Goal: Feedback & Contribution: Contribute content

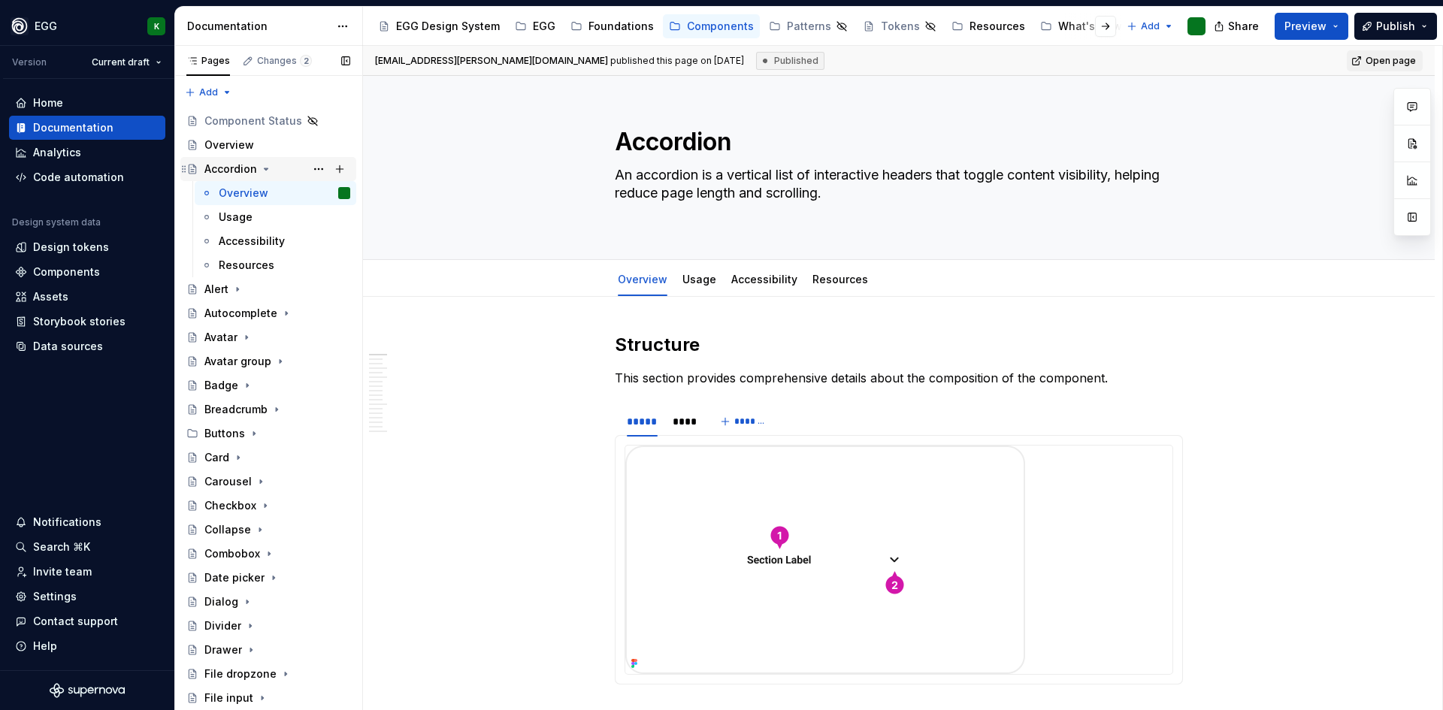
click at [264, 171] on icon "Page tree" at bounding box center [266, 169] width 12 height 12
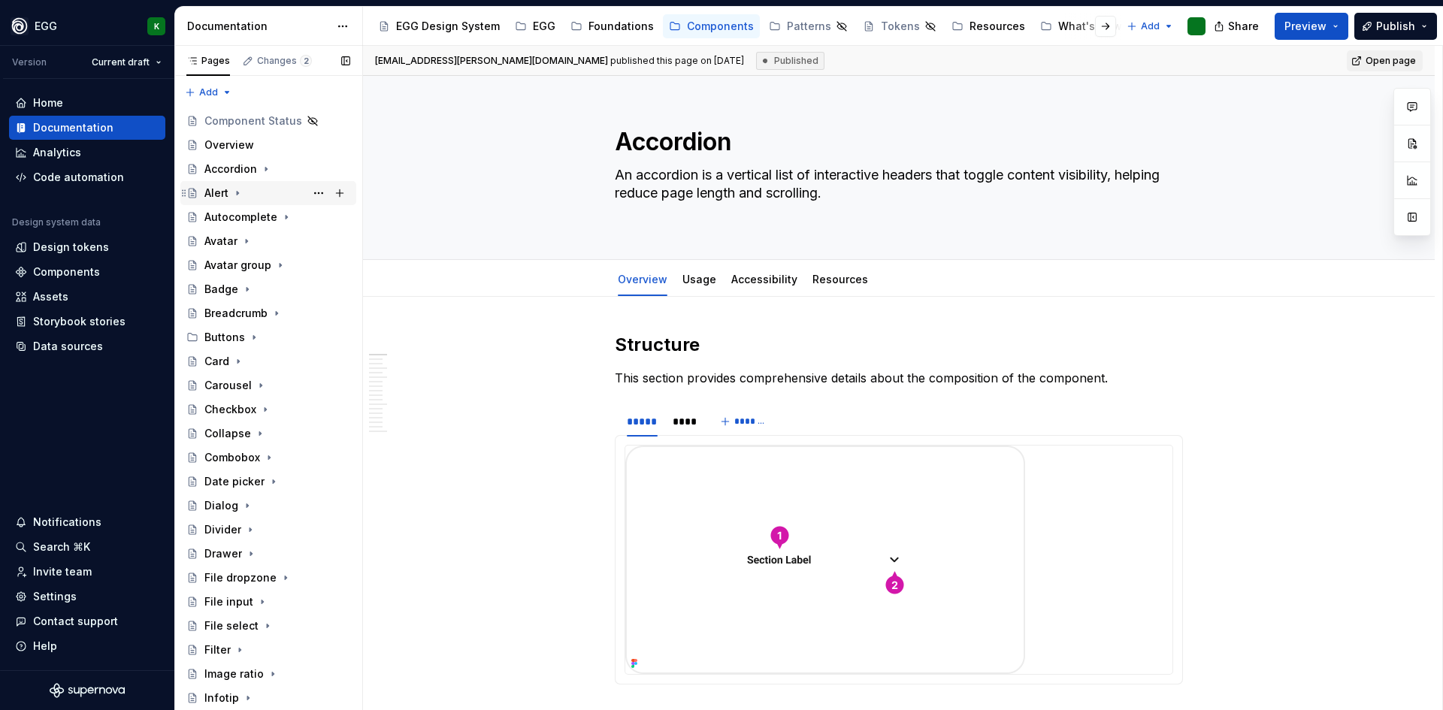
click at [244, 187] on div "Alert" at bounding box center [277, 193] width 146 height 21
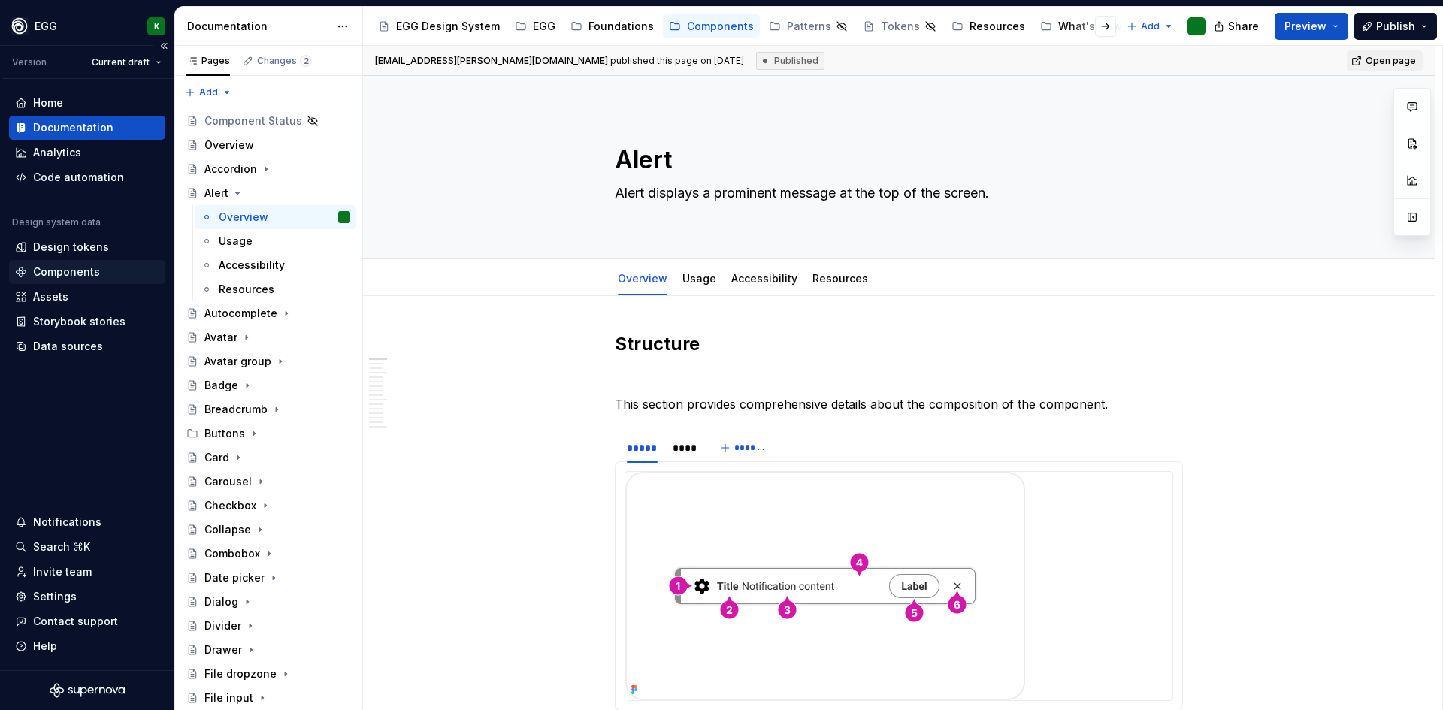
click at [67, 272] on div "Components" at bounding box center [66, 272] width 67 height 15
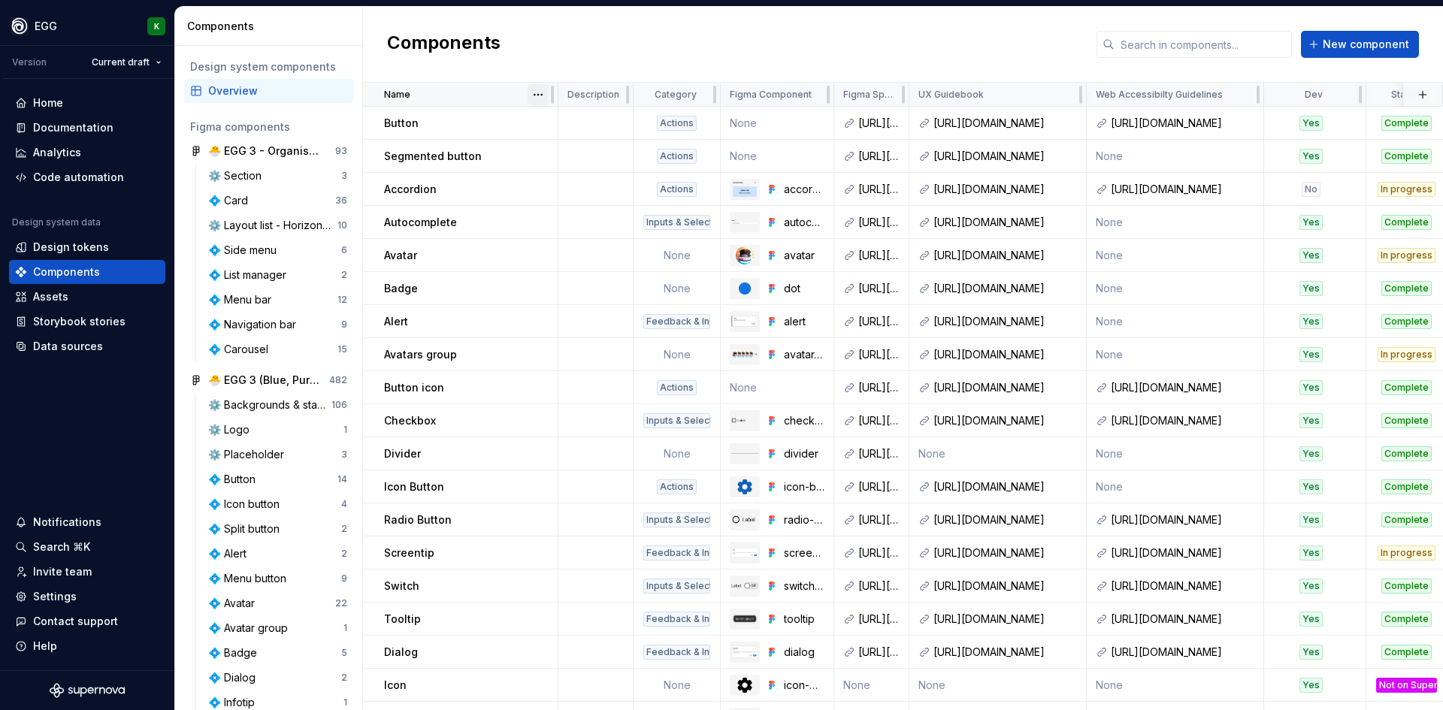
click at [537, 95] on html "EGG K Version Current draft Home Documentation Analytics Code automation Design…" at bounding box center [721, 355] width 1443 height 710
click at [567, 152] on div "Sort descending" at bounding box center [605, 148] width 98 height 15
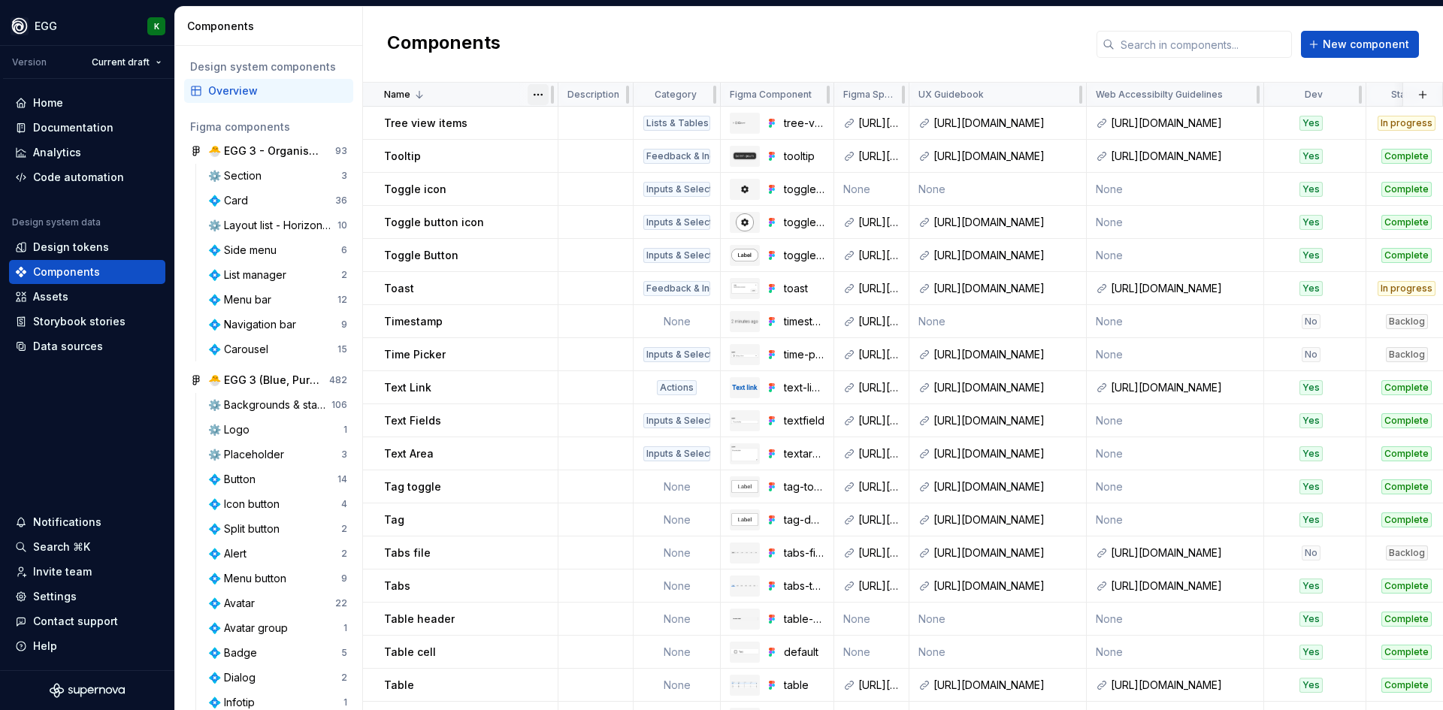
click at [543, 97] on html "EGG K Version Current draft Home Documentation Analytics Code automation Design…" at bounding box center [721, 355] width 1443 height 710
click at [582, 132] on div "Sort ascending" at bounding box center [596, 124] width 128 height 24
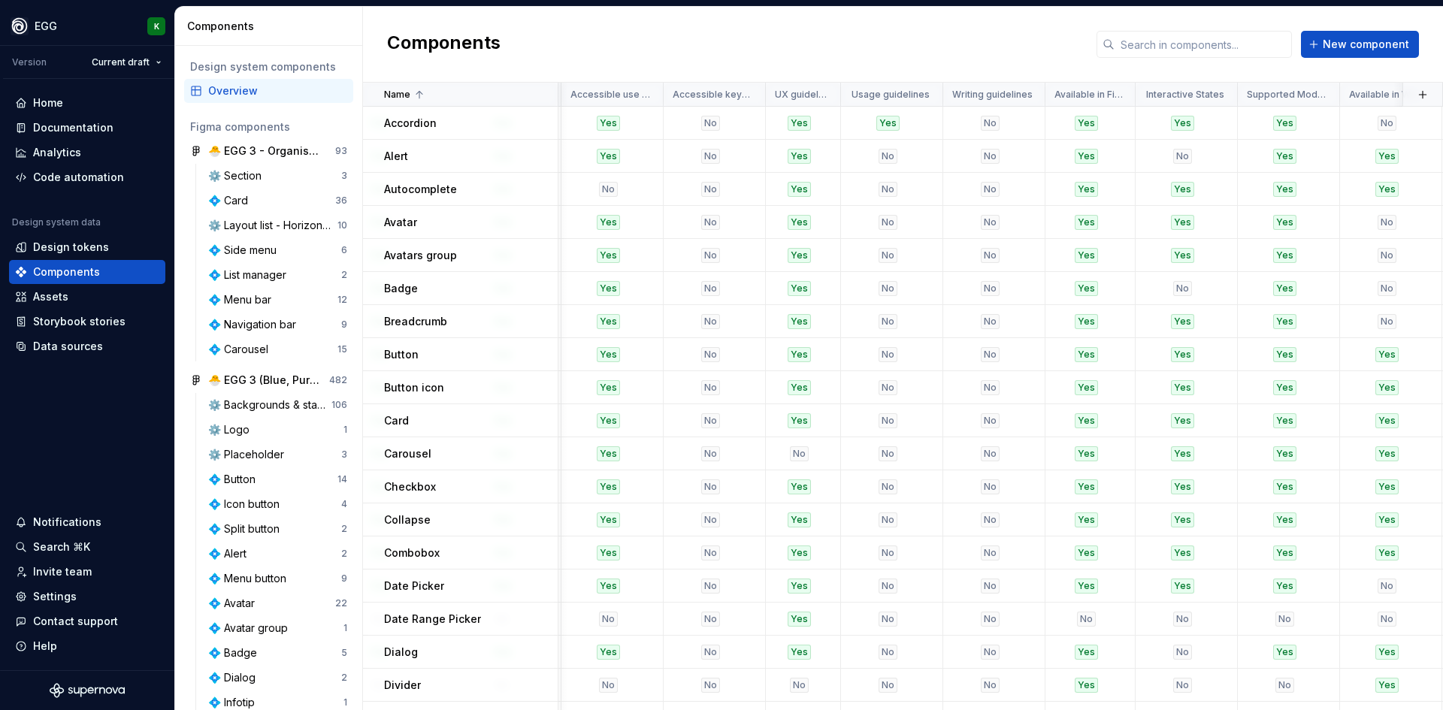
scroll to position [0, 2341]
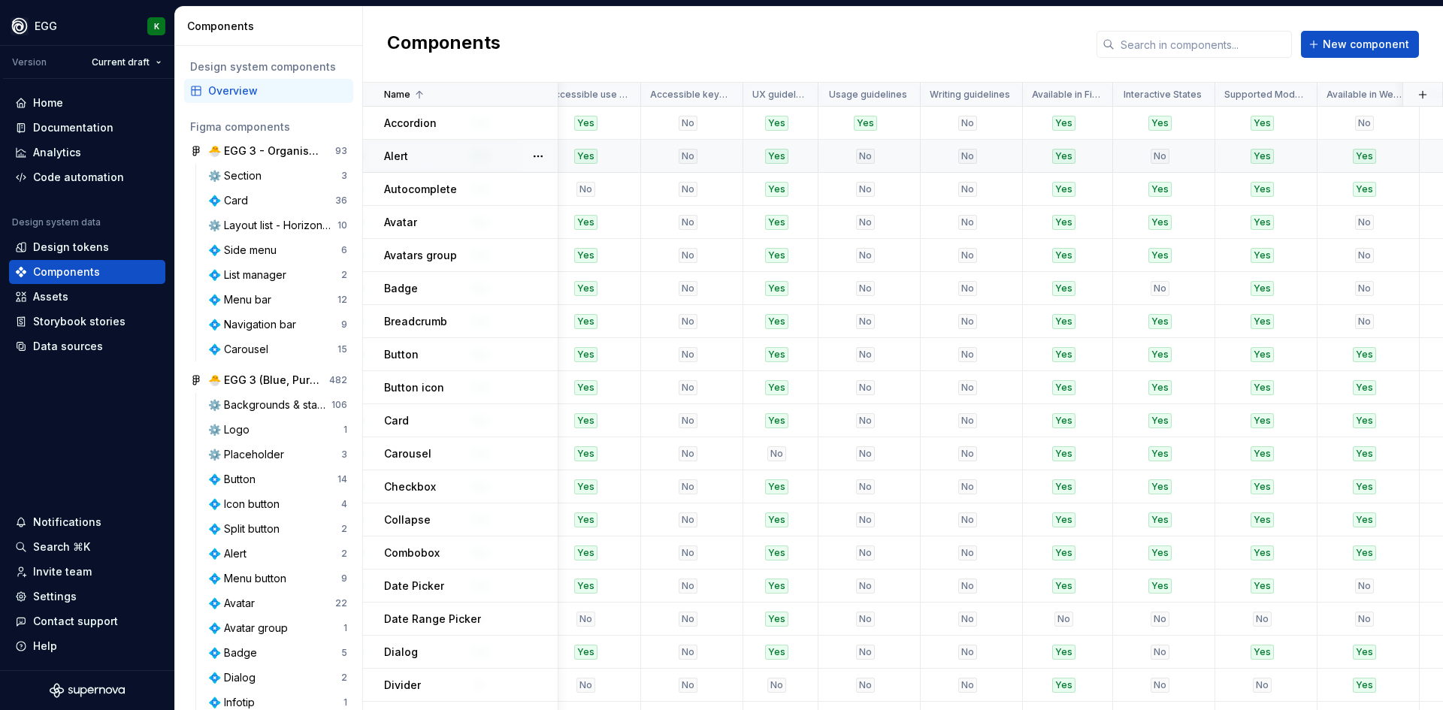
click at [707, 152] on div "No" at bounding box center [688, 156] width 92 height 15
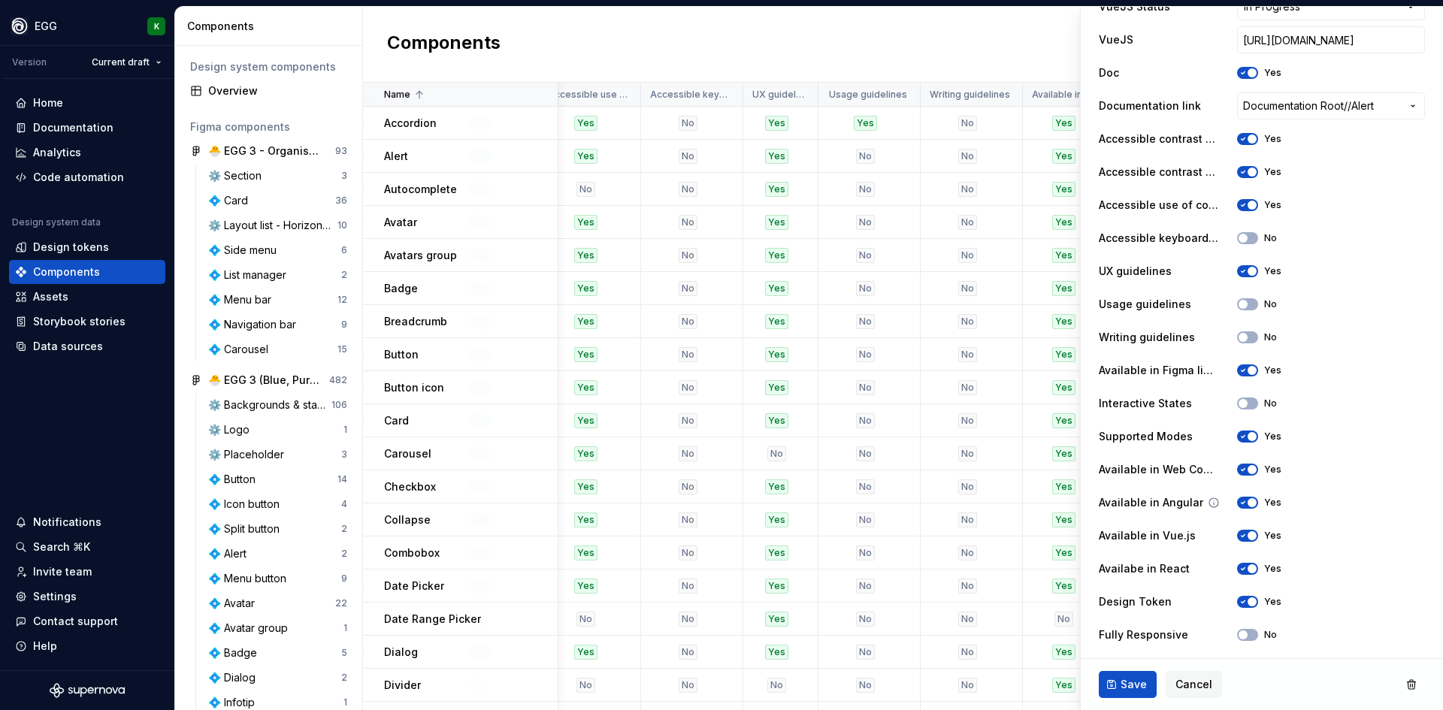
scroll to position [768, 0]
click at [1244, 237] on span "button" at bounding box center [1243, 236] width 9 height 9
click at [1128, 684] on span "Save" at bounding box center [1134, 684] width 26 height 15
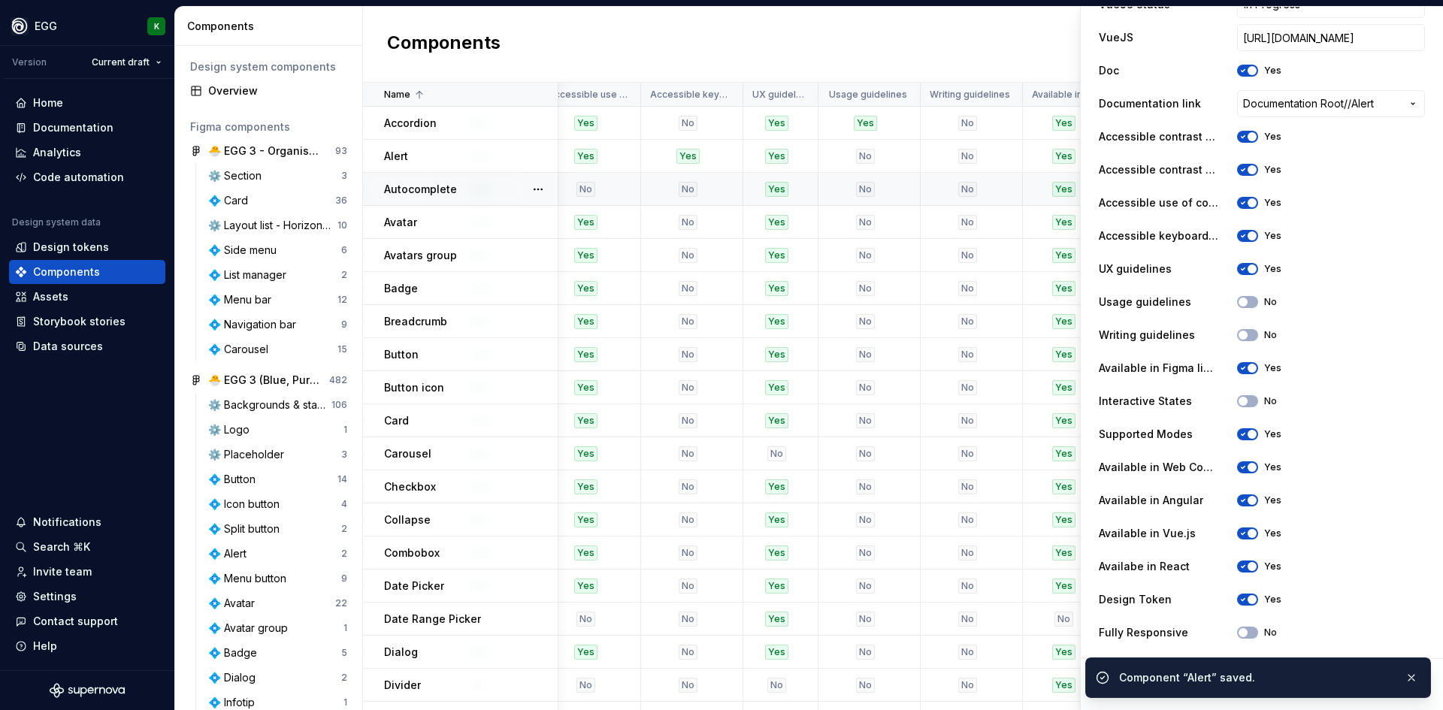
click at [510, 195] on div "Autocomplete" at bounding box center [470, 189] width 173 height 15
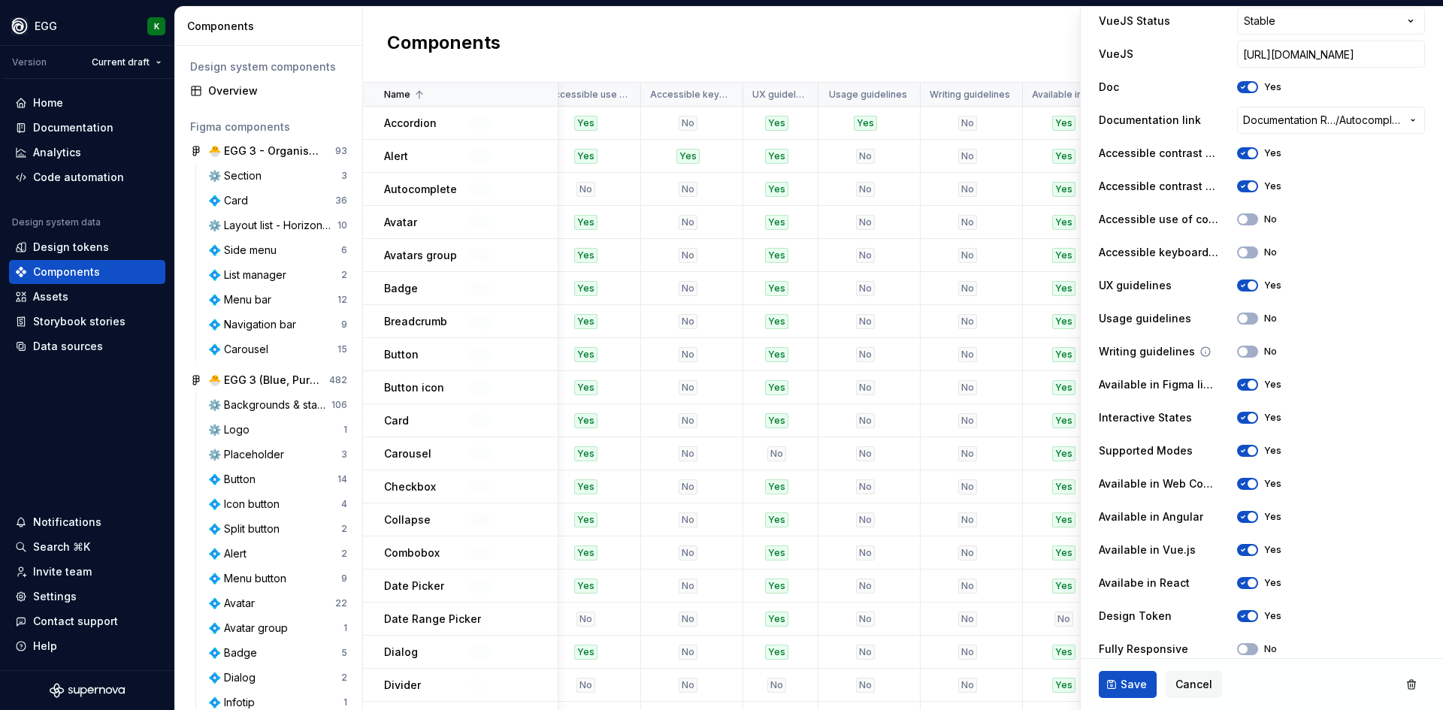
scroll to position [768, 0]
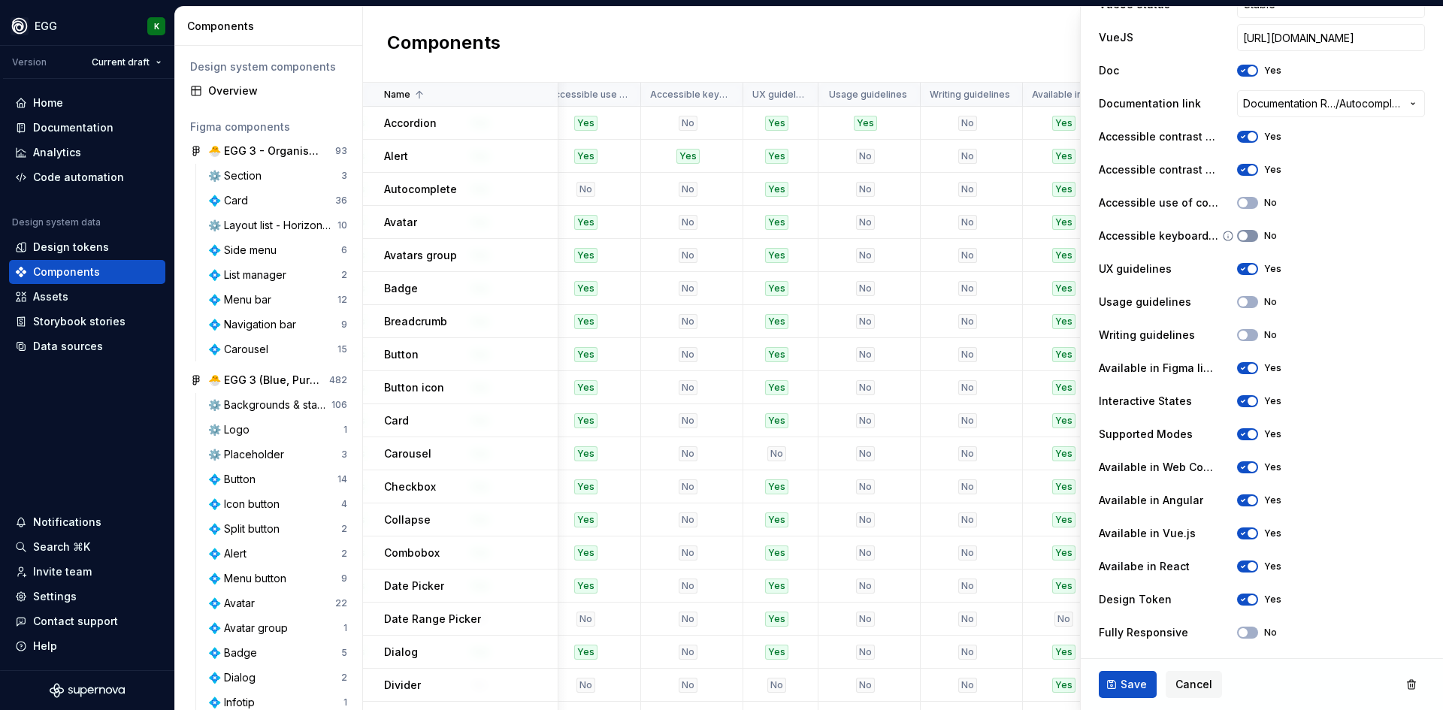
click at [1254, 234] on button "No" at bounding box center [1247, 236] width 21 height 12
click at [1246, 201] on button "No" at bounding box center [1247, 203] width 21 height 12
click at [1127, 684] on span "Save" at bounding box center [1134, 684] width 26 height 15
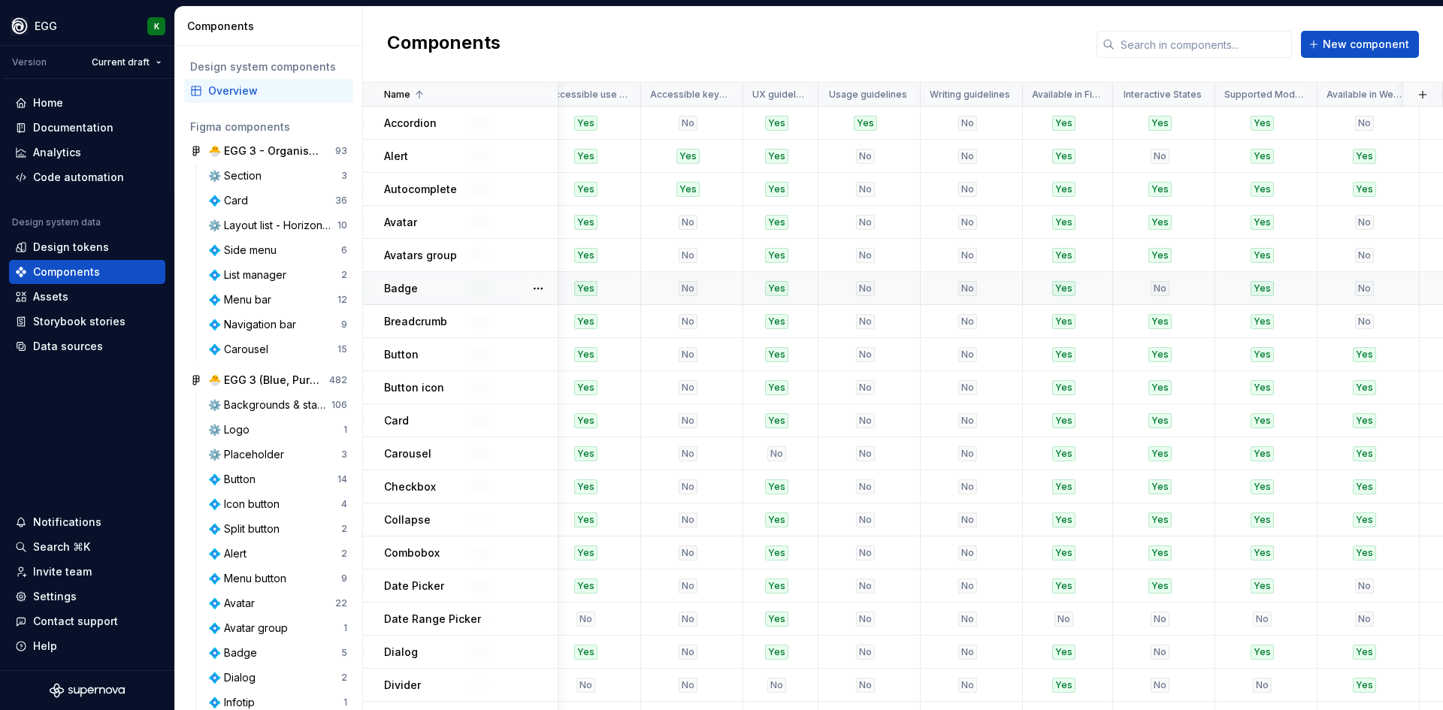
click at [484, 292] on div "Badge" at bounding box center [470, 288] width 173 height 15
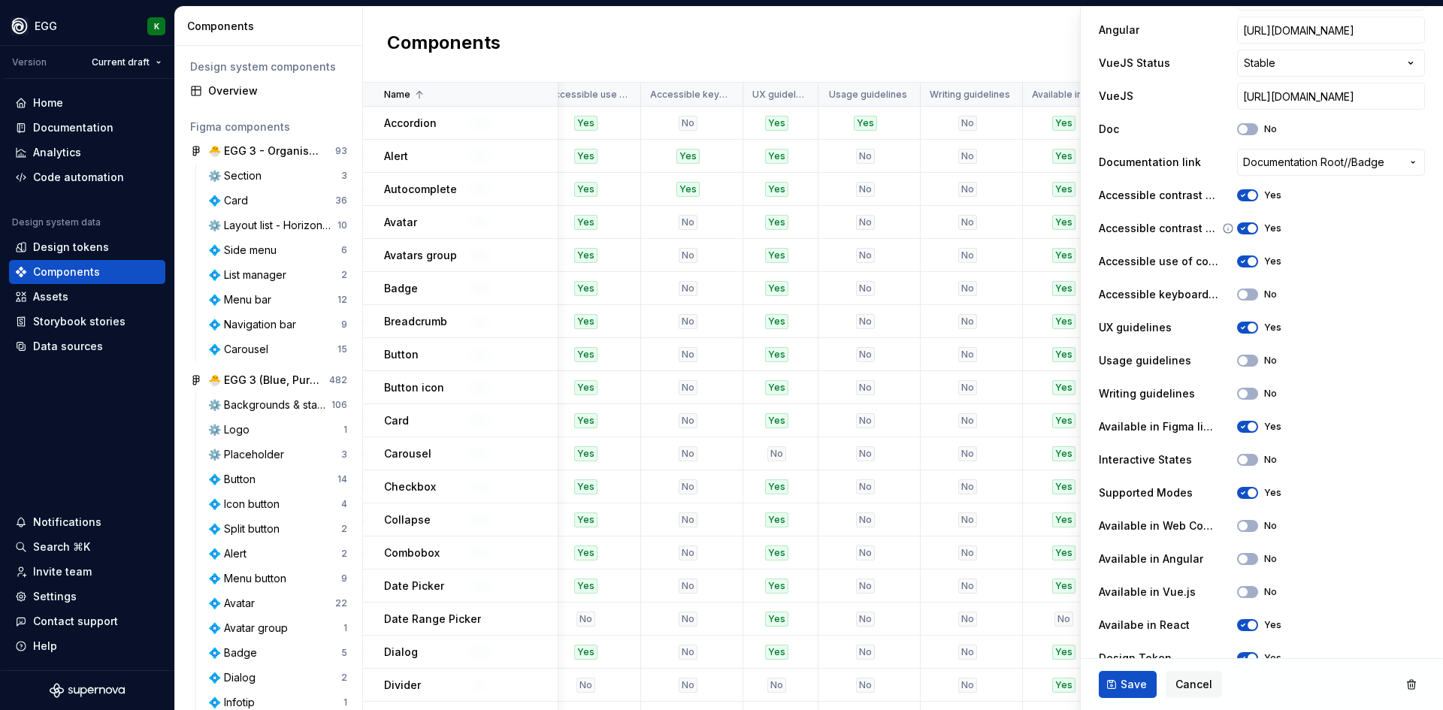
scroll to position [618, 0]
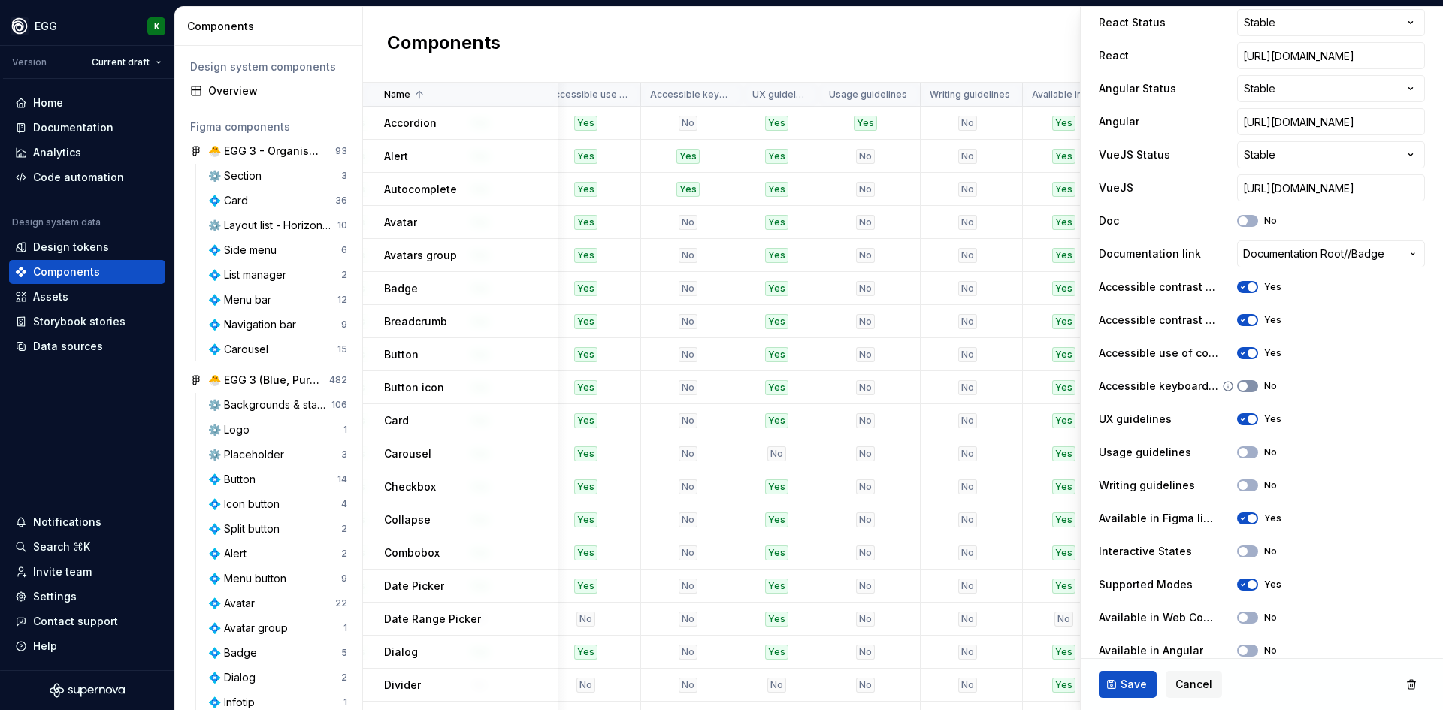
click at [1246, 382] on icon "button" at bounding box center [1243, 386] width 12 height 9
click at [1121, 684] on span "Save" at bounding box center [1134, 684] width 26 height 15
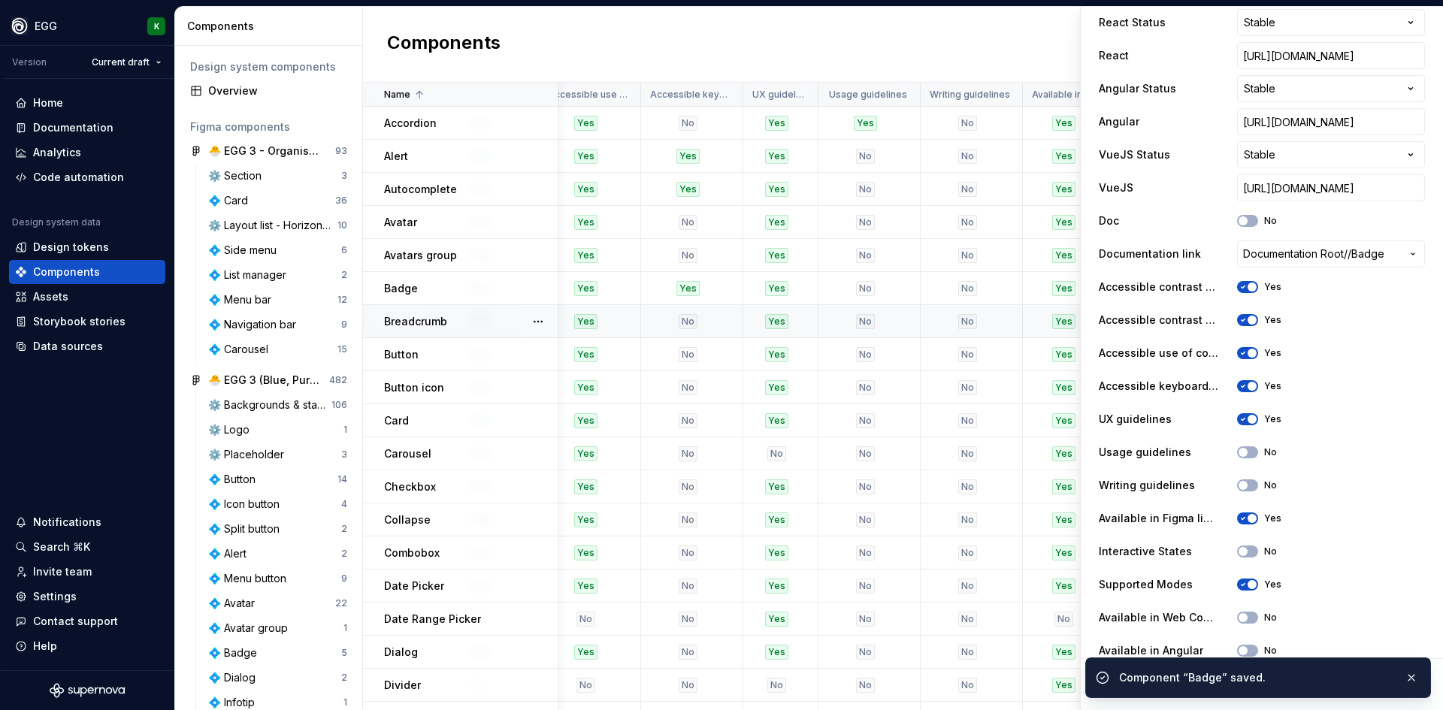
click at [477, 325] on div "Breadcrumb" at bounding box center [470, 321] width 173 height 15
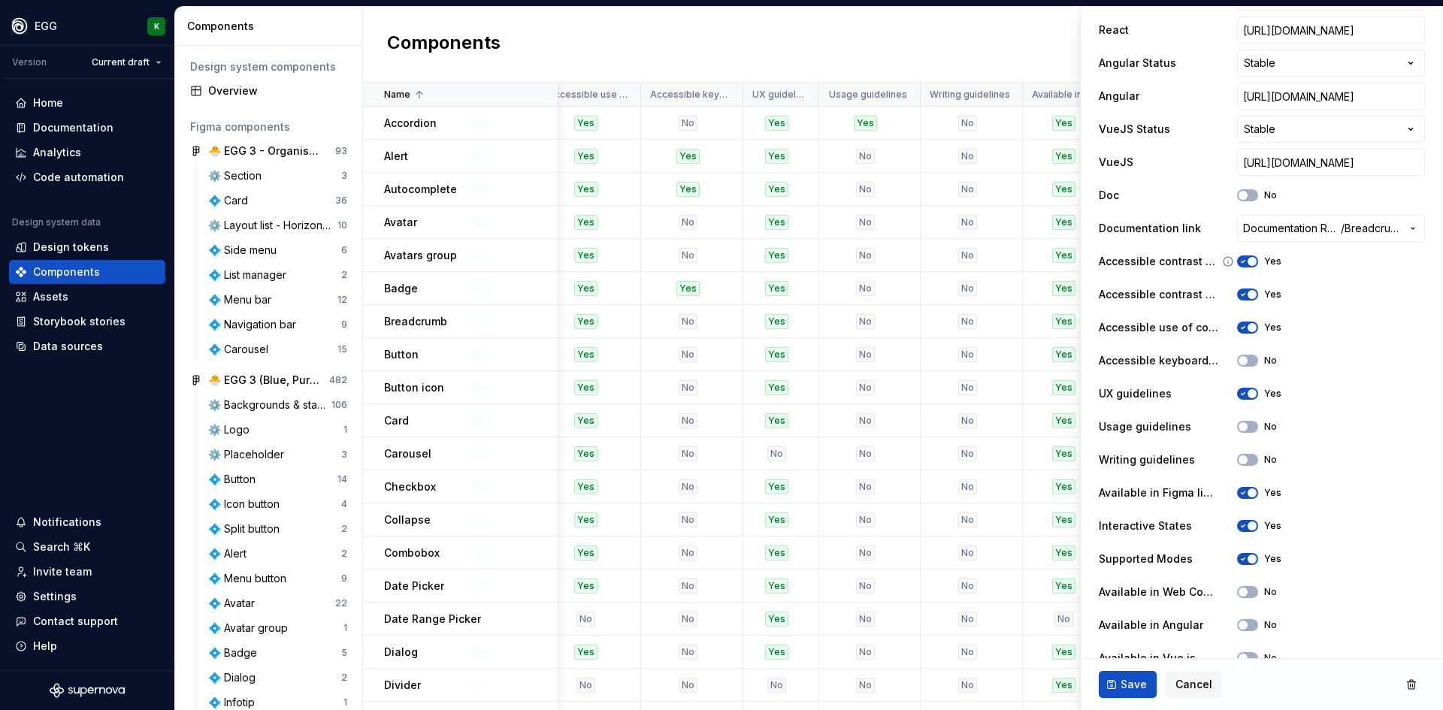
scroll to position [768, 0]
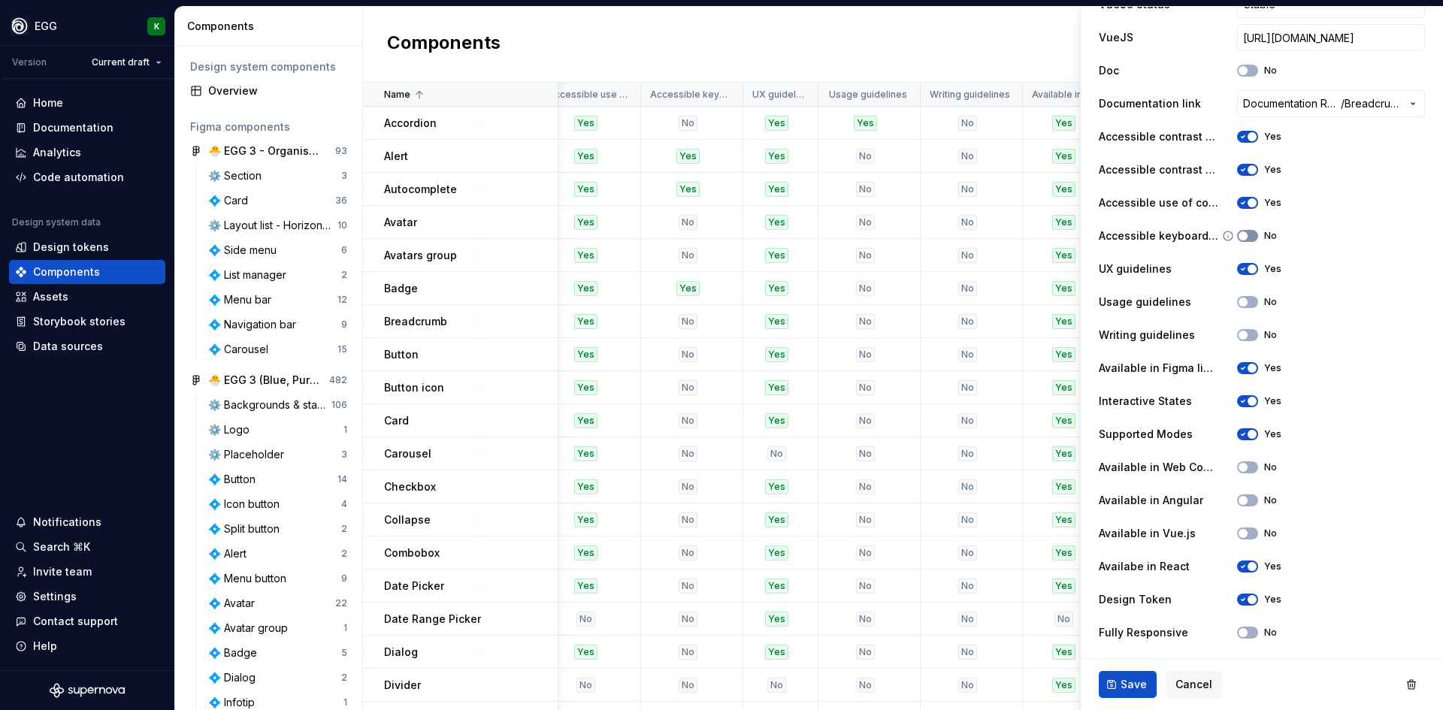
click at [1246, 238] on icon "button" at bounding box center [1243, 236] width 12 height 9
click at [1239, 301] on button "No" at bounding box center [1247, 302] width 21 height 12
click at [1136, 684] on span "Save" at bounding box center [1134, 684] width 26 height 15
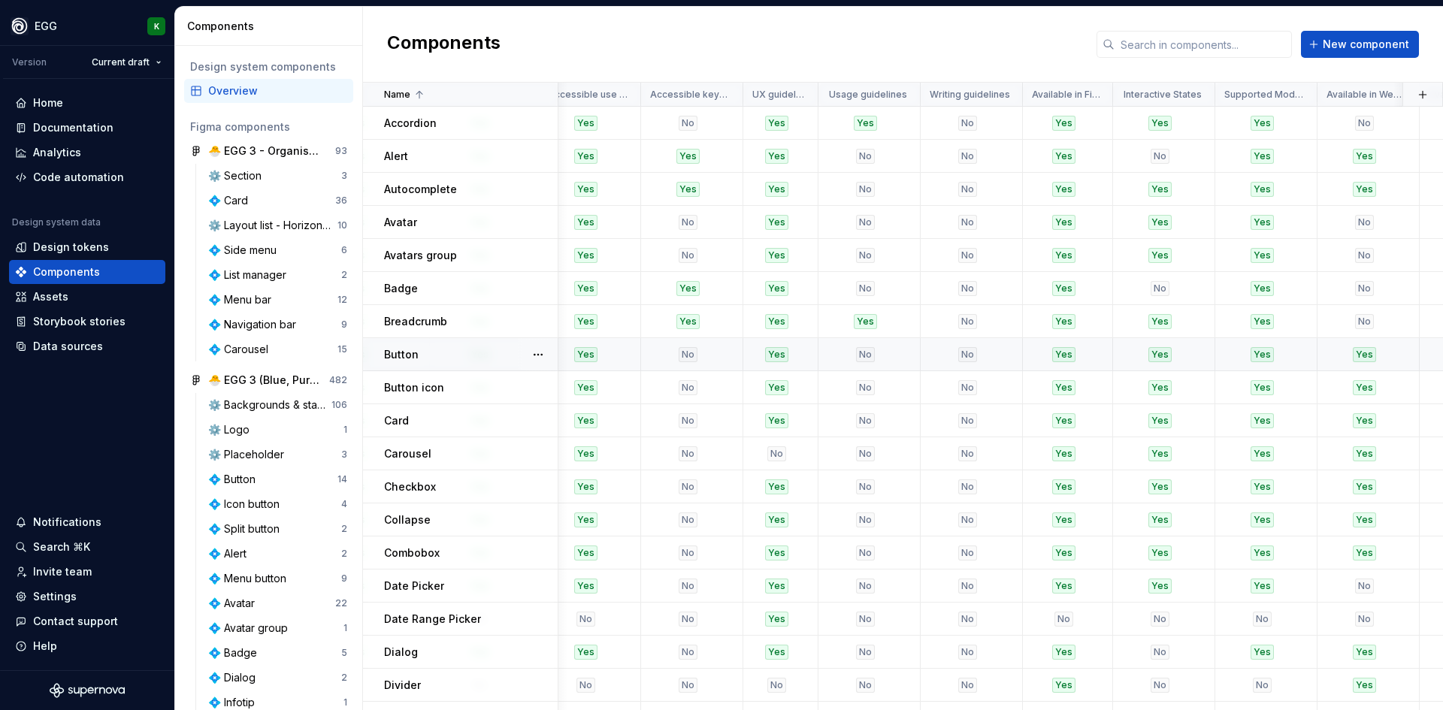
click at [516, 351] on div "Button" at bounding box center [470, 354] width 173 height 15
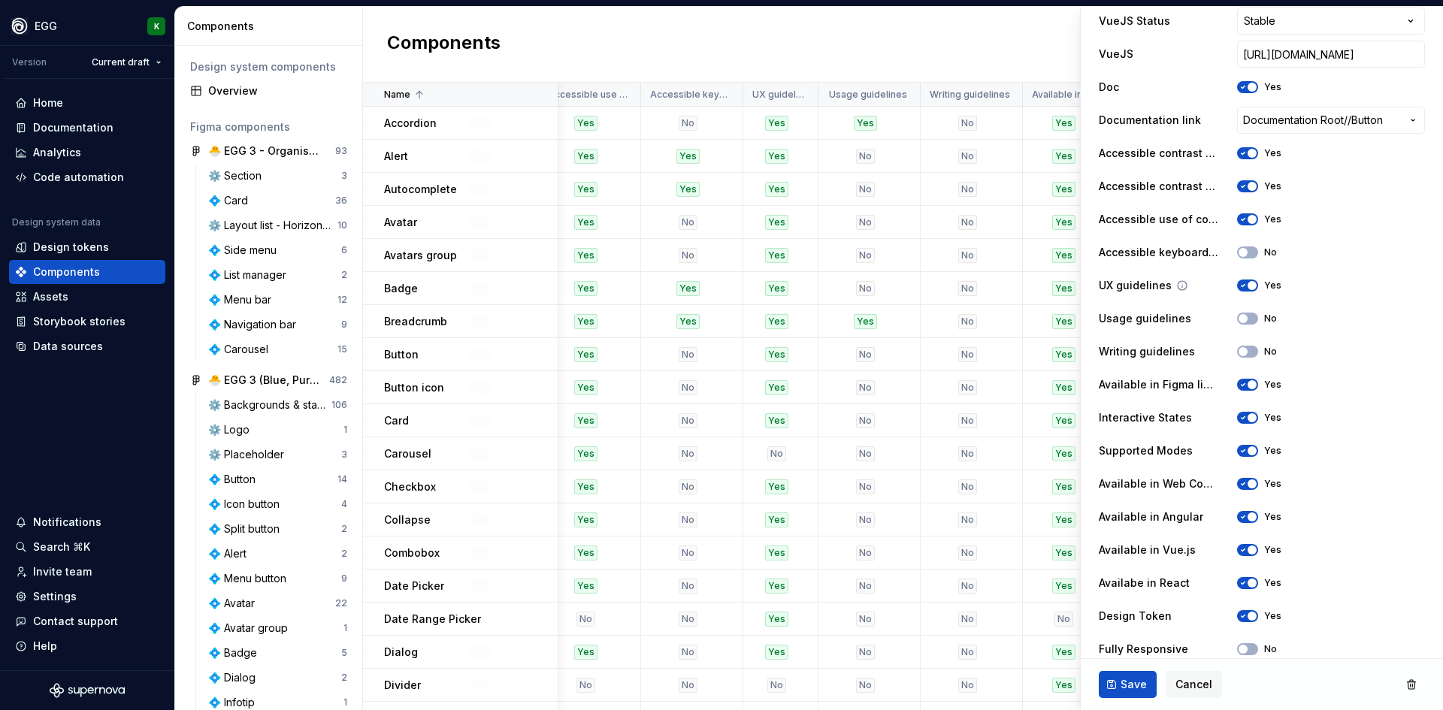
scroll to position [768, 0]
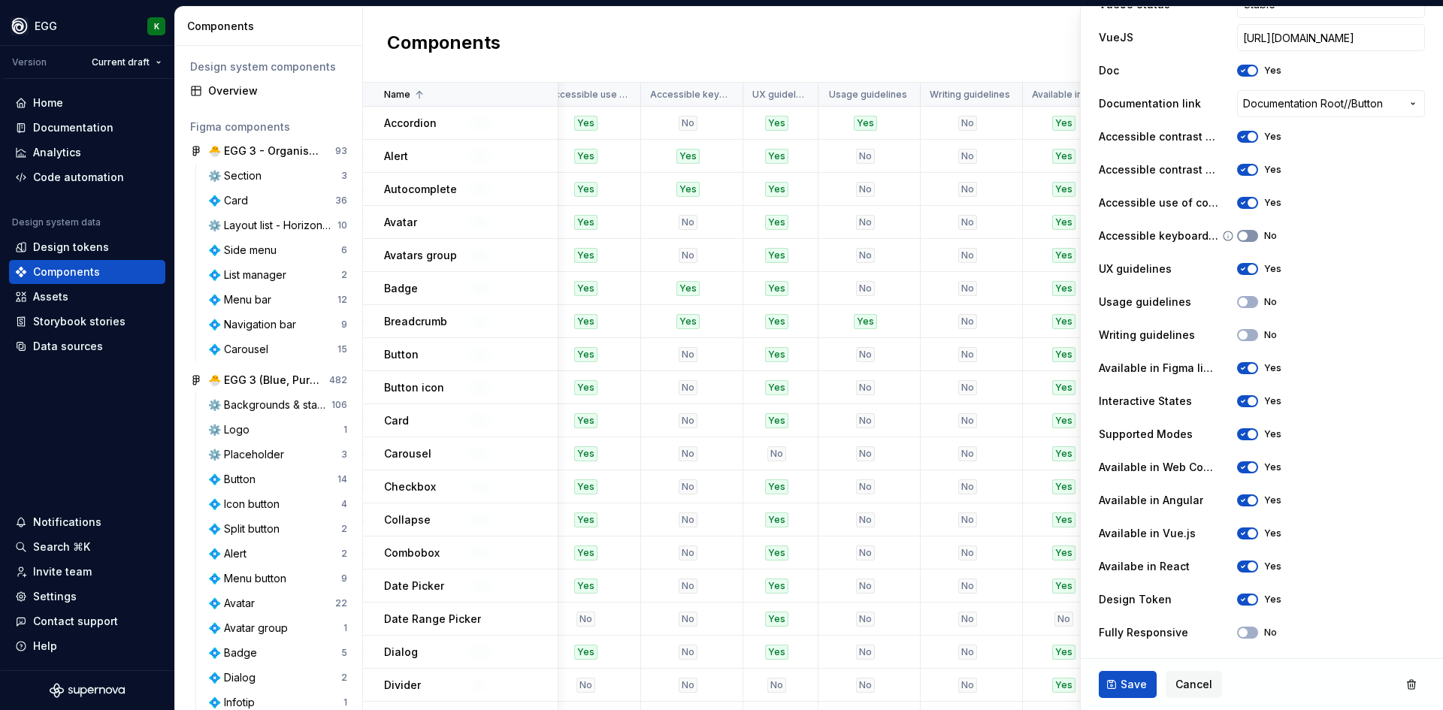
click at [1243, 232] on span "button" at bounding box center [1243, 236] width 9 height 9
drag, startPoint x: 1123, startPoint y: 680, endPoint x: 1032, endPoint y: 606, distance: 117.5
click at [1123, 680] on span "Save" at bounding box center [1134, 684] width 26 height 15
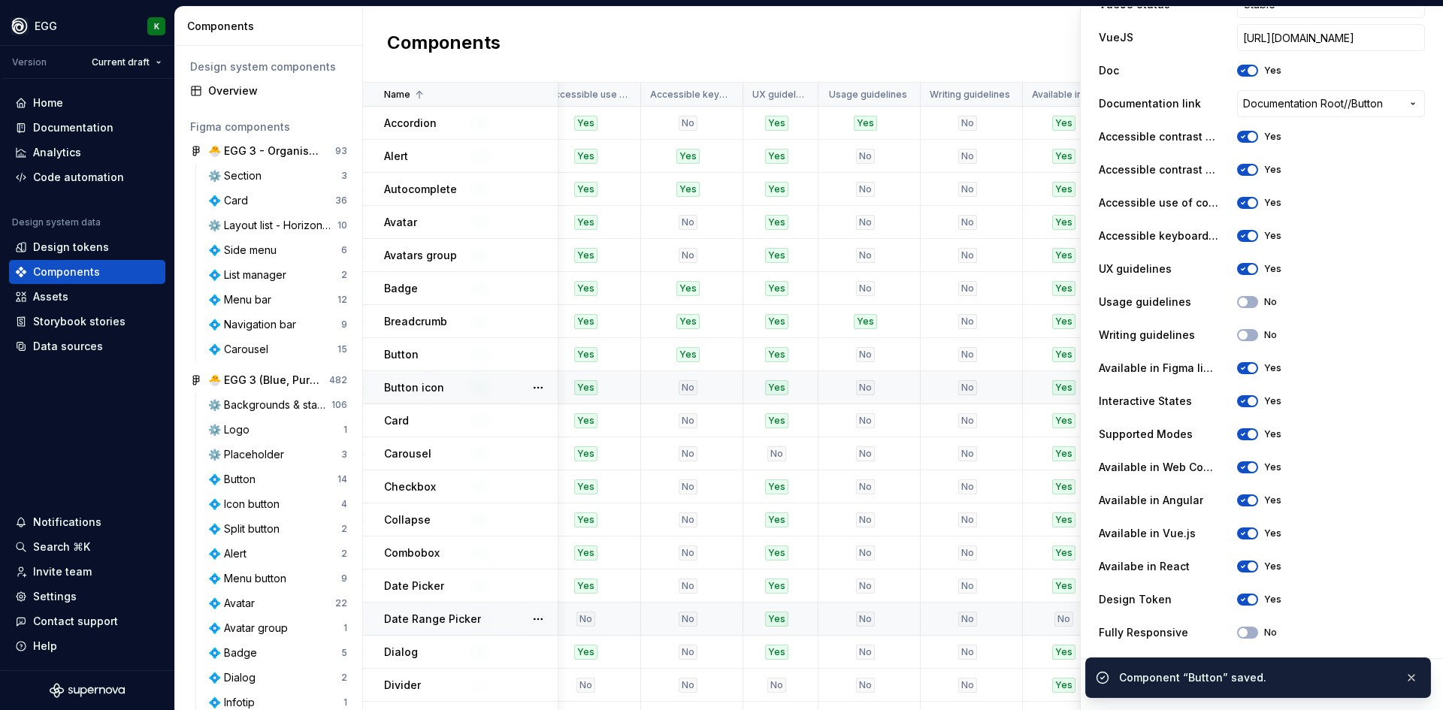
click at [471, 388] on div "Button icon" at bounding box center [470, 387] width 173 height 15
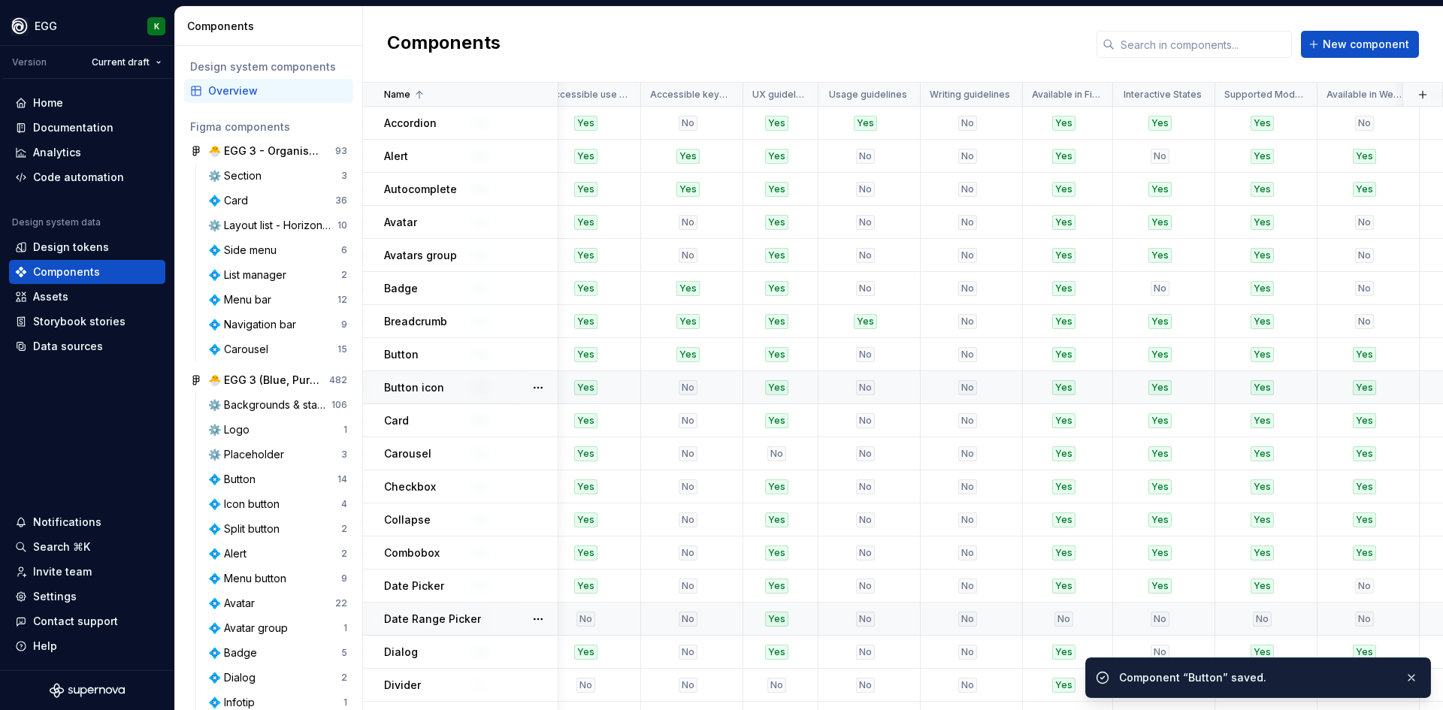
click at [483, 380] on div "Button icon" at bounding box center [470, 387] width 173 height 15
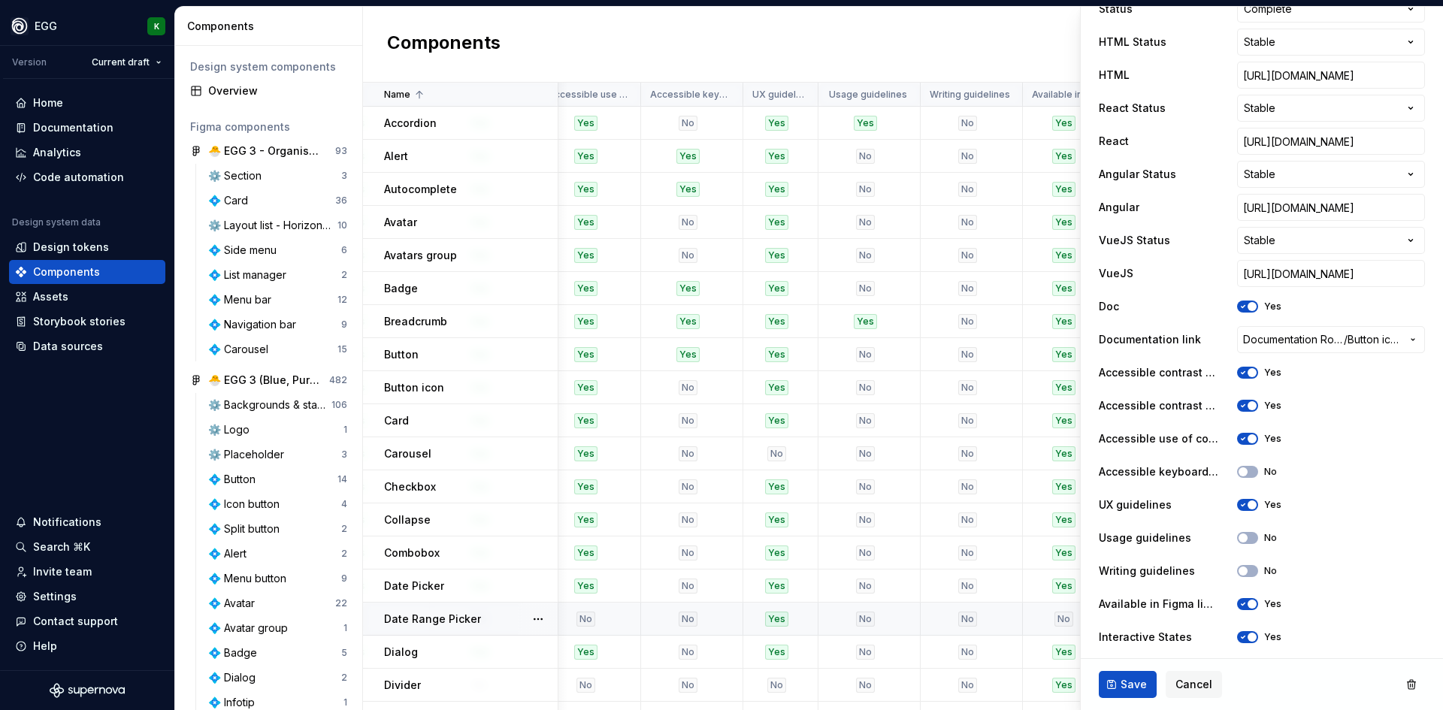
scroll to position [752, 0]
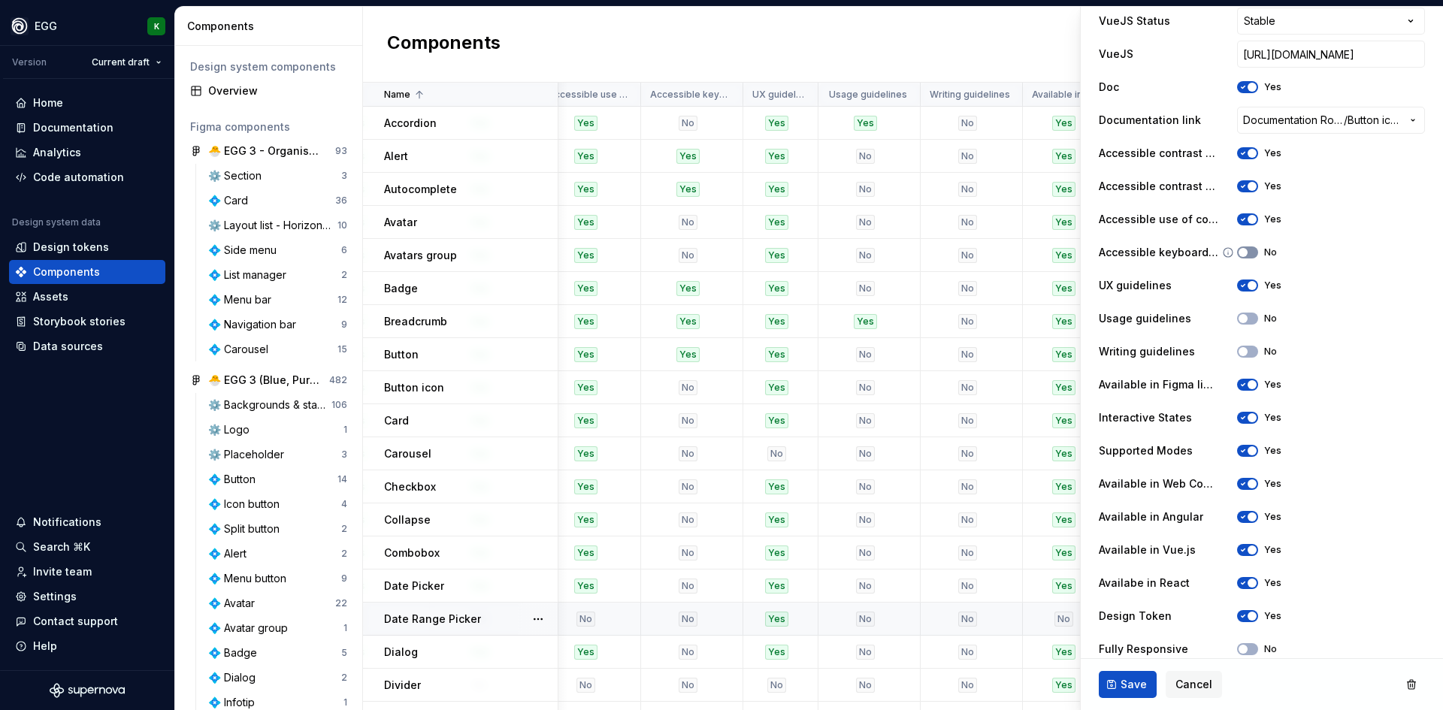
click at [1253, 250] on button "No" at bounding box center [1247, 253] width 21 height 12
click at [1125, 682] on span "Save" at bounding box center [1134, 684] width 26 height 15
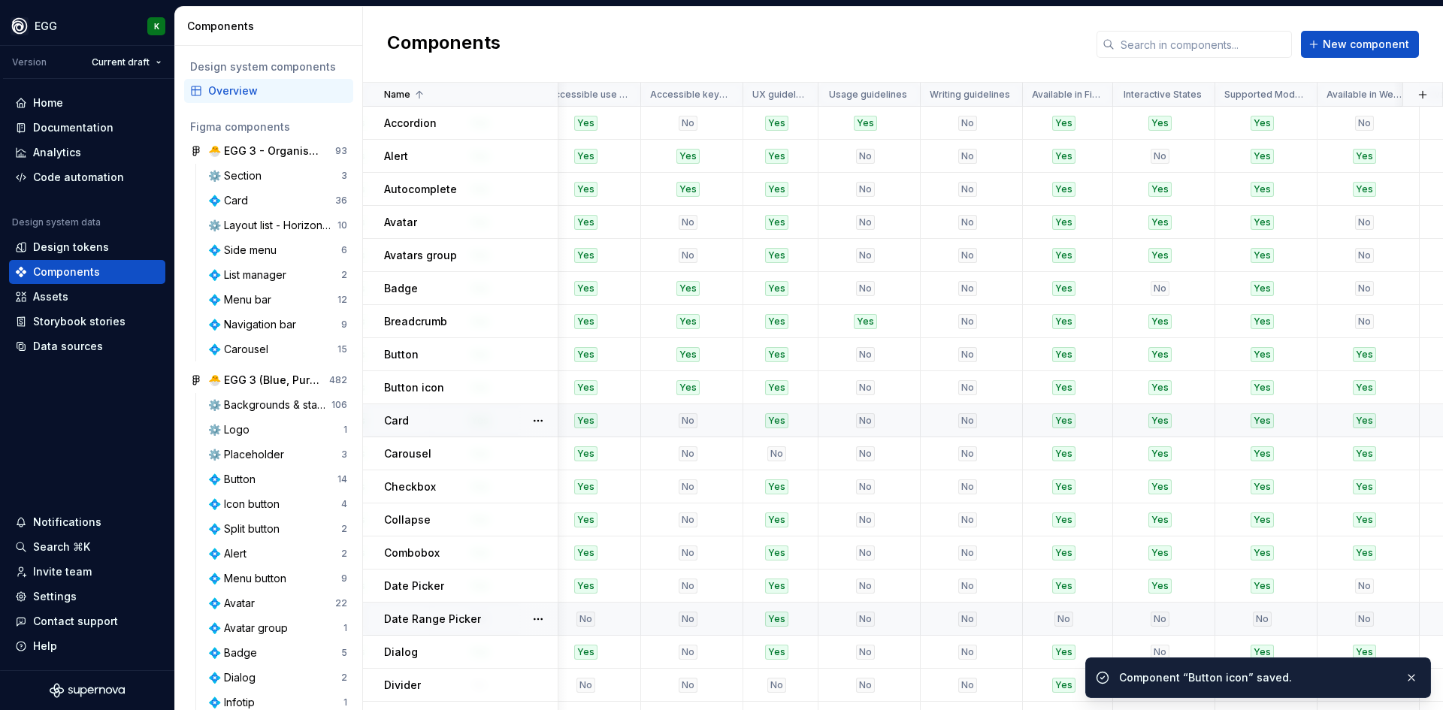
click at [500, 420] on div "Card" at bounding box center [470, 420] width 173 height 15
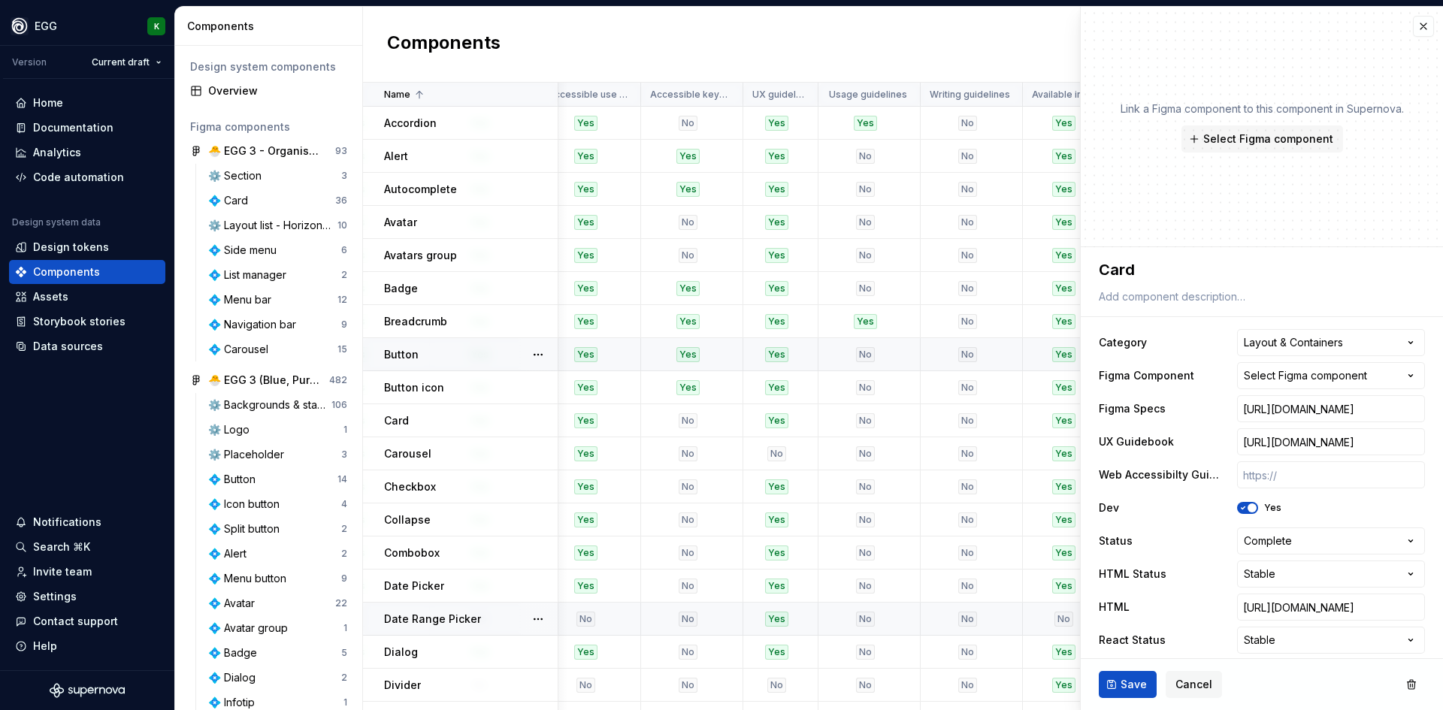
click at [485, 355] on div "Button" at bounding box center [470, 354] width 173 height 15
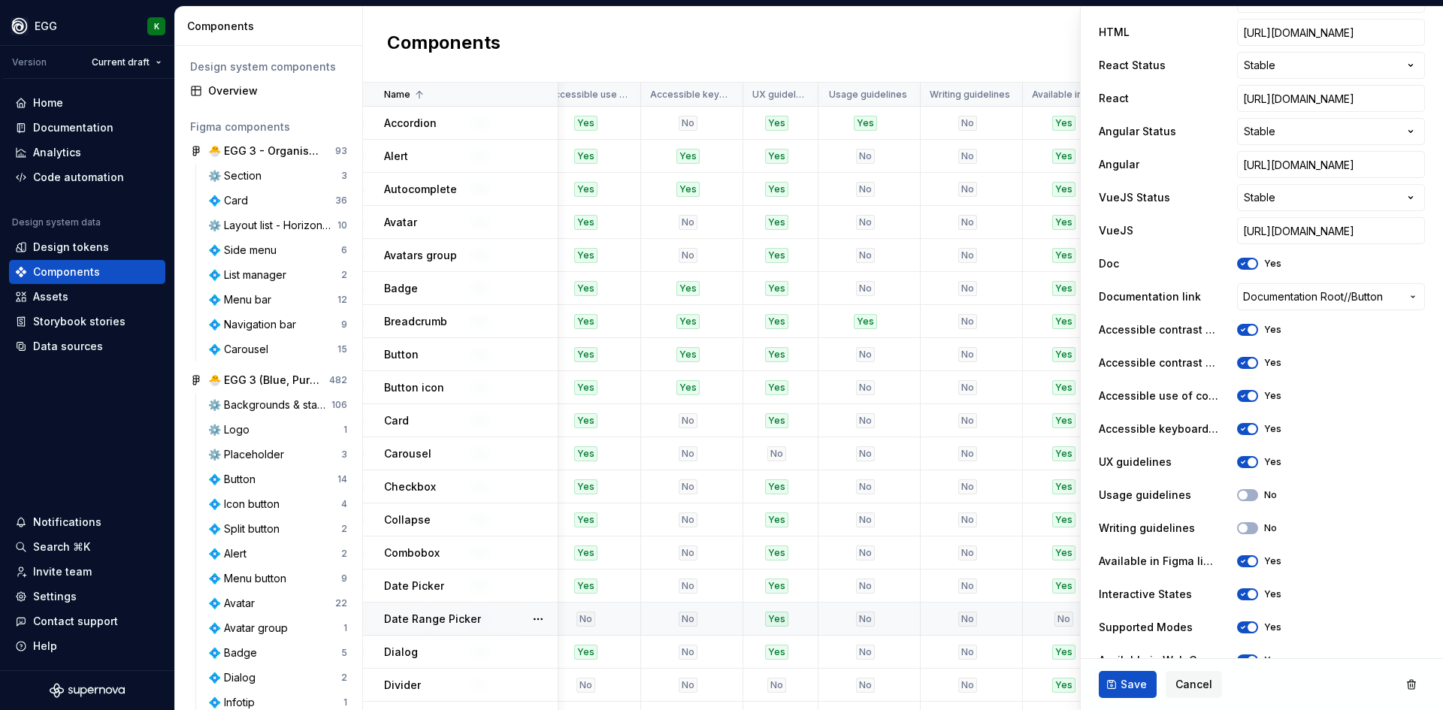
scroll to position [601, 0]
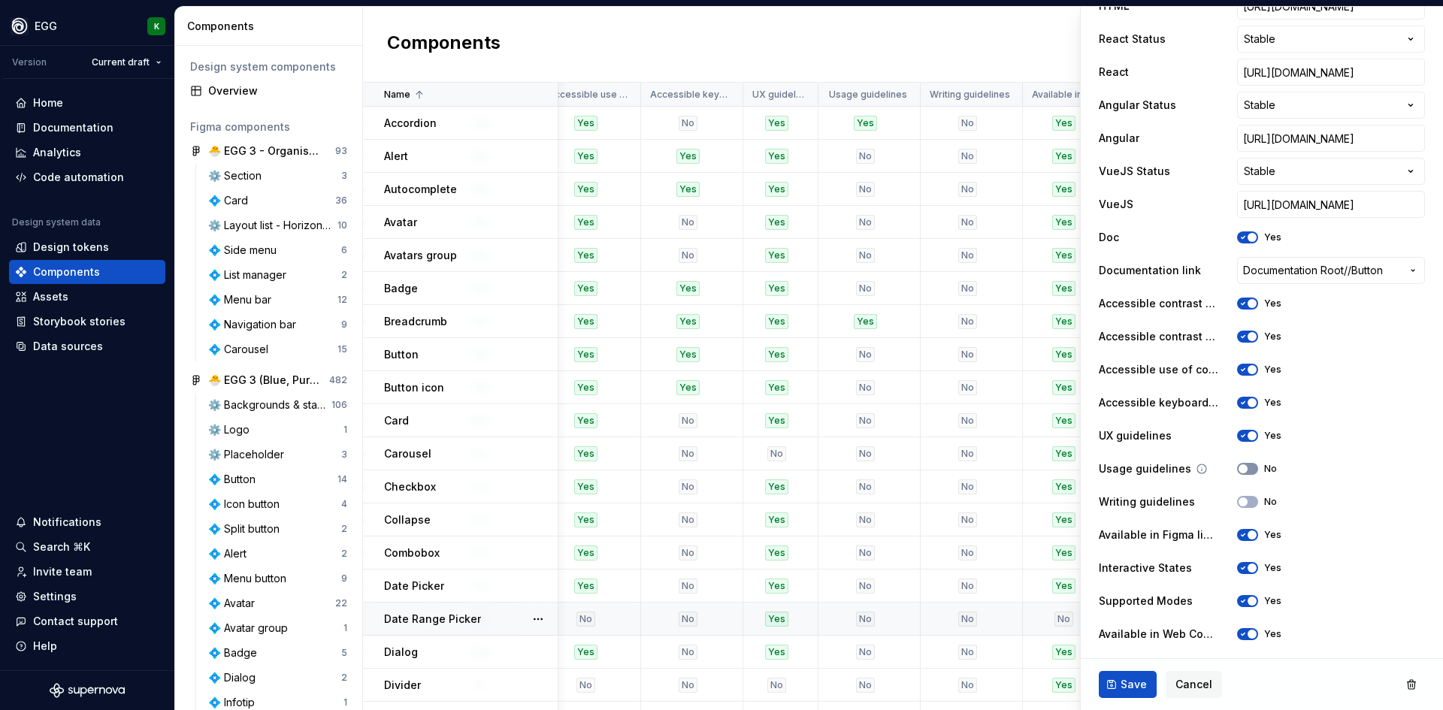
click at [1240, 468] on button "No" at bounding box center [1247, 469] width 21 height 12
click at [1117, 684] on button "Save" at bounding box center [1128, 684] width 58 height 27
type textarea "*"
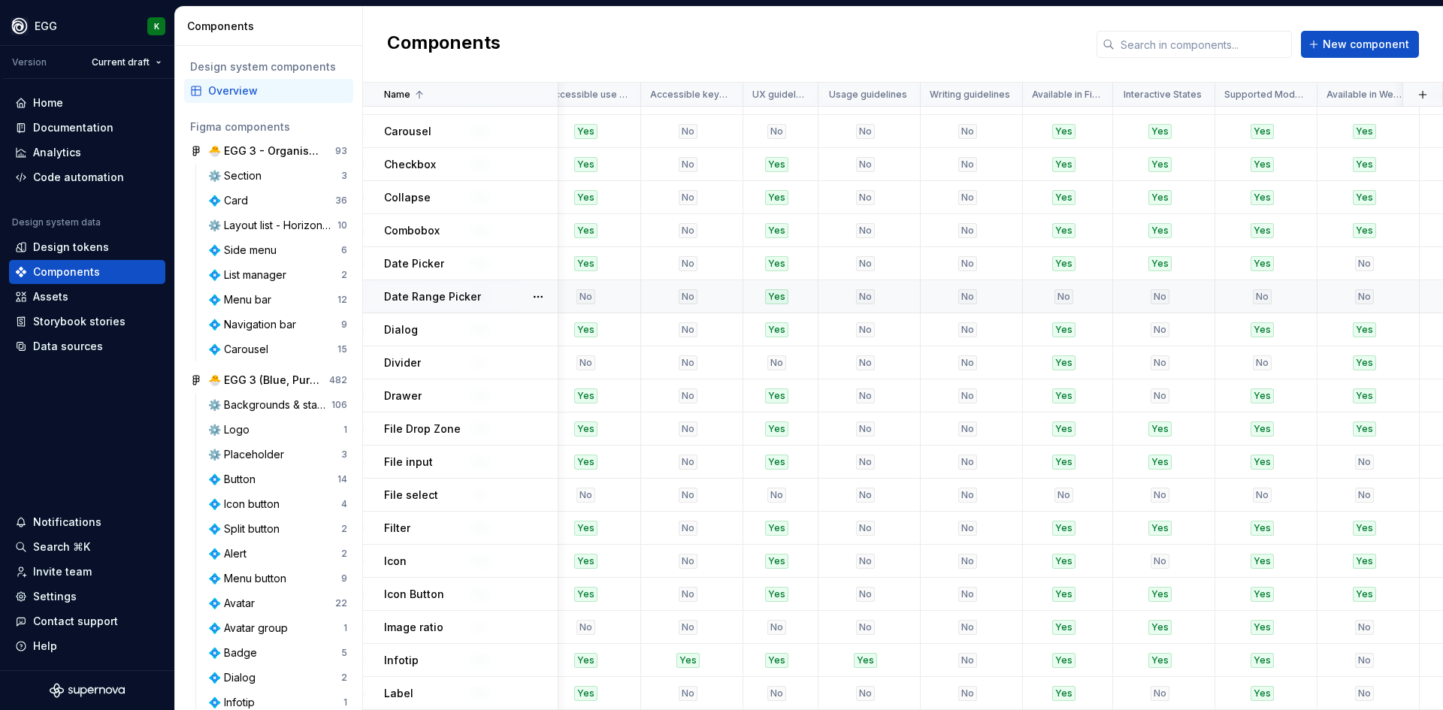
scroll to position [977, 2341]
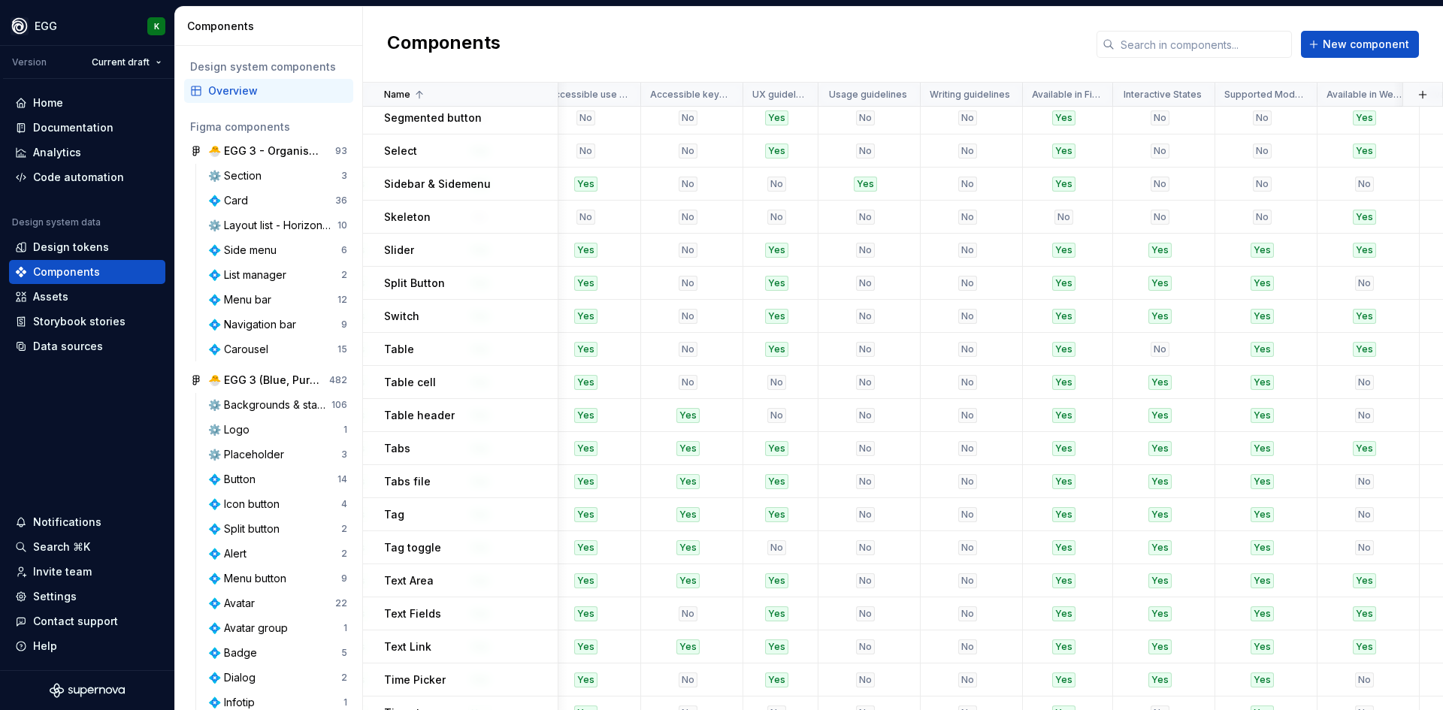
scroll to position [1292, 2341]
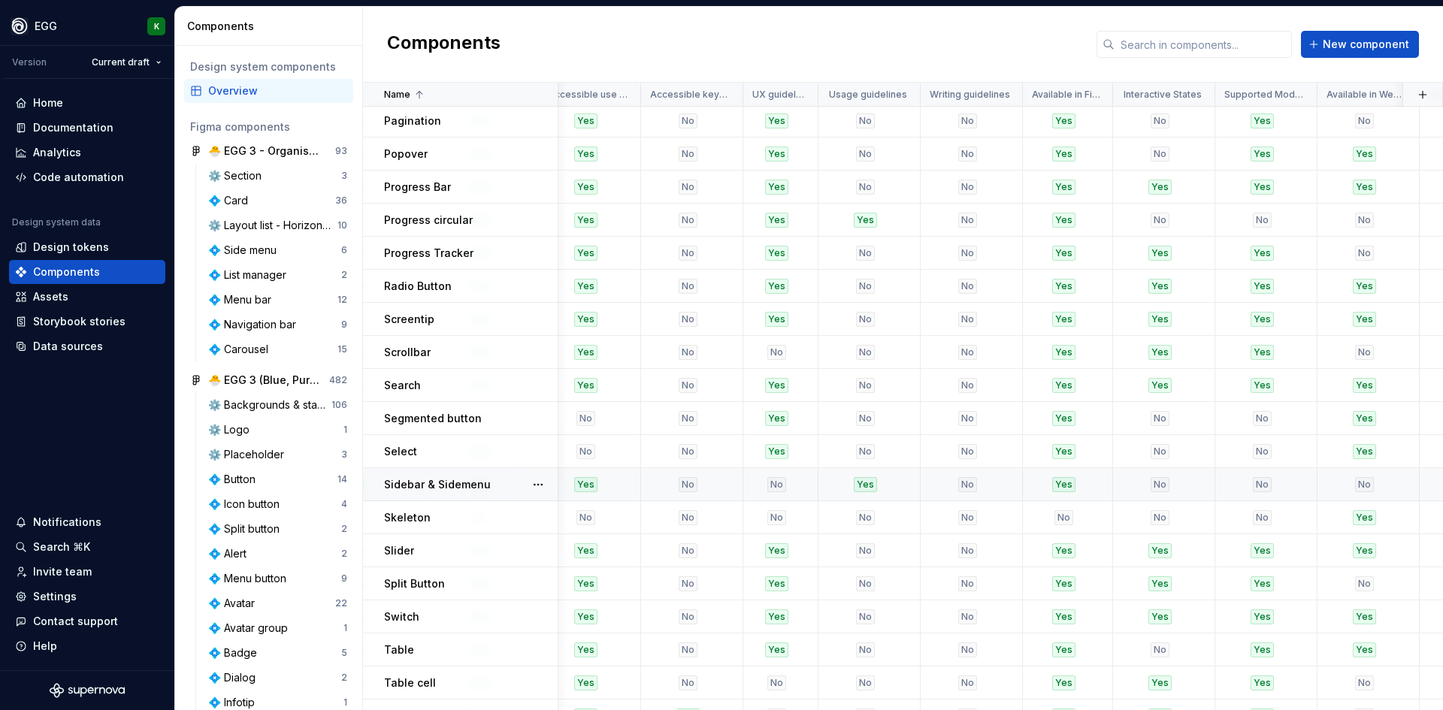
click at [514, 478] on div "Sidebar & Sidemenu" at bounding box center [470, 484] width 173 height 15
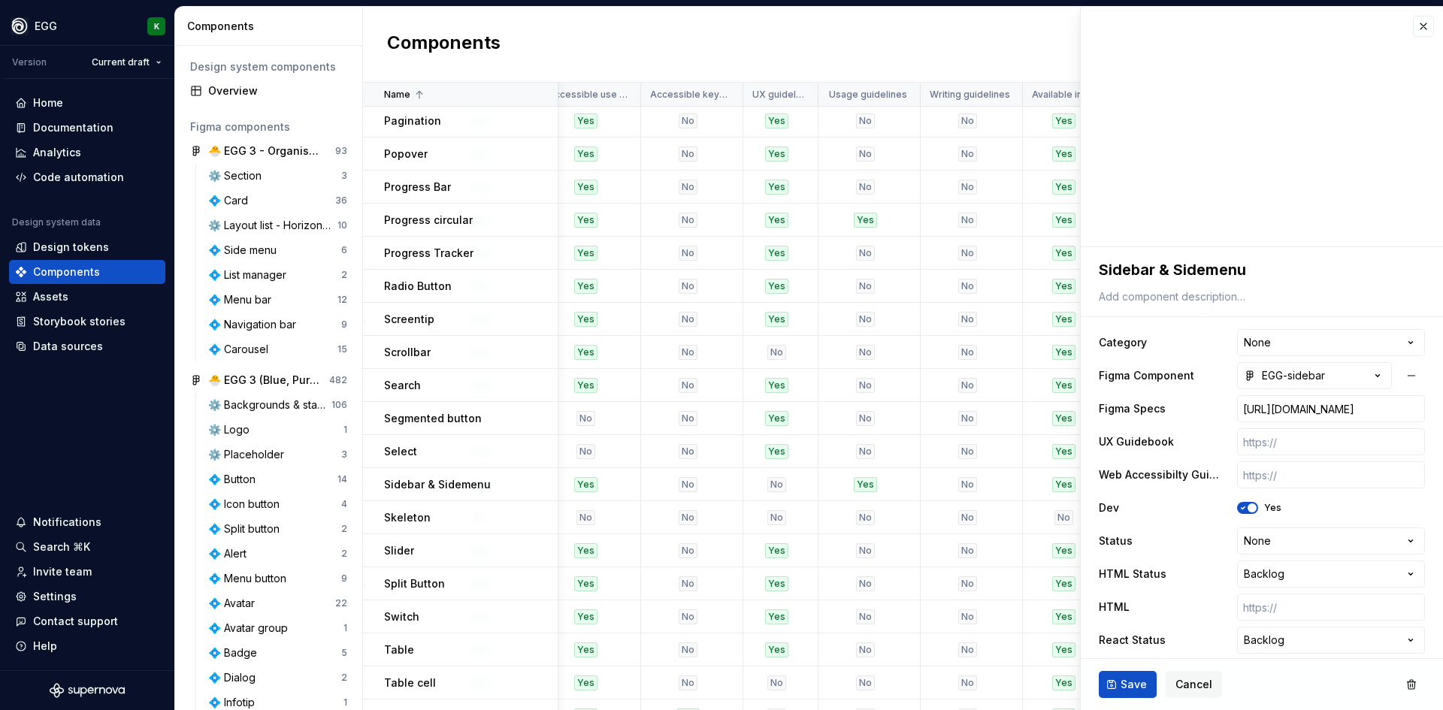
scroll to position [677, 0]
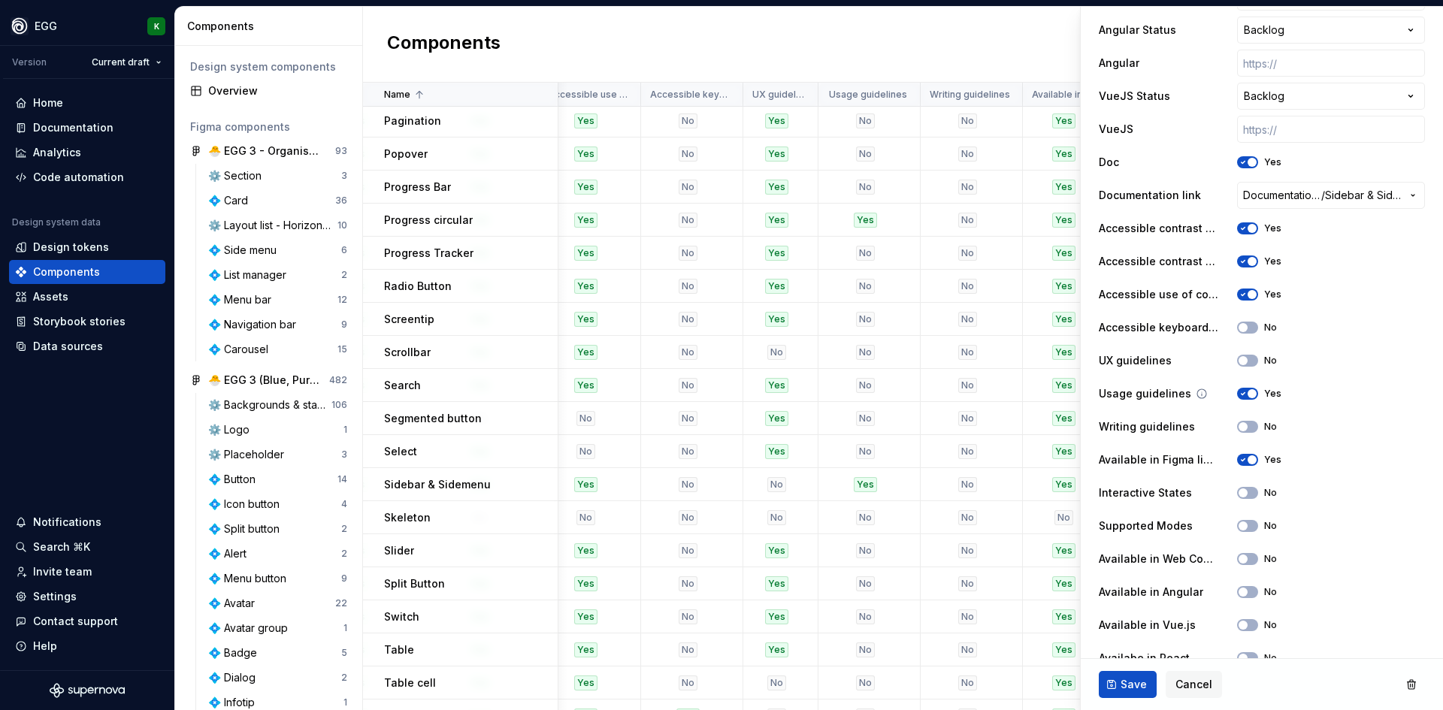
click at [1248, 394] on span "button" at bounding box center [1252, 393] width 9 height 9
click at [1120, 684] on button "Save" at bounding box center [1128, 684] width 58 height 27
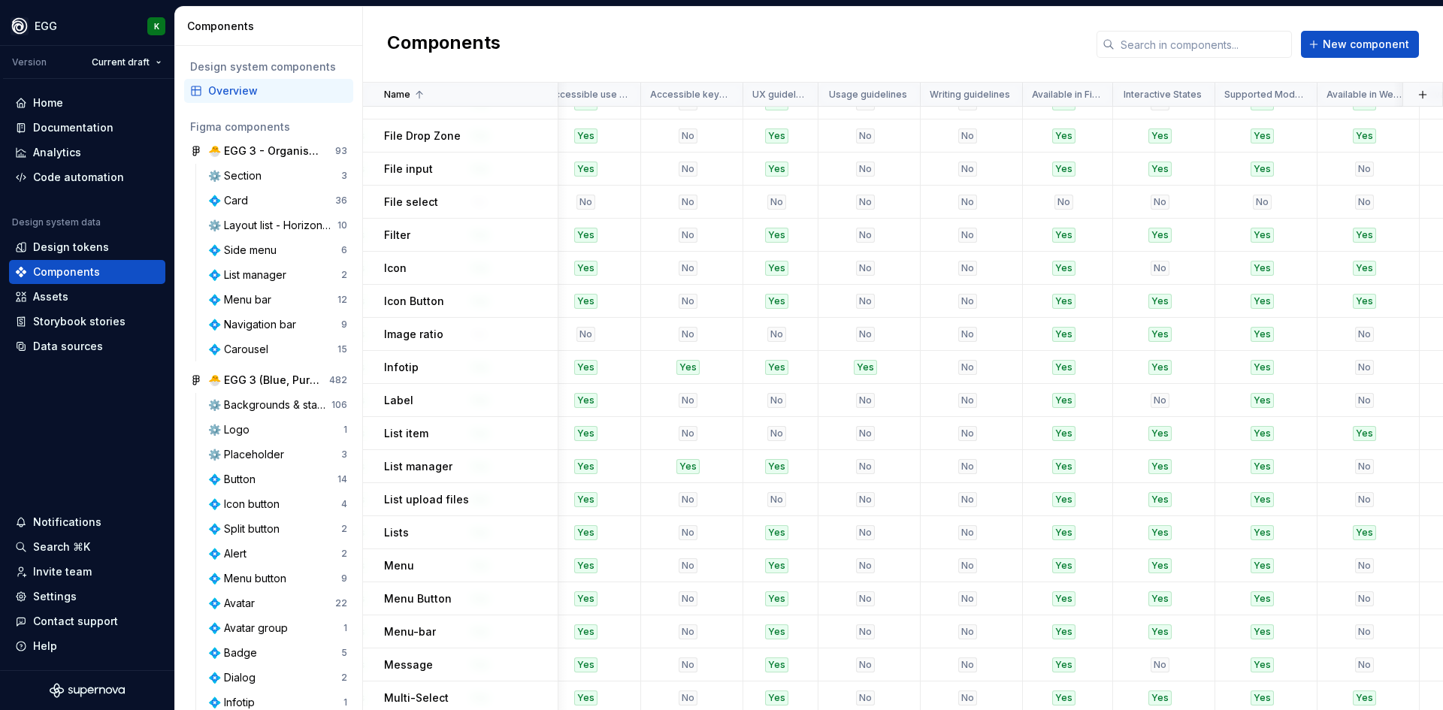
scroll to position [0, 2341]
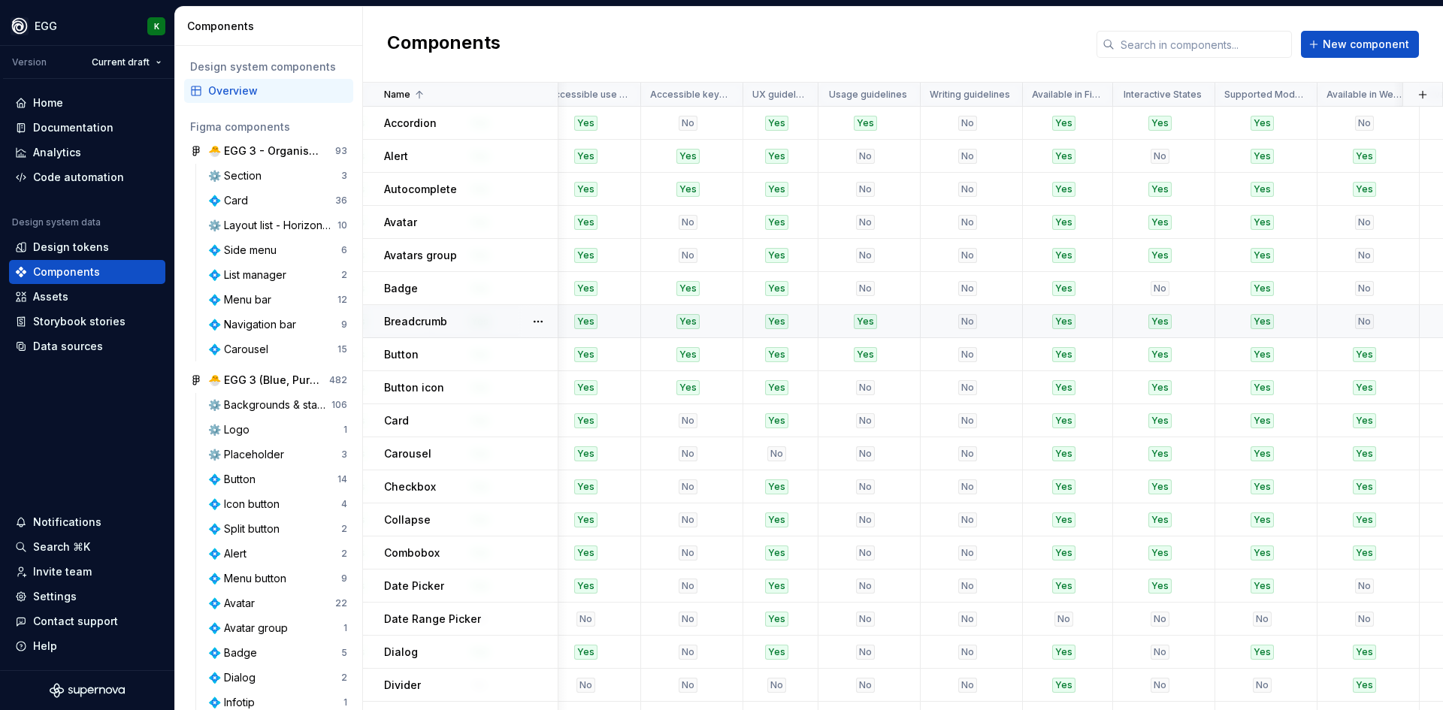
click at [475, 316] on div "Breadcrumb" at bounding box center [470, 321] width 173 height 15
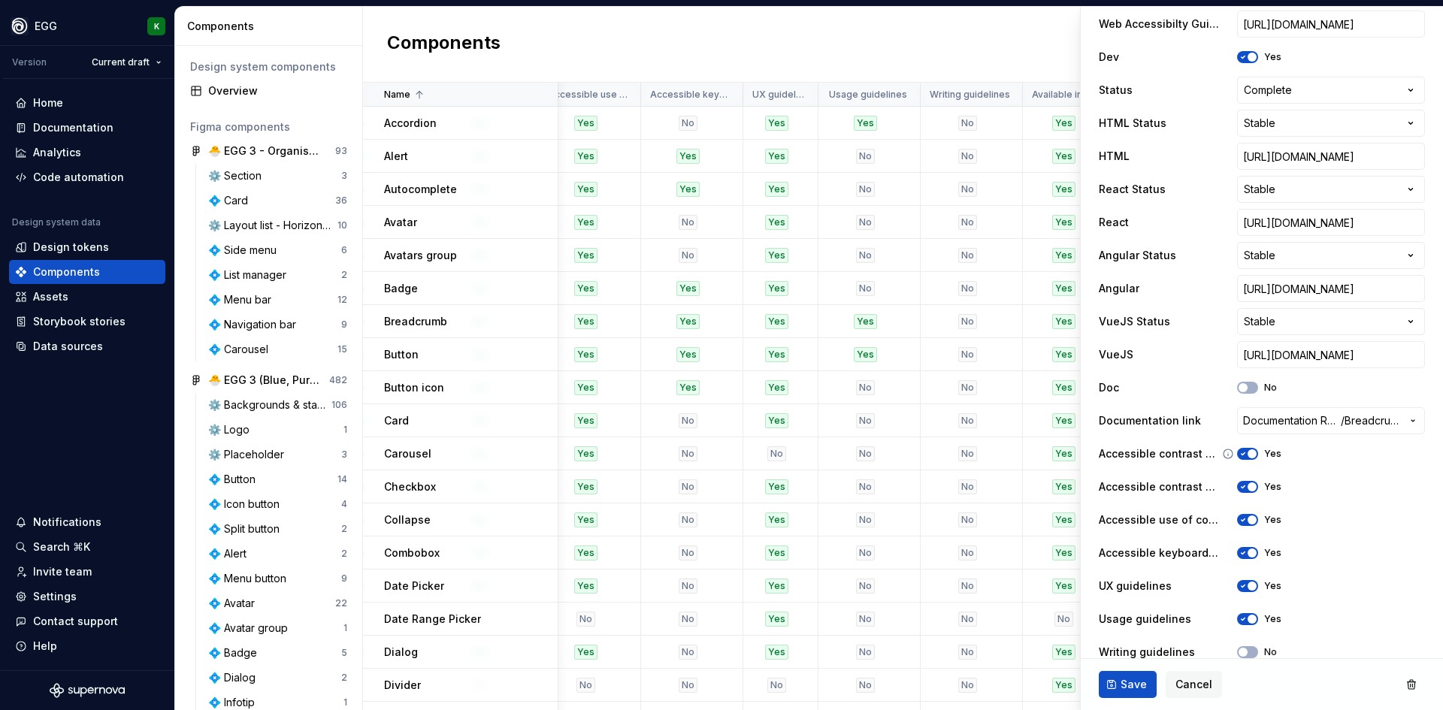
scroll to position [768, 0]
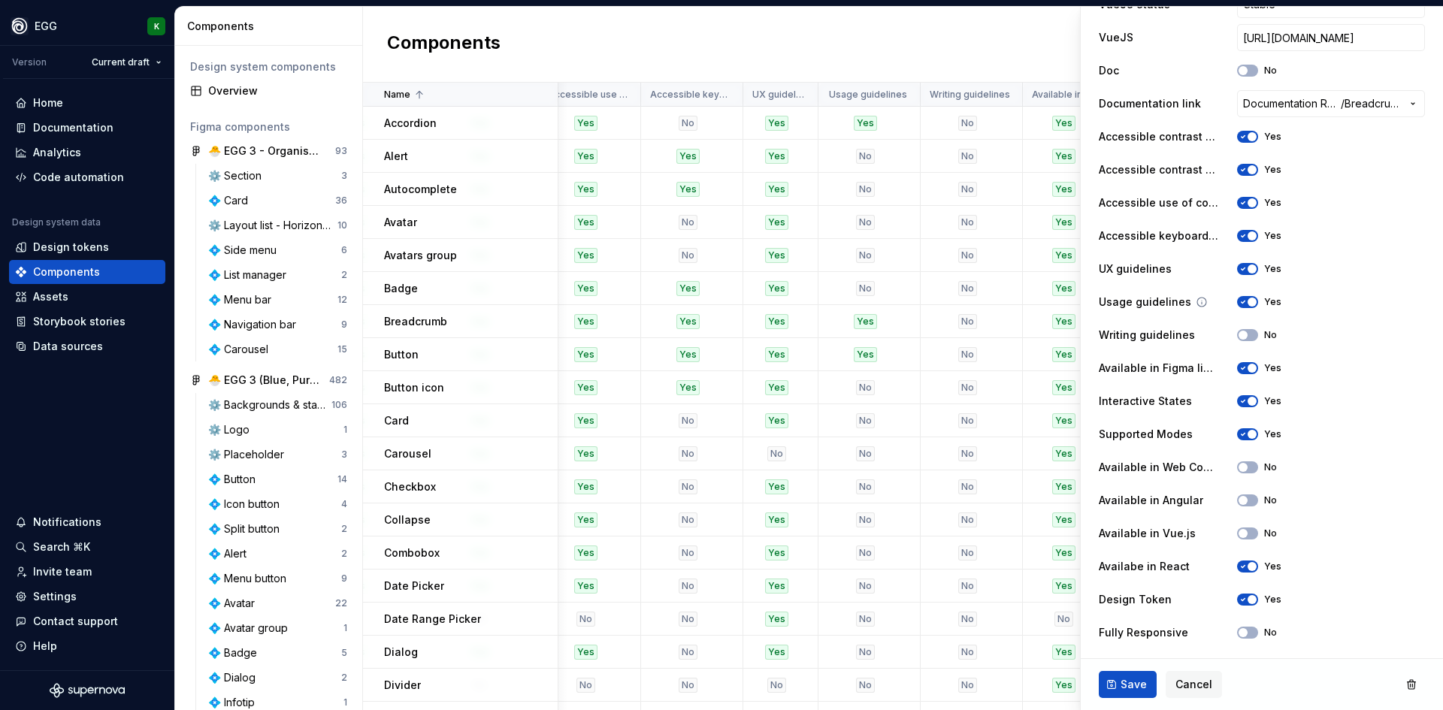
click at [1248, 303] on span "button" at bounding box center [1252, 302] width 9 height 9
click at [1121, 690] on span "Save" at bounding box center [1134, 684] width 26 height 15
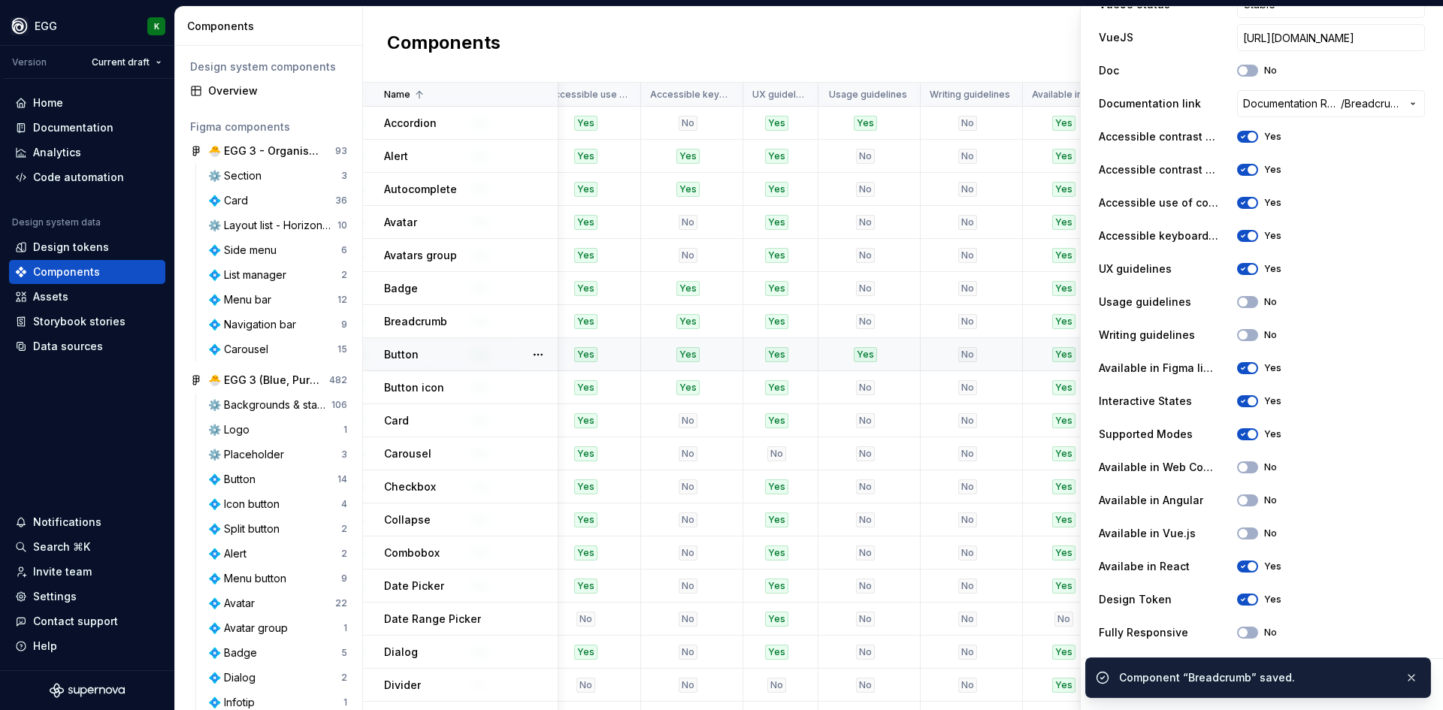
click at [412, 353] on p "Button" at bounding box center [401, 354] width 35 height 15
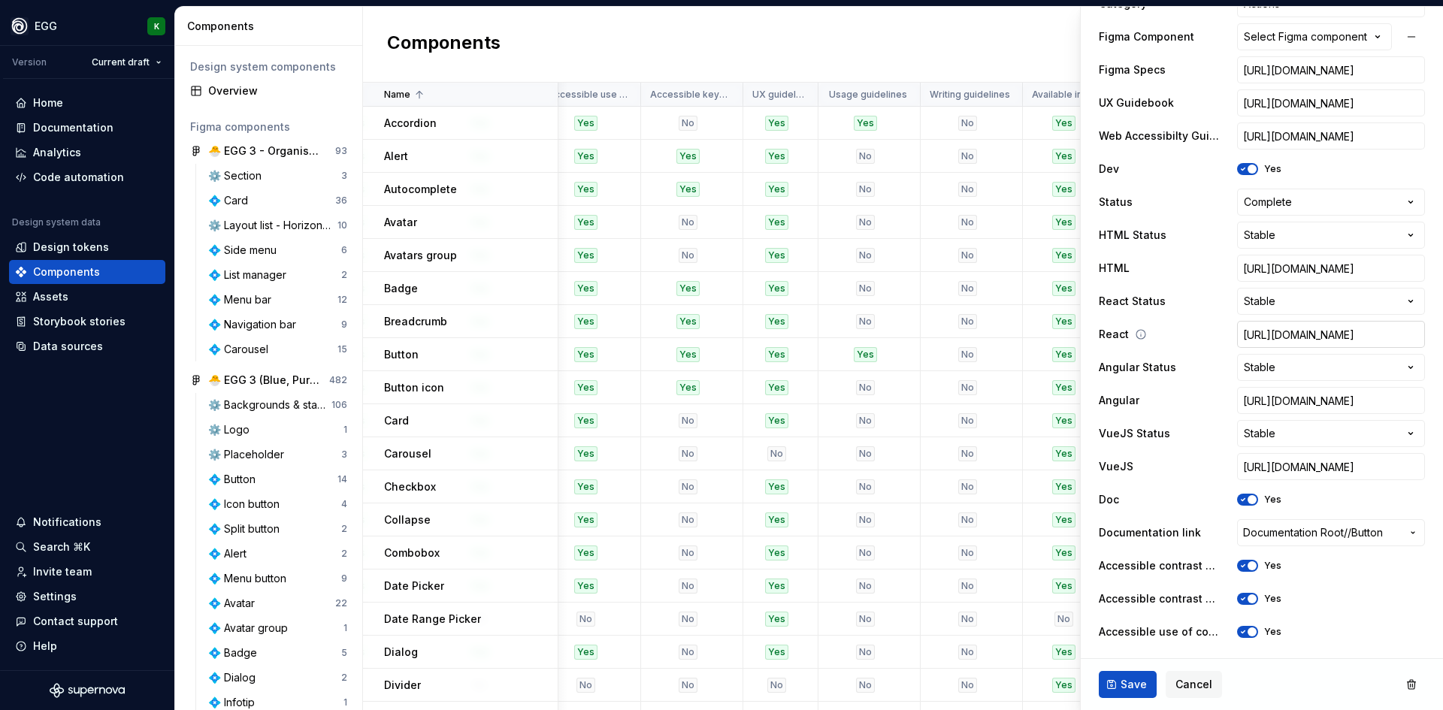
scroll to position [451, 0]
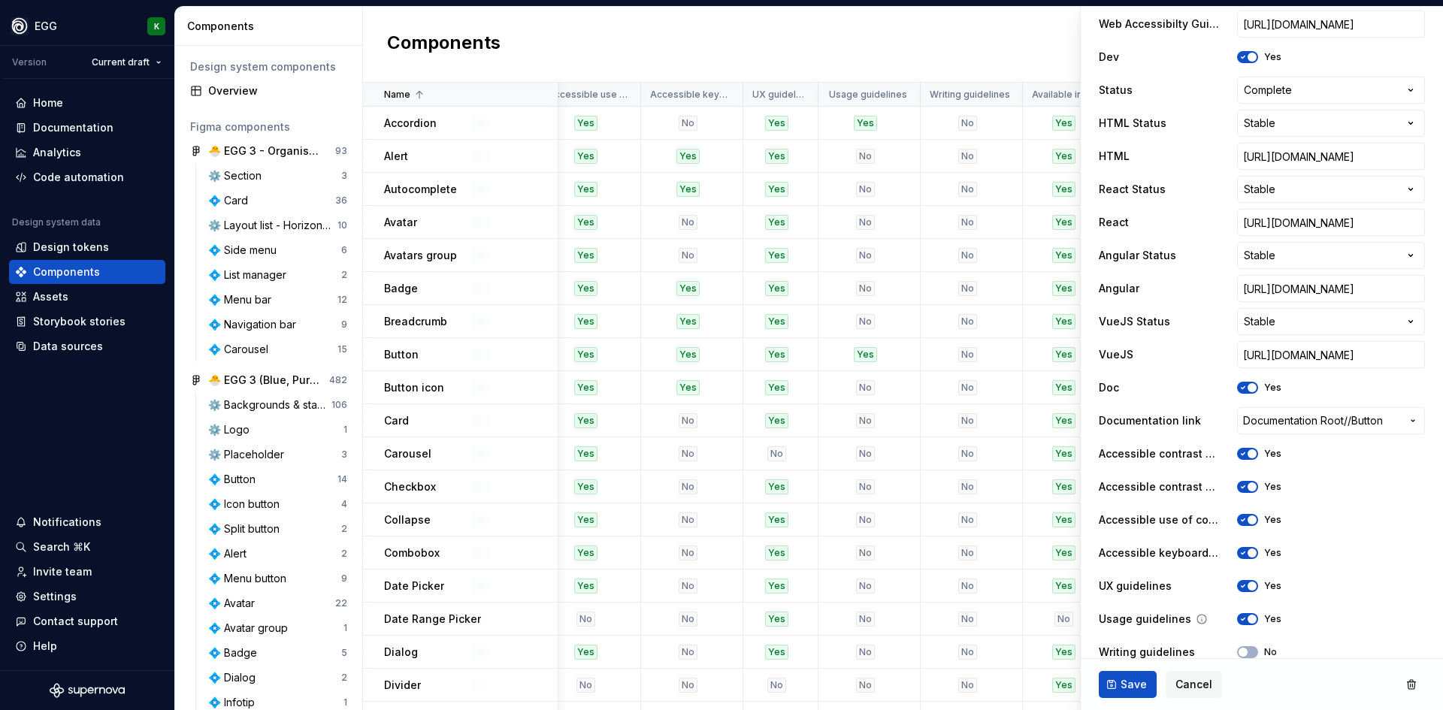
click at [1237, 624] on button "Yes" at bounding box center [1247, 619] width 21 height 12
click at [1131, 683] on span "Save" at bounding box center [1134, 684] width 26 height 15
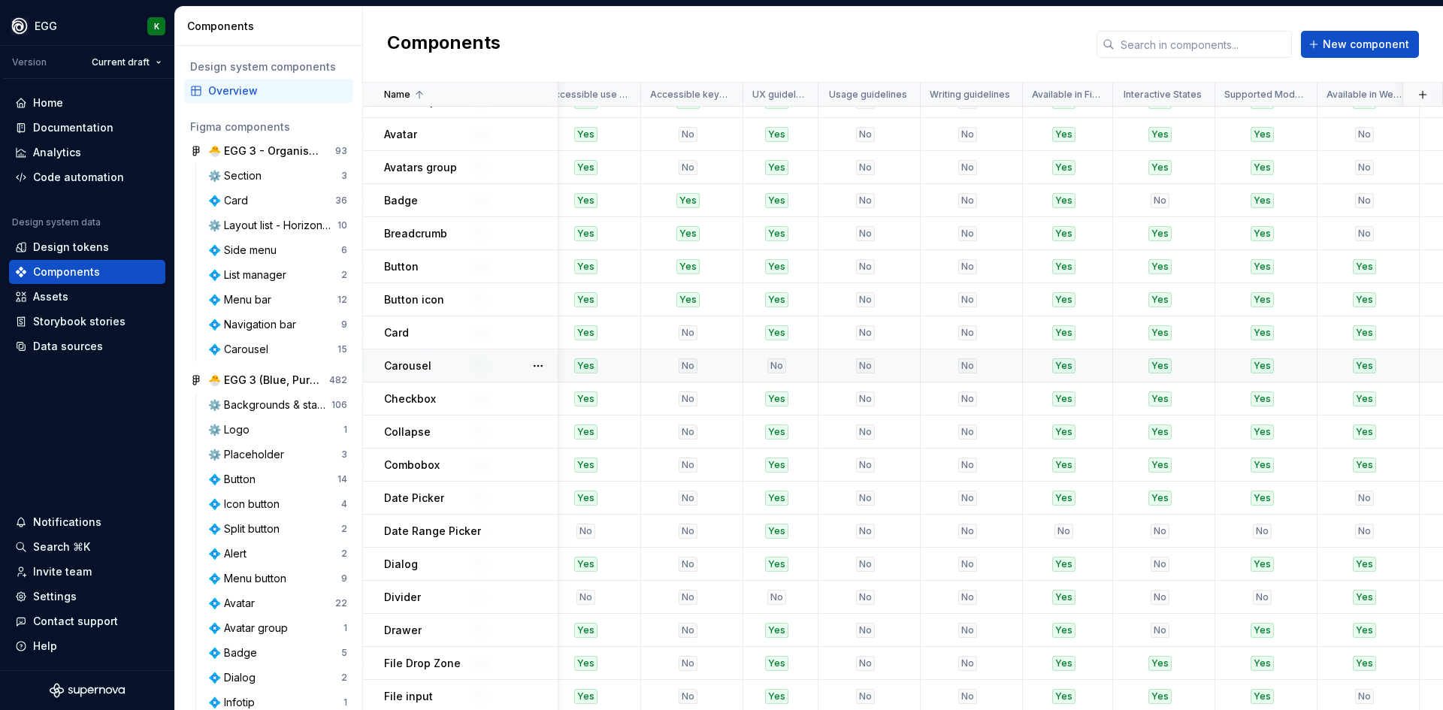
scroll to position [150, 2341]
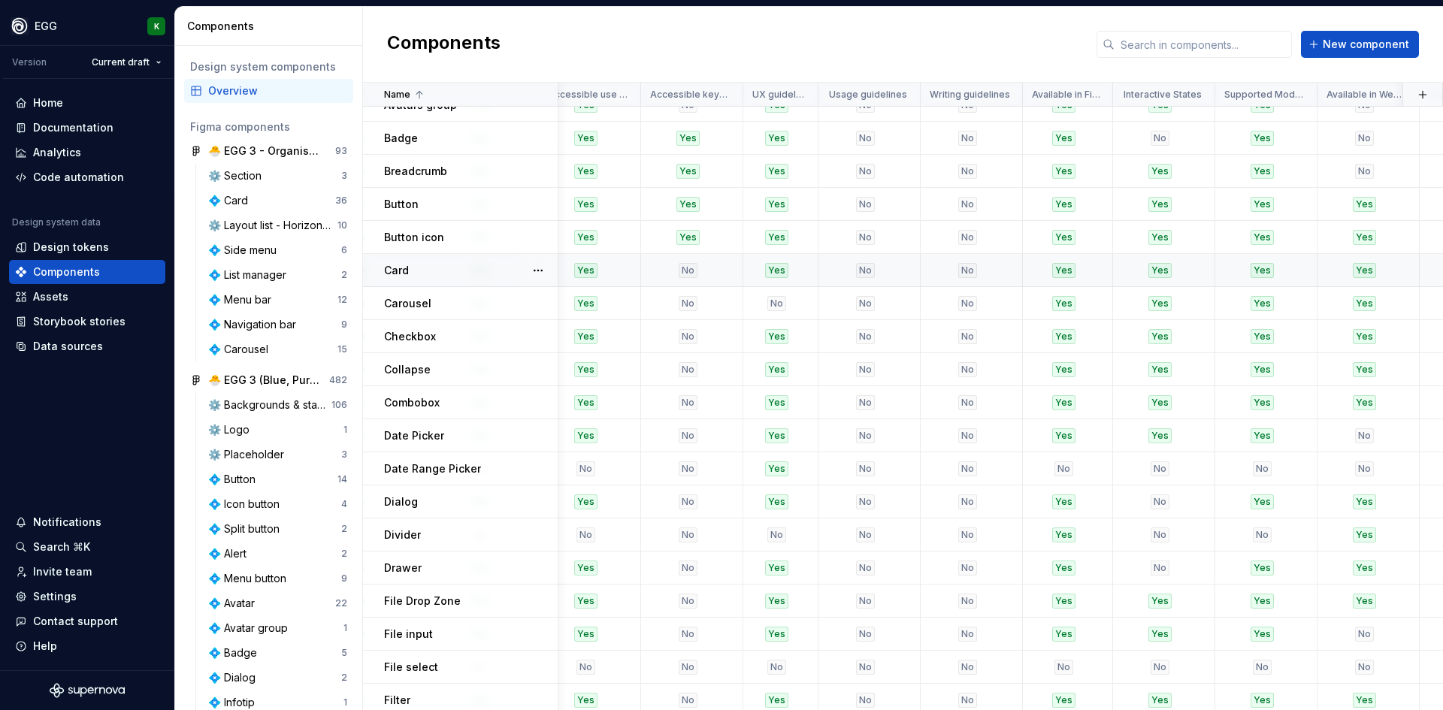
click at [467, 280] on td "Card" at bounding box center [460, 270] width 195 height 33
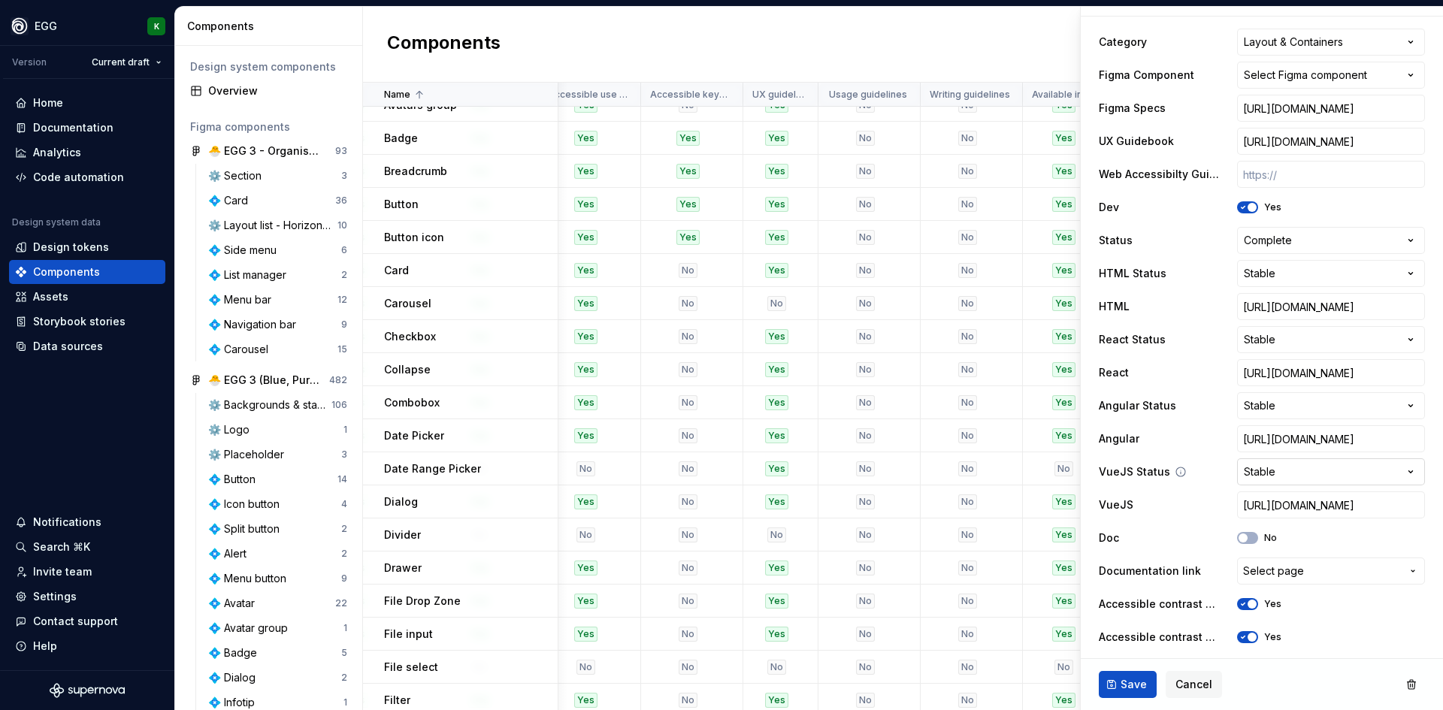
scroll to position [601, 0]
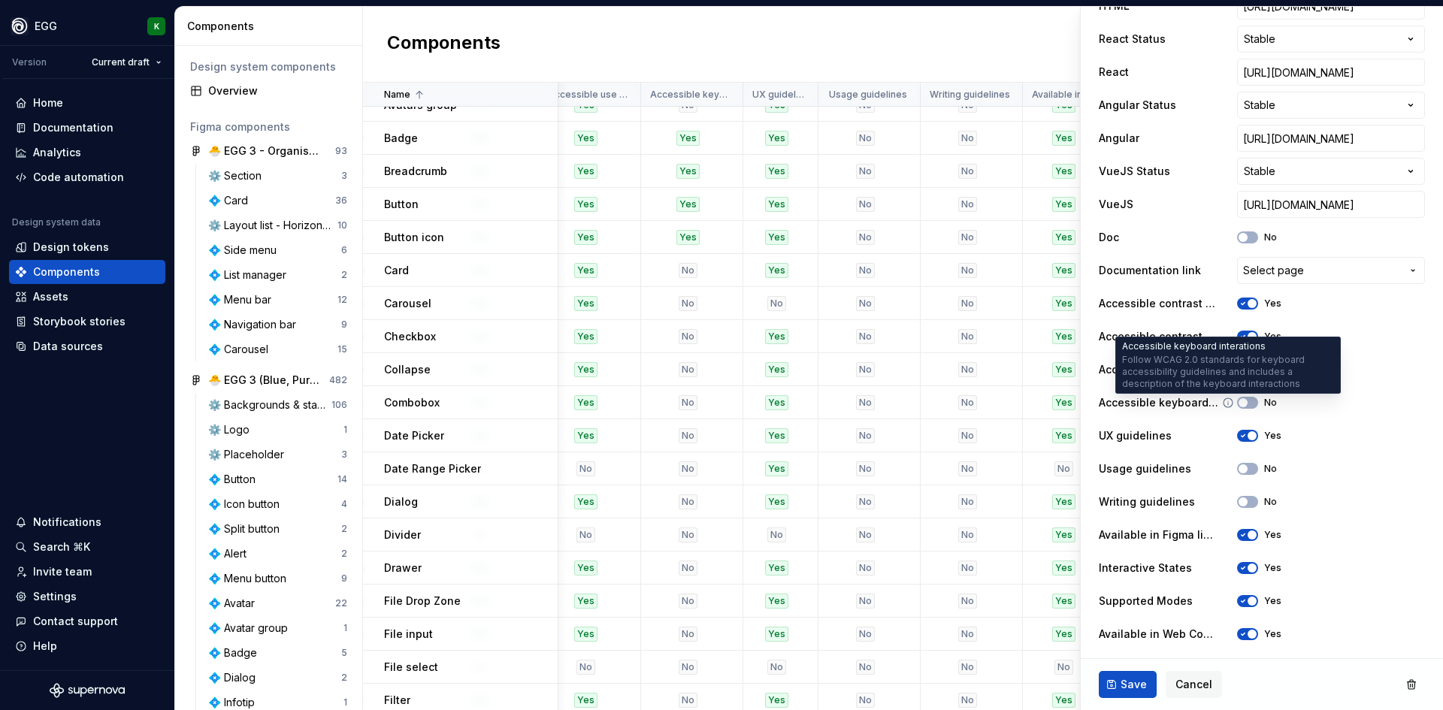
click at [1231, 398] on icon at bounding box center [1228, 403] width 12 height 12
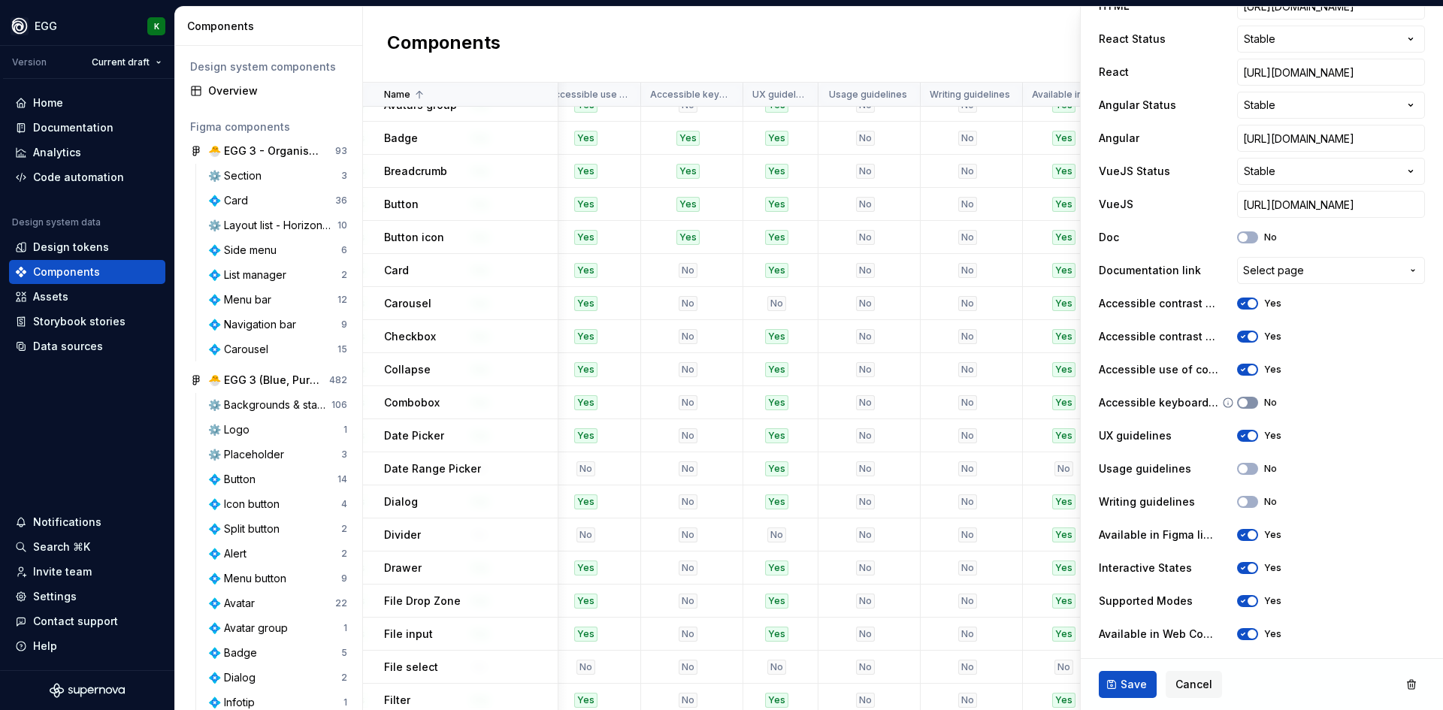
click at [1243, 405] on span "button" at bounding box center [1243, 402] width 9 height 9
click at [1131, 692] on button "Save" at bounding box center [1128, 684] width 58 height 27
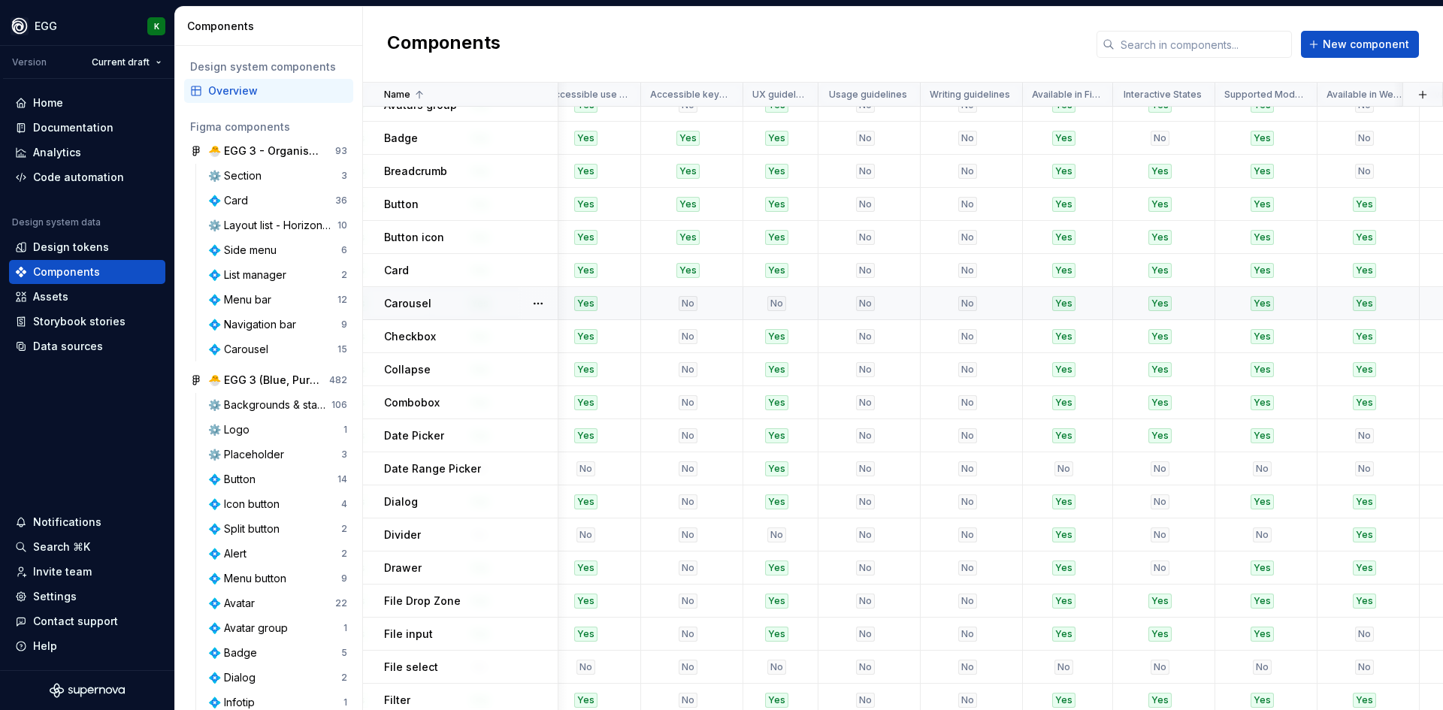
click at [483, 290] on td "Carousel" at bounding box center [460, 303] width 195 height 33
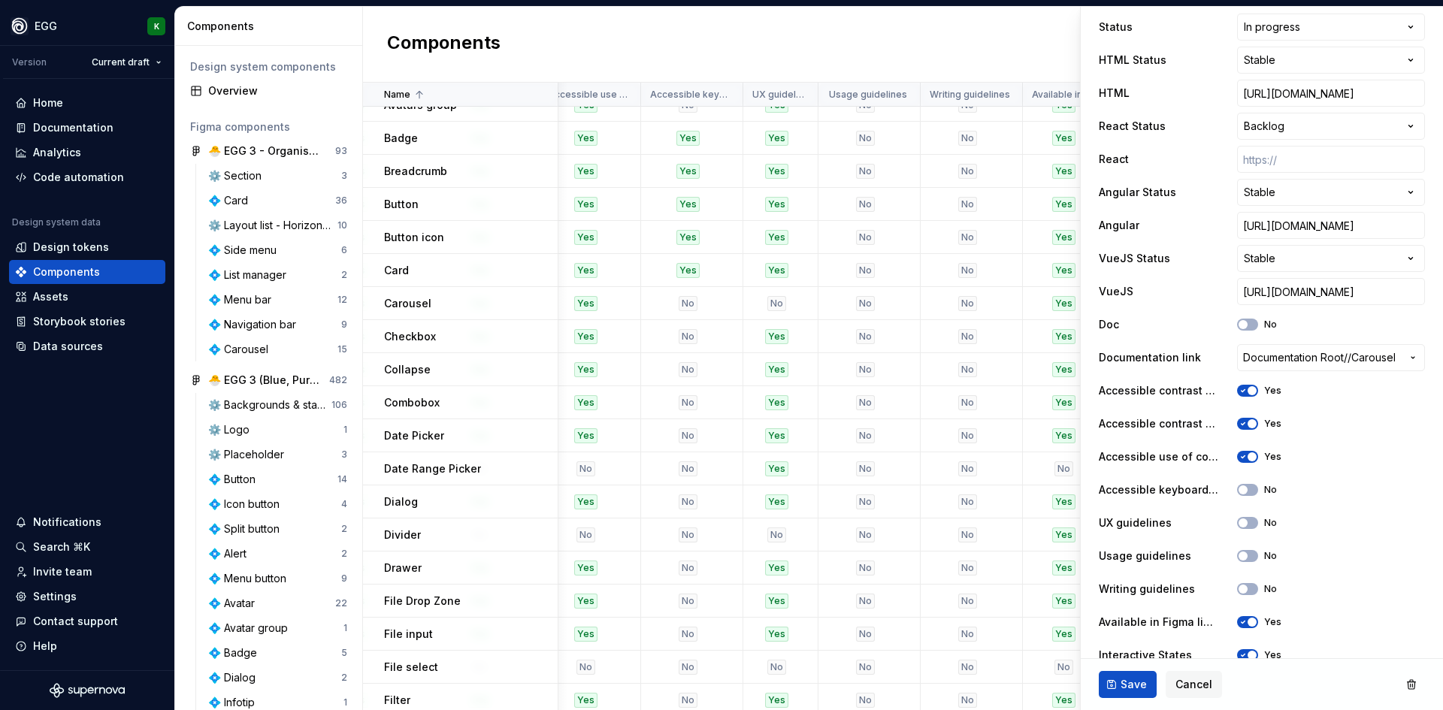
scroll to position [601, 0]
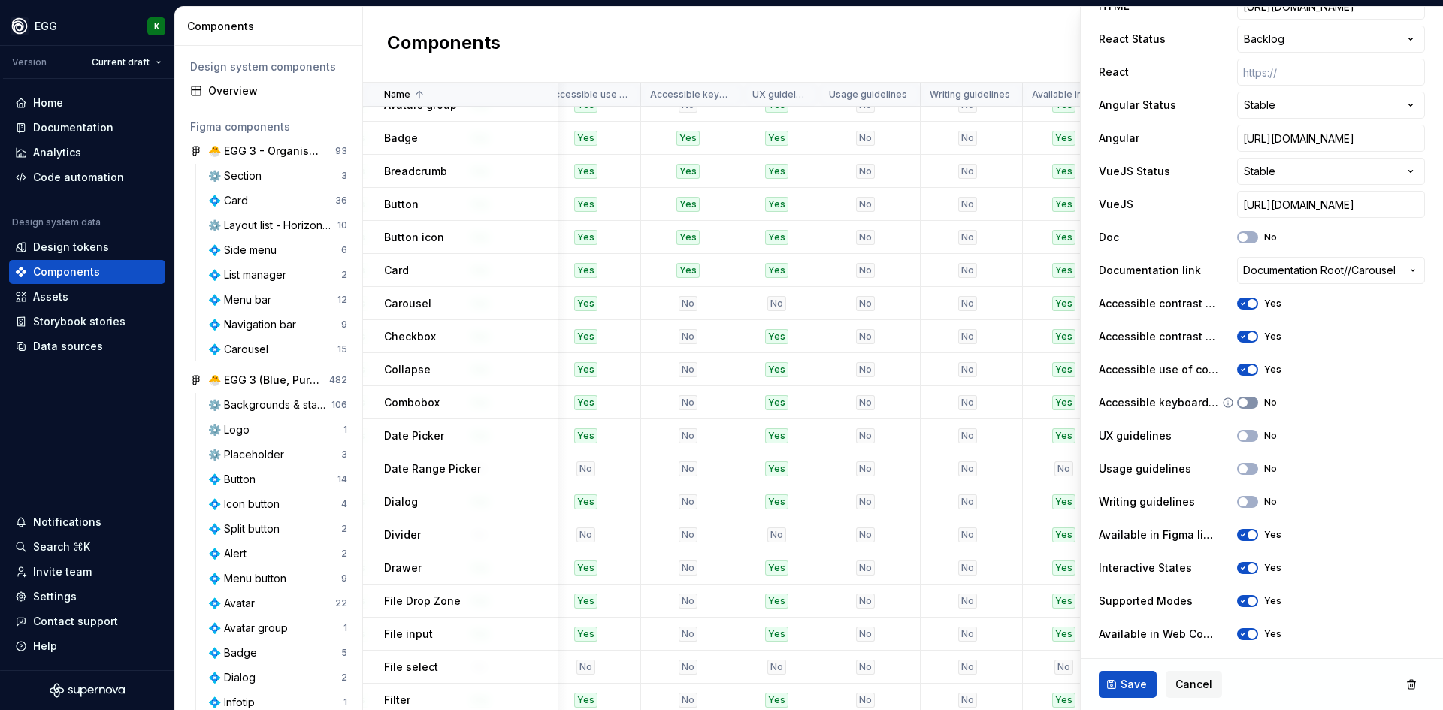
click at [1244, 404] on span "button" at bounding box center [1243, 402] width 9 height 9
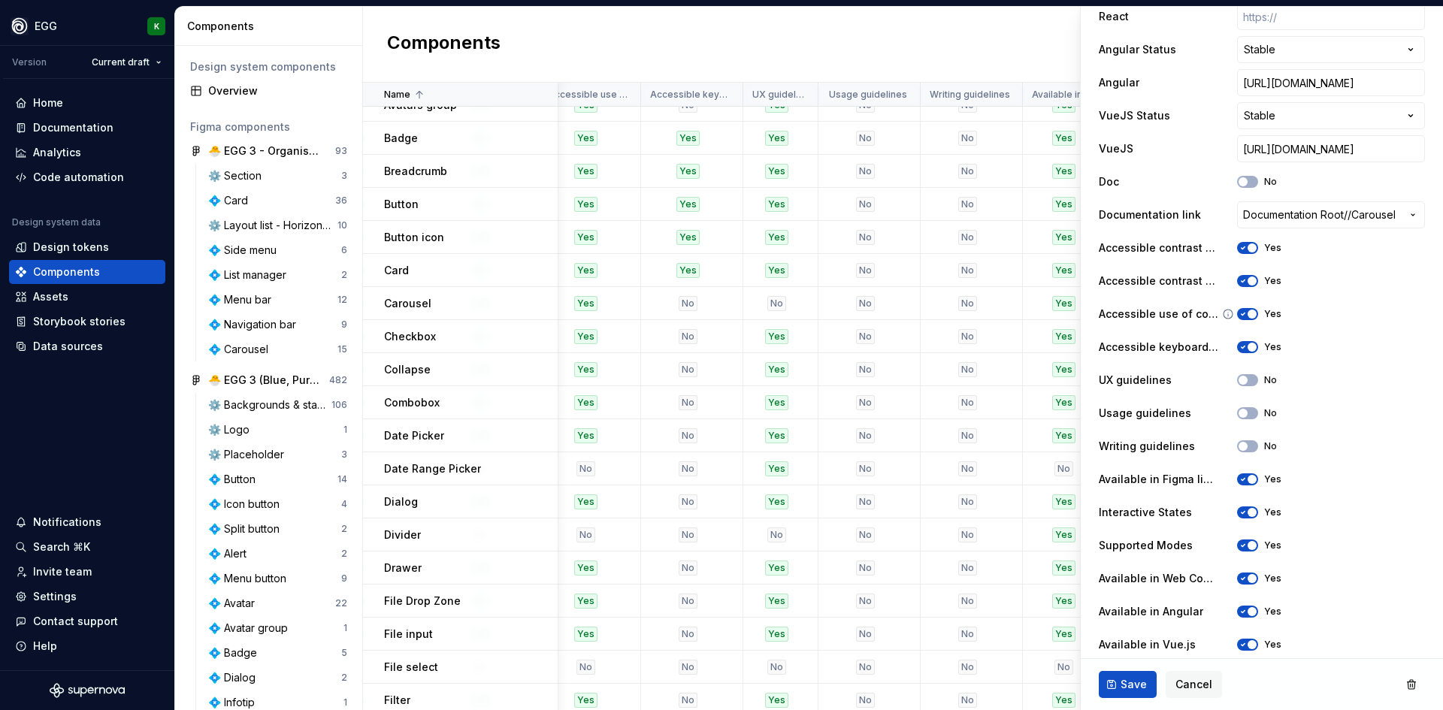
scroll to position [752, 0]
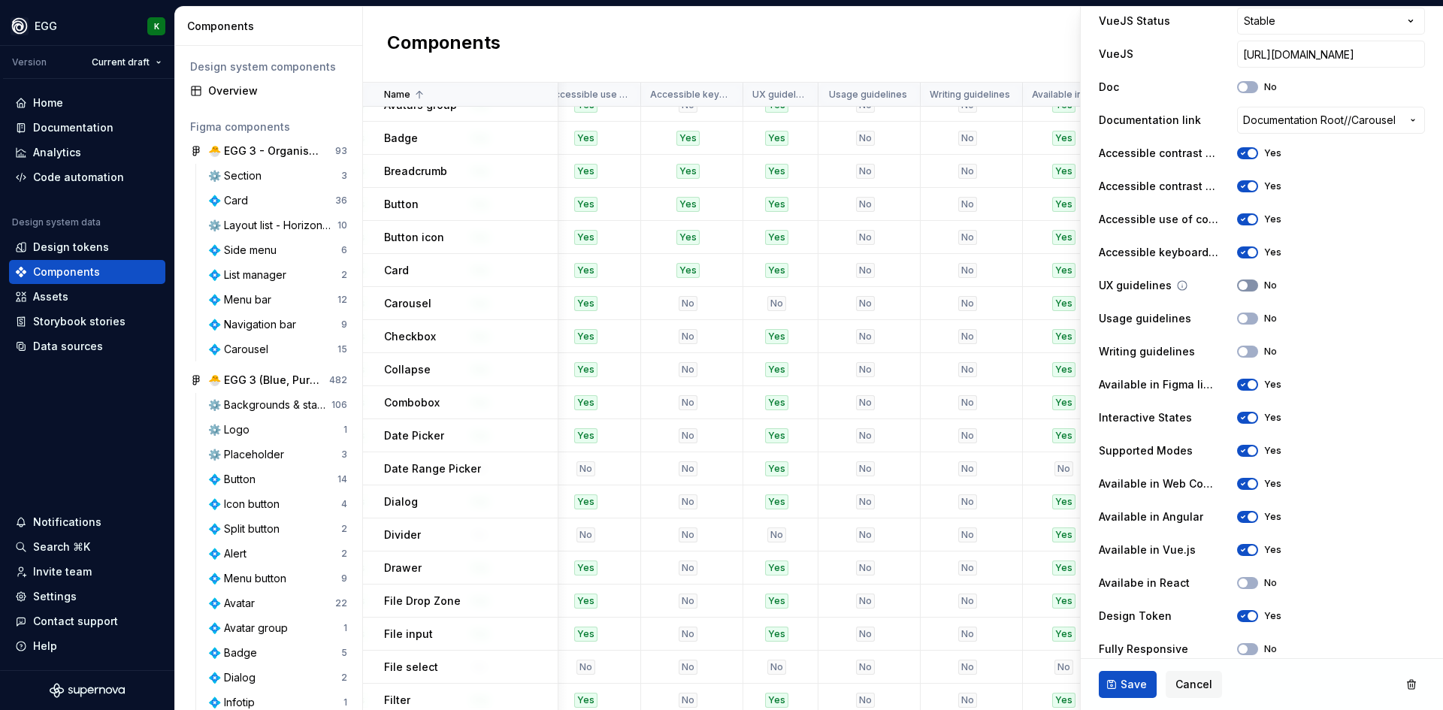
click at [1243, 286] on button "No" at bounding box center [1247, 286] width 21 height 12
click at [1130, 690] on span "Save" at bounding box center [1134, 684] width 26 height 15
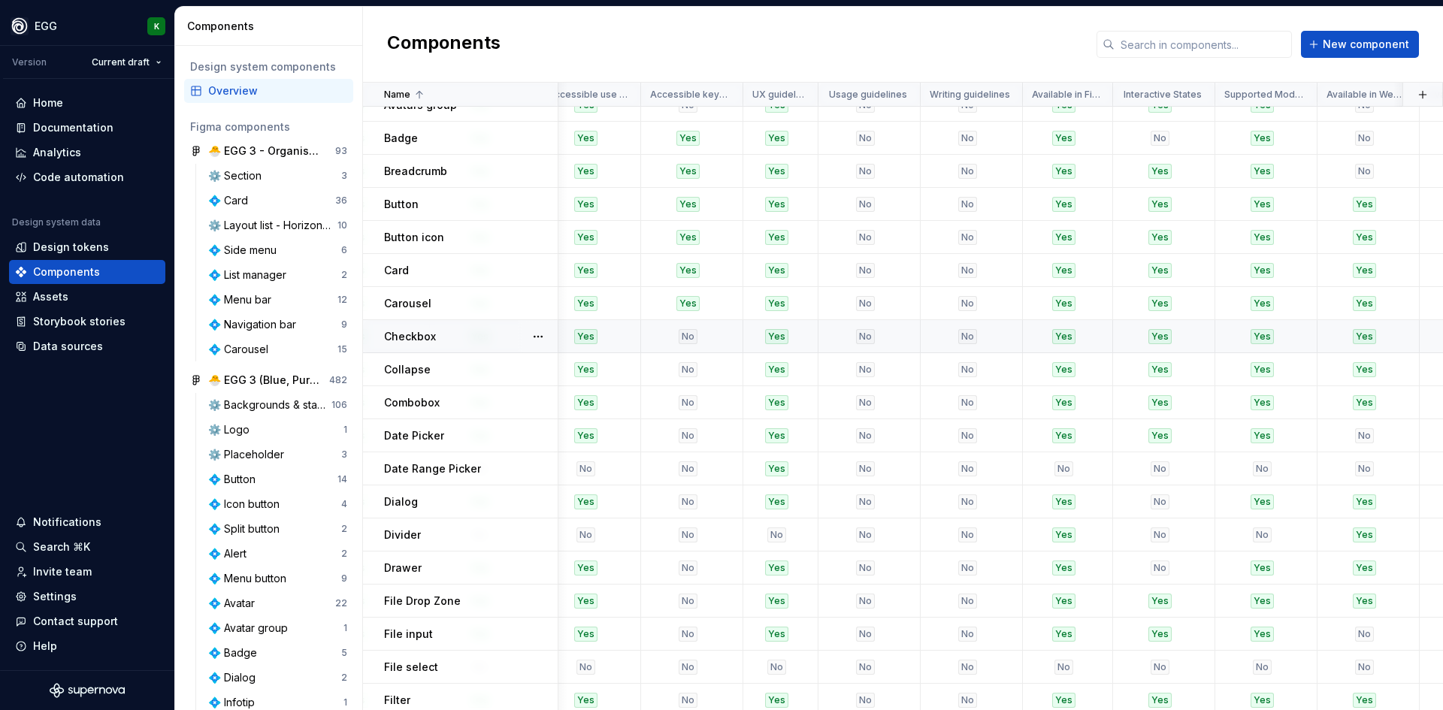
click at [498, 344] on td "Checkbox" at bounding box center [460, 336] width 195 height 33
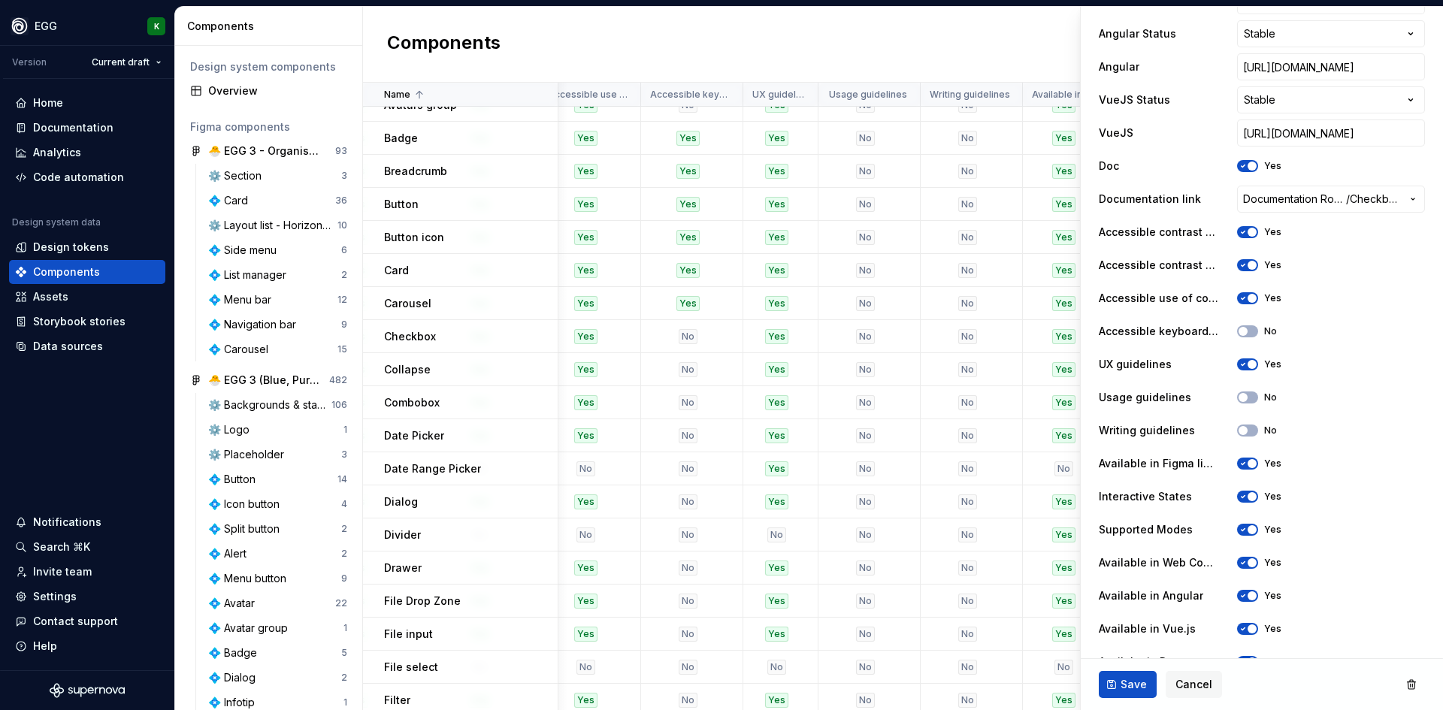
scroll to position [677, 0]
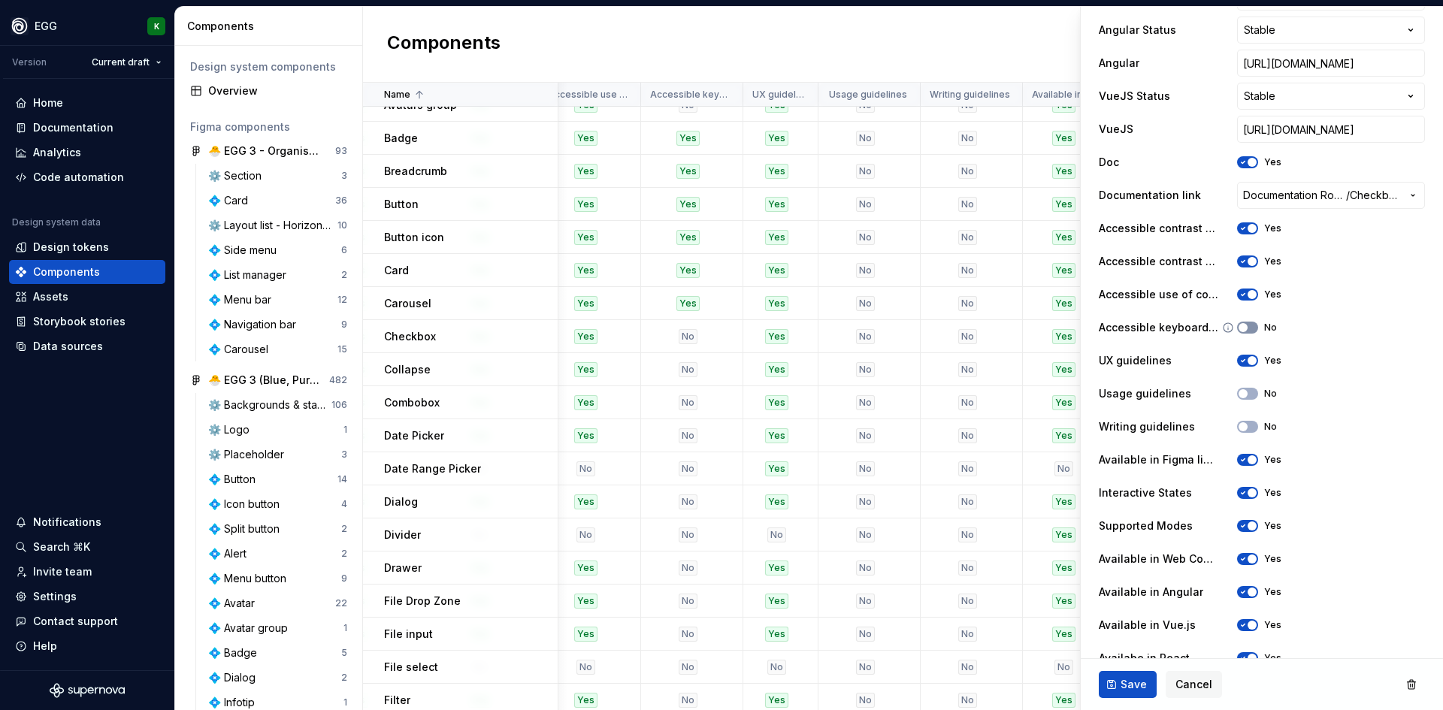
click at [1255, 329] on button "No" at bounding box center [1247, 328] width 21 height 12
click at [1130, 686] on span "Save" at bounding box center [1134, 684] width 26 height 15
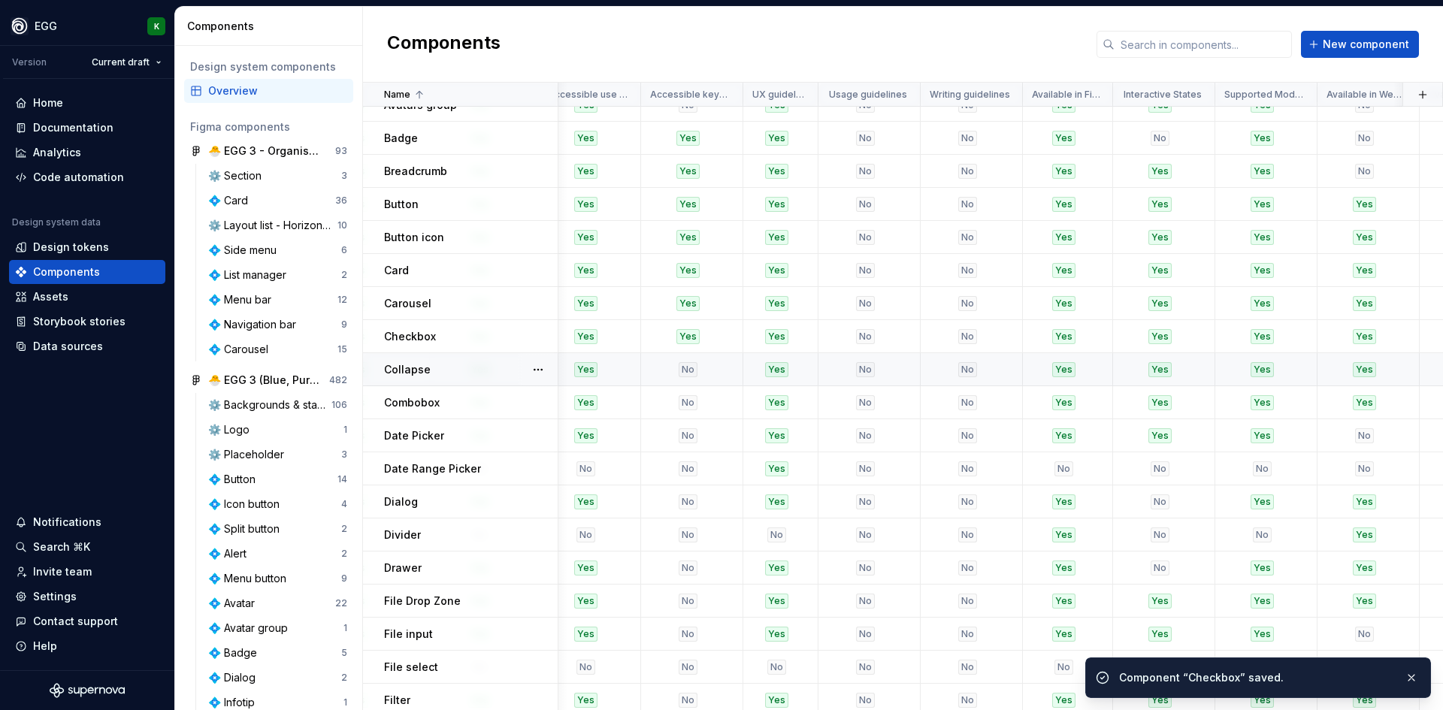
click at [459, 374] on div "Collapse" at bounding box center [470, 369] width 173 height 15
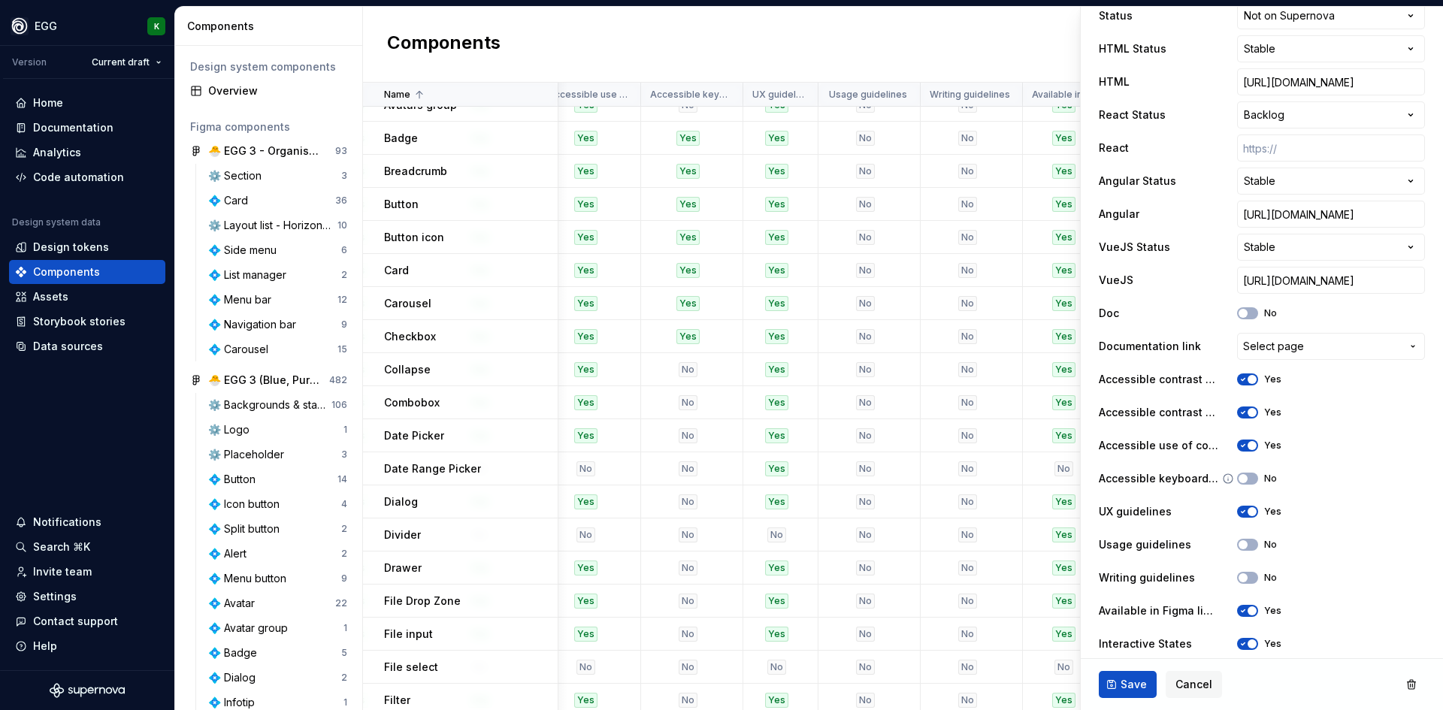
scroll to position [526, 0]
click at [1248, 470] on div "Accessible keyboard interations No" at bounding box center [1262, 478] width 326 height 27
click at [1252, 477] on button "No" at bounding box center [1247, 478] width 21 height 12
click at [1122, 685] on span "Save" at bounding box center [1134, 684] width 26 height 15
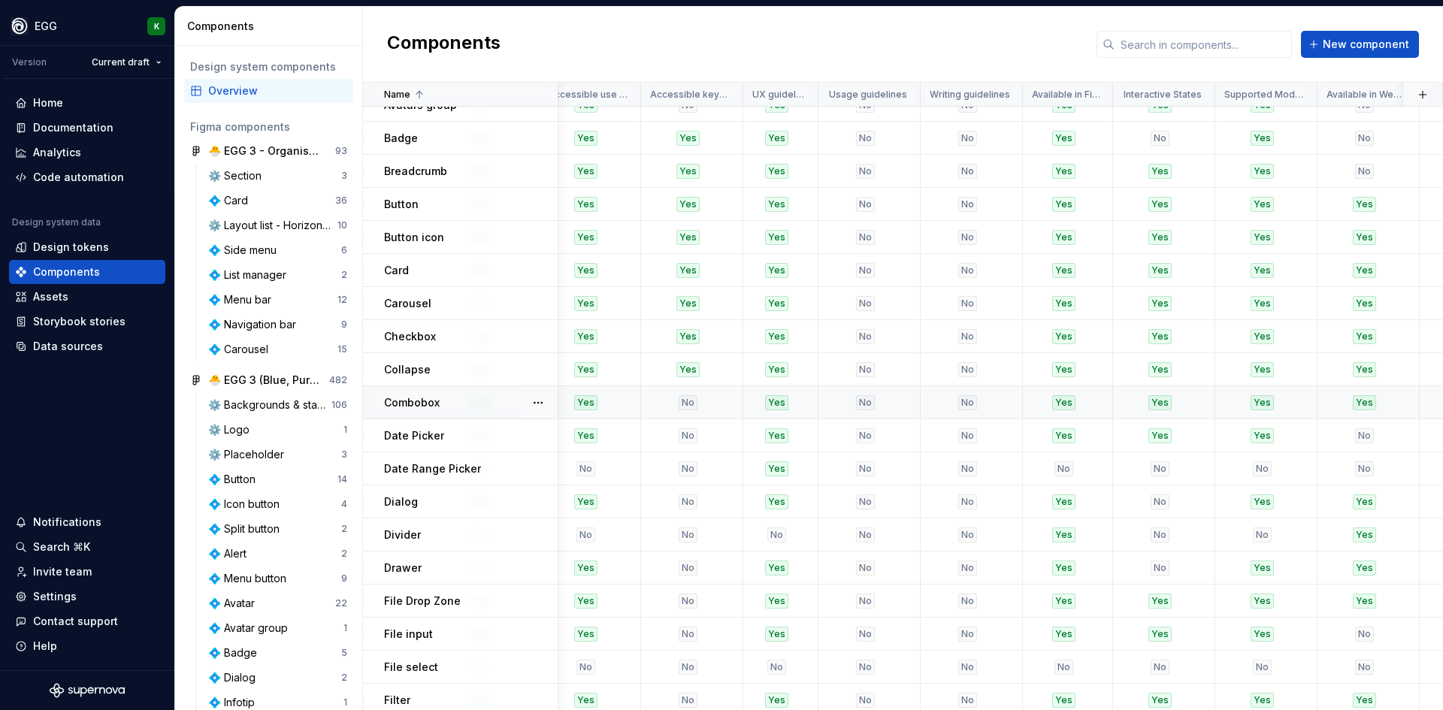
click at [473, 410] on div "Combobox" at bounding box center [470, 402] width 173 height 15
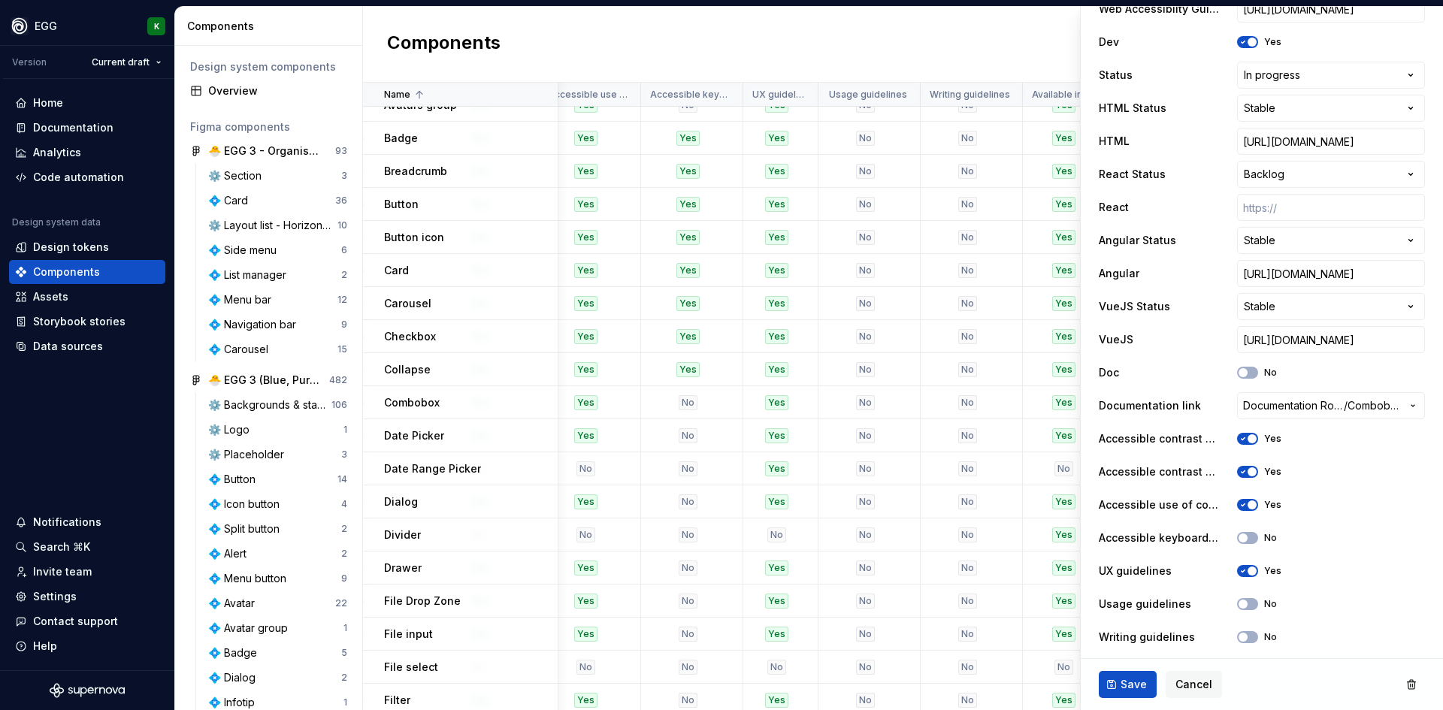
scroll to position [526, 0]
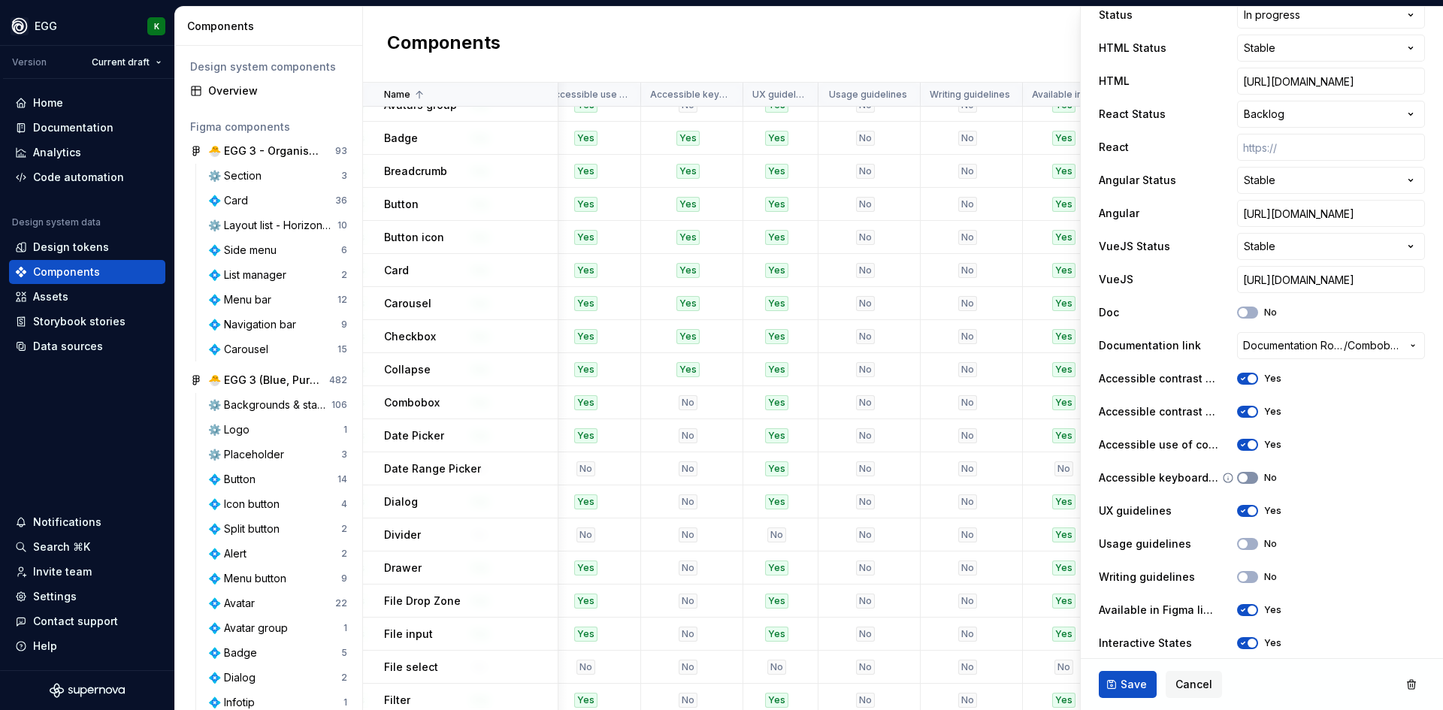
click at [1245, 477] on icon "button" at bounding box center [1243, 478] width 12 height 9
click at [1122, 685] on span "Save" at bounding box center [1134, 684] width 26 height 15
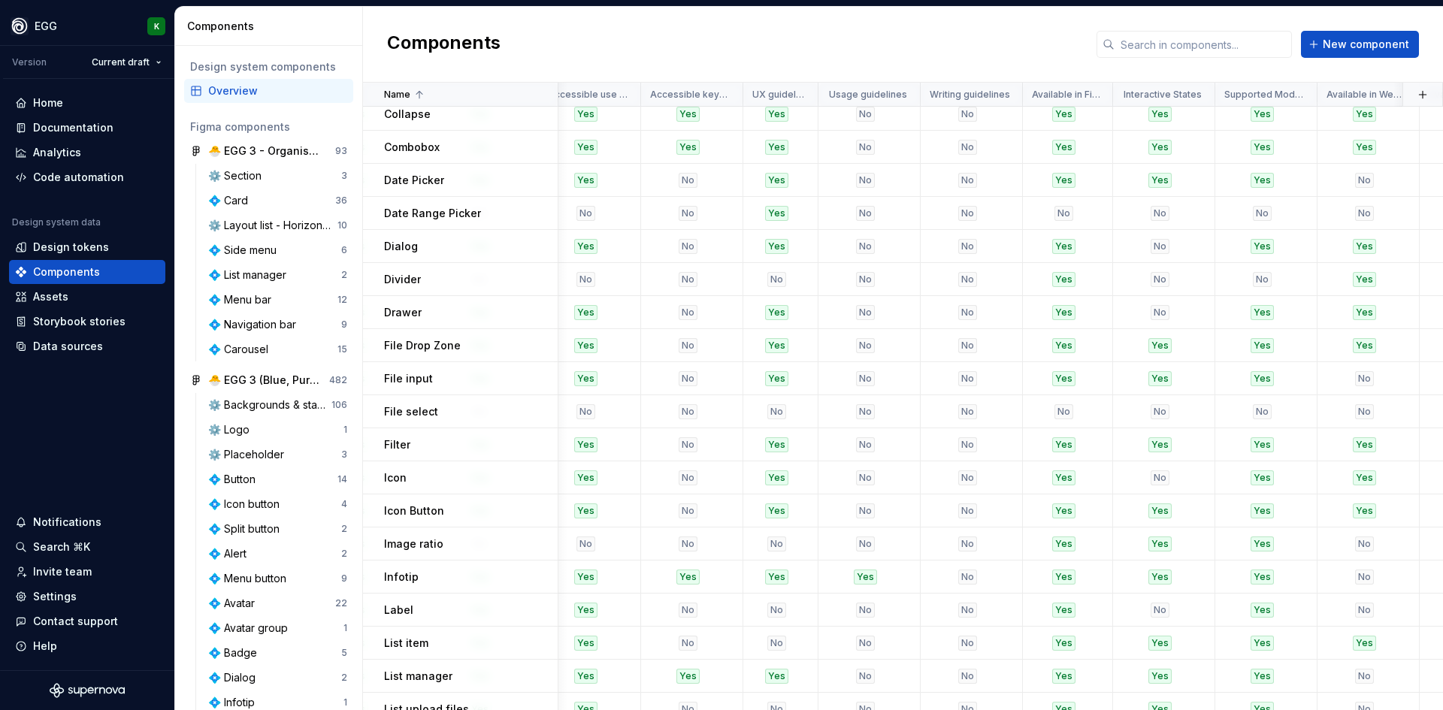
scroll to position [451, 2341]
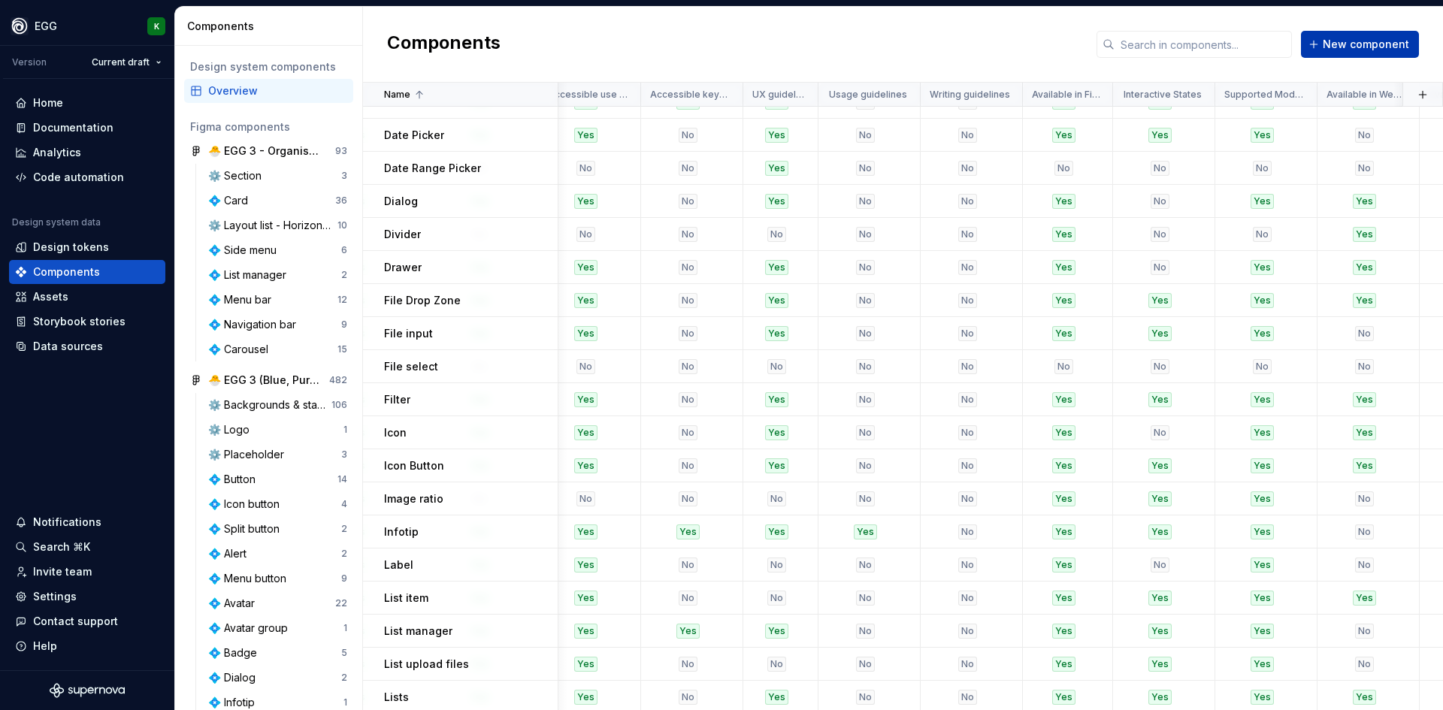
click at [1353, 35] on button "New component" at bounding box center [1360, 44] width 118 height 27
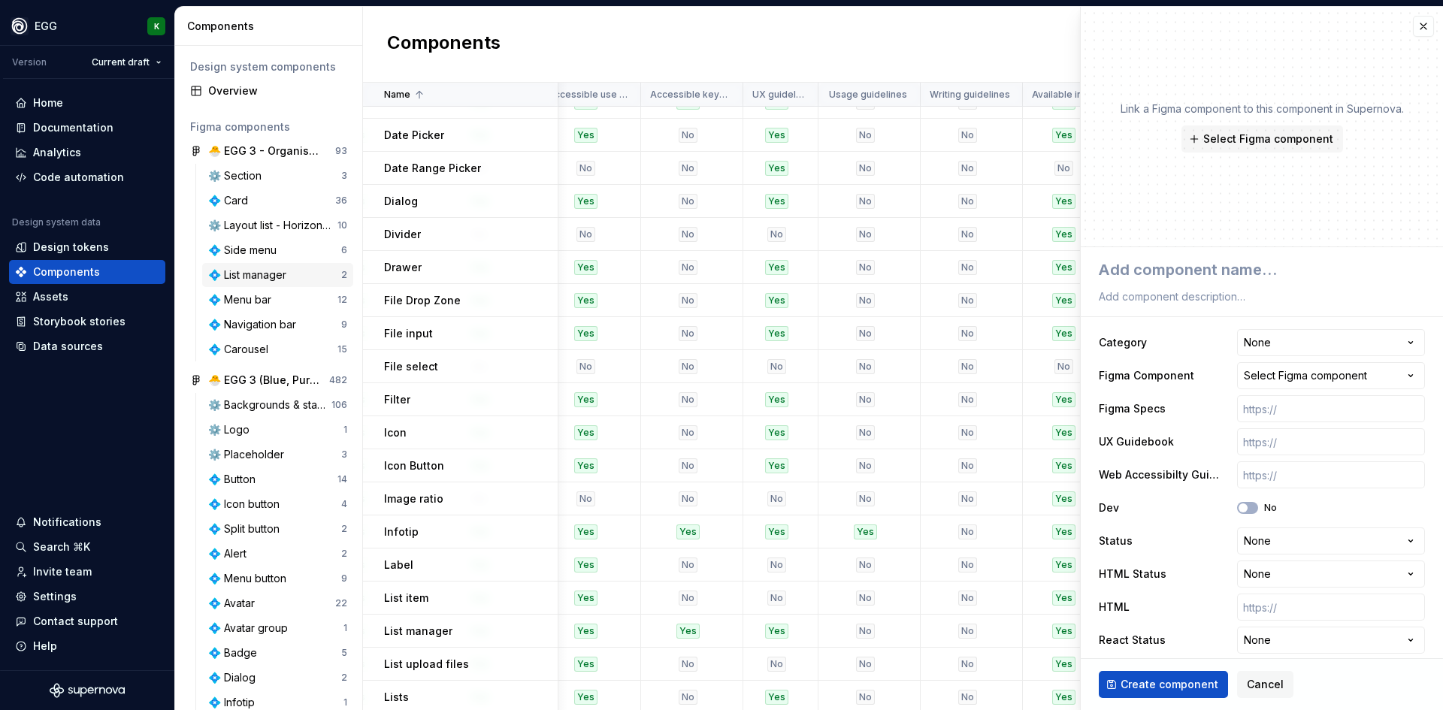
type textarea "*"
type textarea "C"
type textarea "*"
type textarea "Cou"
type textarea "*"
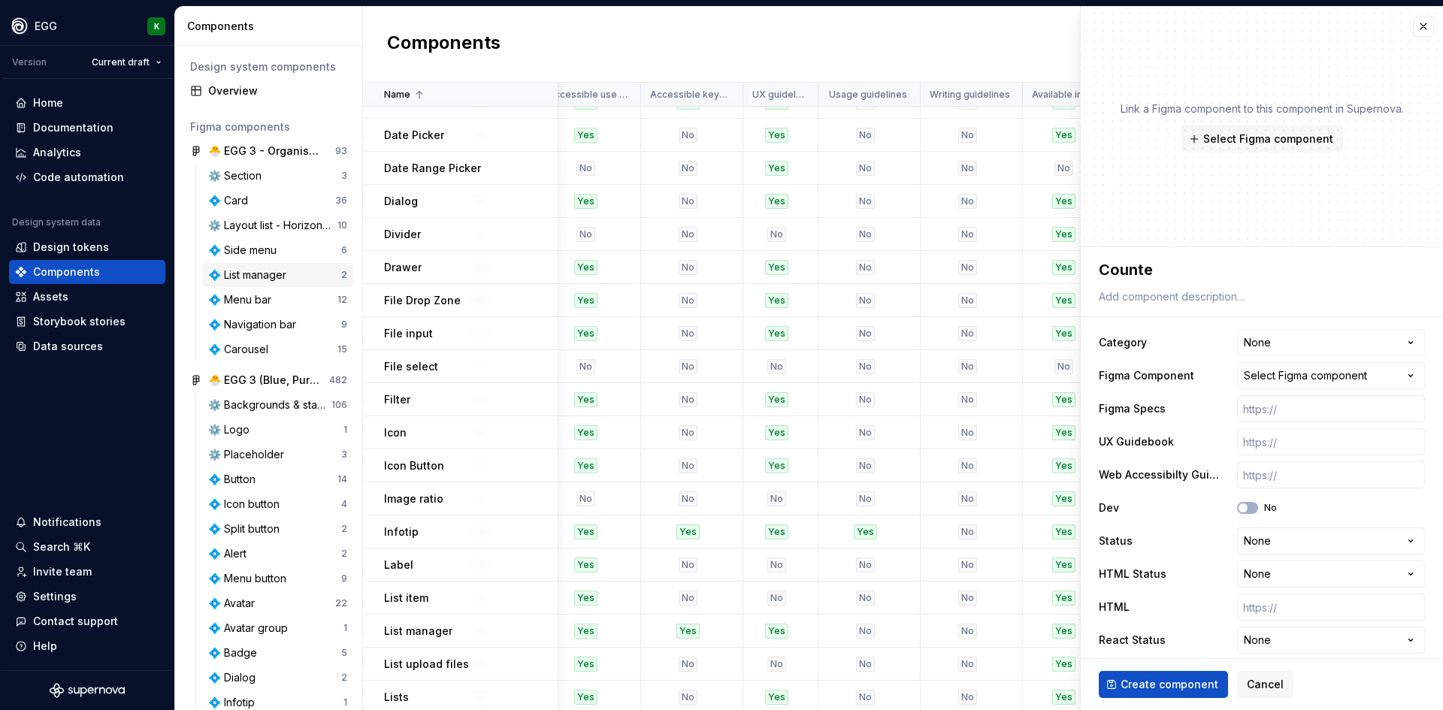
type textarea "Counter"
type textarea "*"
type textarea "Counter"
type textarea "*"
click at [1312, 343] on html "EGG K Version Current draft Home Documentation Analytics Code automation Design…" at bounding box center [721, 355] width 1443 height 710
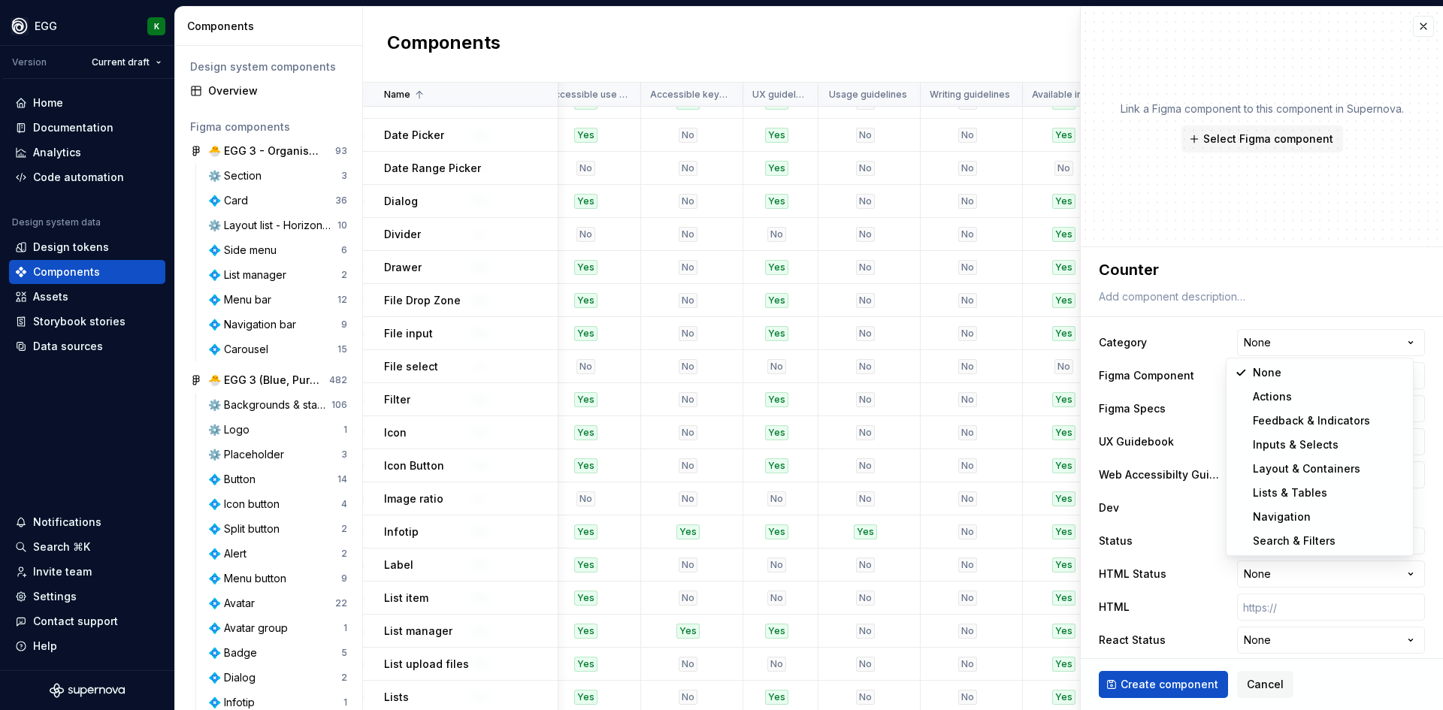
select select "**********"
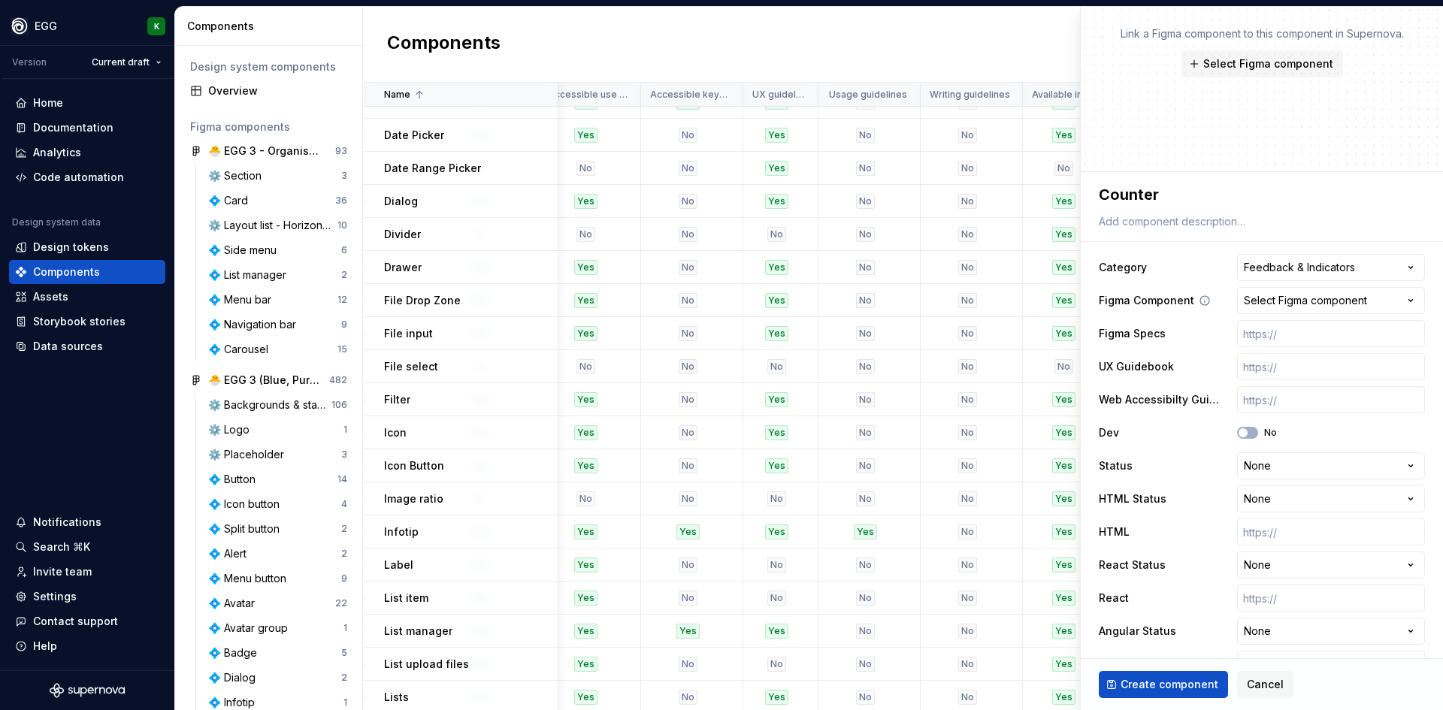
scroll to position [150, 0]
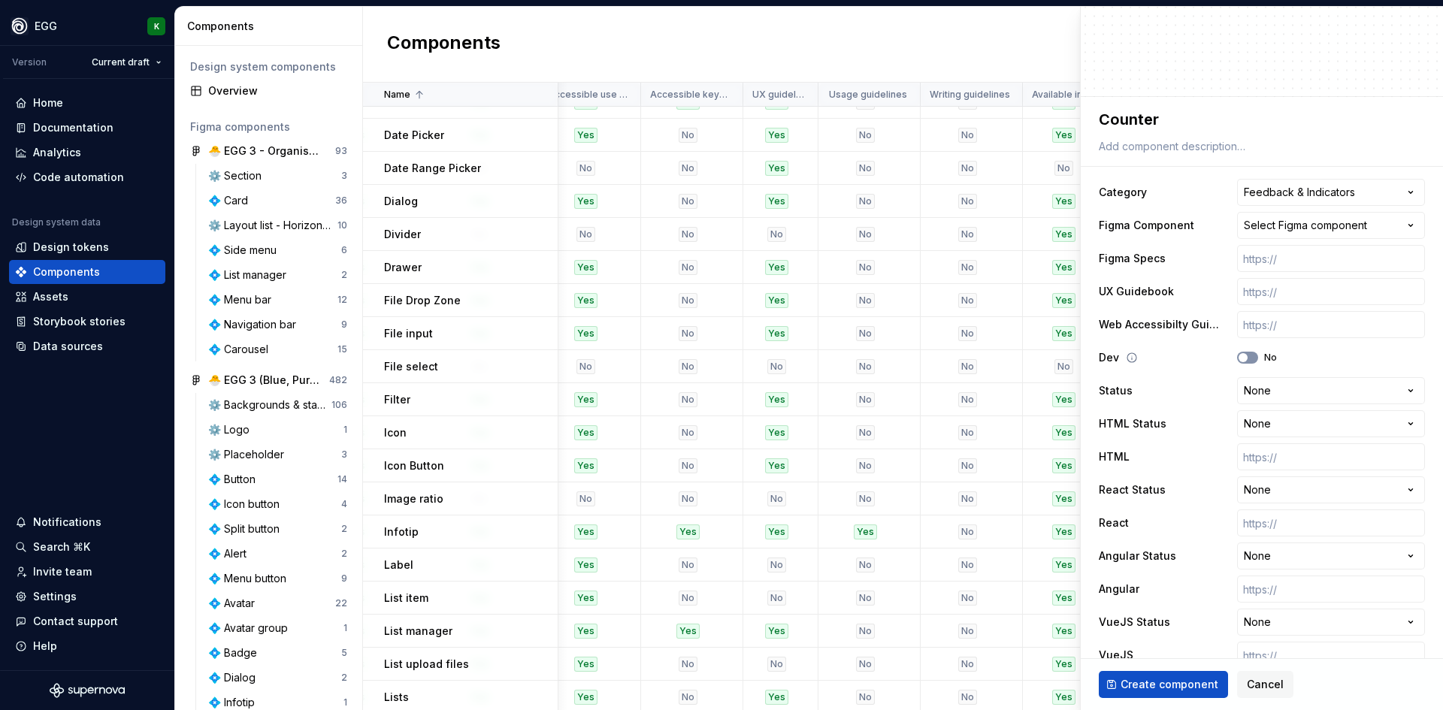
click at [1246, 355] on button "No" at bounding box center [1247, 358] width 21 height 12
type textarea "*"
click at [1272, 426] on html "EGG K Version Current draft Home Documentation Analytics Code automation Design…" at bounding box center [721, 355] width 1443 height 710
select select "**********"
click at [1259, 452] on input "text" at bounding box center [1331, 457] width 188 height 27
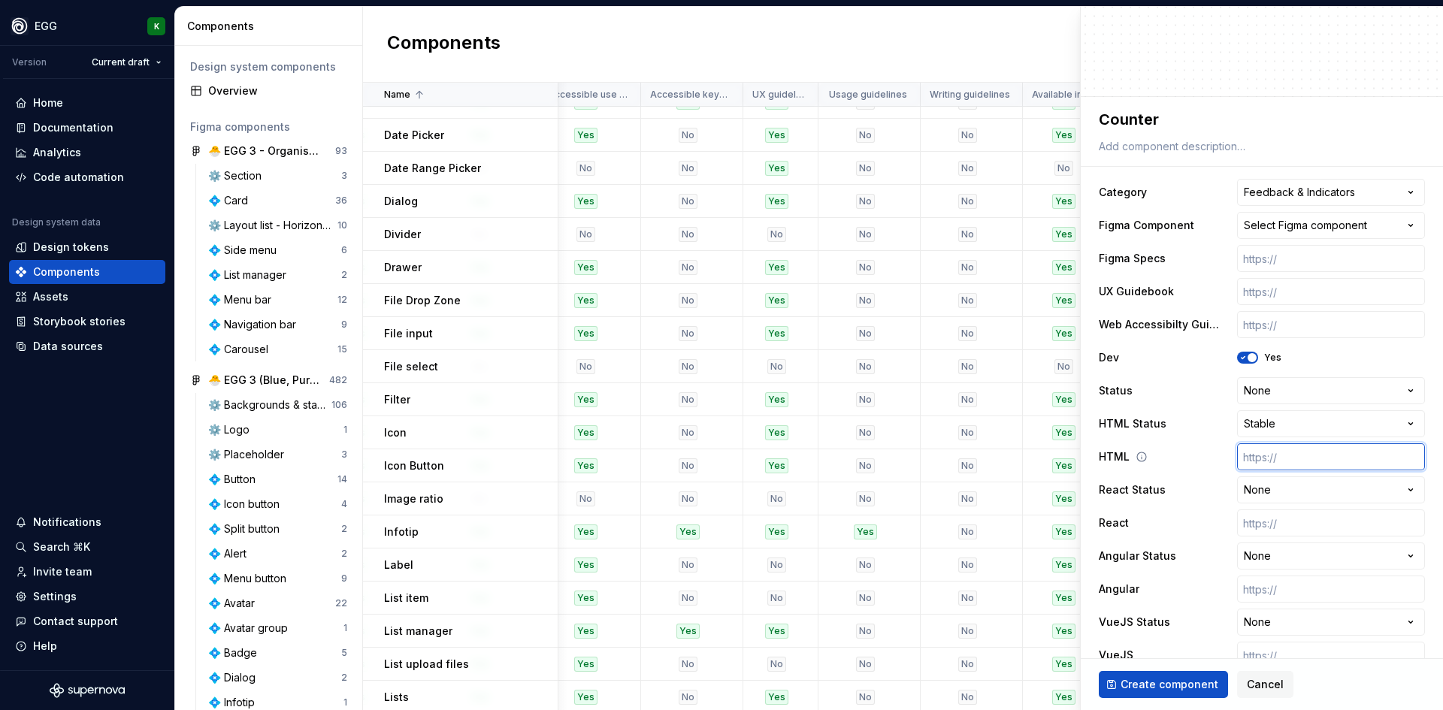
paste input "[URL][DOMAIN_NAME]"
type textarea "*"
type input "[URL][DOMAIN_NAME]"
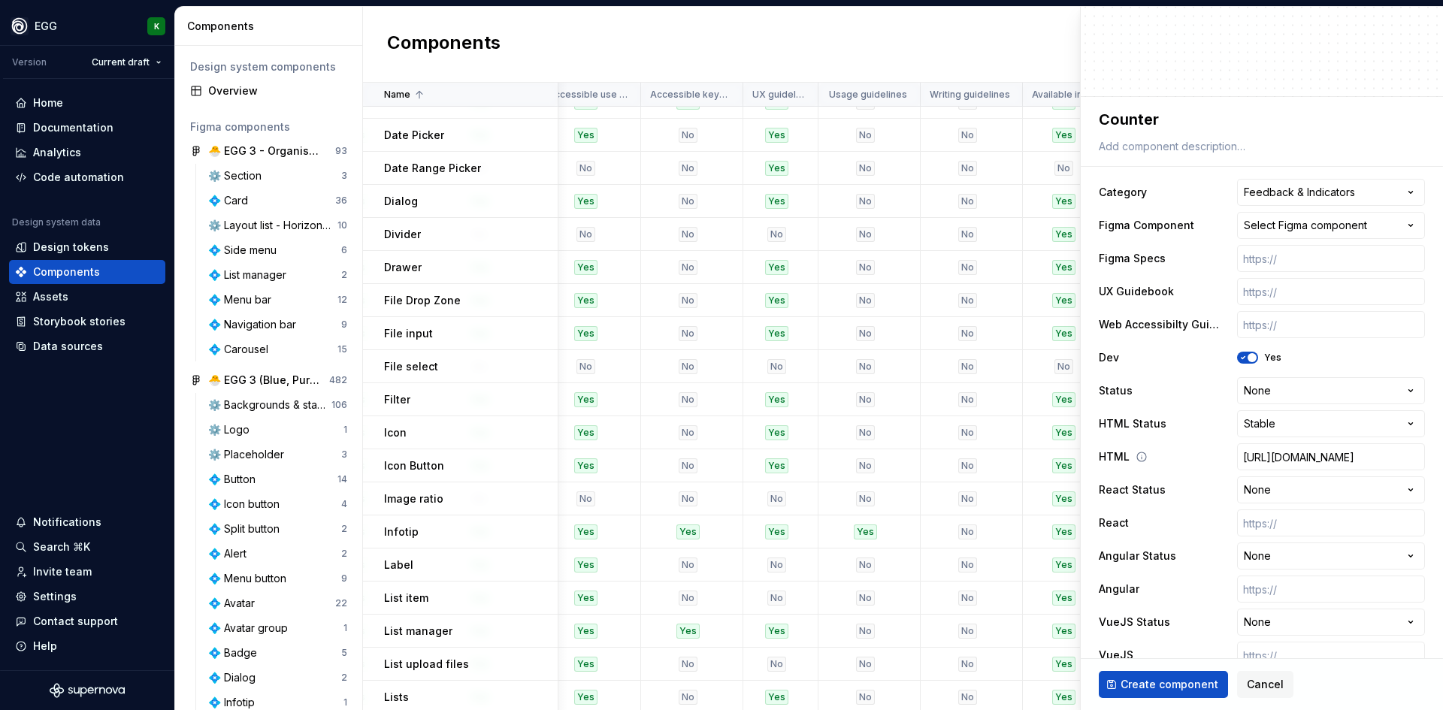
click at [1188, 468] on div "HTML https://egg.horizon.ubisoft.org/components/counter/" at bounding box center [1262, 457] width 326 height 27
type textarea "*"
click at [1275, 500] on html "EGG K Version Current draft Home Documentation Analytics Code automation Design…" at bounding box center [721, 355] width 1443 height 710
select select "**********"
type textarea "*"
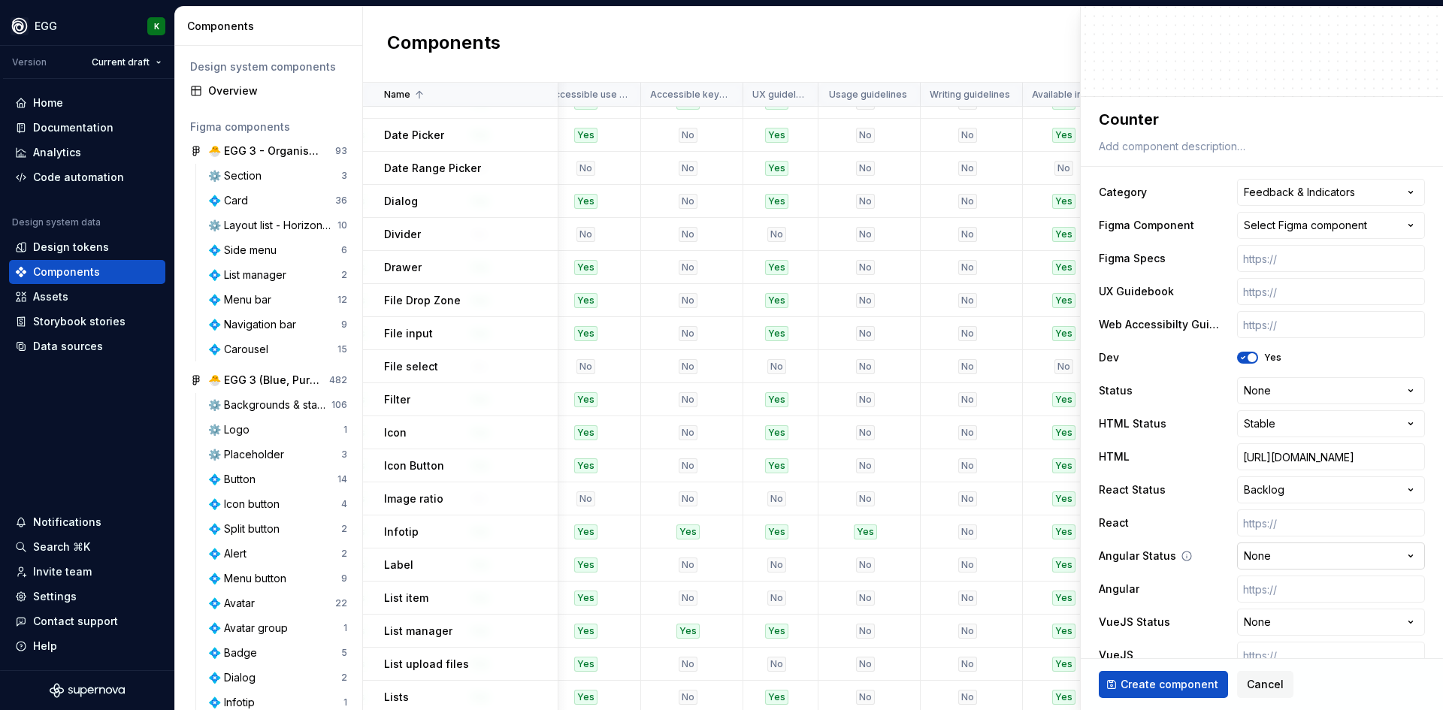
click at [1274, 559] on html "EGG K Version Current draft Home Documentation Analytics Code automation Design…" at bounding box center [721, 355] width 1443 height 710
select select "**********"
click at [1270, 595] on input "text" at bounding box center [1331, 589] width 188 height 27
paste input "[URL][DOMAIN_NAME]"
type textarea "*"
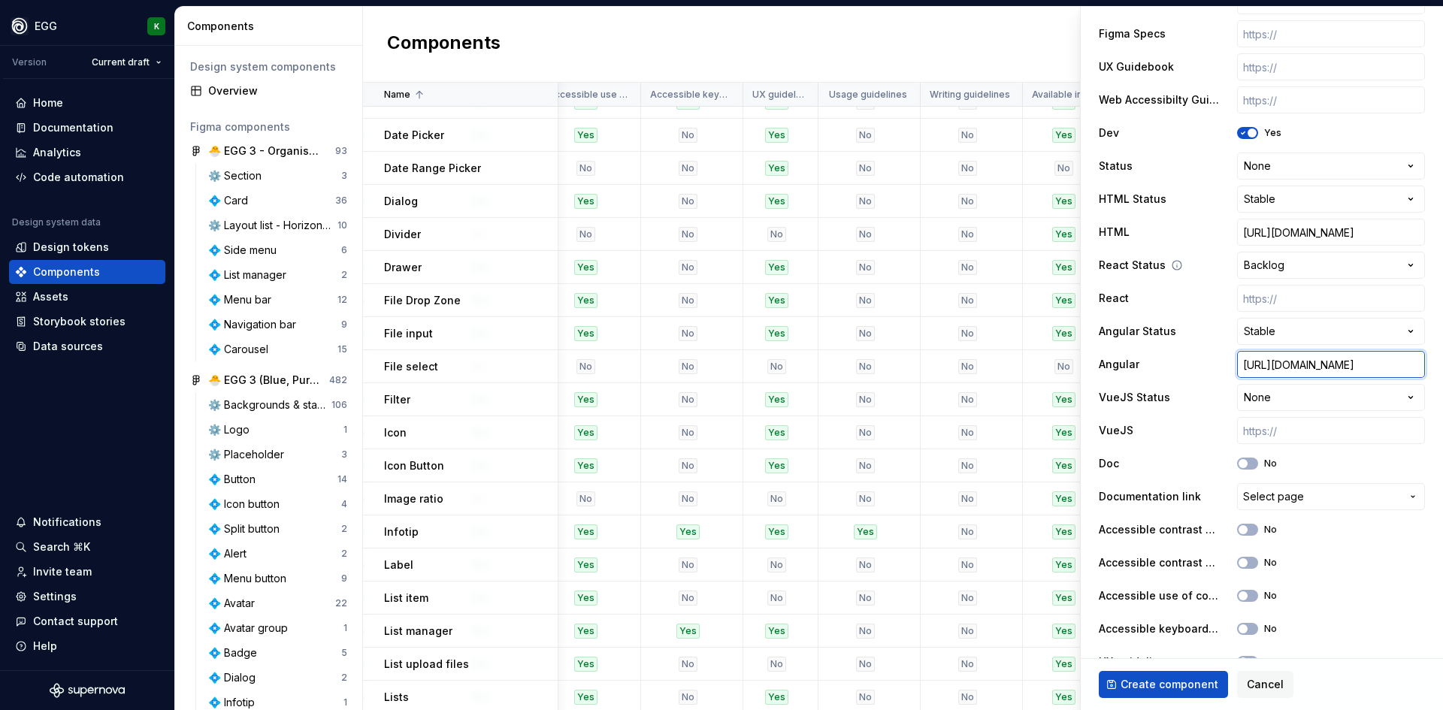
scroll to position [376, 0]
type input "[URL][DOMAIN_NAME]"
type textarea "*"
click at [1270, 404] on html "EGG K Version Current draft Home Documentation Analytics Code automation Design…" at bounding box center [721, 355] width 1443 height 710
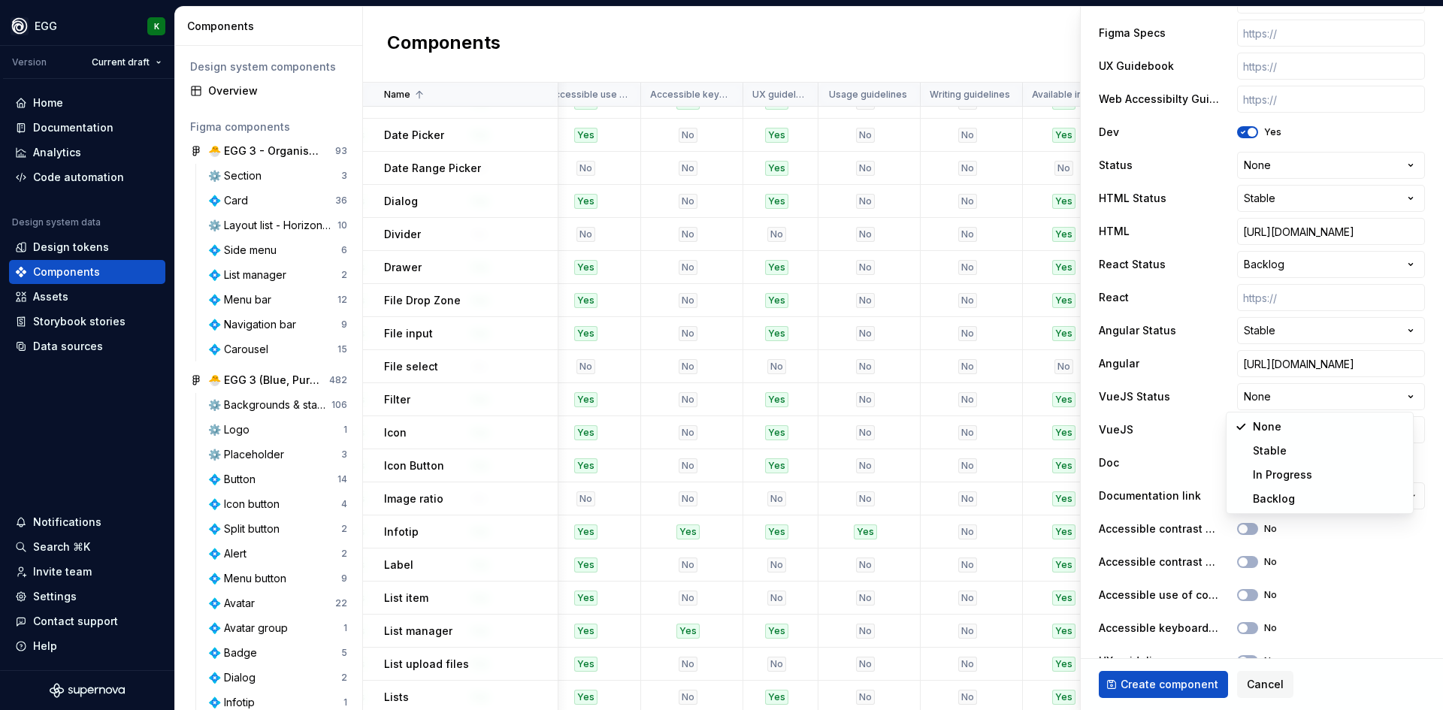
select select "**********"
click at [1265, 434] on input "text" at bounding box center [1331, 429] width 188 height 27
paste input "[URL][DOMAIN_NAME]"
type textarea "*"
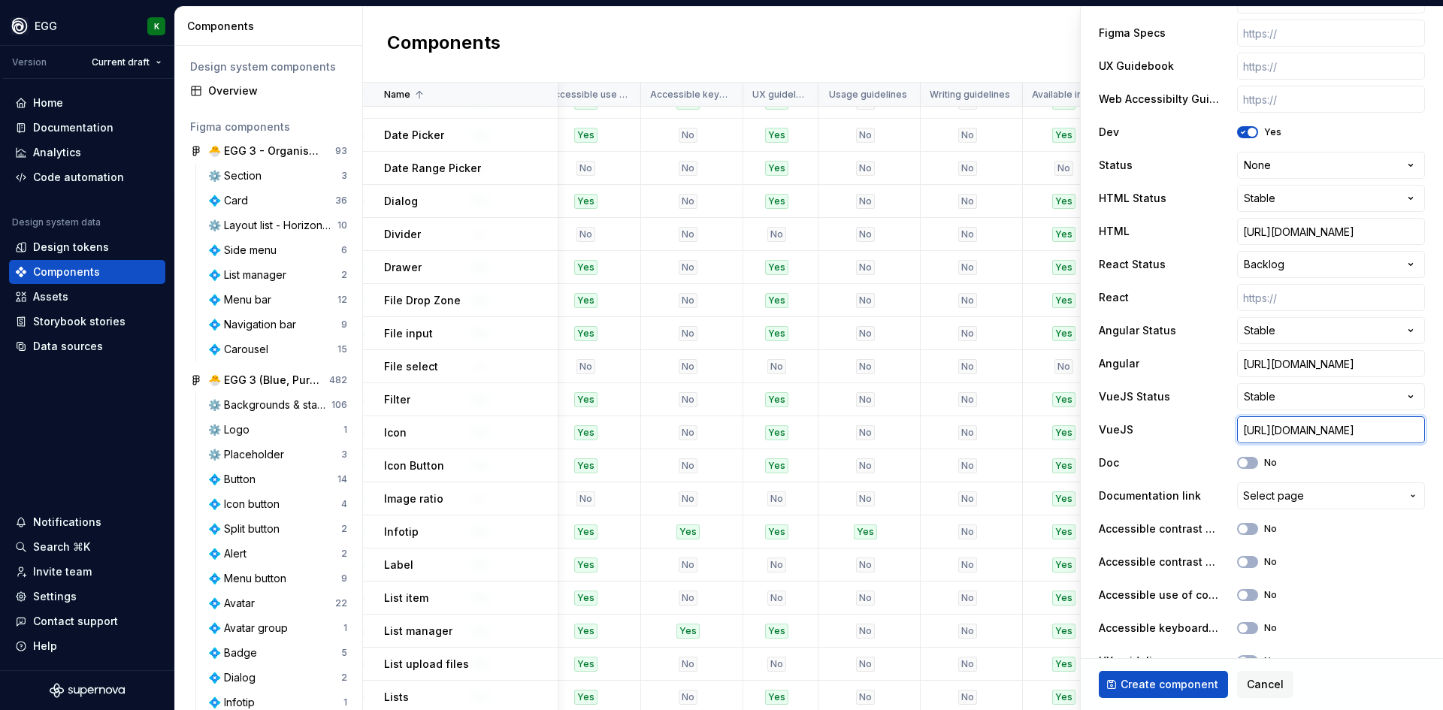
type input "[URL][DOMAIN_NAME]"
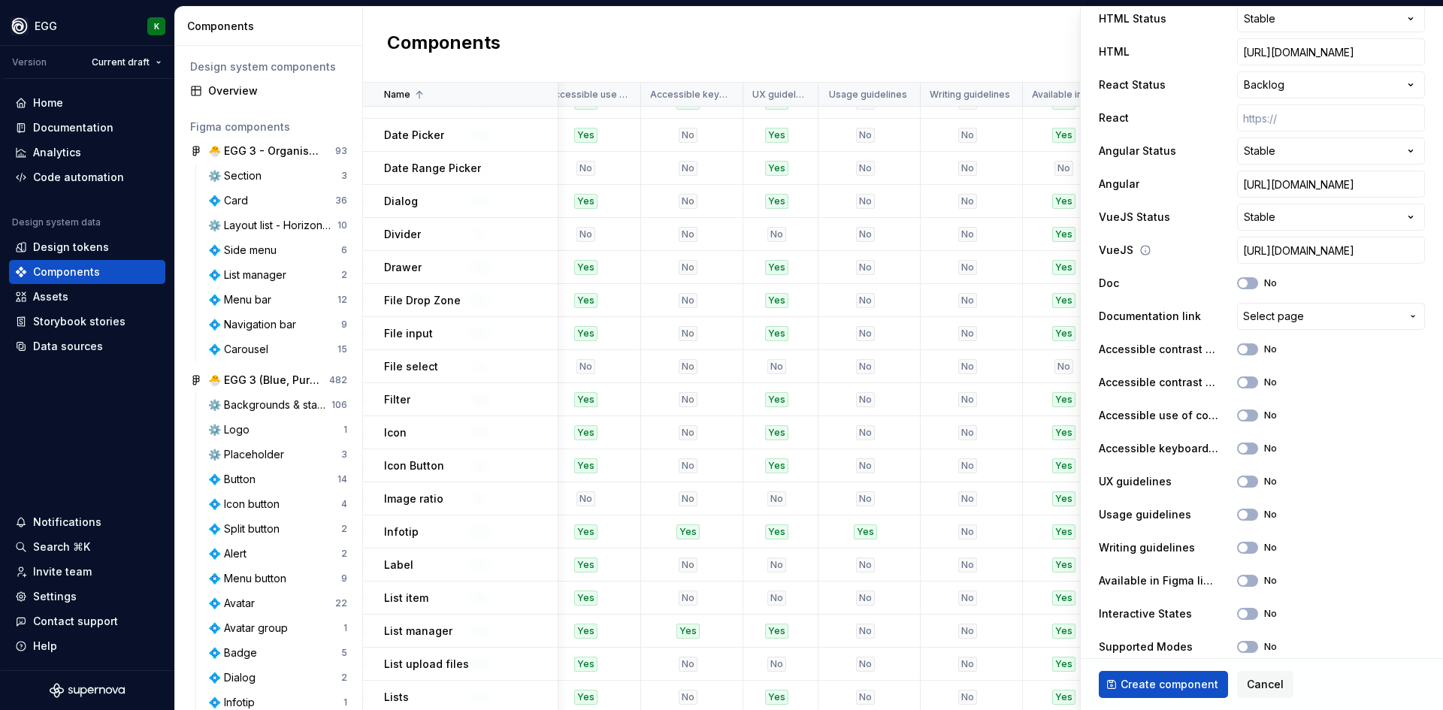
scroll to position [601, 0]
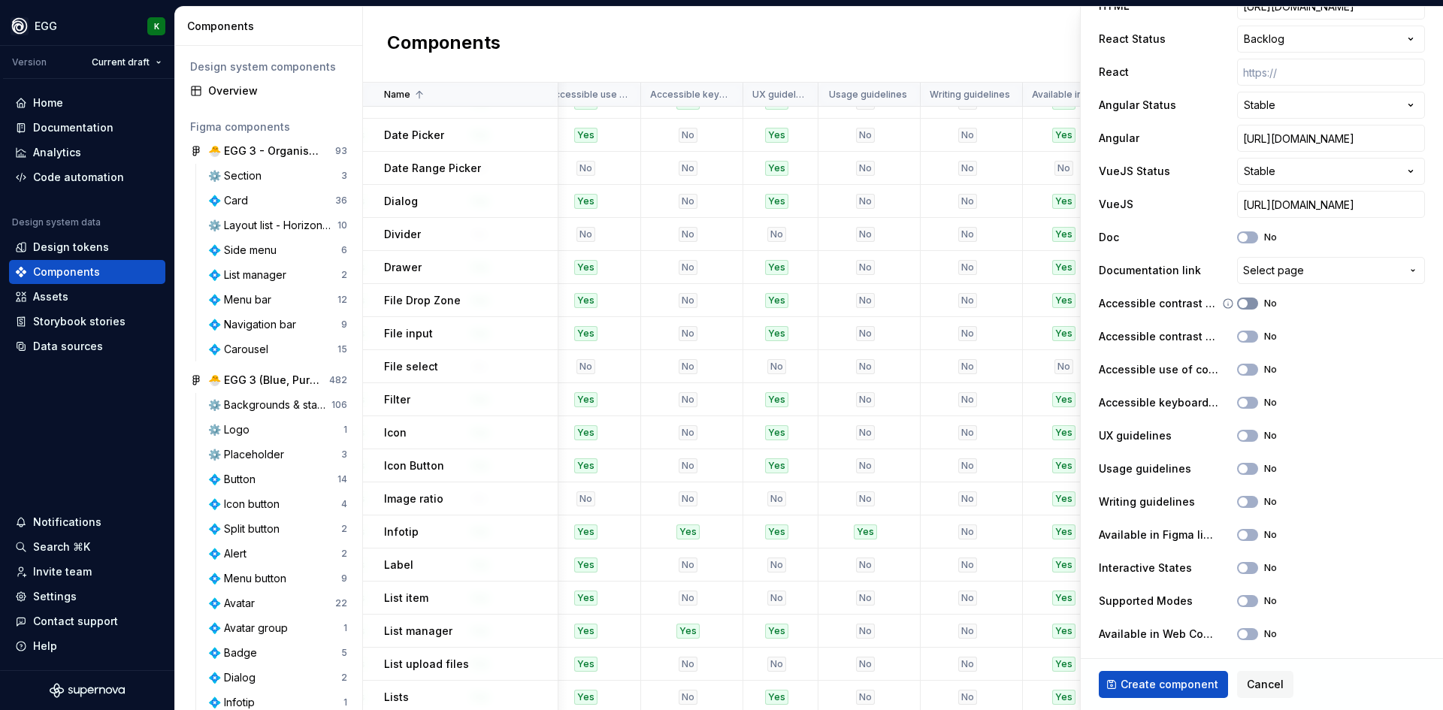
click at [1248, 306] on button "No" at bounding box center [1247, 304] width 21 height 12
click at [1252, 339] on button "No" at bounding box center [1247, 337] width 21 height 12
click at [1246, 365] on button "No" at bounding box center [1247, 370] width 21 height 12
click at [1243, 403] on span "button" at bounding box center [1243, 402] width 9 height 9
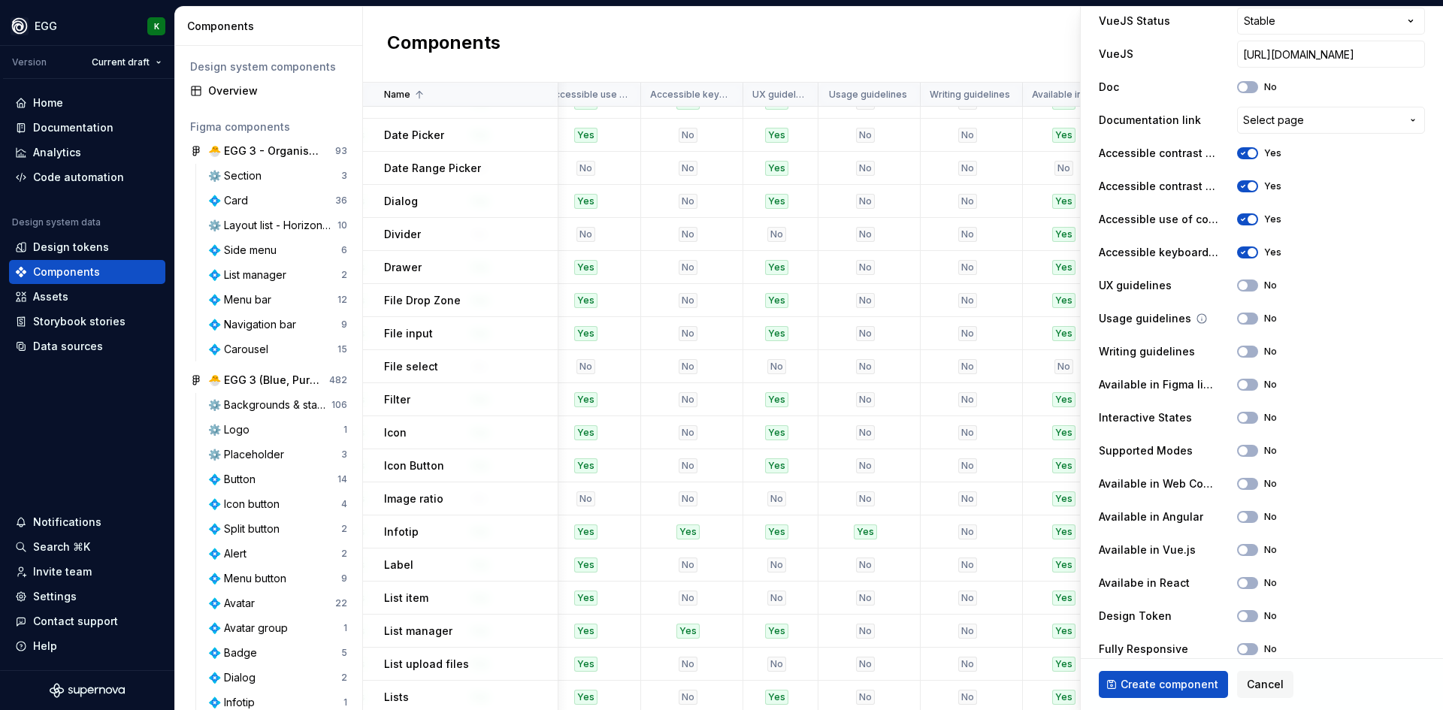
scroll to position [768, 0]
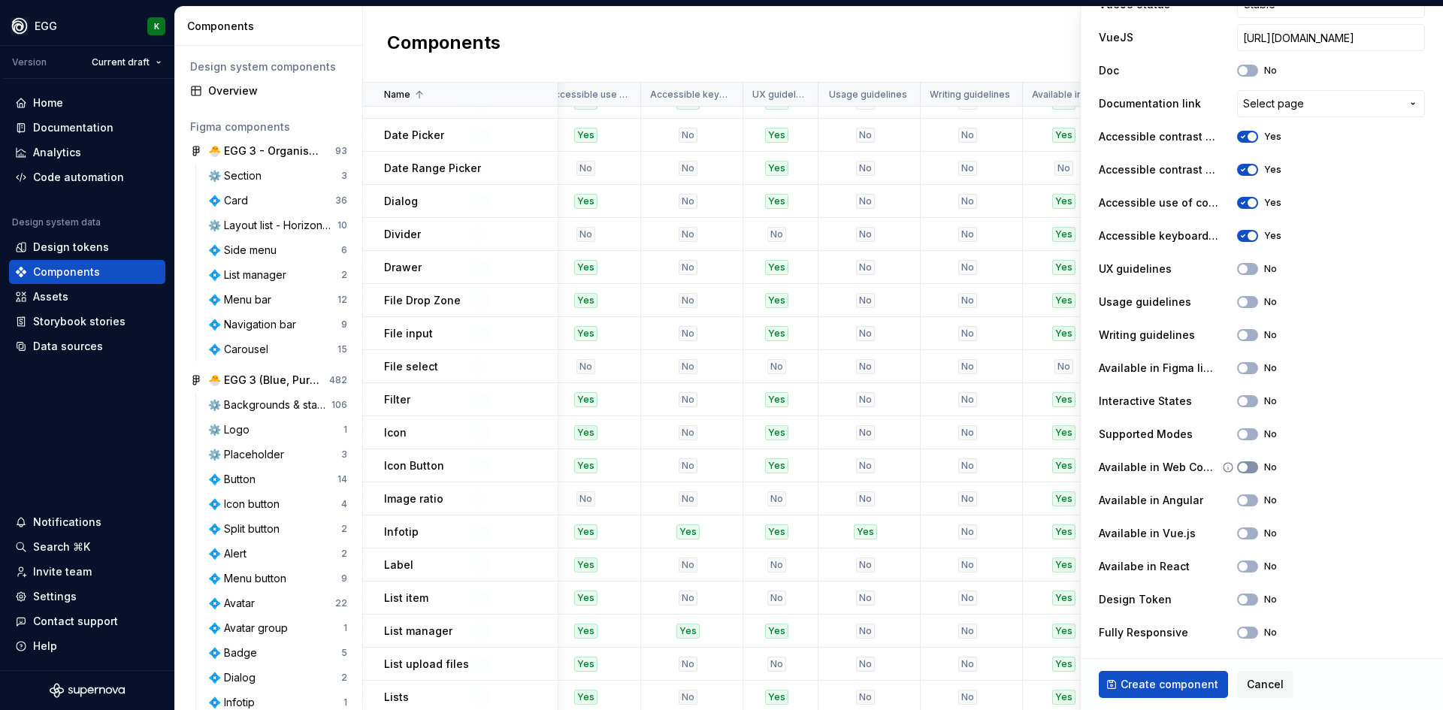
click at [1253, 463] on button "No" at bounding box center [1247, 468] width 21 height 12
click at [1246, 498] on button "No" at bounding box center [1247, 501] width 21 height 12
click at [1239, 534] on button "No" at bounding box center [1247, 534] width 21 height 12
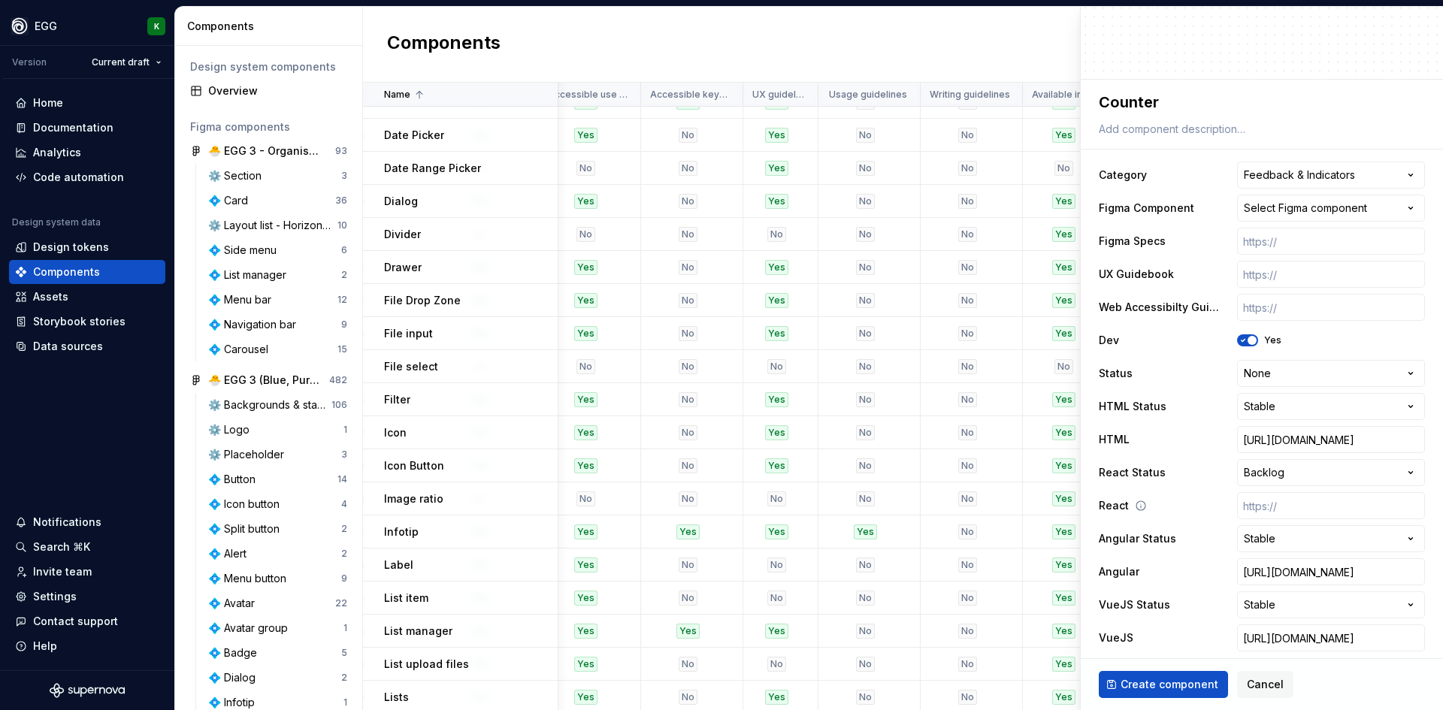
scroll to position [167, 0]
click at [1144, 683] on span "Create component" at bounding box center [1170, 684] width 98 height 15
type textarea "*"
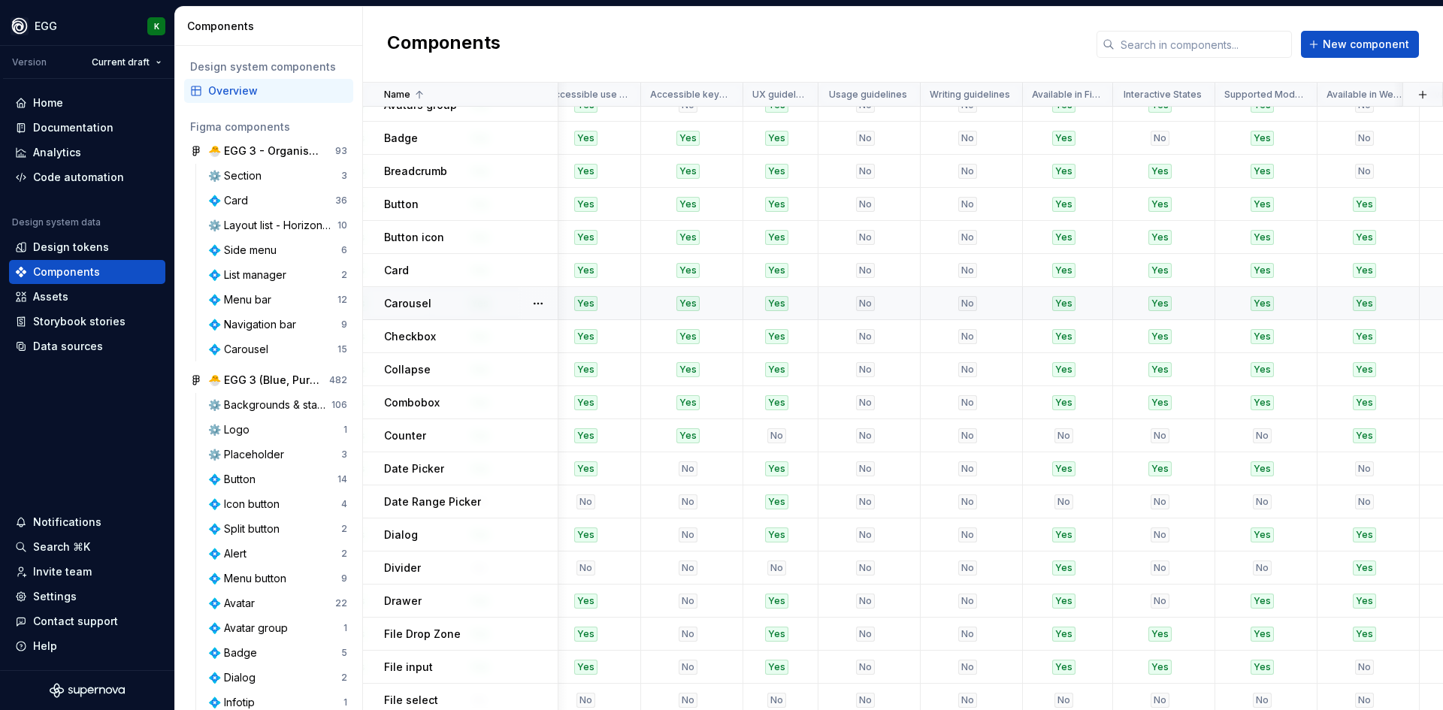
scroll to position [226, 2341]
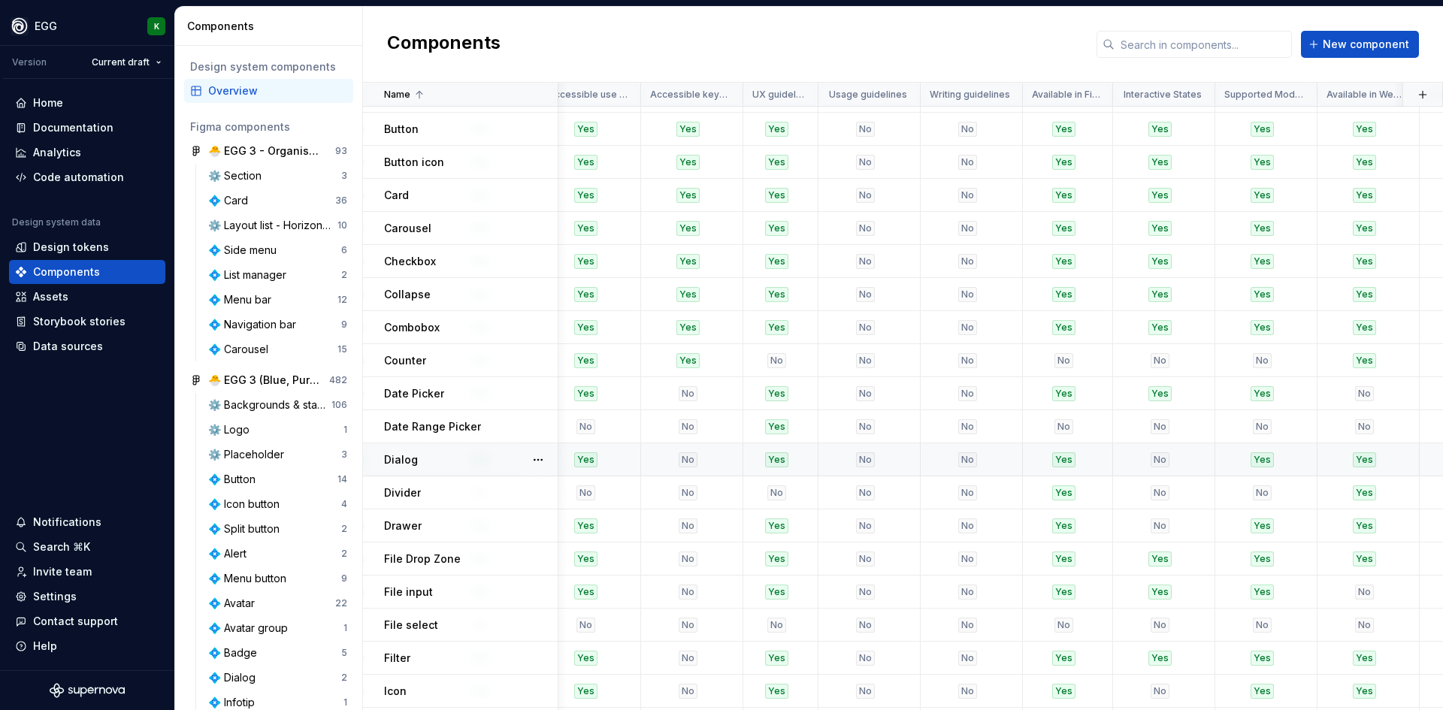
click at [433, 460] on div "Dialog" at bounding box center [470, 460] width 173 height 15
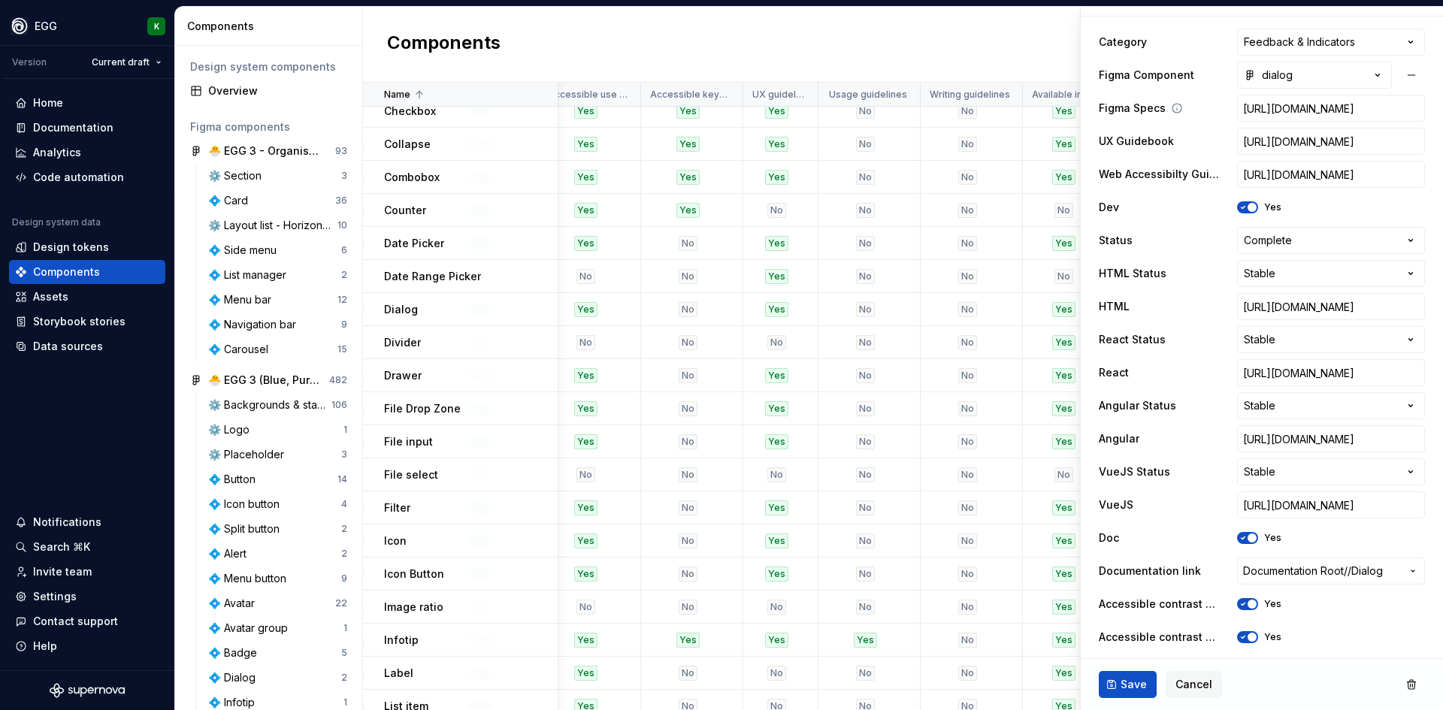
scroll to position [601, 0]
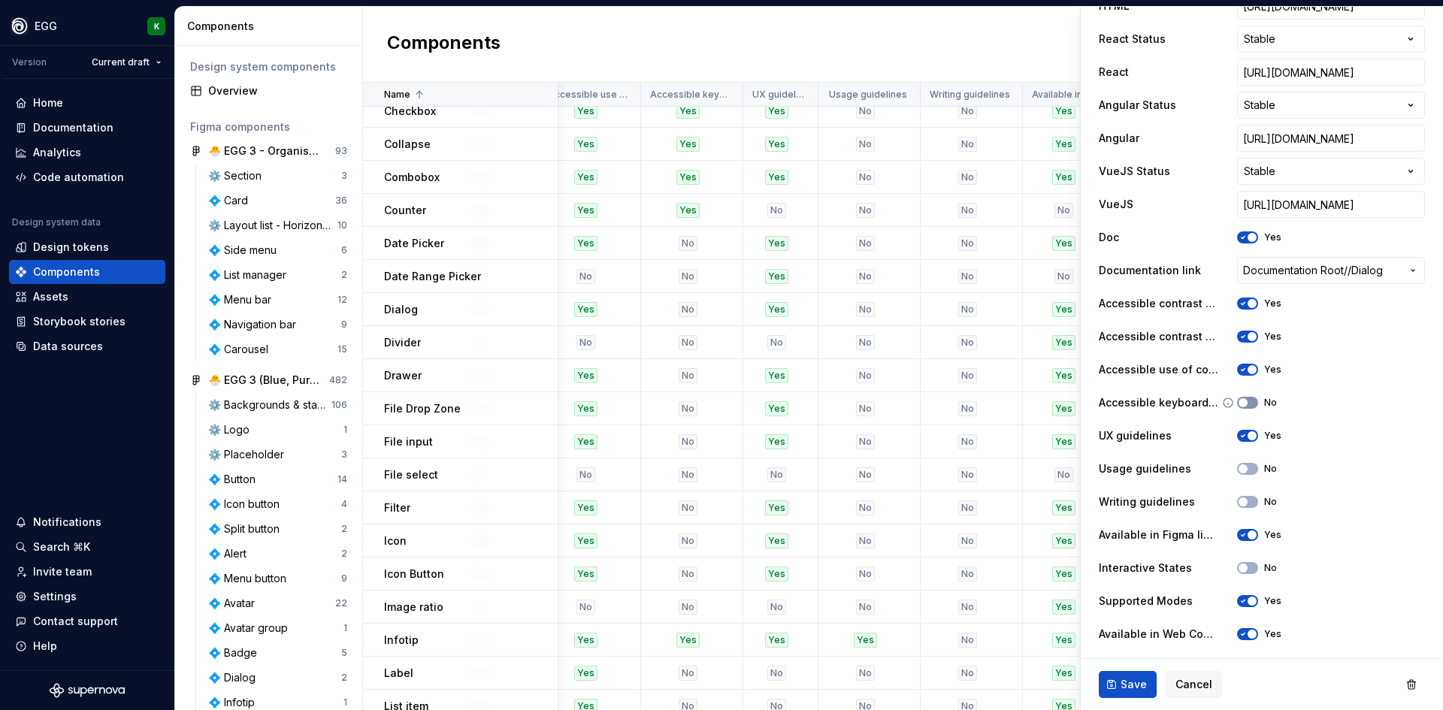
click at [1246, 405] on icon "button" at bounding box center [1243, 402] width 12 height 9
click at [1128, 683] on span "Save" at bounding box center [1134, 684] width 26 height 15
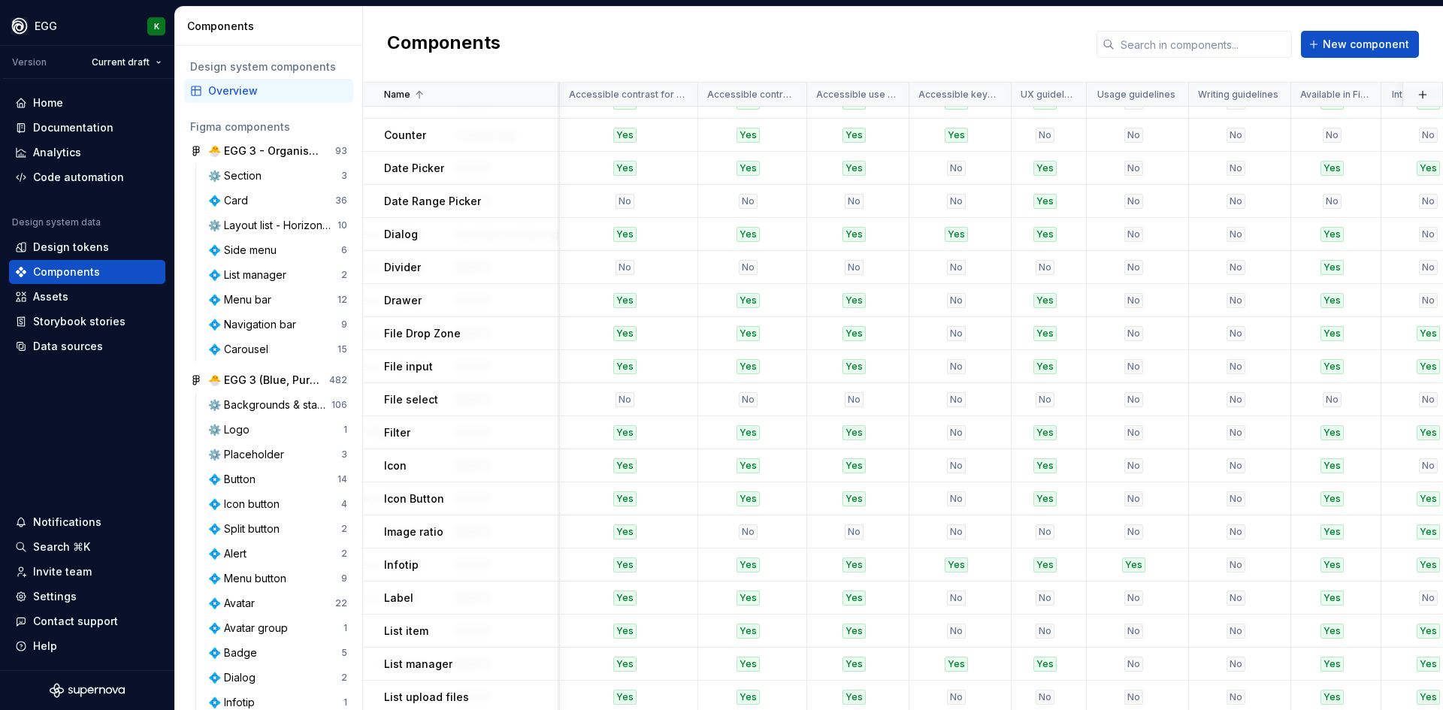
scroll to position [451, 2084]
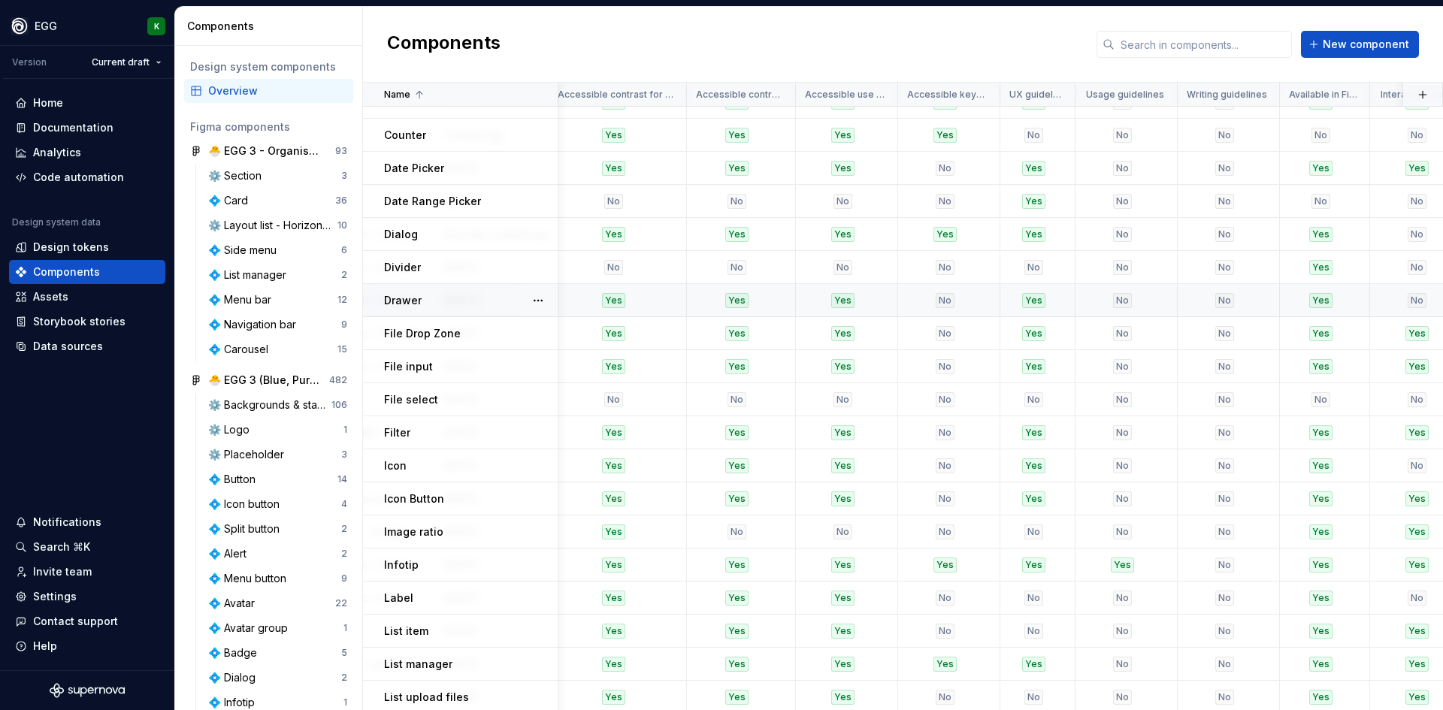
click at [403, 299] on p "Drawer" at bounding box center [403, 300] width 38 height 15
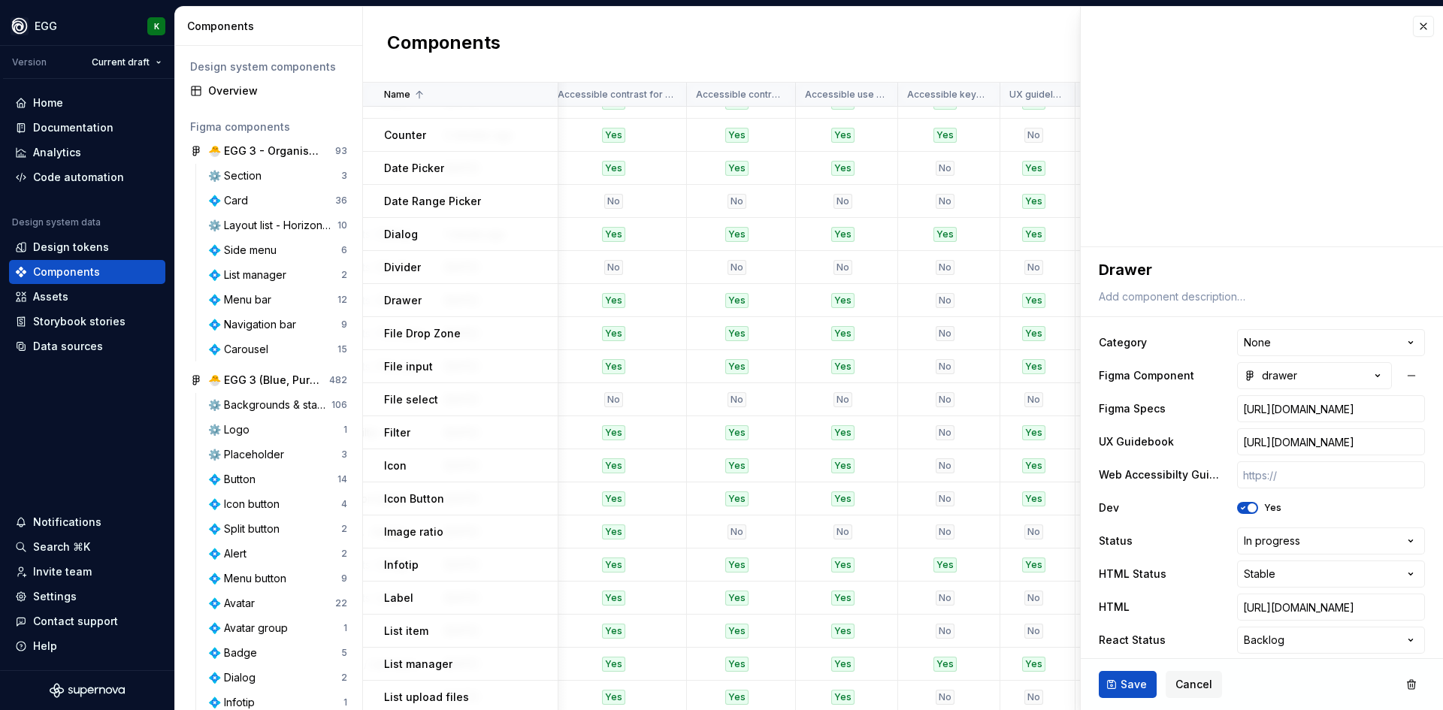
scroll to position [501, 0]
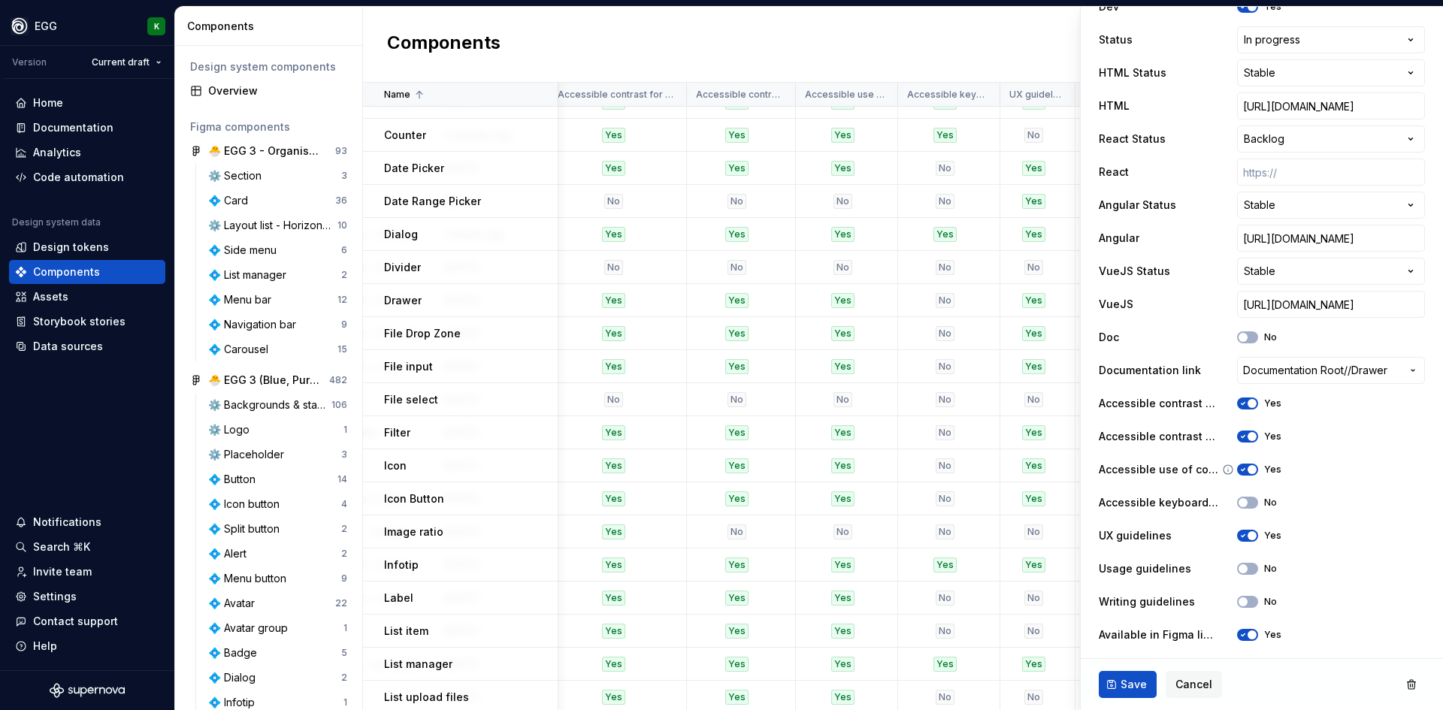
click at [1248, 465] on span "button" at bounding box center [1252, 469] width 9 height 9
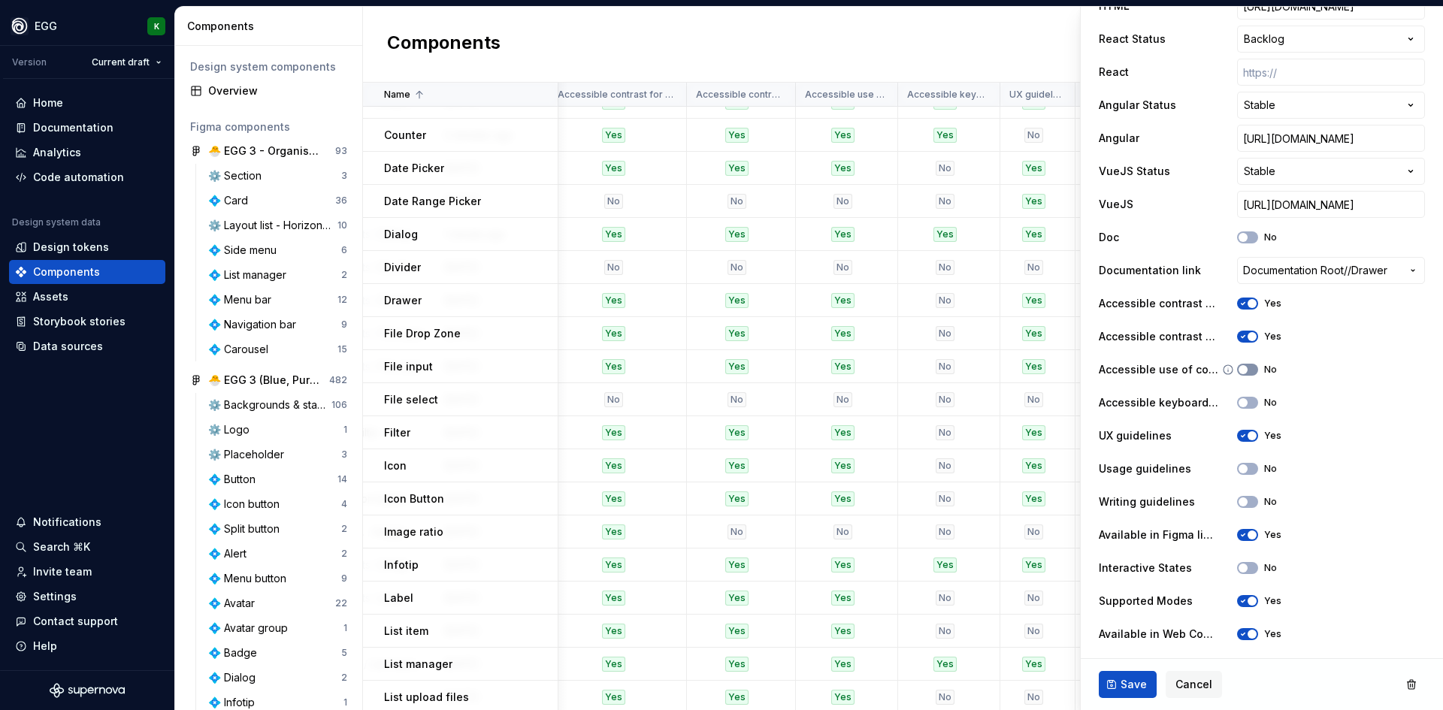
click at [1246, 403] on icon "button" at bounding box center [1243, 402] width 12 height 9
click at [1249, 369] on button "No" at bounding box center [1247, 370] width 21 height 12
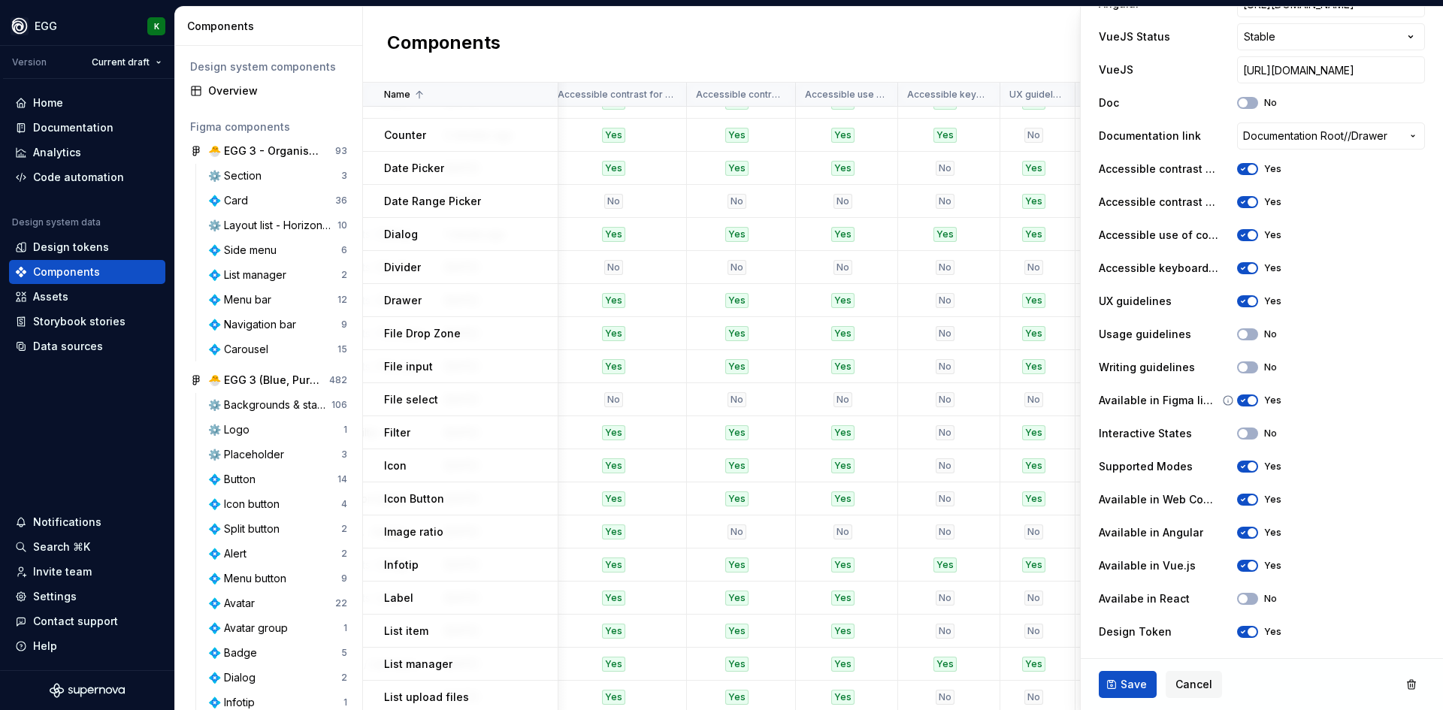
scroll to position [752, 0]
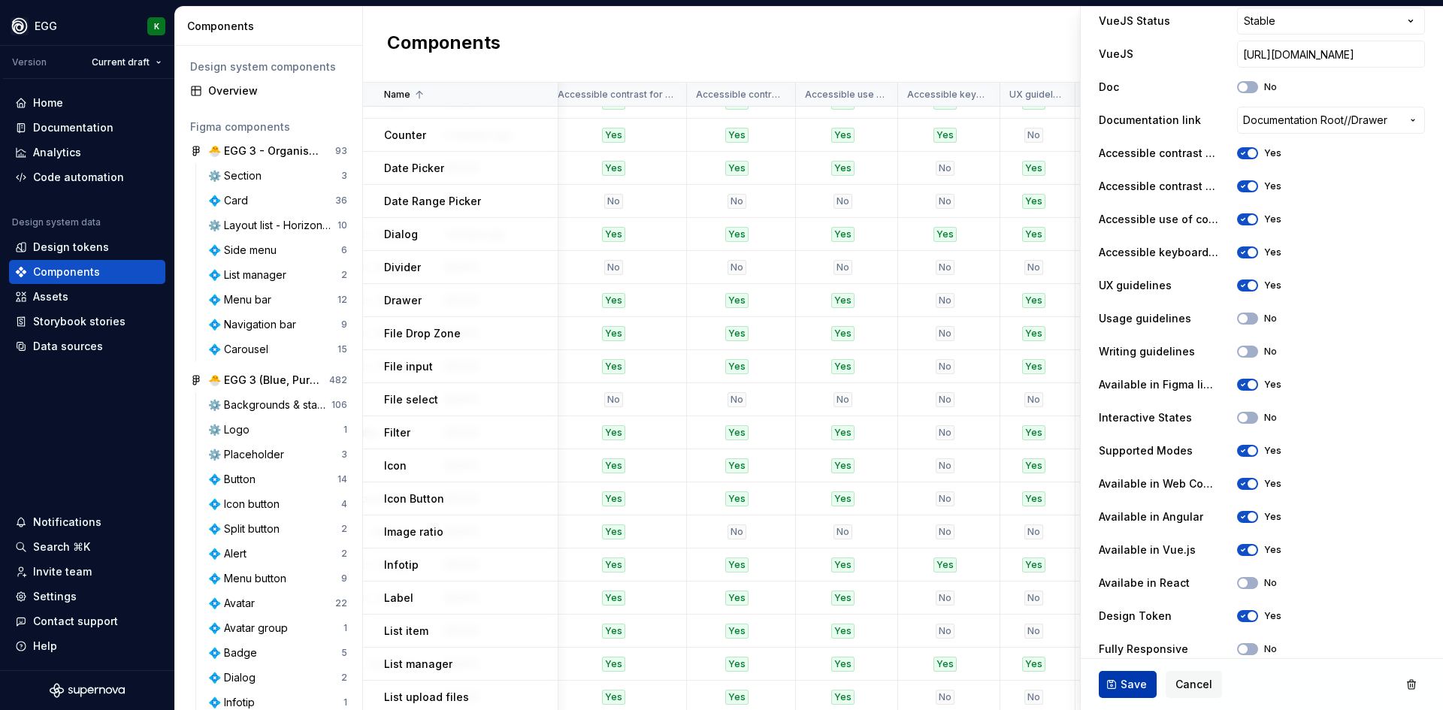
click at [1119, 690] on button "Save" at bounding box center [1128, 684] width 58 height 27
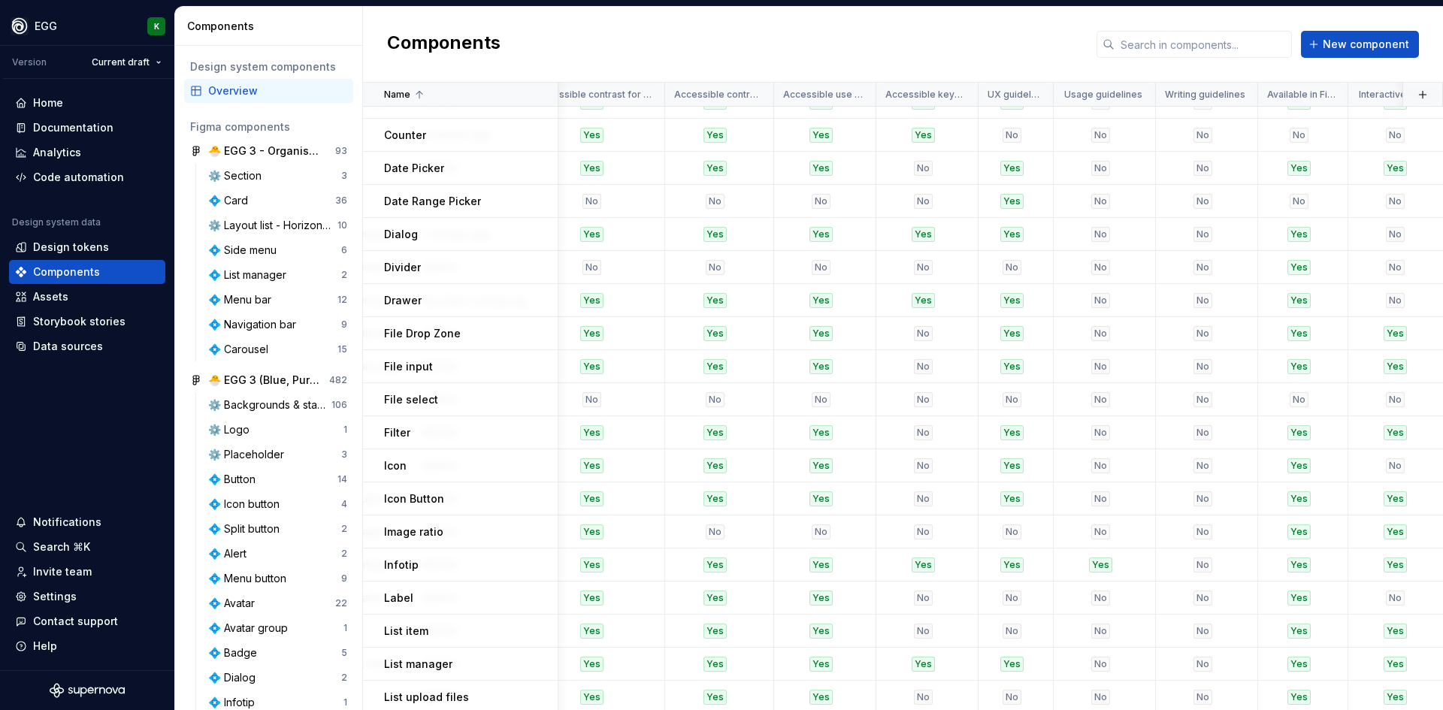
scroll to position [451, 2109]
click at [506, 343] on td "File Drop Zone" at bounding box center [460, 333] width 195 height 33
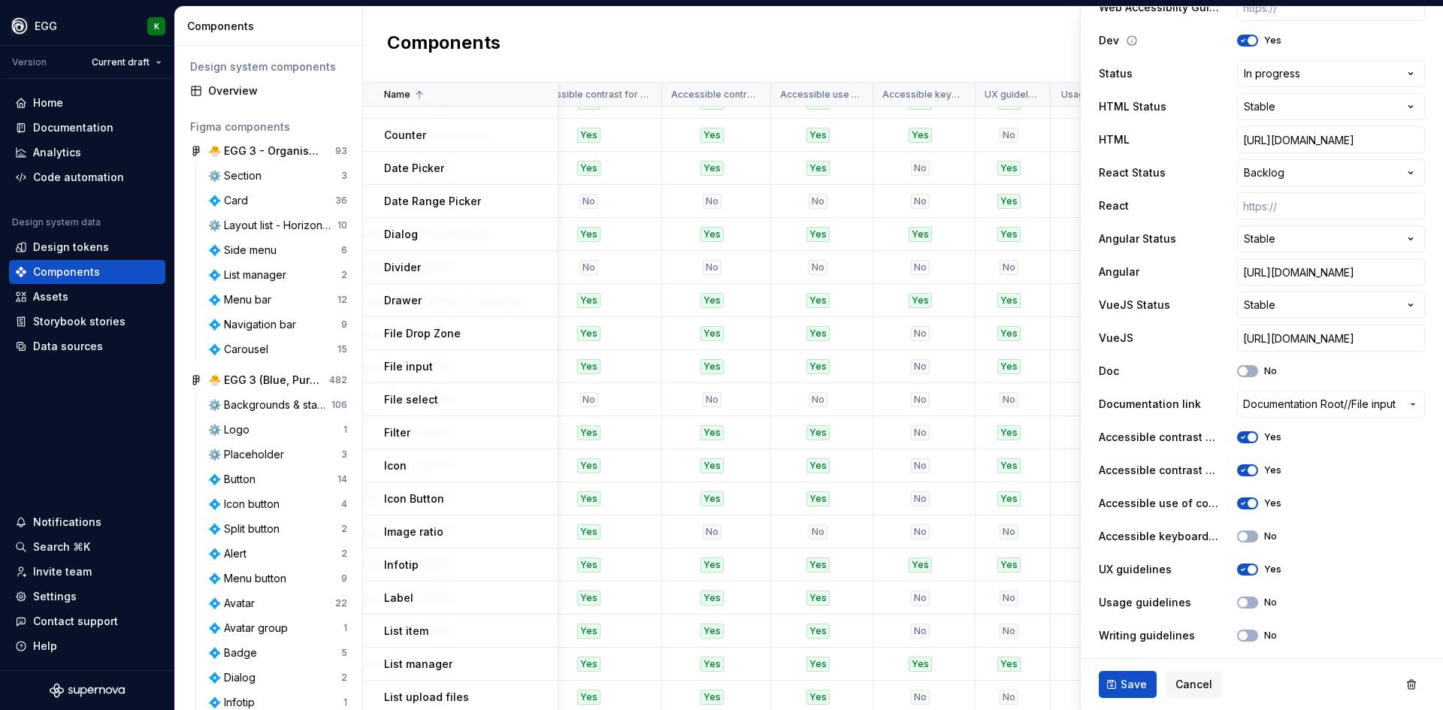
scroll to position [526, 0]
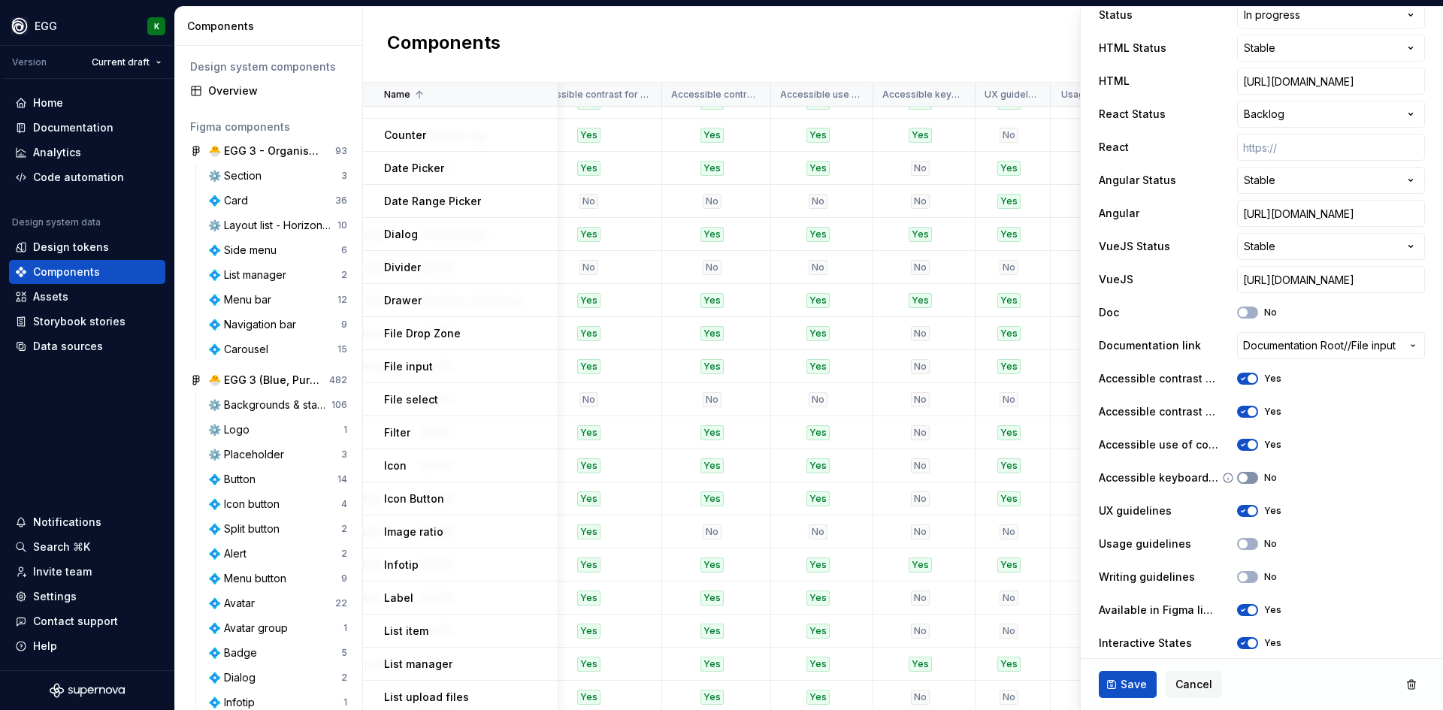
click at [1249, 479] on button "No" at bounding box center [1247, 478] width 21 height 12
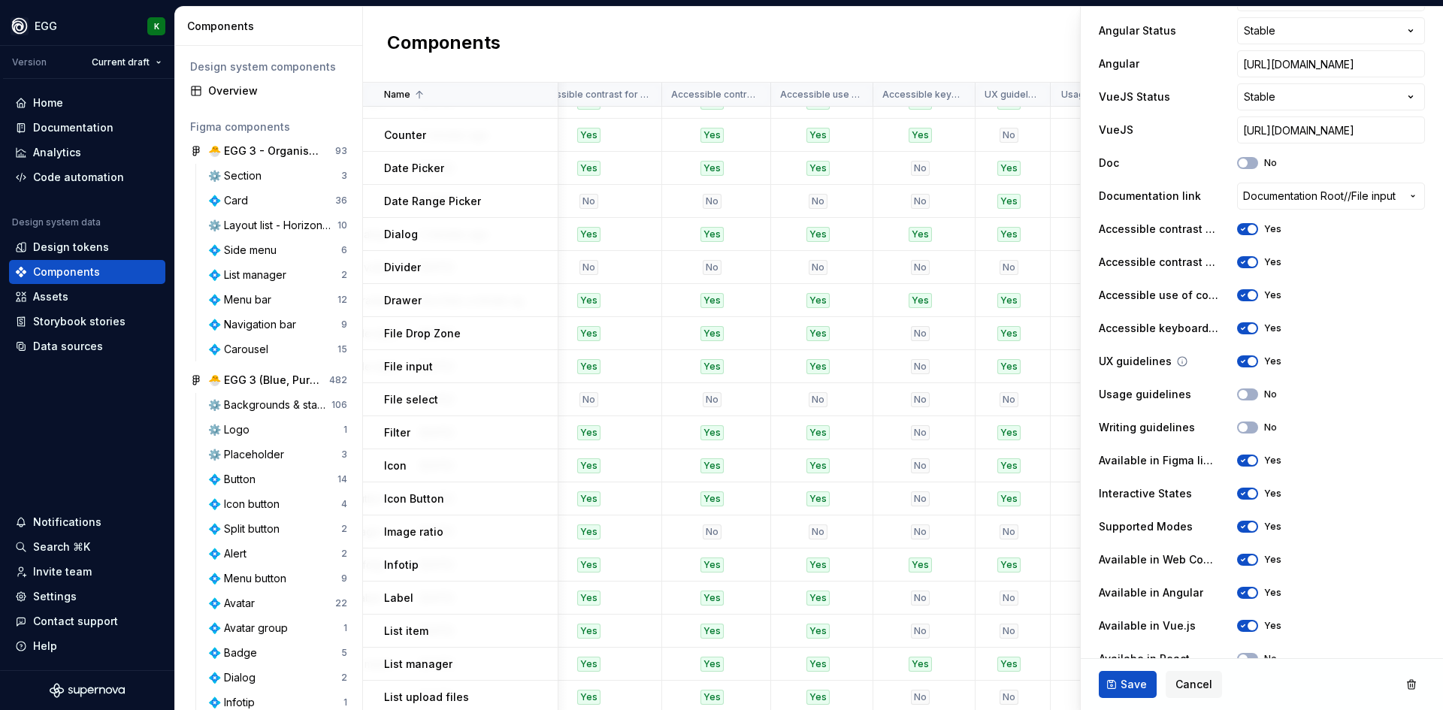
scroll to position [677, 0]
click at [1125, 689] on span "Save" at bounding box center [1134, 684] width 26 height 15
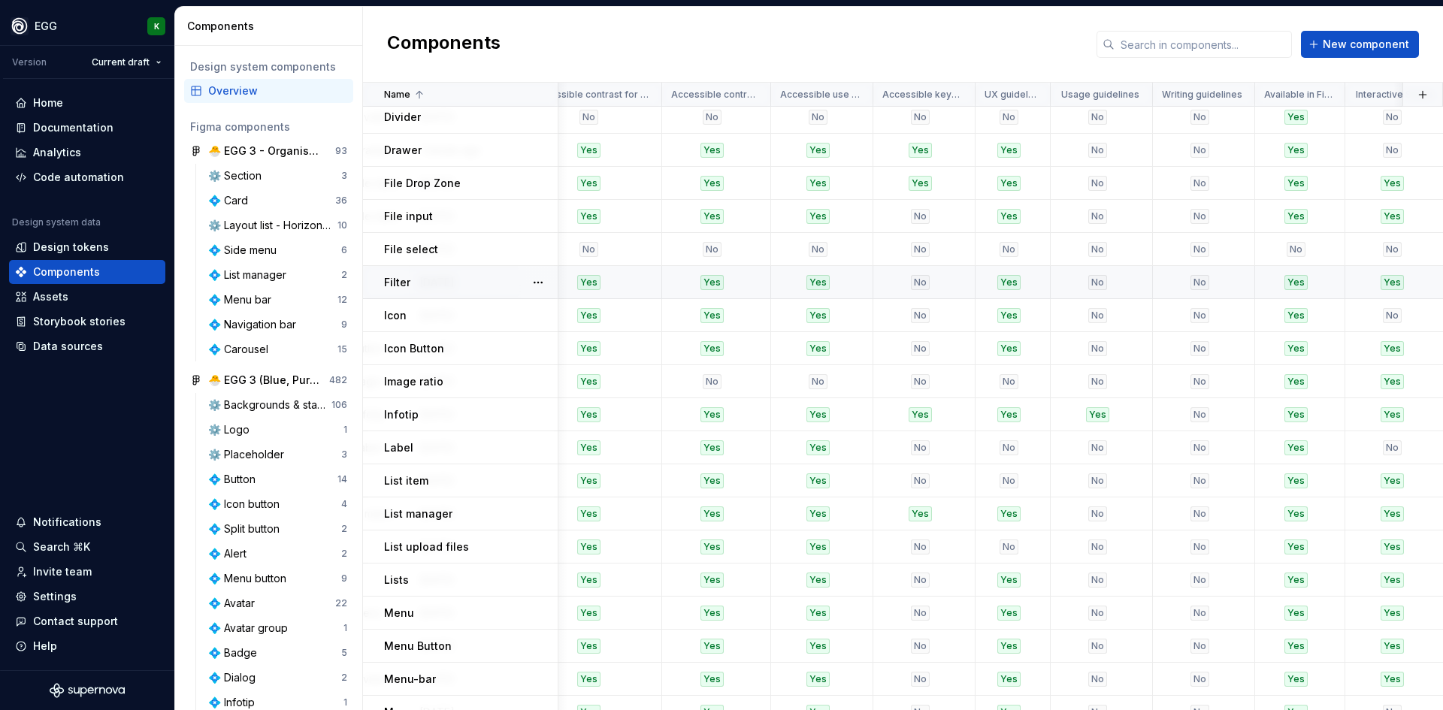
scroll to position [677, 2109]
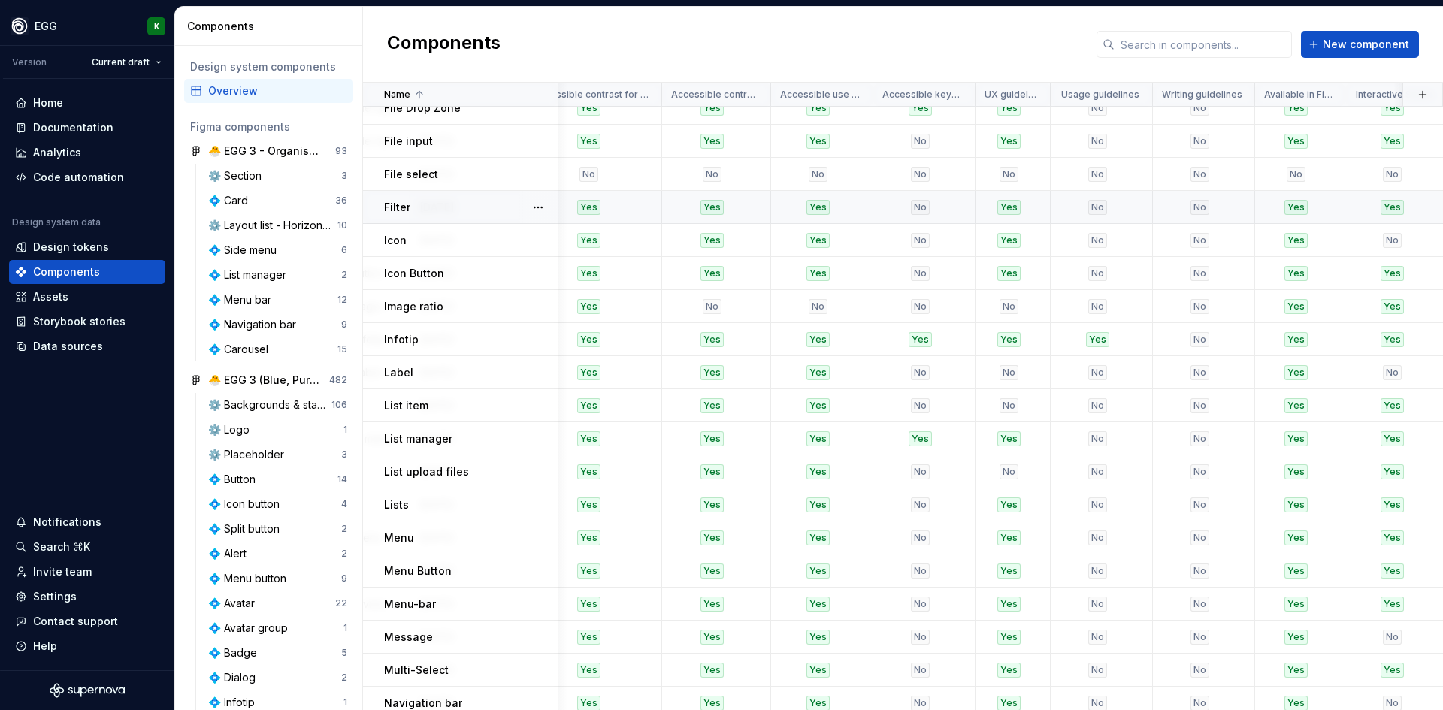
click at [441, 207] on div "Filter" at bounding box center [470, 207] width 173 height 15
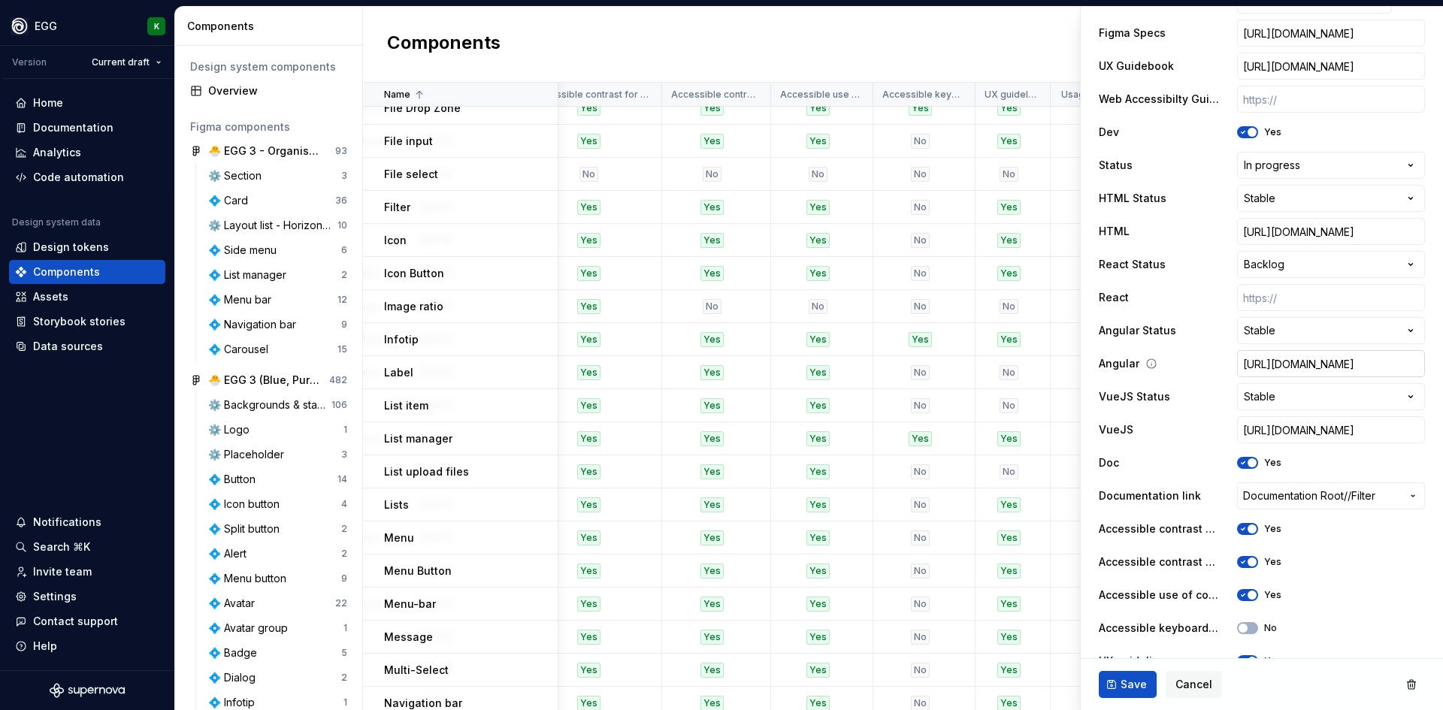
scroll to position [451, 0]
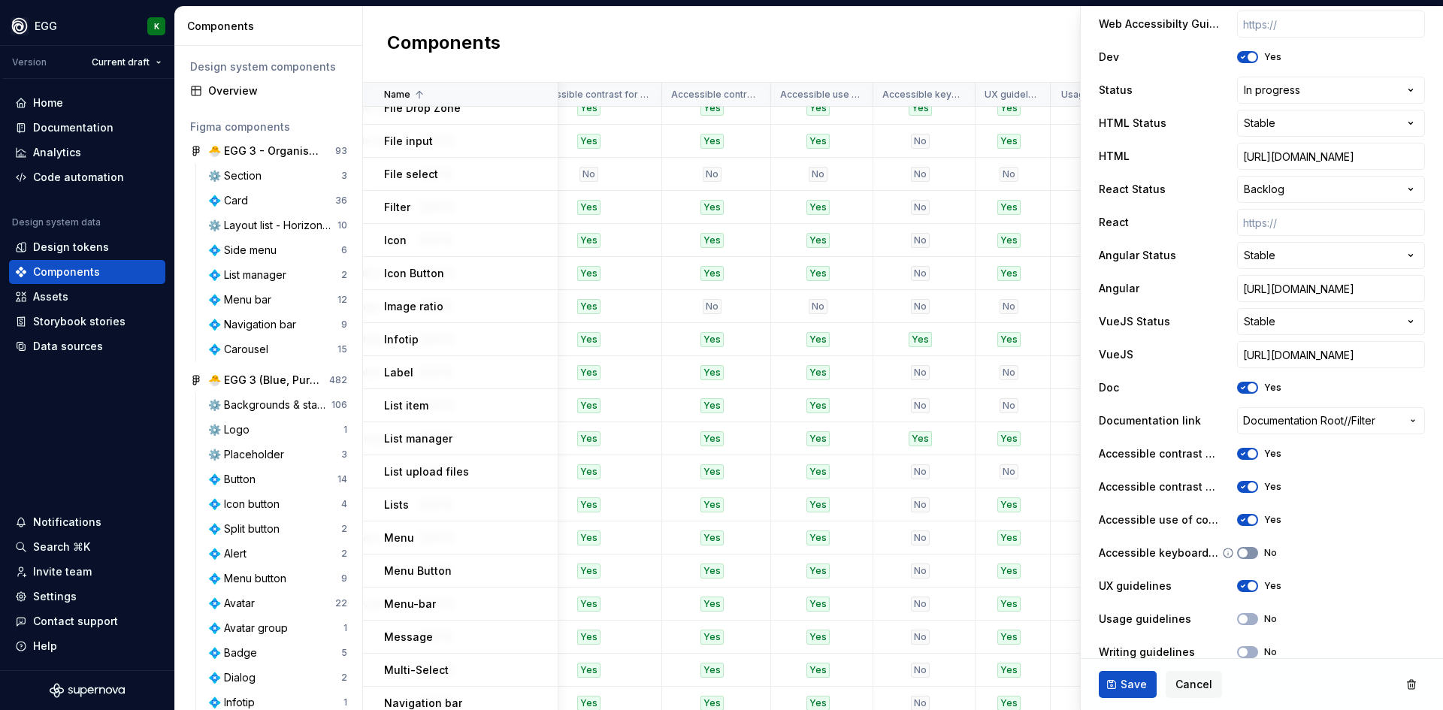
click at [1244, 551] on span "button" at bounding box center [1243, 553] width 9 height 9
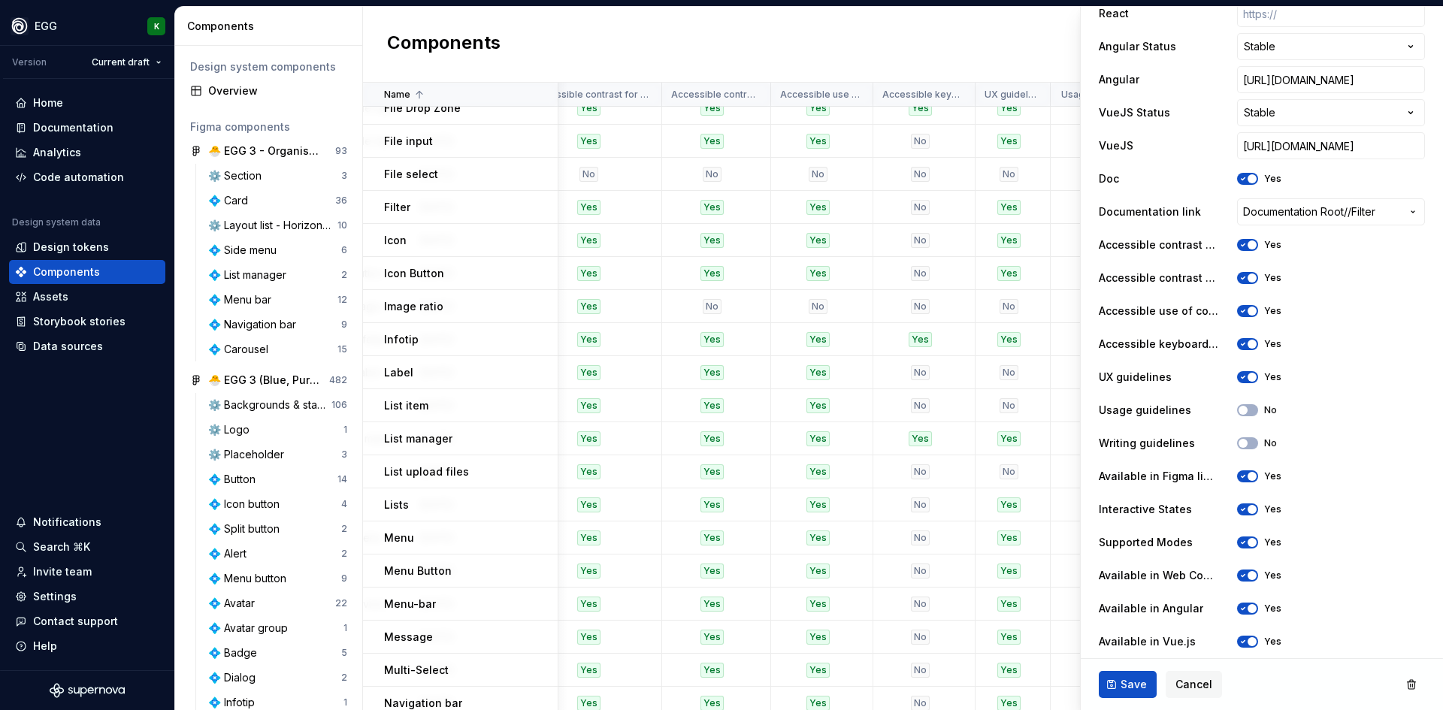
scroll to position [677, 0]
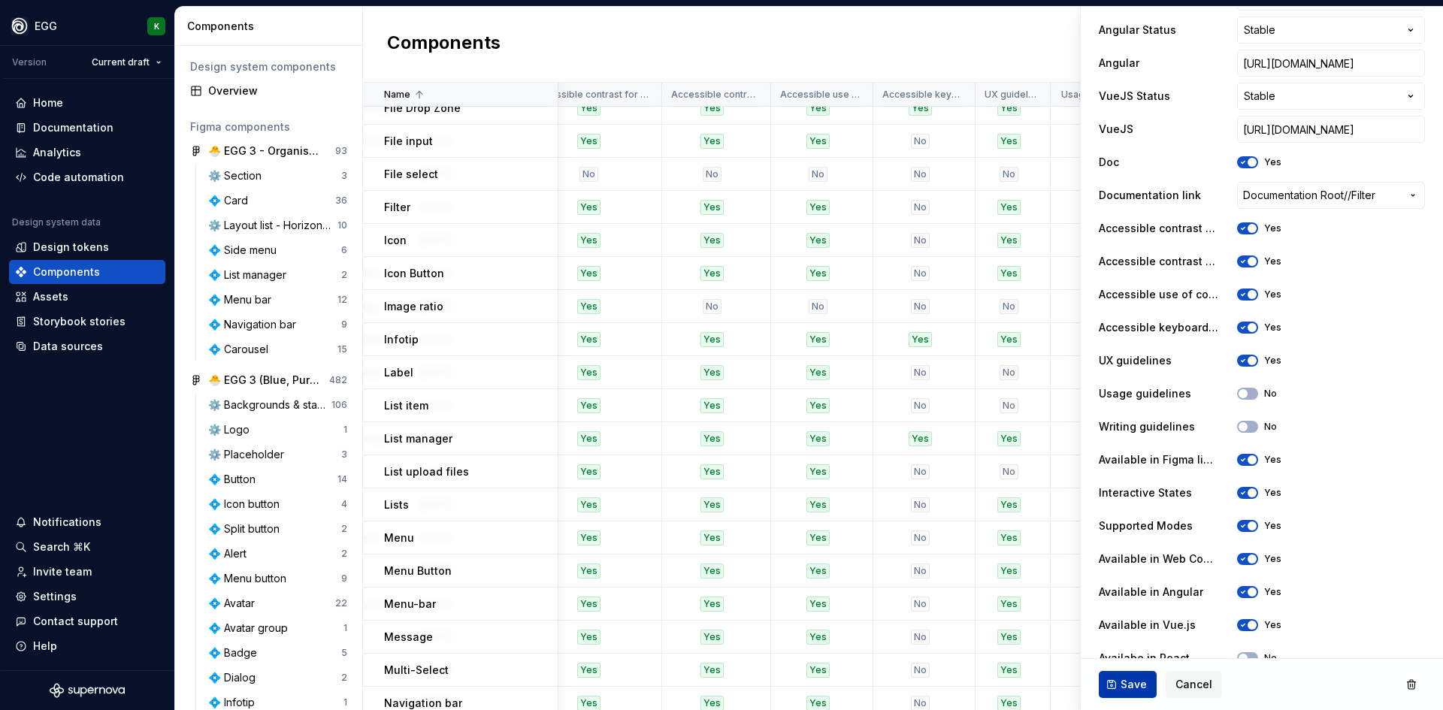
click at [1131, 683] on span "Save" at bounding box center [1134, 684] width 26 height 15
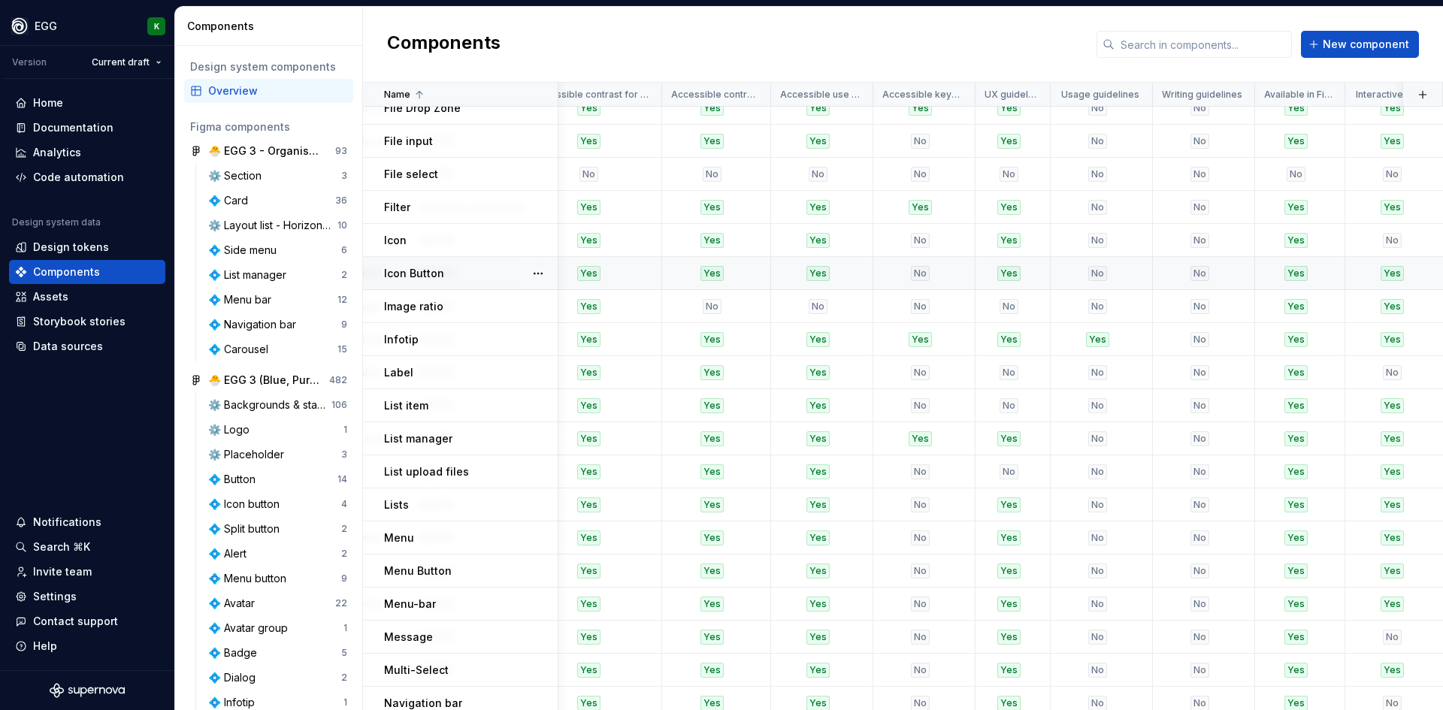
click at [501, 274] on div "Icon Button" at bounding box center [470, 273] width 173 height 15
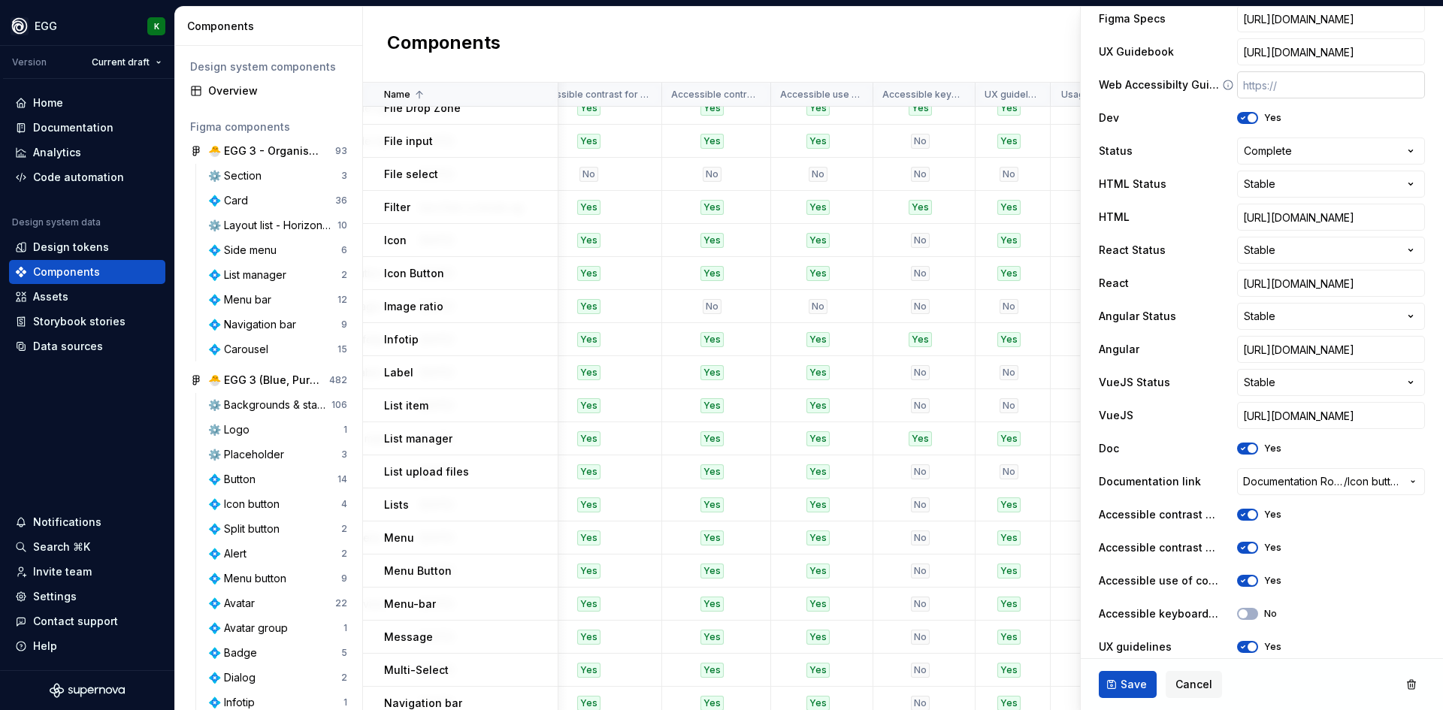
scroll to position [601, 0]
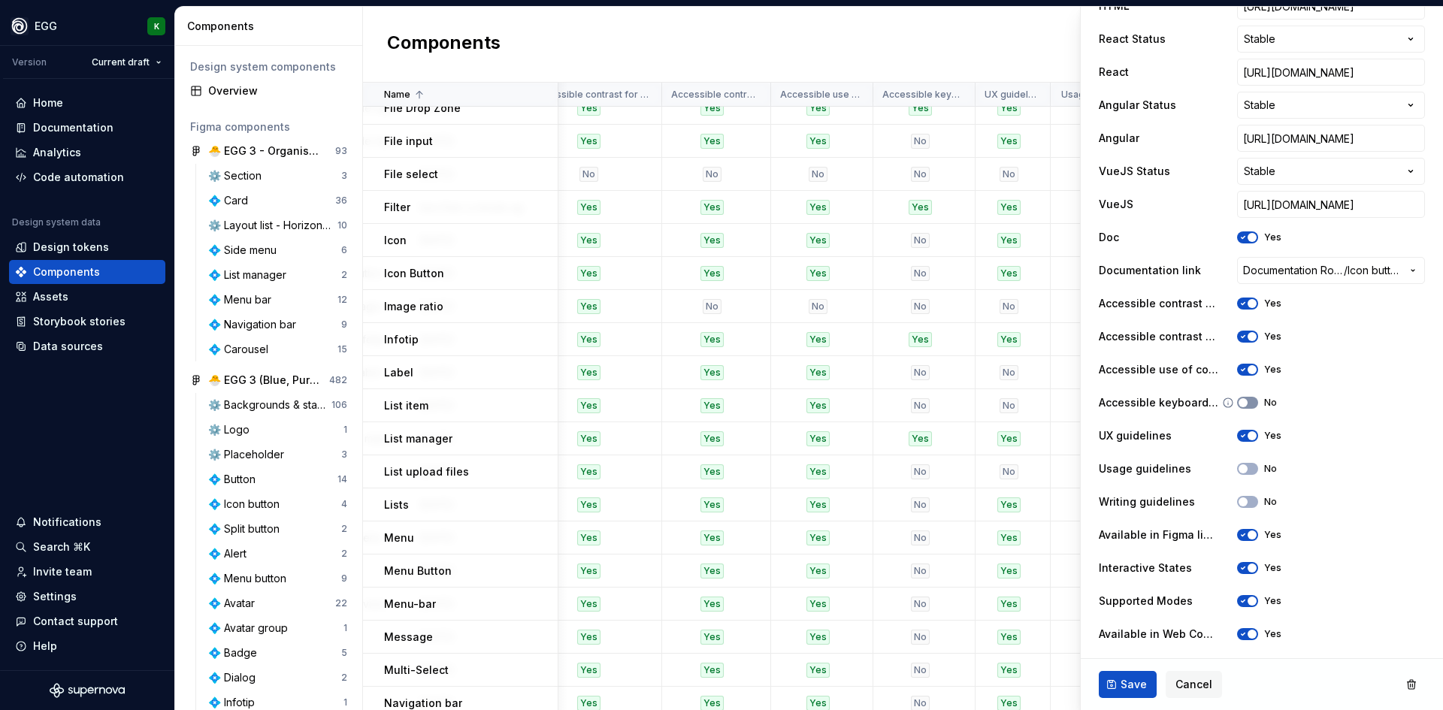
click at [1243, 398] on span "button" at bounding box center [1243, 402] width 9 height 9
click at [1125, 686] on span "Save" at bounding box center [1134, 684] width 26 height 15
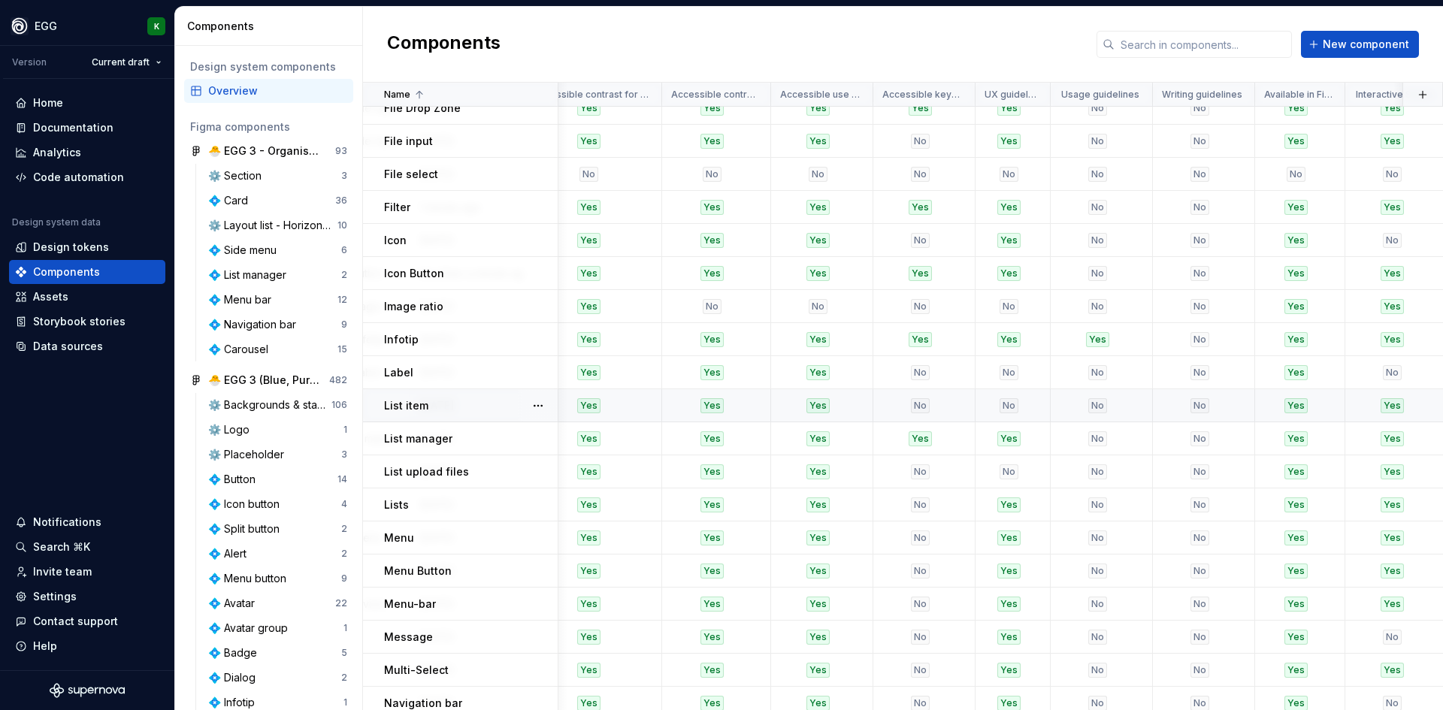
click at [487, 414] on td "List item" at bounding box center [460, 405] width 195 height 33
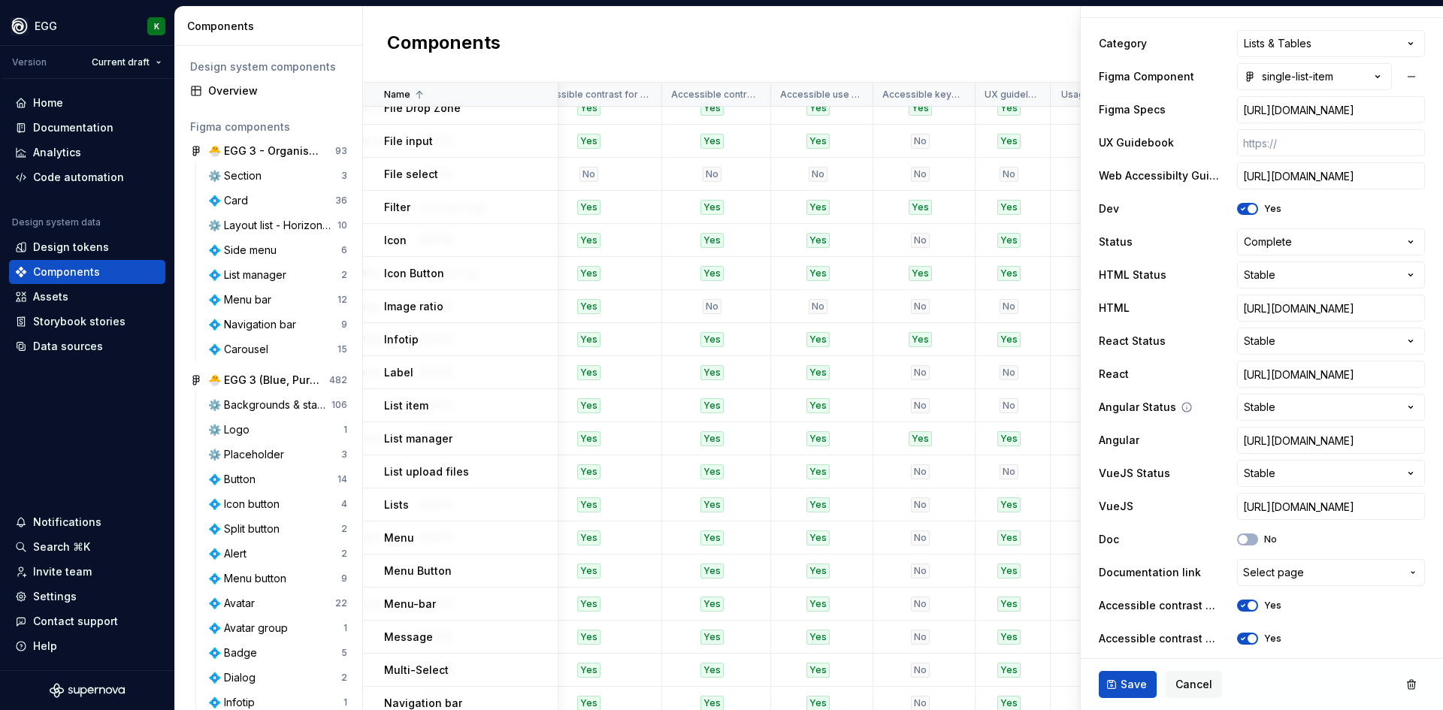
scroll to position [301, 0]
click at [1240, 699] on span "button" at bounding box center [1243, 703] width 9 height 9
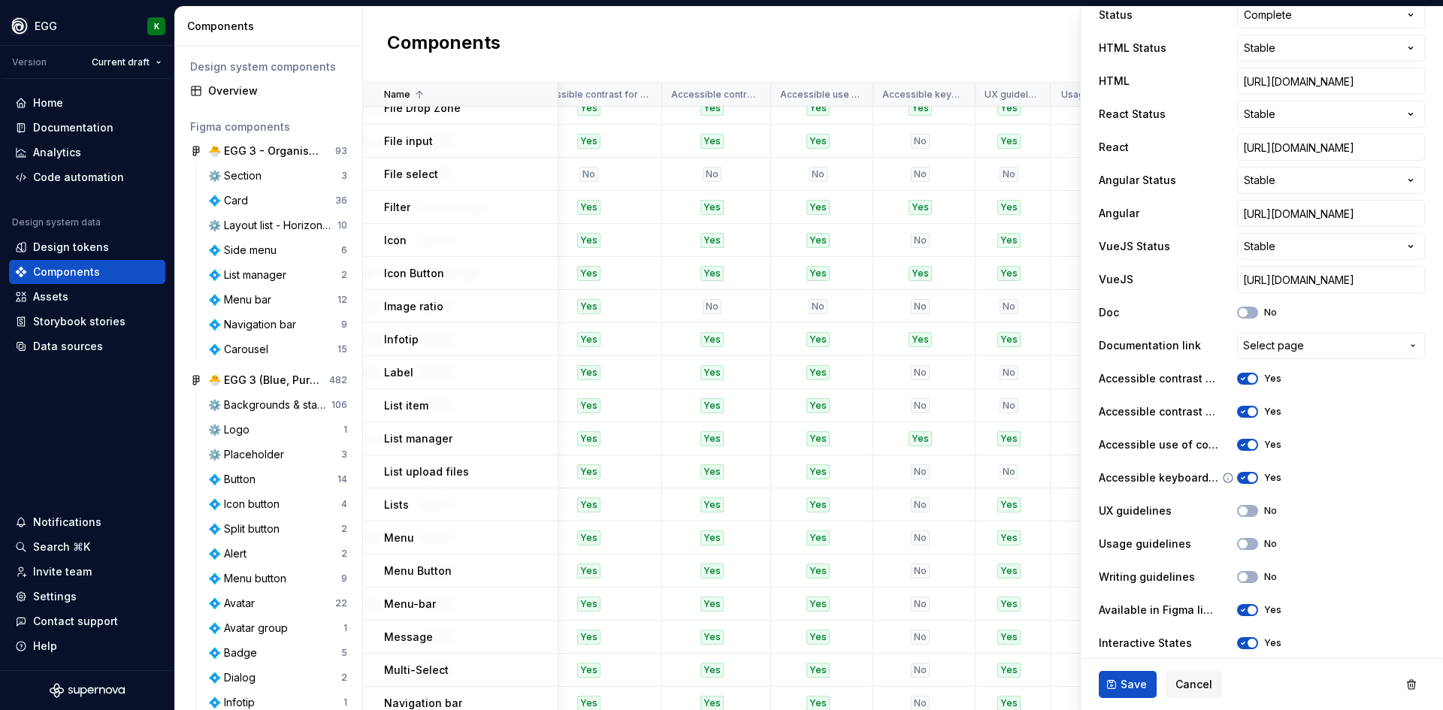
click at [1249, 479] on span "button" at bounding box center [1252, 478] width 9 height 9
click at [1249, 479] on button "No" at bounding box center [1247, 478] width 21 height 12
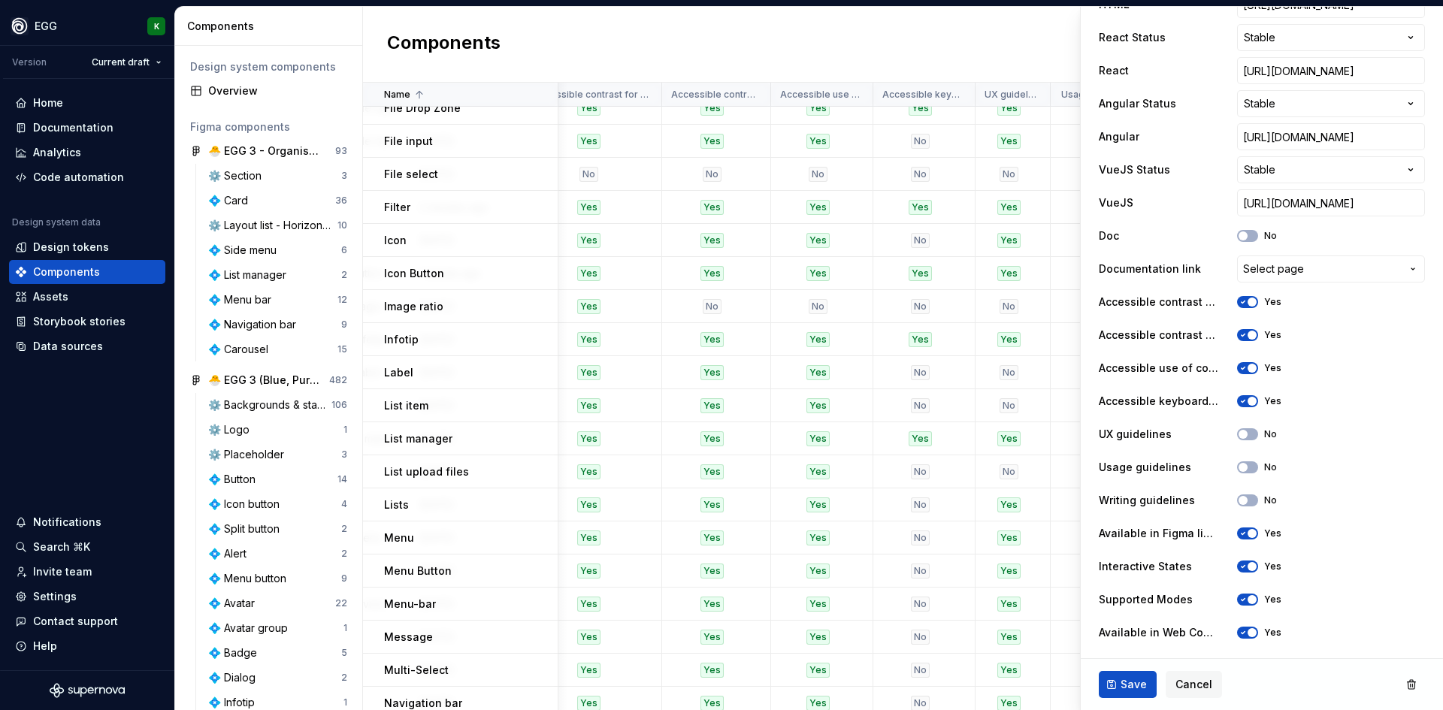
scroll to position [677, 0]
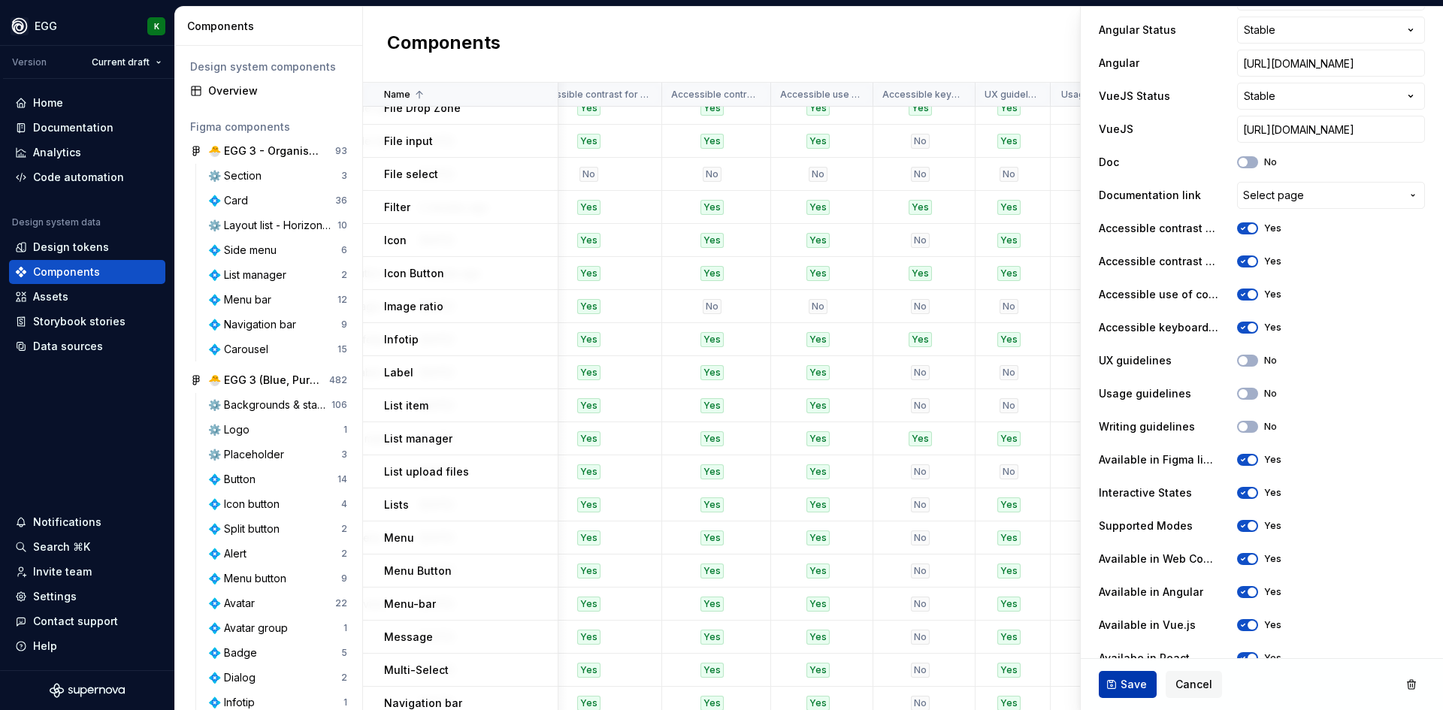
click at [1130, 681] on span "Save" at bounding box center [1134, 684] width 26 height 15
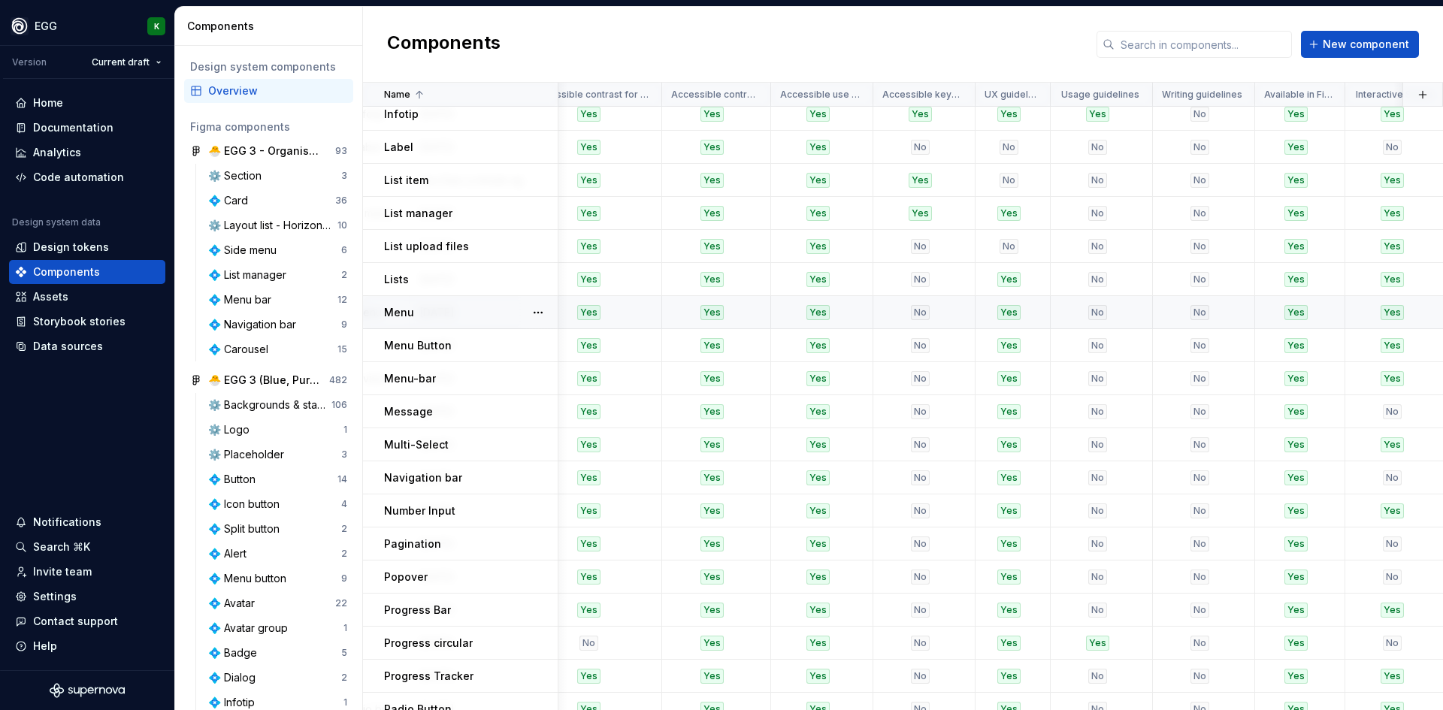
scroll to position [977, 2109]
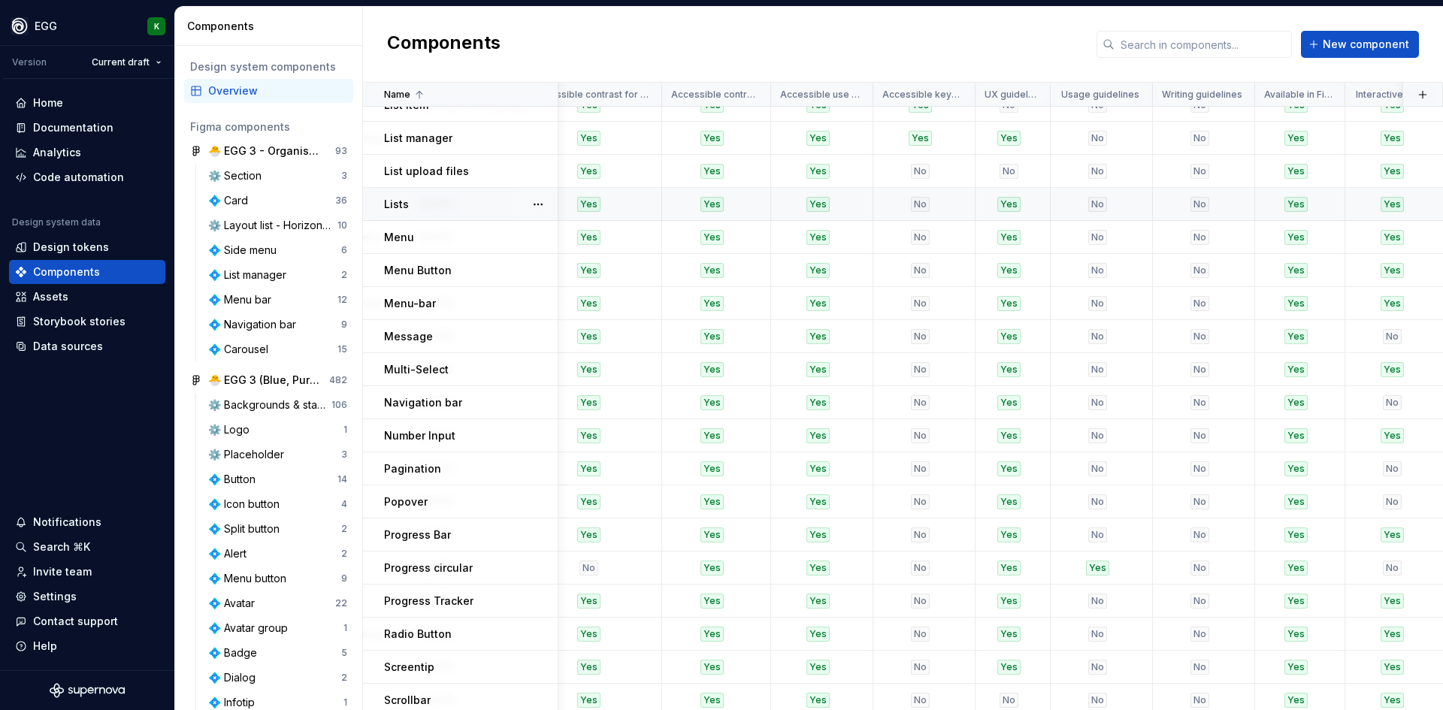
click at [459, 201] on div "Lists" at bounding box center [470, 204] width 173 height 15
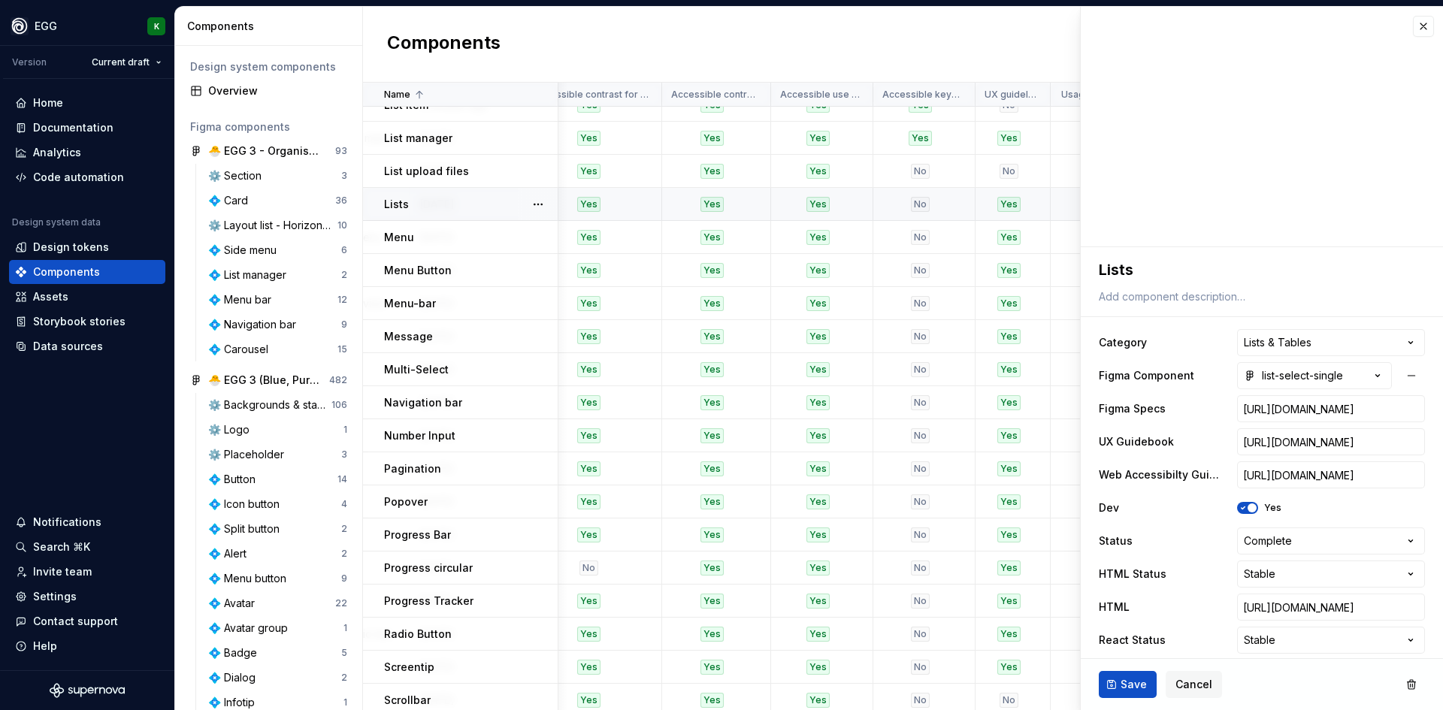
scroll to position [376, 0]
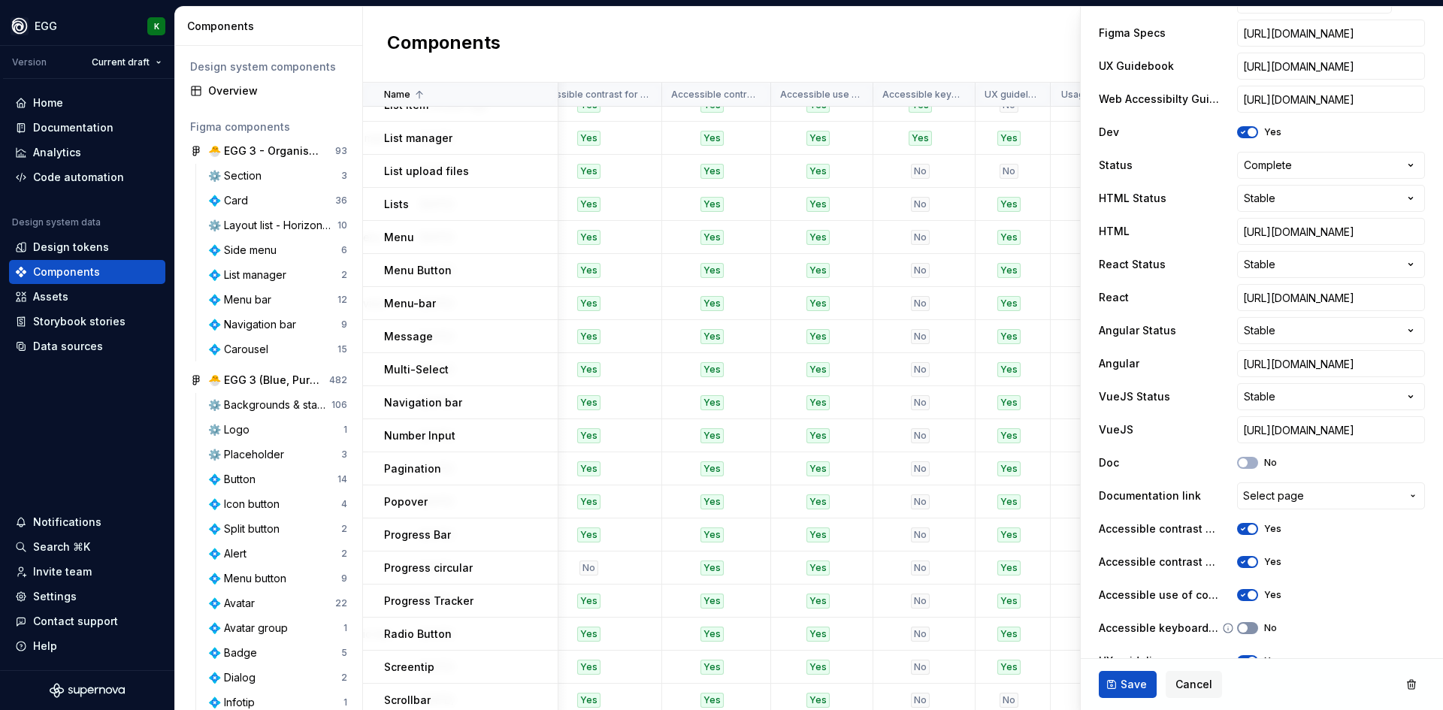
click at [1246, 591] on icon "button" at bounding box center [1243, 595] width 12 height 9
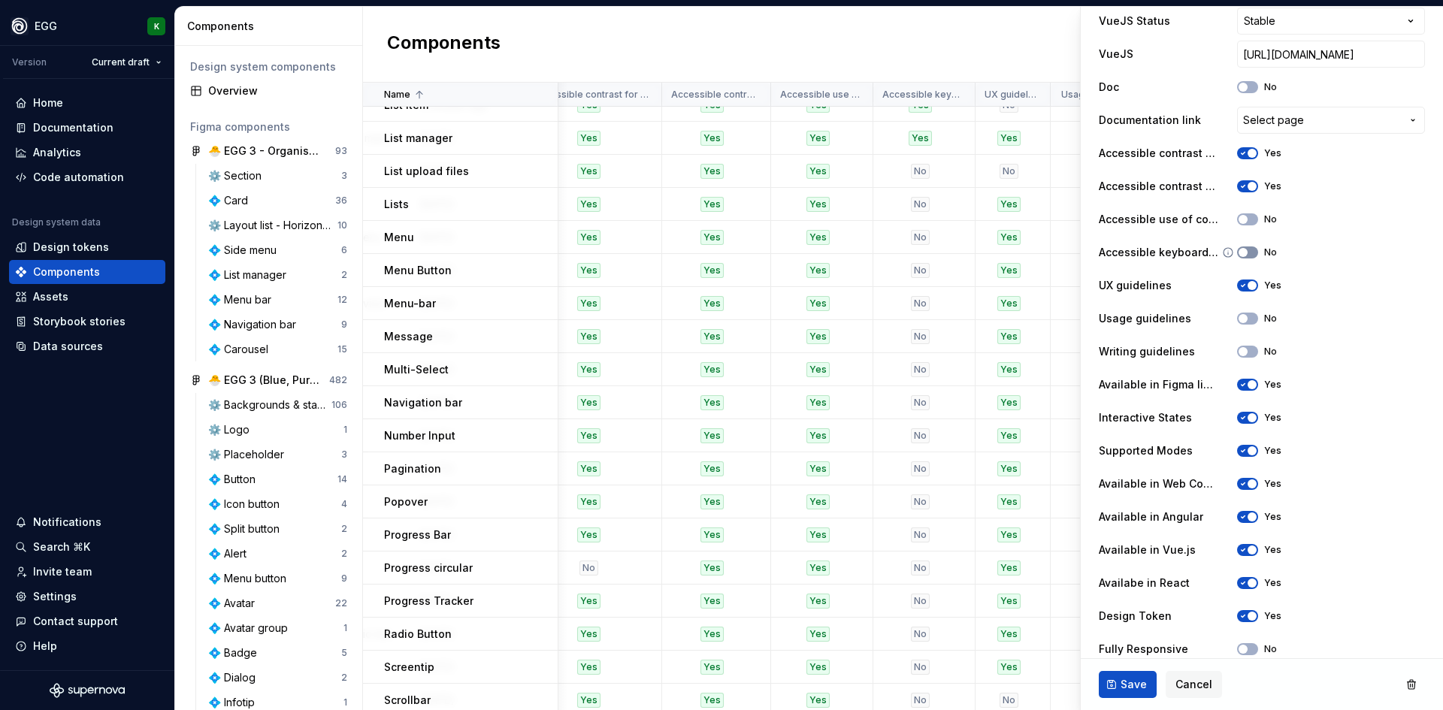
click at [1240, 254] on span "button" at bounding box center [1243, 252] width 9 height 9
click at [1247, 214] on button "No" at bounding box center [1247, 220] width 21 height 12
click at [1124, 689] on span "Save" at bounding box center [1134, 684] width 26 height 15
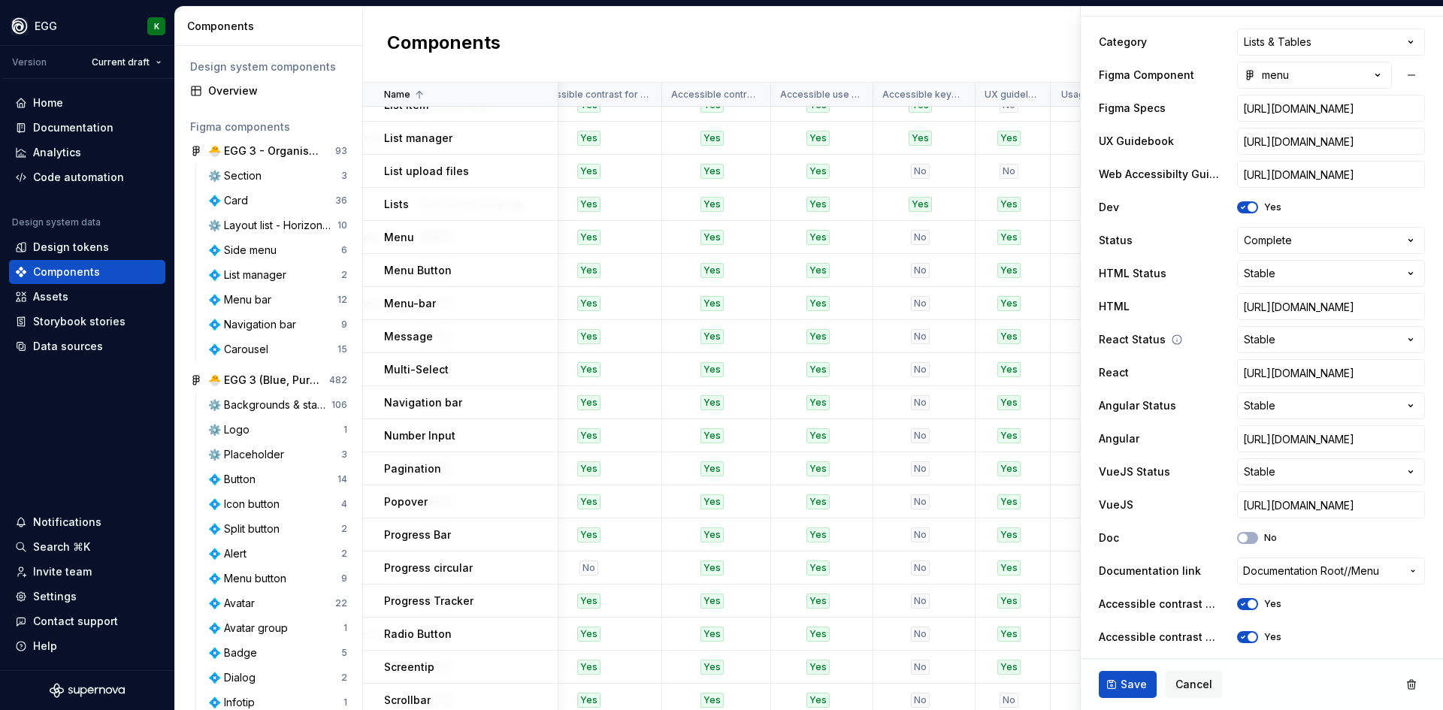
scroll to position [601, 0]
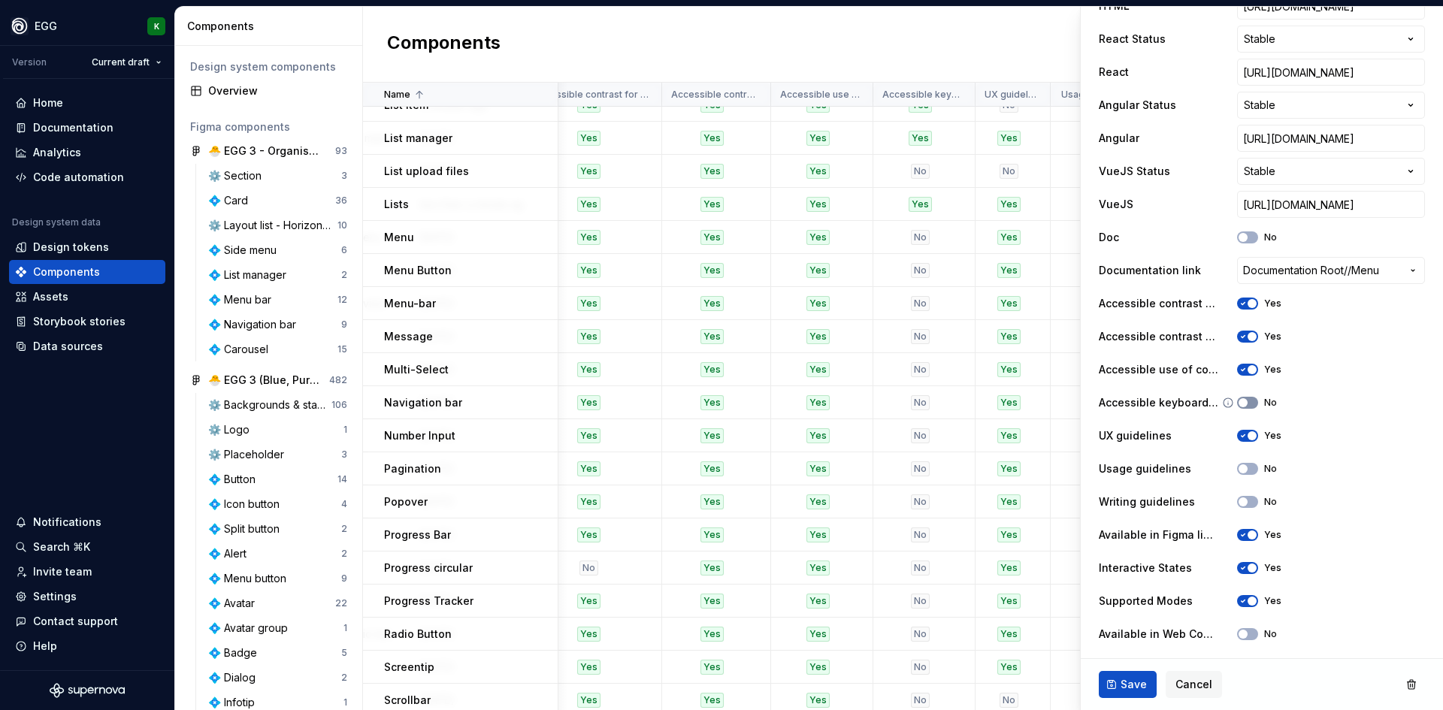
click at [1246, 404] on button "No" at bounding box center [1247, 403] width 21 height 12
click at [1122, 691] on span "Save" at bounding box center [1134, 684] width 26 height 15
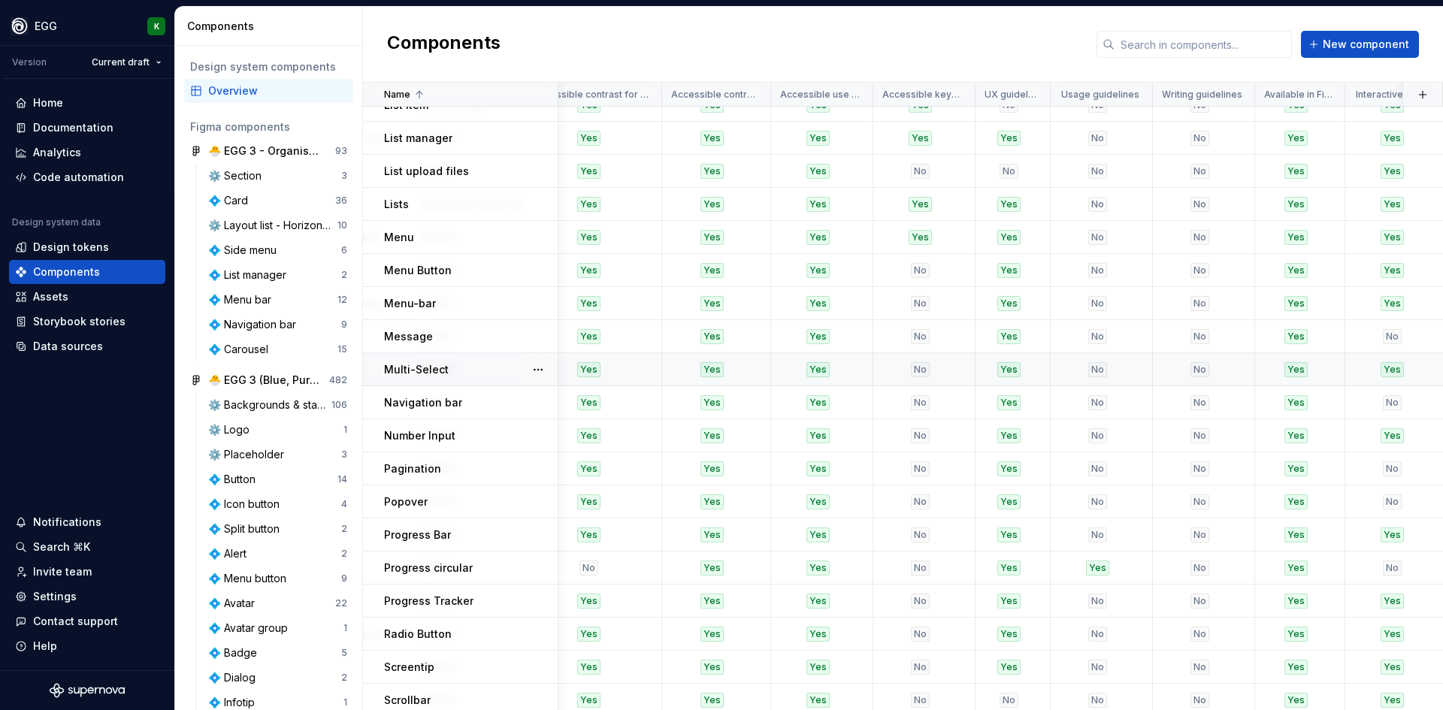
click at [459, 366] on div "Multi-Select" at bounding box center [470, 369] width 173 height 15
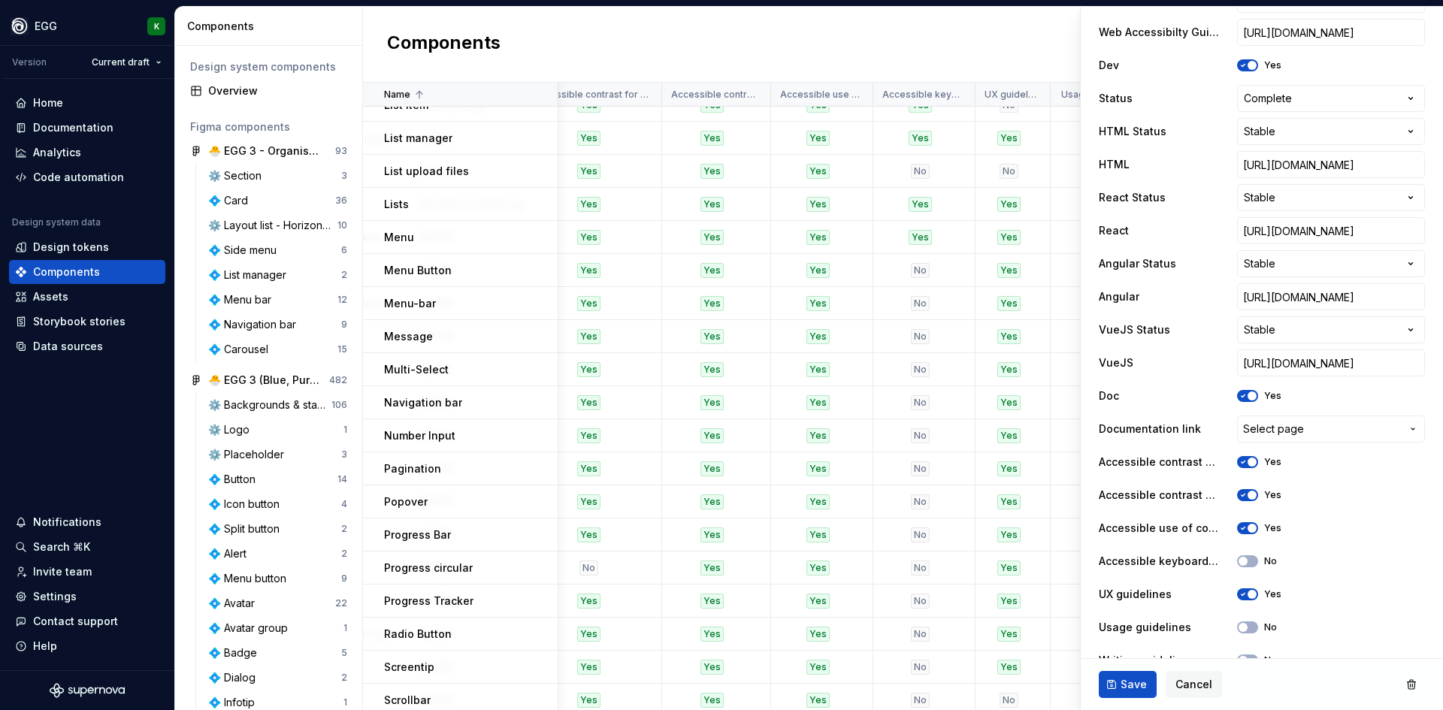
scroll to position [451, 0]
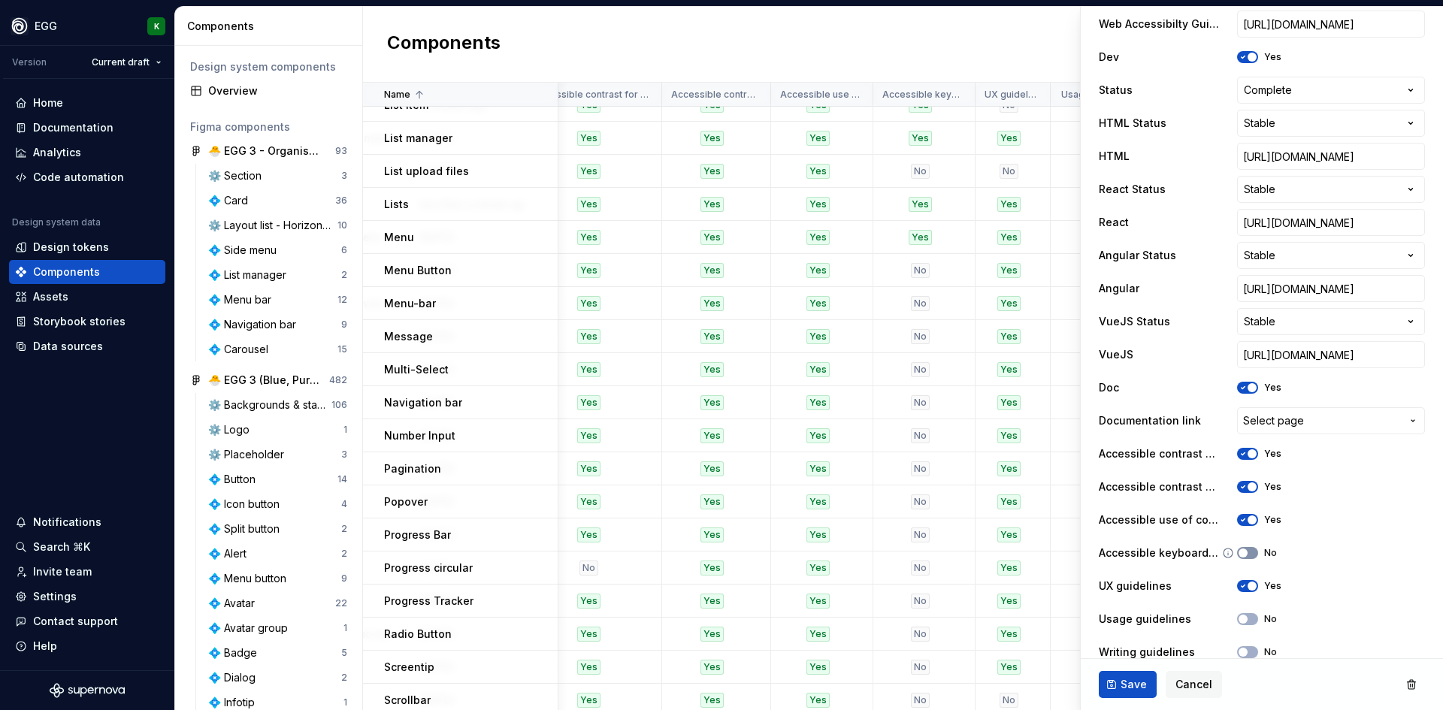
click at [1243, 552] on span "button" at bounding box center [1243, 553] width 9 height 9
click at [1134, 680] on span "Save" at bounding box center [1134, 684] width 26 height 15
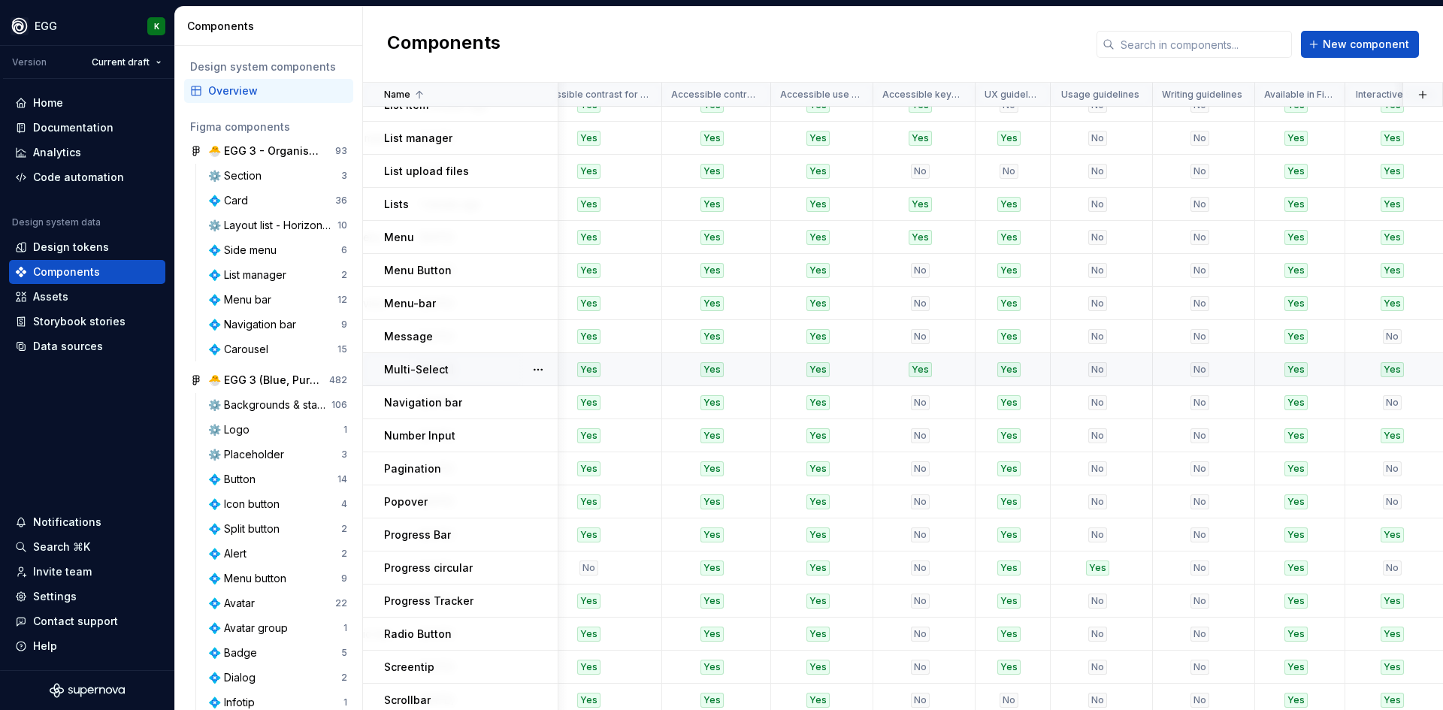
scroll to position [1053, 2109]
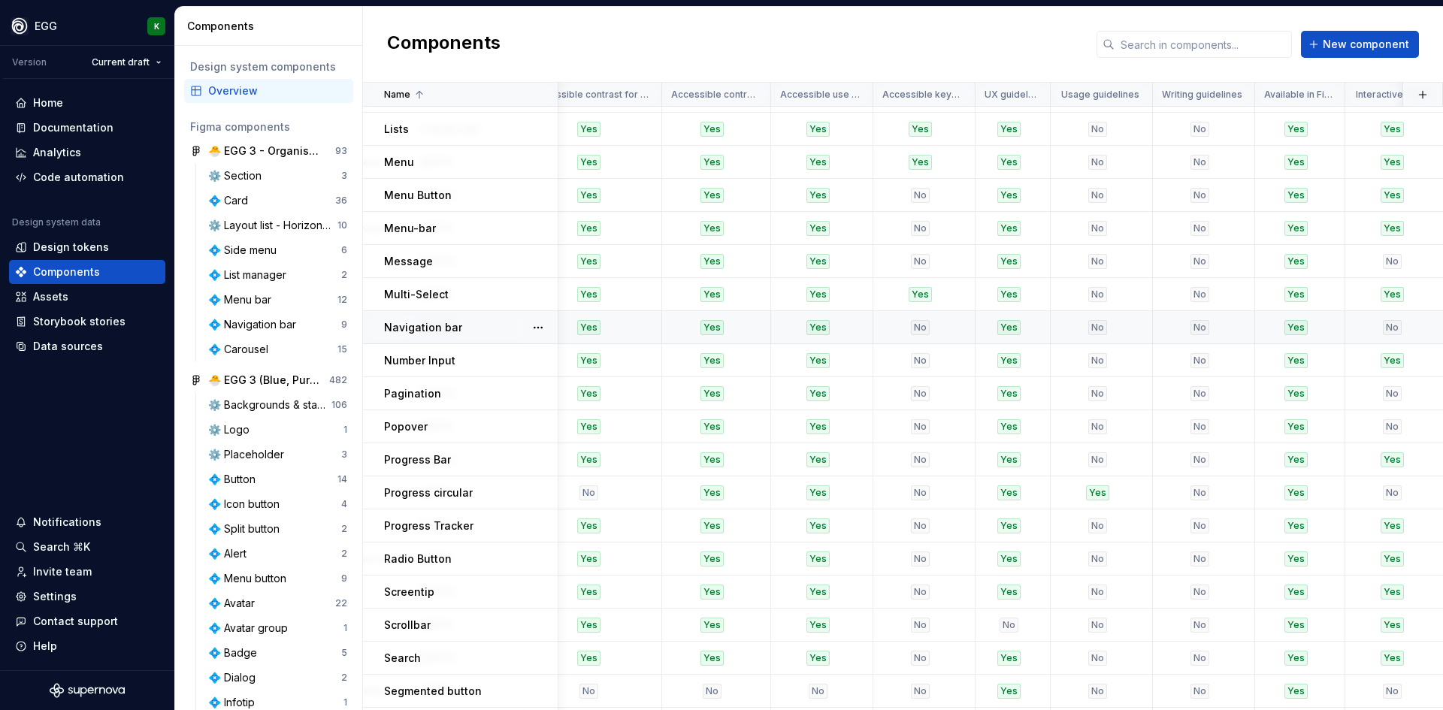
click at [469, 320] on div "Navigation bar" at bounding box center [470, 327] width 173 height 15
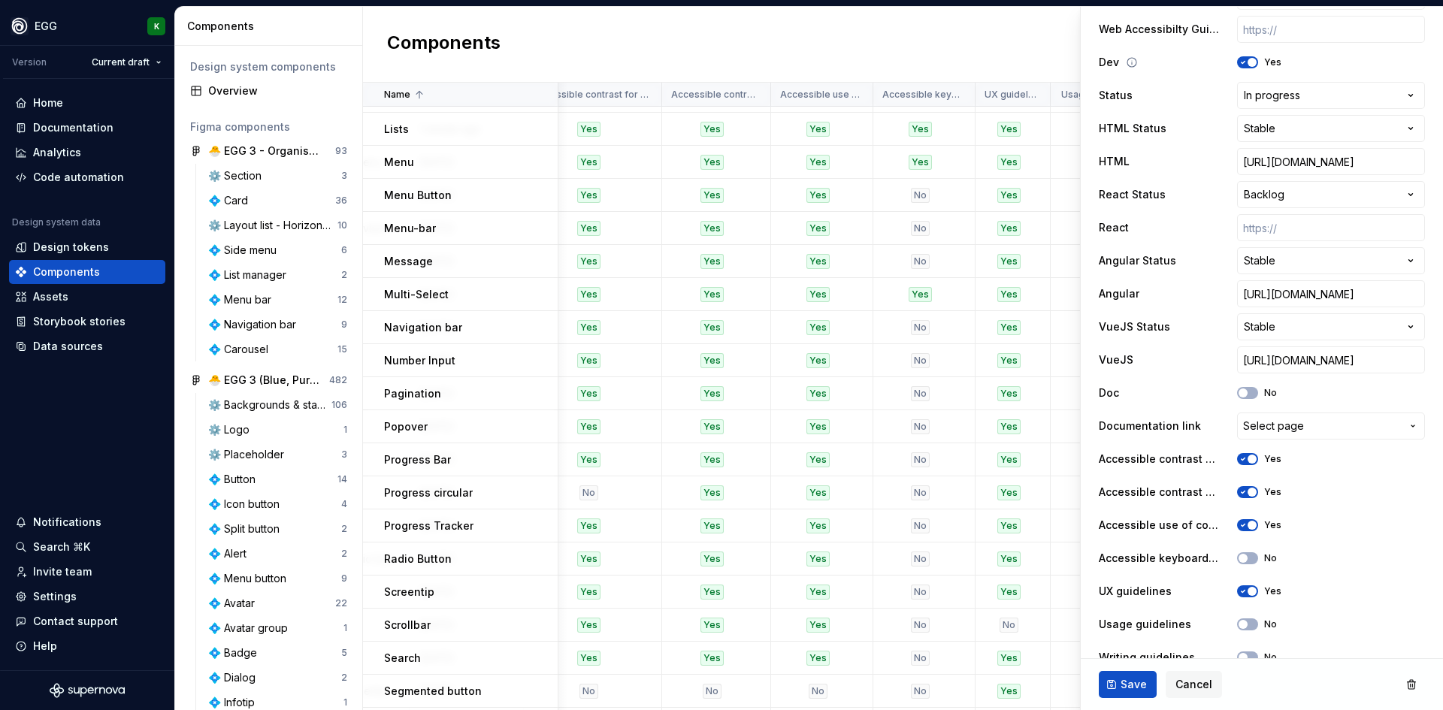
scroll to position [451, 0]
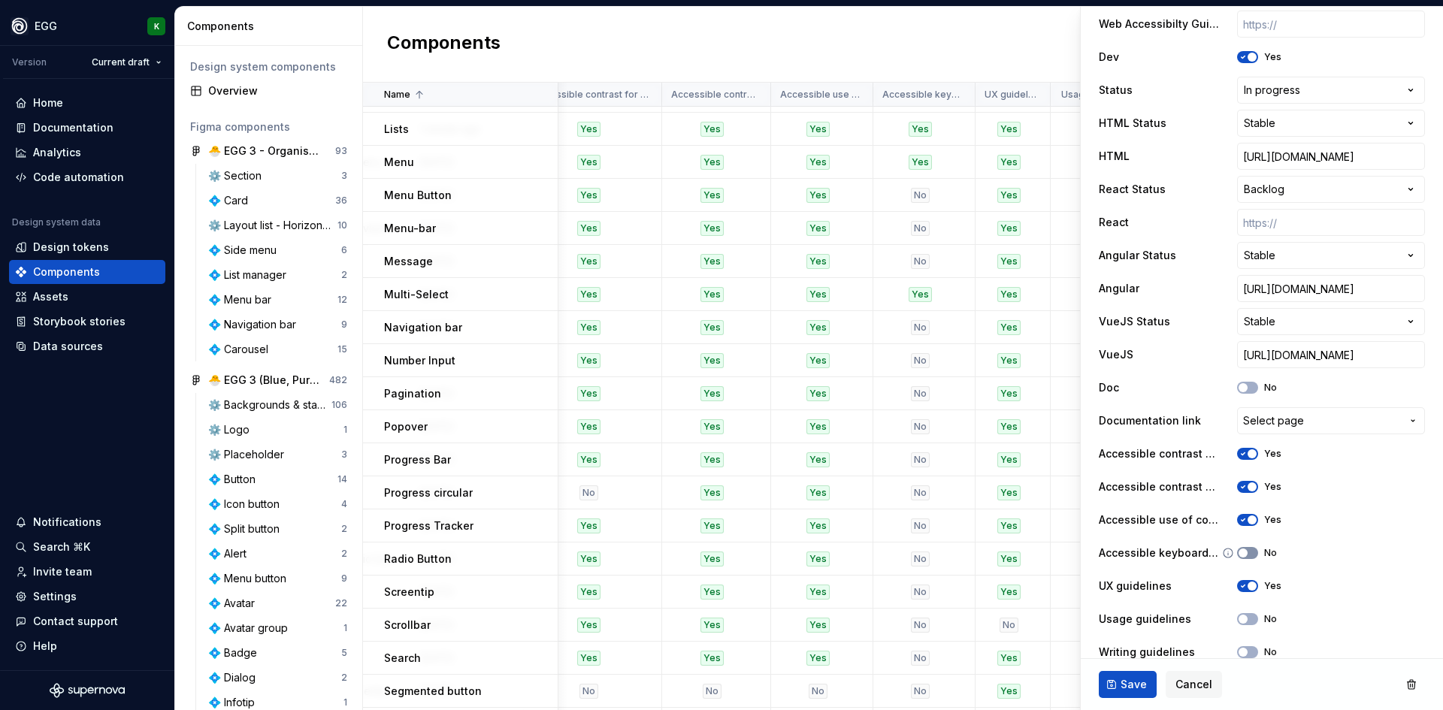
click at [1247, 552] on button "No" at bounding box center [1247, 553] width 21 height 12
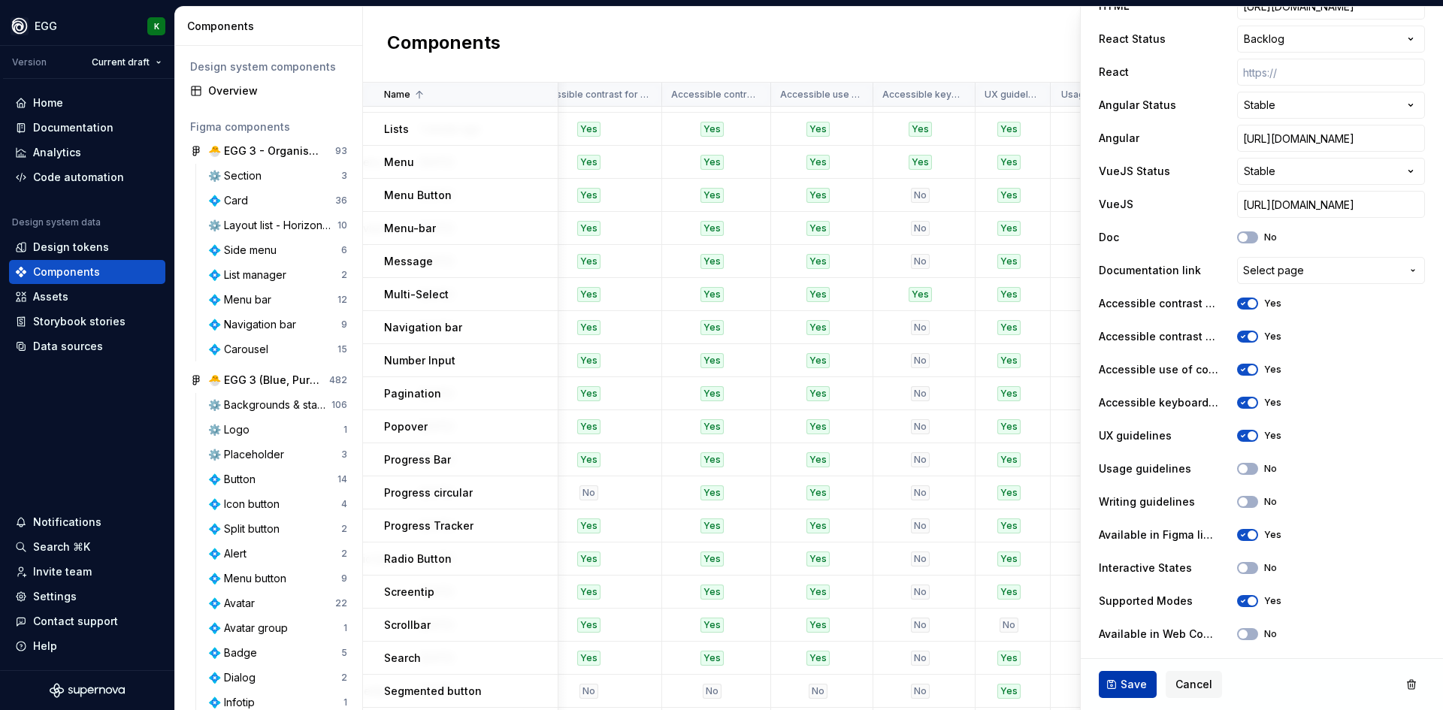
click at [1123, 690] on span "Save" at bounding box center [1134, 684] width 26 height 15
type textarea "*"
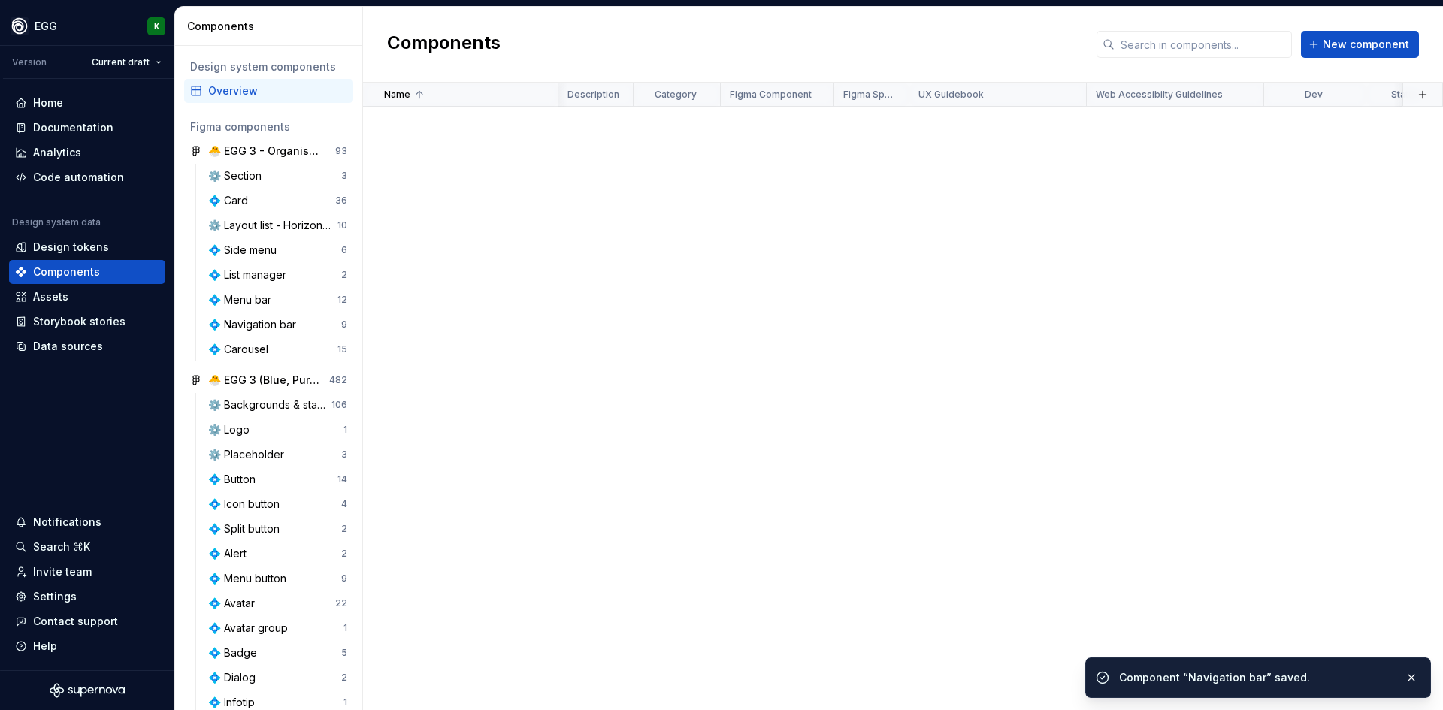
scroll to position [1053, 2109]
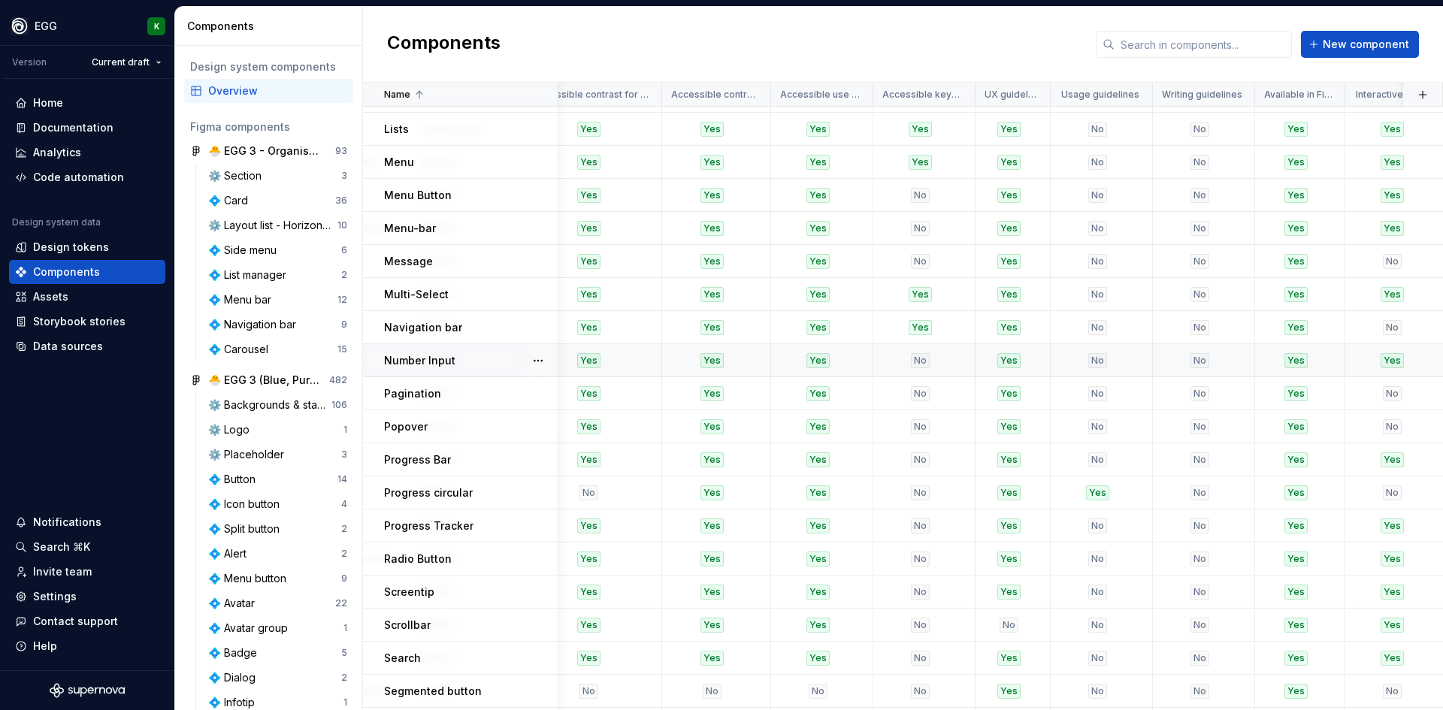
click at [486, 368] on td "Number Input" at bounding box center [460, 360] width 195 height 33
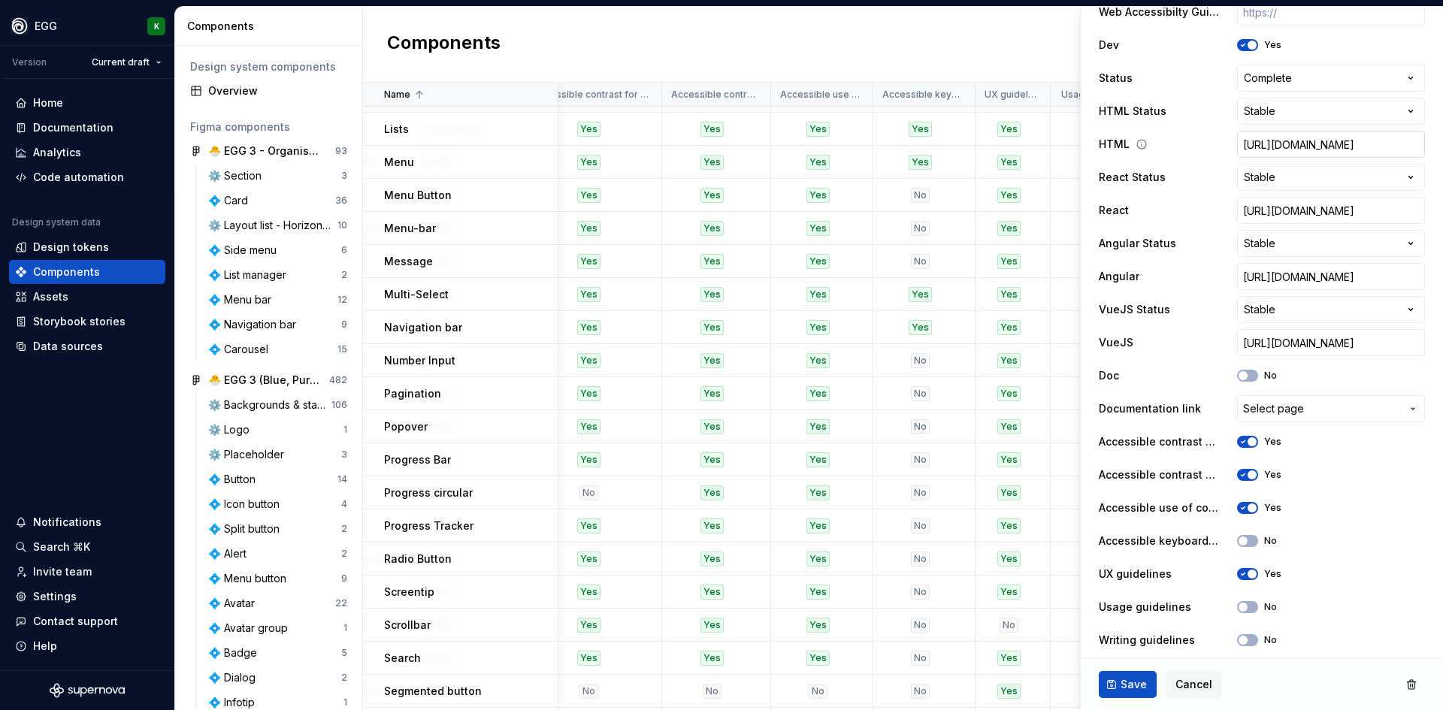
scroll to position [601, 0]
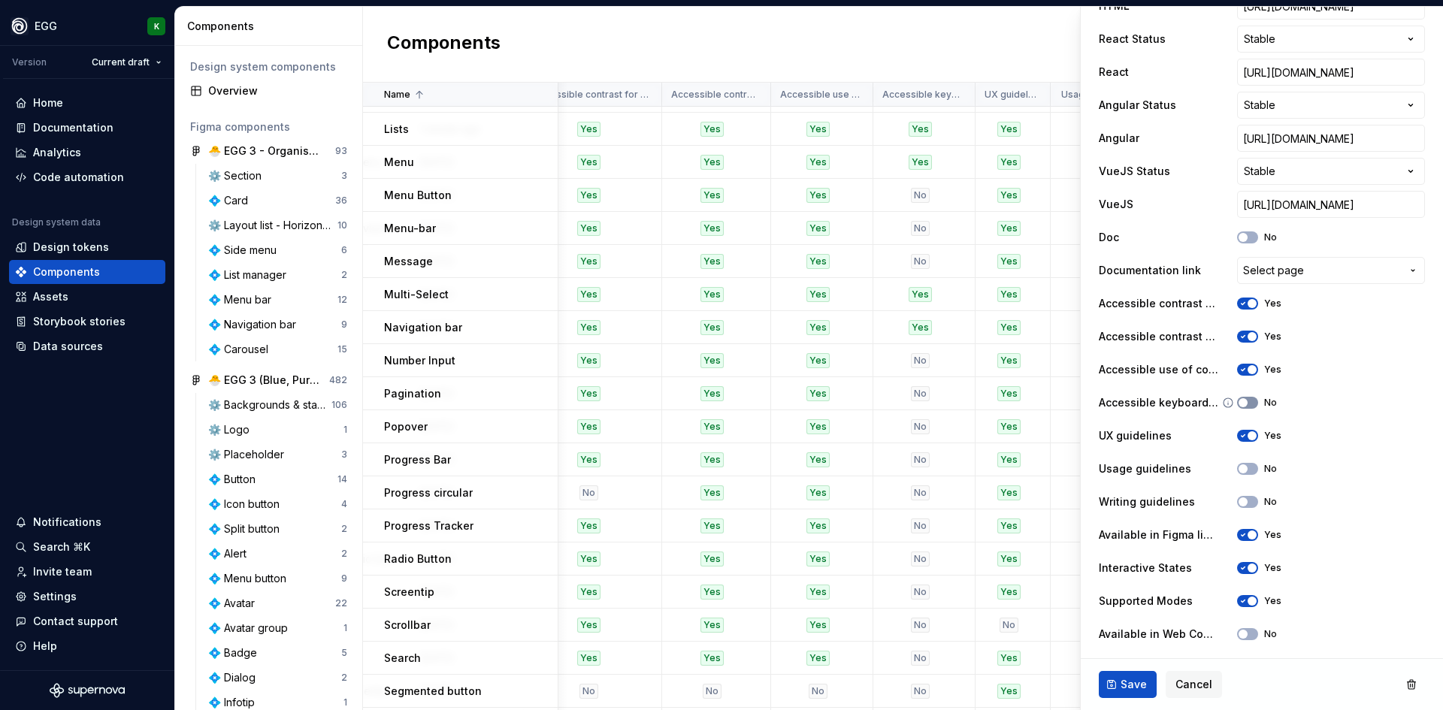
click at [1240, 403] on span "button" at bounding box center [1243, 402] width 9 height 9
click at [1127, 691] on span "Save" at bounding box center [1134, 684] width 26 height 15
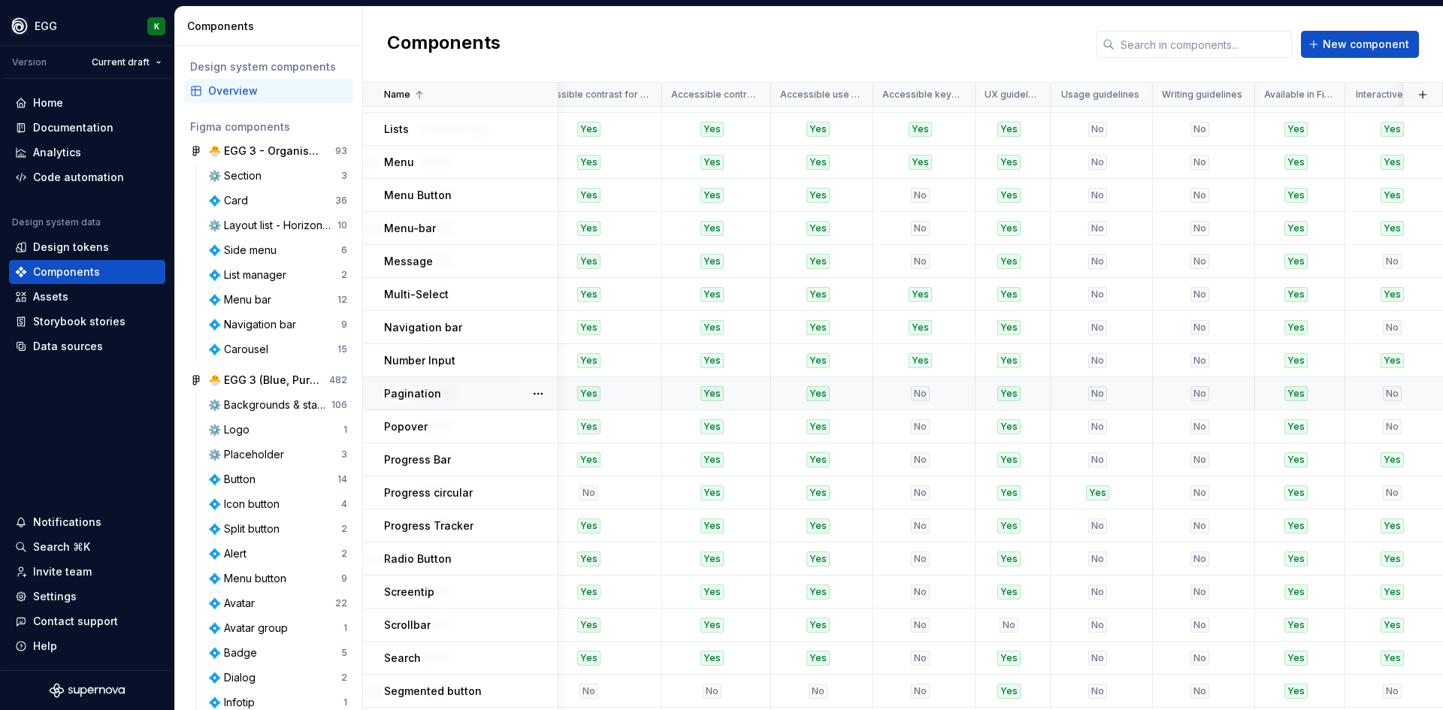
click at [408, 395] on p "Pagination" at bounding box center [412, 393] width 57 height 15
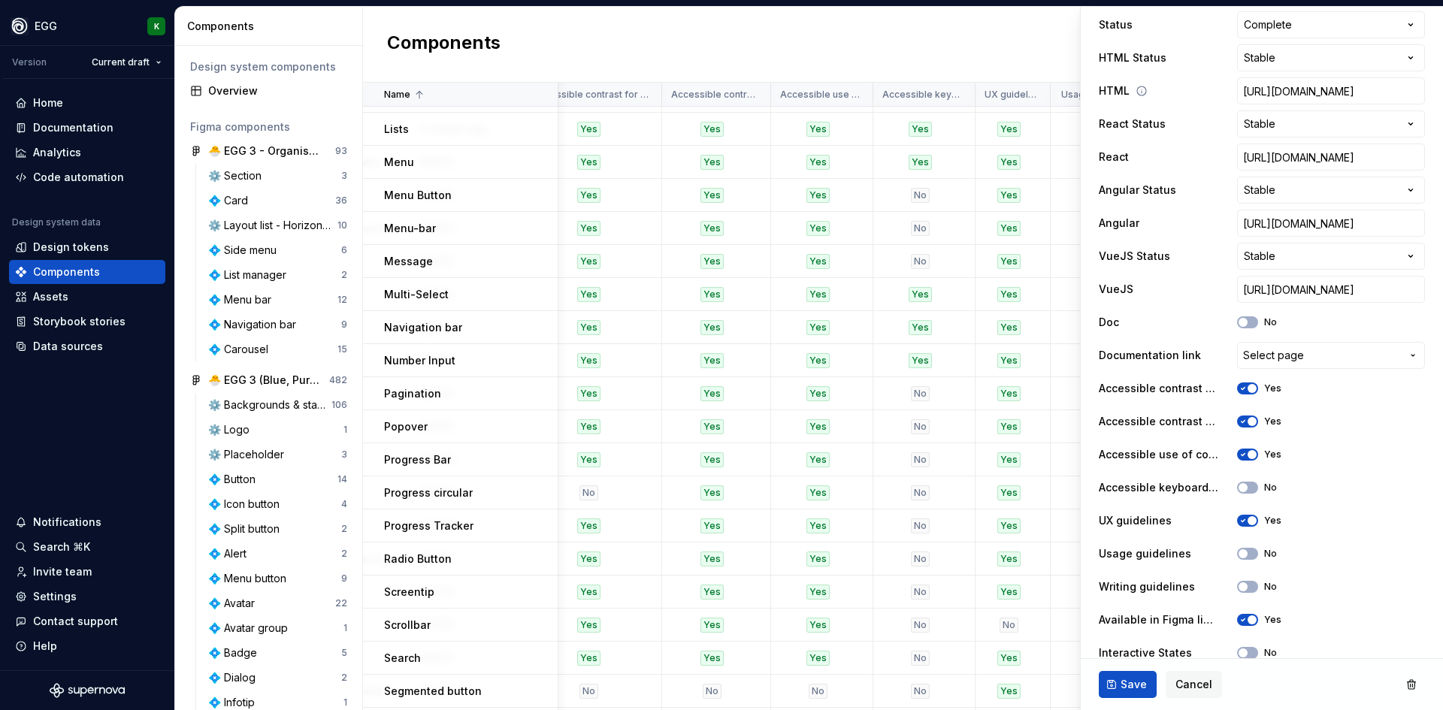
scroll to position [526, 0]
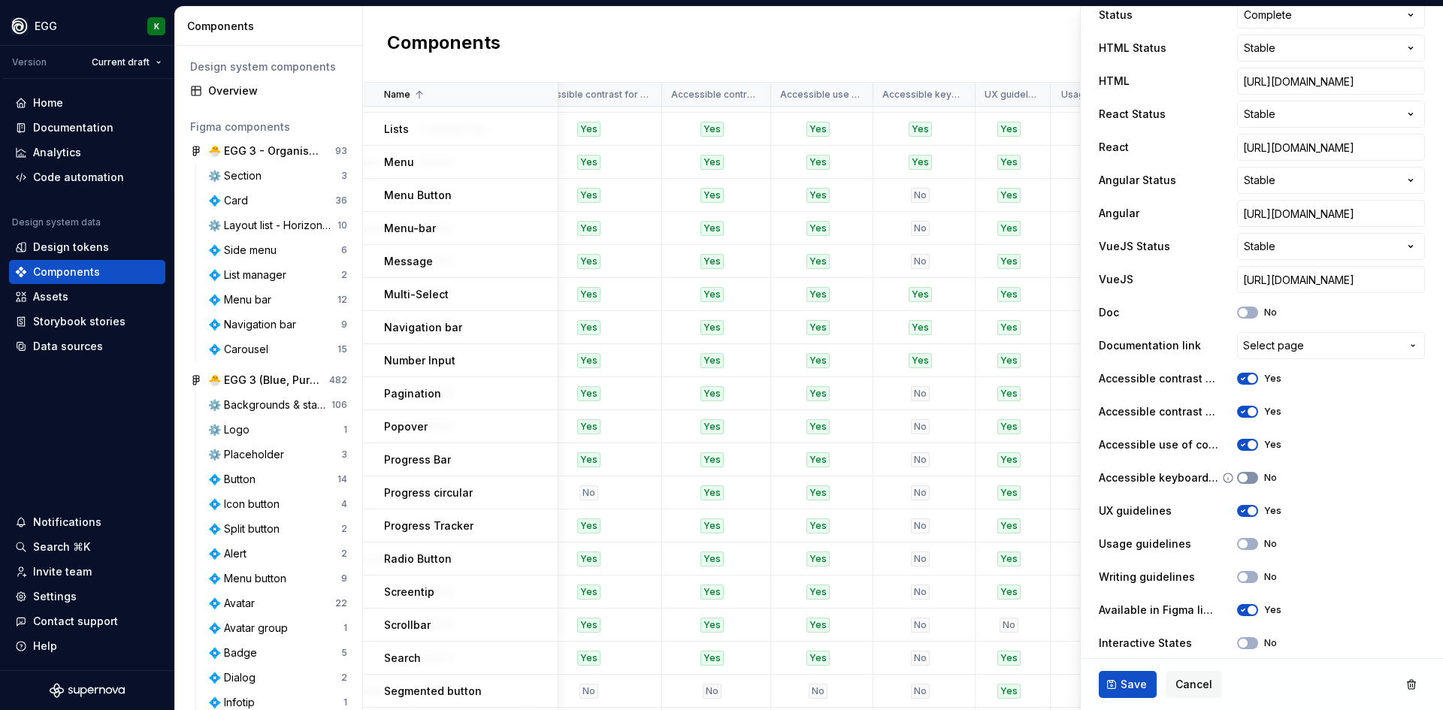
click at [1251, 478] on button "No" at bounding box center [1247, 478] width 21 height 12
click at [1126, 683] on span "Save" at bounding box center [1134, 684] width 26 height 15
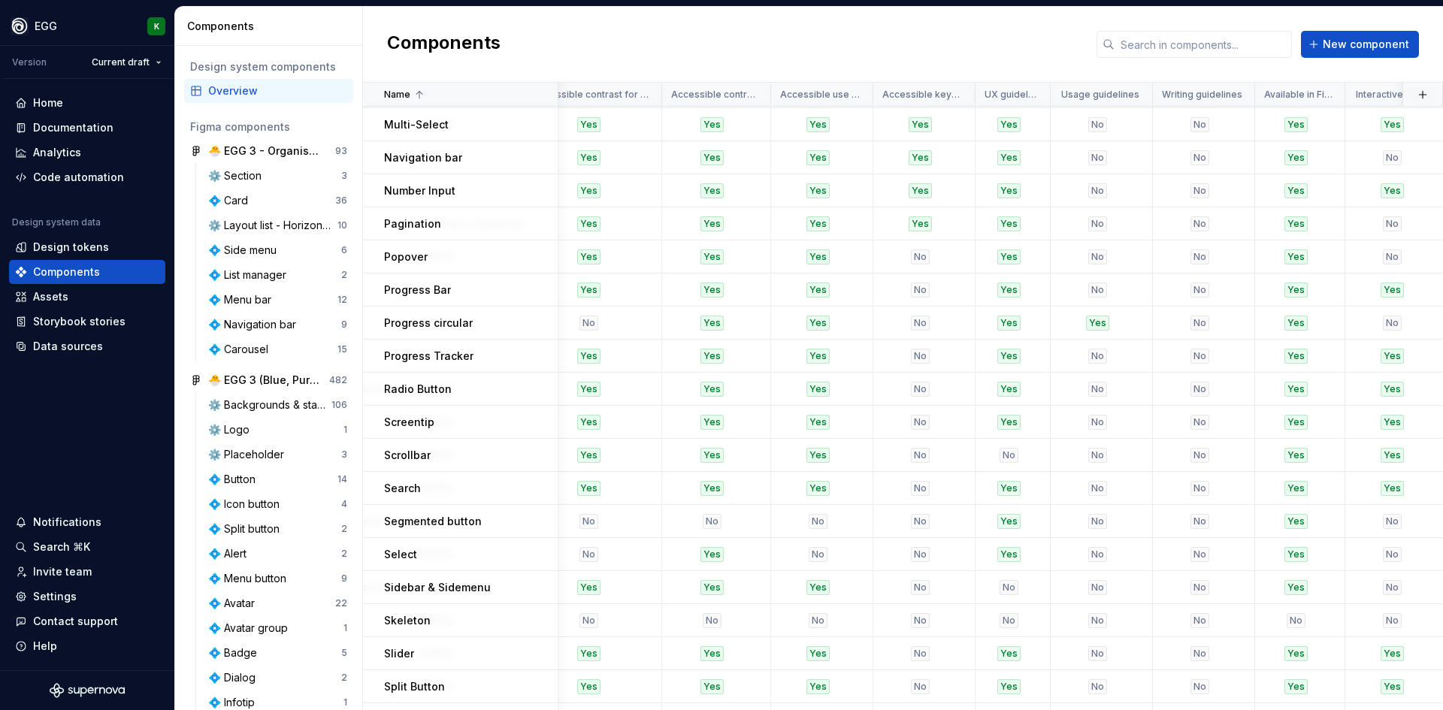
scroll to position [1278, 2109]
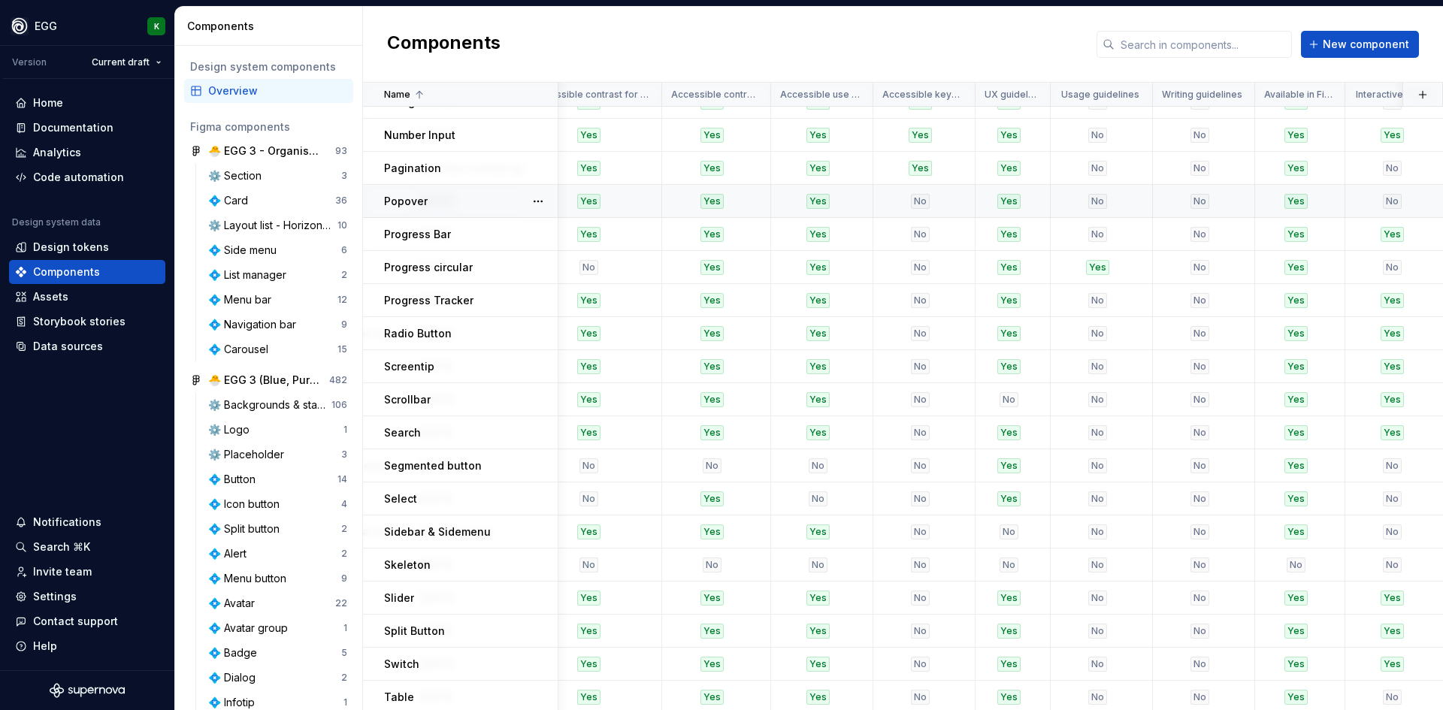
click at [486, 203] on div "Popover" at bounding box center [470, 201] width 173 height 15
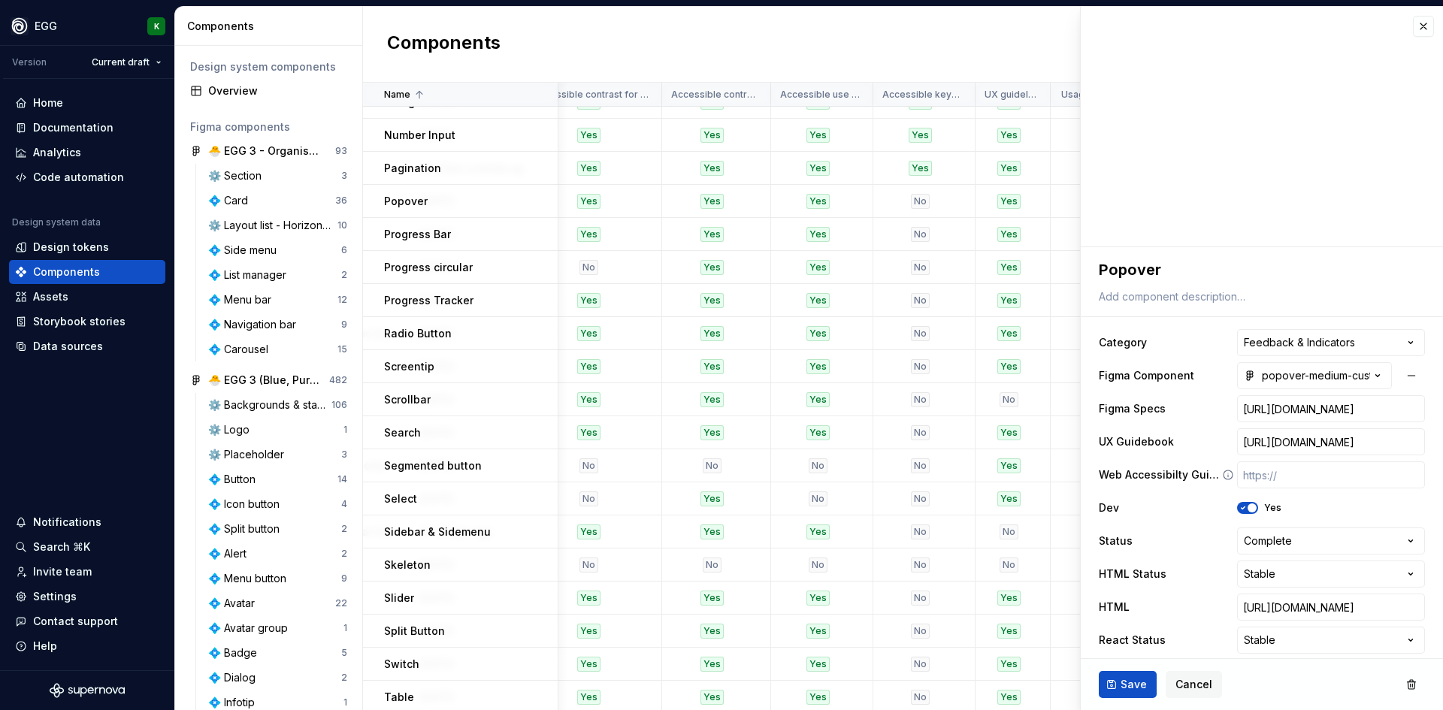
scroll to position [451, 0]
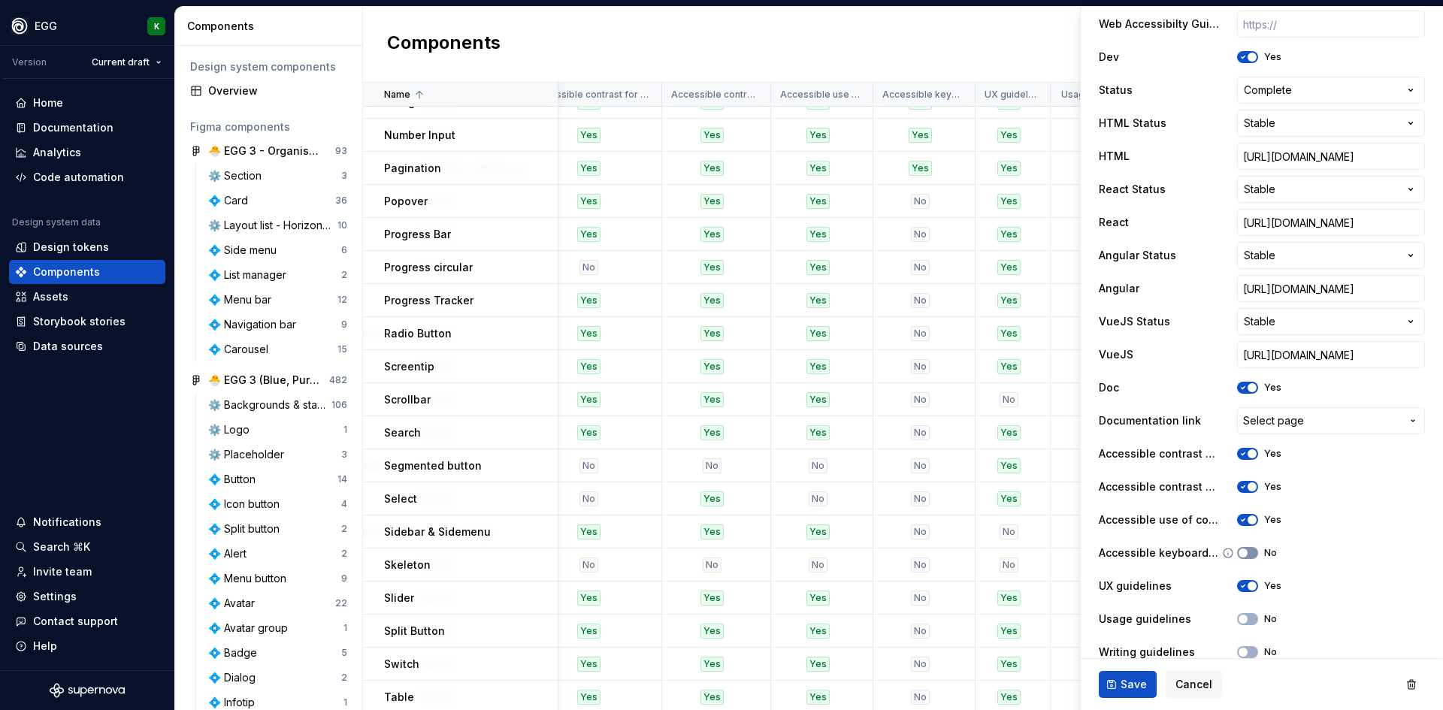
click at [1252, 548] on button "No" at bounding box center [1247, 553] width 21 height 12
click at [1116, 686] on button "Save" at bounding box center [1128, 684] width 58 height 27
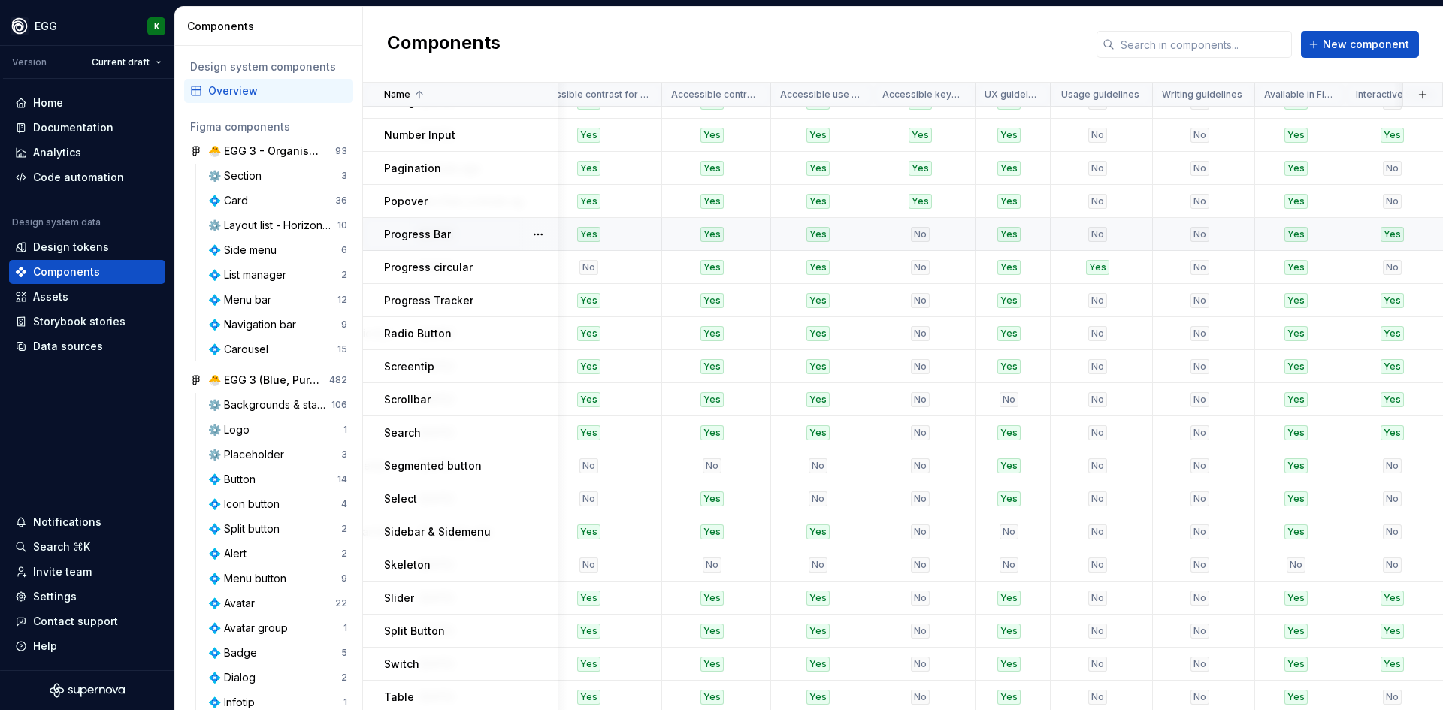
click at [492, 238] on div "Progress Bar" at bounding box center [470, 234] width 173 height 15
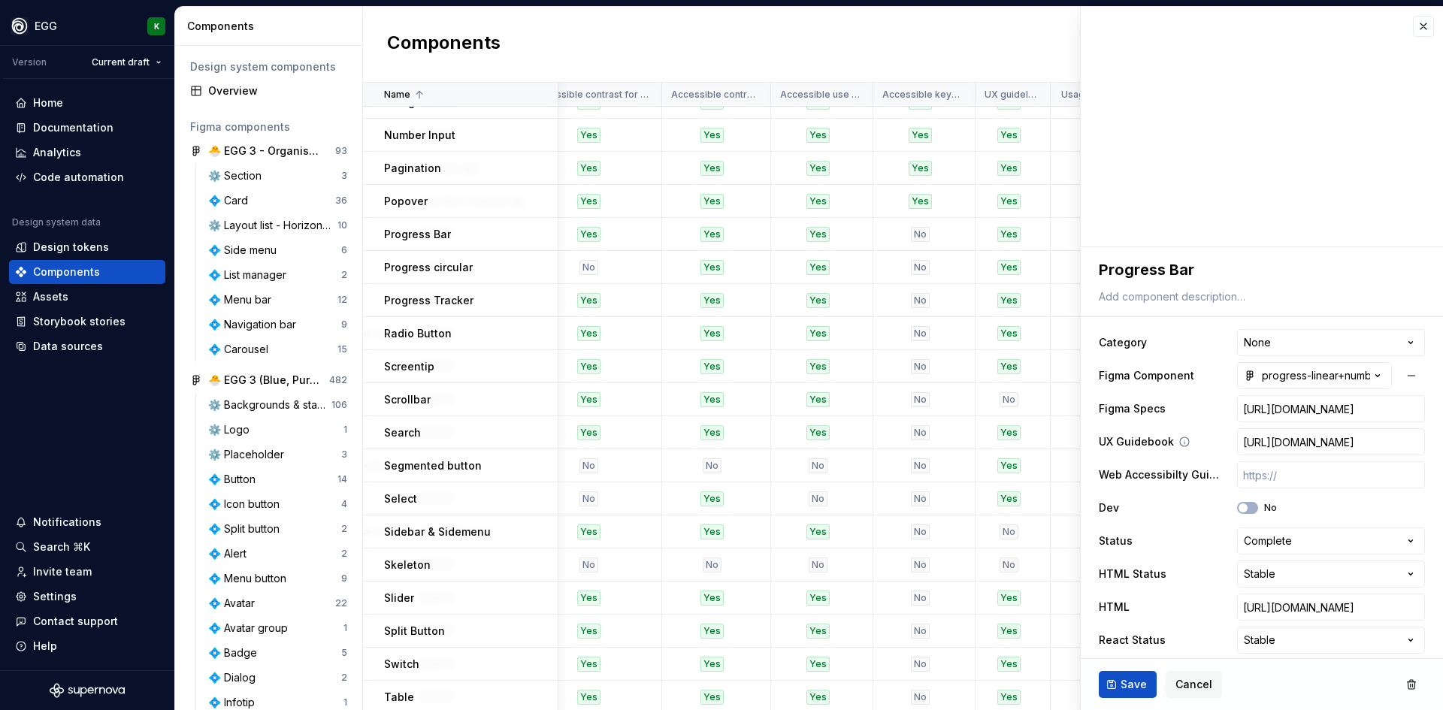
scroll to position [376, 0]
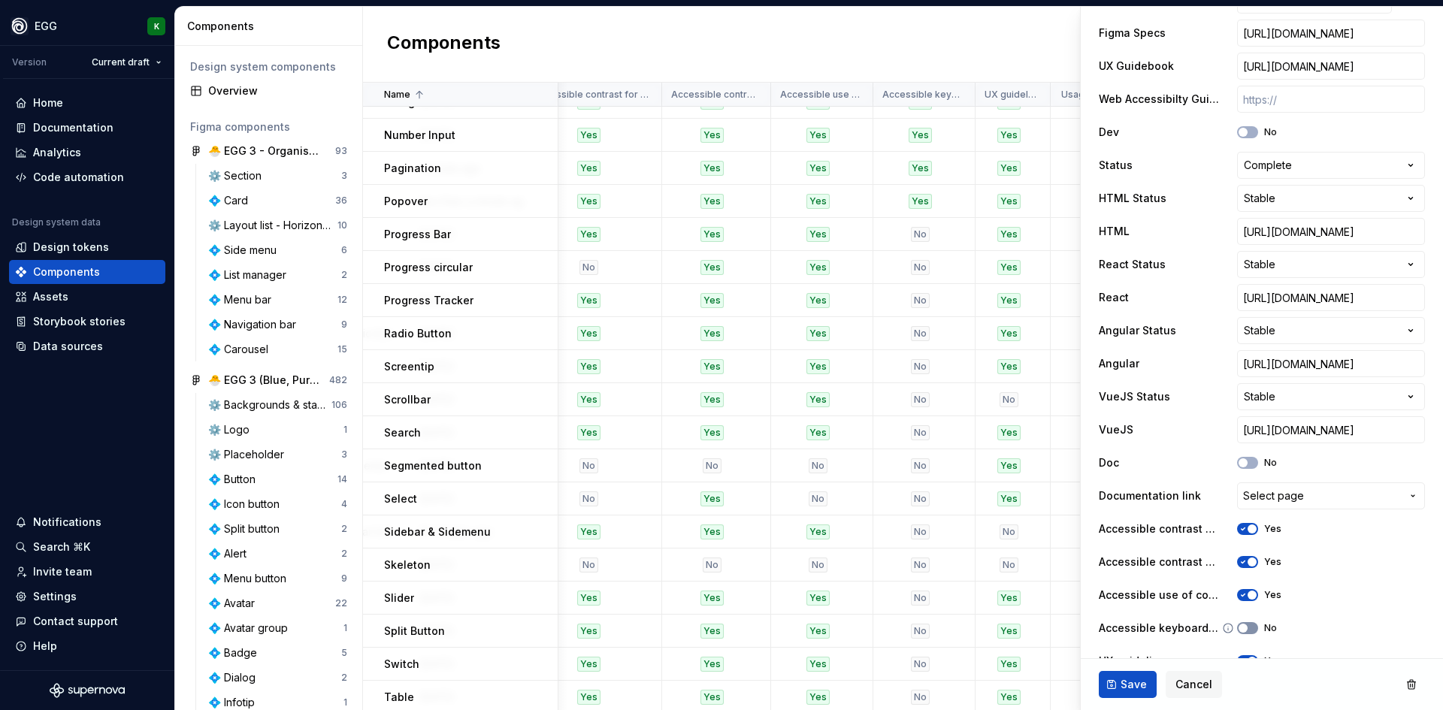
click at [1252, 627] on button "No" at bounding box center [1247, 628] width 21 height 12
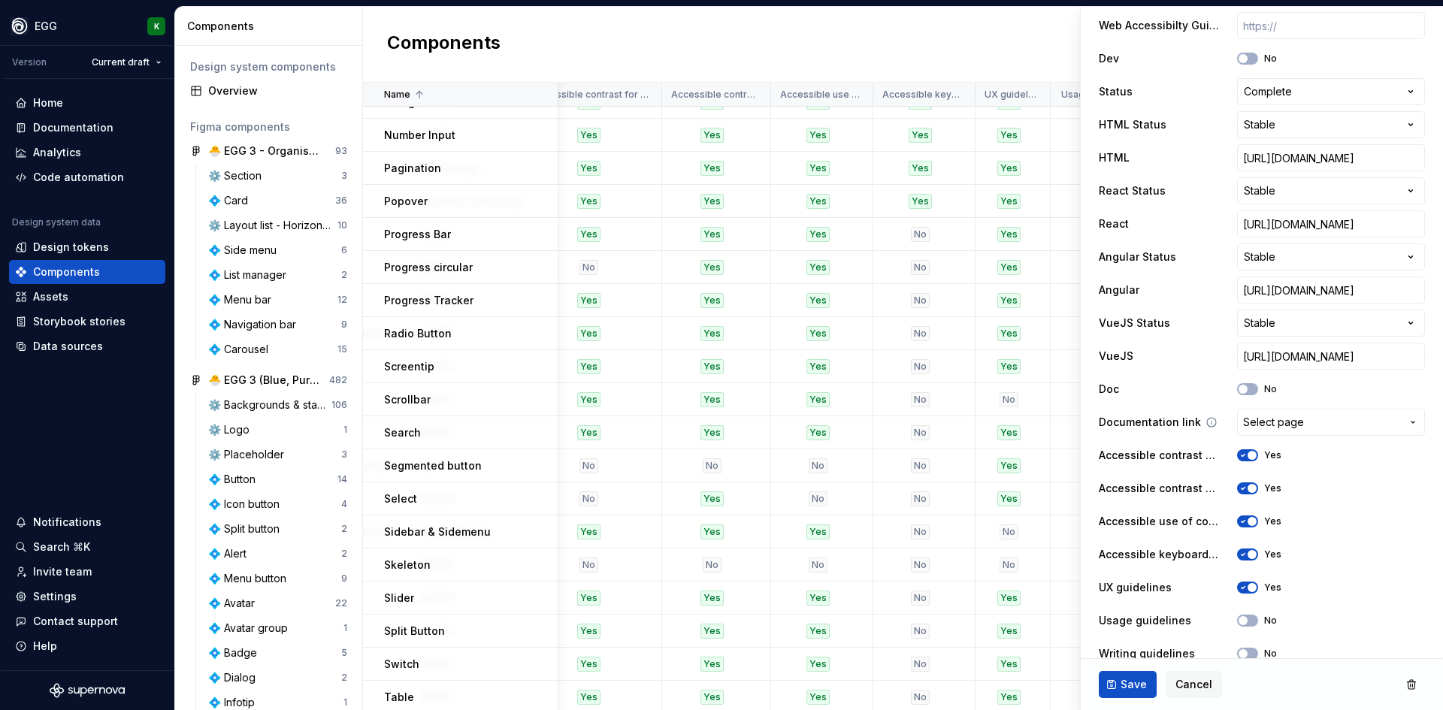
scroll to position [526, 0]
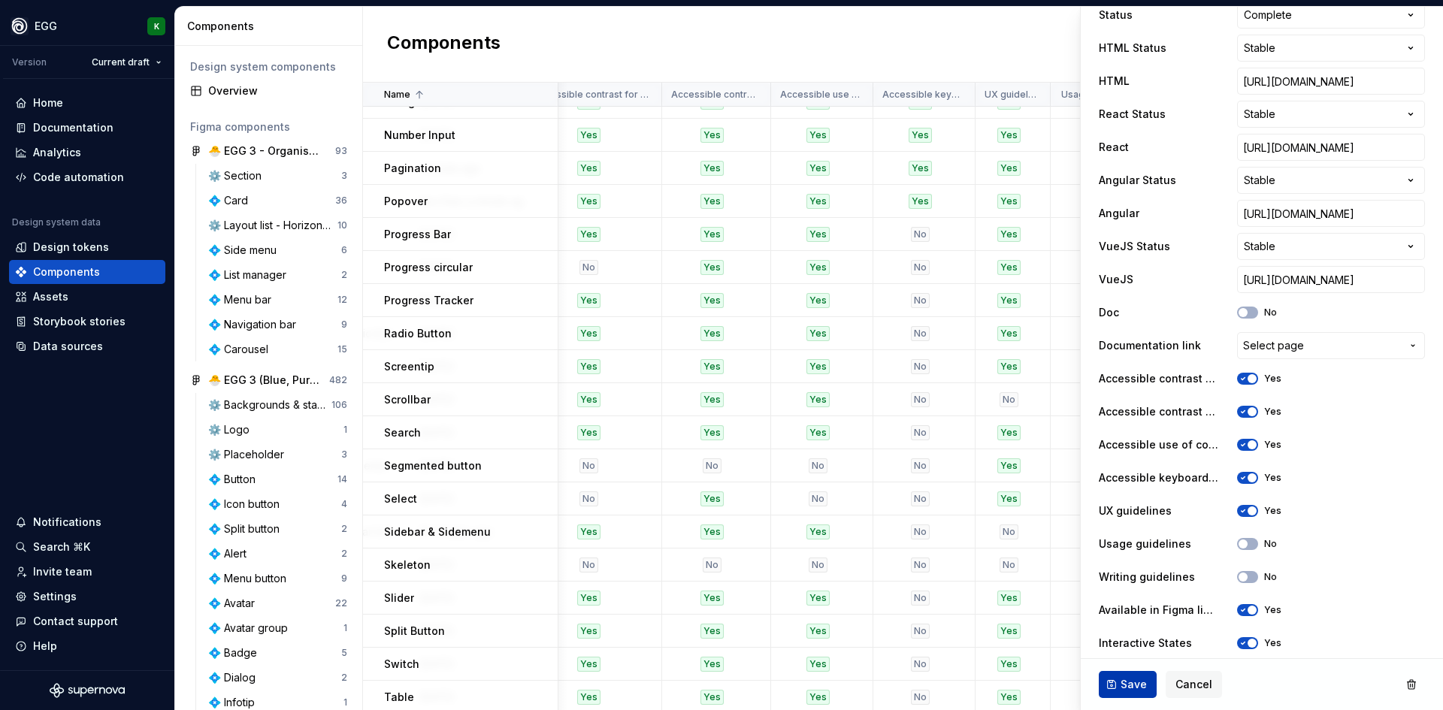
click at [1120, 689] on button "Save" at bounding box center [1128, 684] width 58 height 27
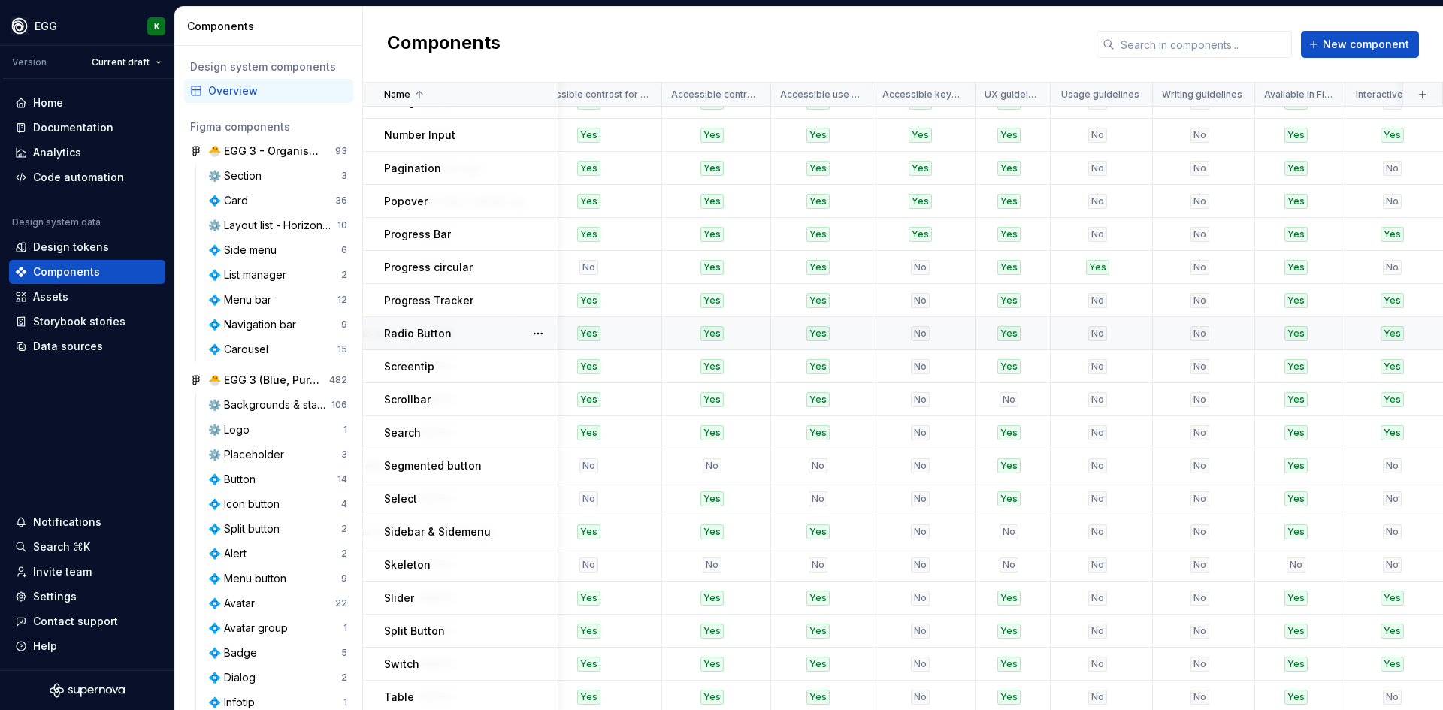
click at [435, 334] on p "Radio Button" at bounding box center [418, 333] width 68 height 15
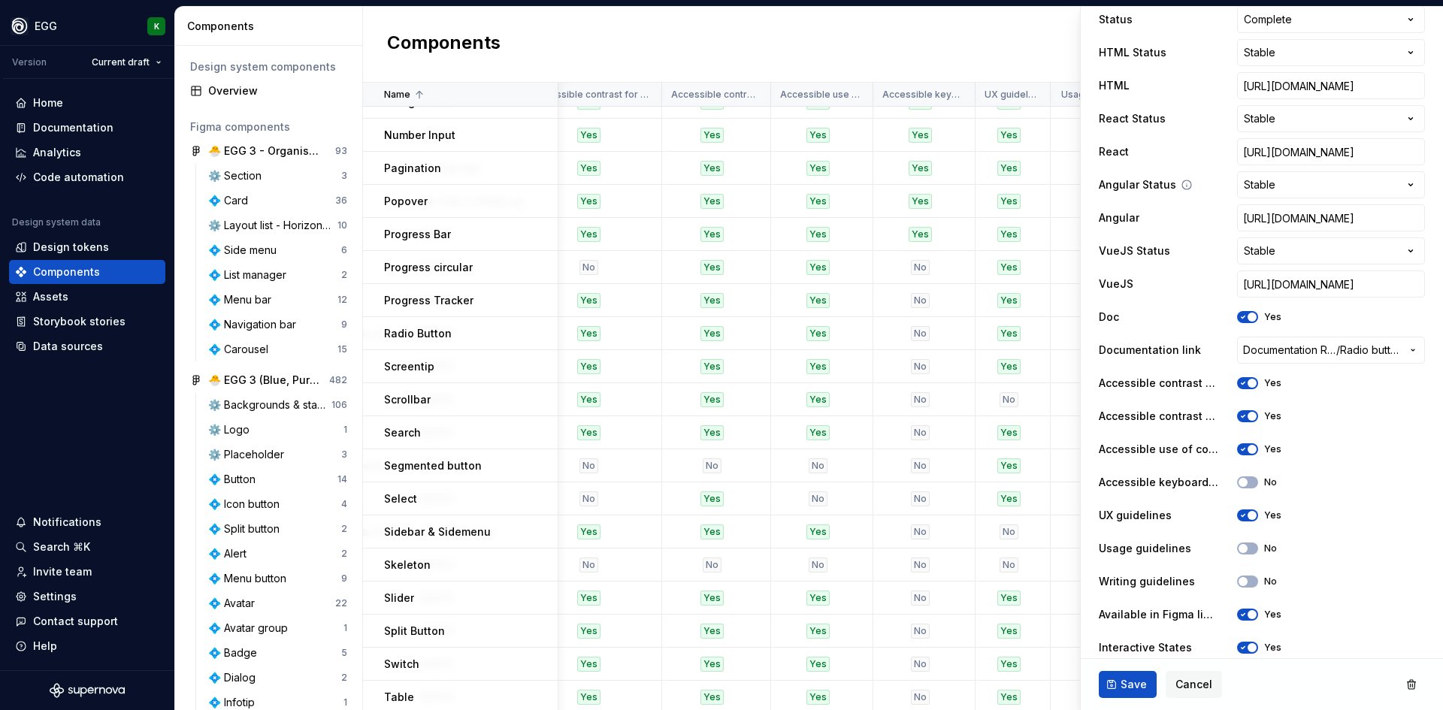
scroll to position [601, 0]
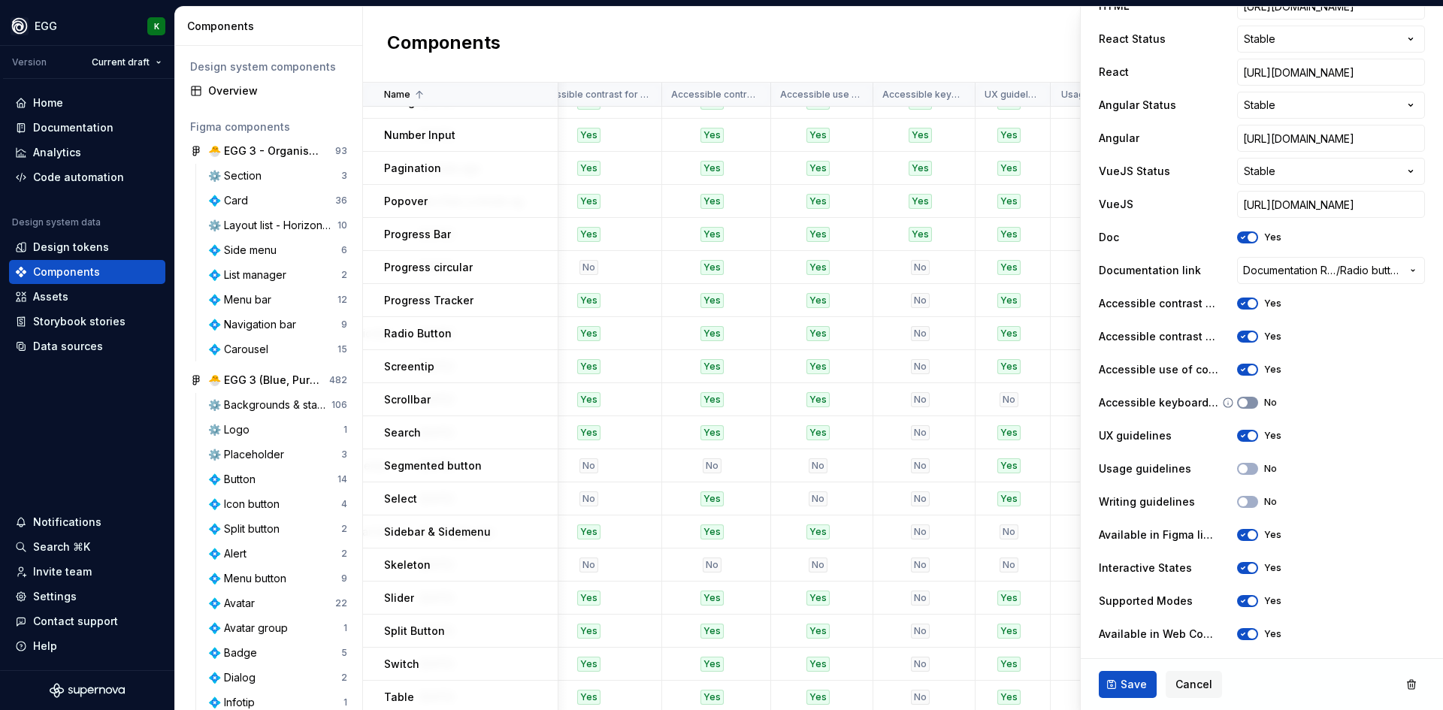
click at [1246, 404] on button "No" at bounding box center [1247, 403] width 21 height 12
click at [1133, 681] on span "Save" at bounding box center [1134, 684] width 26 height 15
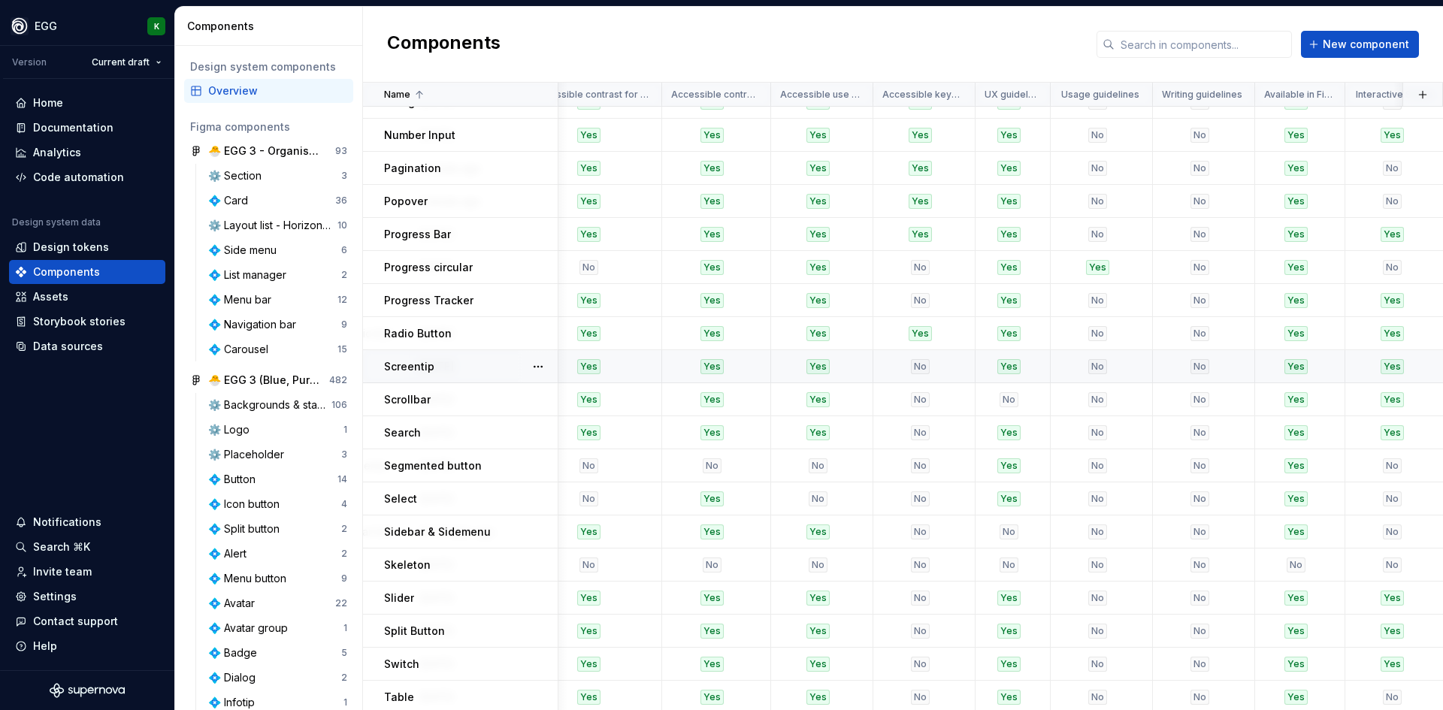
click at [452, 368] on div "Screentip" at bounding box center [470, 366] width 173 height 15
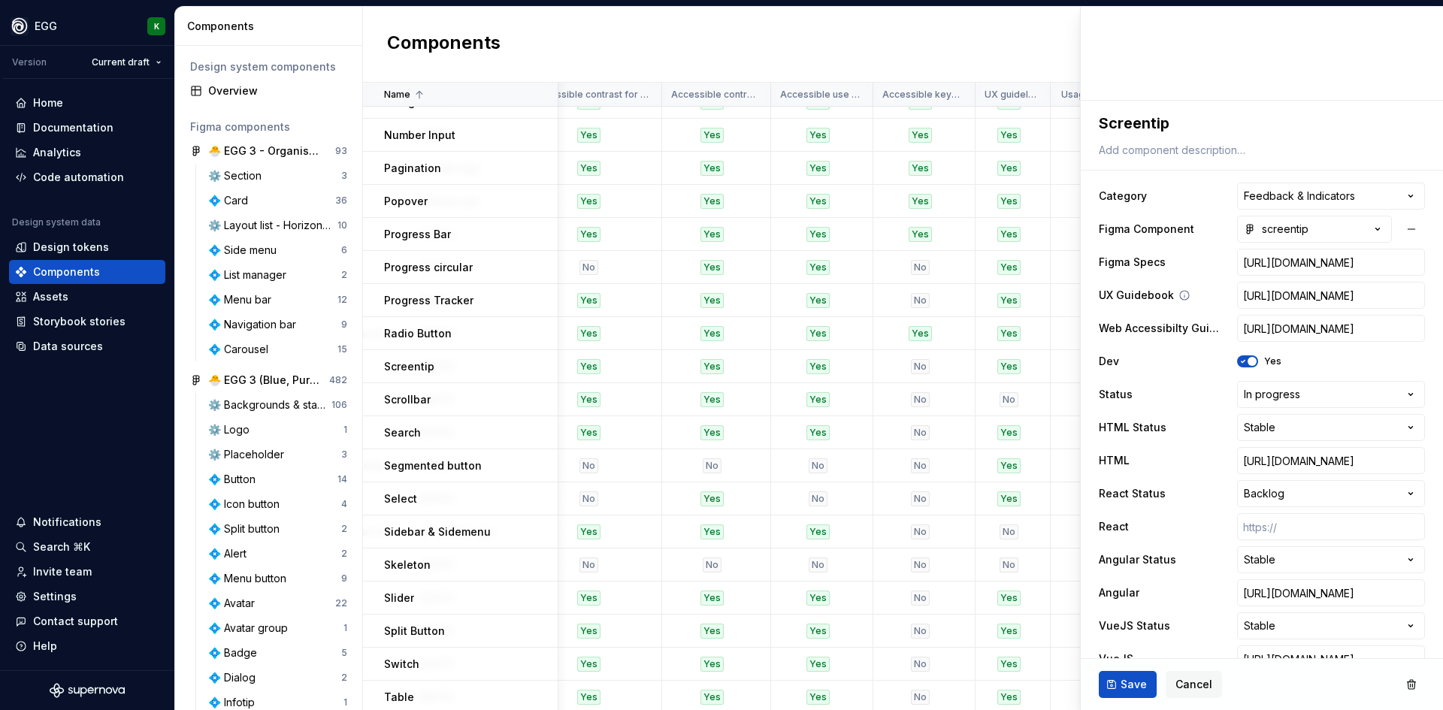
scroll to position [451, 0]
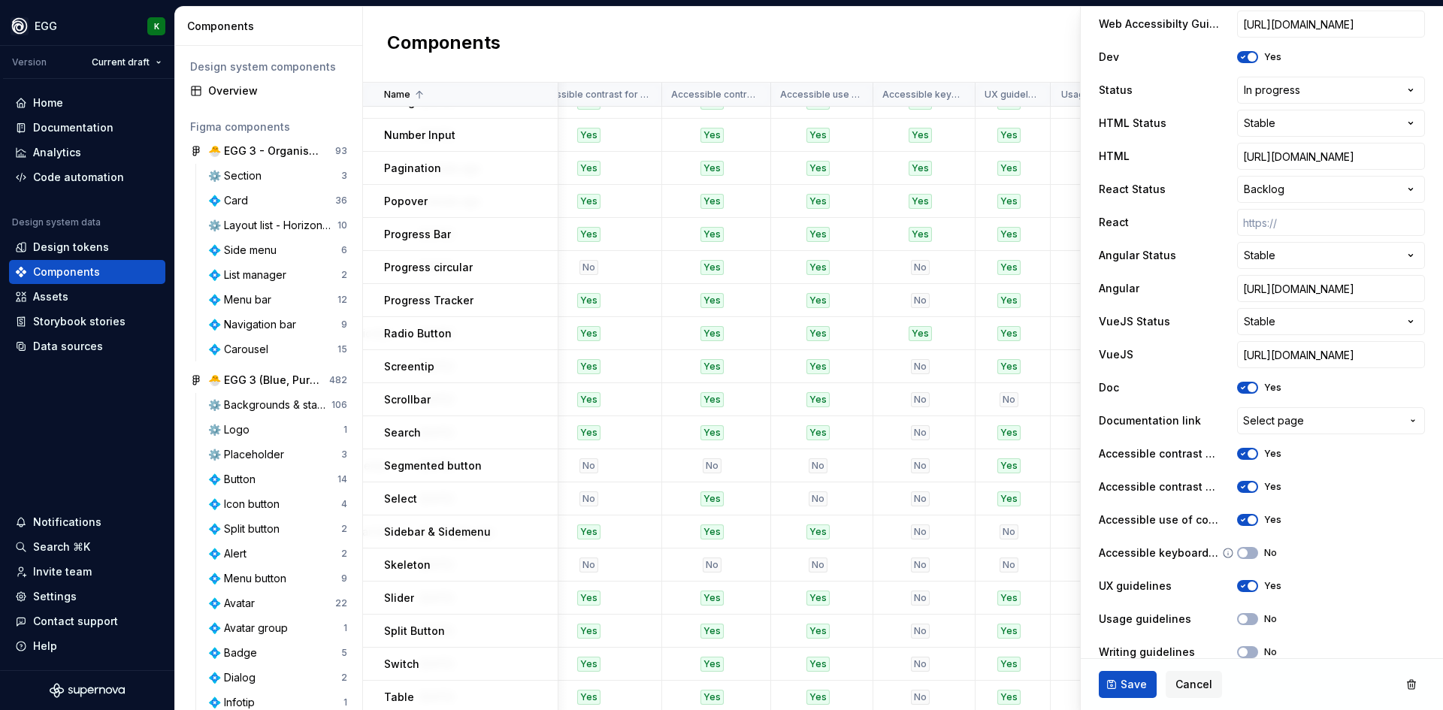
click at [1254, 562] on div "Accessible keyboard interations No" at bounding box center [1262, 553] width 326 height 27
click at [1250, 559] on button "No" at bounding box center [1247, 553] width 21 height 12
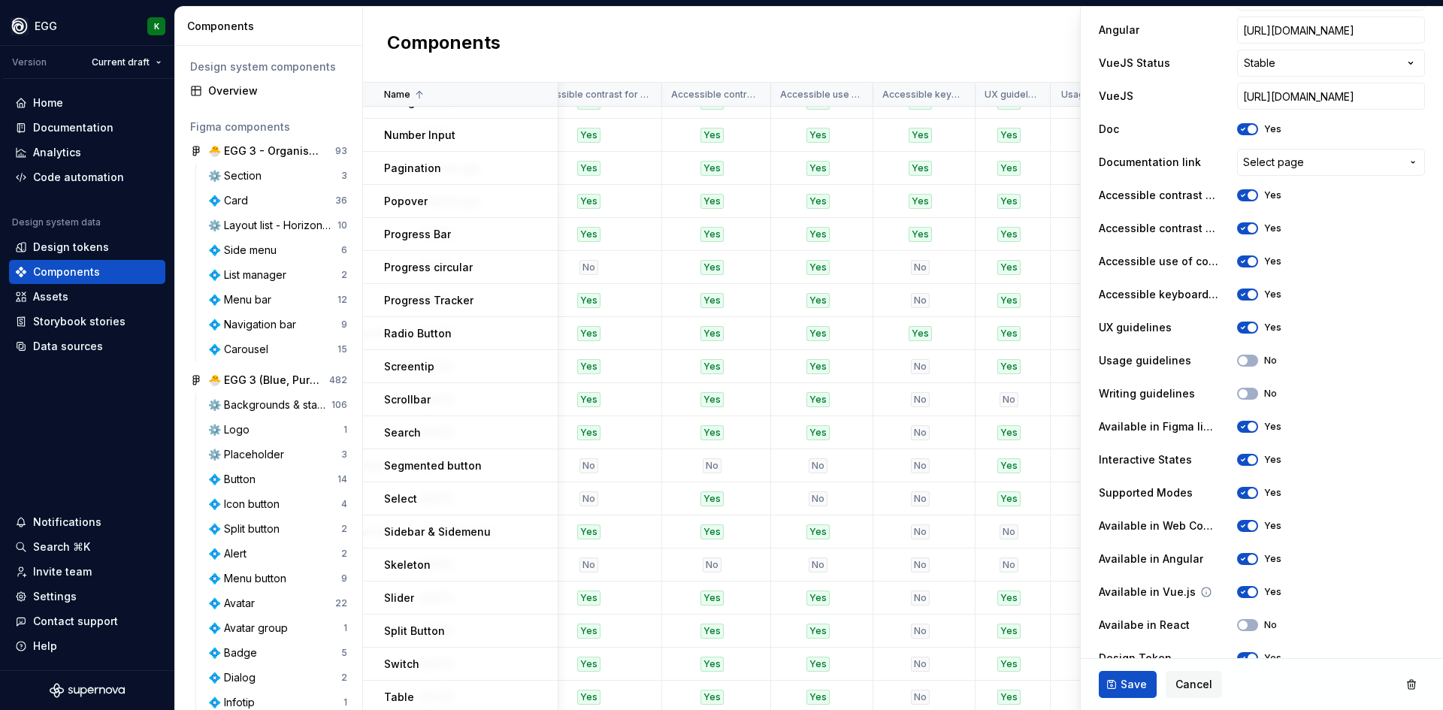
scroll to position [752, 0]
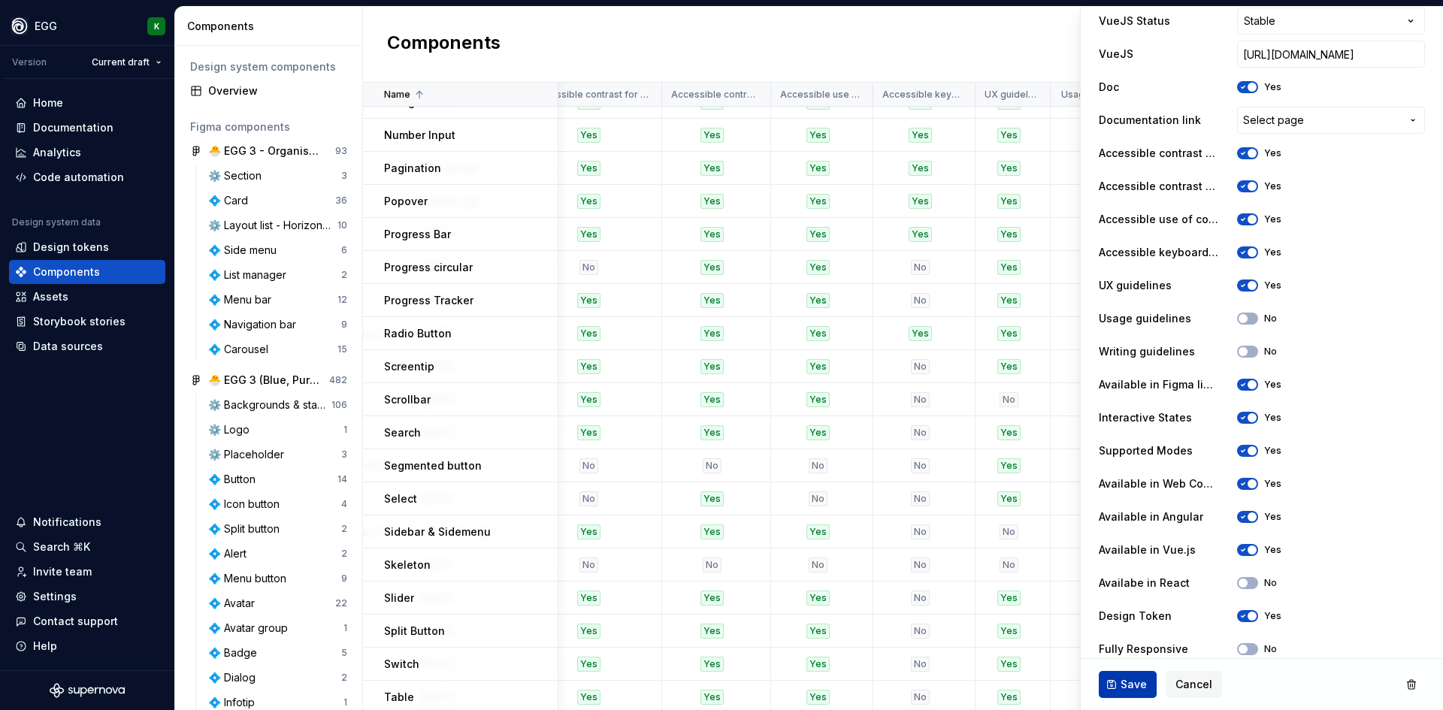
click at [1128, 685] on span "Save" at bounding box center [1134, 684] width 26 height 15
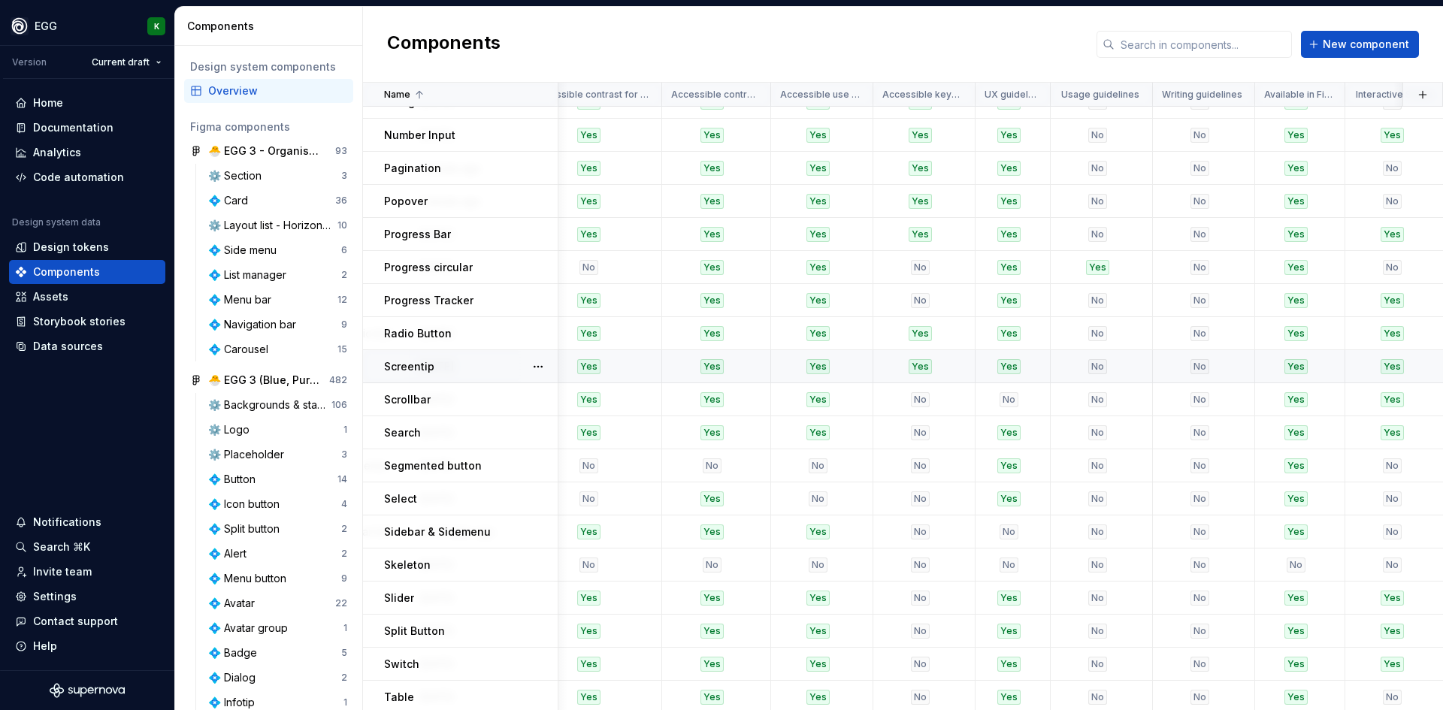
click at [423, 361] on p "Screentip" at bounding box center [409, 366] width 50 height 15
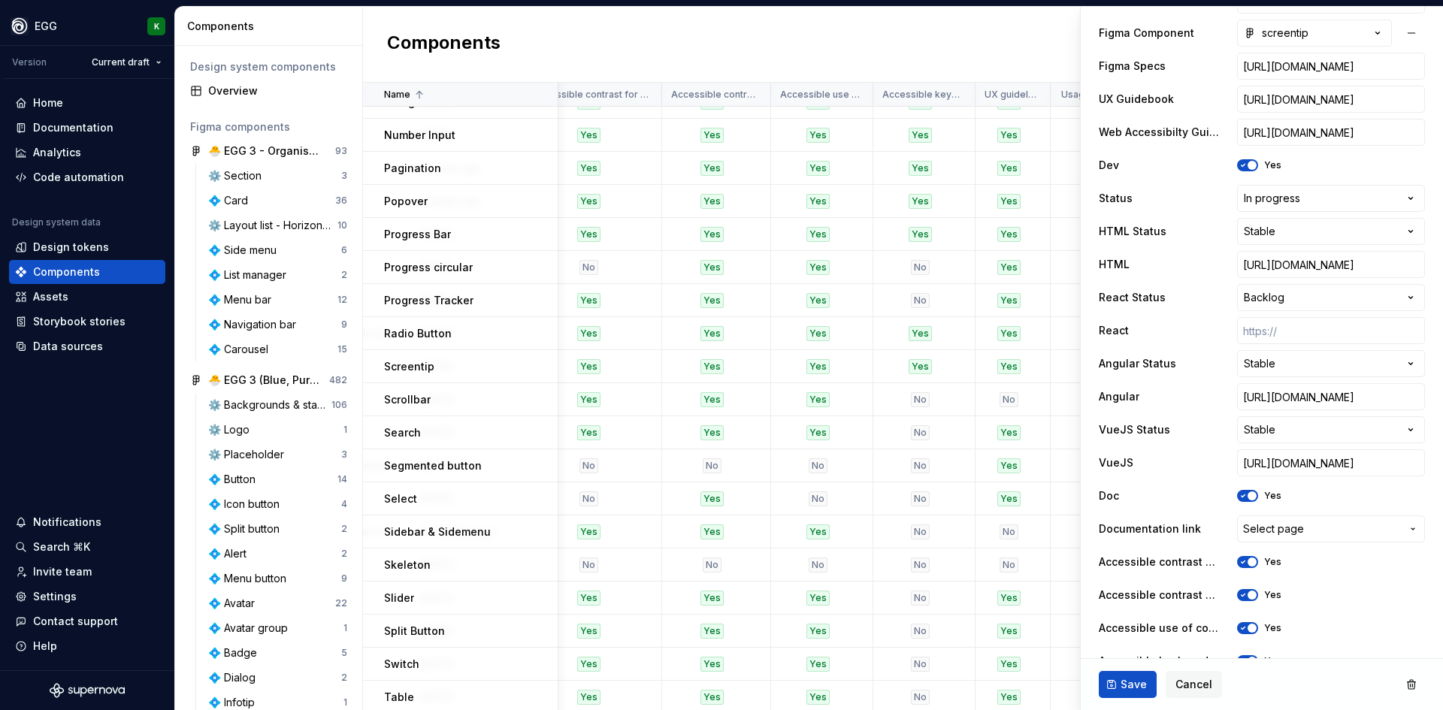
scroll to position [376, 0]
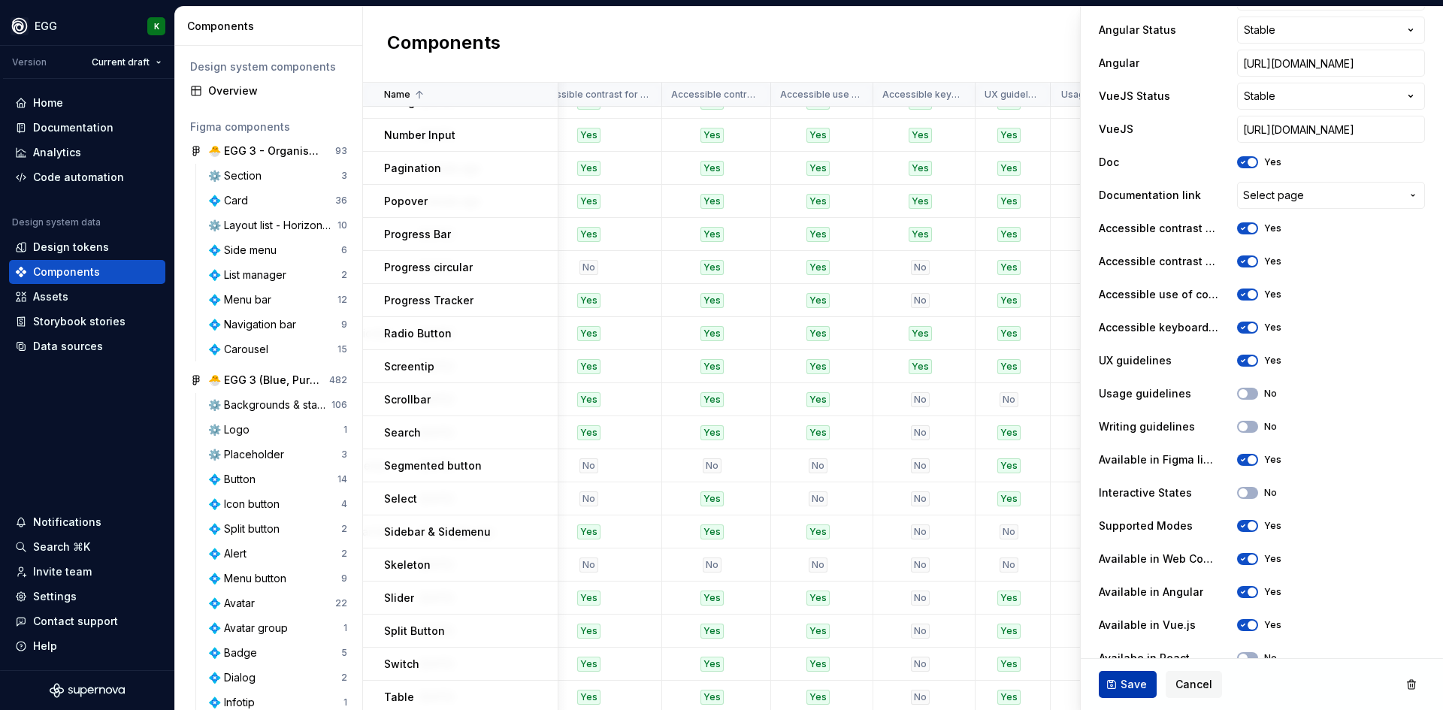
click at [1125, 679] on span "Save" at bounding box center [1134, 684] width 26 height 15
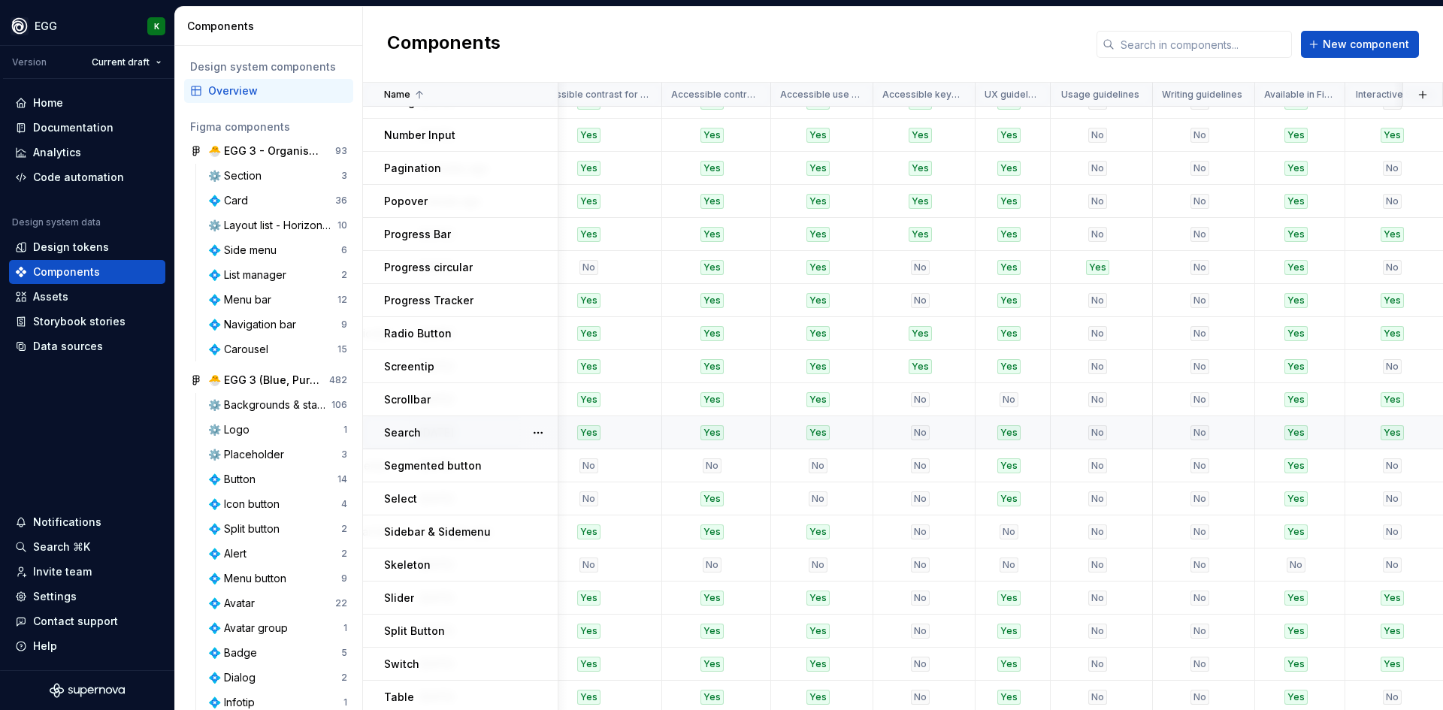
click at [439, 437] on div "Search" at bounding box center [470, 433] width 173 height 15
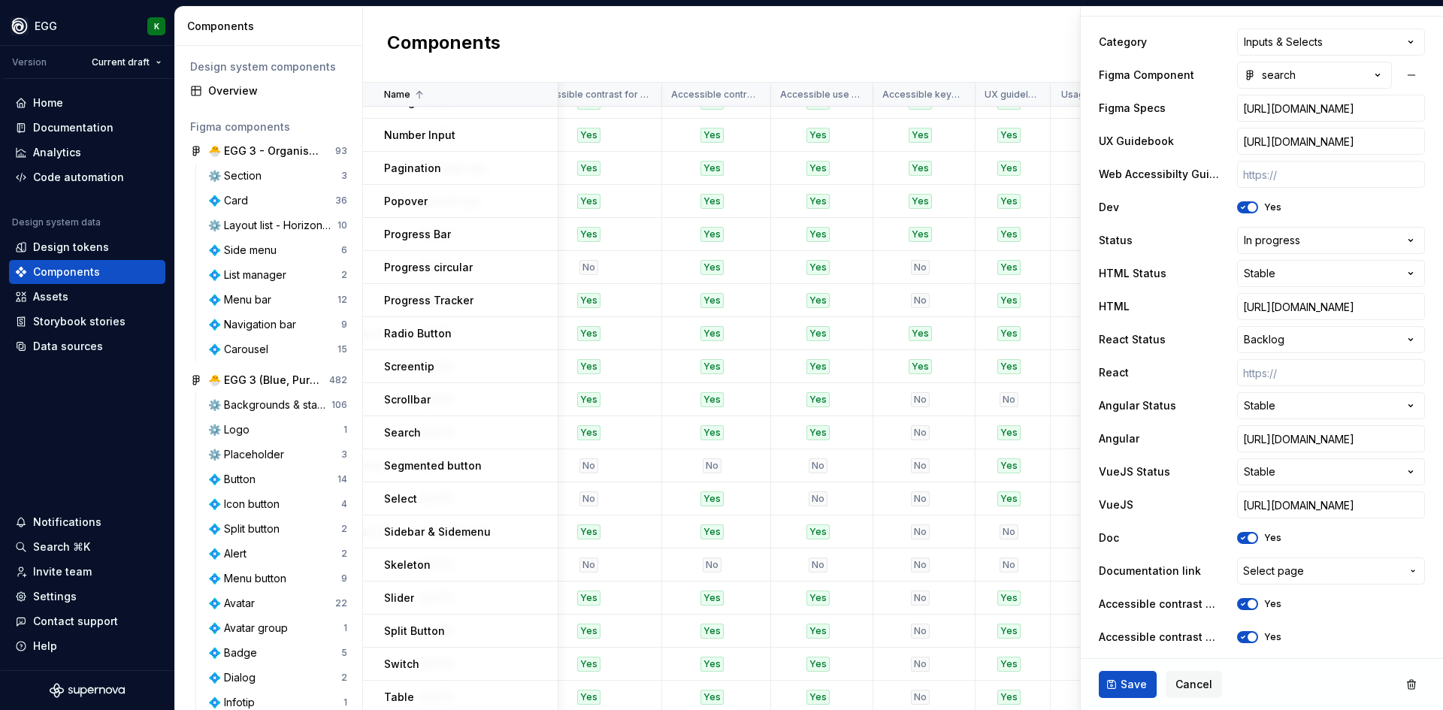
scroll to position [526, 0]
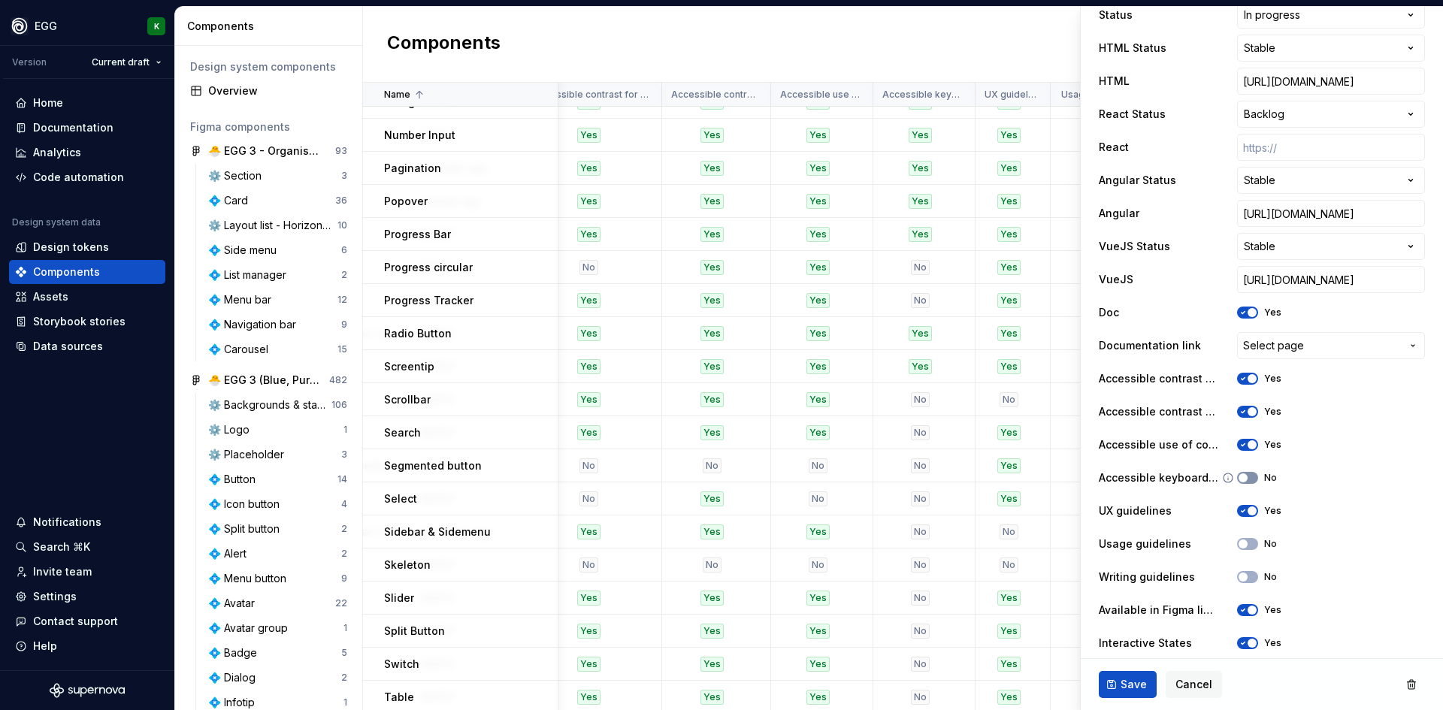
click at [1242, 478] on span "button" at bounding box center [1243, 478] width 9 height 9
click at [1127, 688] on span "Save" at bounding box center [1134, 684] width 26 height 15
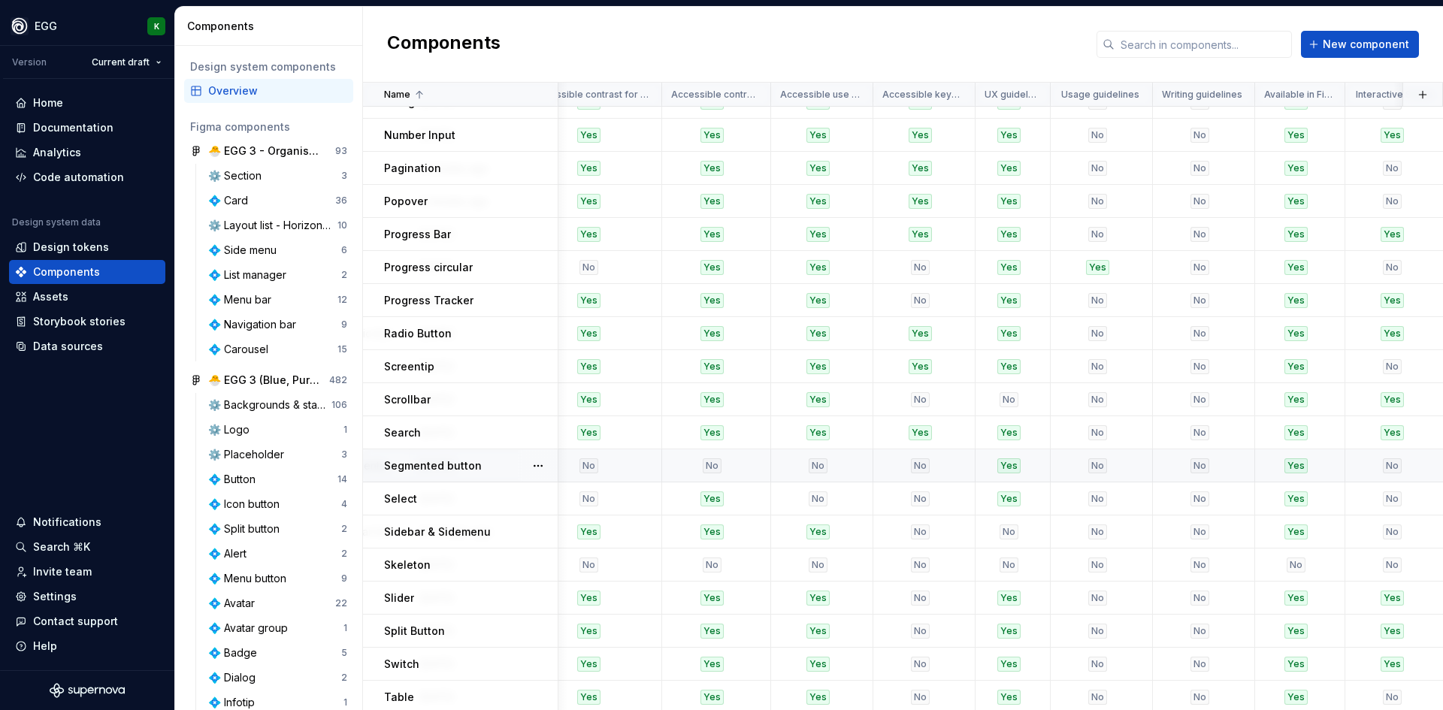
click at [450, 462] on p "Segmented button" at bounding box center [433, 466] width 98 height 15
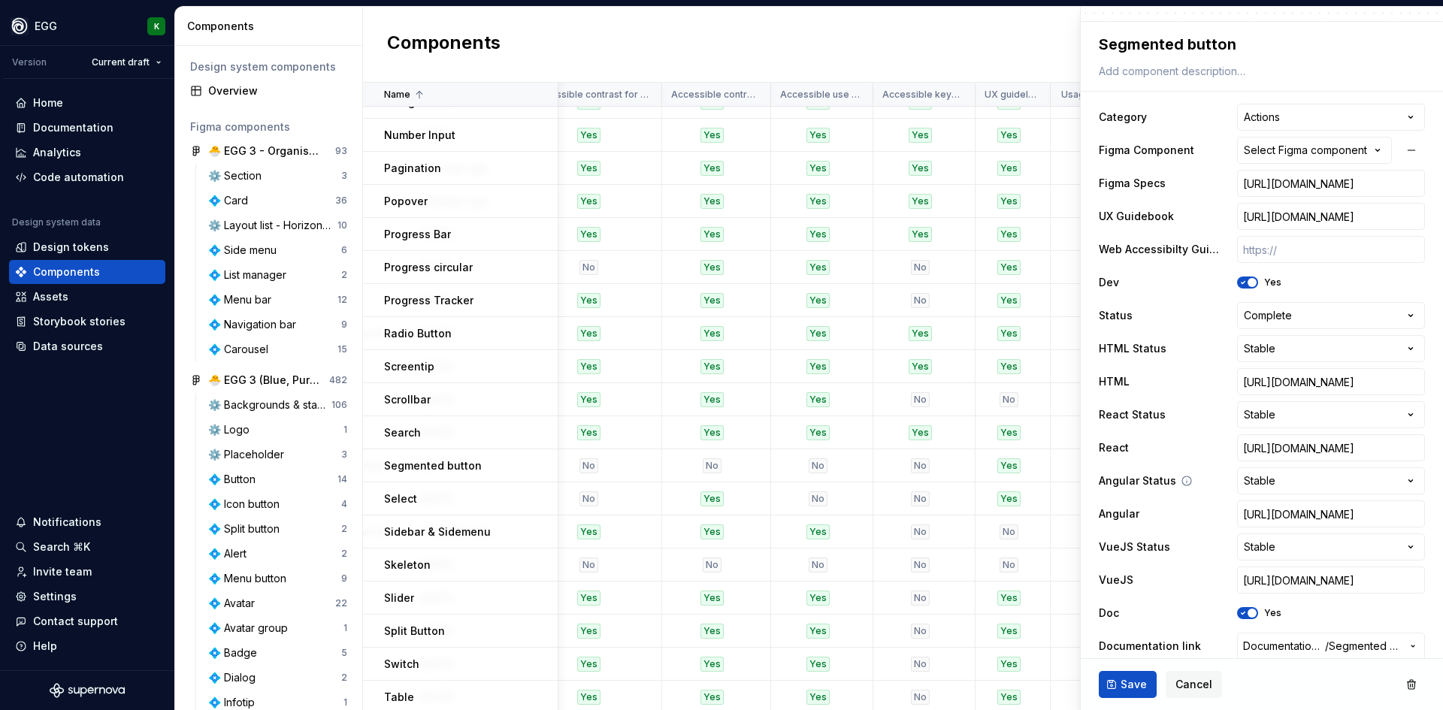
scroll to position [526, 0]
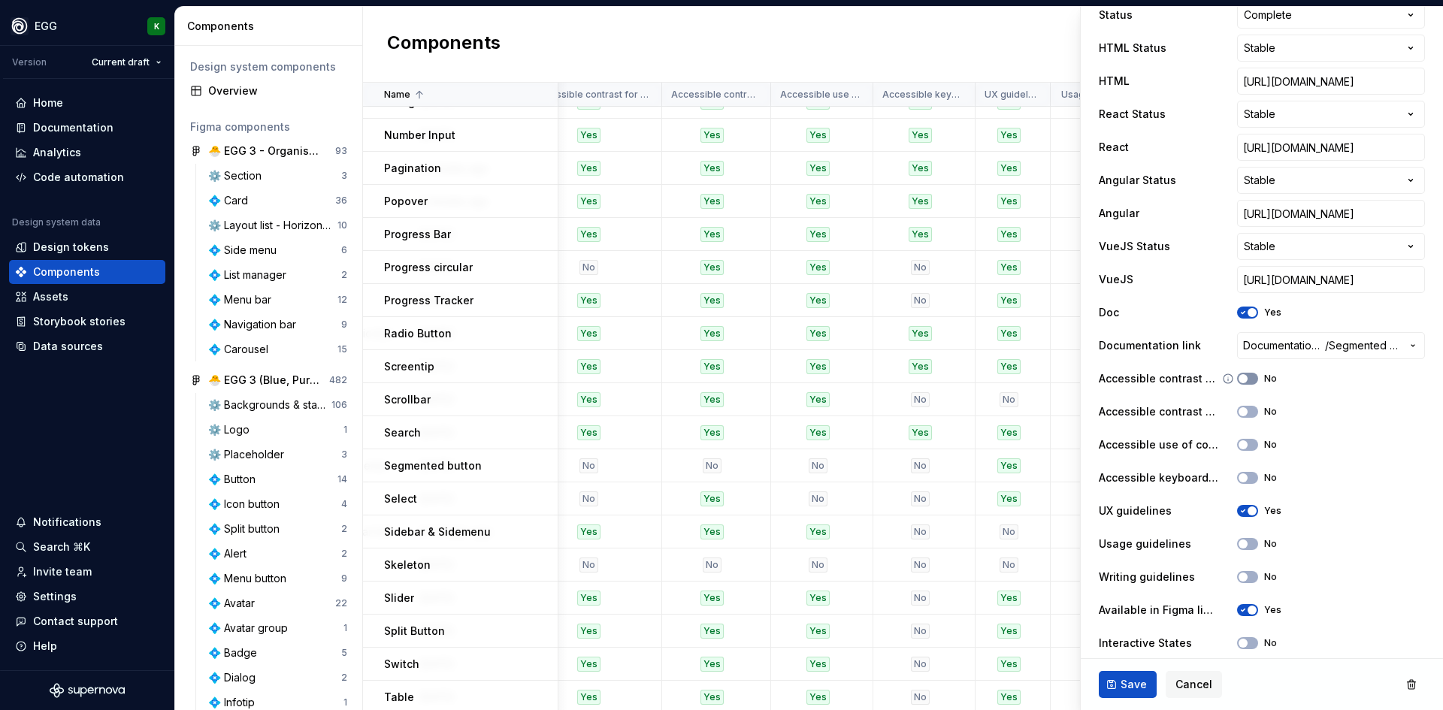
click at [1251, 377] on button "No" at bounding box center [1247, 379] width 21 height 12
click at [1249, 412] on button "No" at bounding box center [1247, 412] width 21 height 12
click at [1246, 439] on button "No" at bounding box center [1247, 445] width 21 height 12
click at [1246, 478] on button "No" at bounding box center [1247, 478] width 21 height 12
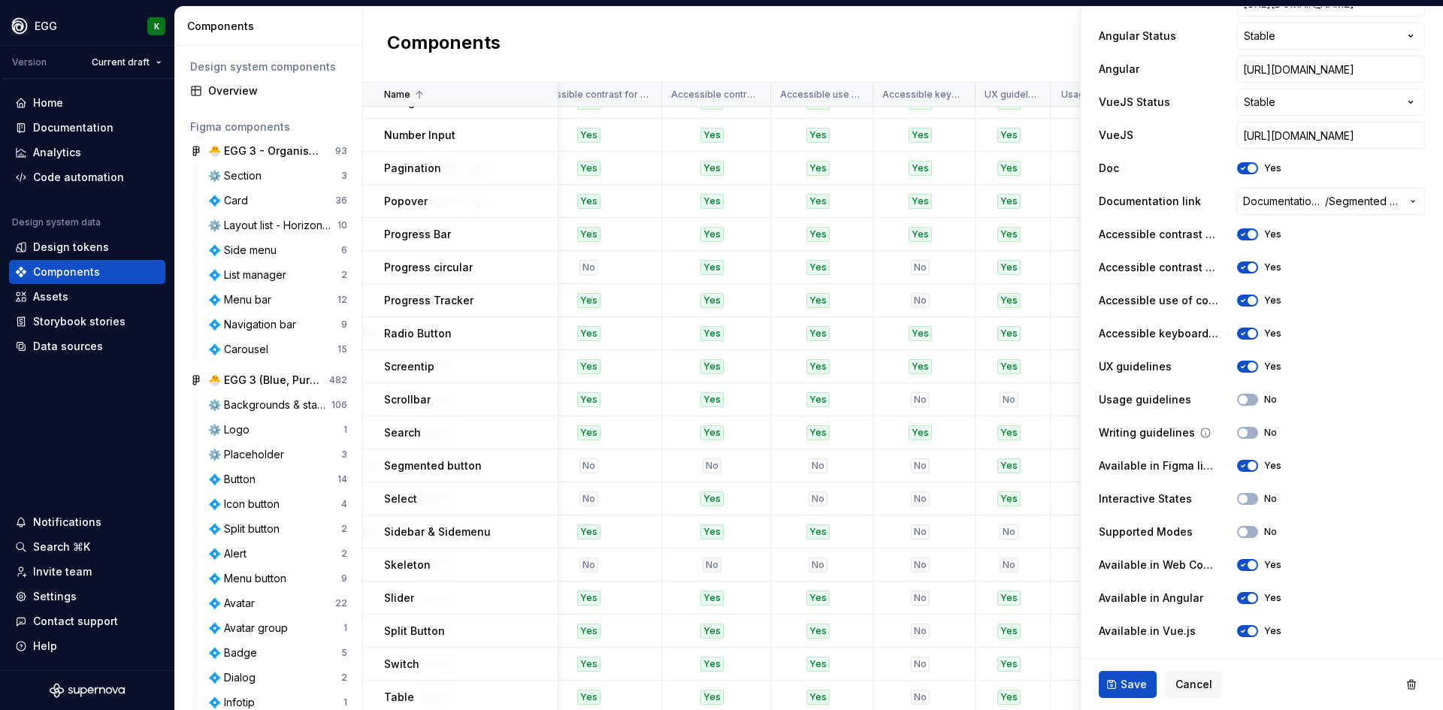
scroll to position [677, 0]
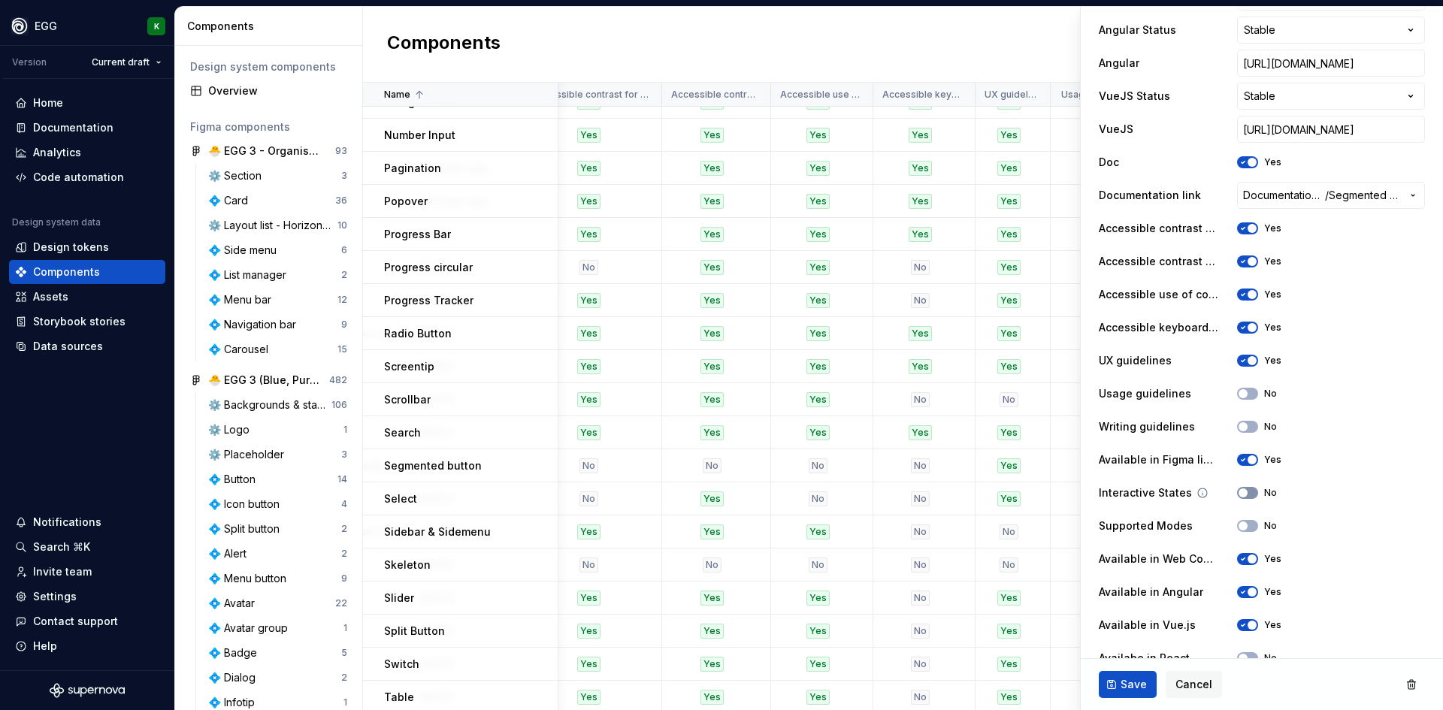
click at [1243, 489] on button "No" at bounding box center [1247, 493] width 21 height 12
click at [1125, 701] on div "Save Cancel" at bounding box center [1262, 684] width 362 height 51
click at [1132, 692] on button "Save" at bounding box center [1128, 684] width 58 height 27
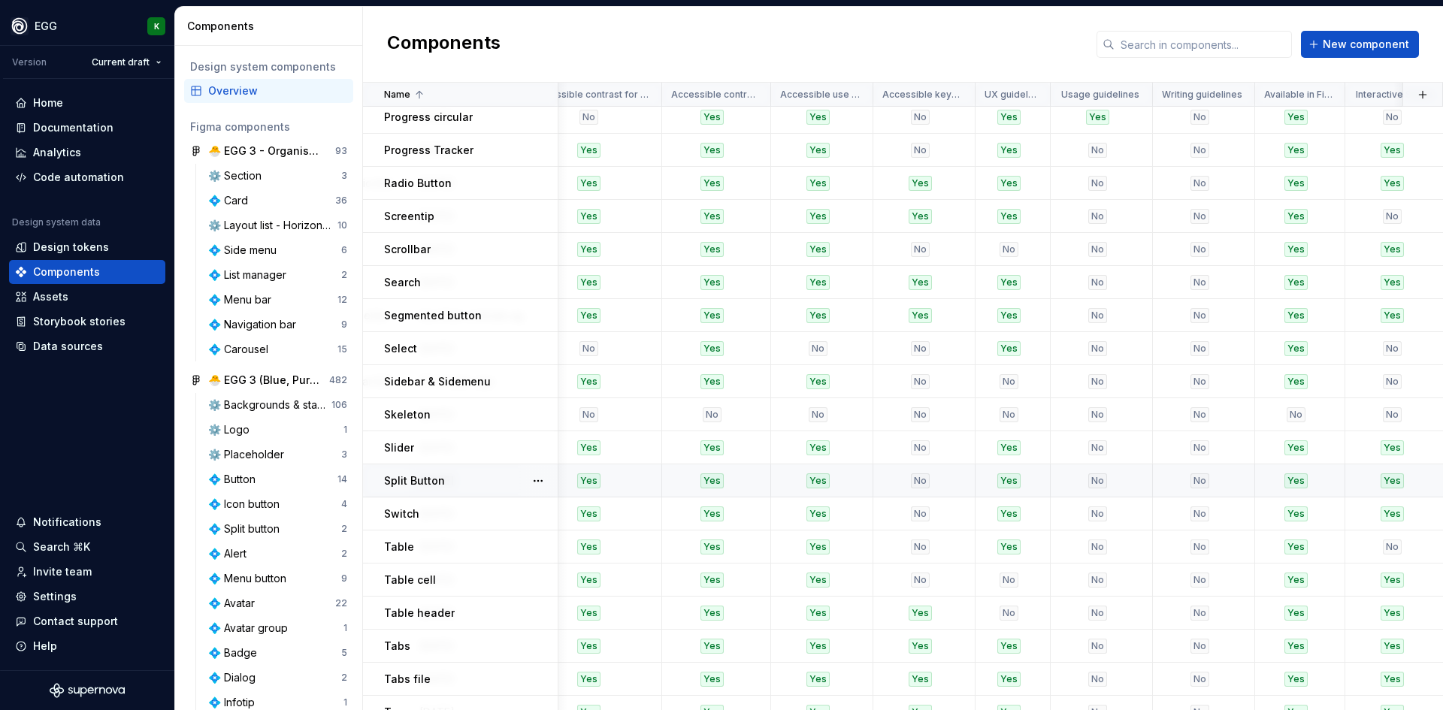
scroll to position [1504, 2109]
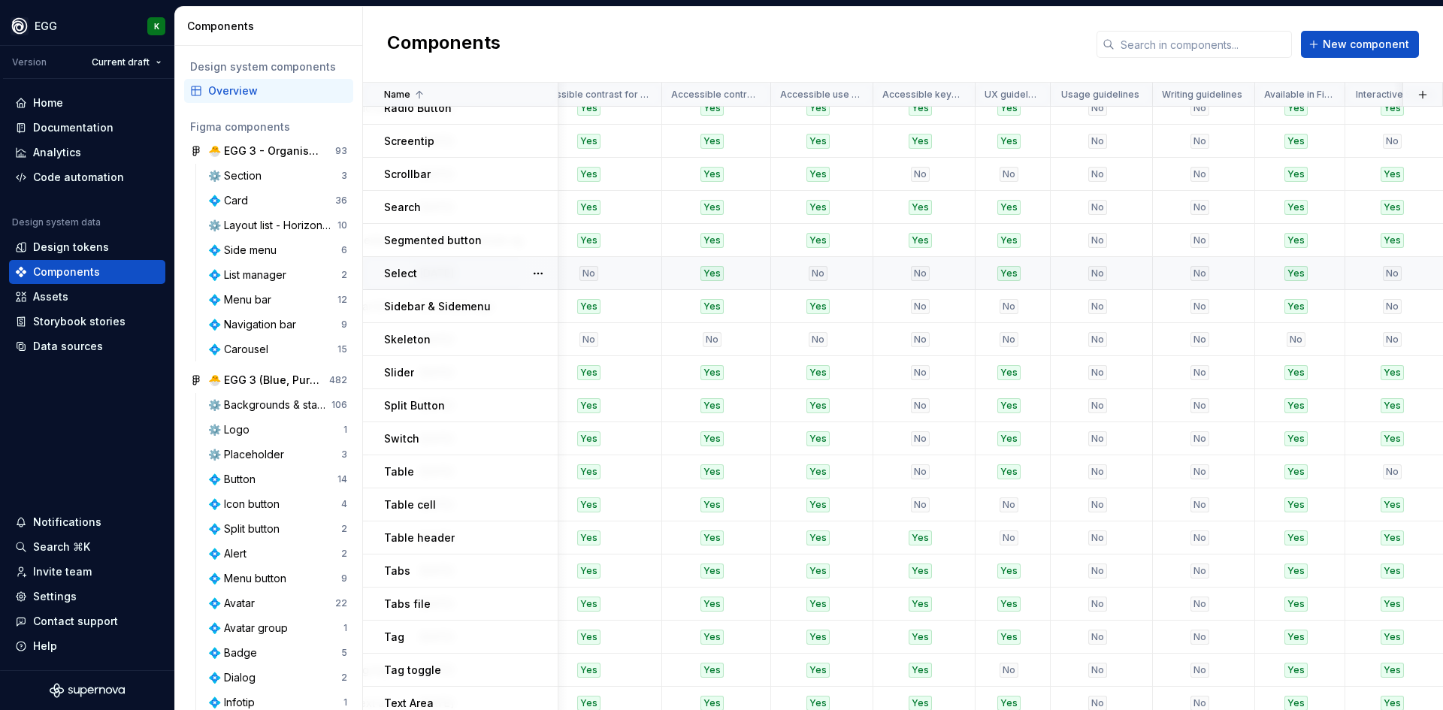
click at [440, 271] on div "Select" at bounding box center [470, 273] width 173 height 15
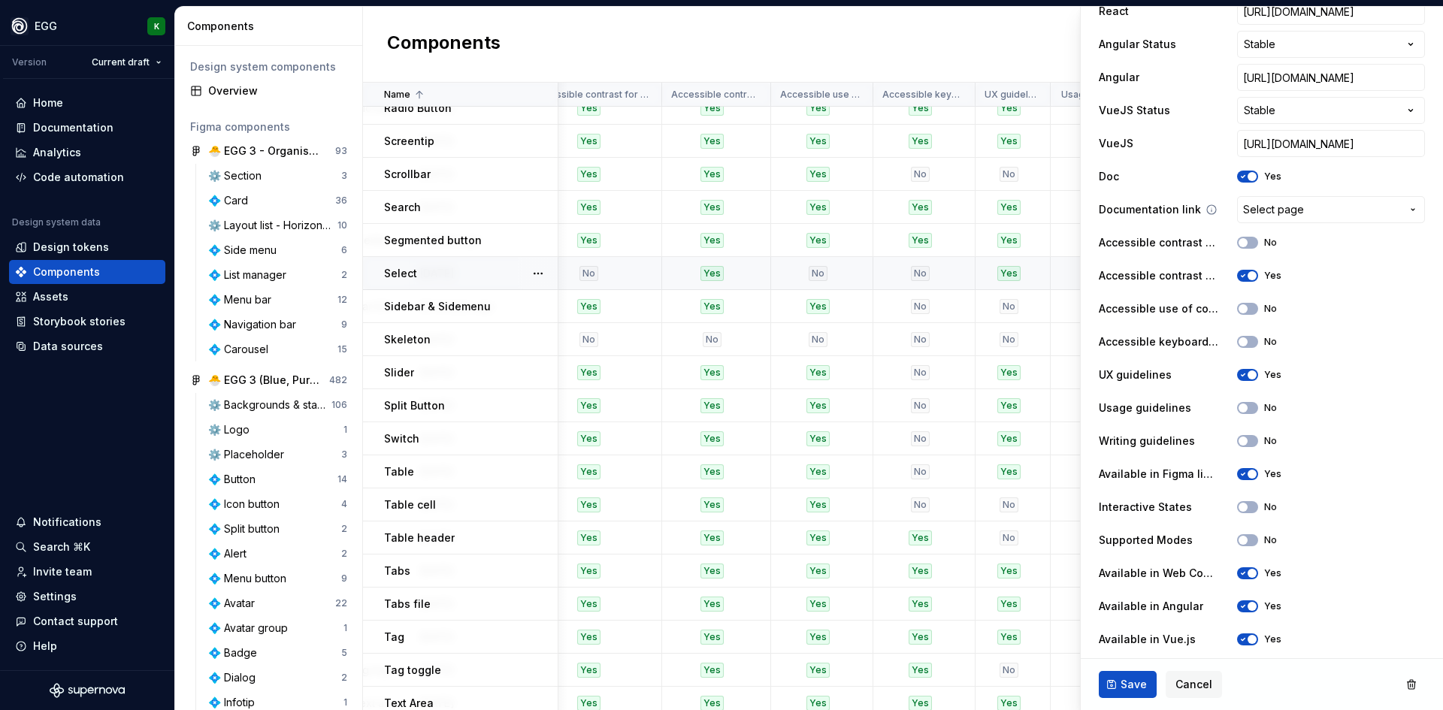
scroll to position [752, 0]
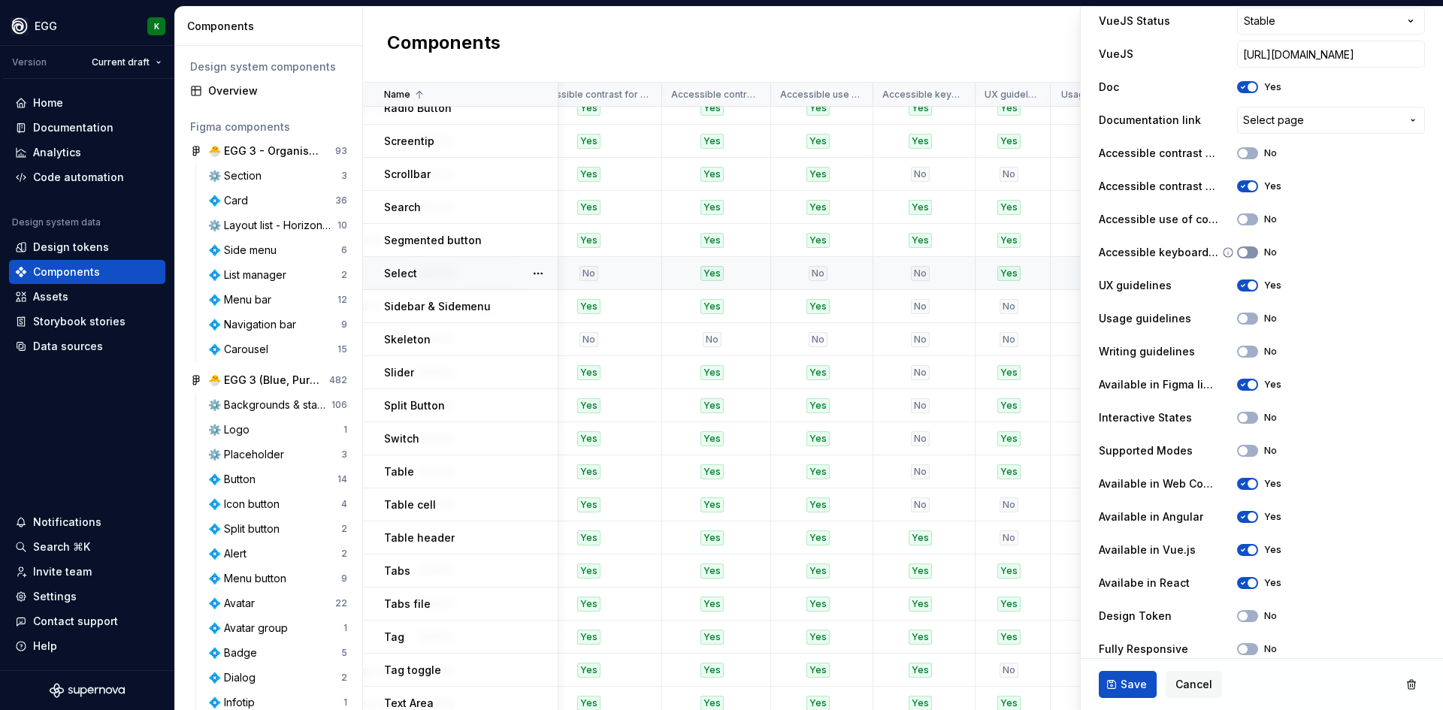
click at [1249, 253] on button "No" at bounding box center [1247, 253] width 21 height 12
click at [1247, 216] on button "No" at bounding box center [1247, 220] width 21 height 12
click at [1241, 420] on button "No" at bounding box center [1247, 418] width 21 height 12
click at [1243, 319] on button "No" at bounding box center [1247, 319] width 21 height 12
click at [1244, 621] on button "No" at bounding box center [1247, 616] width 21 height 12
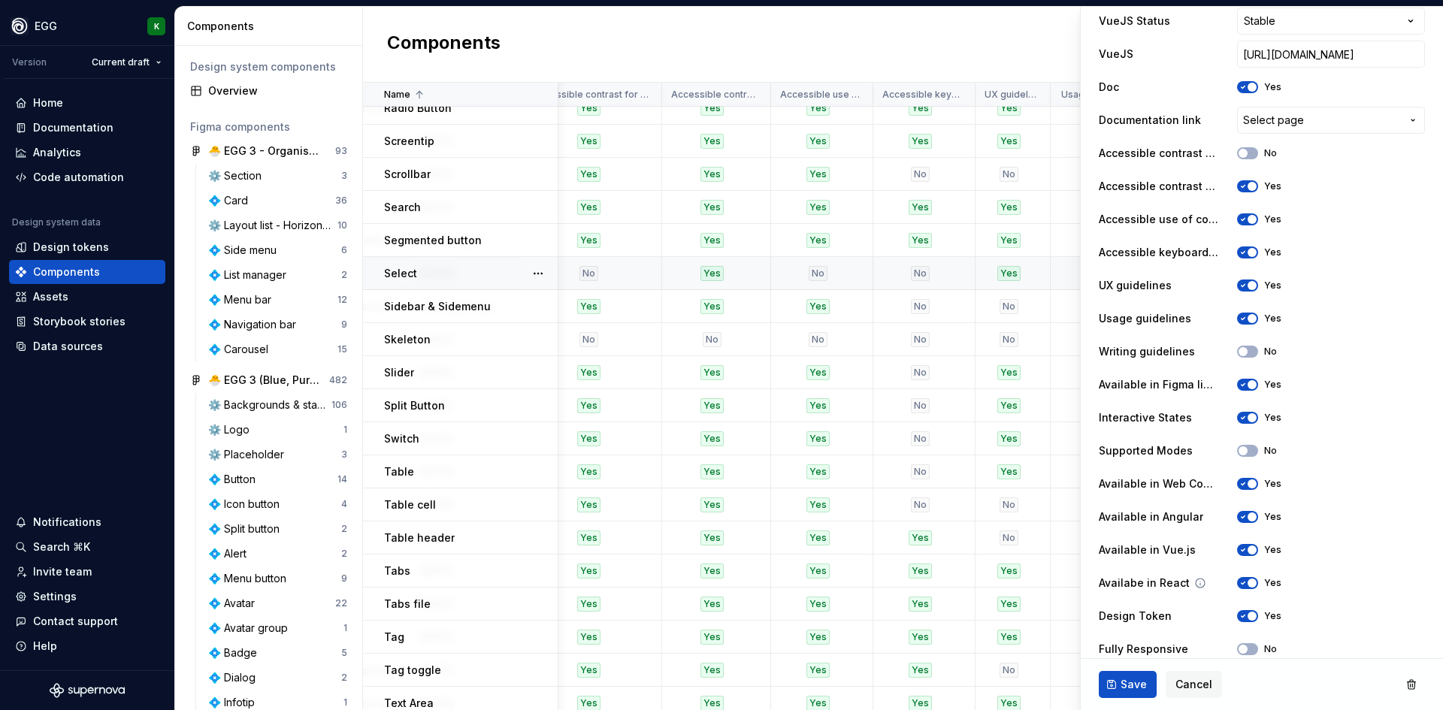
scroll to position [768, 0]
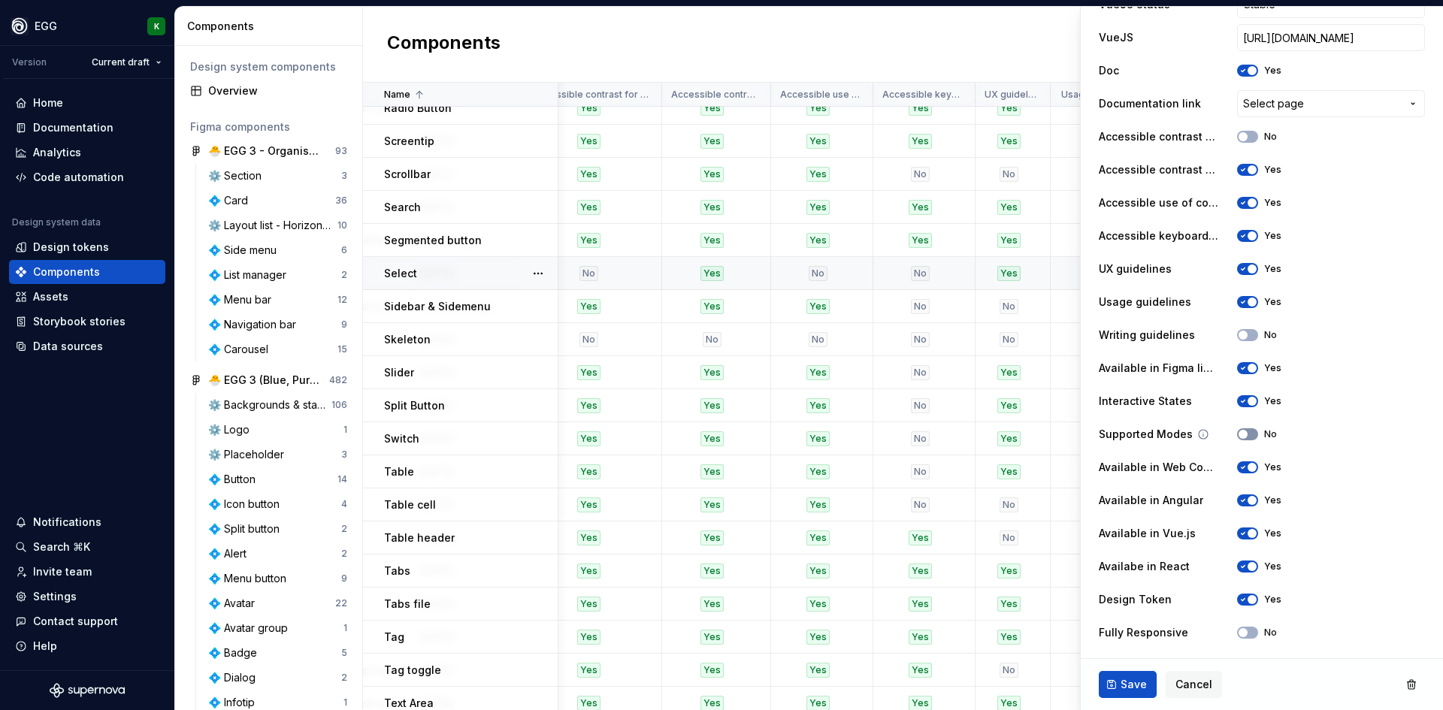
click at [1238, 434] on button "No" at bounding box center [1247, 435] width 21 height 12
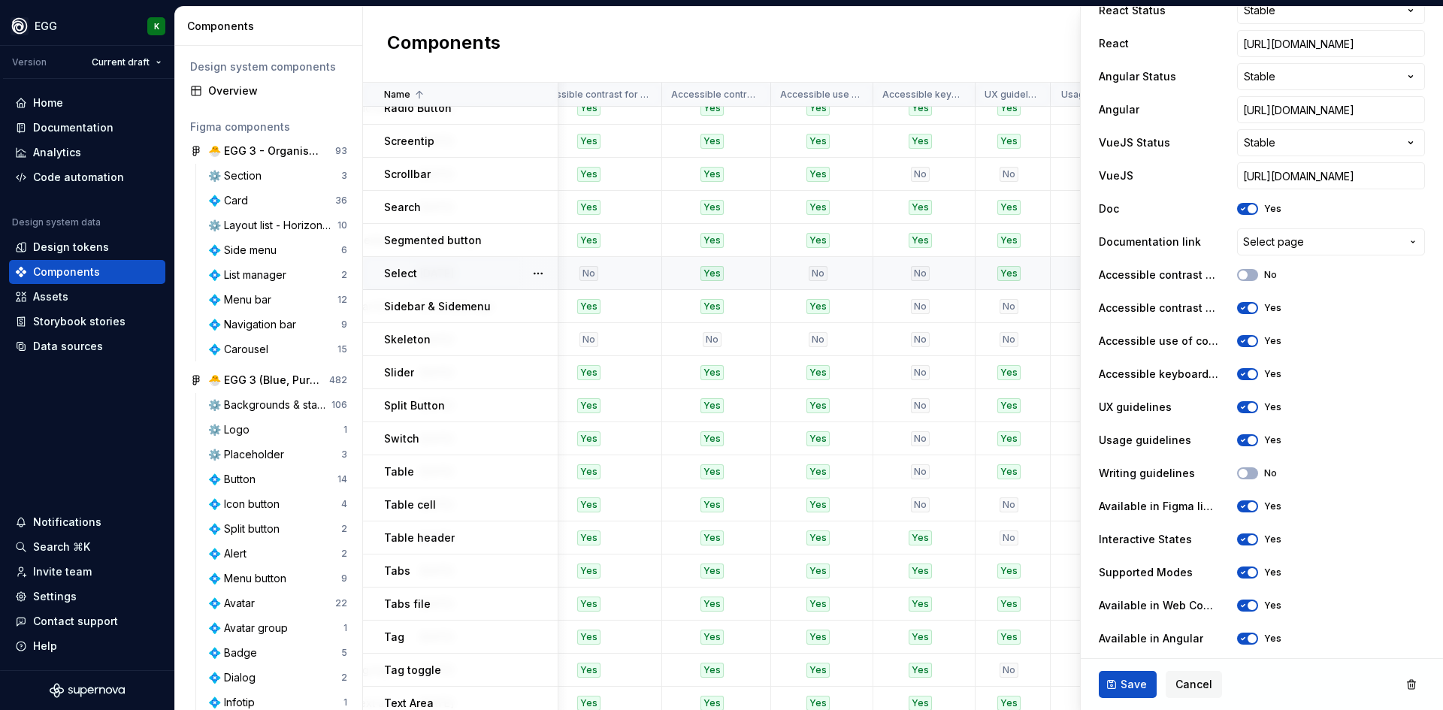
scroll to position [618, 0]
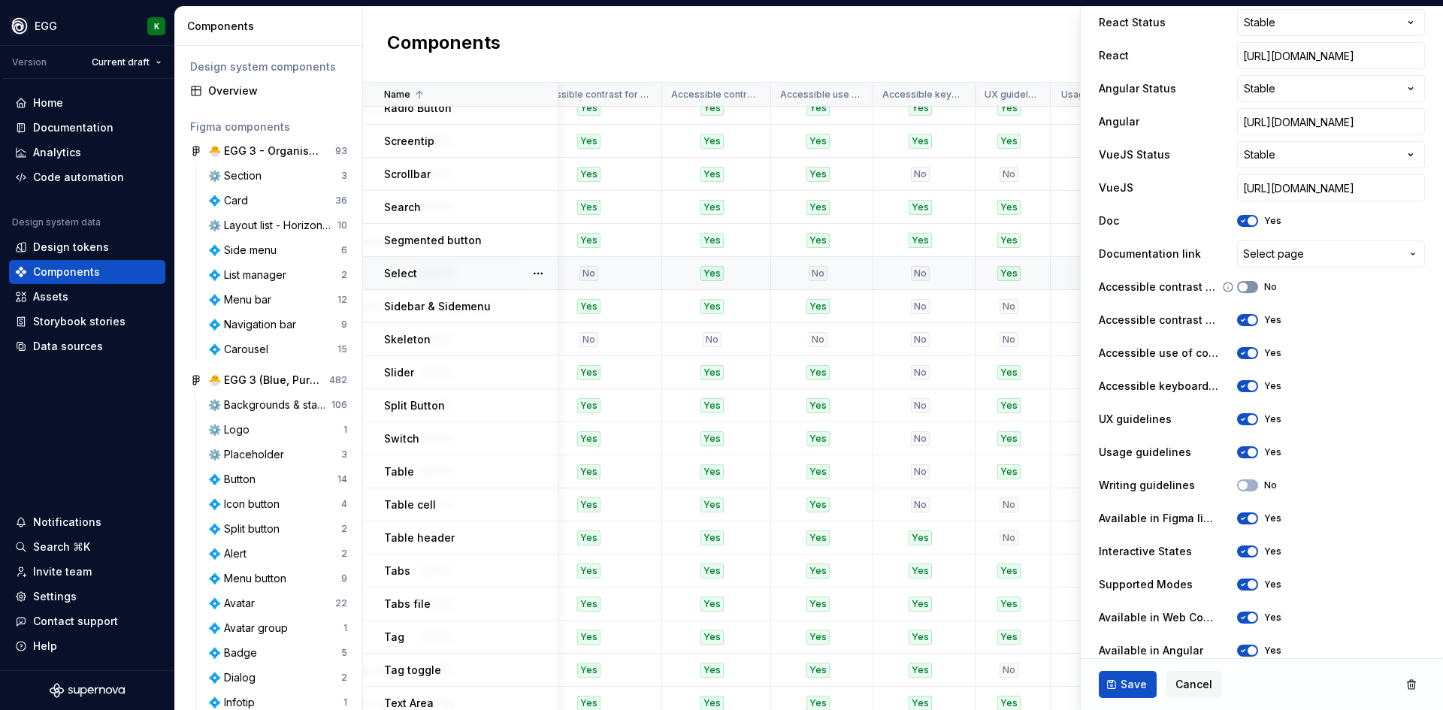
drag, startPoint x: 1246, startPoint y: 287, endPoint x: 1215, endPoint y: 312, distance: 40.2
click at [1245, 287] on button "No" at bounding box center [1247, 287] width 21 height 12
click at [1131, 690] on span "Save" at bounding box center [1134, 684] width 26 height 15
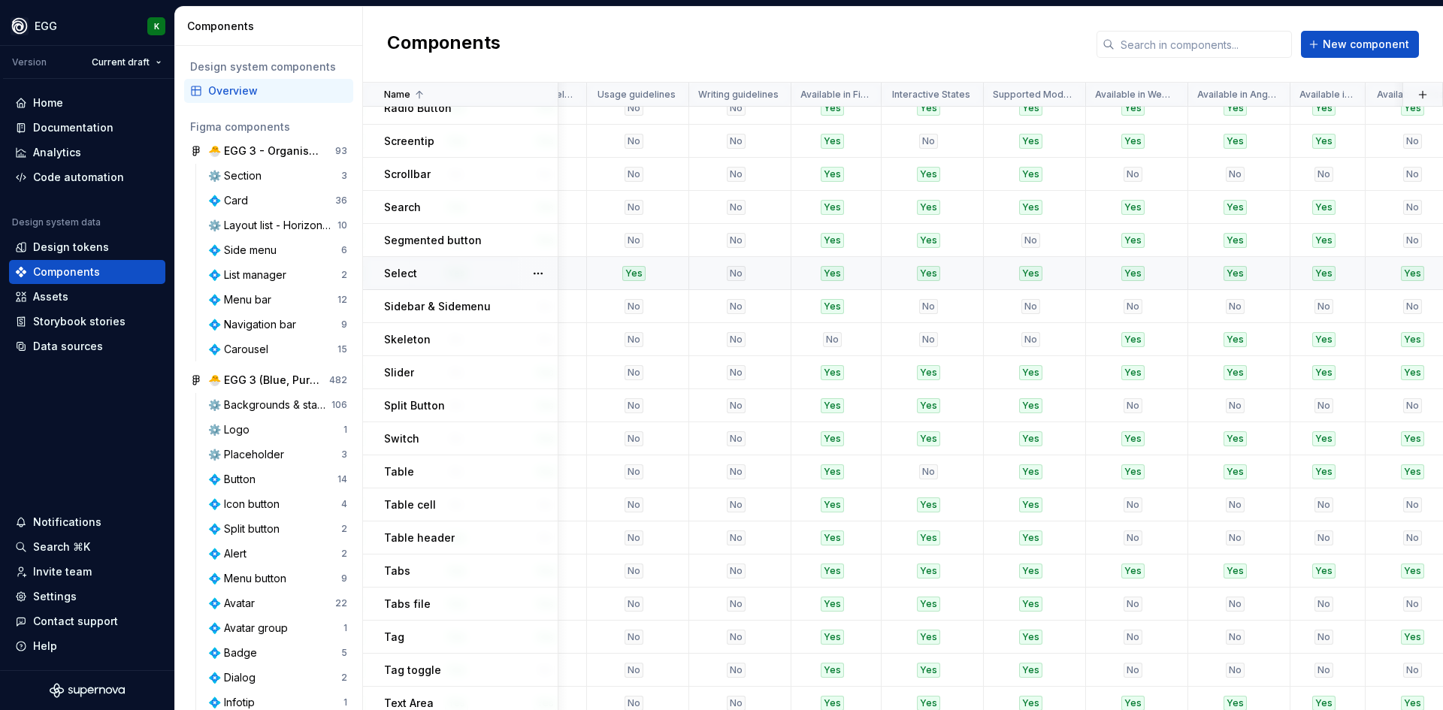
scroll to position [1504, 2570]
click at [1050, 338] on div "No" at bounding box center [1034, 339] width 92 height 15
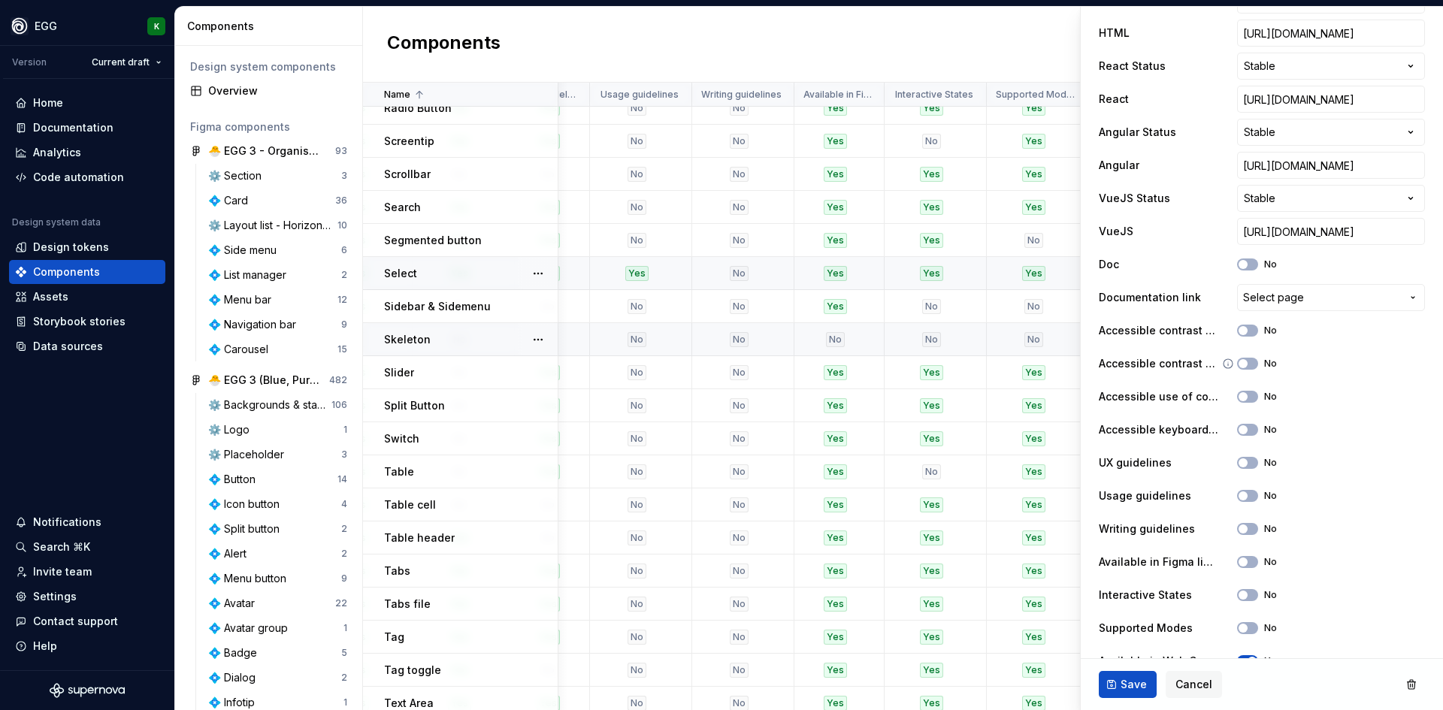
scroll to position [601, 0]
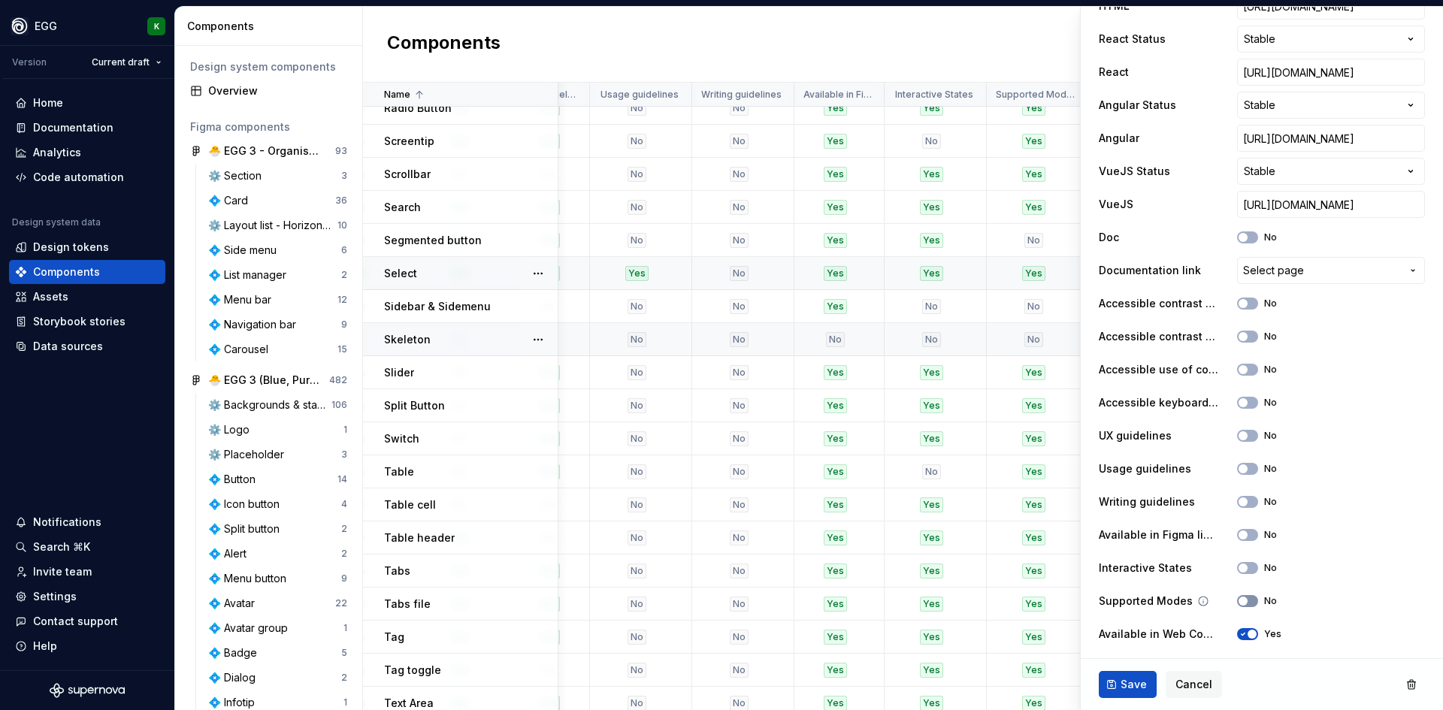
click at [1239, 600] on span "button" at bounding box center [1243, 601] width 9 height 9
click at [1113, 685] on button "Save" at bounding box center [1128, 684] width 58 height 27
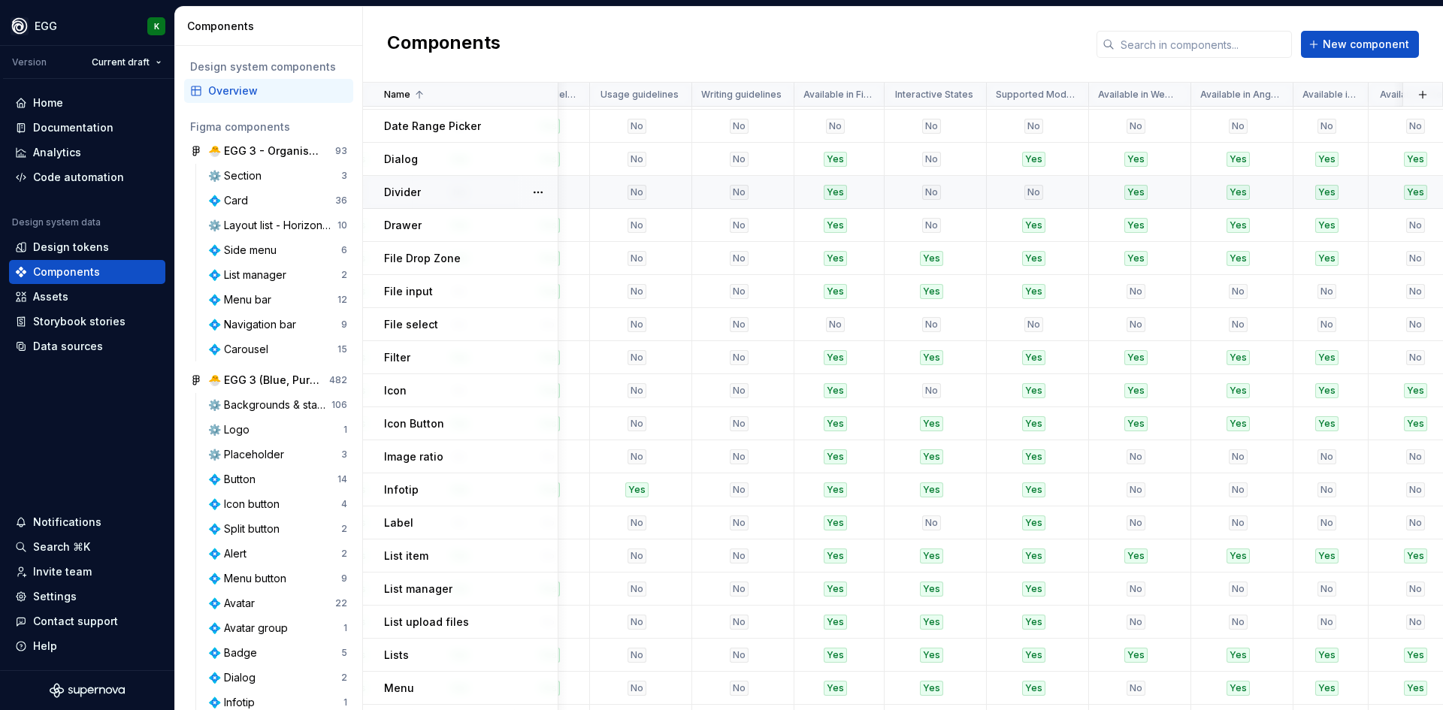
scroll to position [376, 2570]
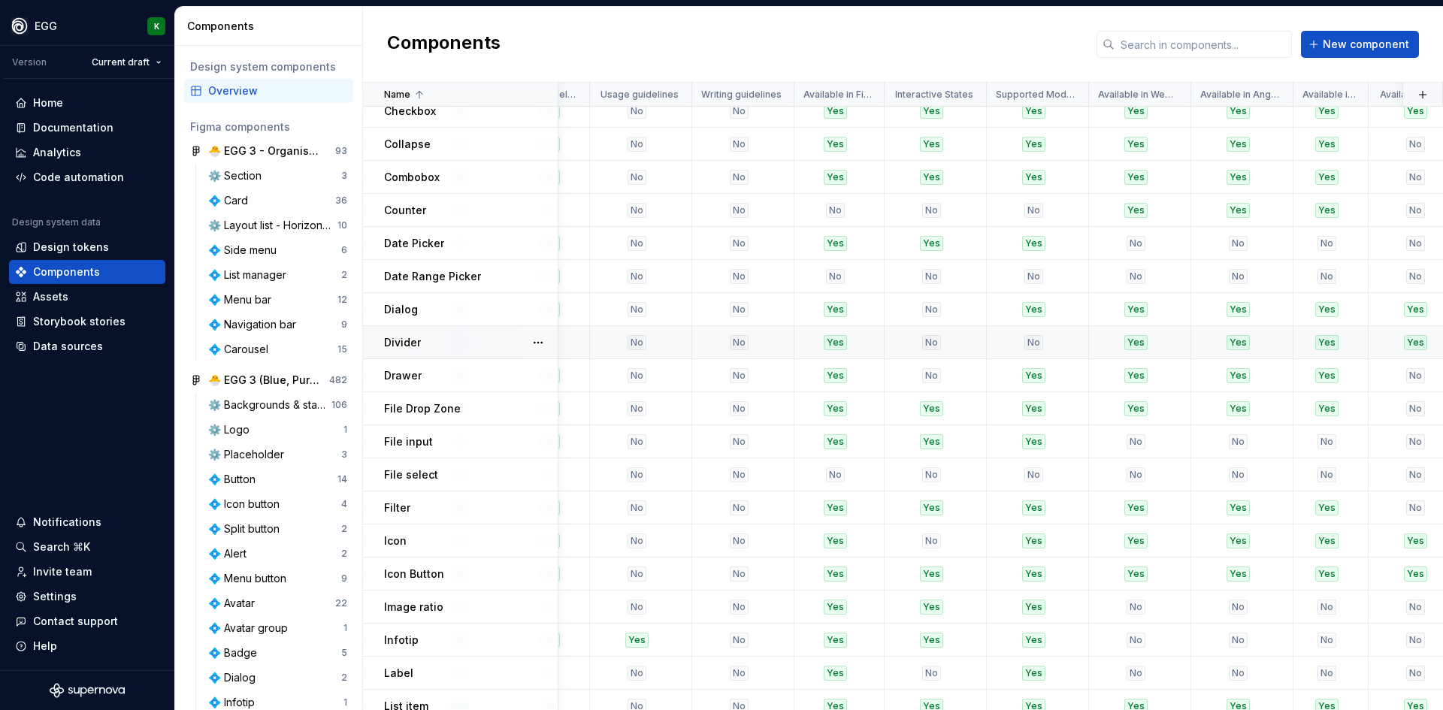
click at [1053, 345] on div "No" at bounding box center [1034, 342] width 92 height 15
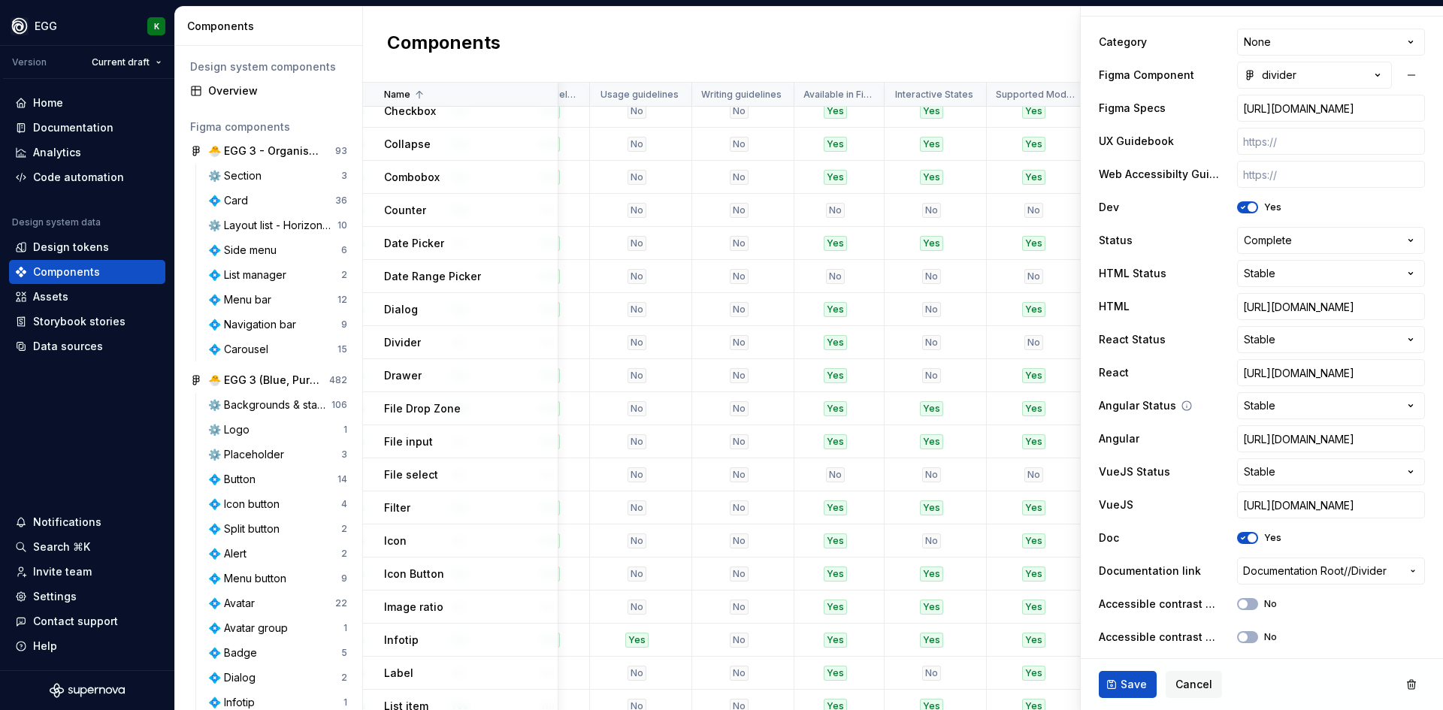
scroll to position [601, 0]
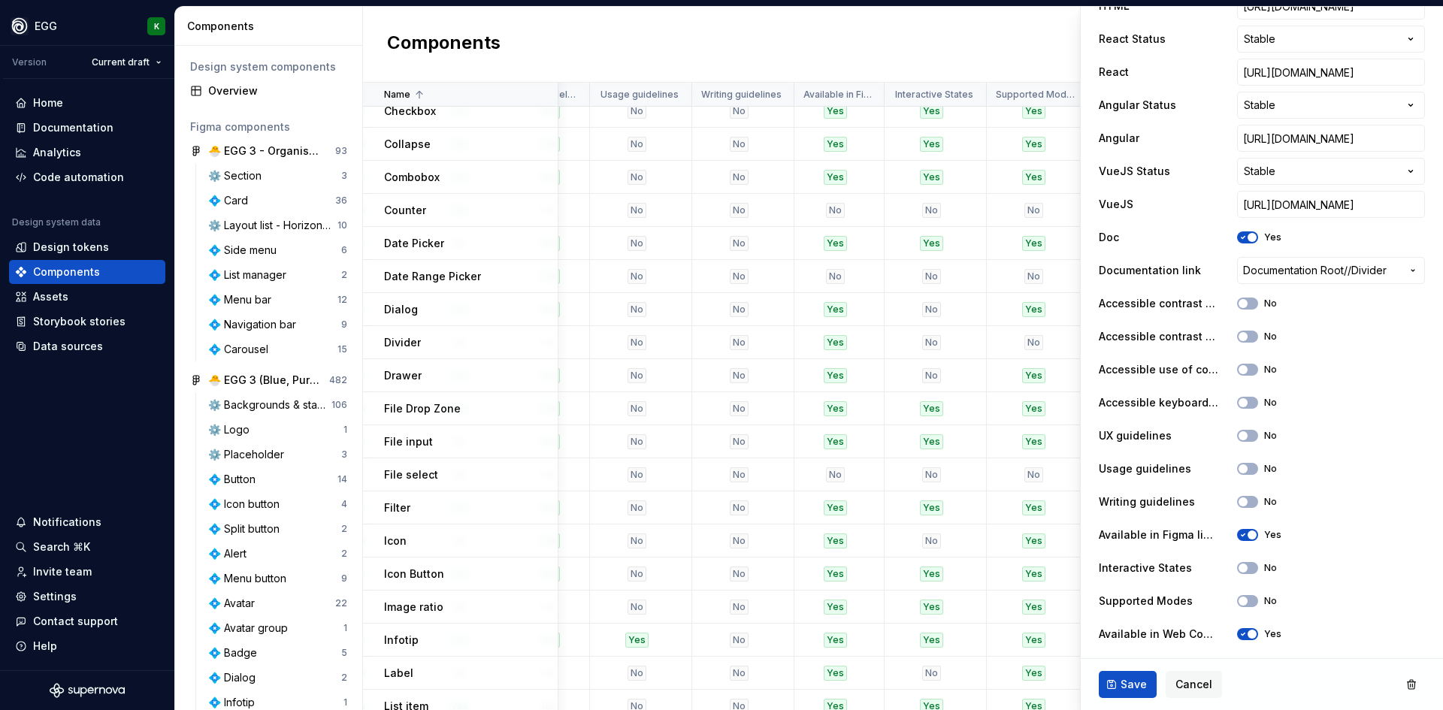
click at [1249, 610] on div "Supported Modes No" at bounding box center [1262, 601] width 326 height 27
click at [1239, 597] on span "button" at bounding box center [1243, 601] width 9 height 9
click at [1124, 688] on span "Save" at bounding box center [1134, 684] width 26 height 15
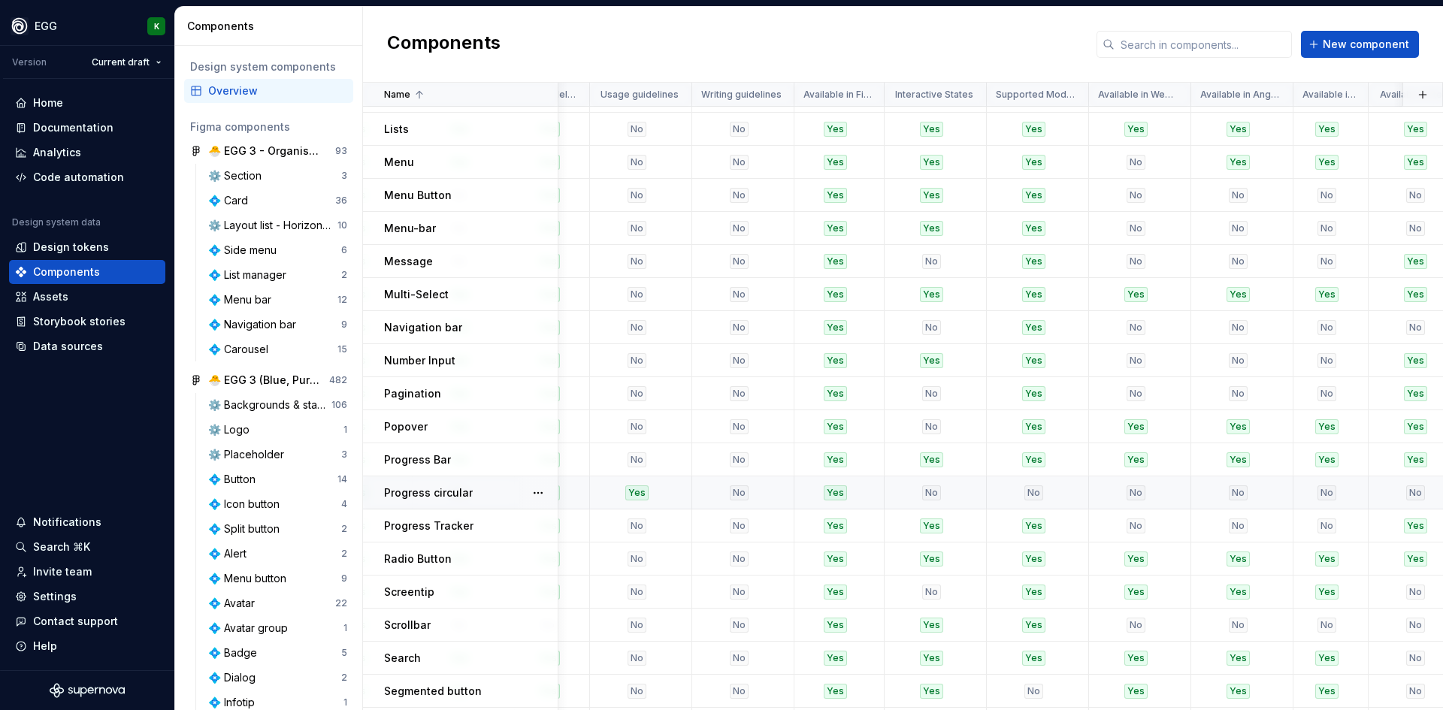
scroll to position [1278, 2570]
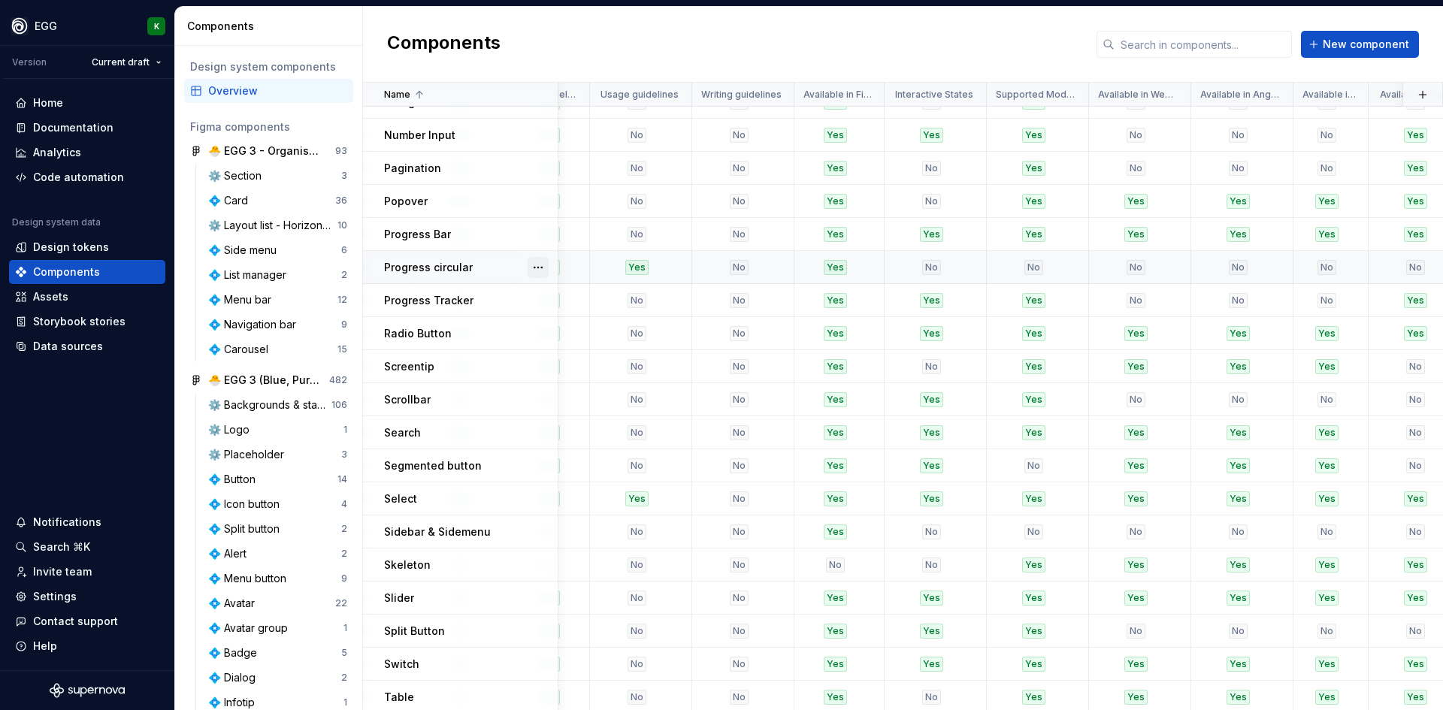
click at [535, 268] on button "button" at bounding box center [538, 267] width 21 height 21
click at [560, 338] on div "Delete component" at bounding box center [609, 328] width 154 height 24
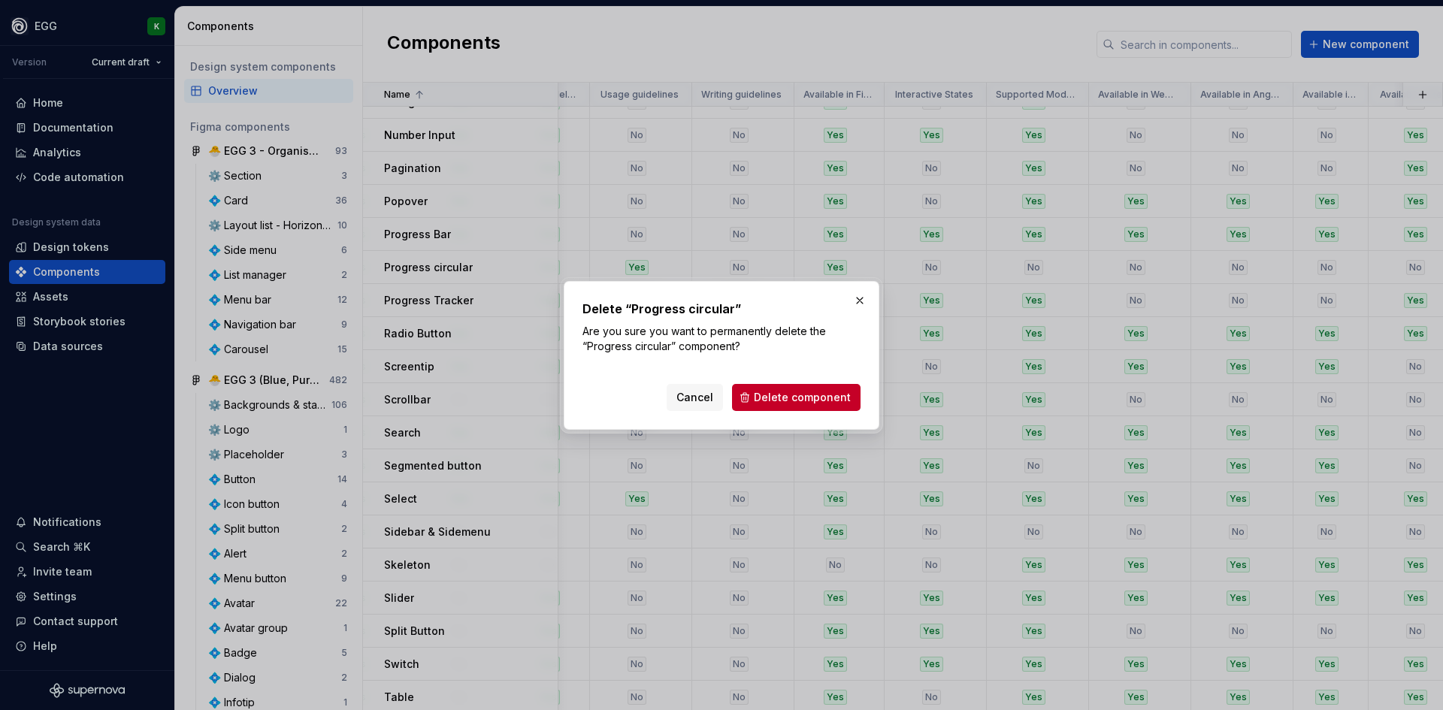
click at [786, 402] on span "Delete component" at bounding box center [802, 397] width 97 height 15
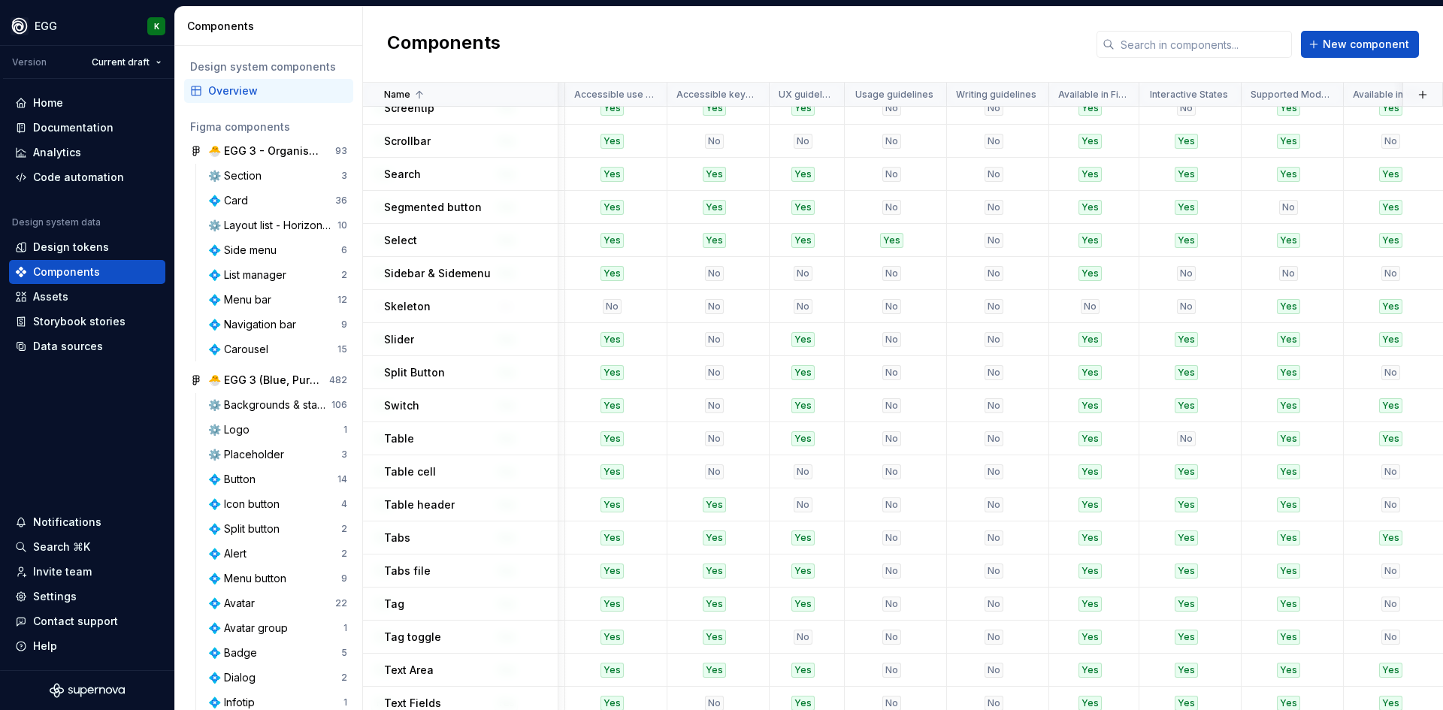
scroll to position [1504, 2276]
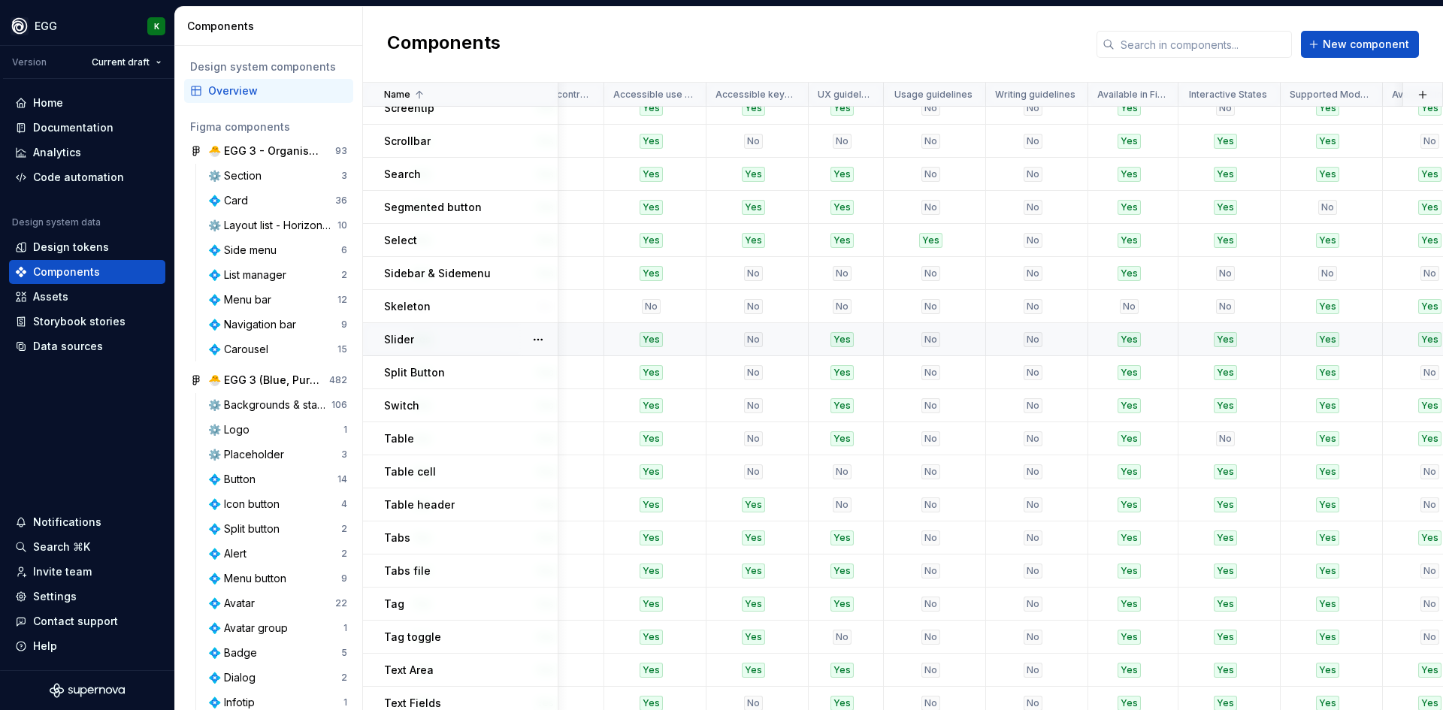
click at [451, 350] on td "Slider" at bounding box center [460, 339] width 195 height 33
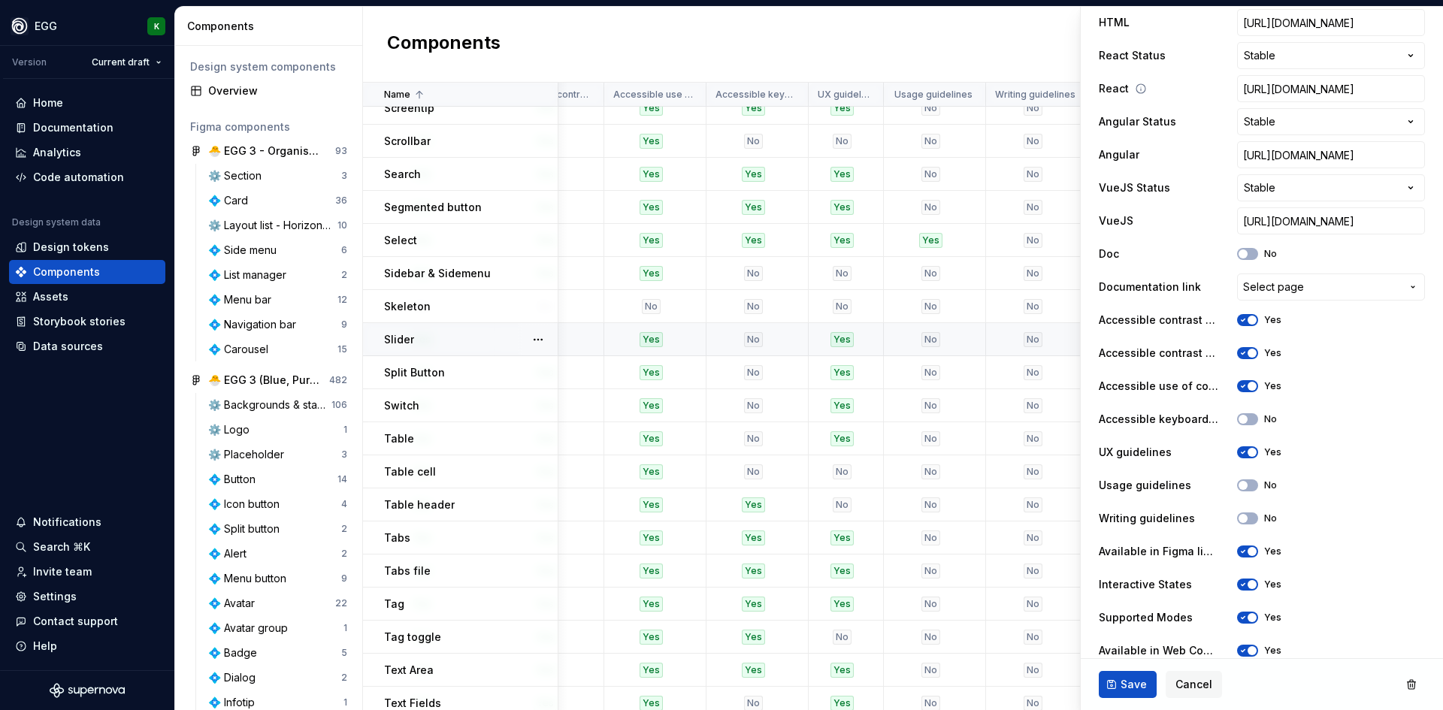
scroll to position [601, 0]
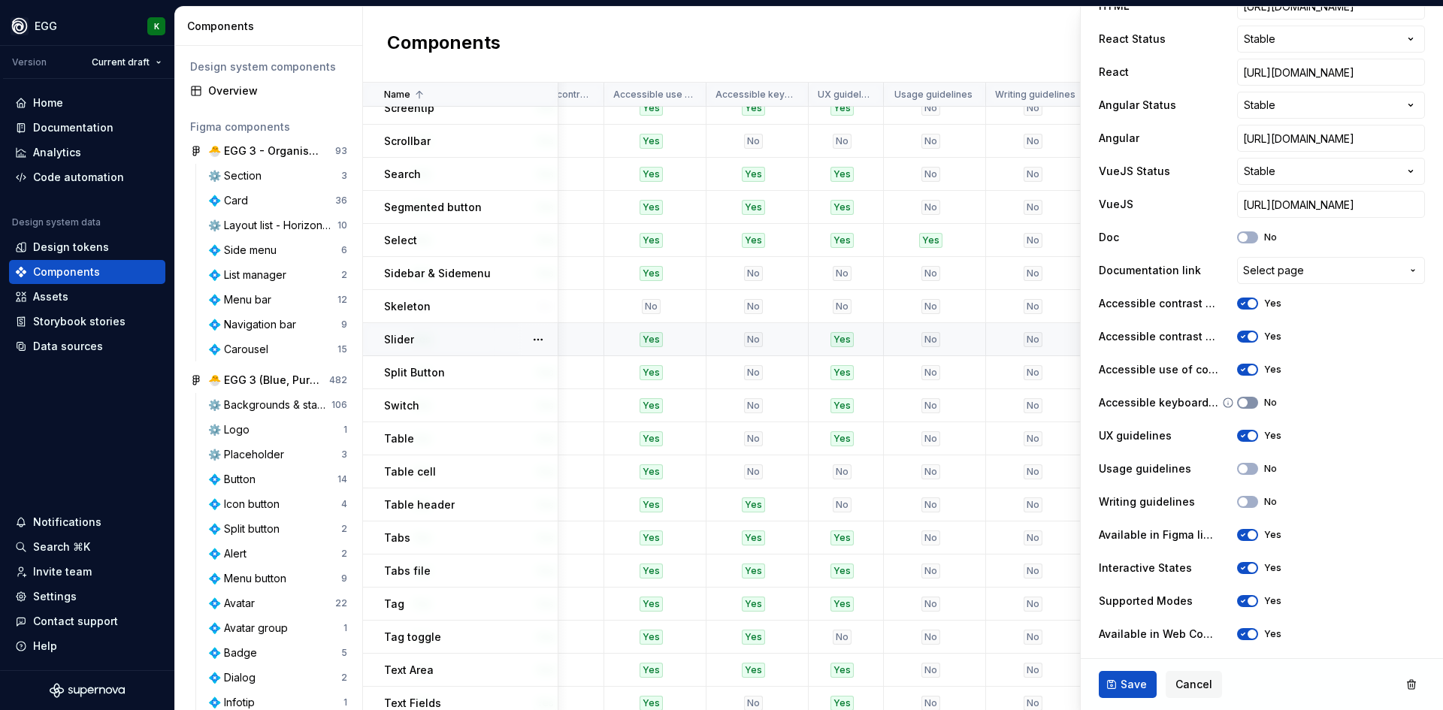
click at [1251, 400] on button "No" at bounding box center [1247, 403] width 21 height 12
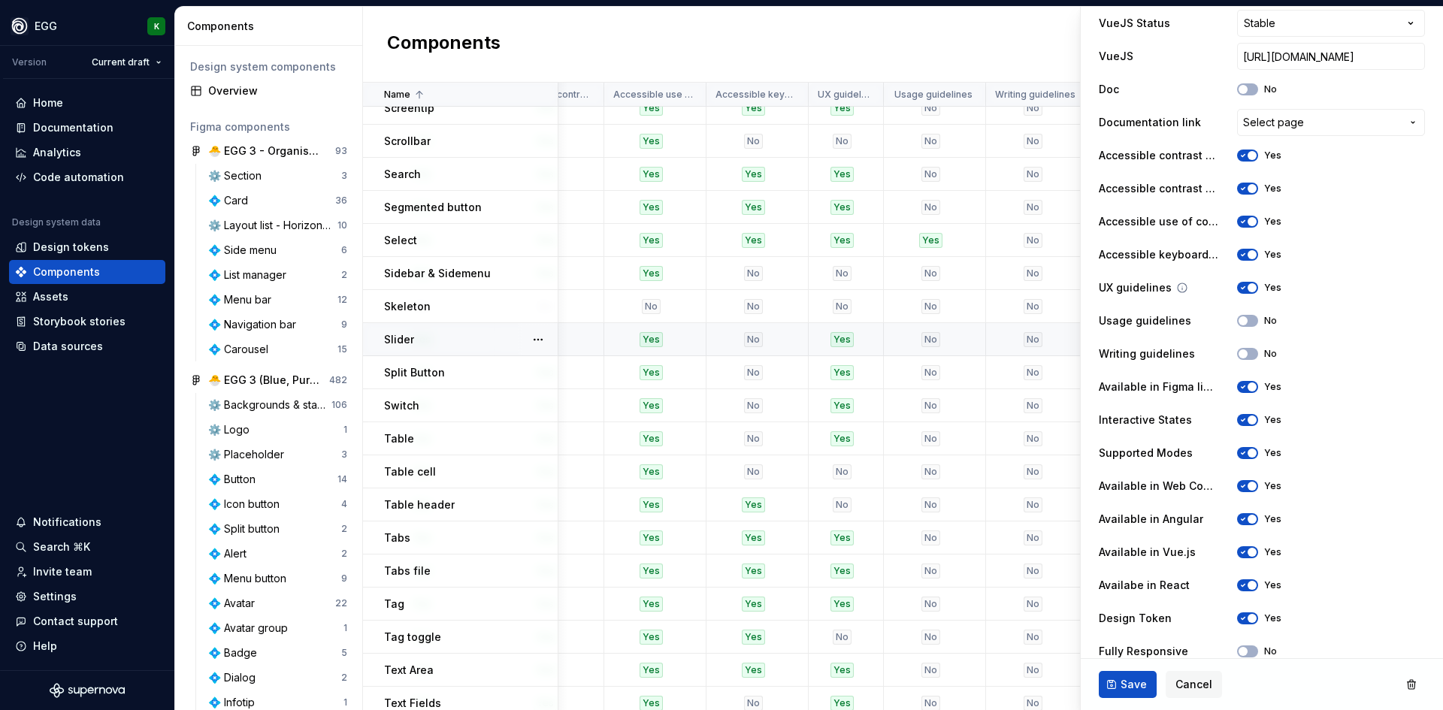
scroll to position [752, 0]
click at [1129, 686] on span "Save" at bounding box center [1134, 684] width 26 height 15
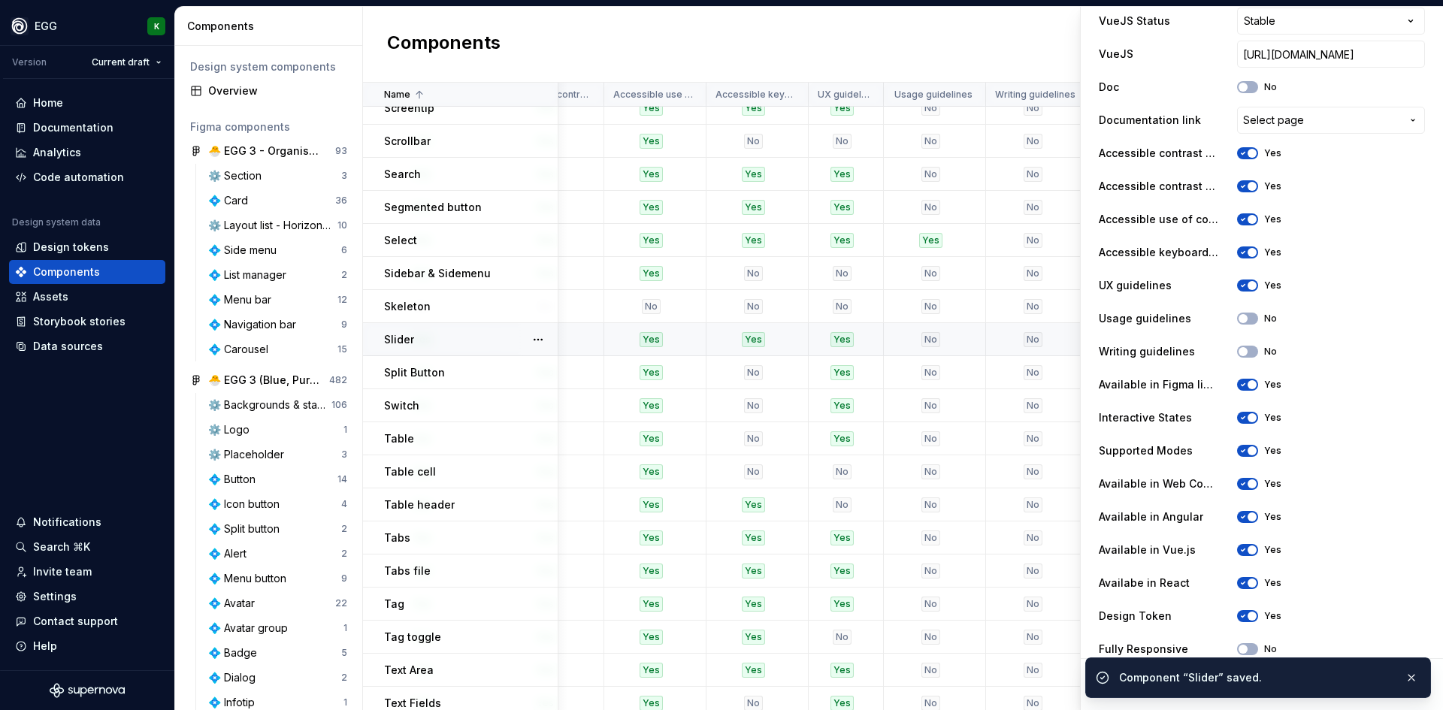
scroll to position [1579, 2276]
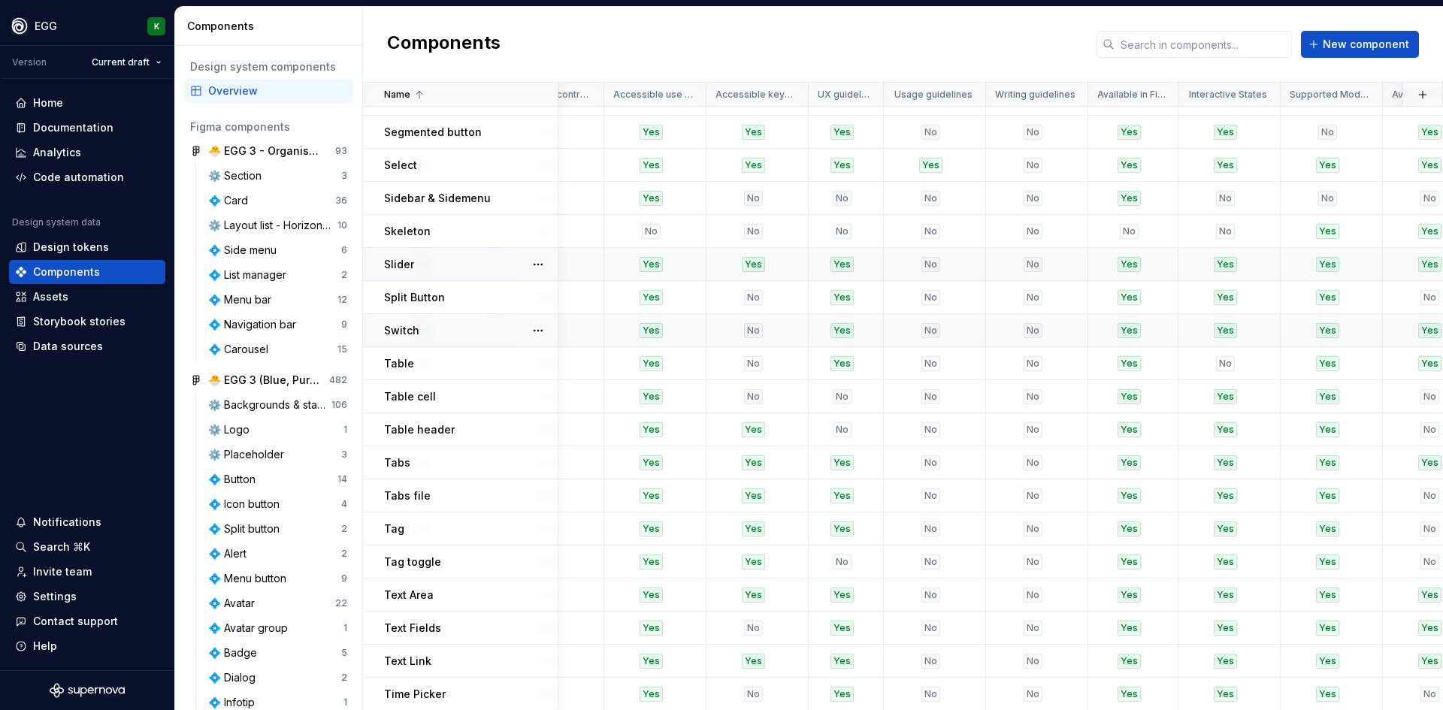
click at [410, 326] on p "Switch" at bounding box center [401, 330] width 35 height 15
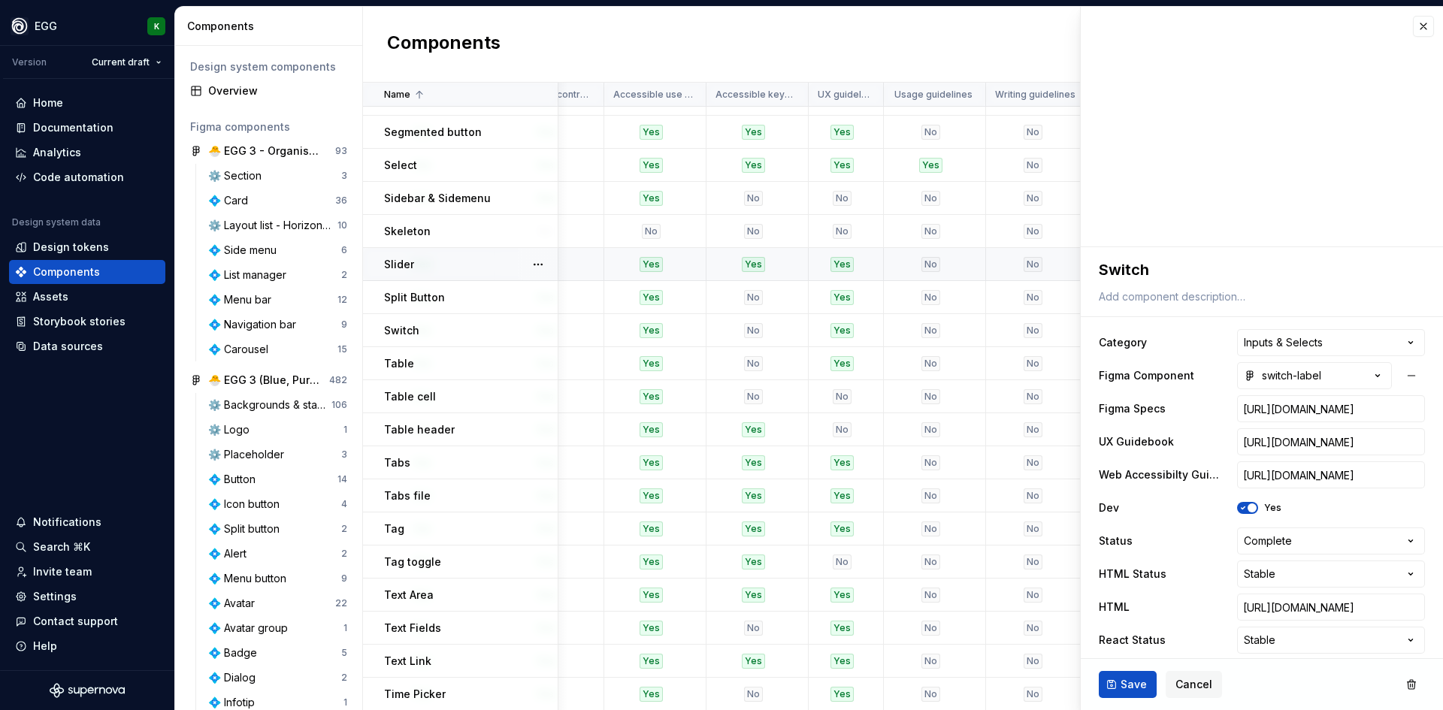
scroll to position [376, 0]
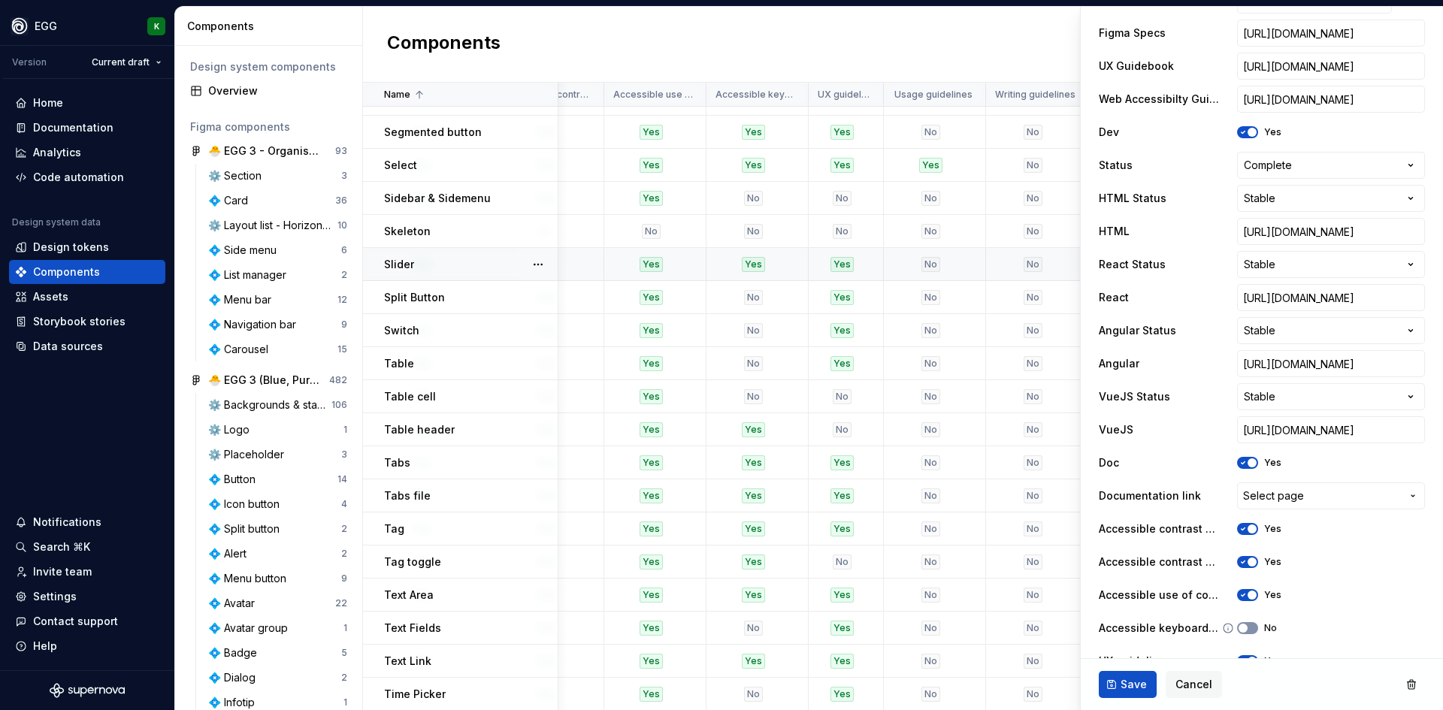
click at [1246, 624] on icon "button" at bounding box center [1243, 628] width 12 height 9
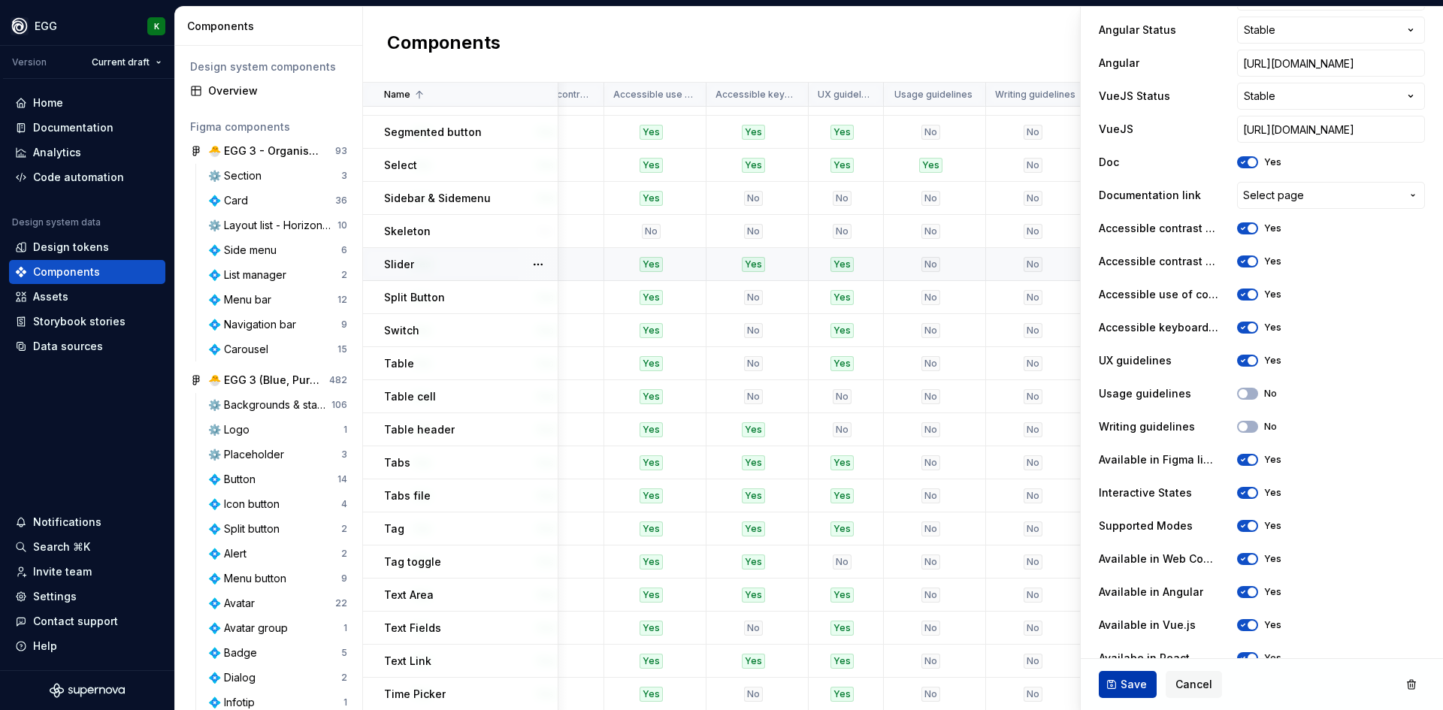
click at [1120, 686] on button "Save" at bounding box center [1128, 684] width 58 height 27
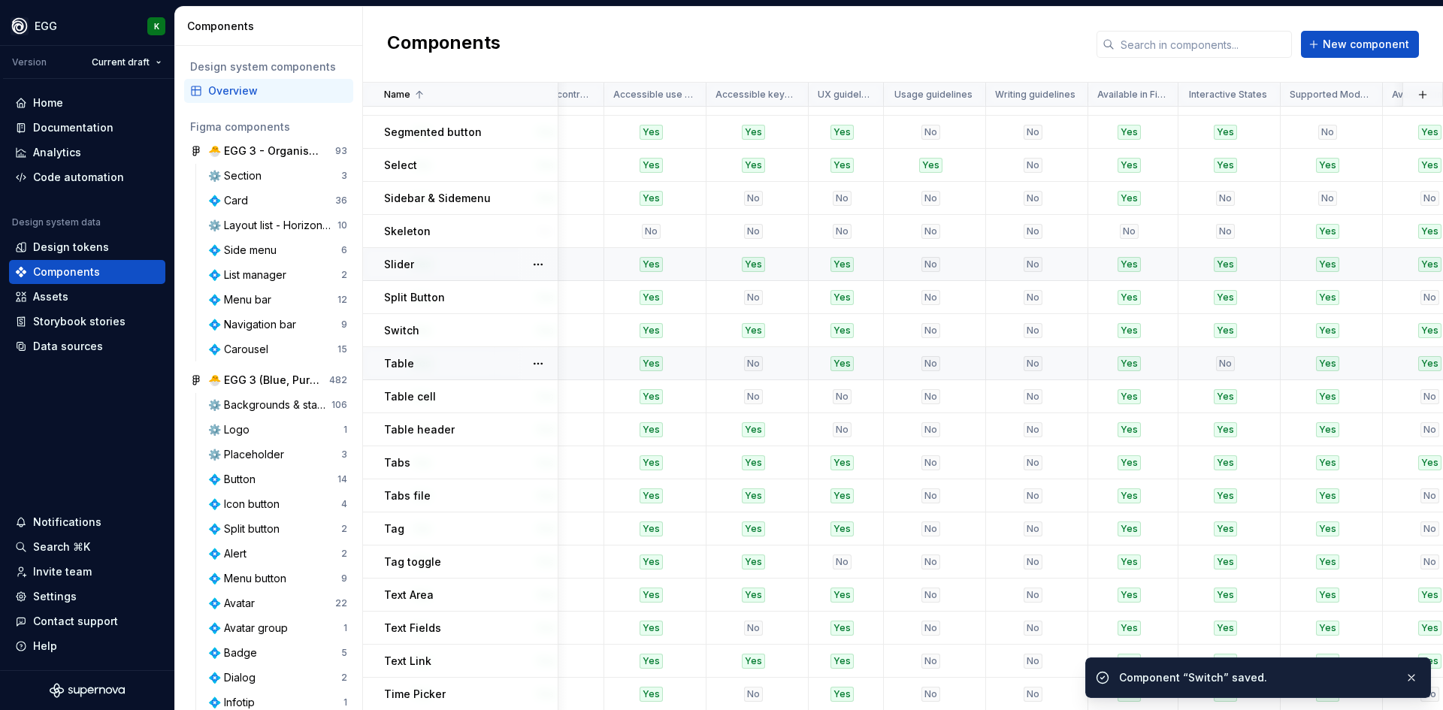
click at [443, 376] on td "Table" at bounding box center [460, 363] width 195 height 33
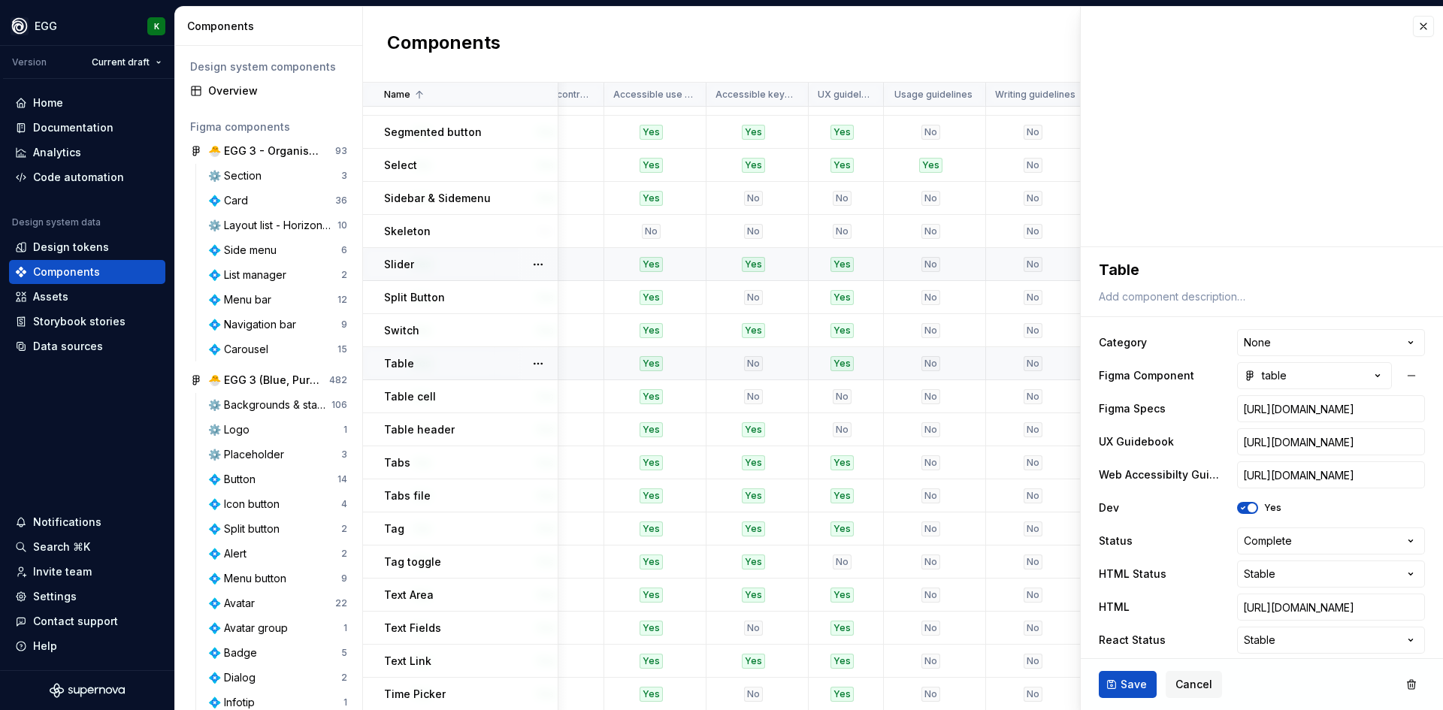
type textarea "*"
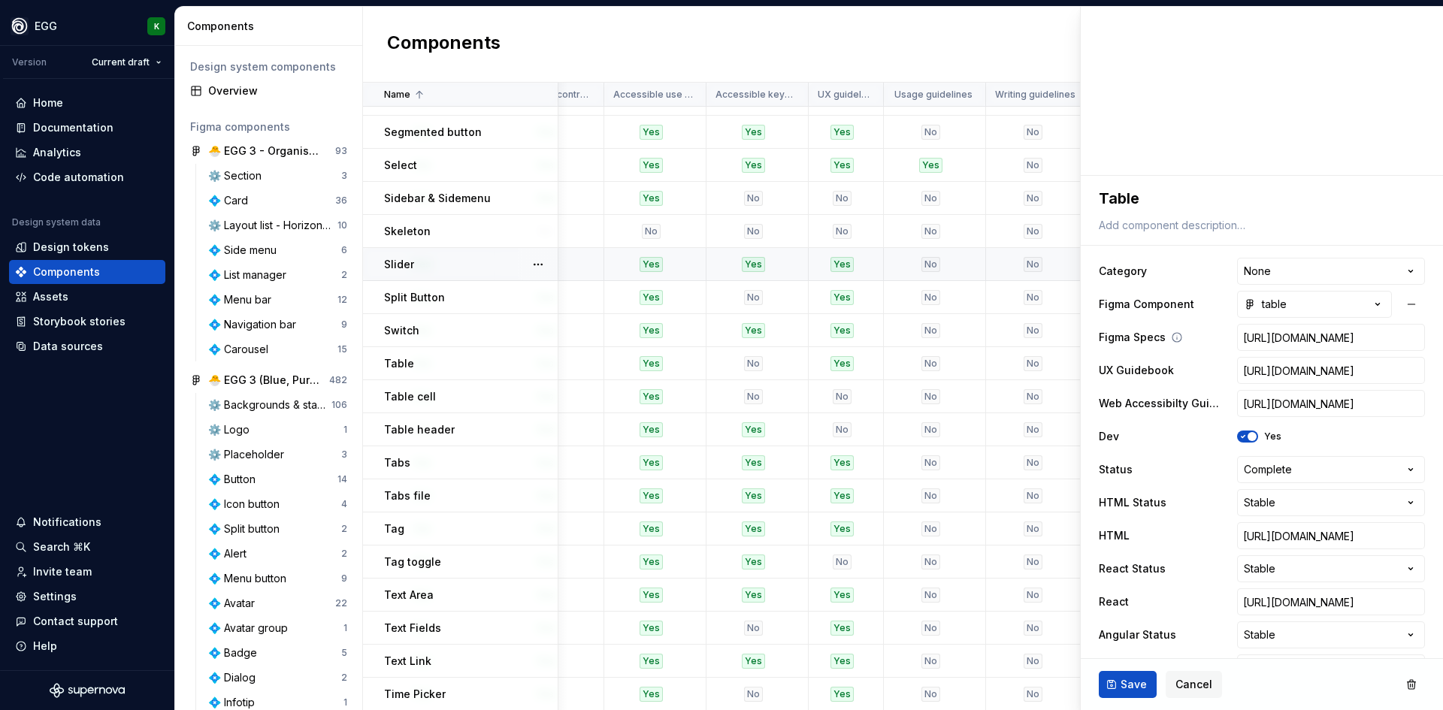
scroll to position [150, 0]
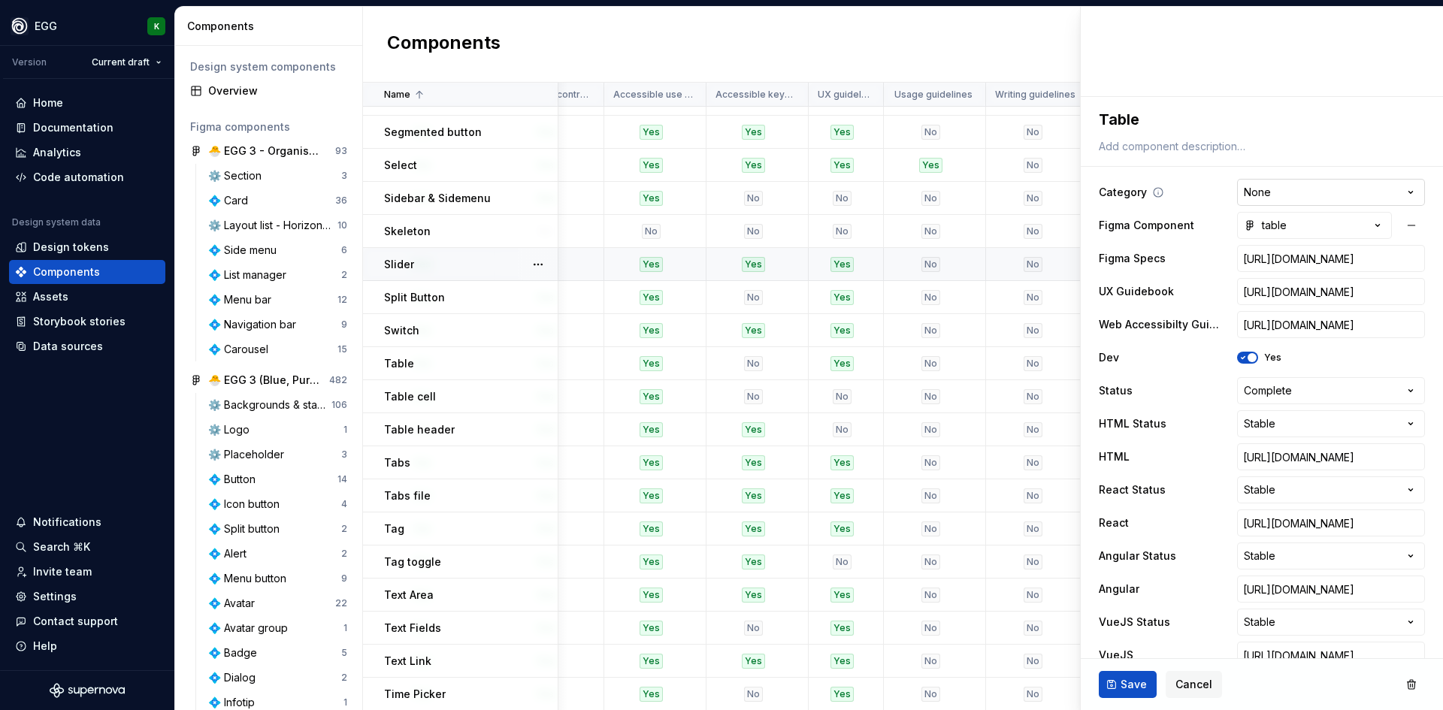
click at [1325, 193] on html "EGG K Version Current draft Home Documentation Analytics Code automation Design…" at bounding box center [721, 355] width 1443 height 710
select select "**********"
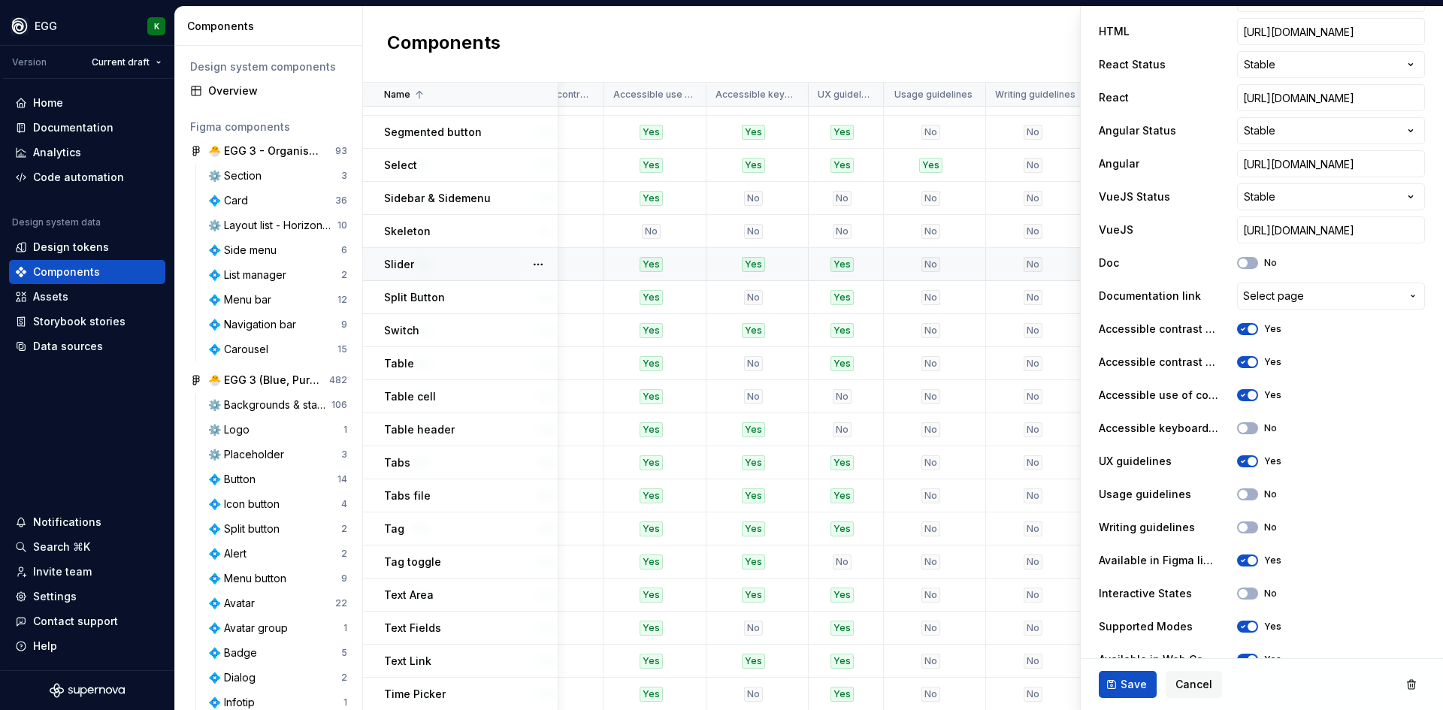
scroll to position [601, 0]
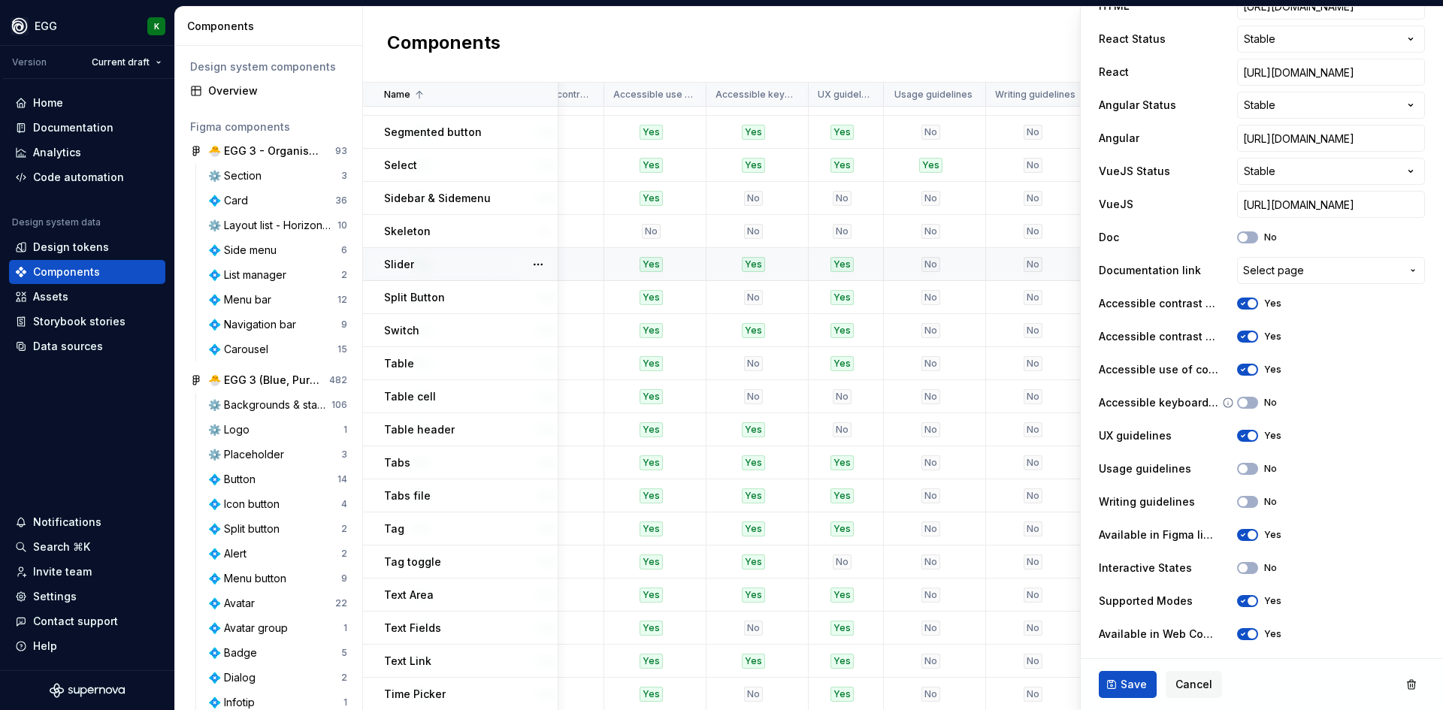
click at [1258, 402] on div "No" at bounding box center [1257, 403] width 40 height 12
click at [1247, 399] on button "No" at bounding box center [1247, 403] width 21 height 12
drag, startPoint x: 1116, startPoint y: 683, endPoint x: 1152, endPoint y: 700, distance: 40.7
click at [1116, 683] on button "Save" at bounding box center [1128, 684] width 58 height 27
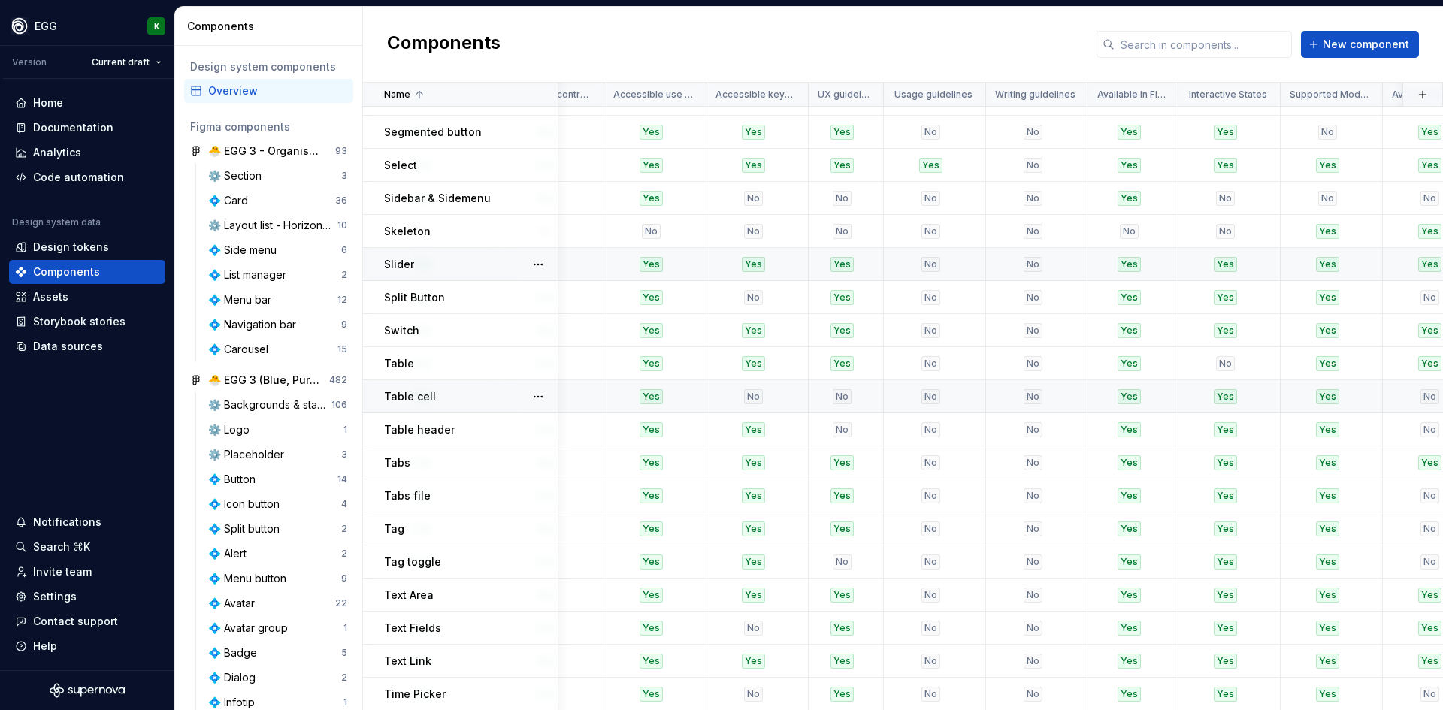
click at [478, 401] on div "Table cell" at bounding box center [470, 396] width 173 height 15
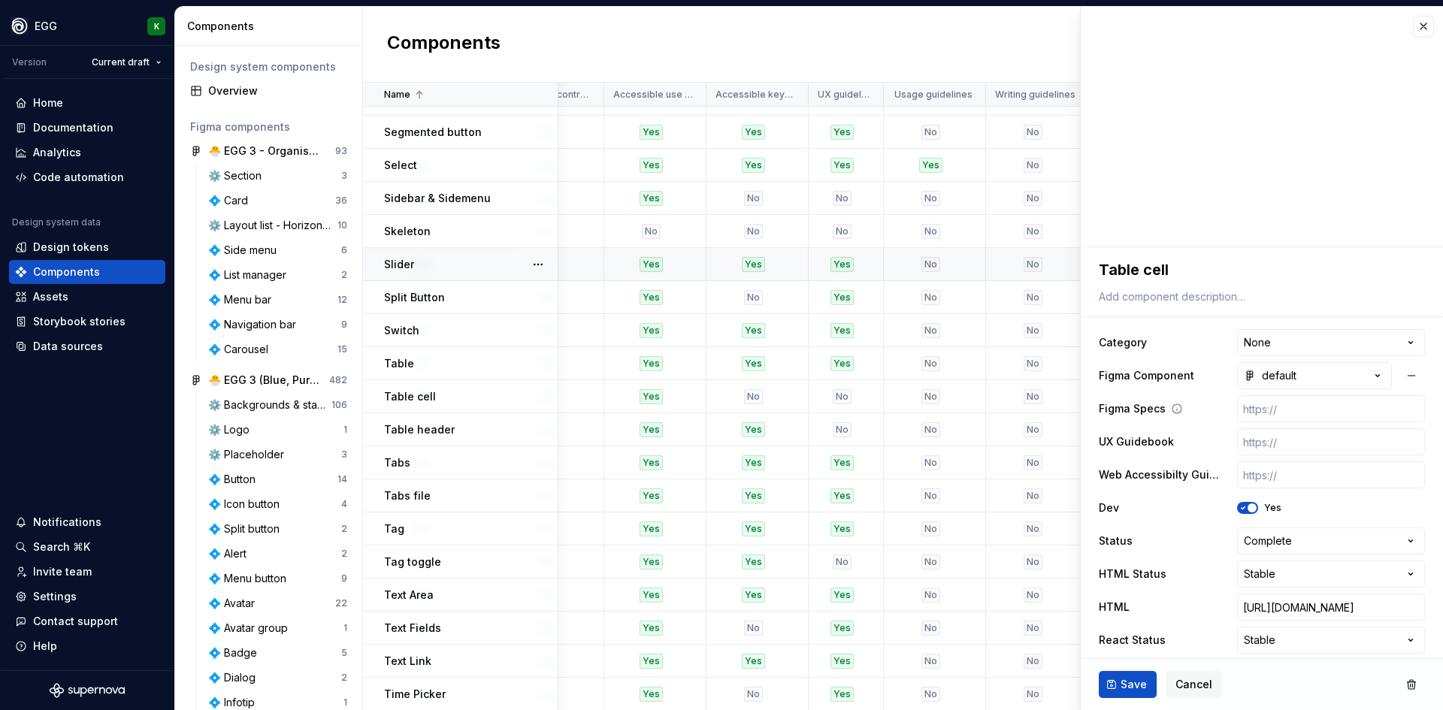
scroll to position [75, 0]
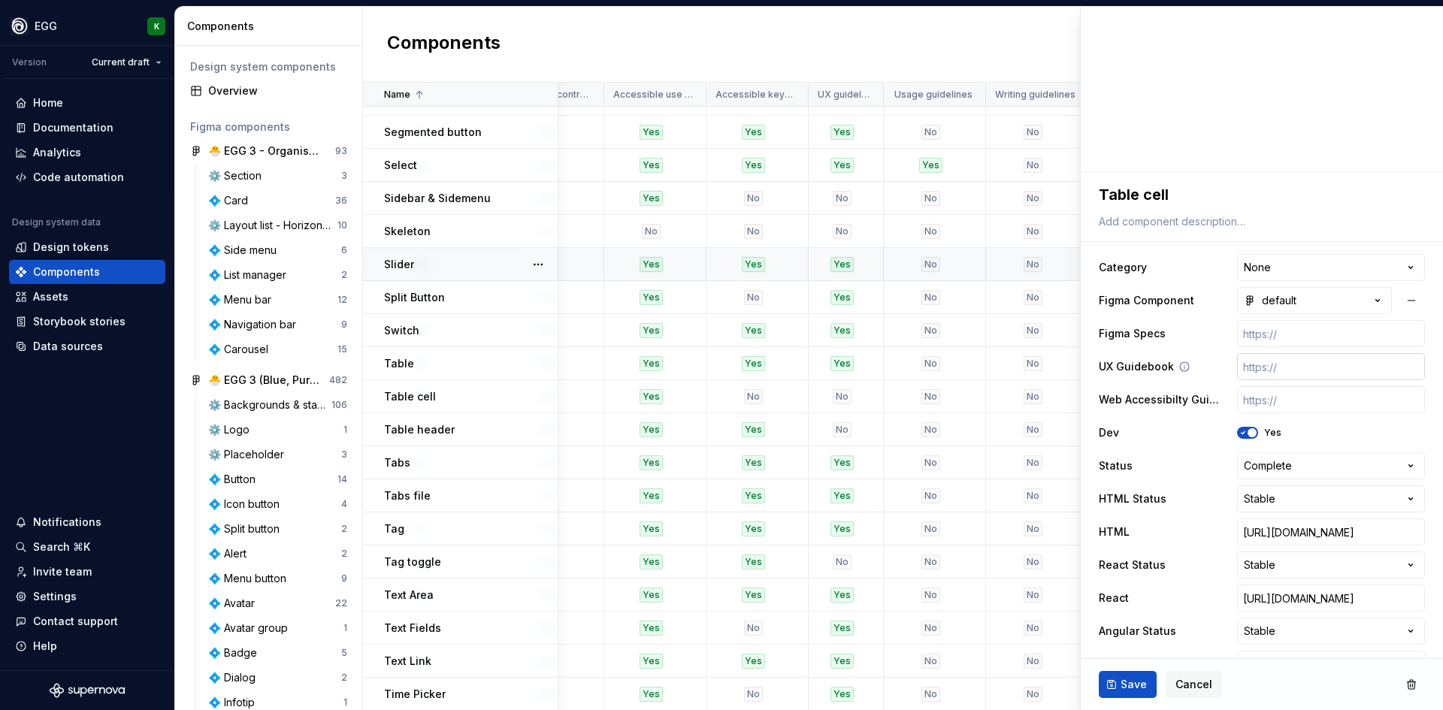
click at [1264, 368] on input "text" at bounding box center [1331, 366] width 188 height 27
paste input "[URL][DOMAIN_NAME]"
type textarea "*"
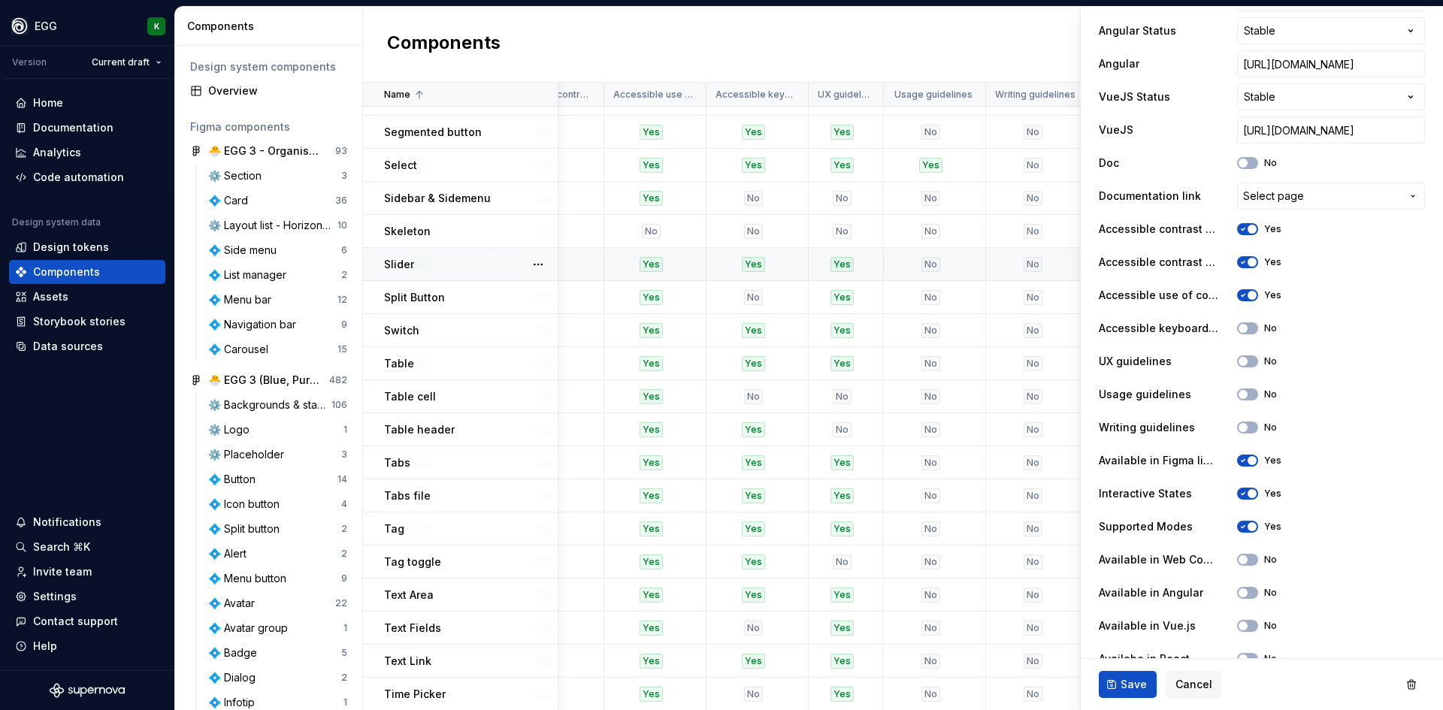
scroll to position [677, 0]
type input "[URL][DOMAIN_NAME]"
click at [1255, 325] on button "No" at bounding box center [1247, 328] width 21 height 12
click at [1239, 360] on span "button" at bounding box center [1243, 360] width 9 height 9
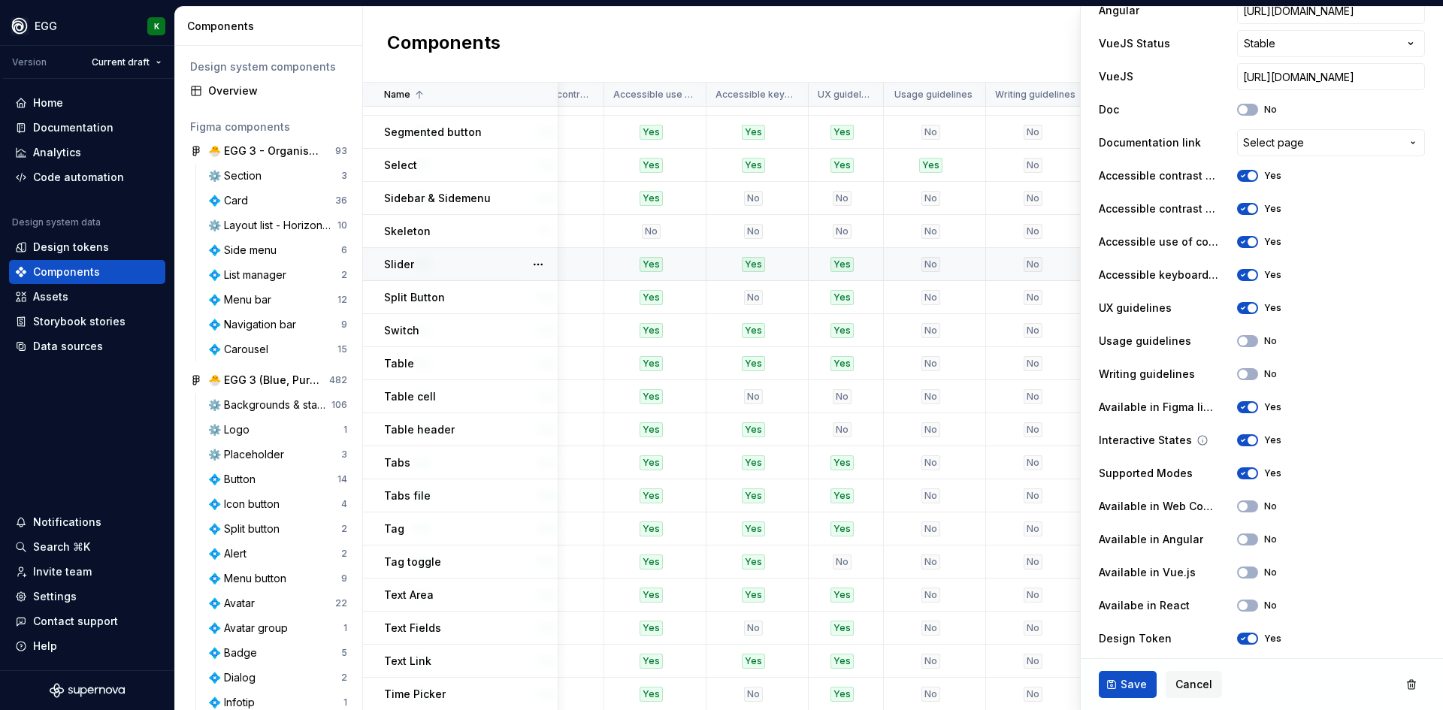
scroll to position [752, 0]
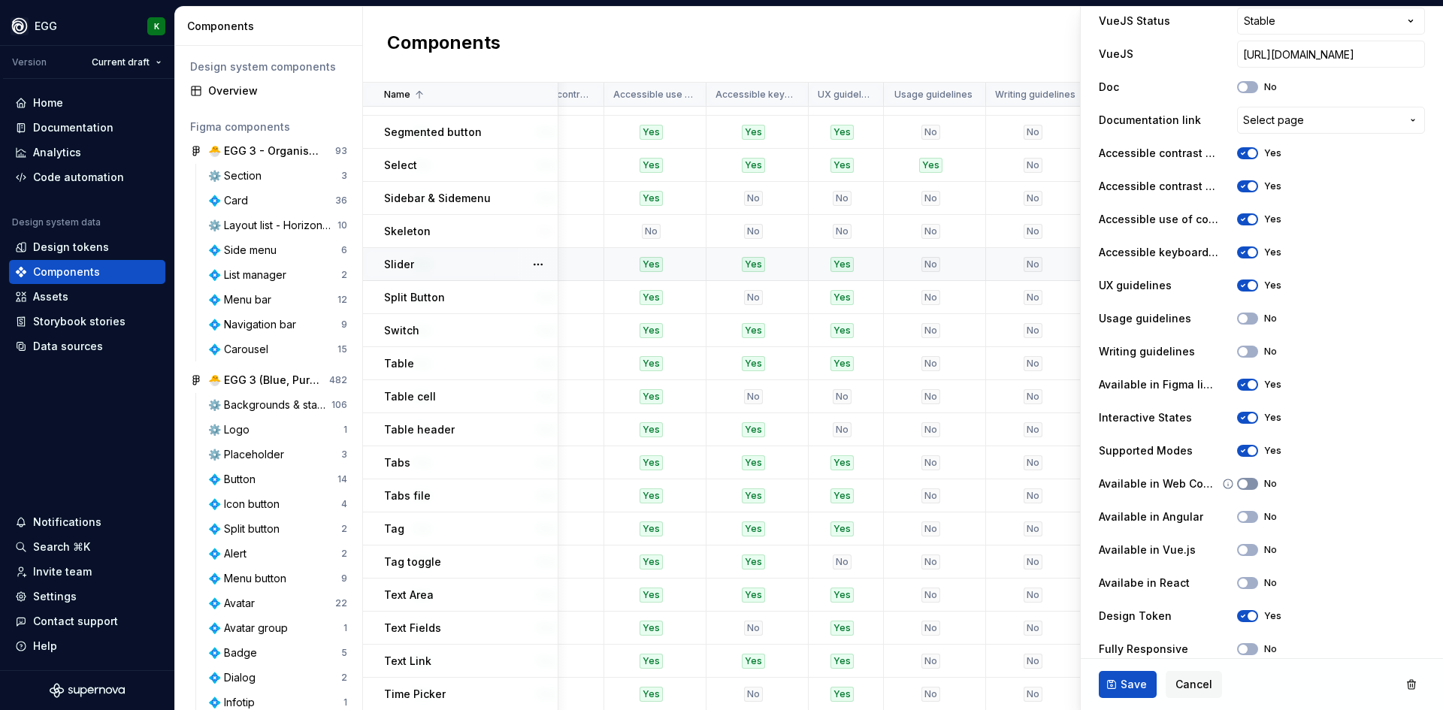
click at [1243, 478] on button "No" at bounding box center [1247, 484] width 21 height 12
click at [1239, 519] on span "button" at bounding box center [1243, 517] width 9 height 9
click at [1237, 546] on icon "button" at bounding box center [1243, 550] width 12 height 9
click at [1236, 571] on div "Availabe in React No" at bounding box center [1262, 583] width 326 height 27
click at [1241, 584] on button "No" at bounding box center [1247, 583] width 21 height 12
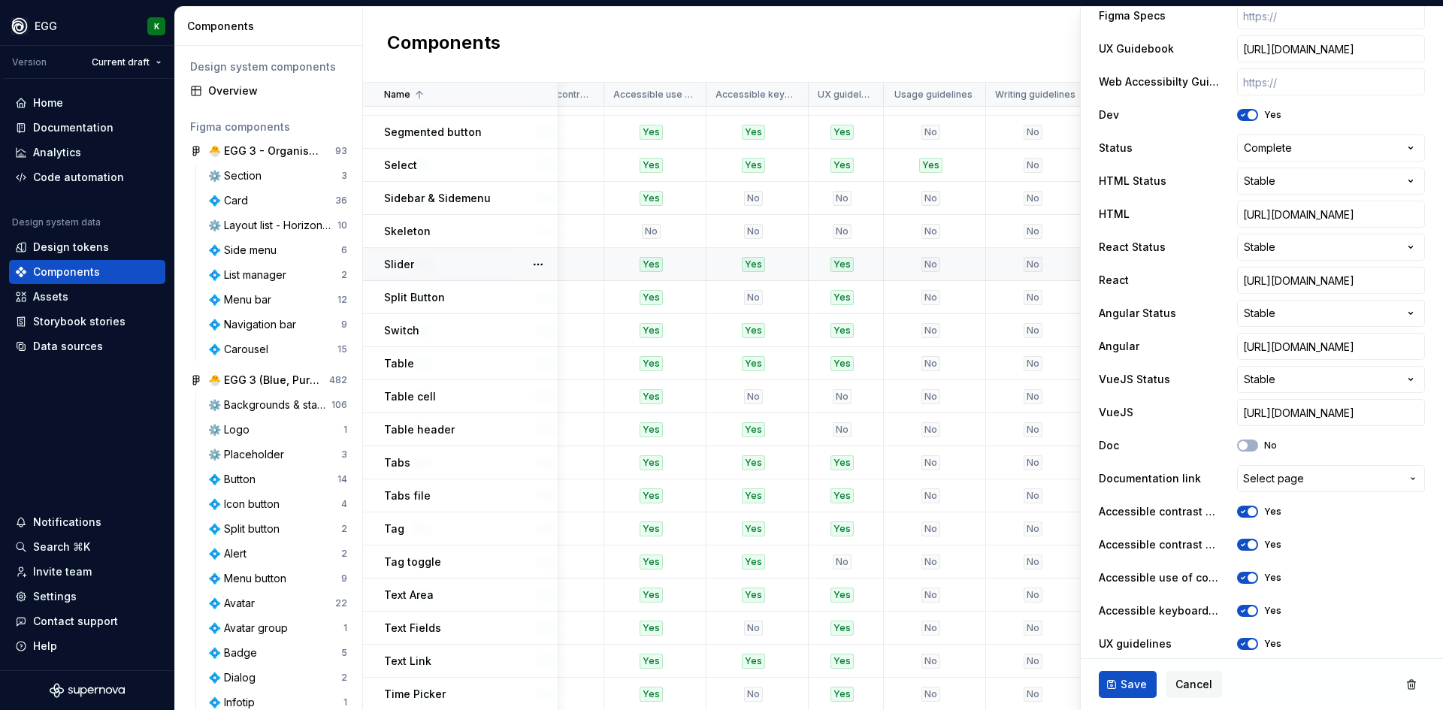
scroll to position [392, 0]
click at [1130, 691] on span "Save" at bounding box center [1134, 684] width 26 height 15
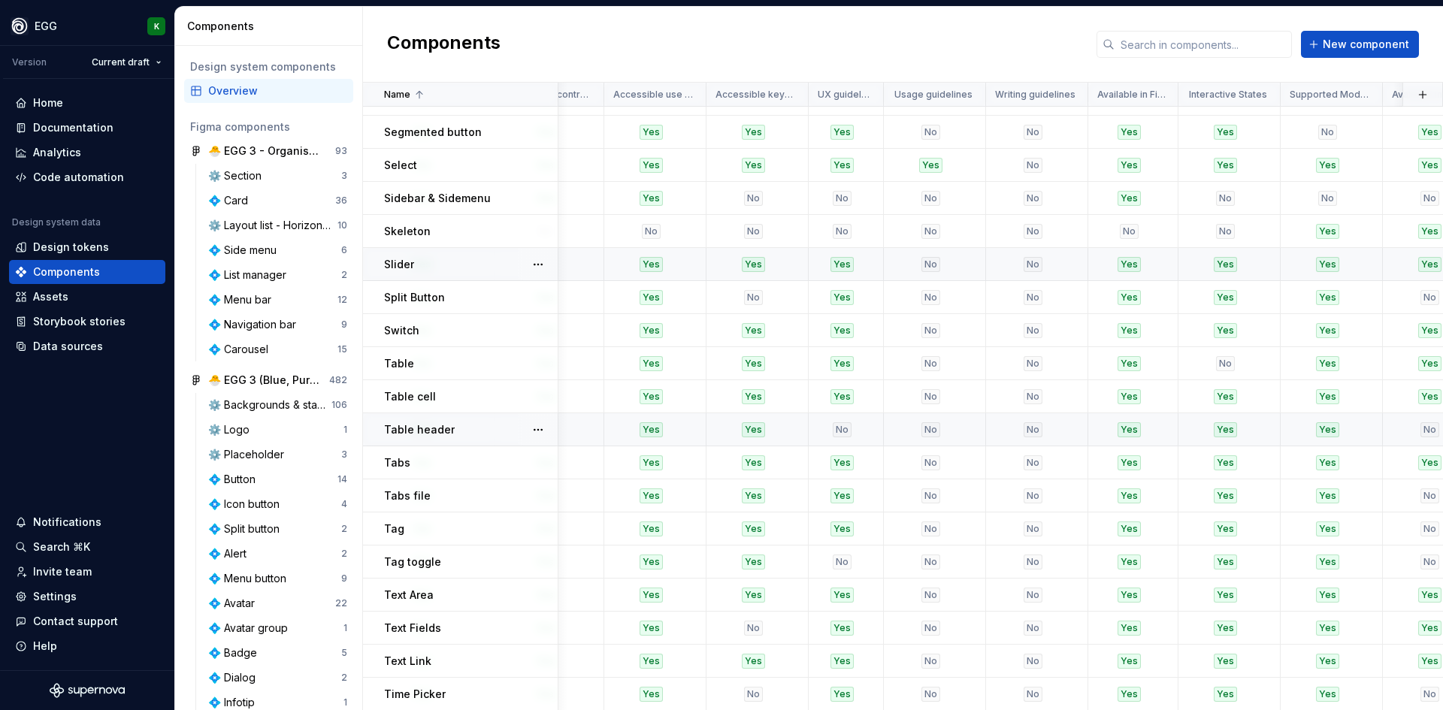
click at [476, 426] on div "Table header" at bounding box center [470, 430] width 173 height 15
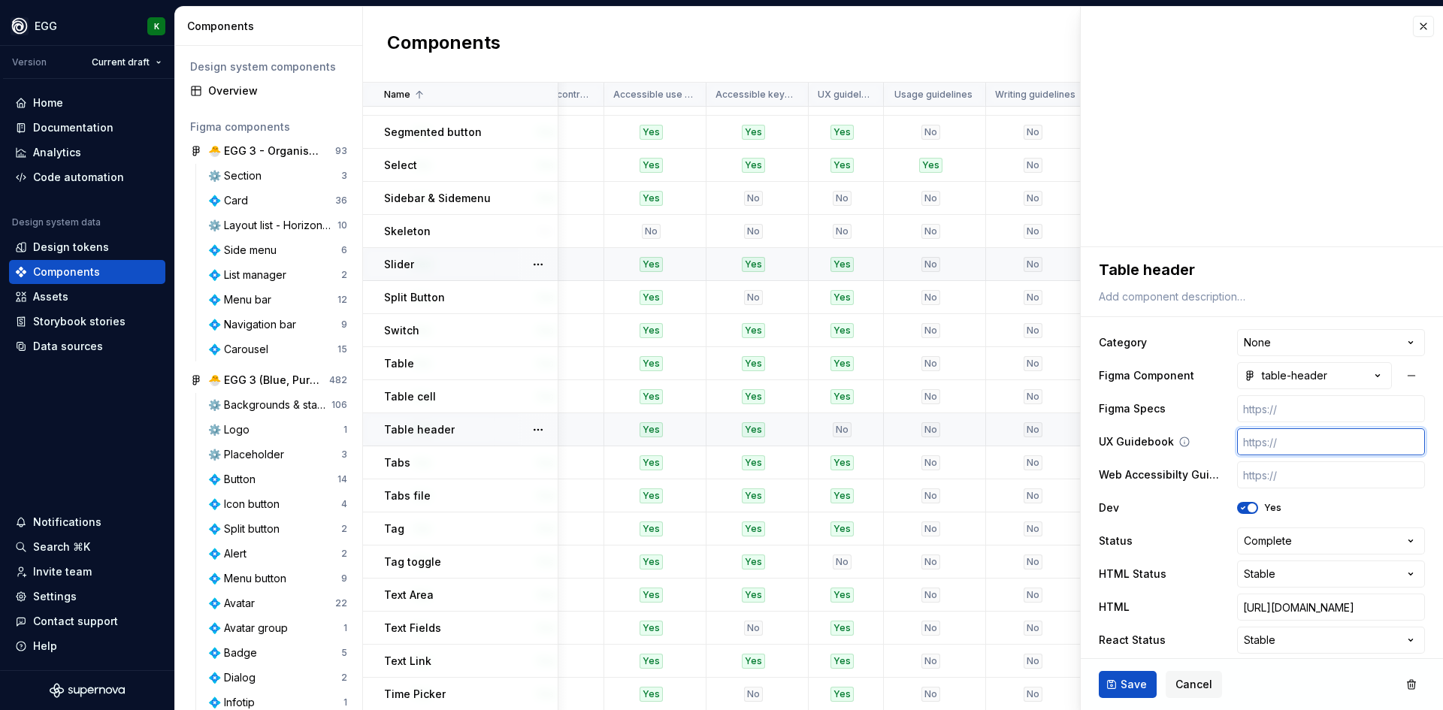
click at [1256, 432] on input "text" at bounding box center [1331, 442] width 188 height 27
paste input "[URL][DOMAIN_NAME]"
type textarea "*"
type input "[URL][DOMAIN_NAME]"
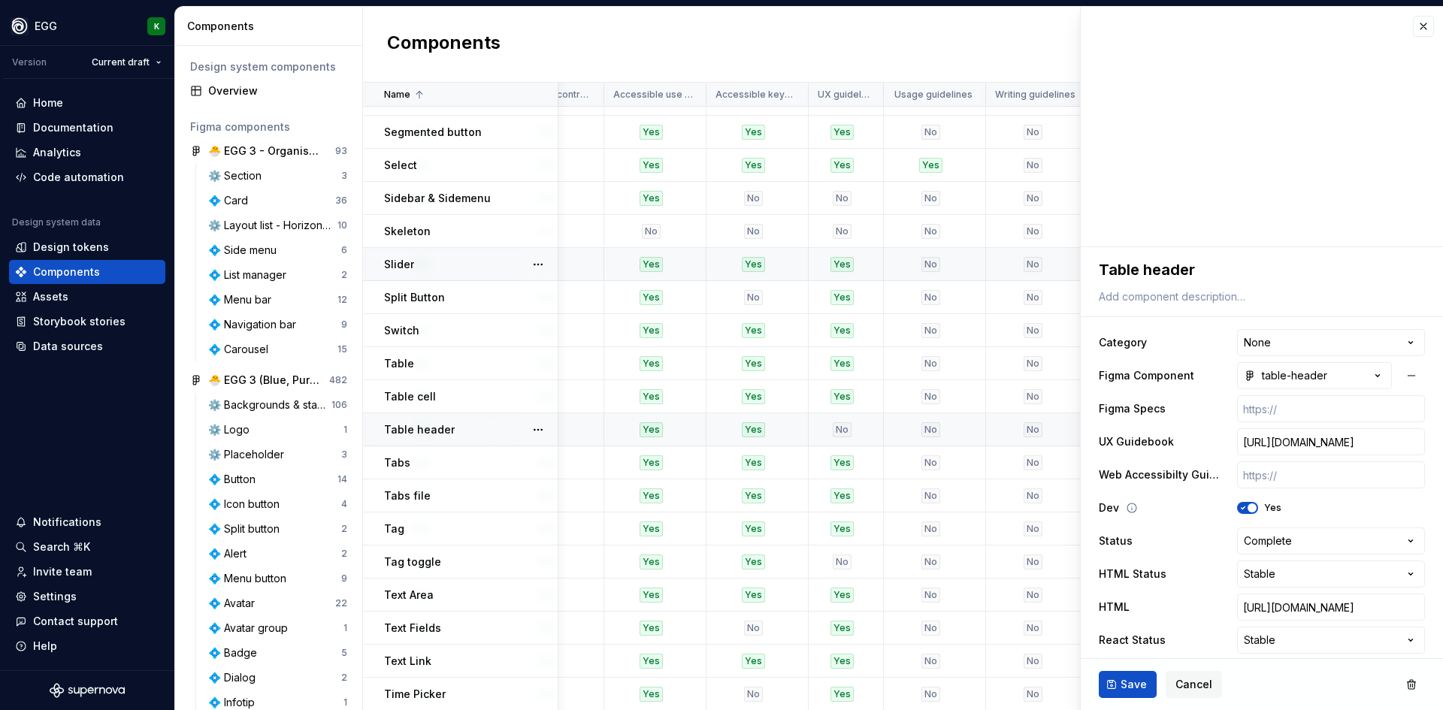
click at [1183, 510] on div "Dev Yes" at bounding box center [1262, 508] width 326 height 27
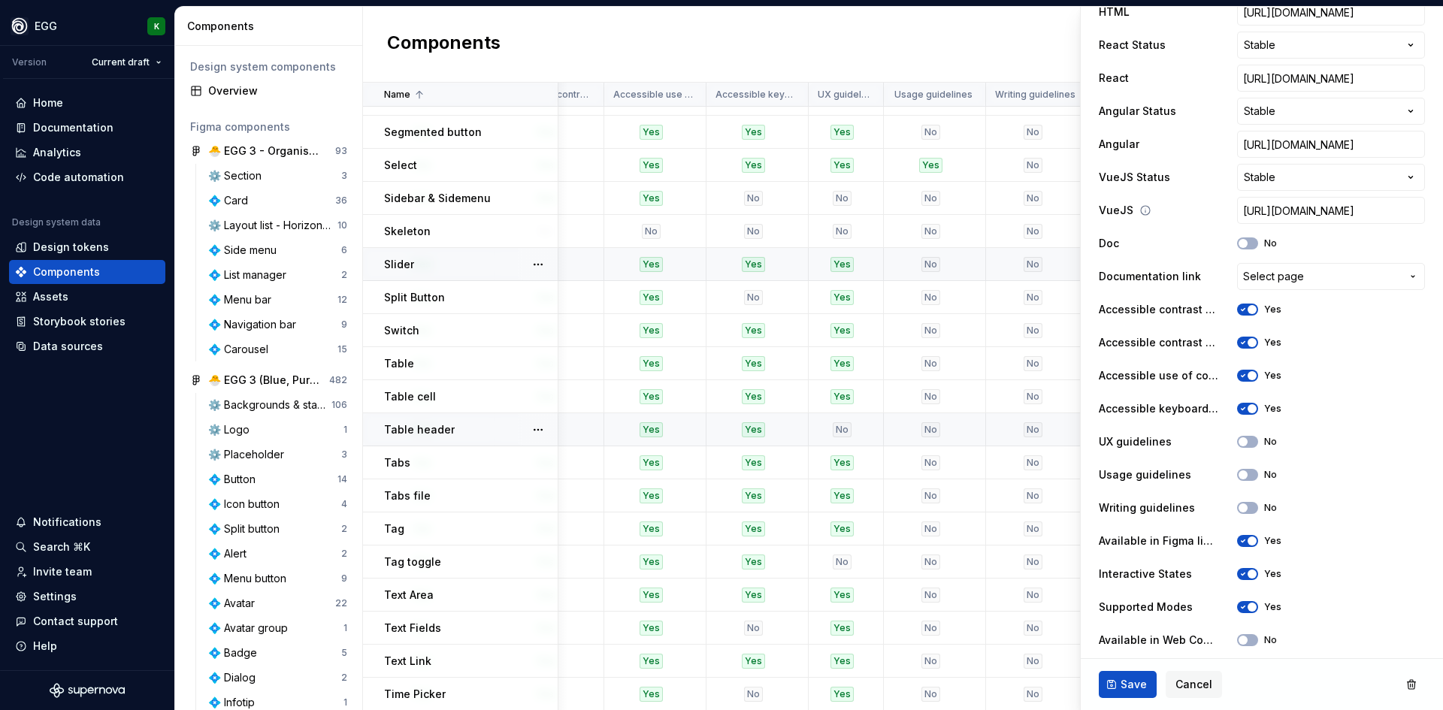
scroll to position [601, 0]
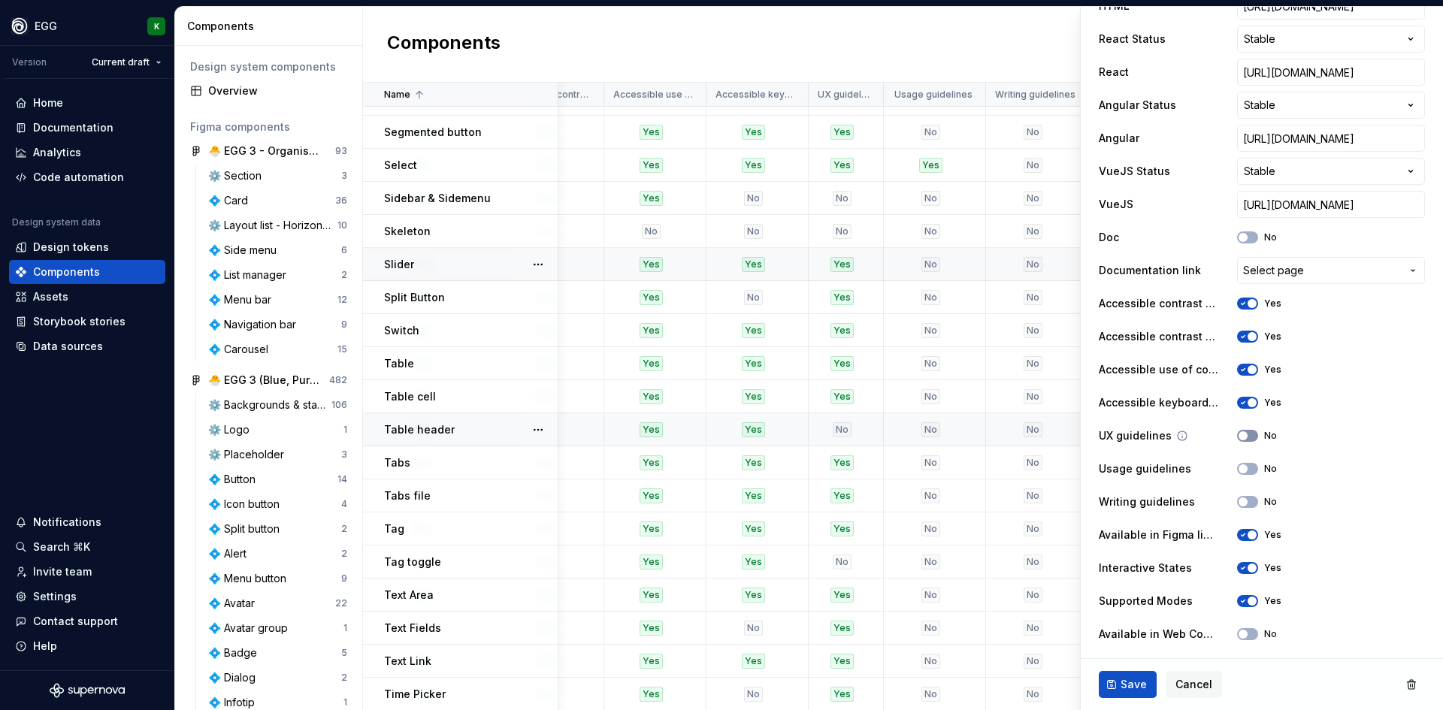
click at [1244, 434] on button "No" at bounding box center [1247, 436] width 21 height 12
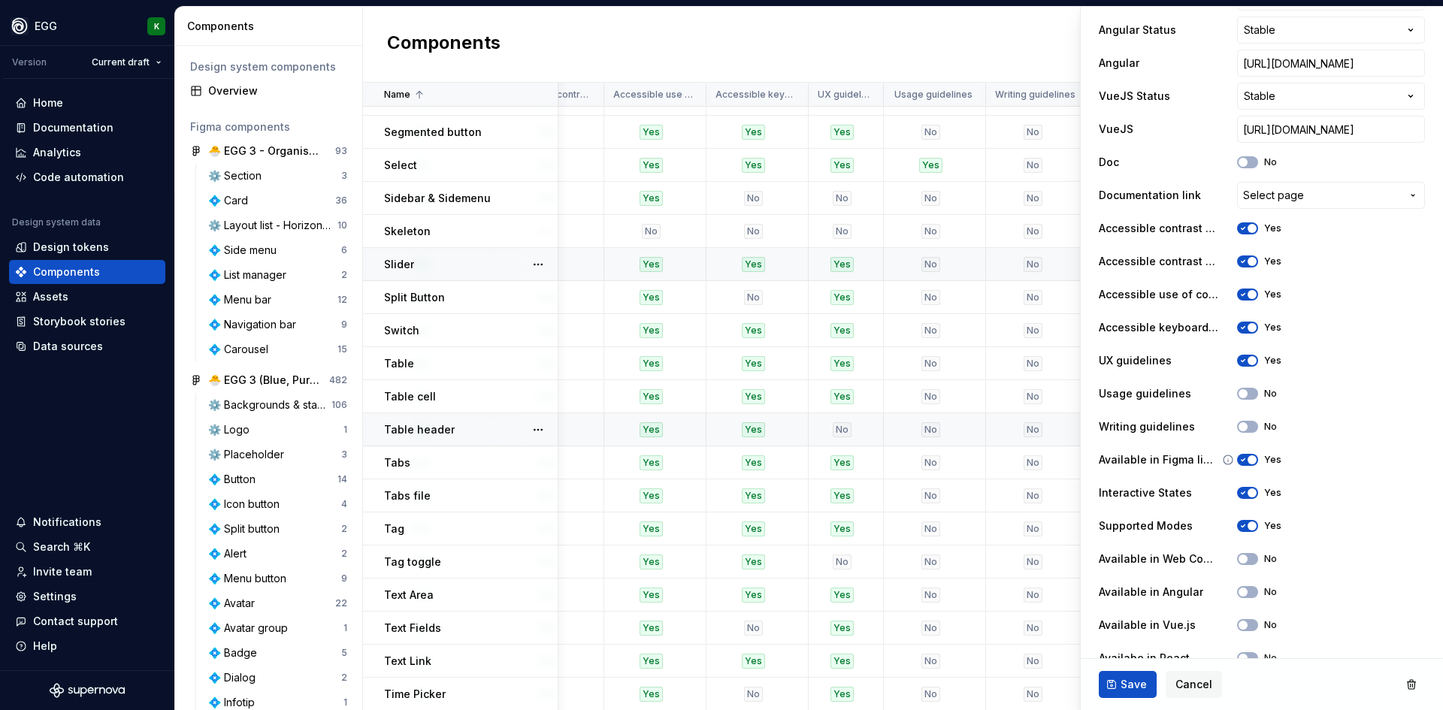
scroll to position [752, 0]
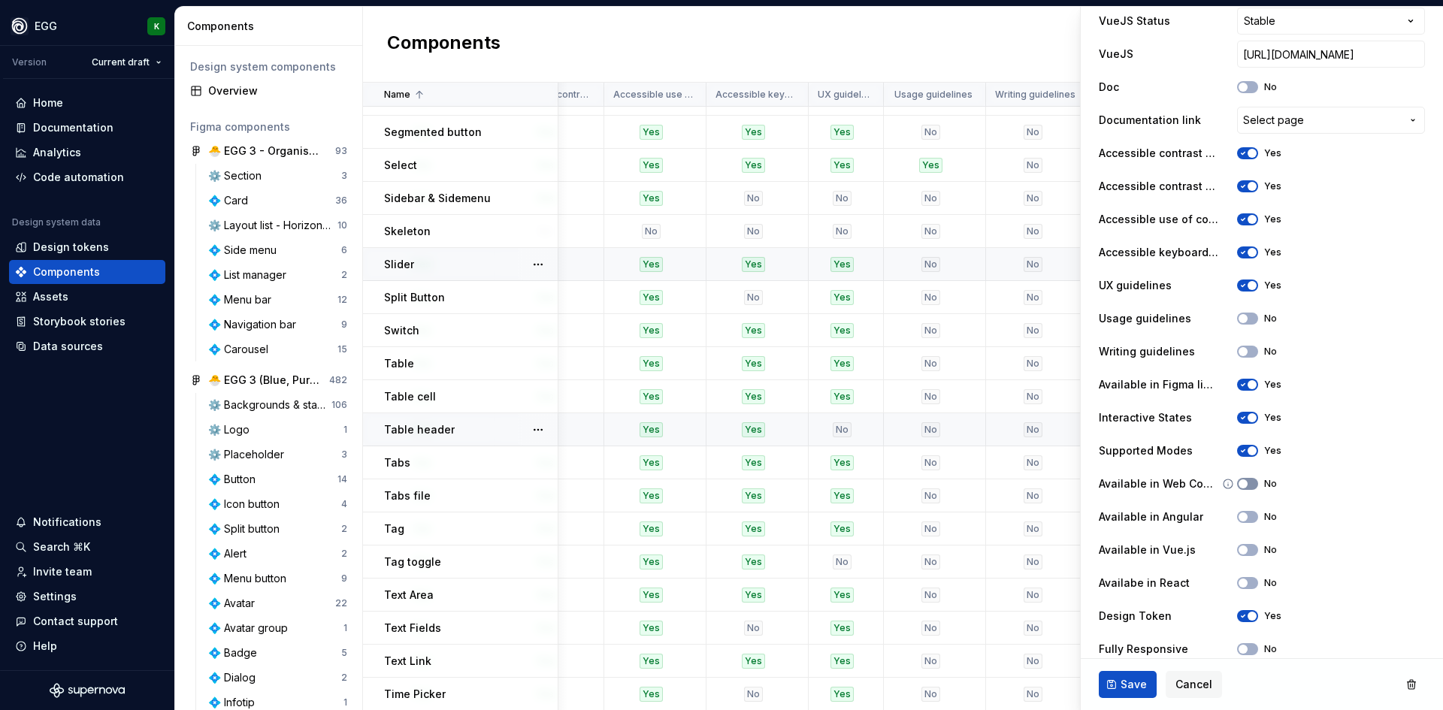
click at [1246, 483] on button "No" at bounding box center [1247, 484] width 21 height 12
click at [1237, 507] on div "Available in Angular No" at bounding box center [1262, 517] width 326 height 27
click at [1238, 515] on button "No" at bounding box center [1247, 517] width 21 height 12
click at [1243, 547] on button "No" at bounding box center [1247, 550] width 21 height 12
click at [1239, 579] on span "button" at bounding box center [1243, 583] width 9 height 9
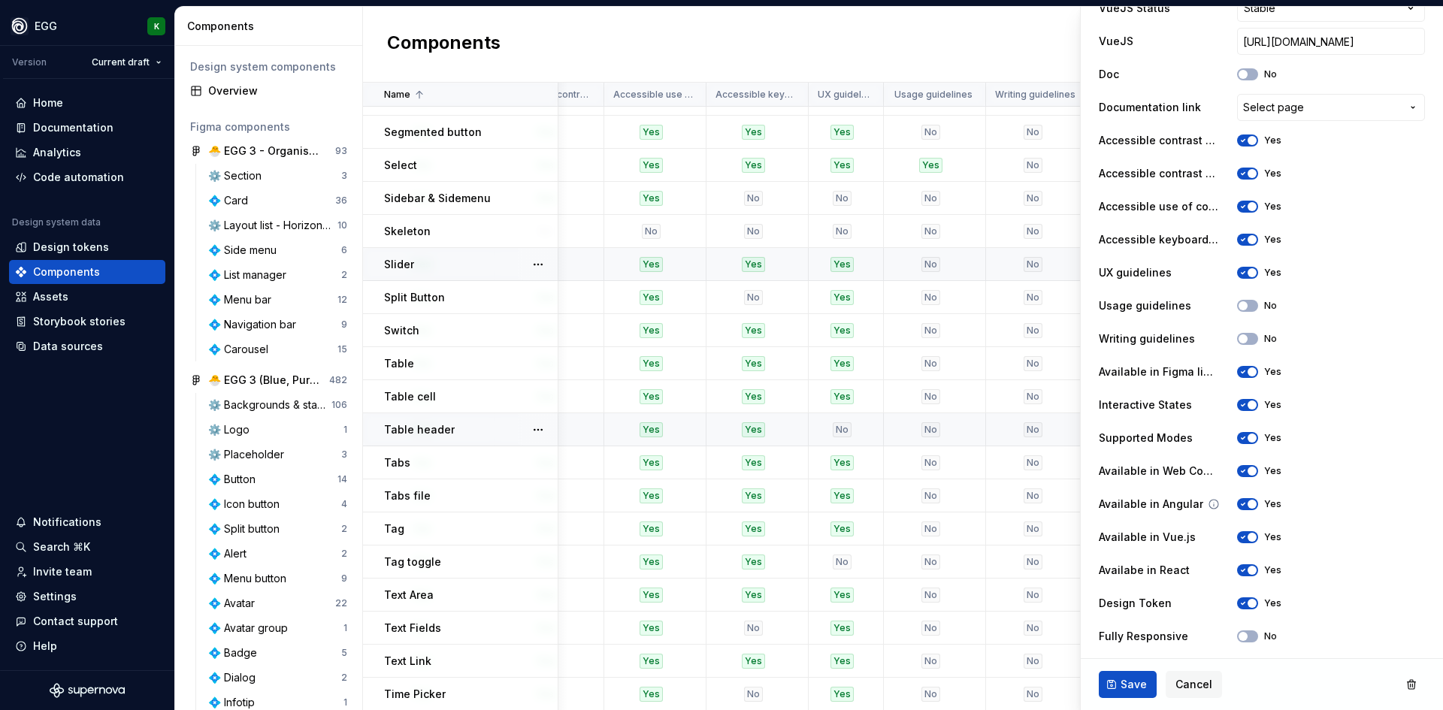
scroll to position [768, 0]
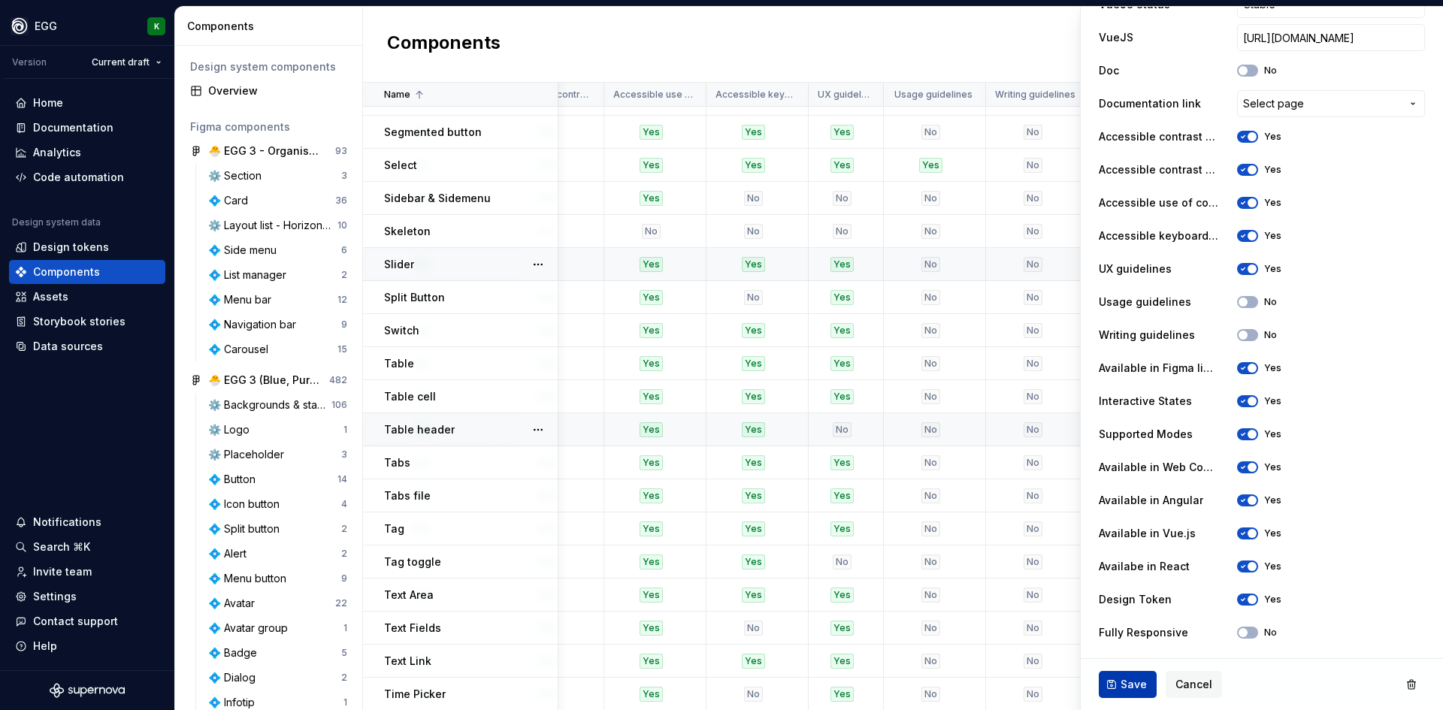
click at [1131, 683] on span "Save" at bounding box center [1134, 684] width 26 height 15
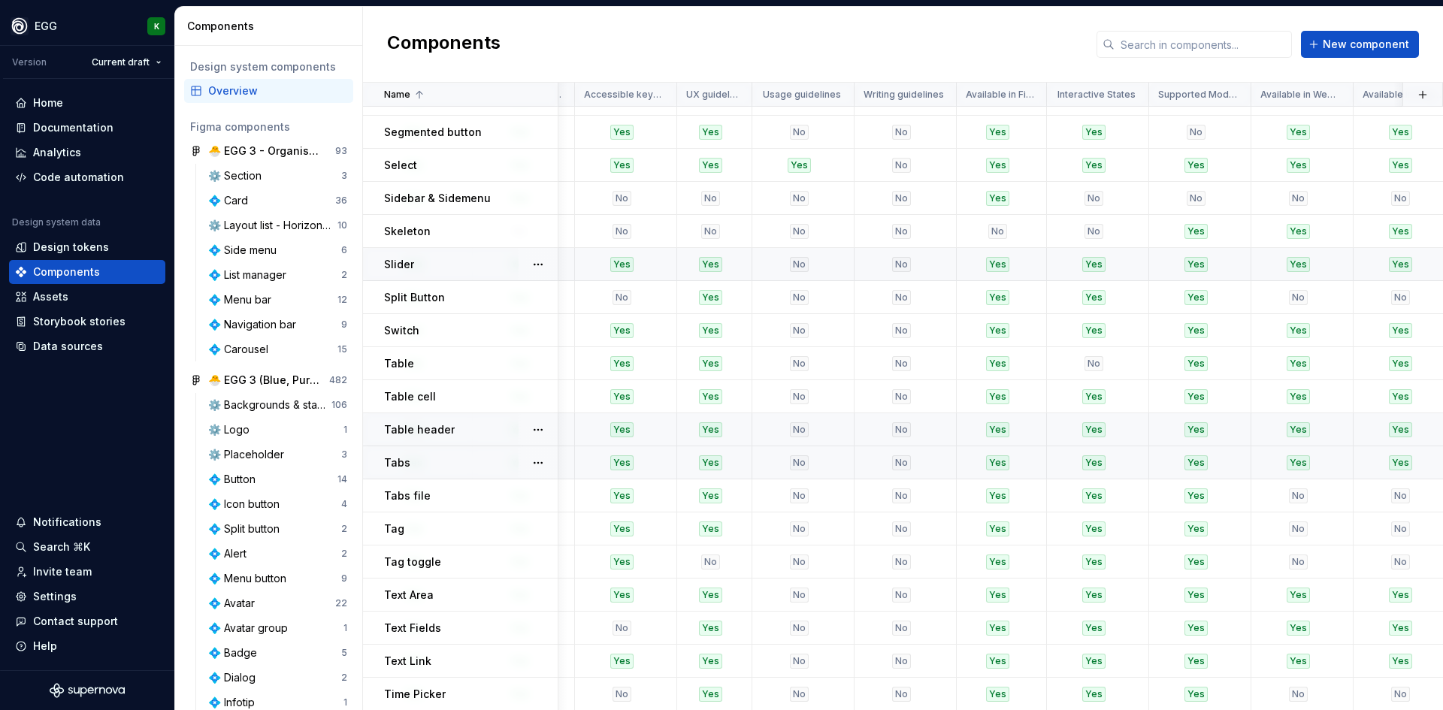
scroll to position [1729, 2407]
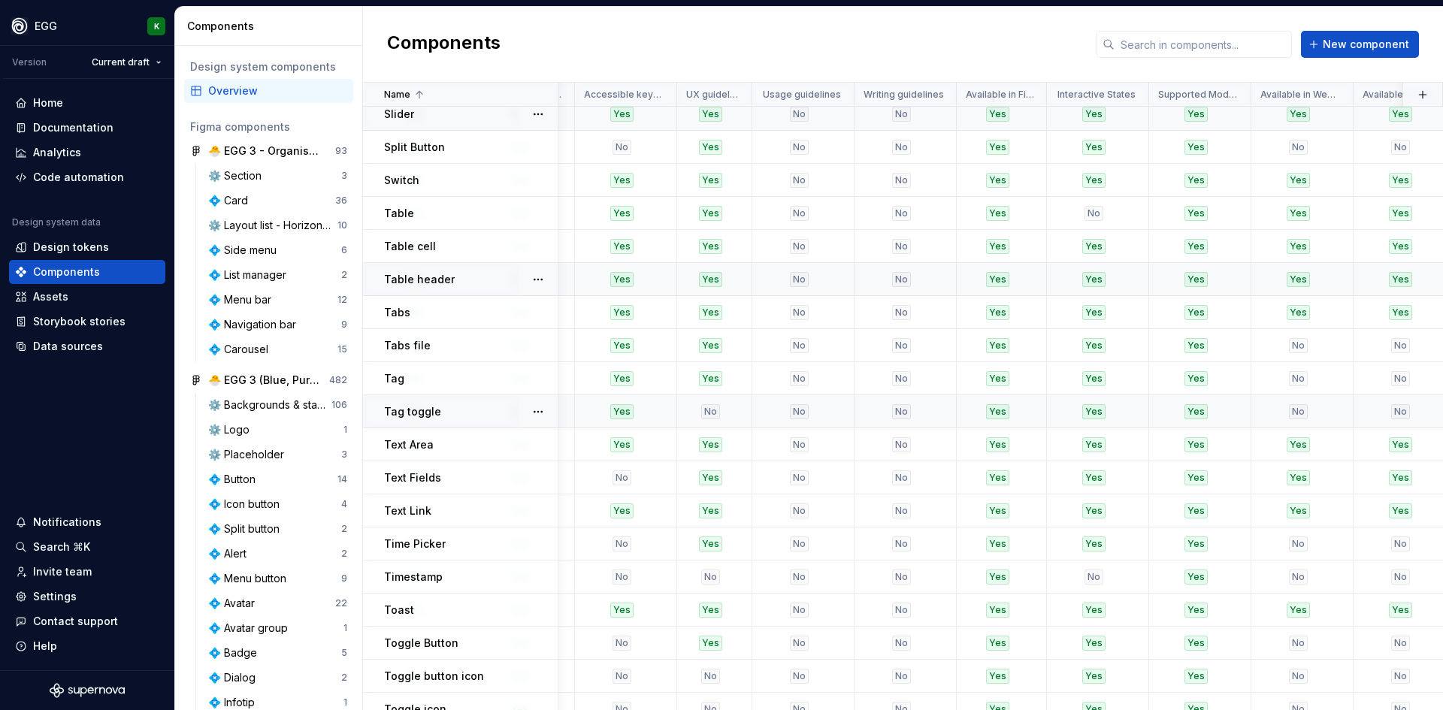
click at [471, 414] on div "Tag toggle" at bounding box center [470, 411] width 173 height 15
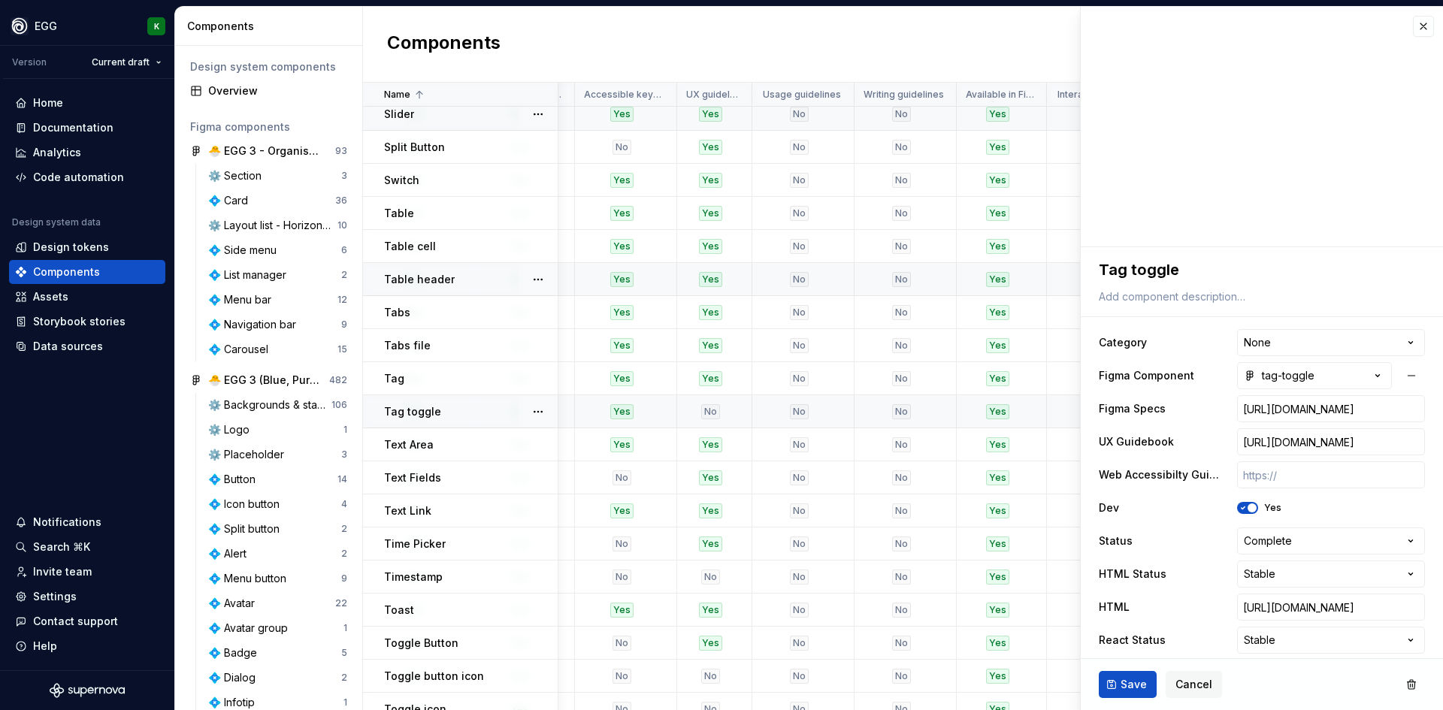
type textarea "*"
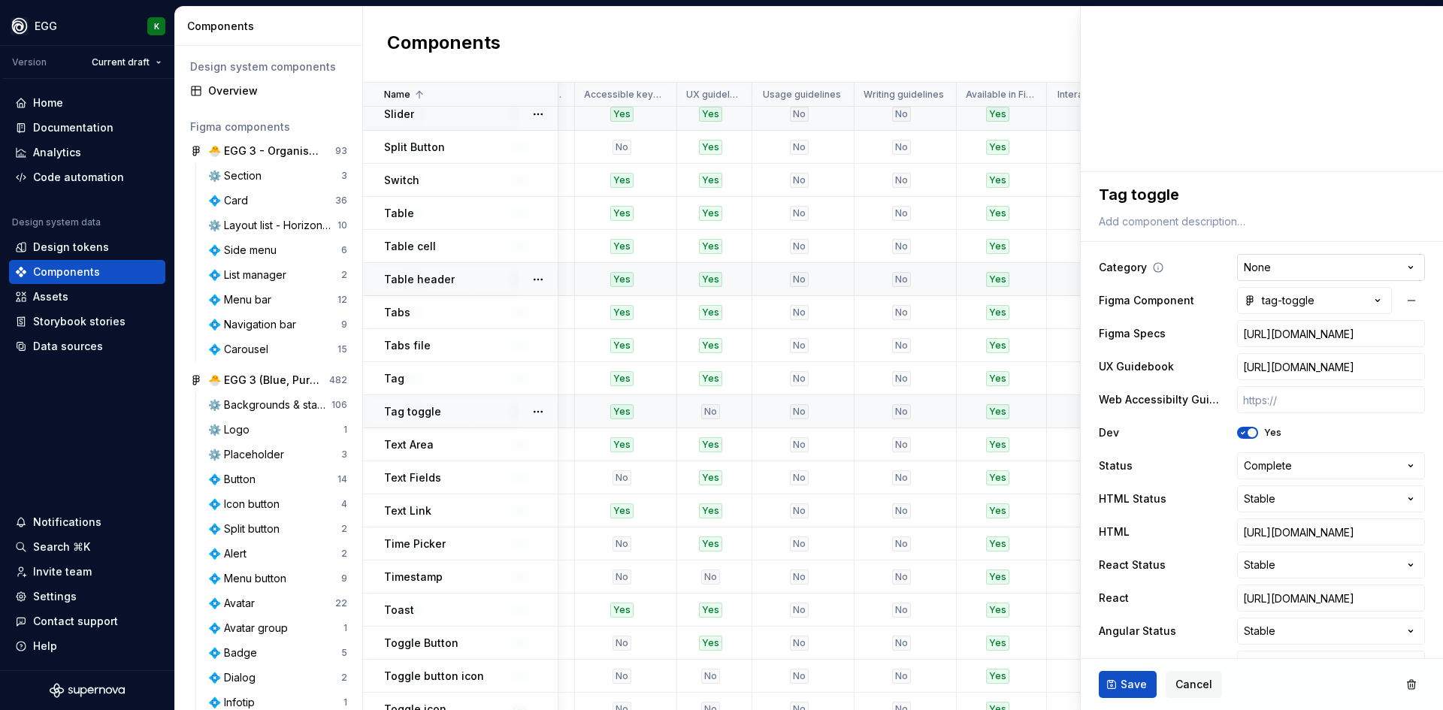
click at [1277, 270] on html "EGG K Version Current draft Home Documentation Analytics Code automation Design…" at bounding box center [721, 355] width 1443 height 710
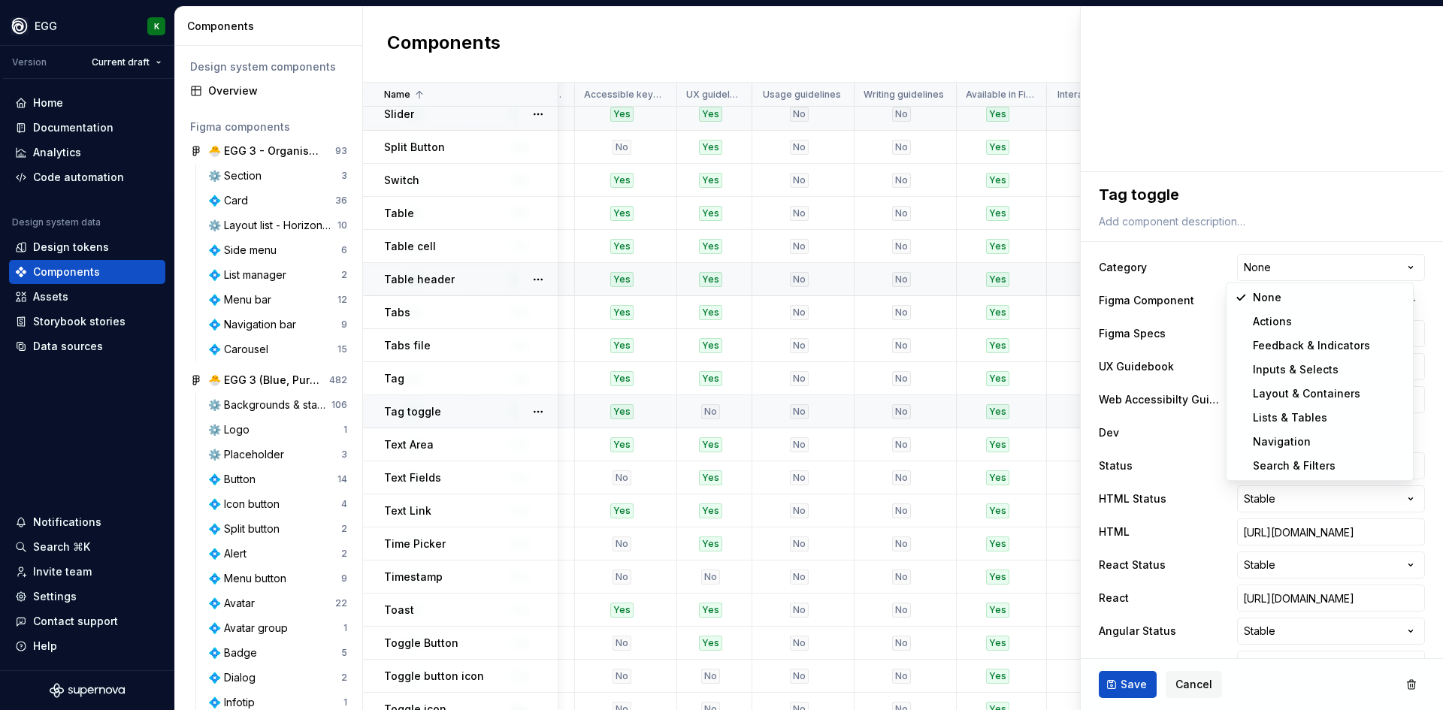
select select "**********"
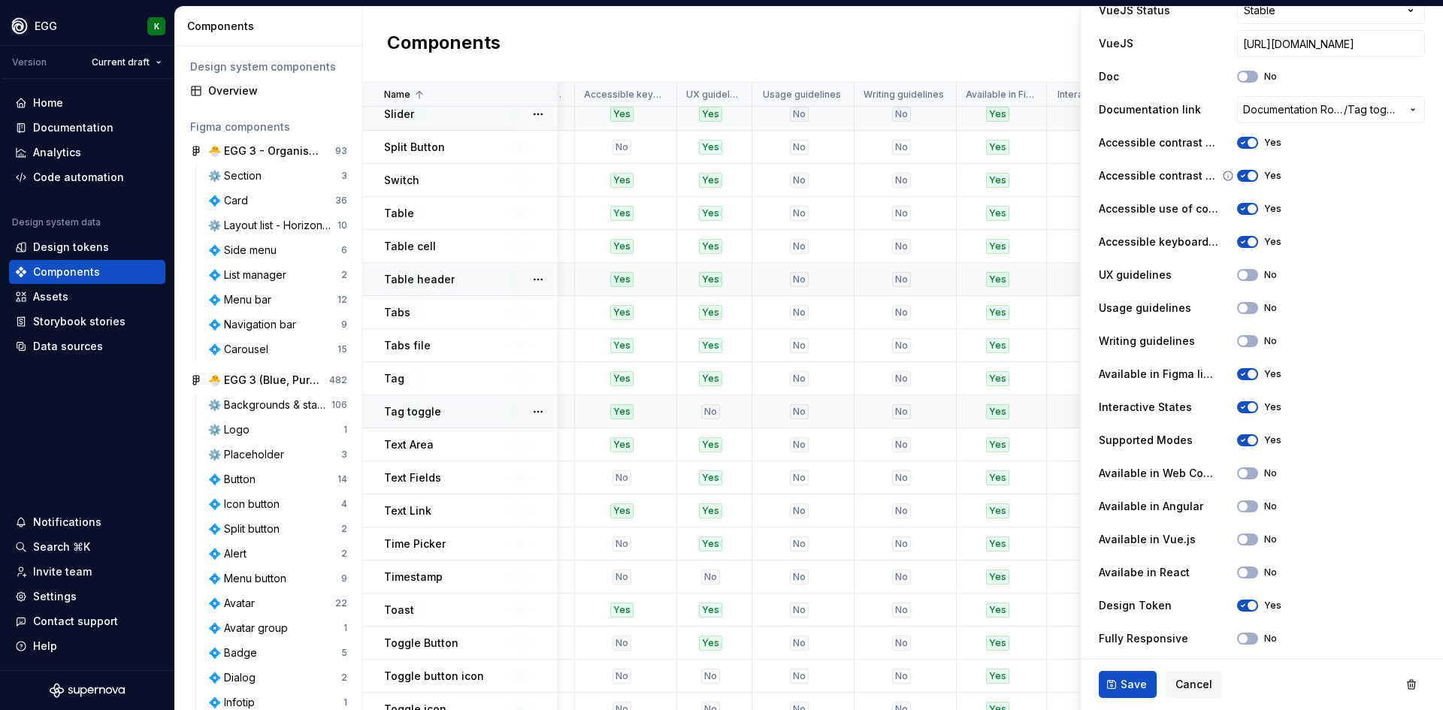
scroll to position [768, 0]
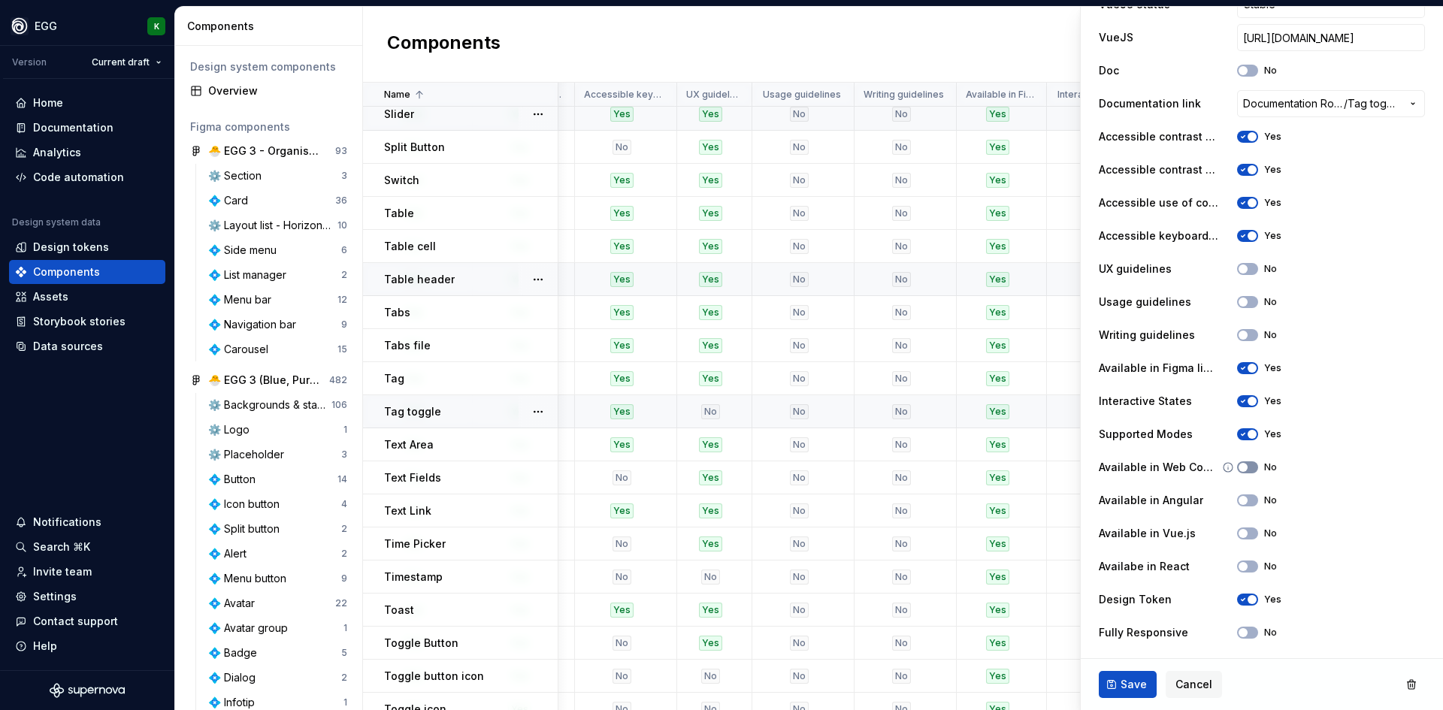
click at [1239, 466] on span "button" at bounding box center [1243, 467] width 9 height 9
click at [1239, 503] on span "button" at bounding box center [1243, 500] width 9 height 9
click at [1243, 535] on button "No" at bounding box center [1247, 534] width 21 height 12
click at [1240, 565] on button "No" at bounding box center [1247, 567] width 21 height 12
click at [1129, 688] on span "Save" at bounding box center [1134, 684] width 26 height 15
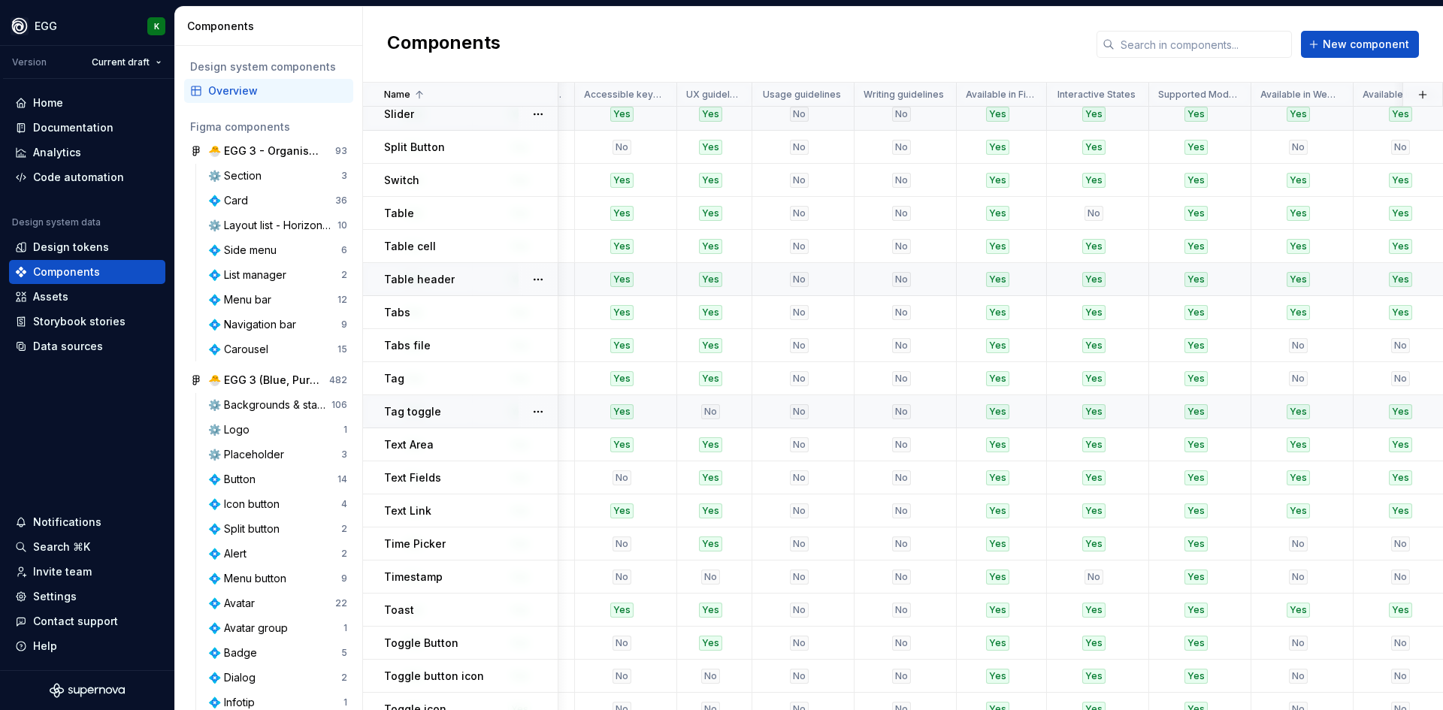
click at [486, 409] on div "Tag toggle" at bounding box center [470, 411] width 173 height 15
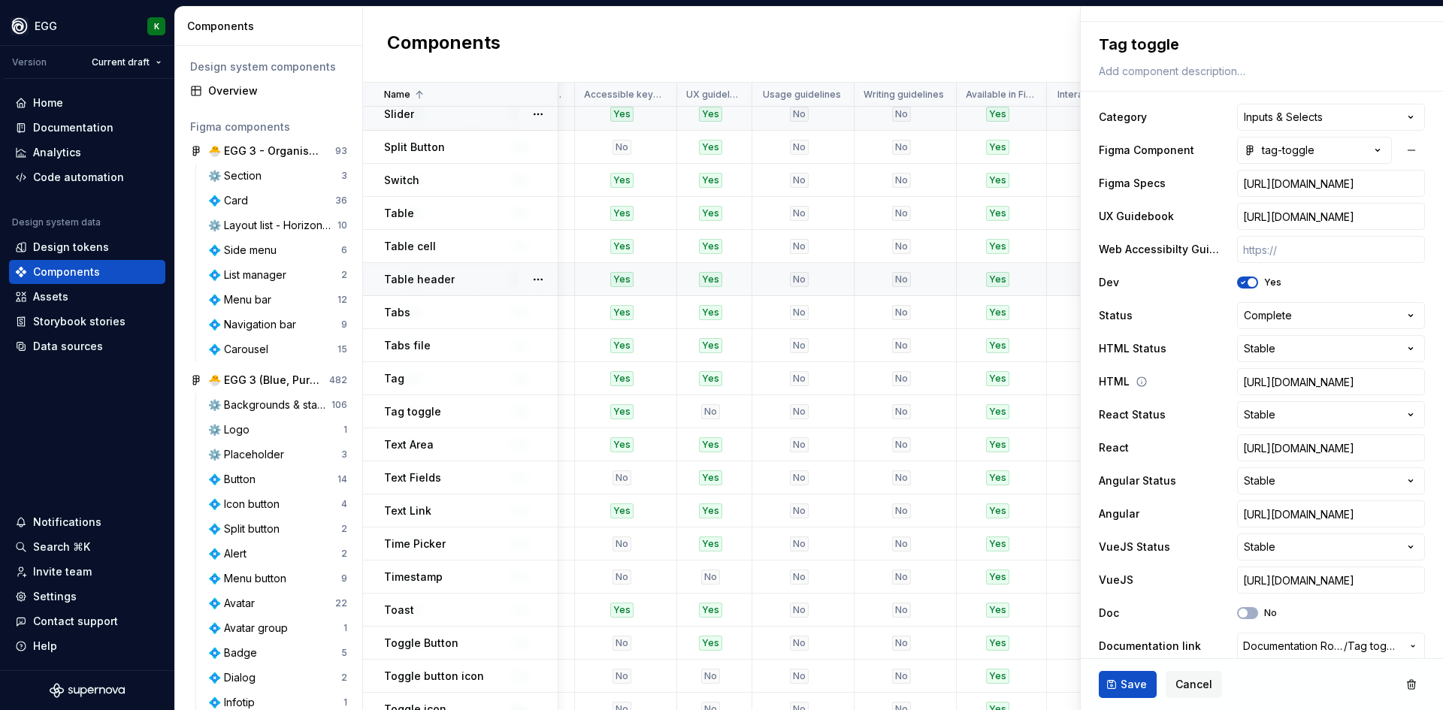
scroll to position [356, 0]
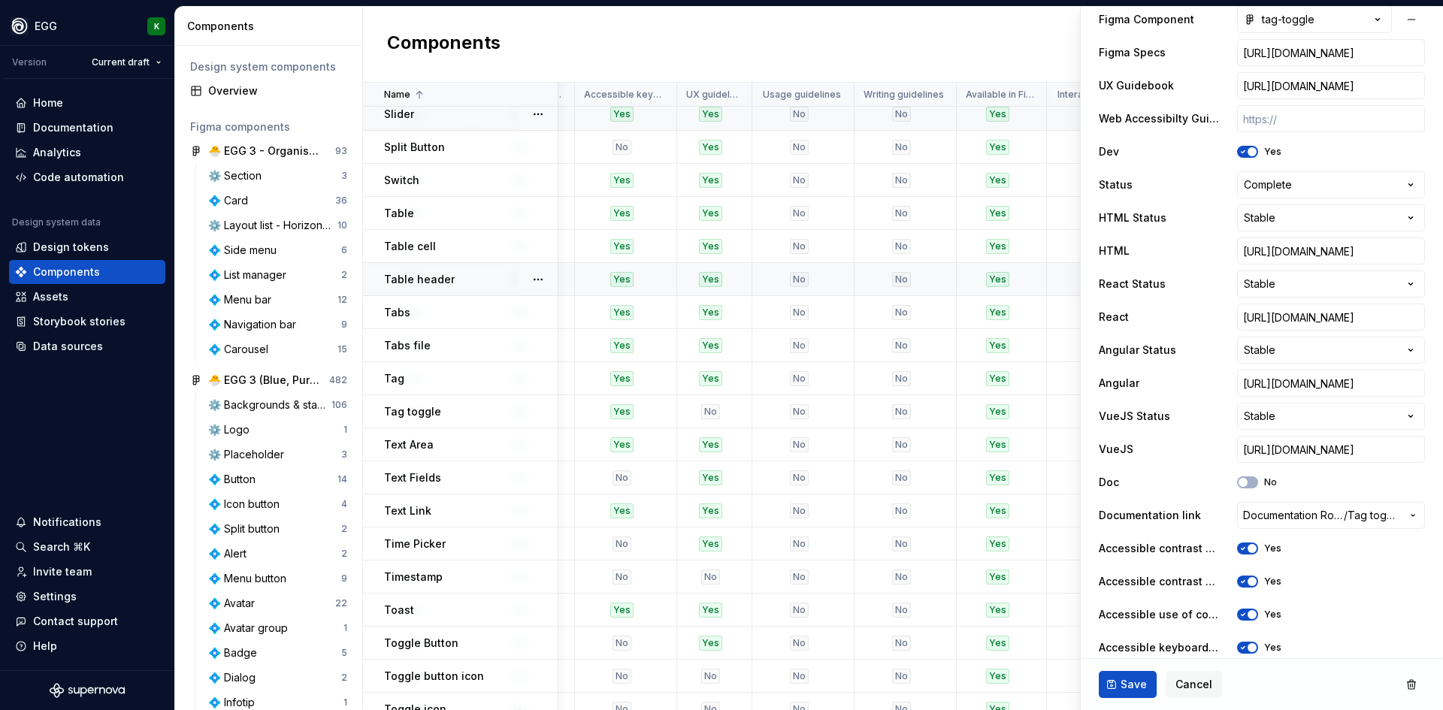
click at [1238, 675] on button "No" at bounding box center [1247, 681] width 21 height 12
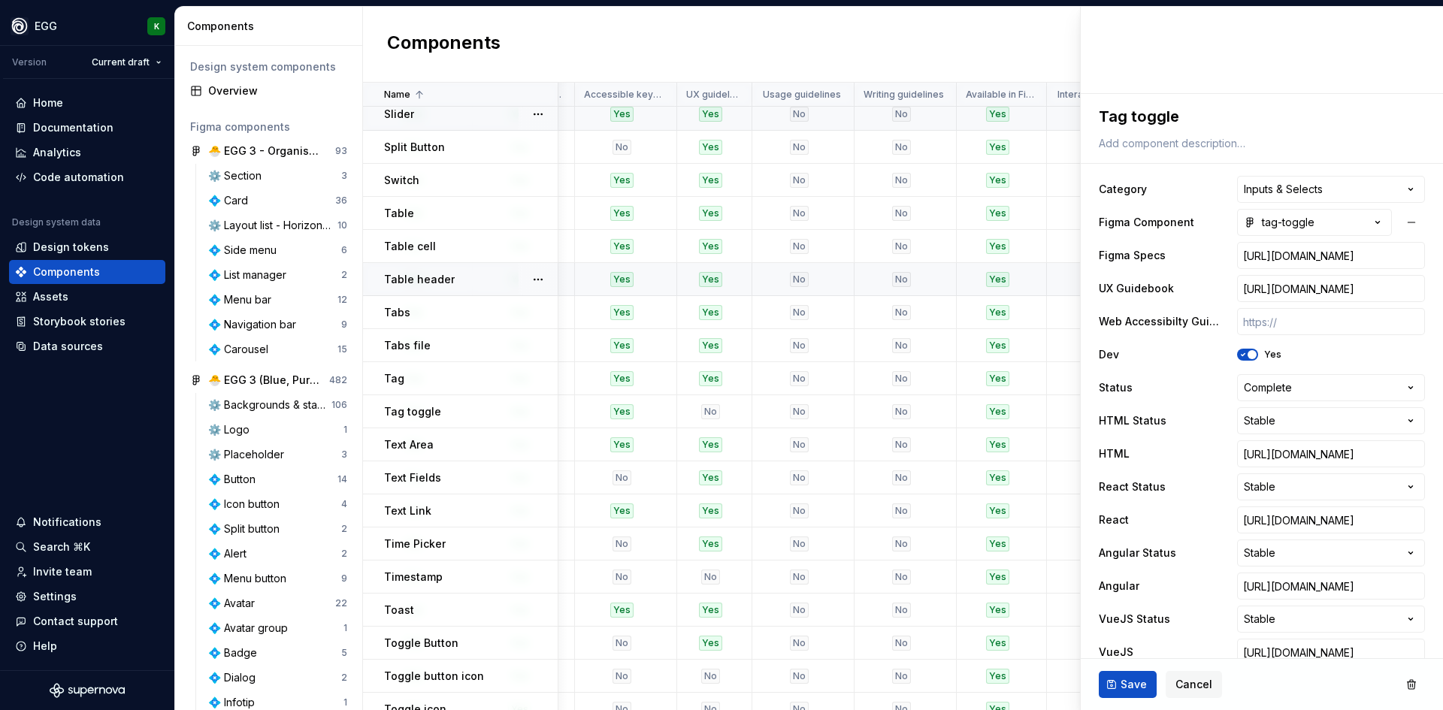
scroll to position [150, 0]
click at [1133, 688] on span "Save" at bounding box center [1134, 684] width 26 height 15
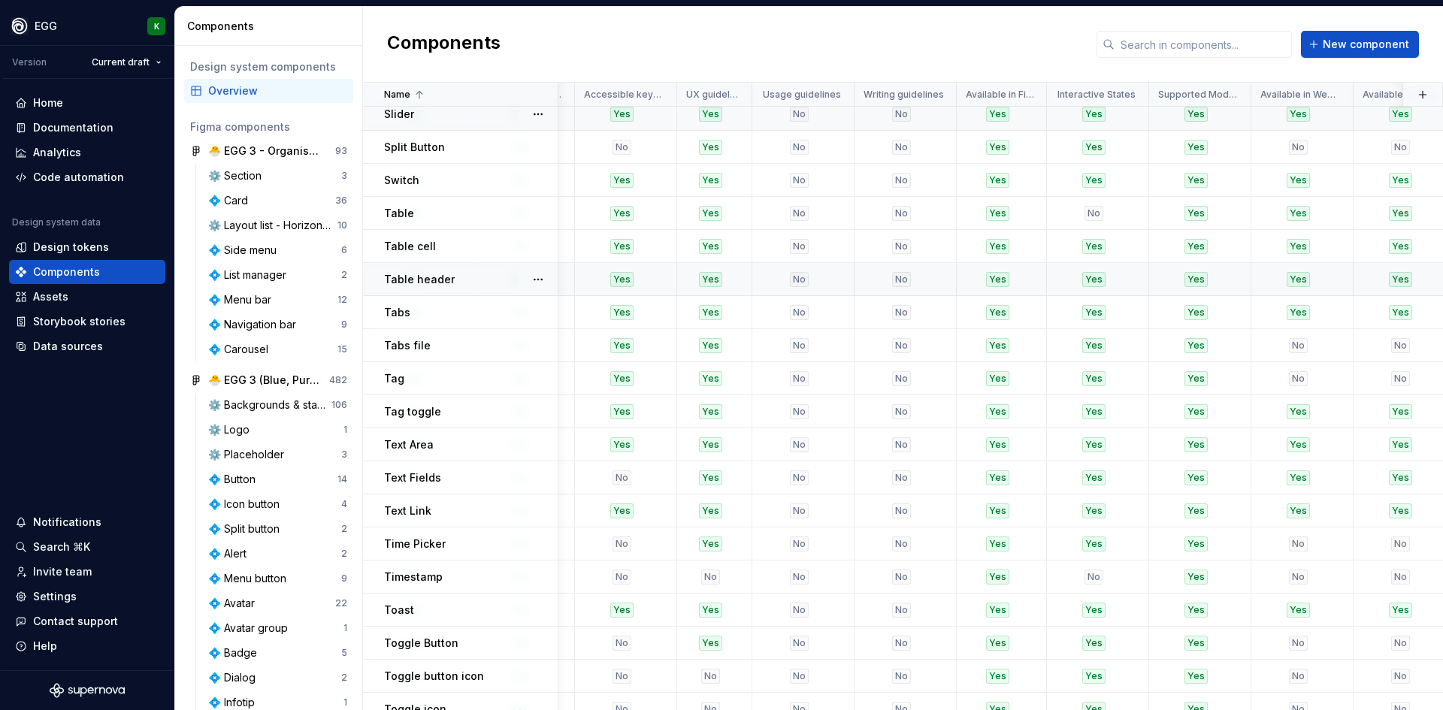
click at [450, 484] on div "Text Fields" at bounding box center [470, 478] width 173 height 15
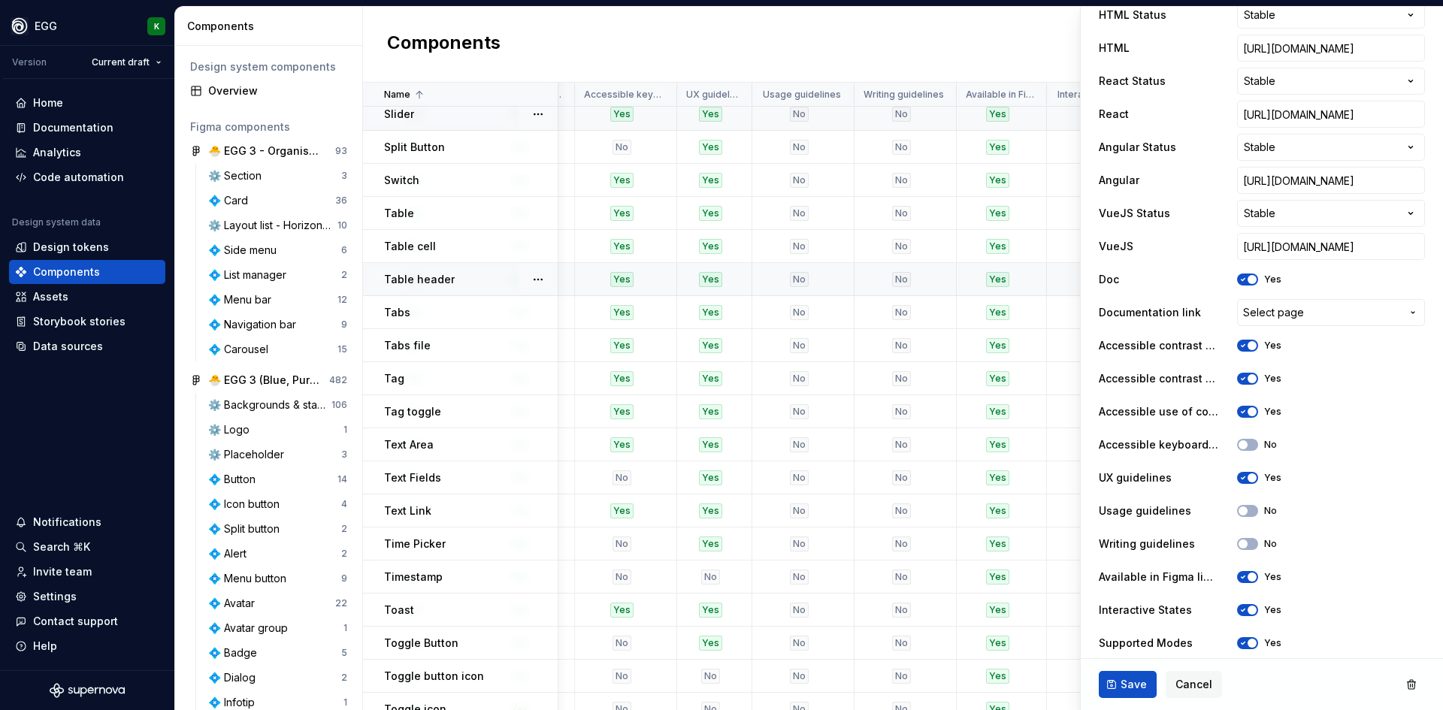
scroll to position [677, 0]
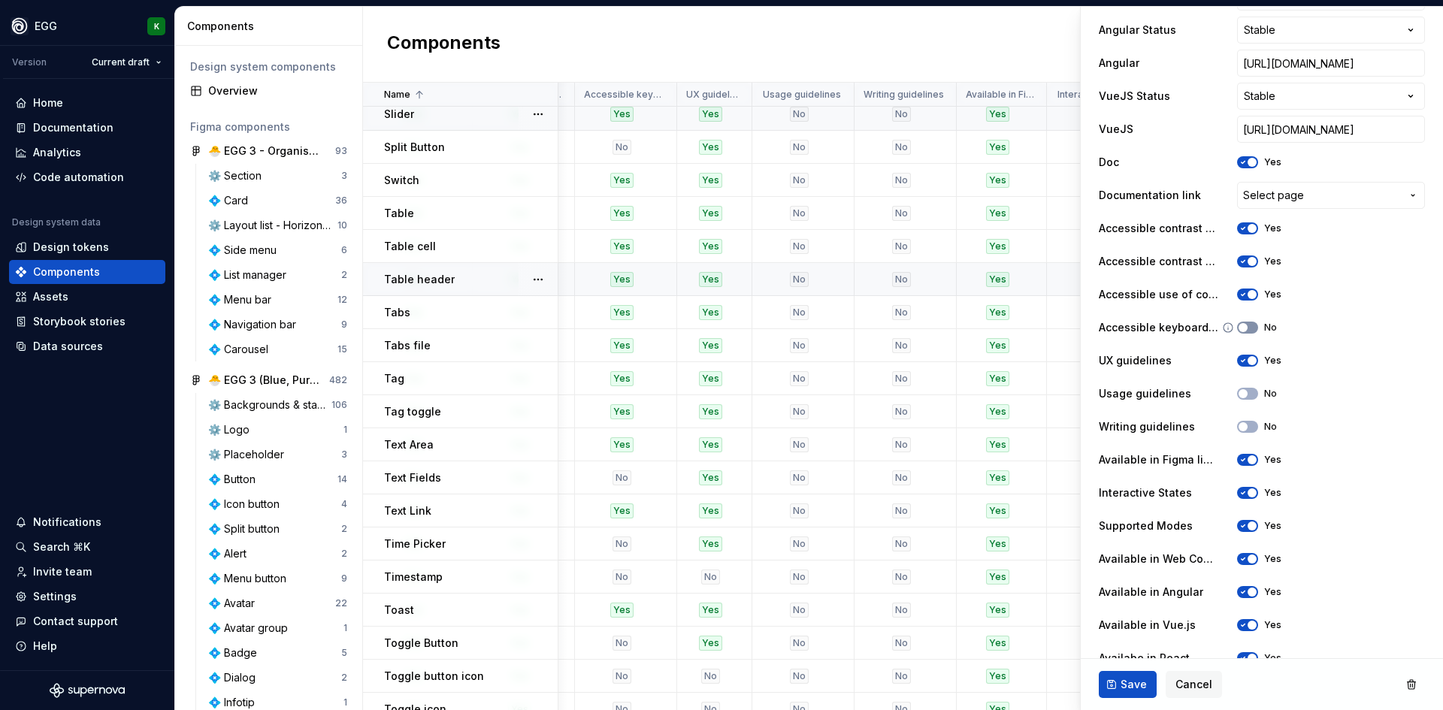
click at [1240, 326] on span "button" at bounding box center [1243, 327] width 9 height 9
click at [1125, 693] on button "Save" at bounding box center [1128, 684] width 58 height 27
type textarea "*"
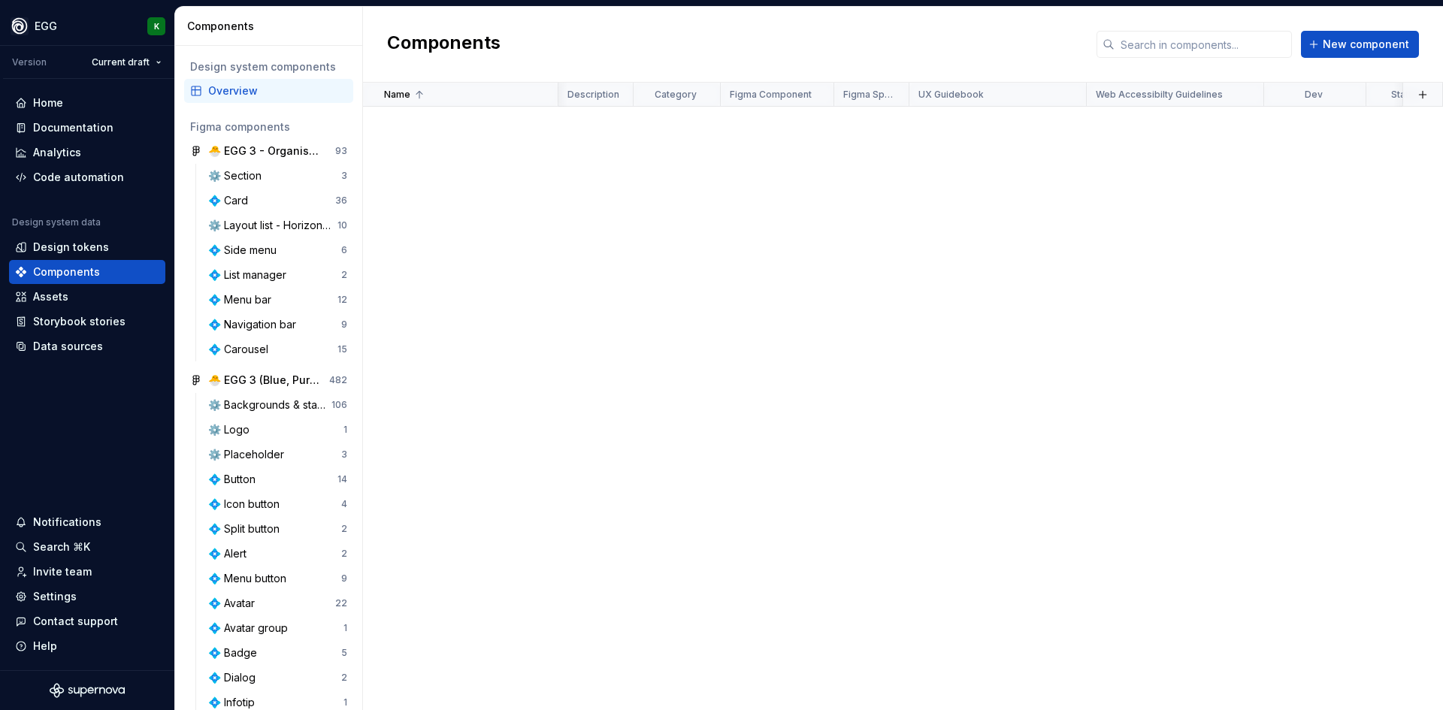
scroll to position [1729, 2407]
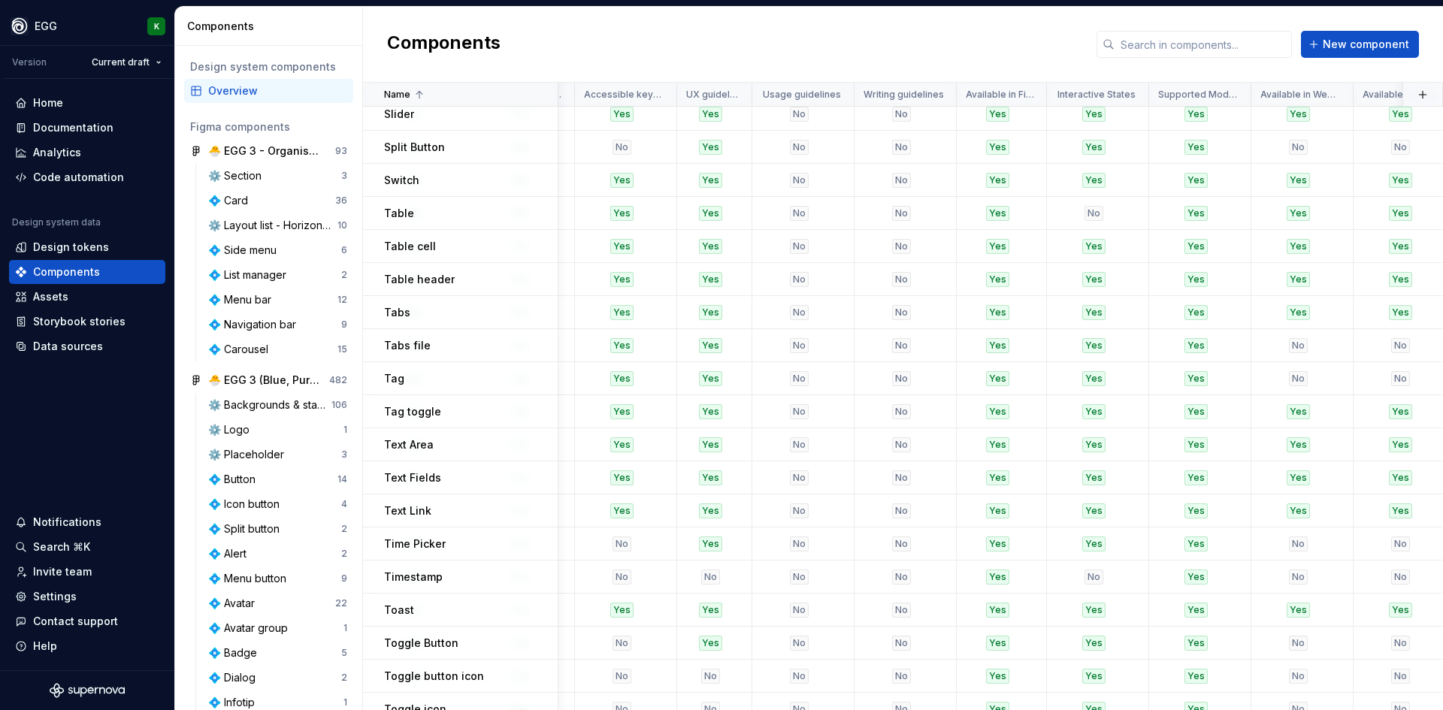
click at [471, 374] on div "Tag" at bounding box center [470, 378] width 173 height 15
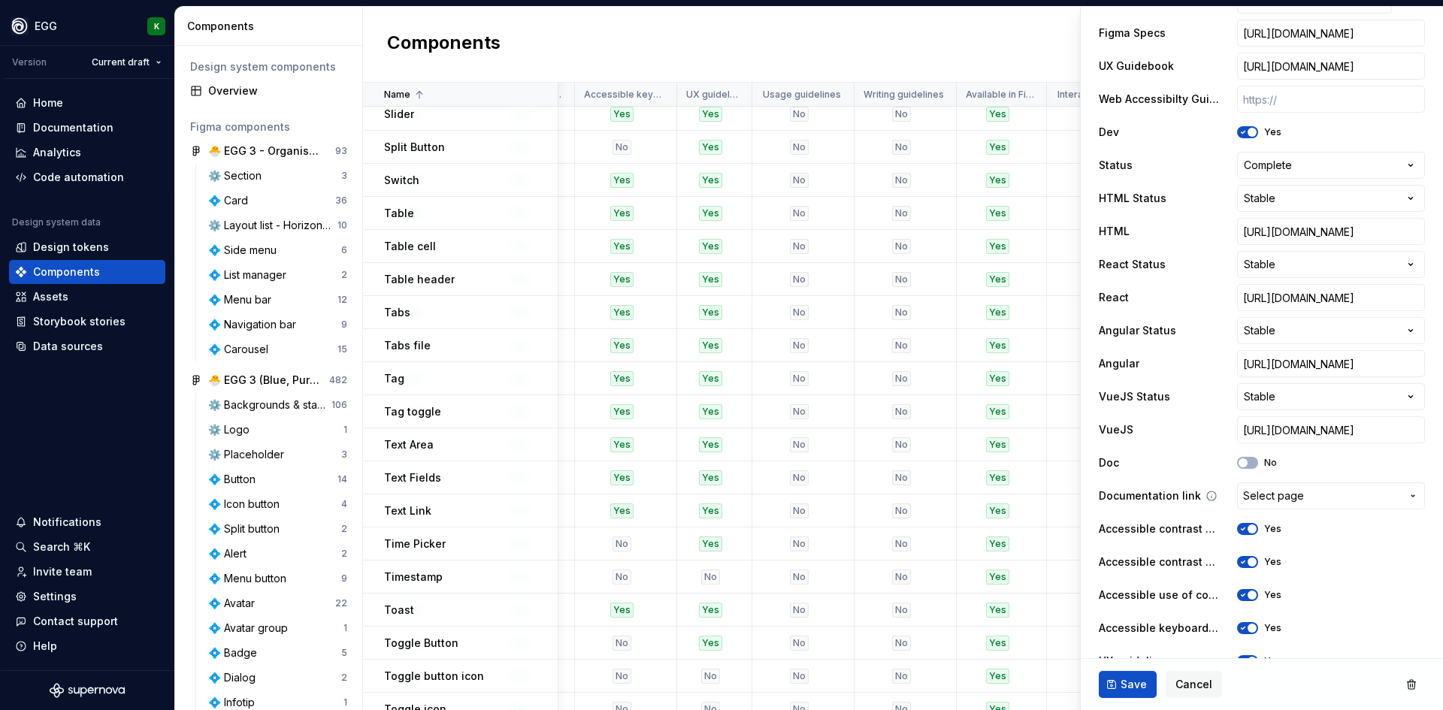
scroll to position [752, 0]
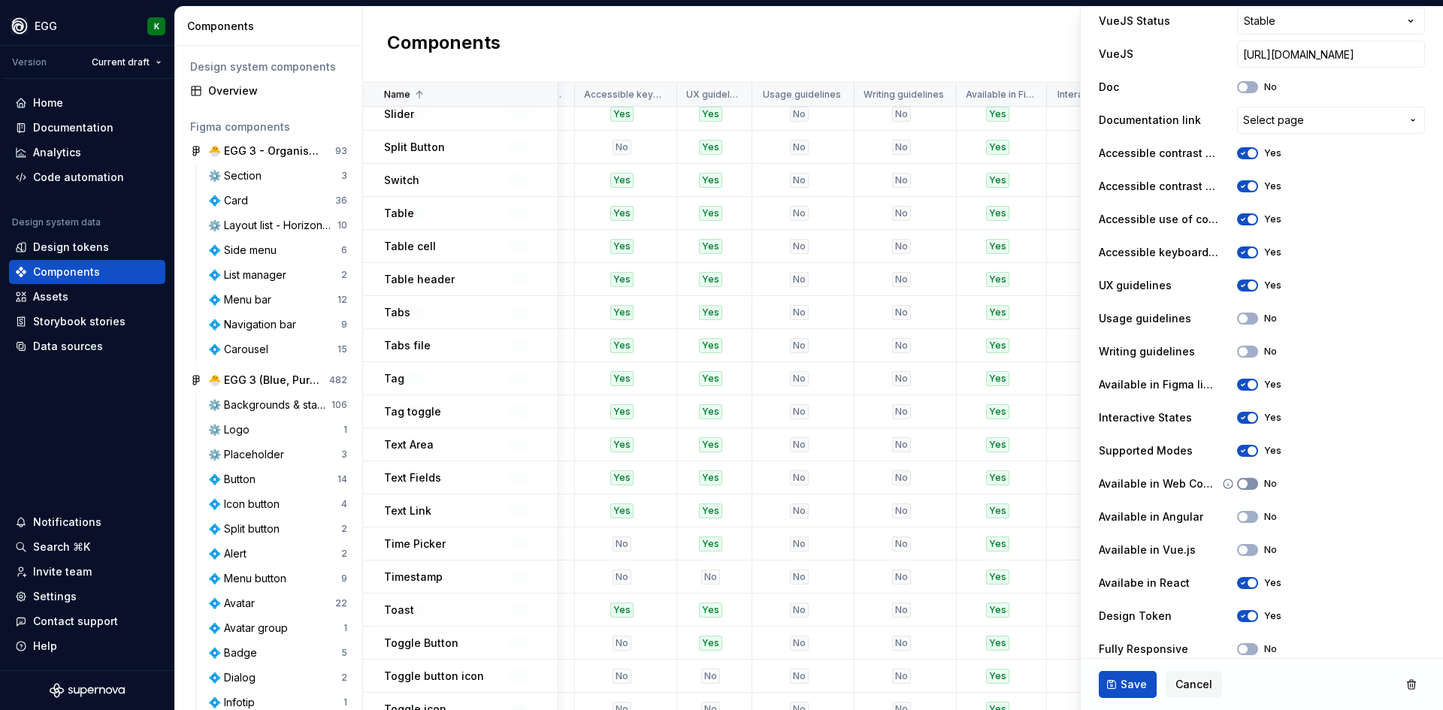
click at [1251, 484] on button "No" at bounding box center [1247, 484] width 21 height 12
click at [1239, 521] on button "No" at bounding box center [1247, 517] width 21 height 12
click at [1240, 550] on button "No" at bounding box center [1247, 550] width 21 height 12
click at [1144, 685] on span "Save" at bounding box center [1134, 684] width 26 height 15
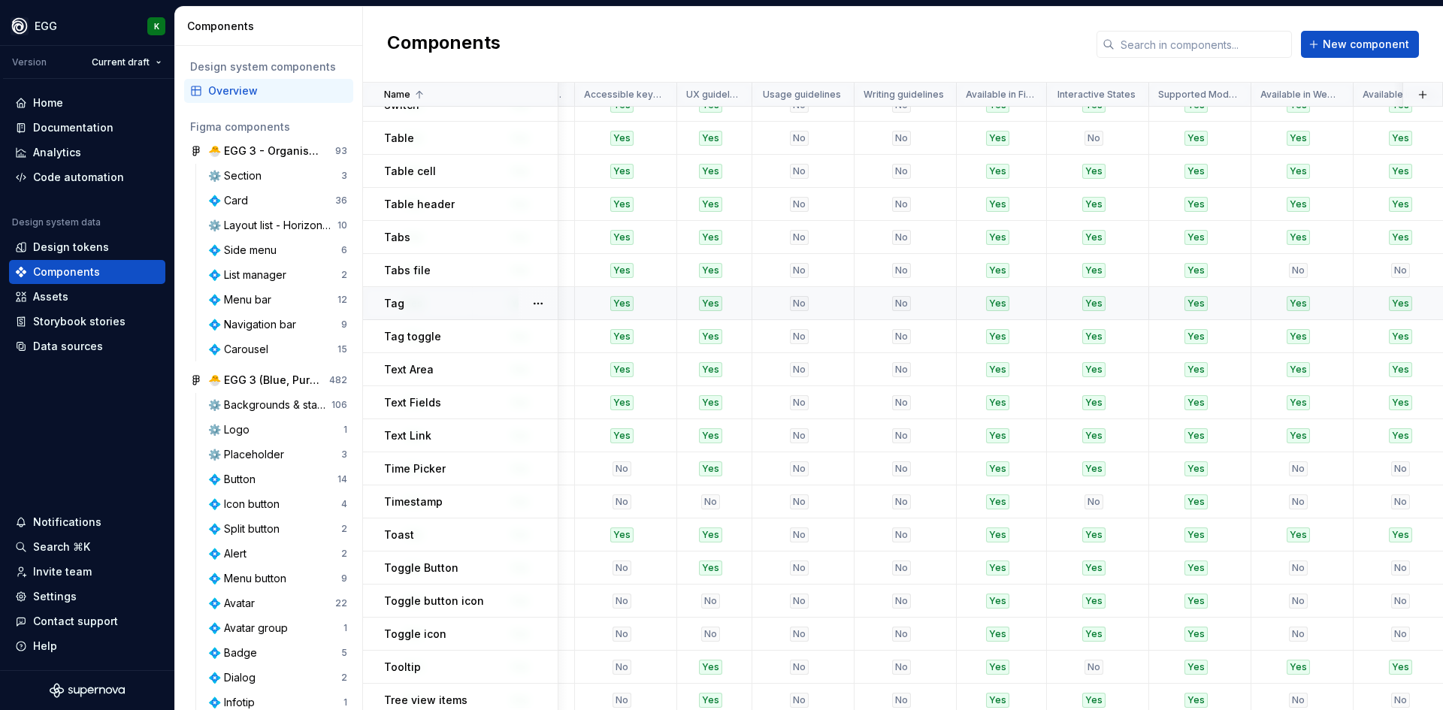
scroll to position [1819, 2407]
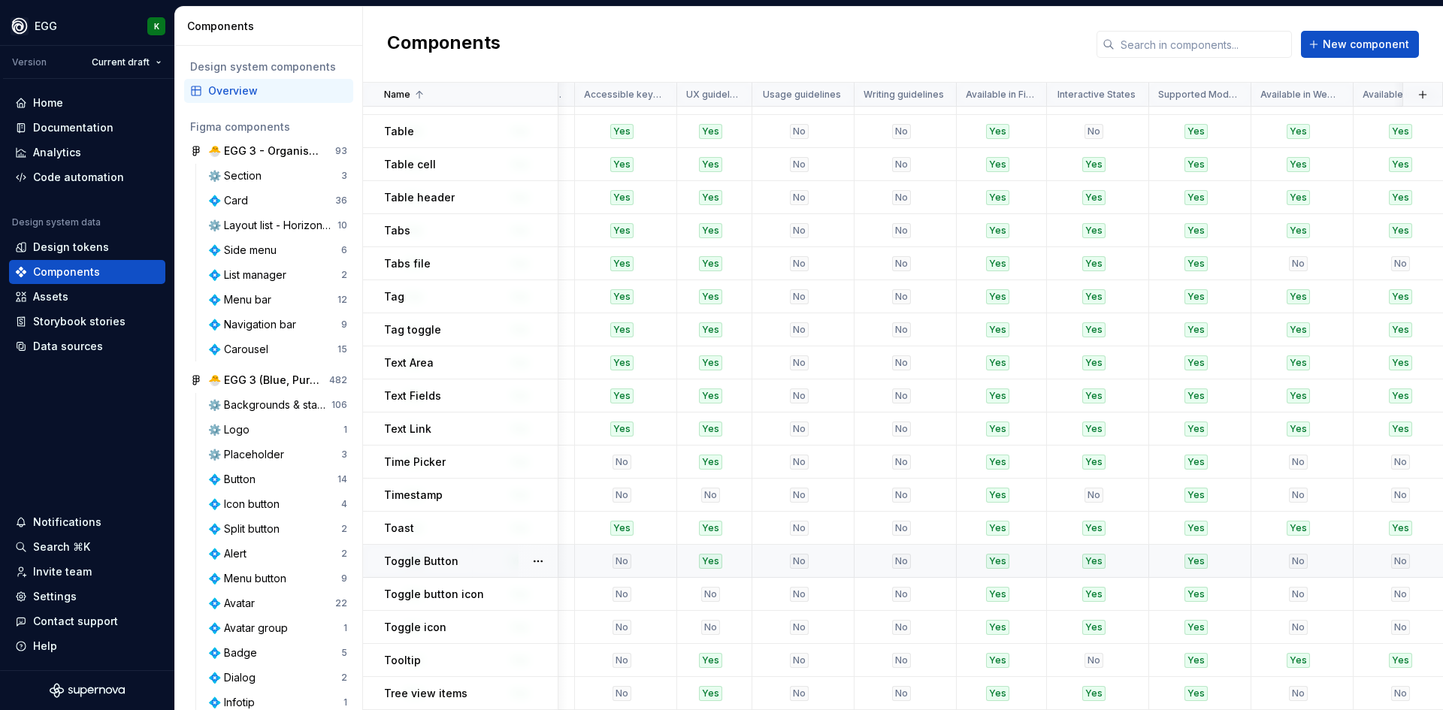
click at [451, 559] on p "Toggle Button" at bounding box center [421, 561] width 74 height 15
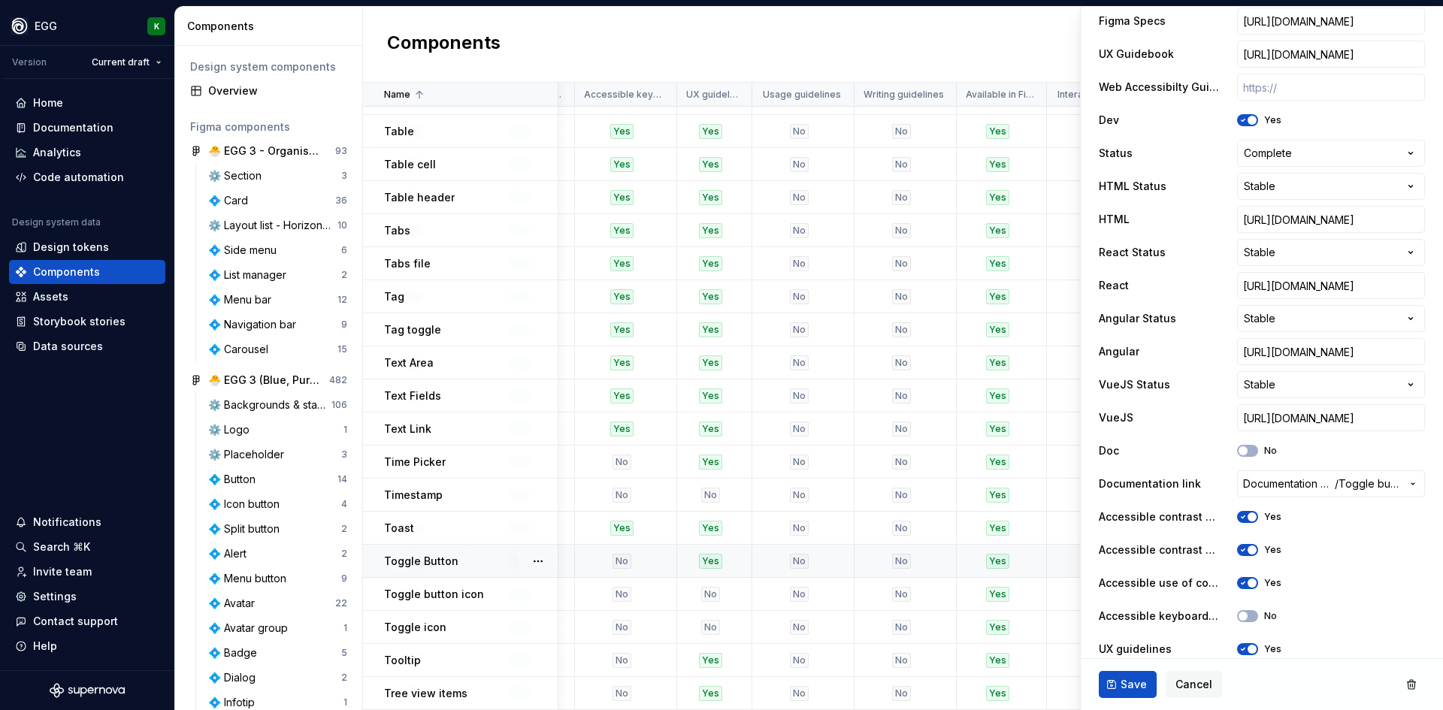
scroll to position [526, 0]
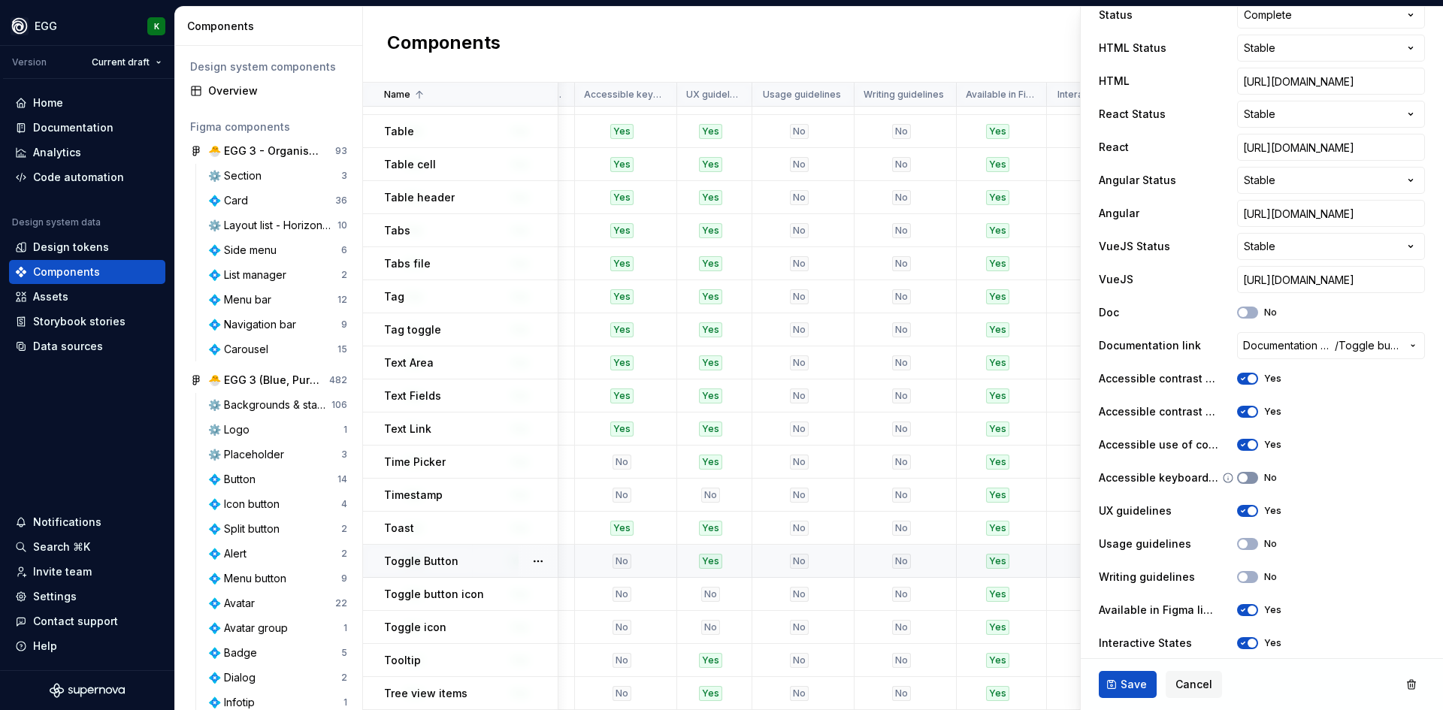
click at [1249, 477] on button "No" at bounding box center [1247, 478] width 21 height 12
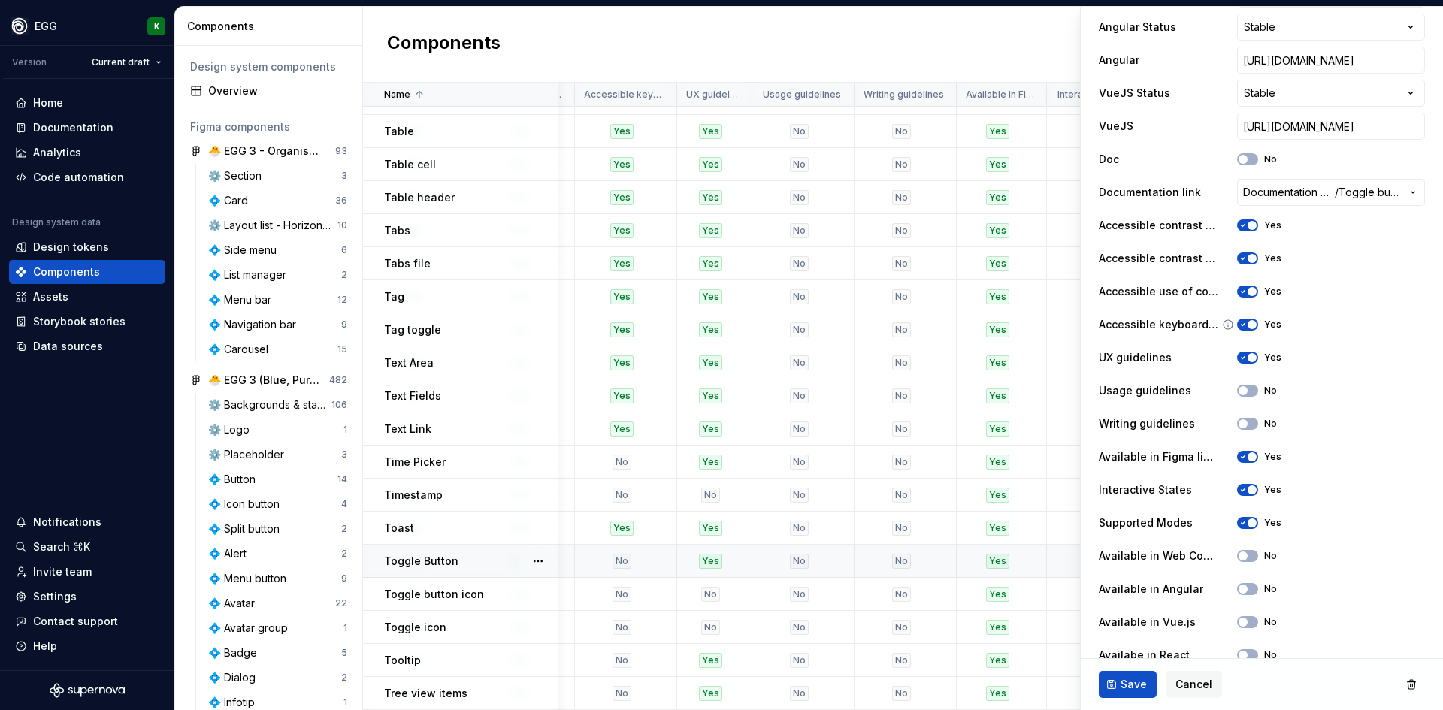
scroll to position [768, 0]
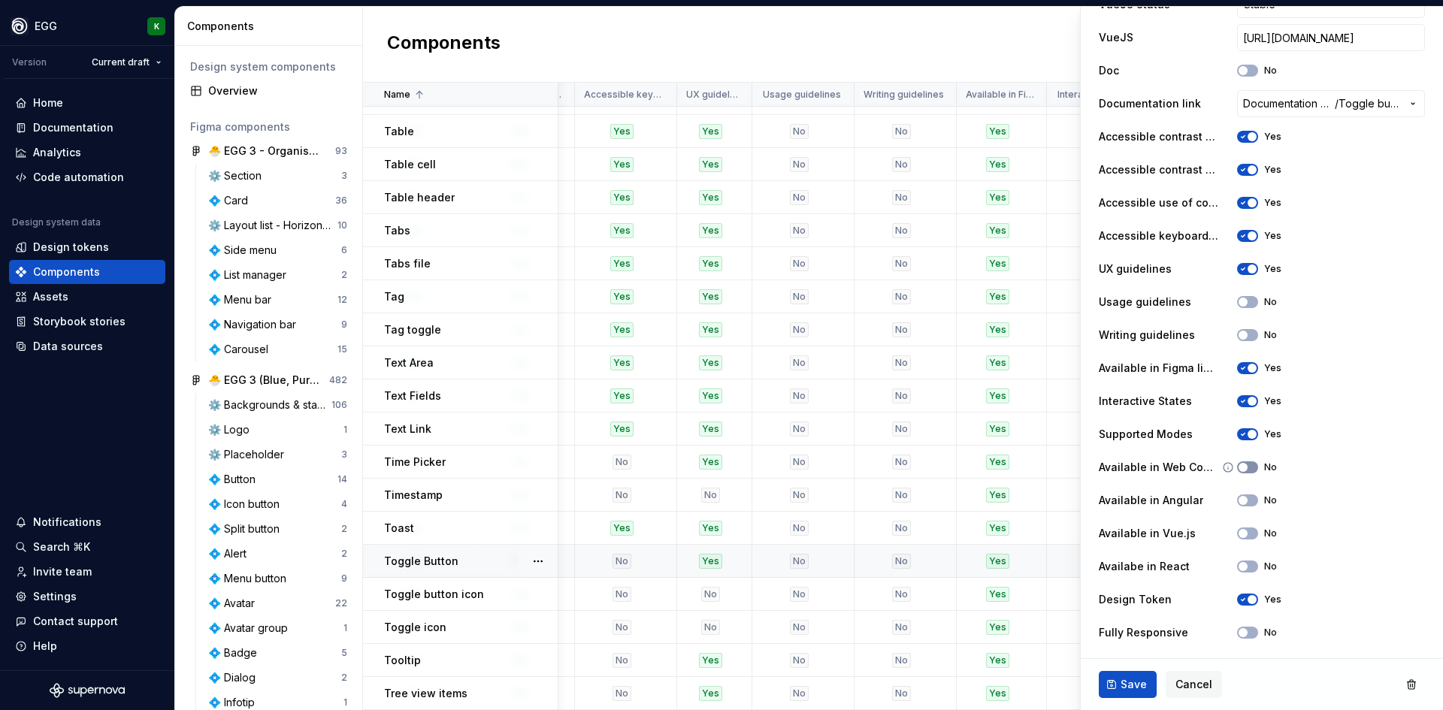
click at [1248, 467] on button "No" at bounding box center [1247, 468] width 21 height 12
click at [1243, 502] on button "No" at bounding box center [1247, 501] width 21 height 12
click at [1242, 535] on button "No" at bounding box center [1247, 534] width 21 height 12
click at [1240, 572] on button "No" at bounding box center [1247, 567] width 21 height 12
click at [1130, 686] on span "Save" at bounding box center [1134, 684] width 26 height 15
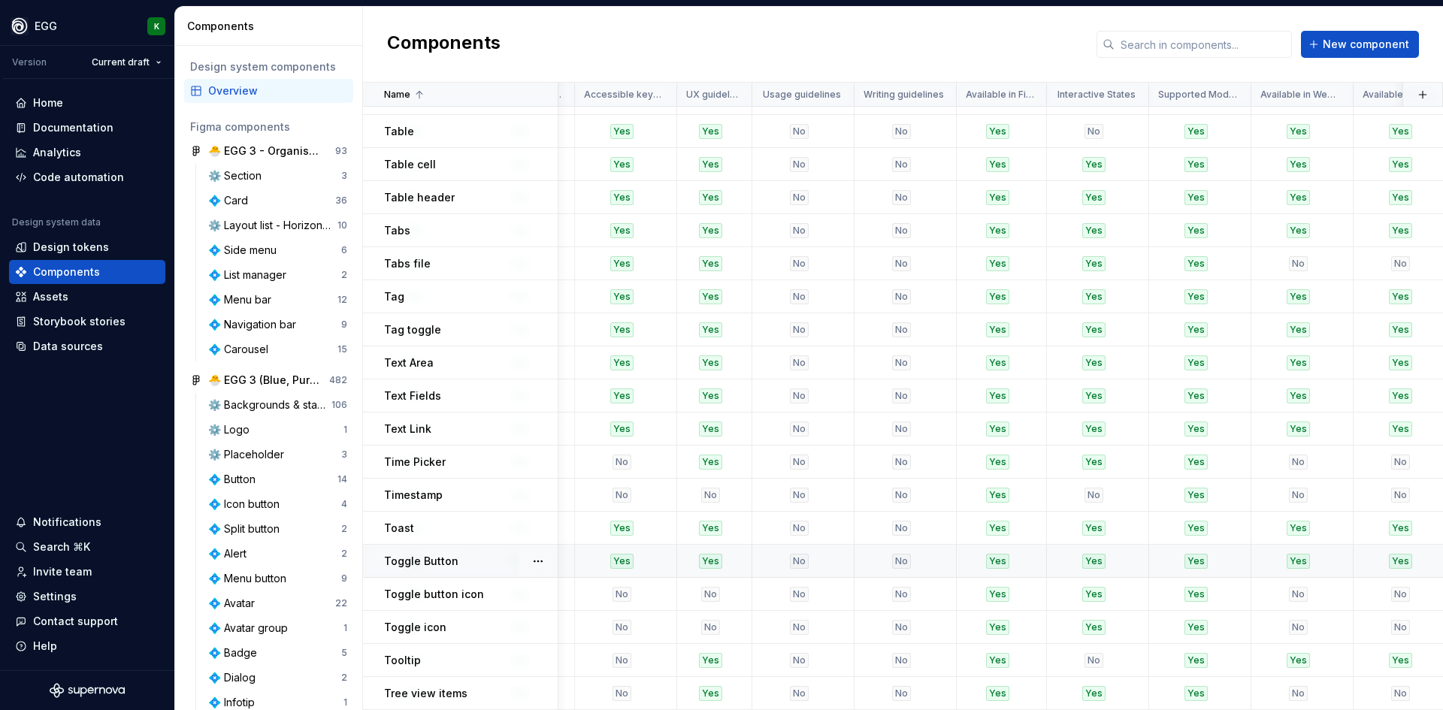
click at [468, 559] on div "Toggle Button" at bounding box center [470, 561] width 173 height 15
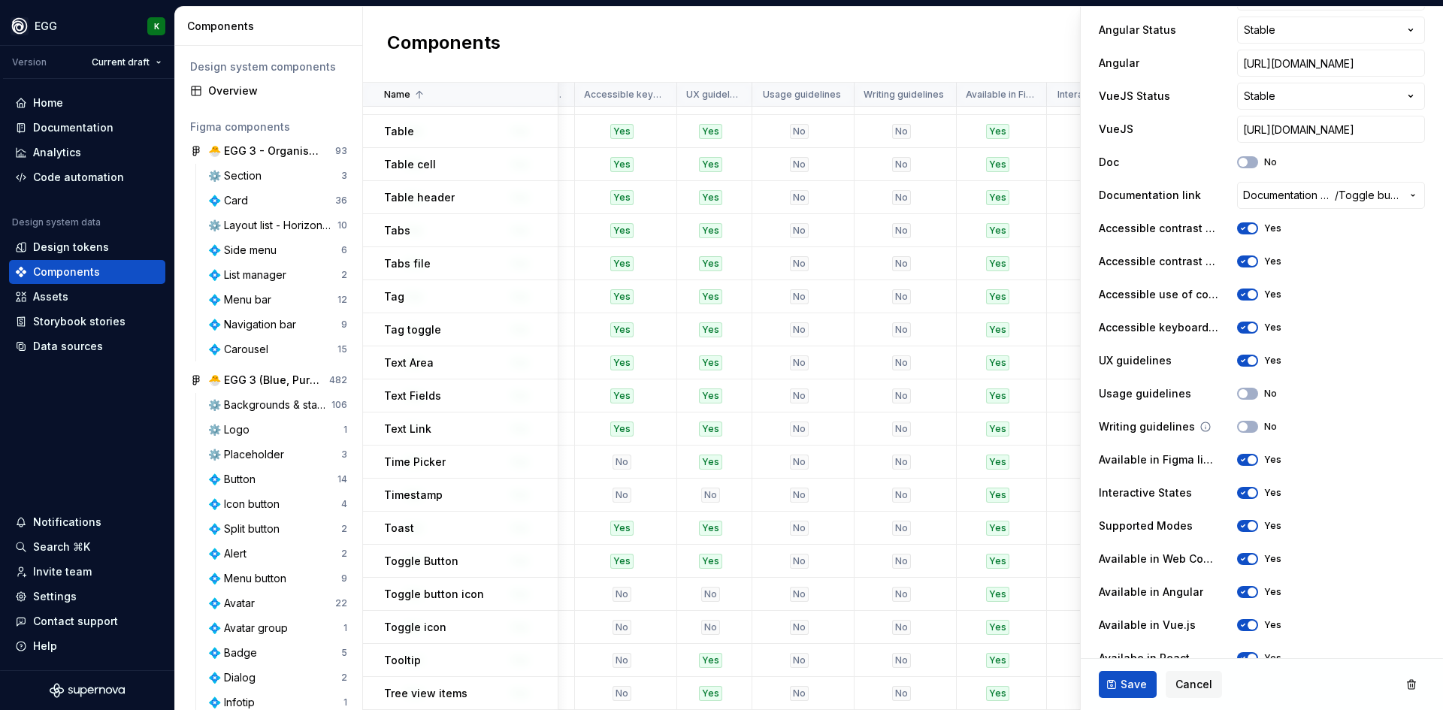
scroll to position [768, 0]
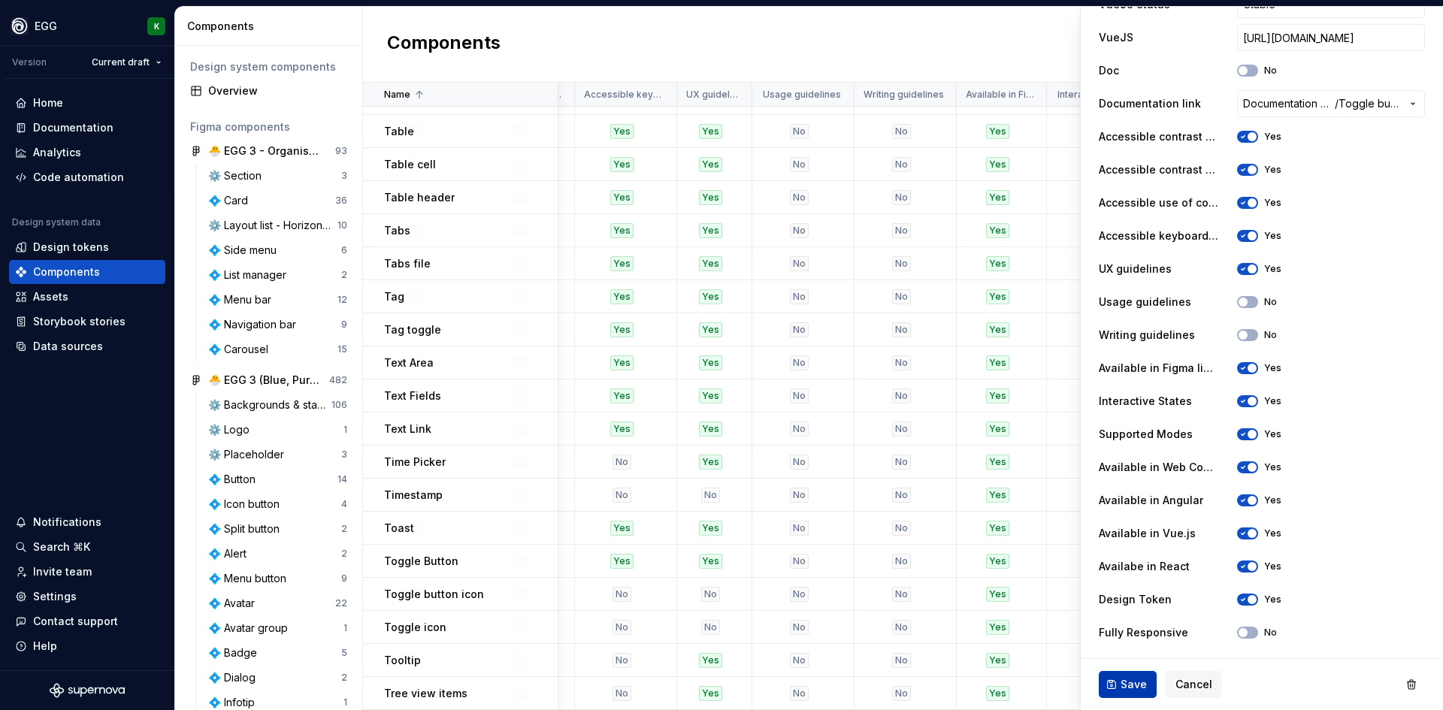
click at [1115, 689] on button "Save" at bounding box center [1128, 684] width 58 height 27
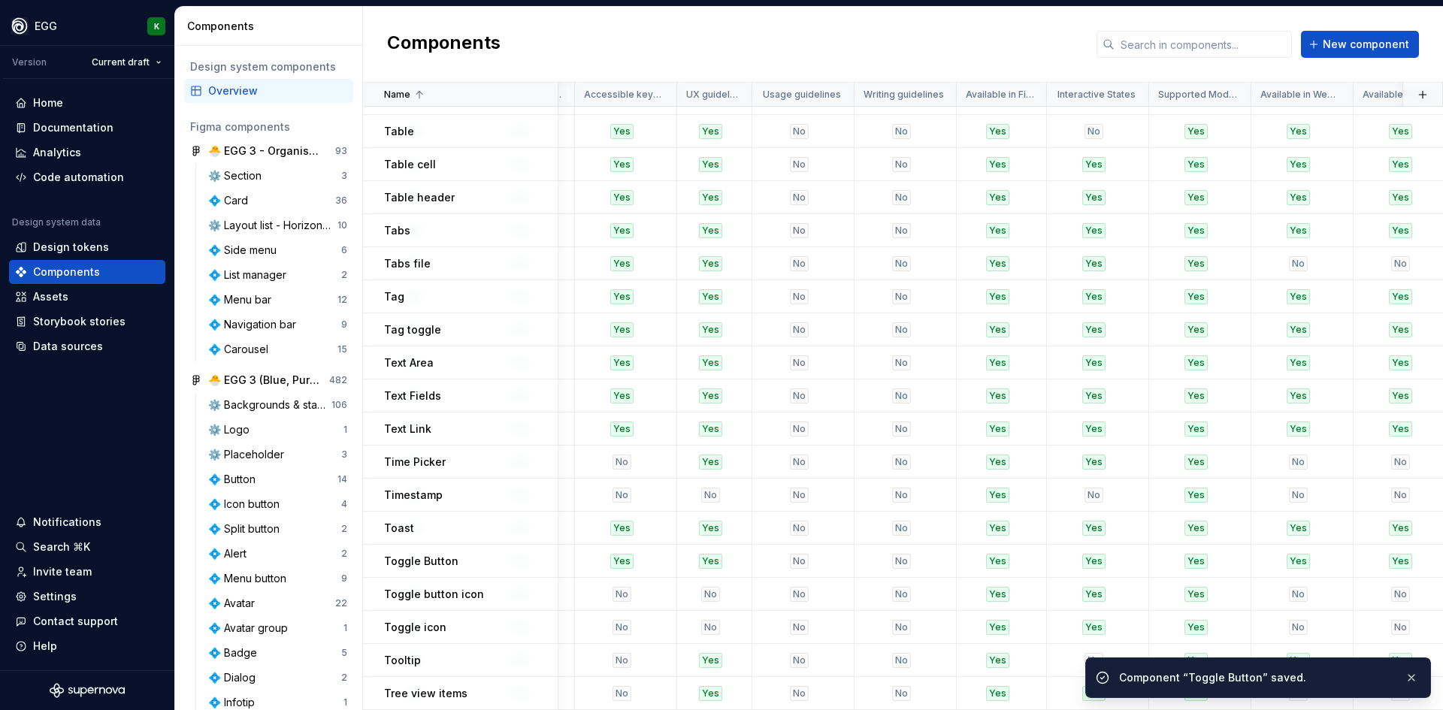
click at [463, 589] on p "Toggle button icon" at bounding box center [434, 594] width 100 height 15
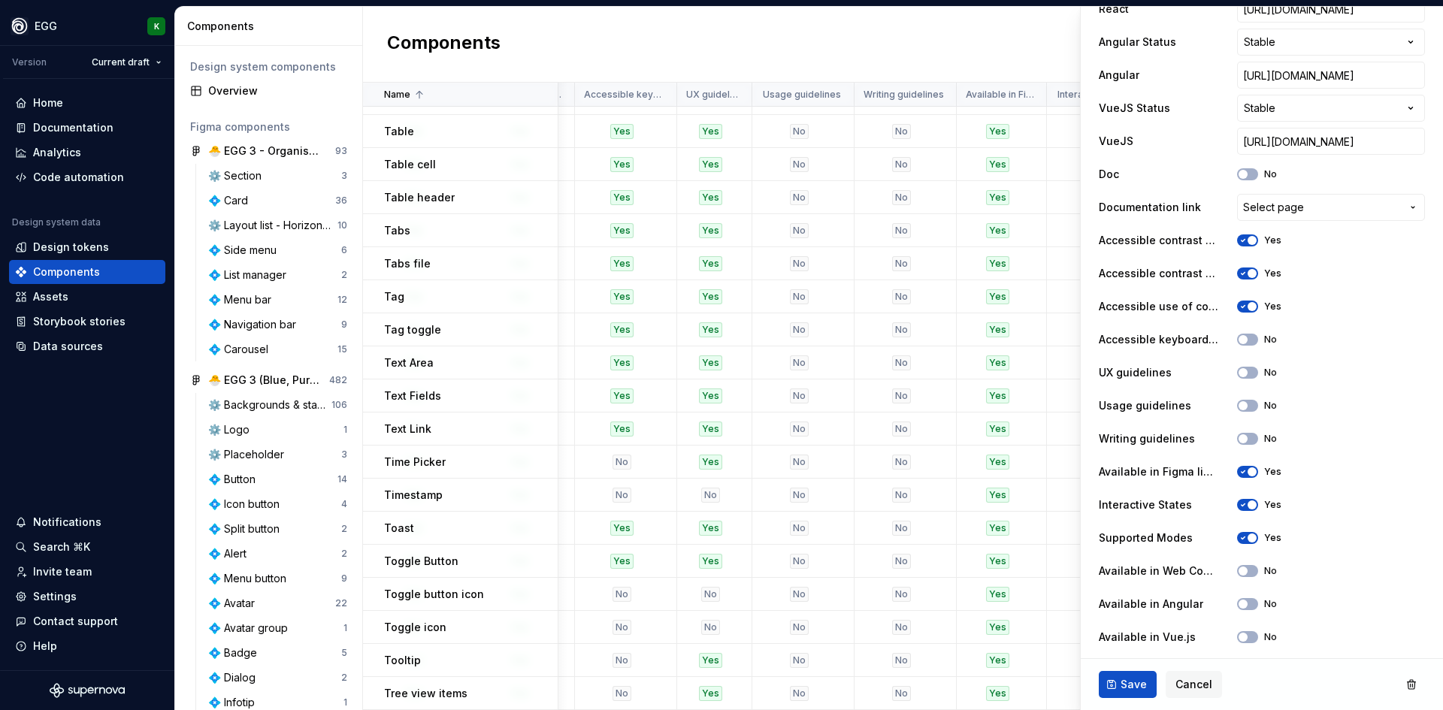
scroll to position [677, 0]
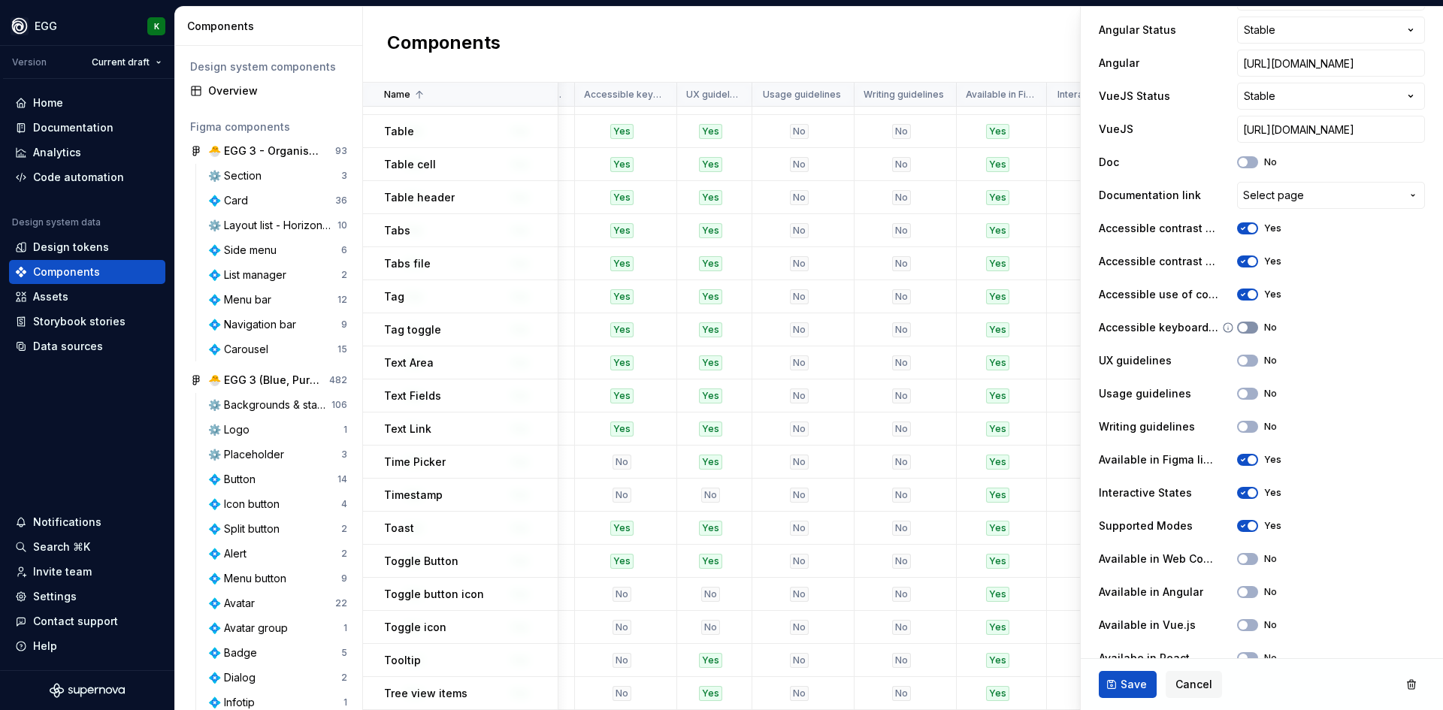
click at [1255, 325] on button "No" at bounding box center [1247, 328] width 21 height 12
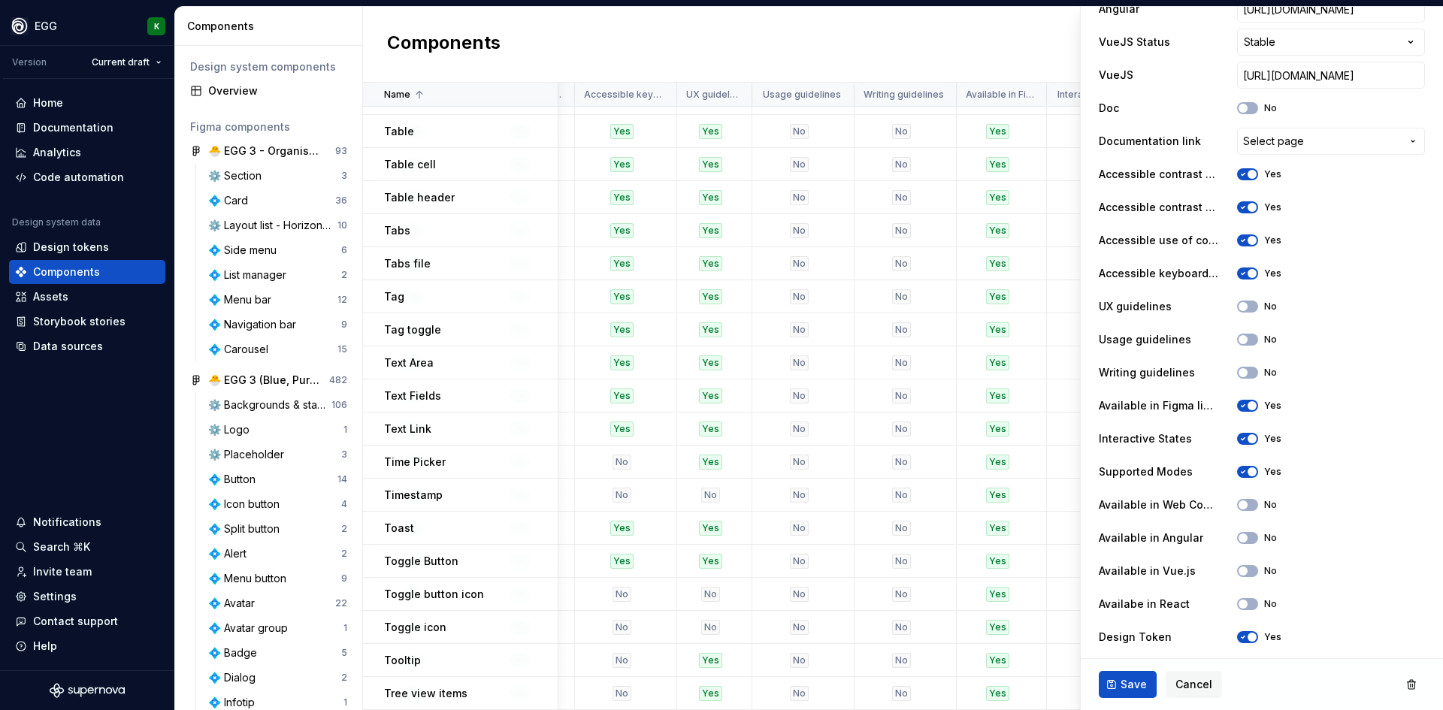
scroll to position [768, 0]
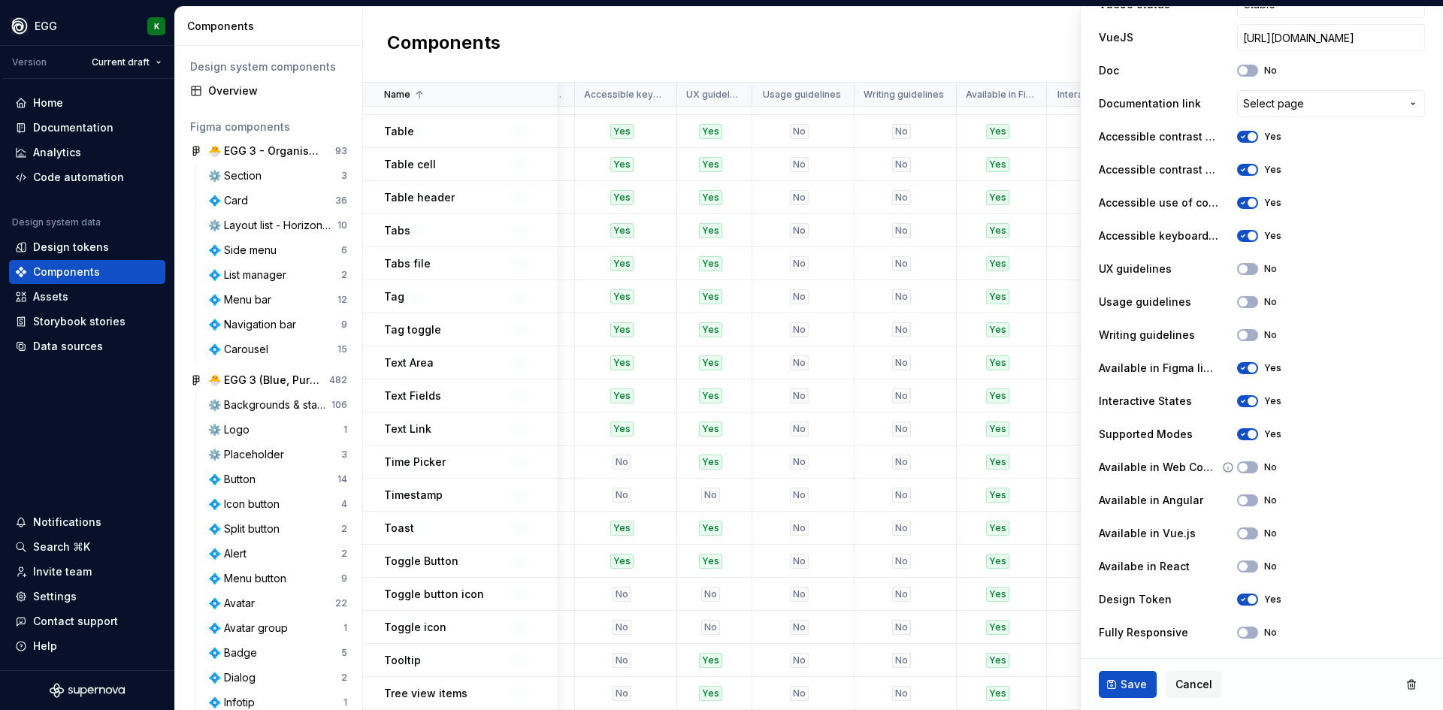
click at [1252, 473] on div "No" at bounding box center [1257, 468] width 40 height 12
click at [1246, 469] on button "No" at bounding box center [1247, 468] width 21 height 12
click at [1235, 507] on div "Available in Angular No" at bounding box center [1262, 500] width 326 height 27
click at [1239, 504] on span "button" at bounding box center [1243, 500] width 9 height 9
click at [1239, 533] on span "button" at bounding box center [1243, 533] width 9 height 9
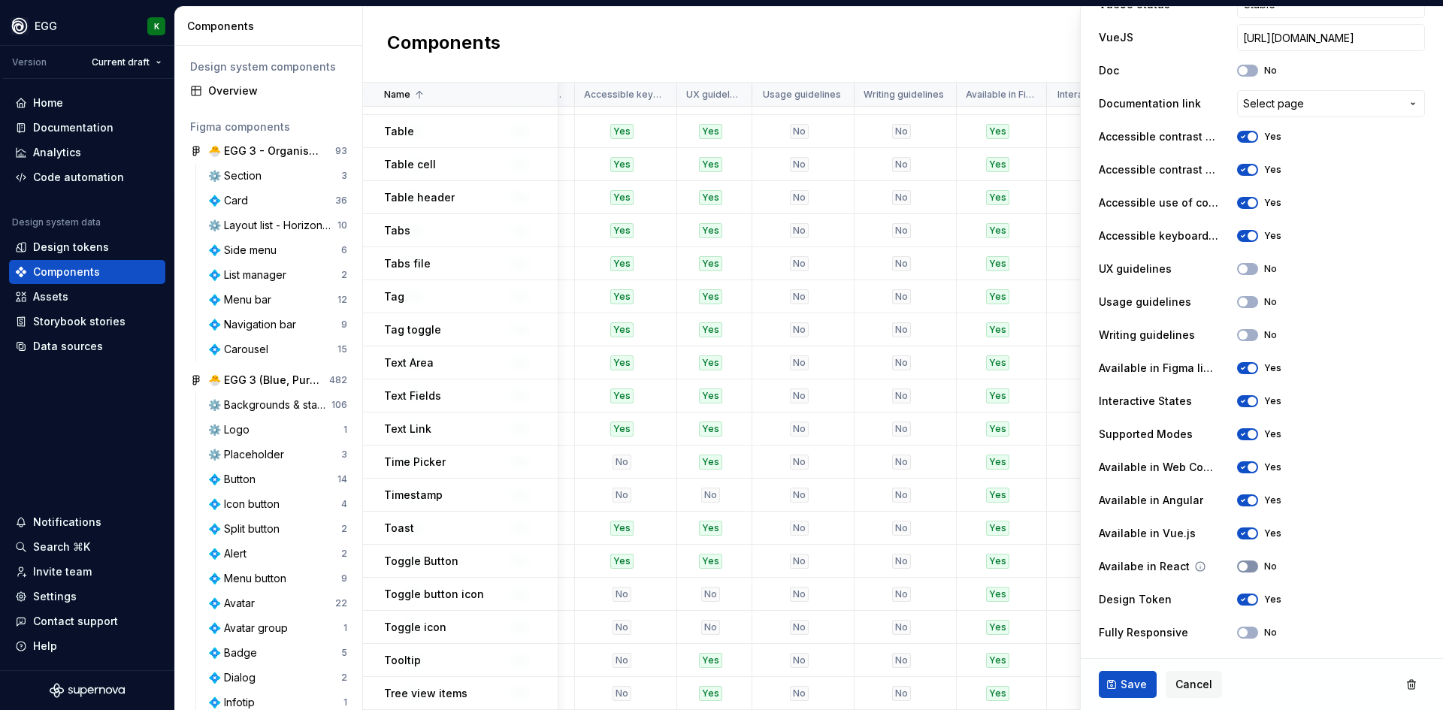
click at [1238, 565] on button "No" at bounding box center [1247, 567] width 21 height 12
click at [1126, 680] on span "Save" at bounding box center [1134, 684] width 26 height 15
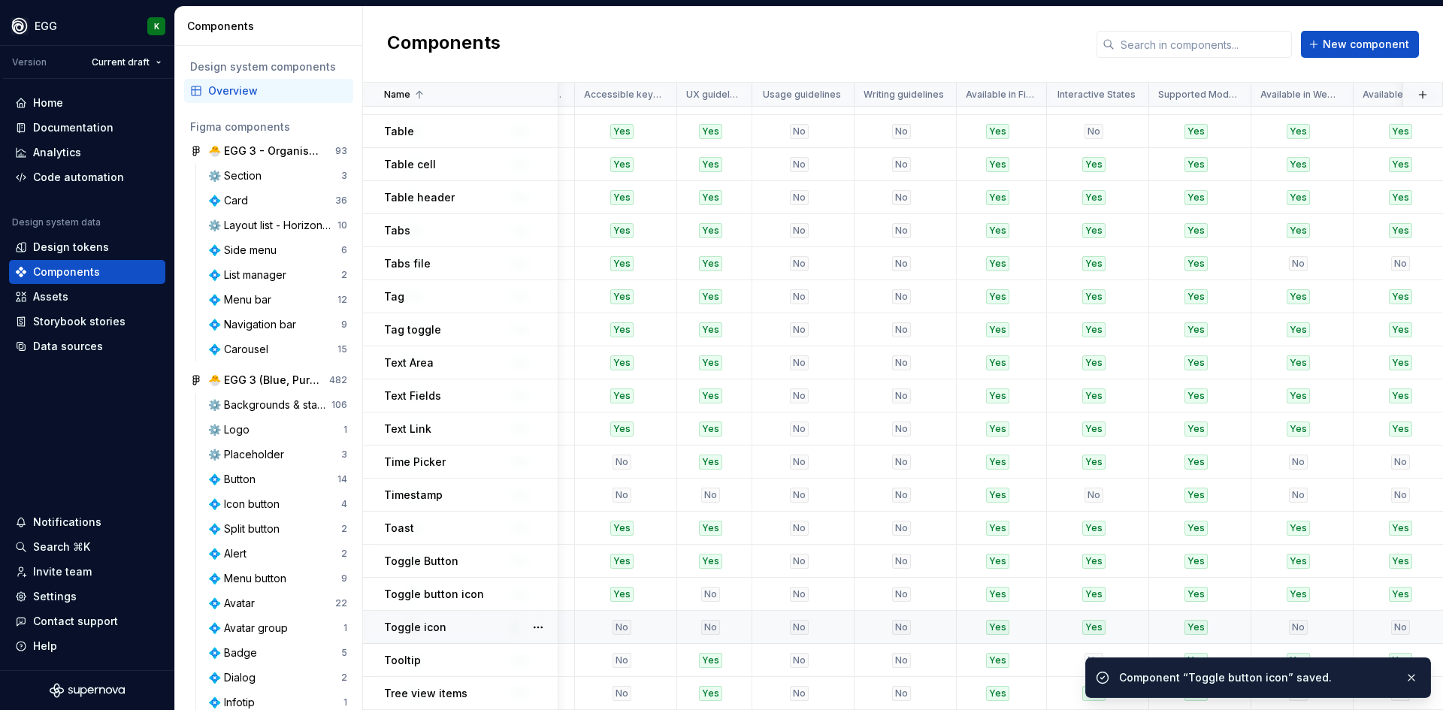
click at [422, 624] on p "Toggle icon" at bounding box center [415, 627] width 62 height 15
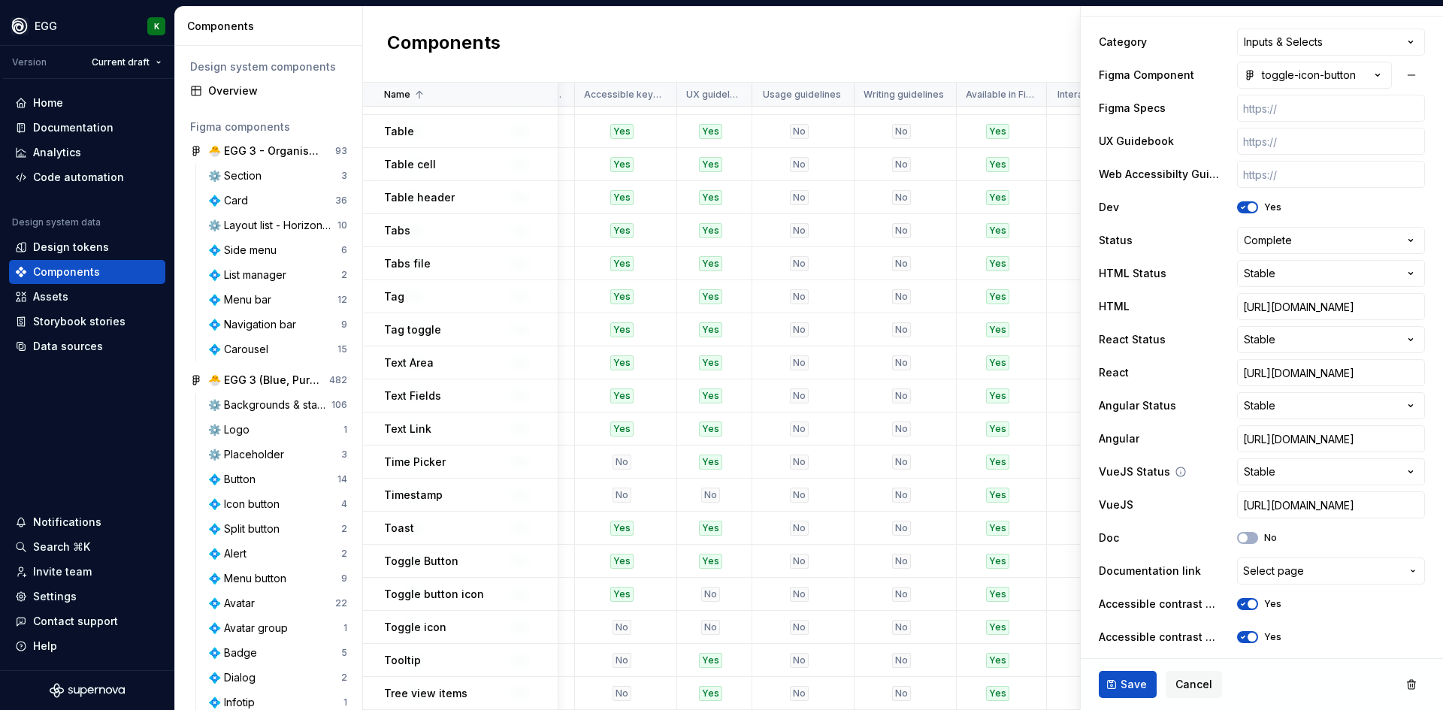
scroll to position [601, 0]
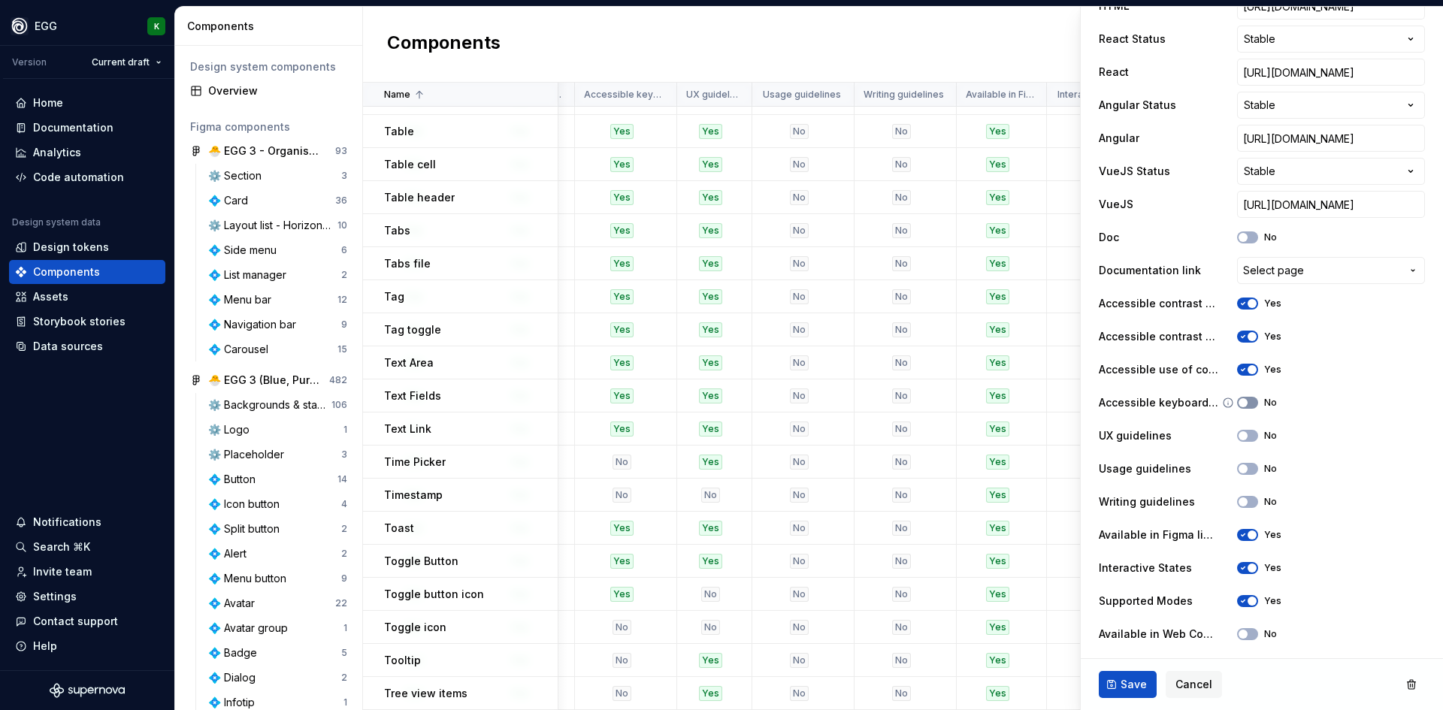
click at [1248, 402] on button "No" at bounding box center [1247, 403] width 21 height 12
click at [1239, 435] on button "No" at bounding box center [1247, 436] width 21 height 12
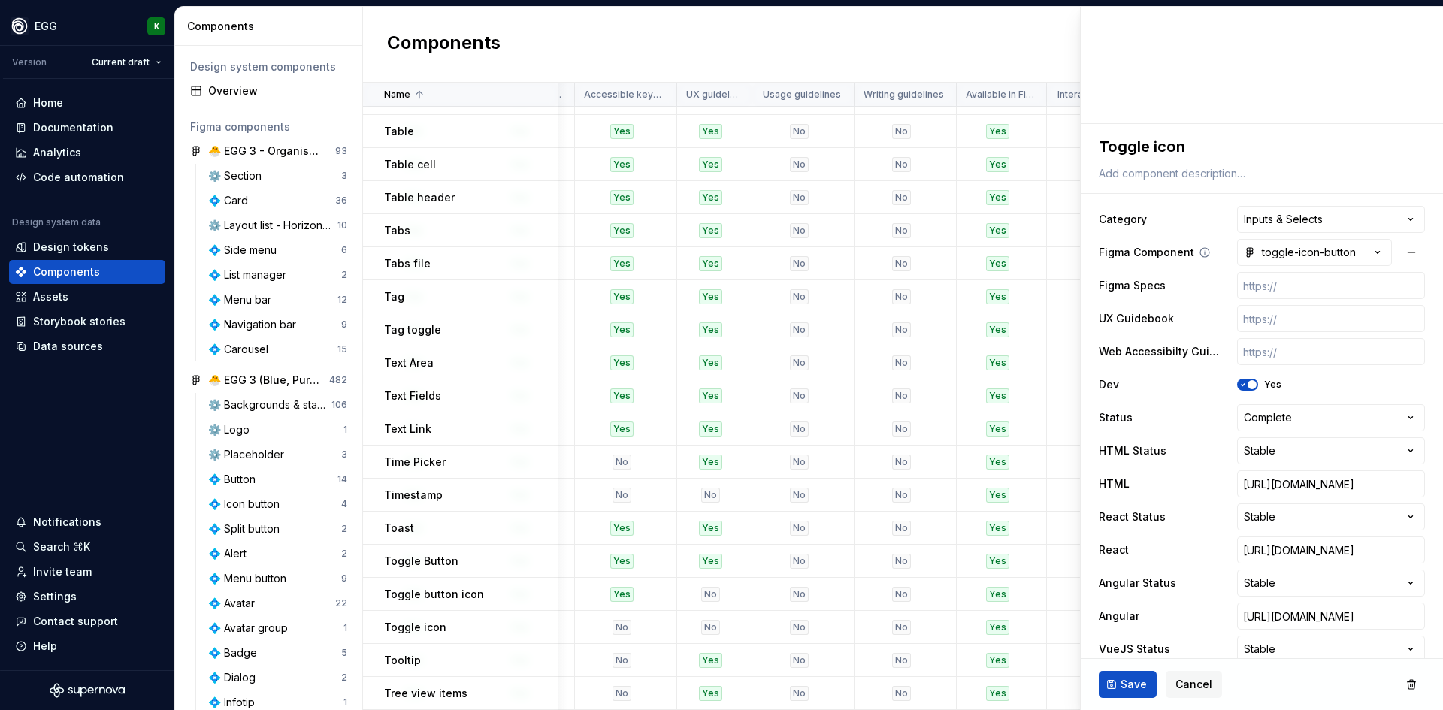
scroll to position [75, 0]
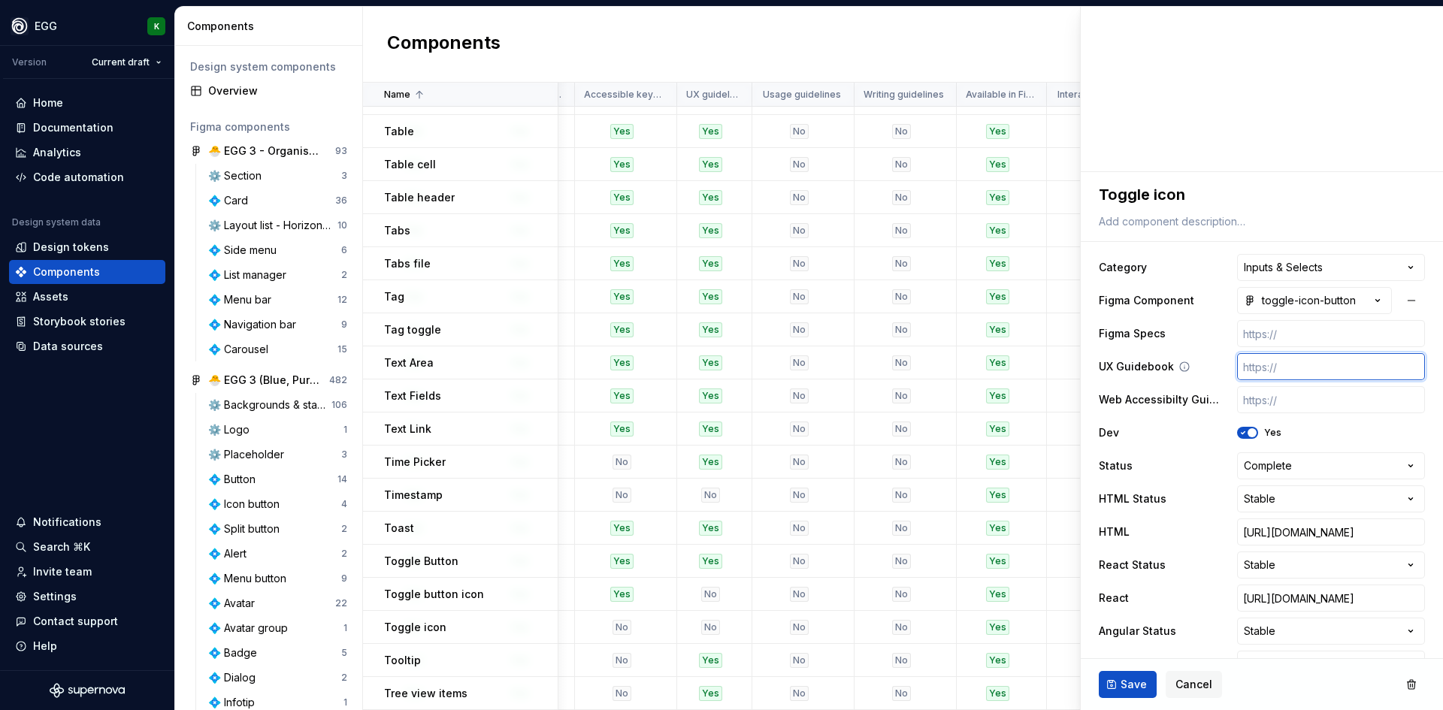
click at [1286, 369] on input "text" at bounding box center [1331, 366] width 188 height 27
paste input "[URL][DOMAIN_NAME]"
type textarea "*"
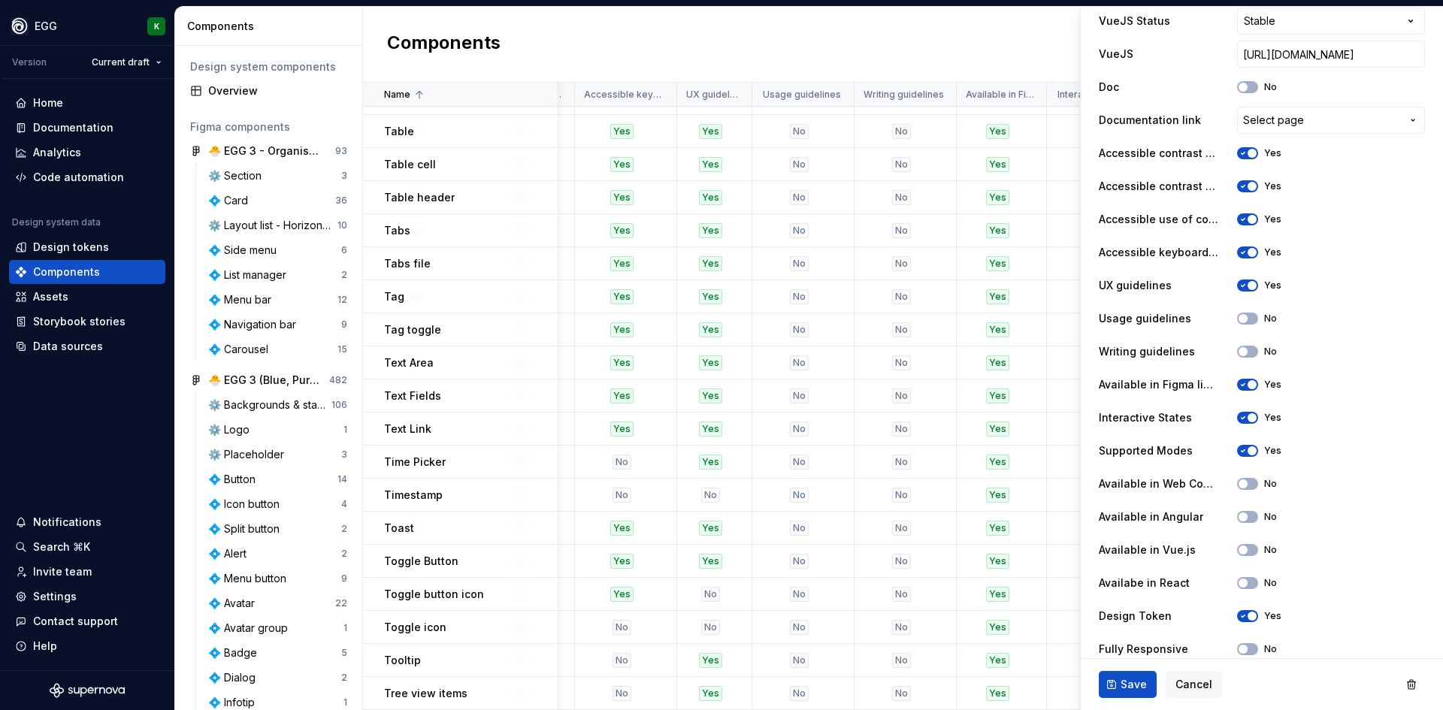
scroll to position [768, 0]
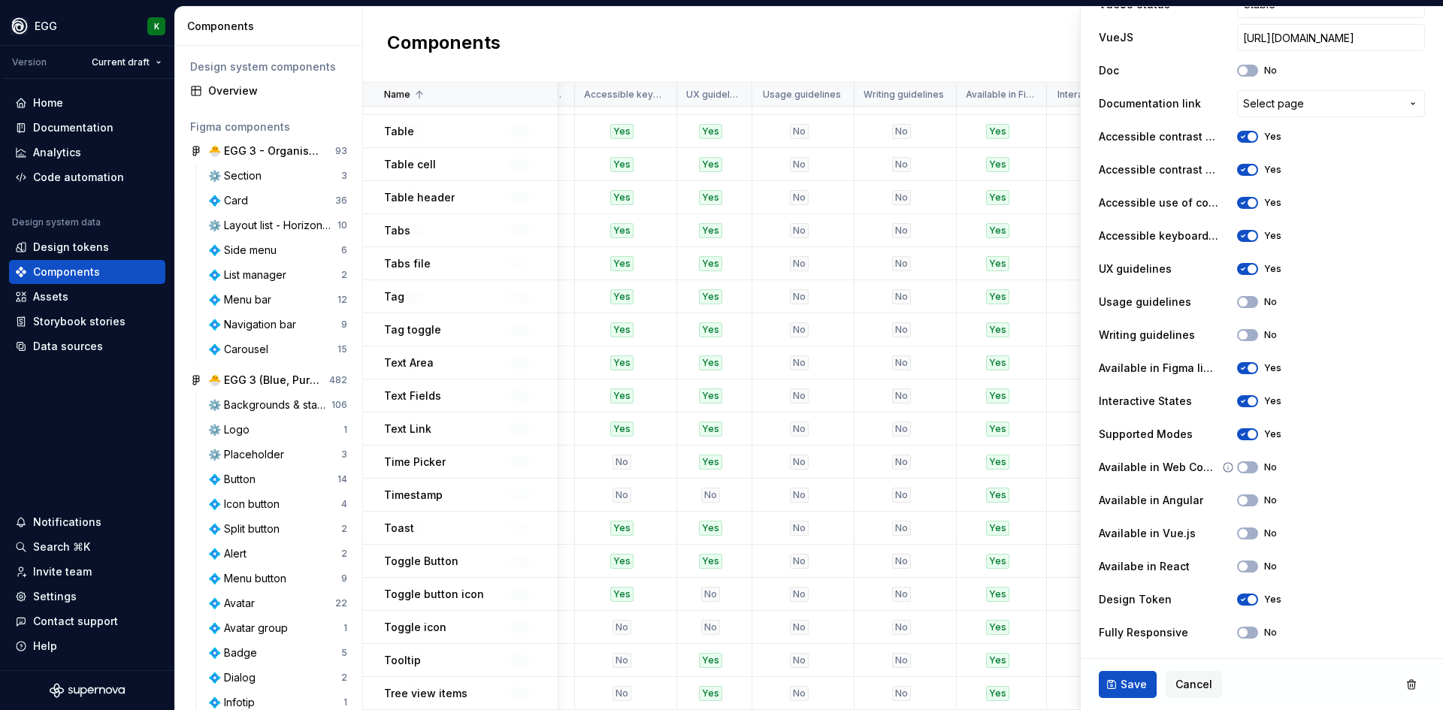
type input "[URL][DOMAIN_NAME]"
click at [1241, 474] on div "Available in Web Components No" at bounding box center [1262, 467] width 326 height 27
click at [1247, 467] on button "No" at bounding box center [1247, 468] width 21 height 12
click at [1239, 501] on span "button" at bounding box center [1243, 500] width 9 height 9
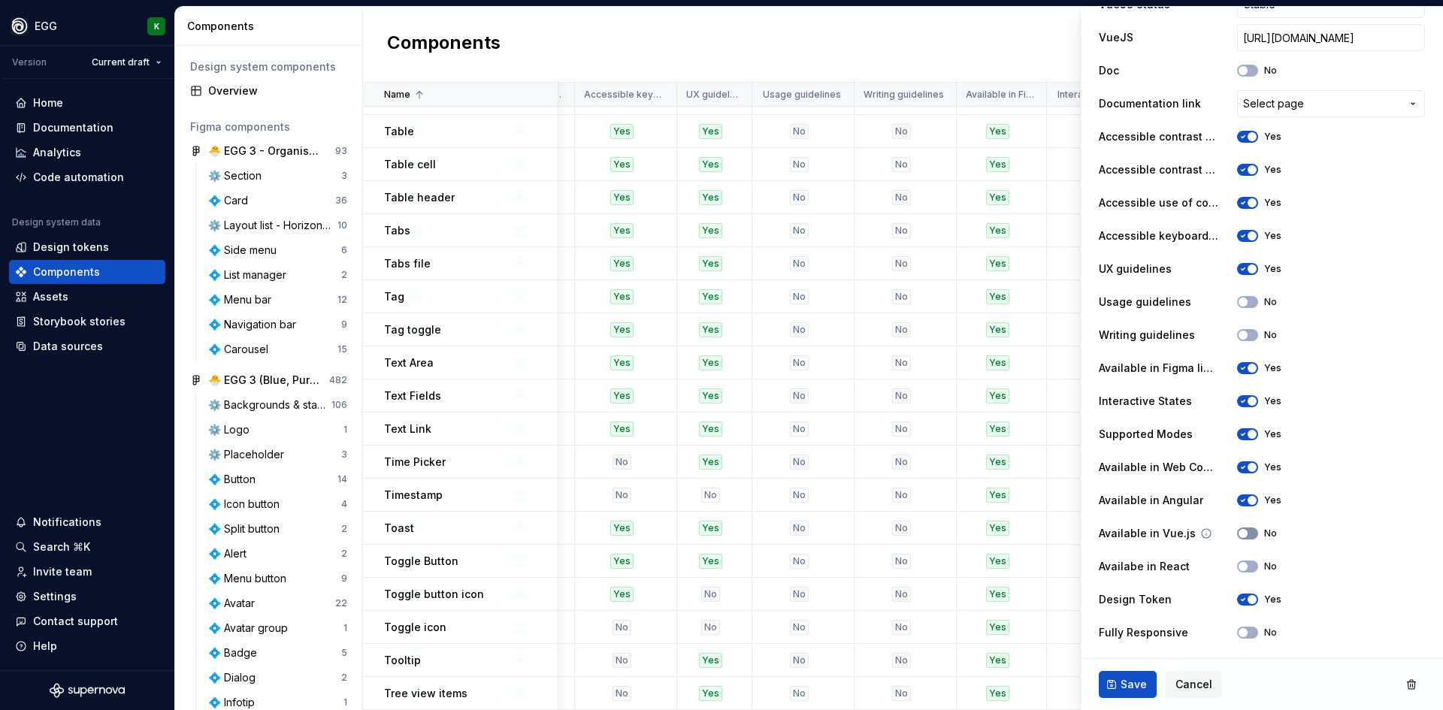
click at [1237, 538] on button "No" at bounding box center [1247, 534] width 21 height 12
click at [1239, 568] on button "No" at bounding box center [1247, 567] width 21 height 12
click at [1125, 694] on button "Save" at bounding box center [1128, 684] width 58 height 27
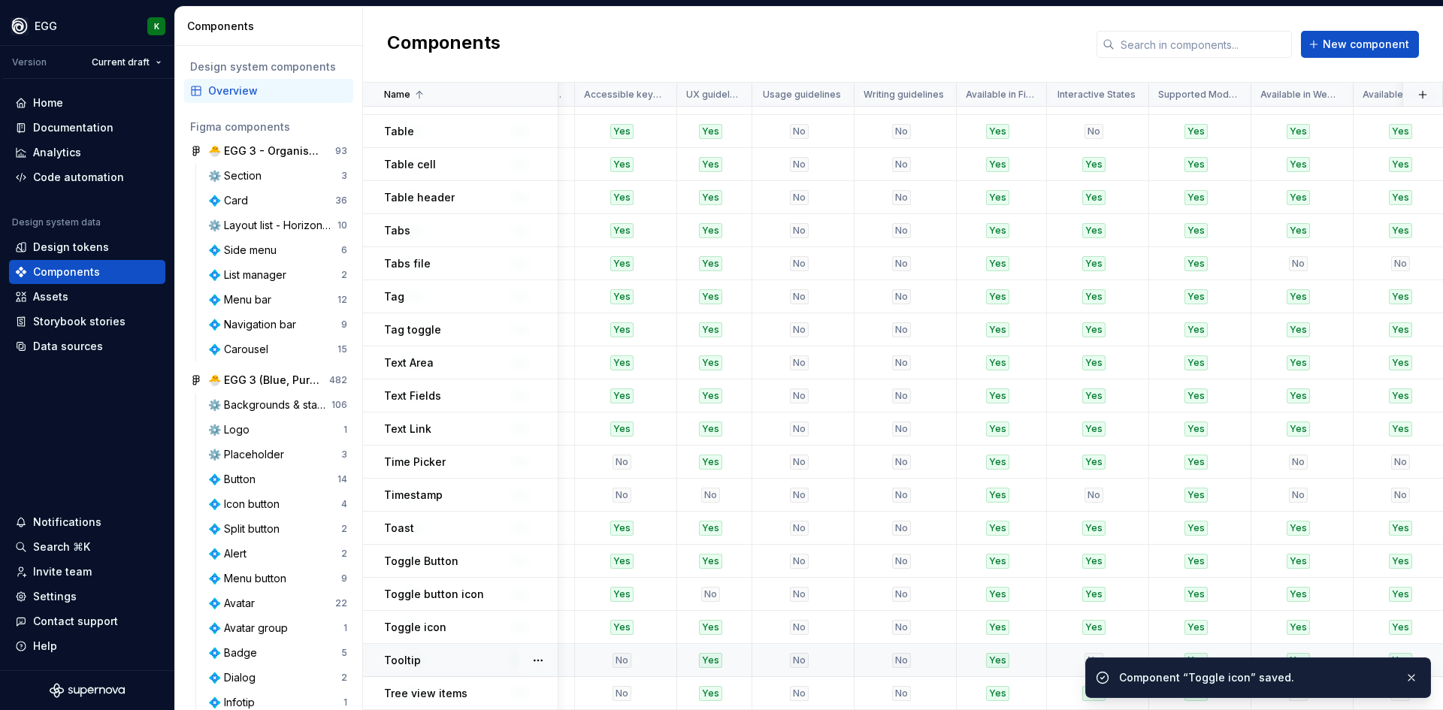
drag, startPoint x: 541, startPoint y: 620, endPoint x: 479, endPoint y: 653, distance: 69.6
click at [479, 653] on div "Tooltip" at bounding box center [470, 660] width 173 height 15
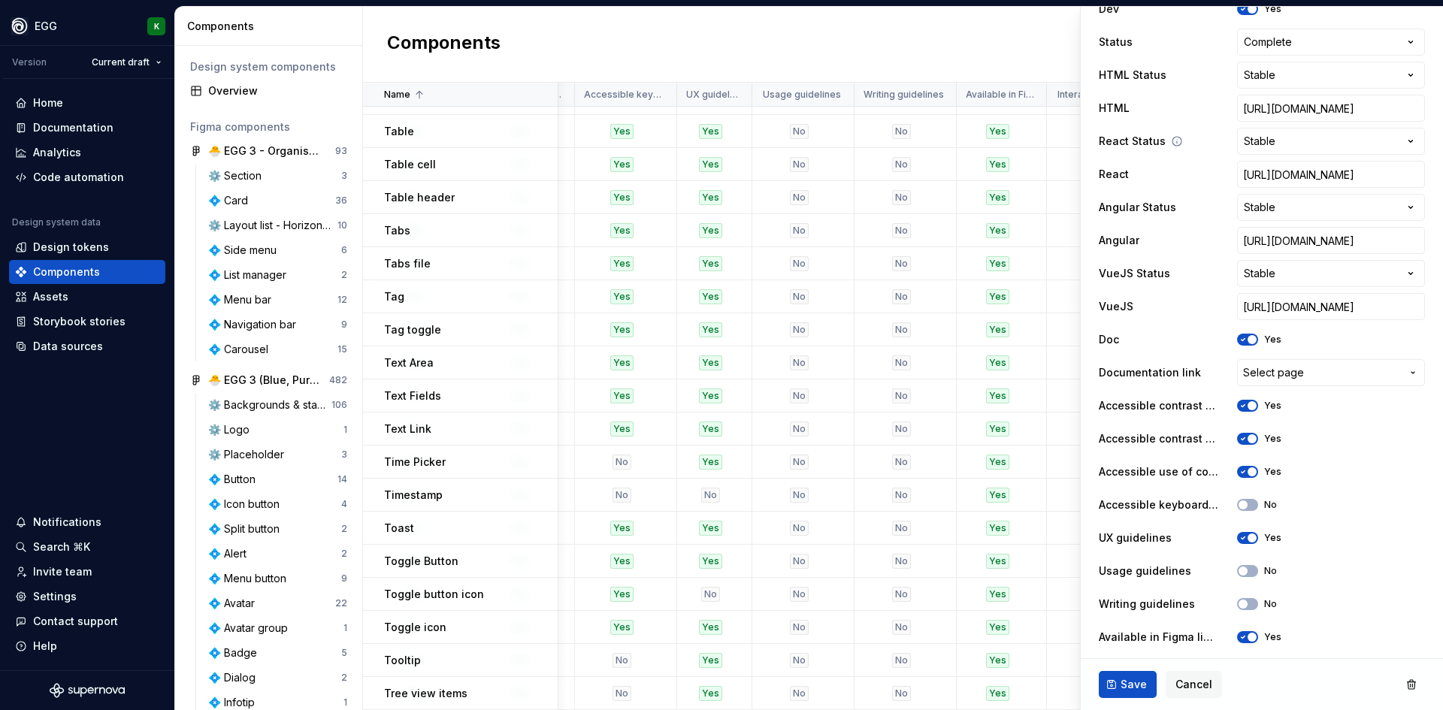
scroll to position [526, 0]
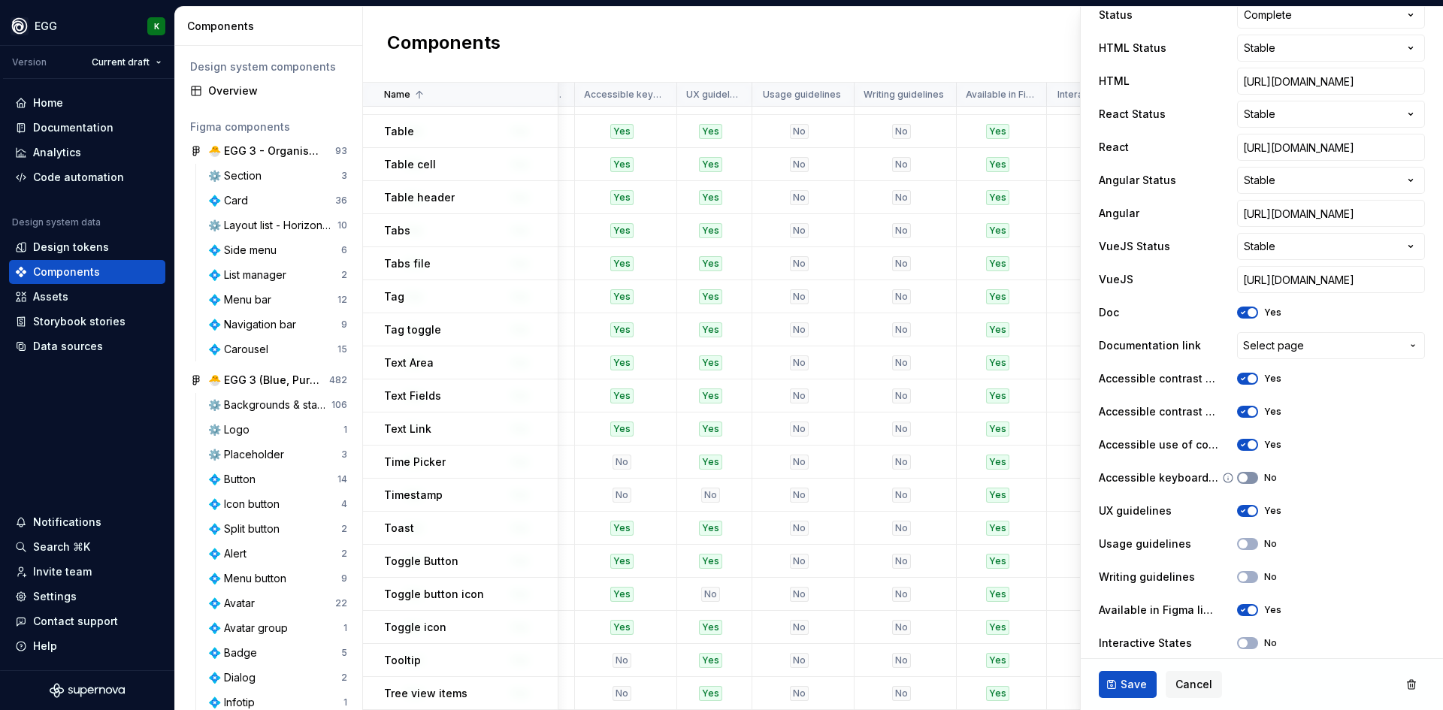
click at [1244, 473] on button "No" at bounding box center [1247, 478] width 21 height 12
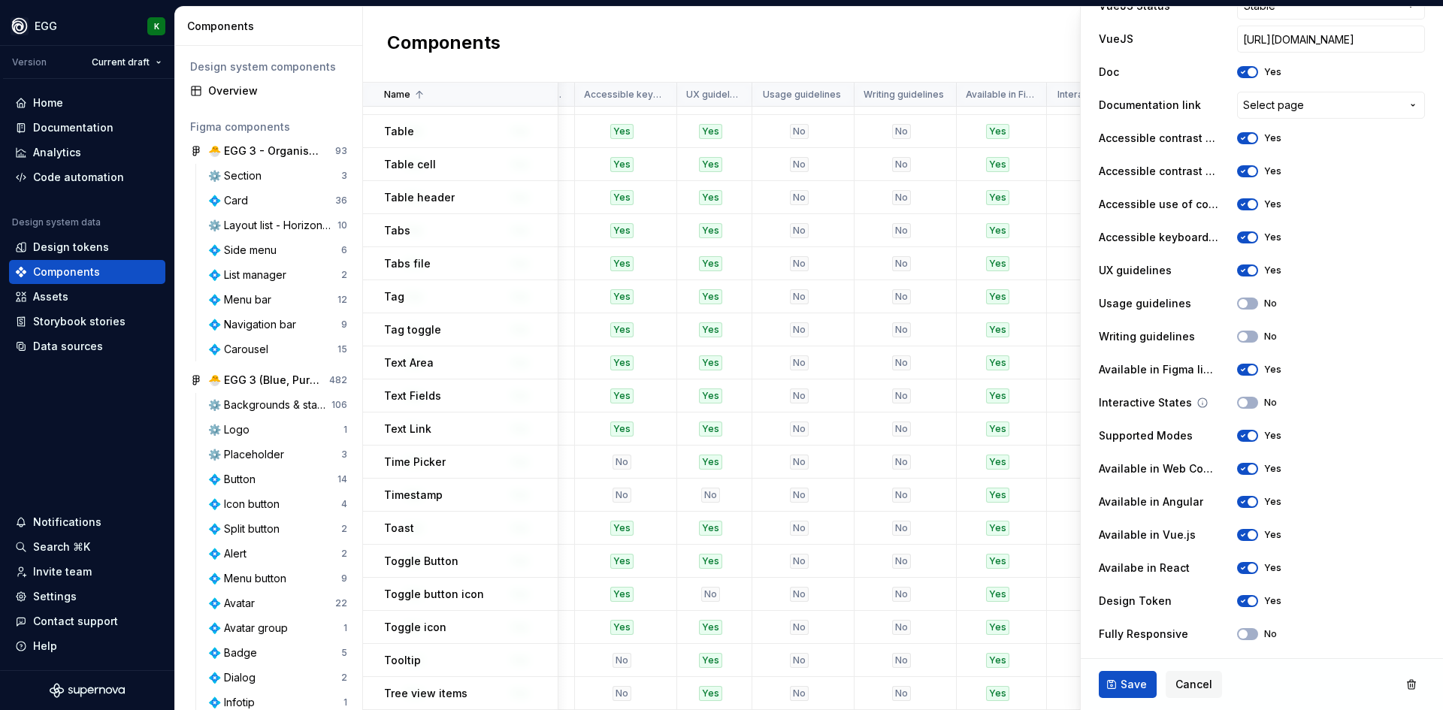
scroll to position [768, 0]
click at [1134, 680] on span "Save" at bounding box center [1134, 684] width 26 height 15
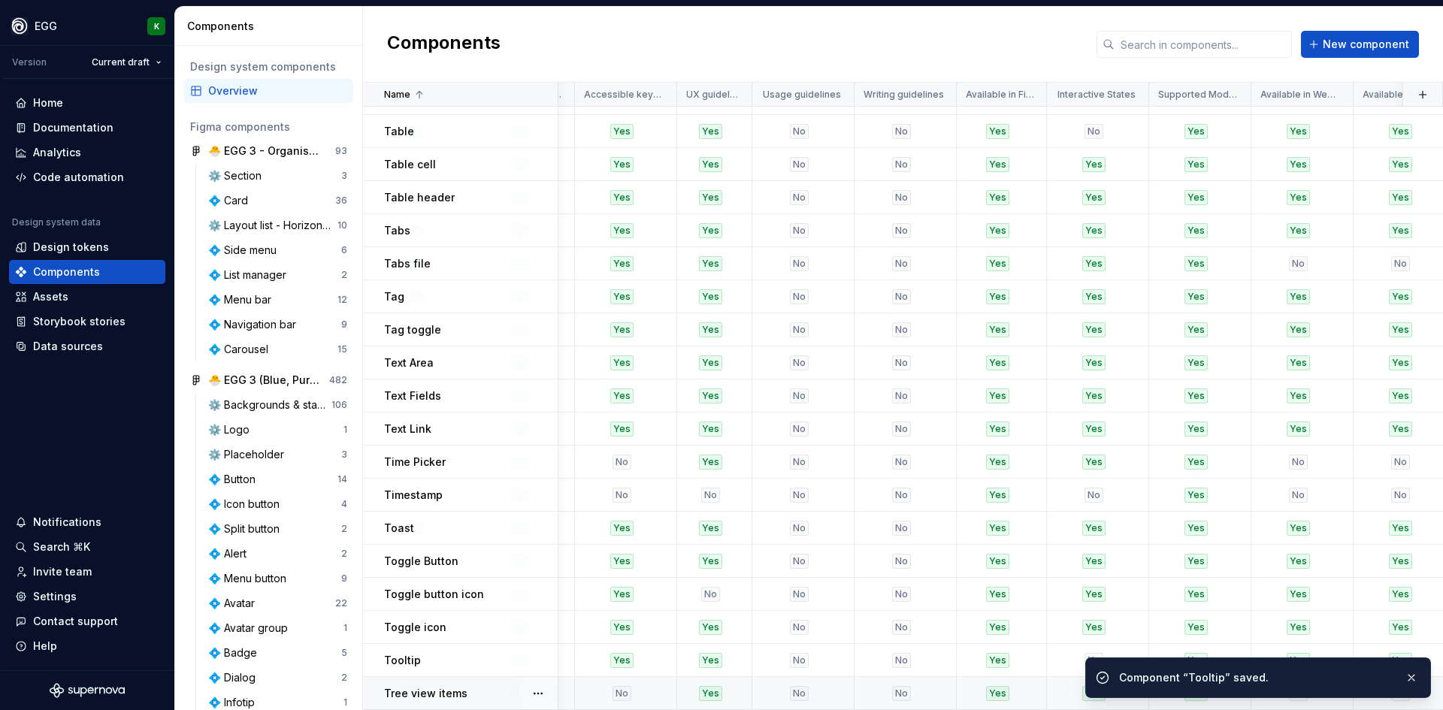
click at [441, 688] on p "Tree view items" at bounding box center [425, 693] width 83 height 15
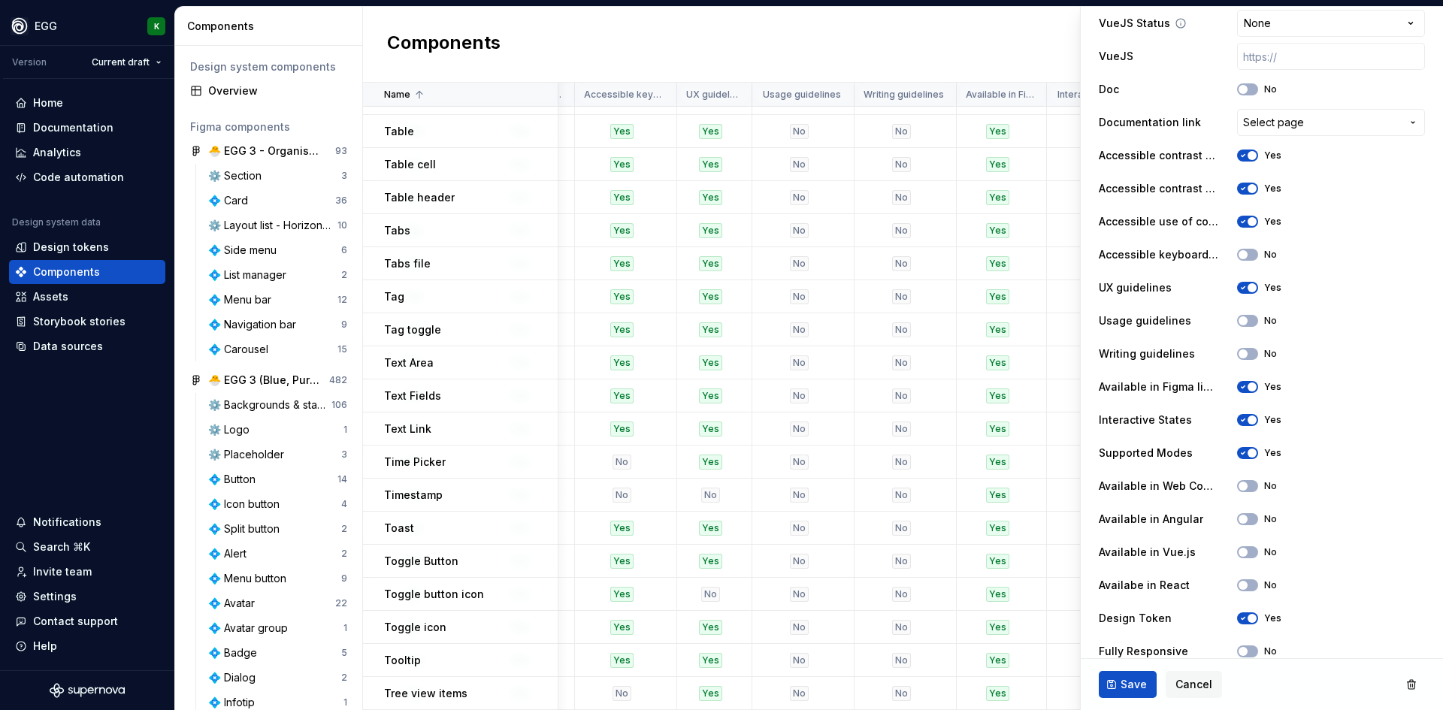
scroll to position [768, 0]
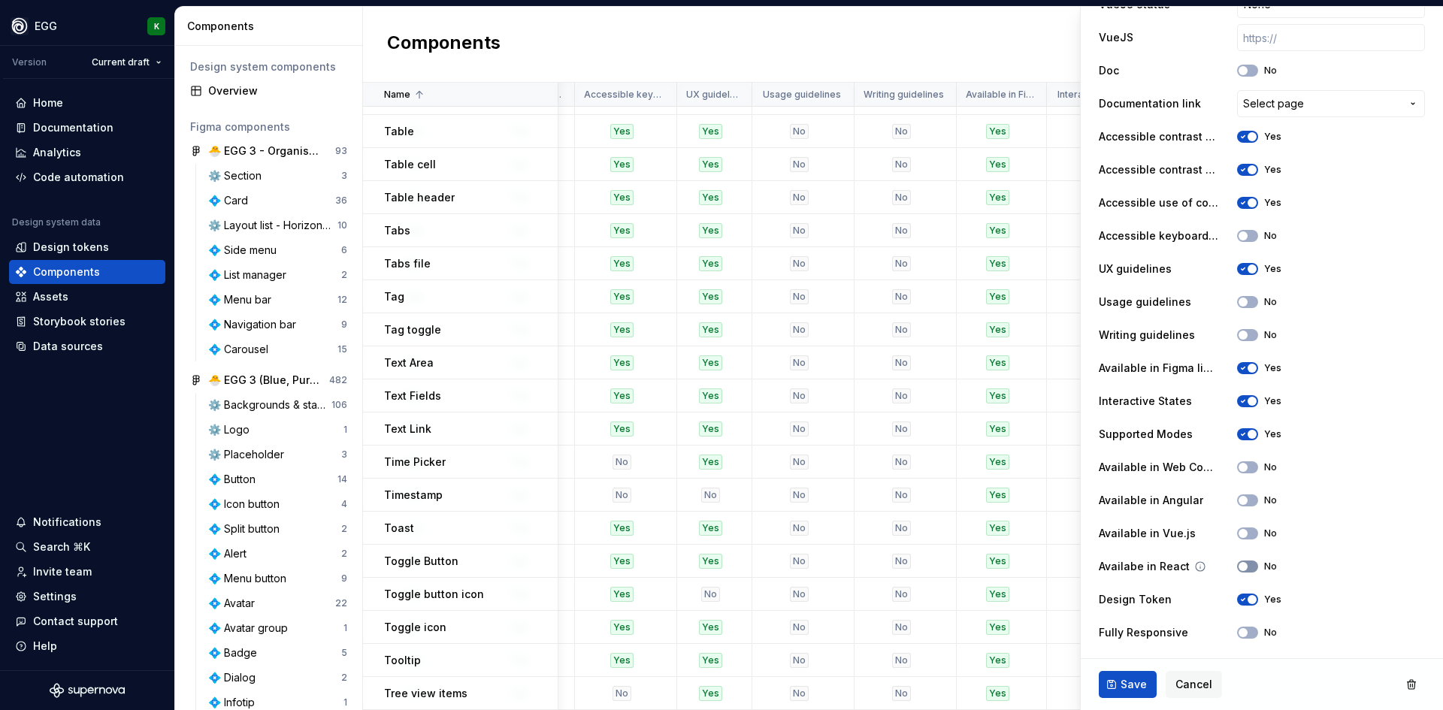
click at [1240, 568] on button "No" at bounding box center [1247, 567] width 21 height 12
click at [1129, 686] on span "Save" at bounding box center [1134, 684] width 26 height 15
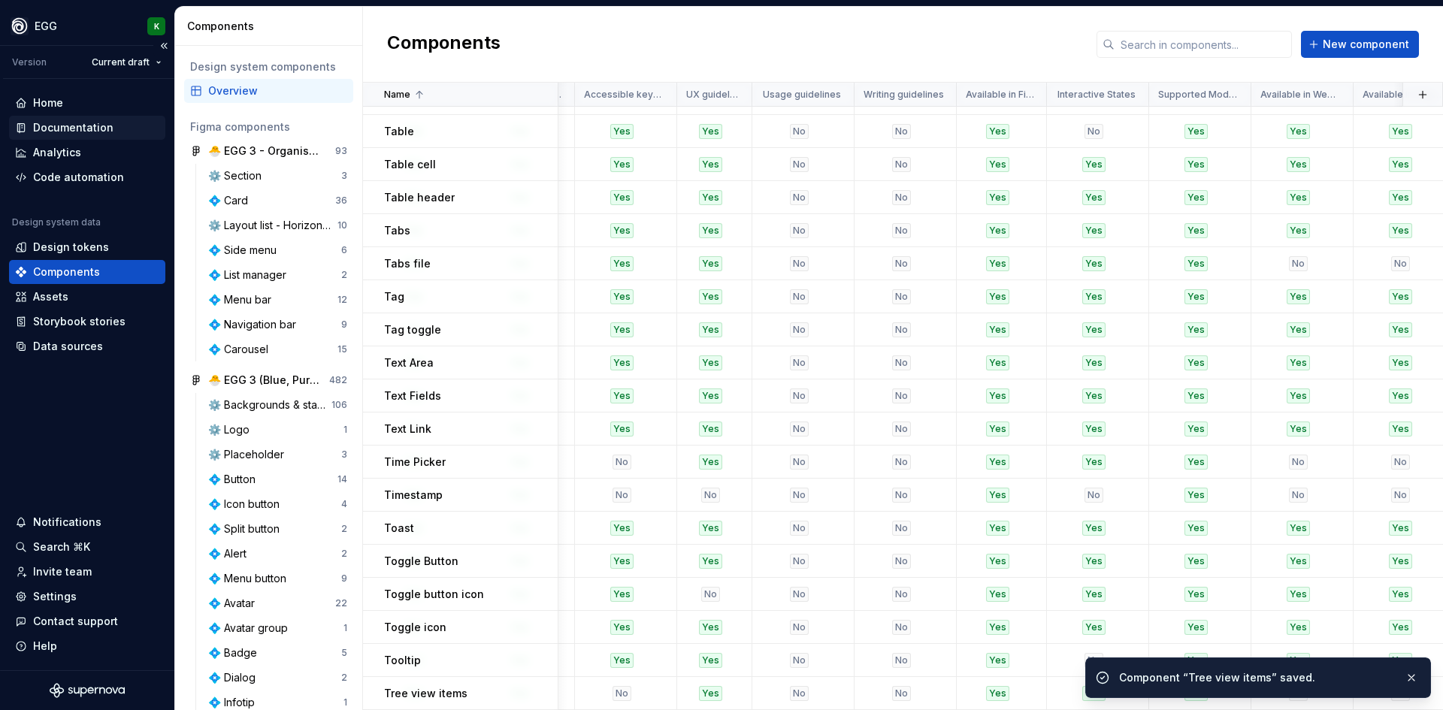
click at [50, 126] on div "Documentation" at bounding box center [73, 127] width 80 height 15
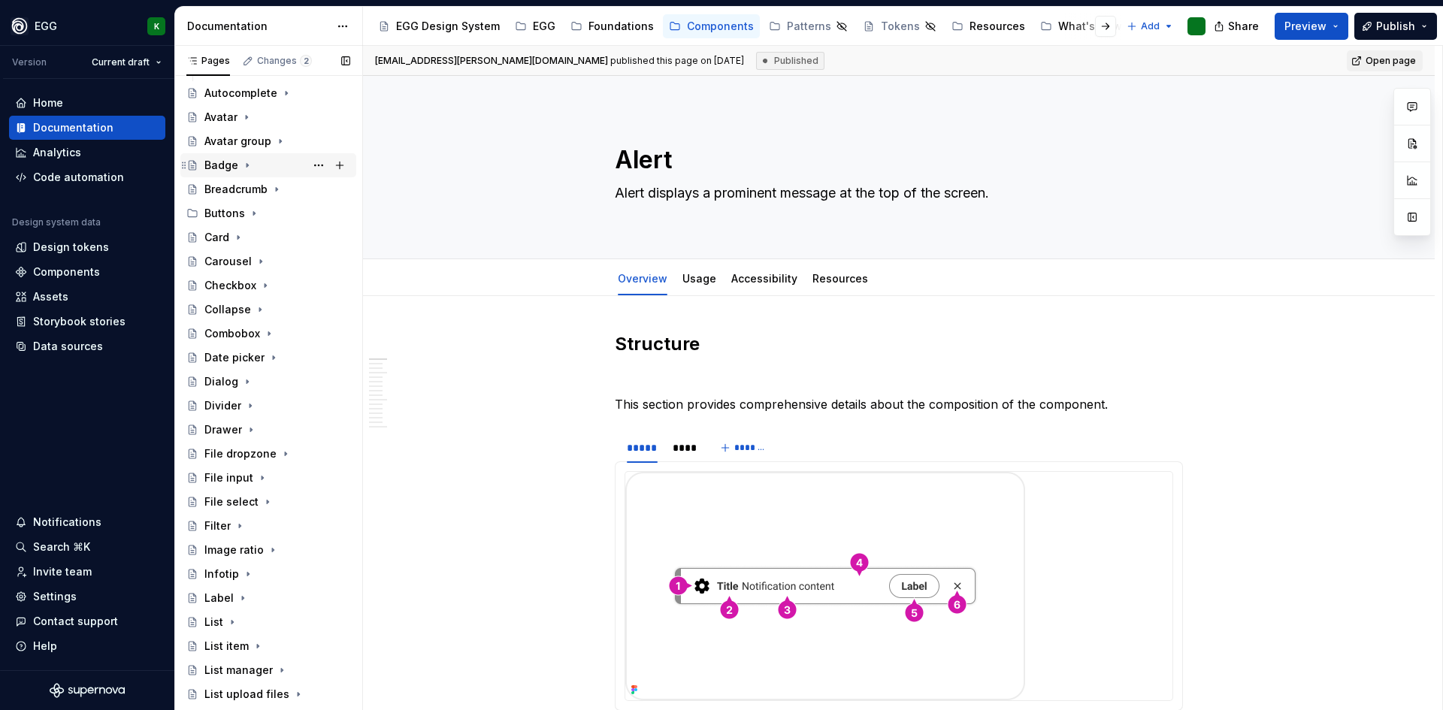
scroll to position [226, 0]
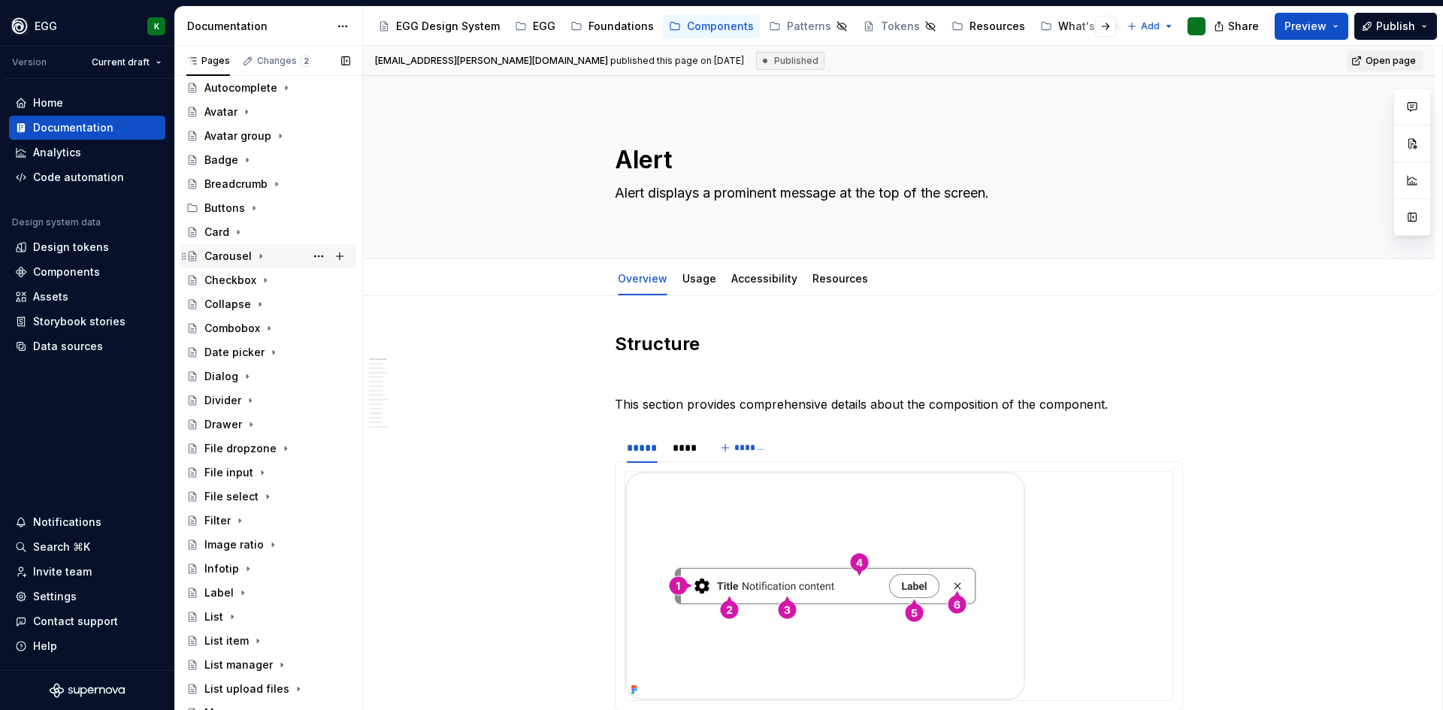
click at [255, 257] on icon "Page tree" at bounding box center [261, 256] width 12 height 12
click at [238, 280] on div "Overview" at bounding box center [244, 280] width 50 height 15
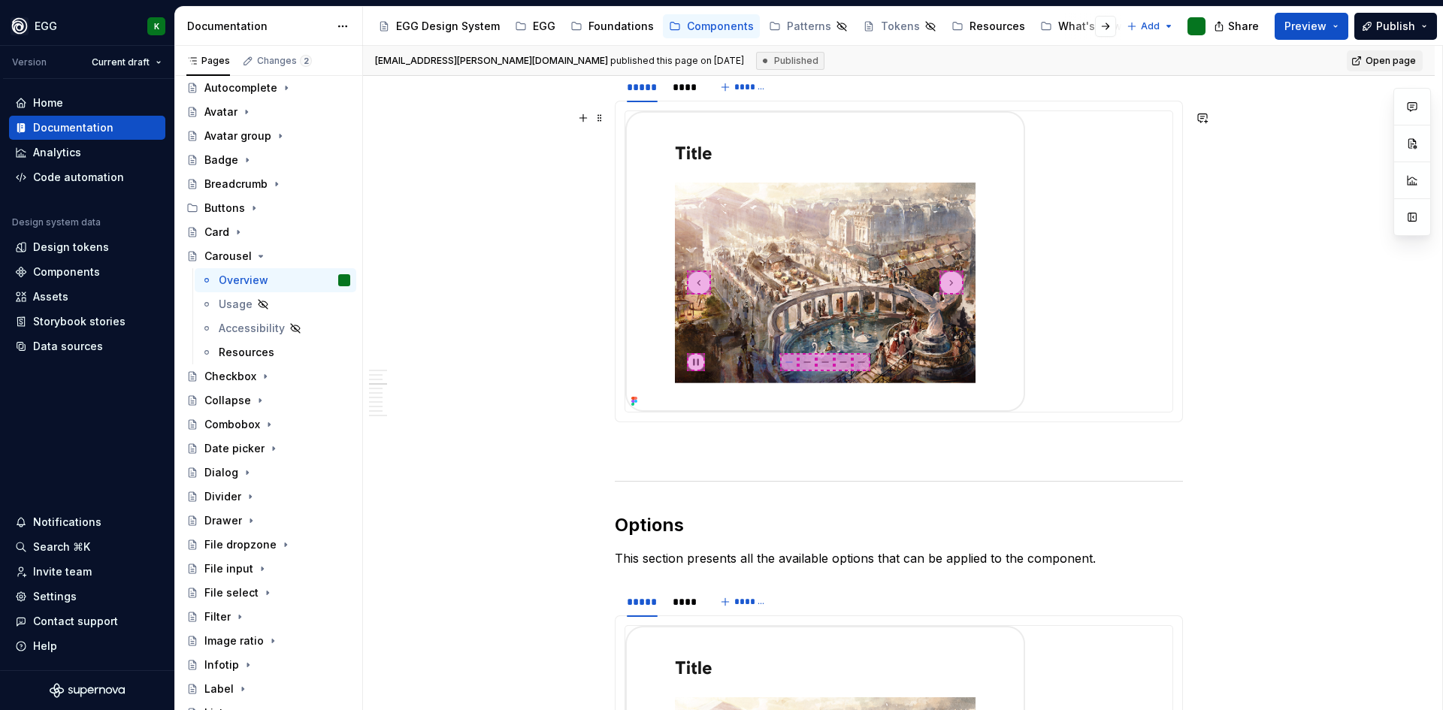
scroll to position [827, 0]
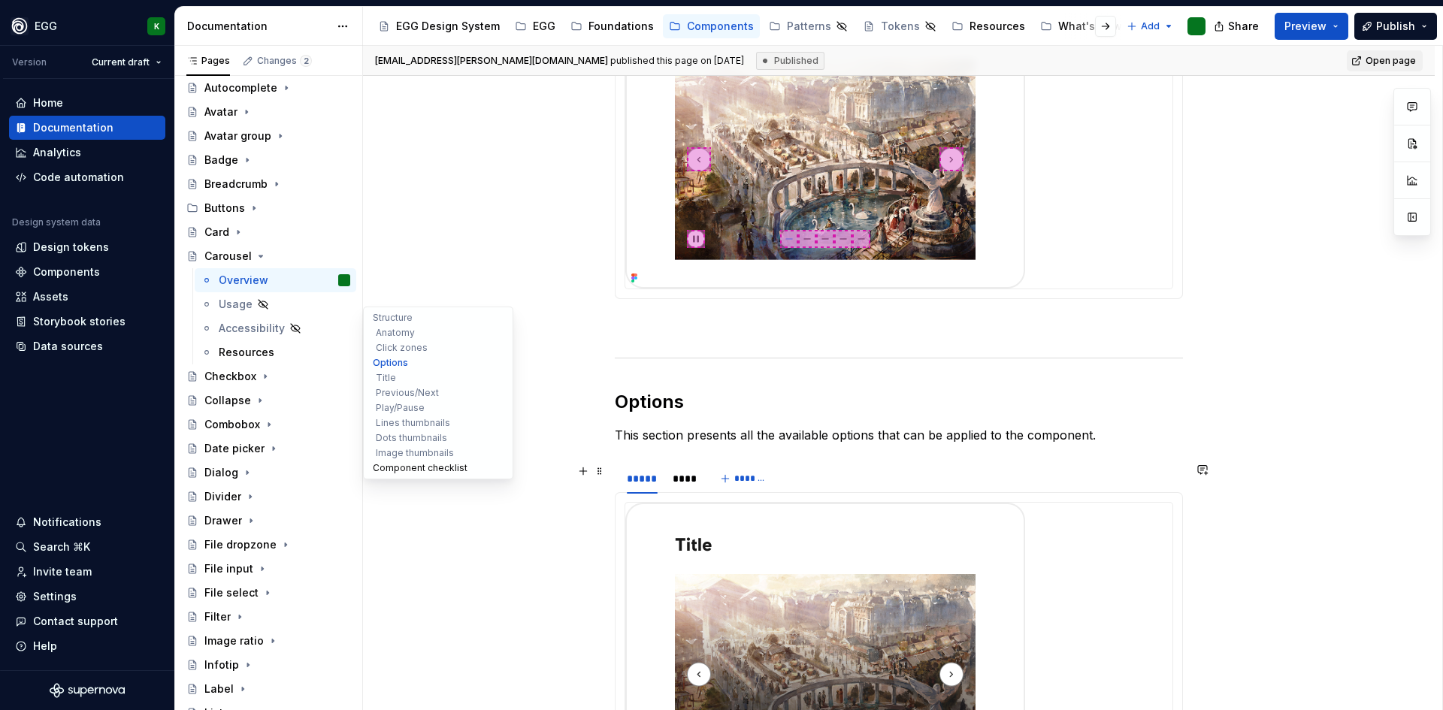
click at [393, 472] on button "Component checklist" at bounding box center [438, 468] width 143 height 15
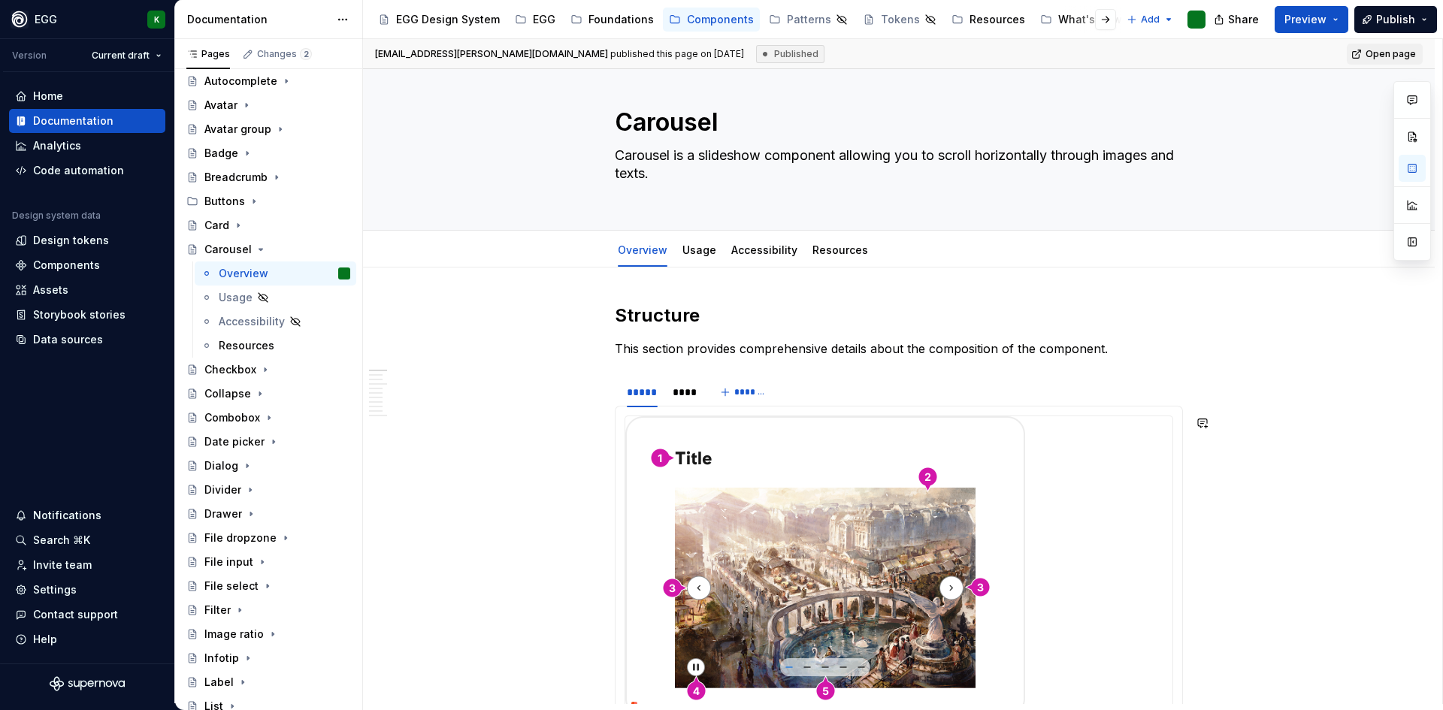
scroll to position [0, 0]
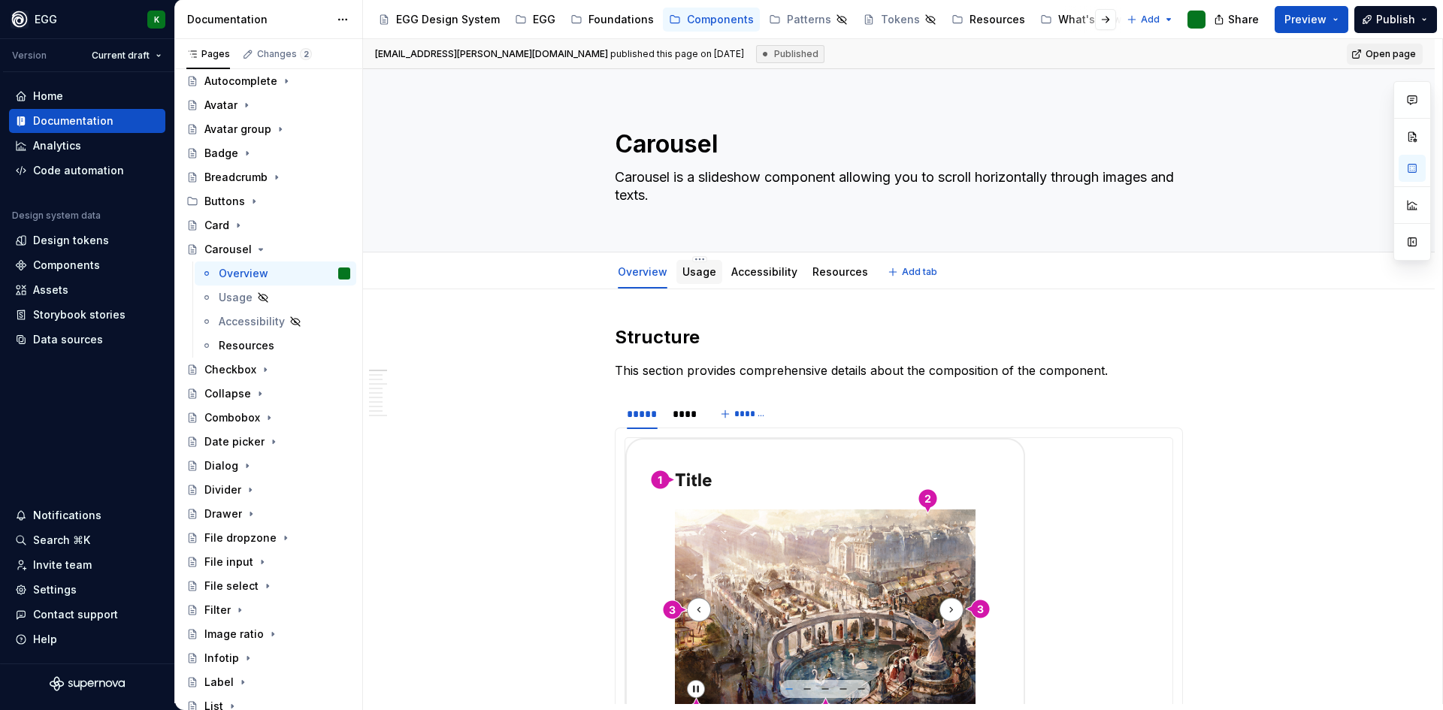
click at [699, 277] on link "Usage" at bounding box center [700, 271] width 34 height 13
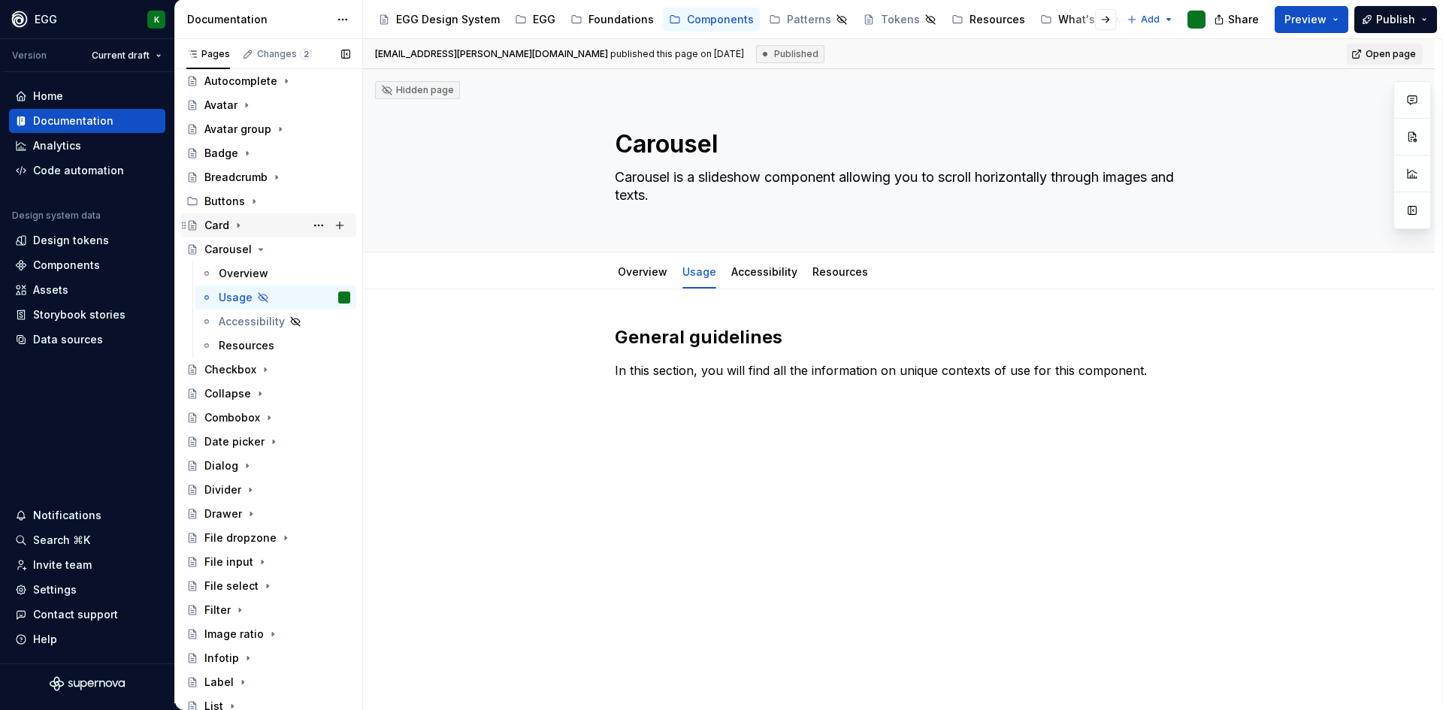
click at [235, 220] on icon "Page tree" at bounding box center [238, 226] width 12 height 12
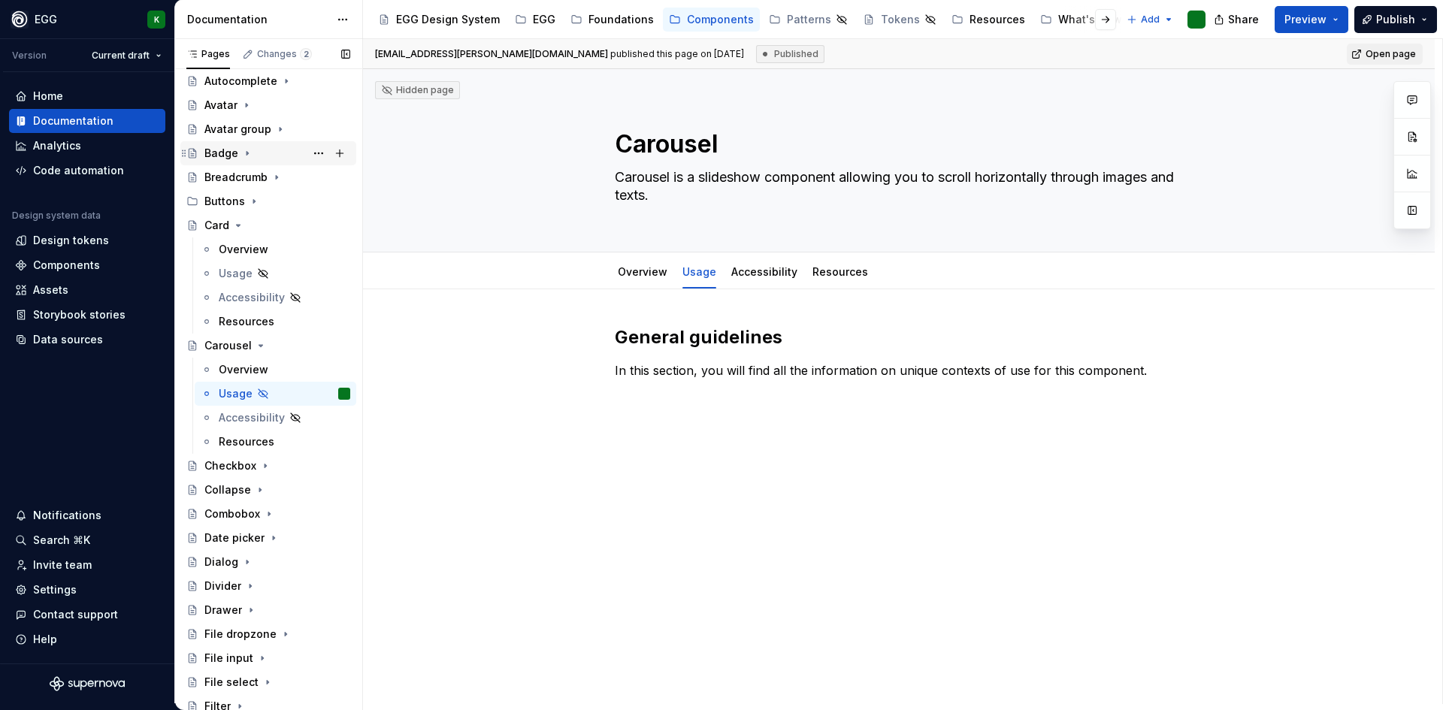
click at [242, 150] on icon "Page tree" at bounding box center [247, 153] width 12 height 12
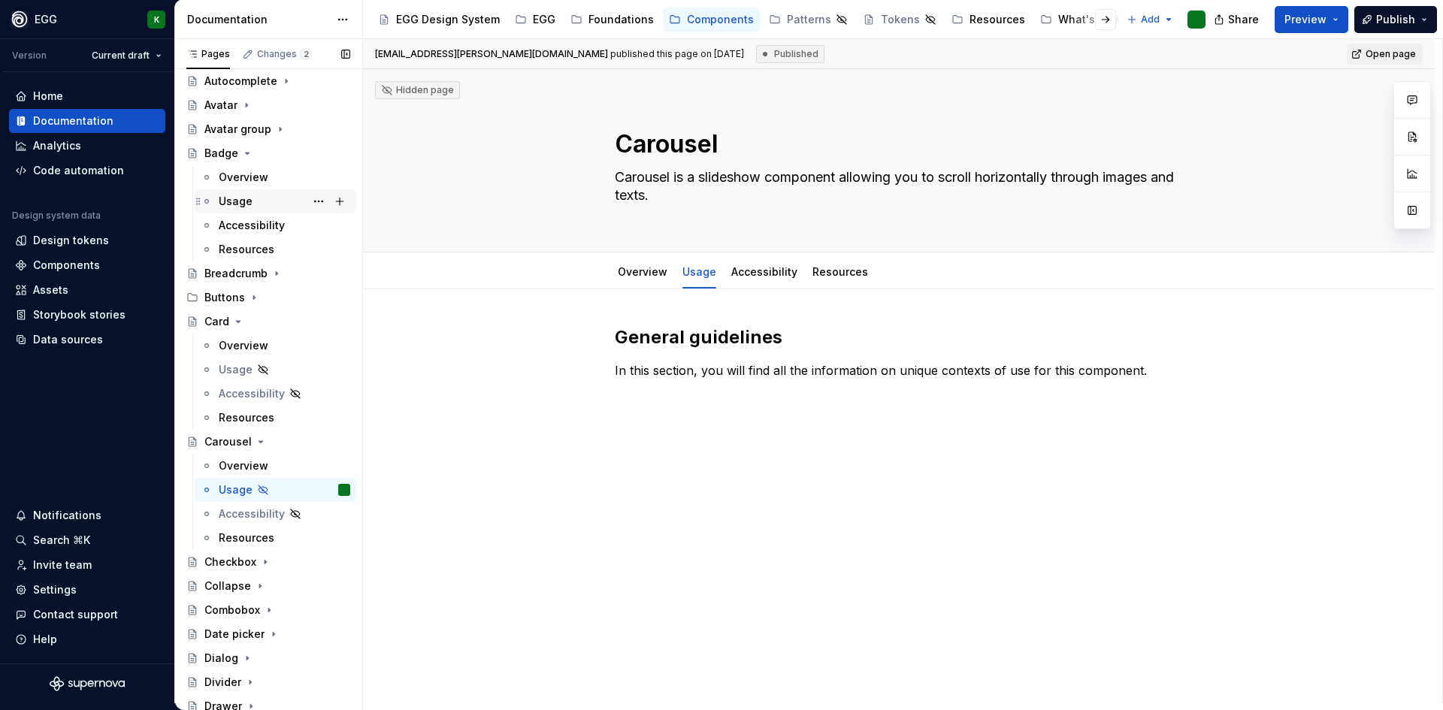
click at [253, 196] on div "Usage" at bounding box center [285, 201] width 132 height 21
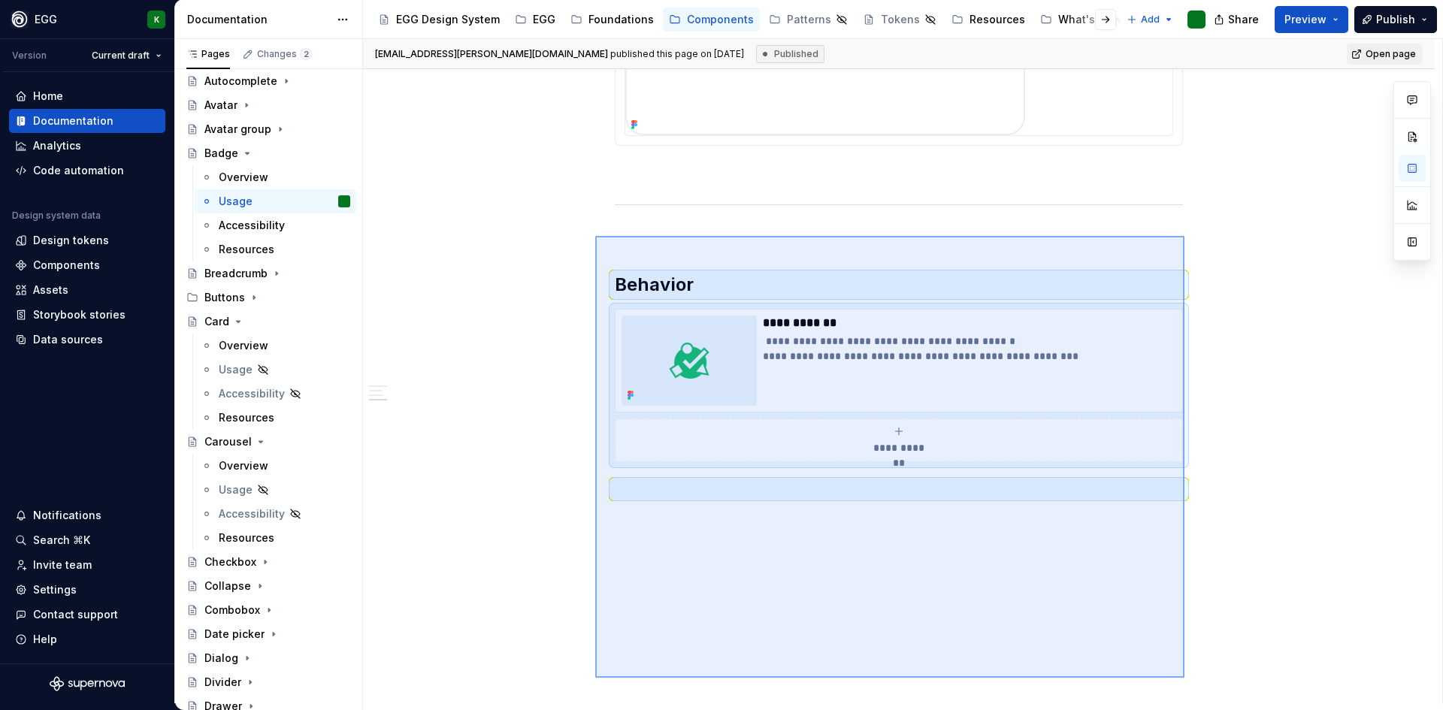
scroll to position [855, 0]
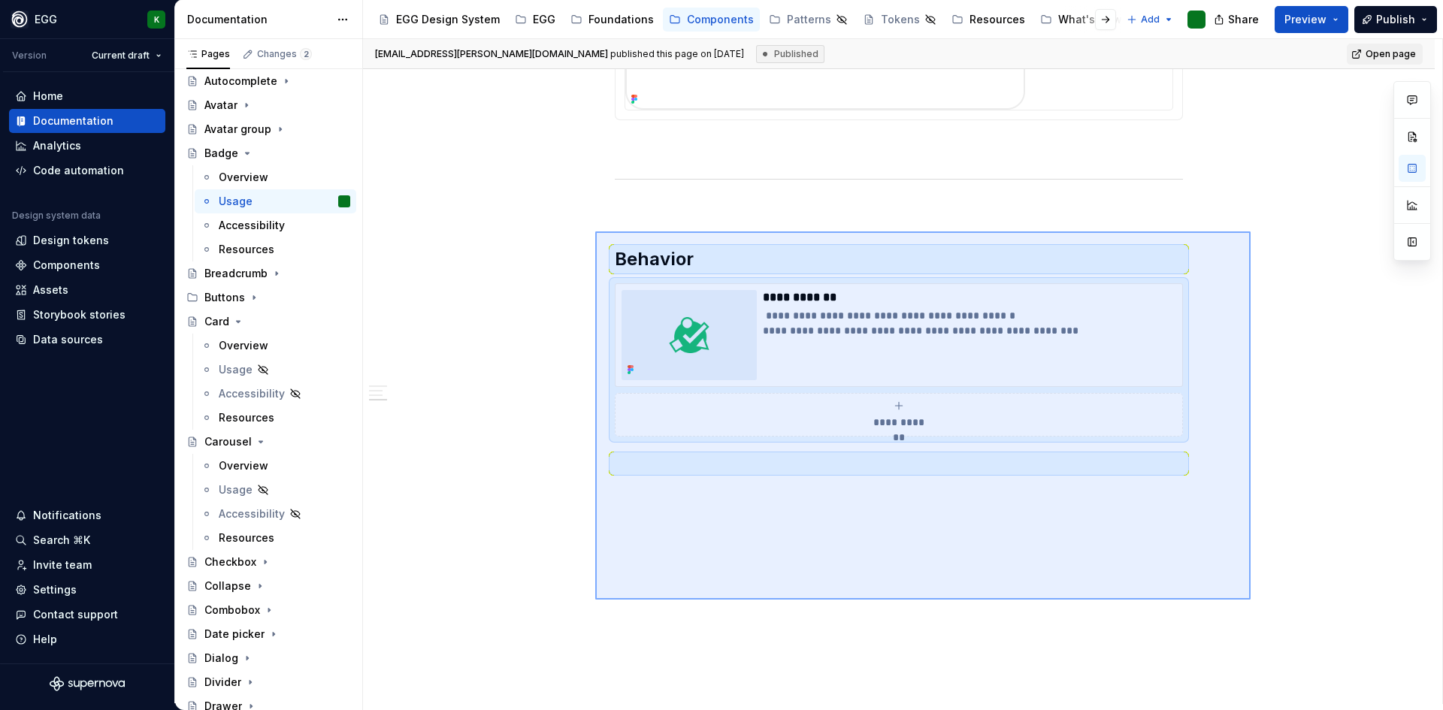
drag, startPoint x: 595, startPoint y: 335, endPoint x: 1251, endPoint y: 600, distance: 707.2
click at [1251, 600] on div "**********" at bounding box center [903, 371] width 1080 height 665
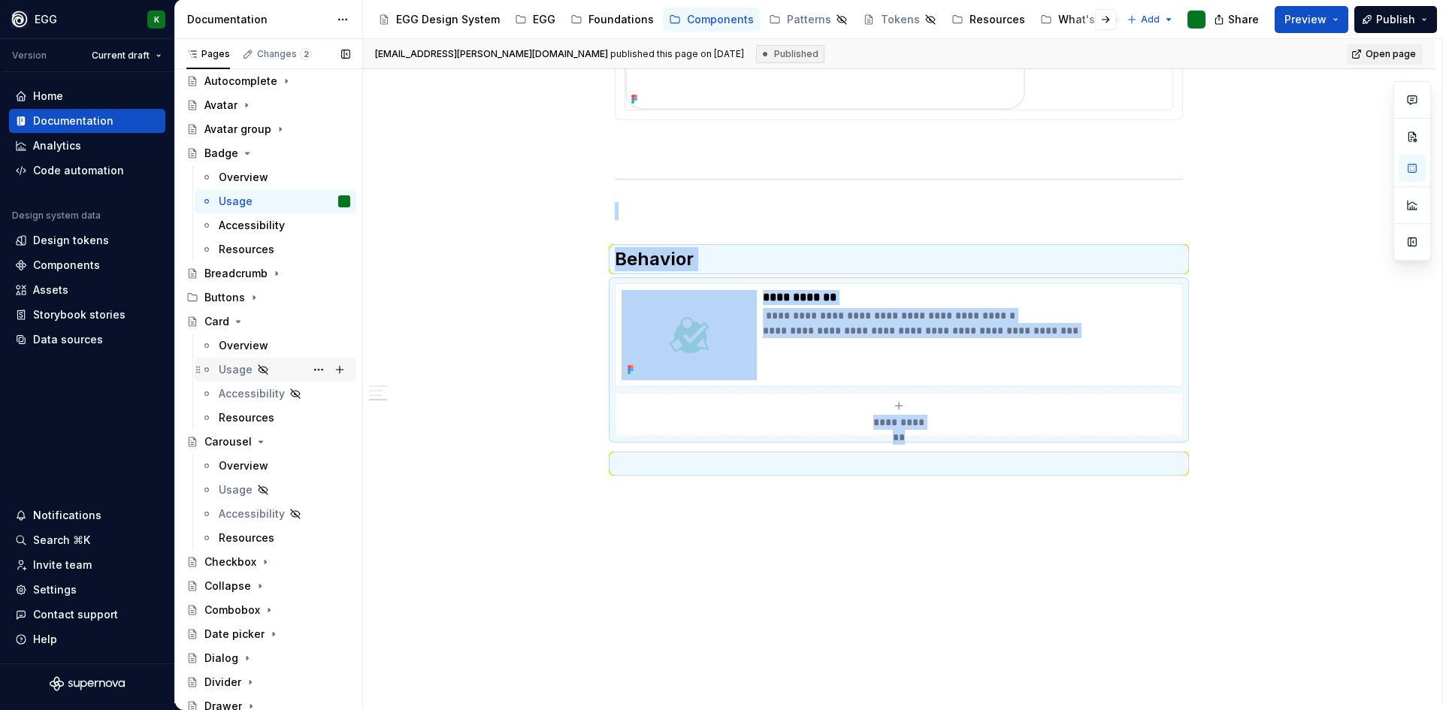
click at [236, 367] on div "Usage" at bounding box center [236, 369] width 34 height 15
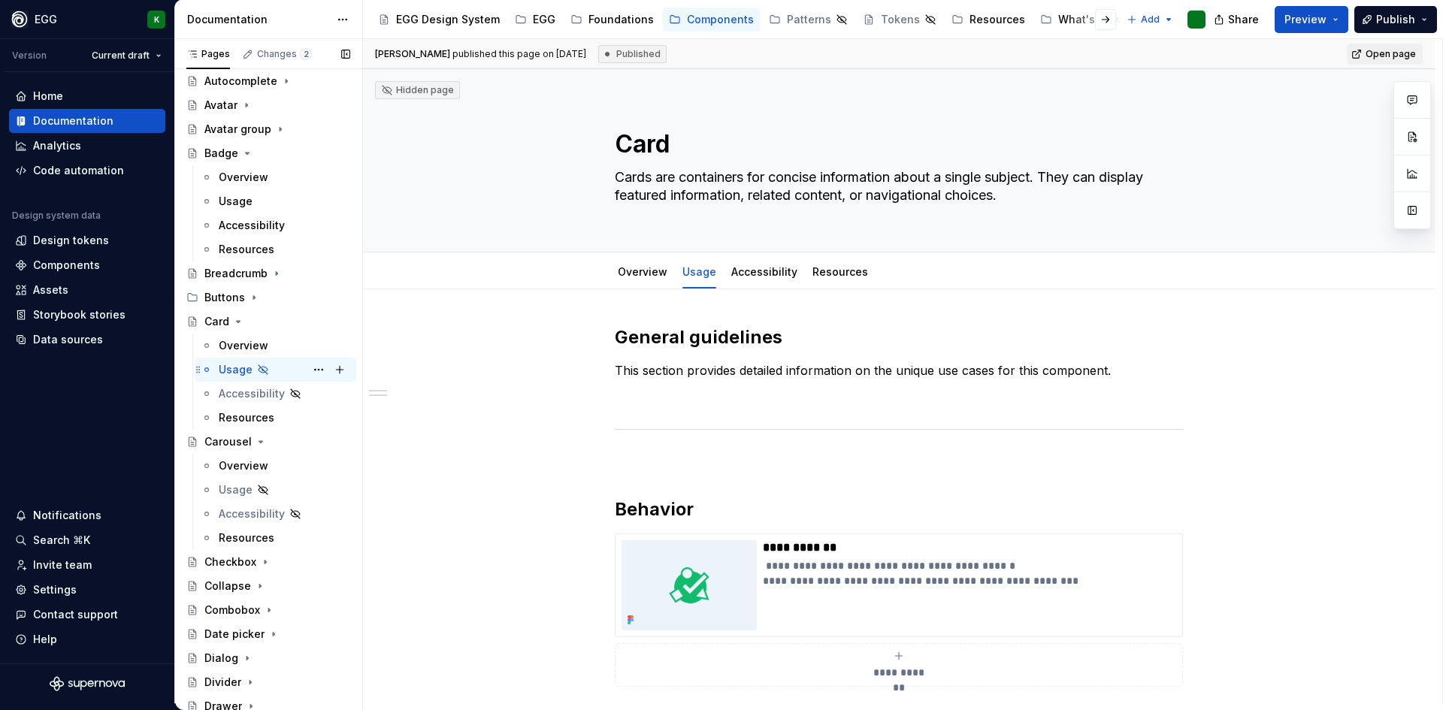
click at [263, 371] on icon "Page tree" at bounding box center [263, 369] width 9 height 9
click at [0, 0] on button "Page tree" at bounding box center [0, 0] width 0 height 0
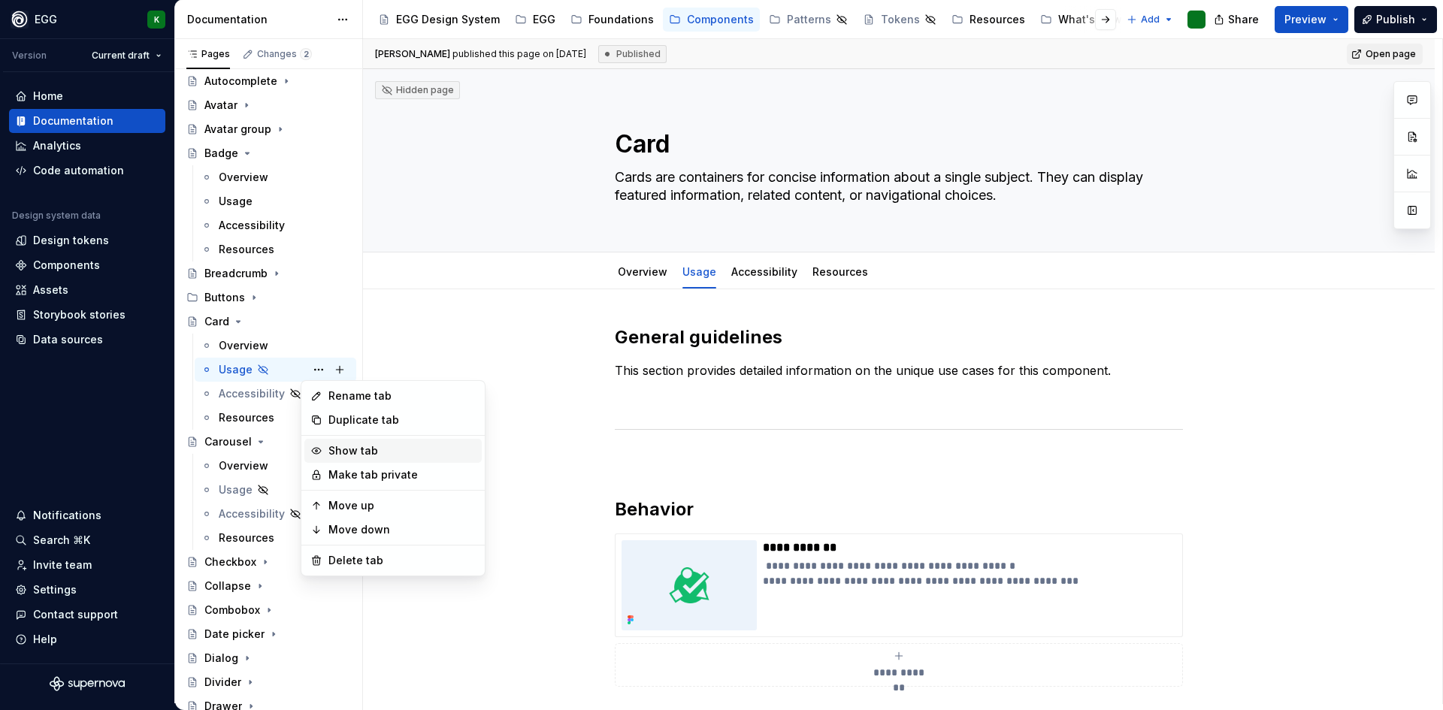
click at [353, 449] on div "Show tab" at bounding box center [402, 451] width 147 height 15
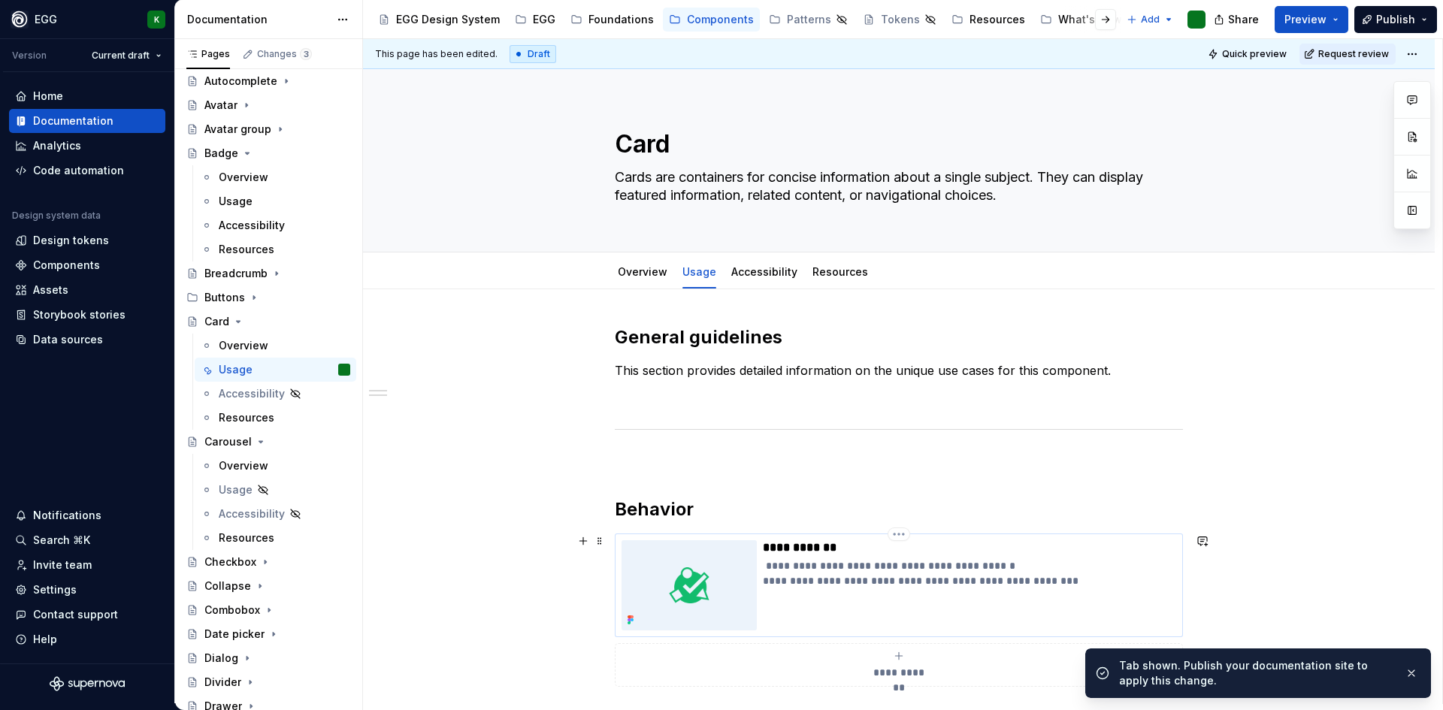
click at [863, 587] on p "**********" at bounding box center [969, 581] width 413 height 45
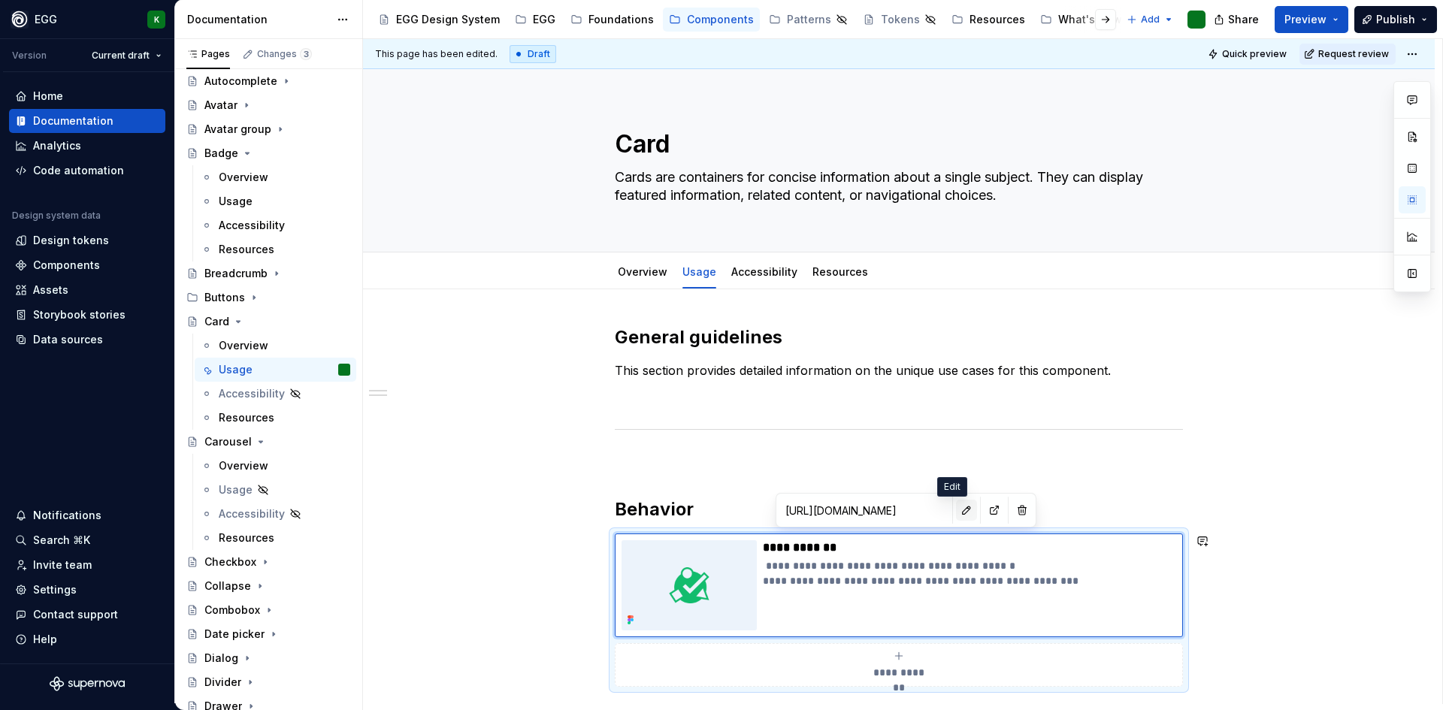
click at [956, 515] on button "button" at bounding box center [966, 510] width 21 height 21
type textarea "*"
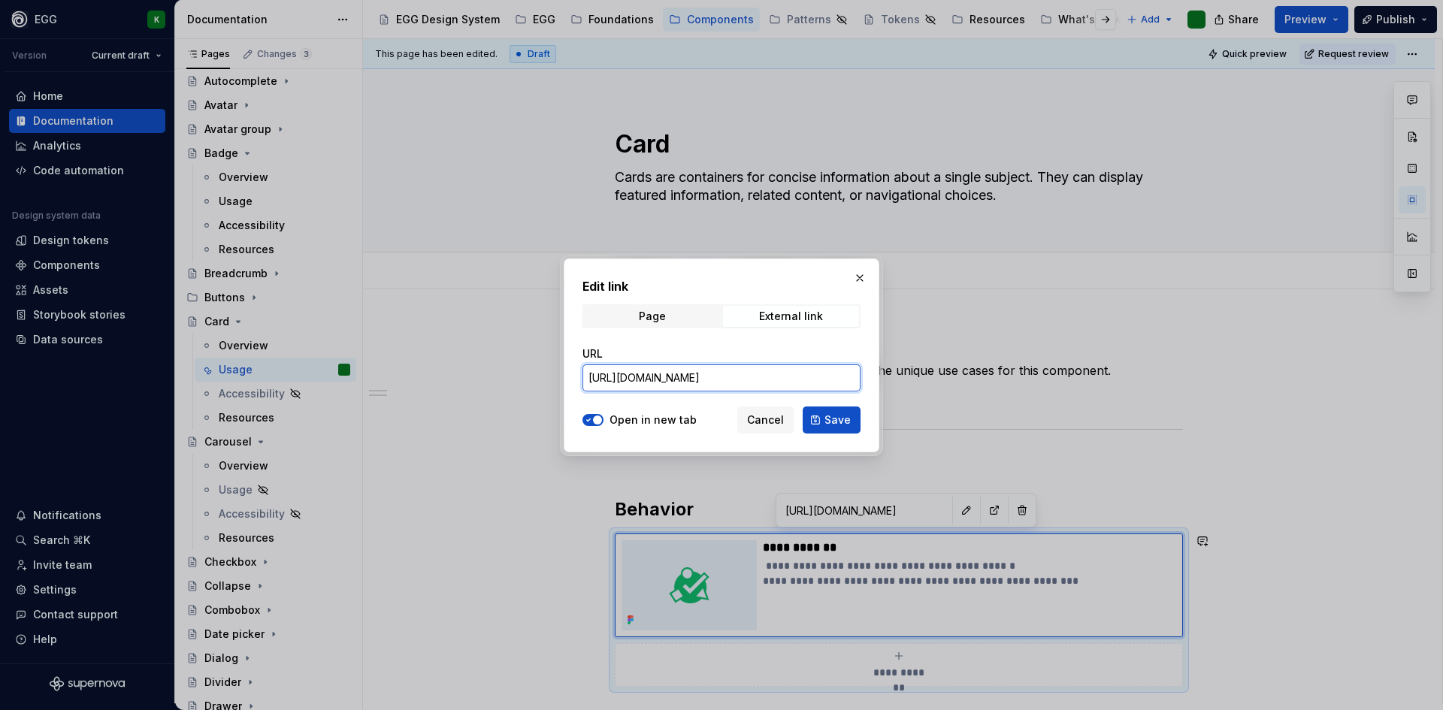
click at [686, 380] on input "[URL][DOMAIN_NAME]" at bounding box center [722, 378] width 278 height 27
paste input "[URL][DOMAIN_NAME]"
type input "[URL][DOMAIN_NAME]"
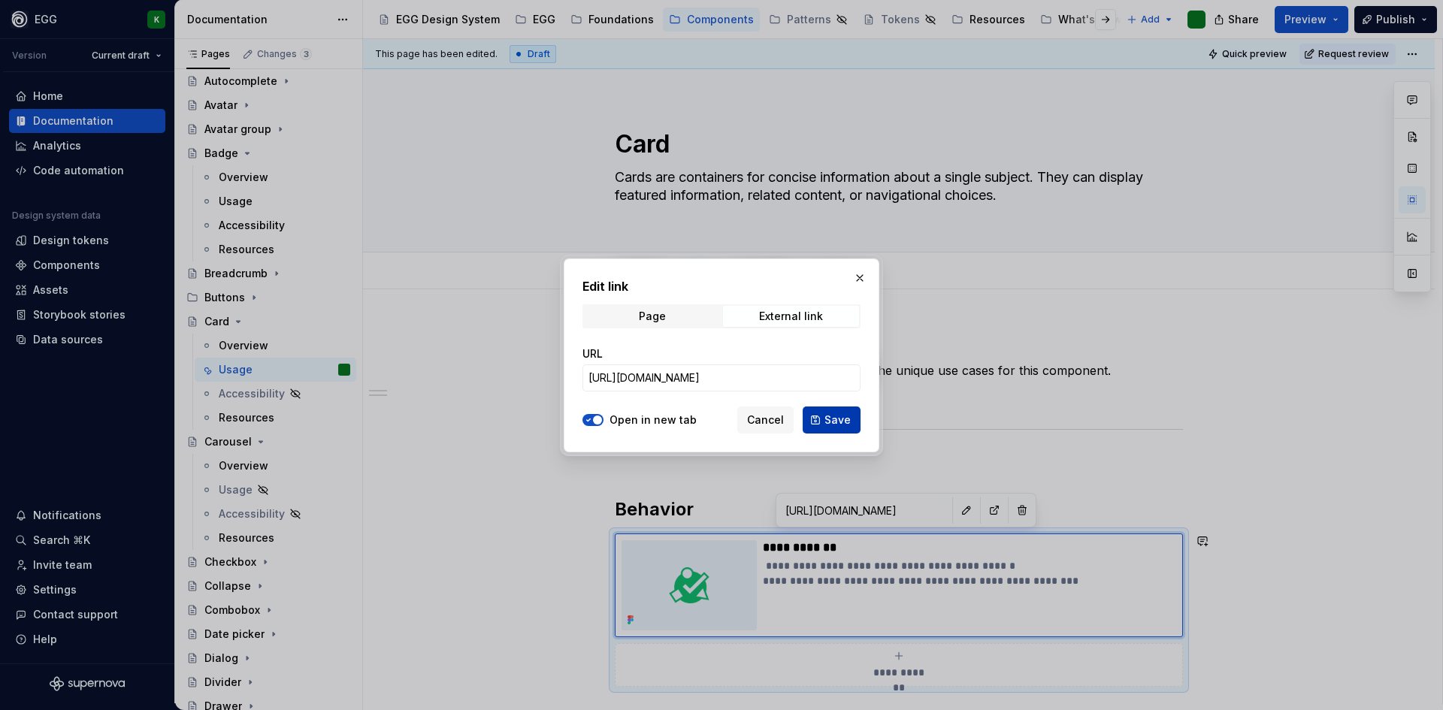
click at [827, 416] on span "Save" at bounding box center [838, 420] width 26 height 15
type textarea "*"
type input "[URL][DOMAIN_NAME]"
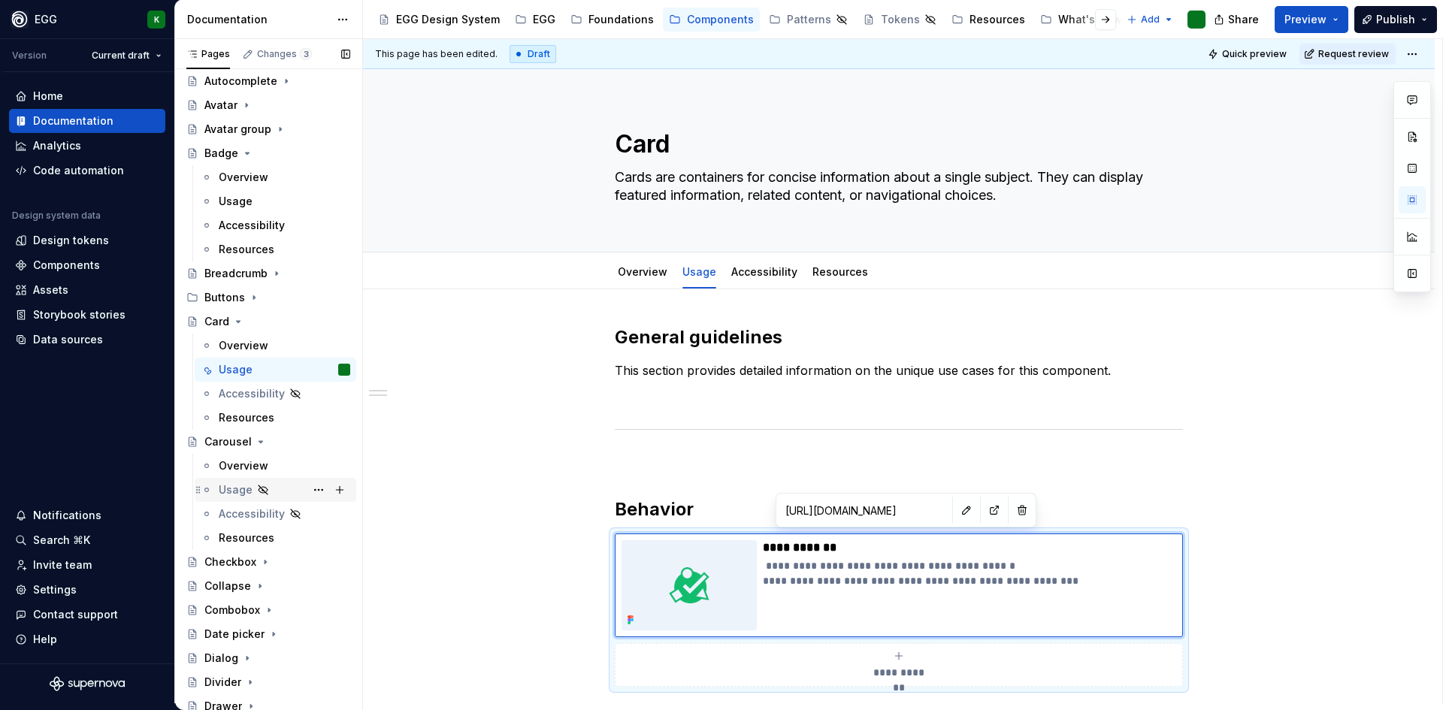
click at [217, 489] on div "Usage" at bounding box center [276, 490] width 150 height 21
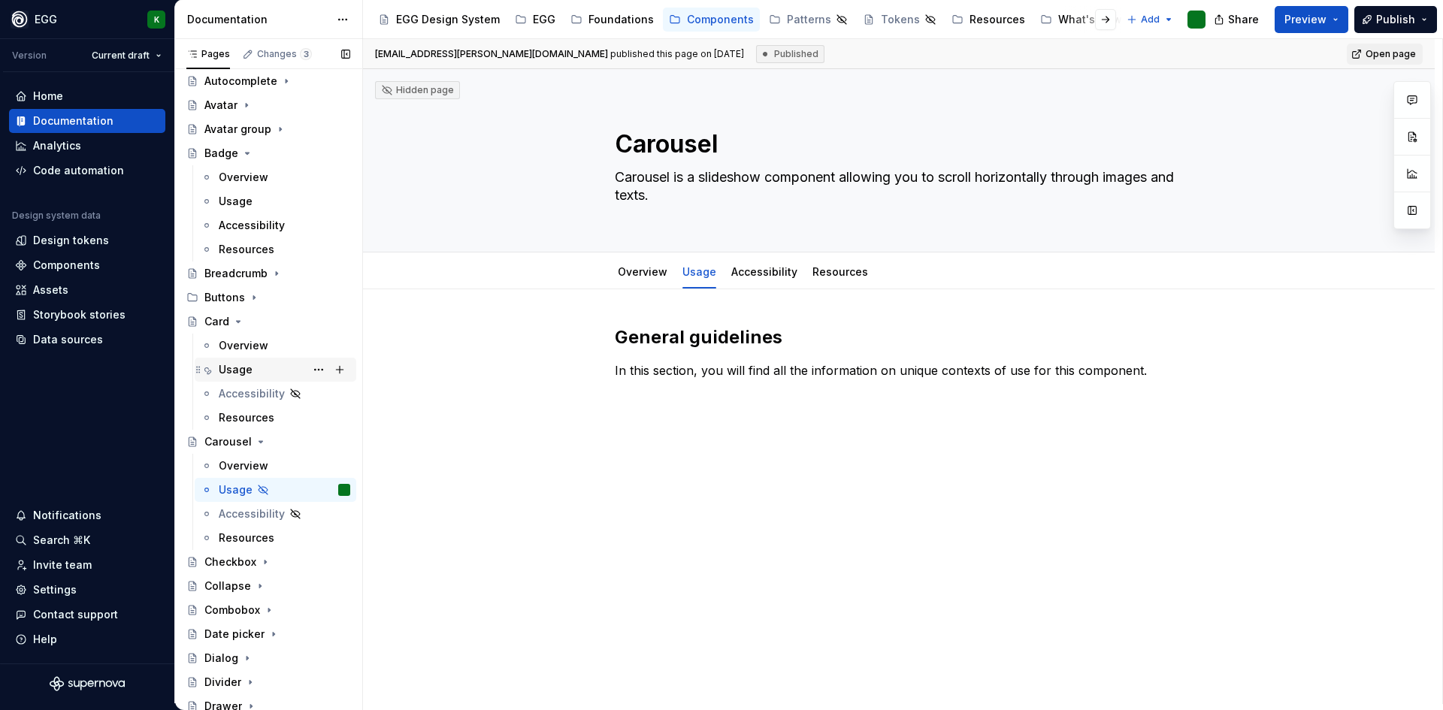
click at [237, 372] on div "Usage" at bounding box center [236, 369] width 34 height 15
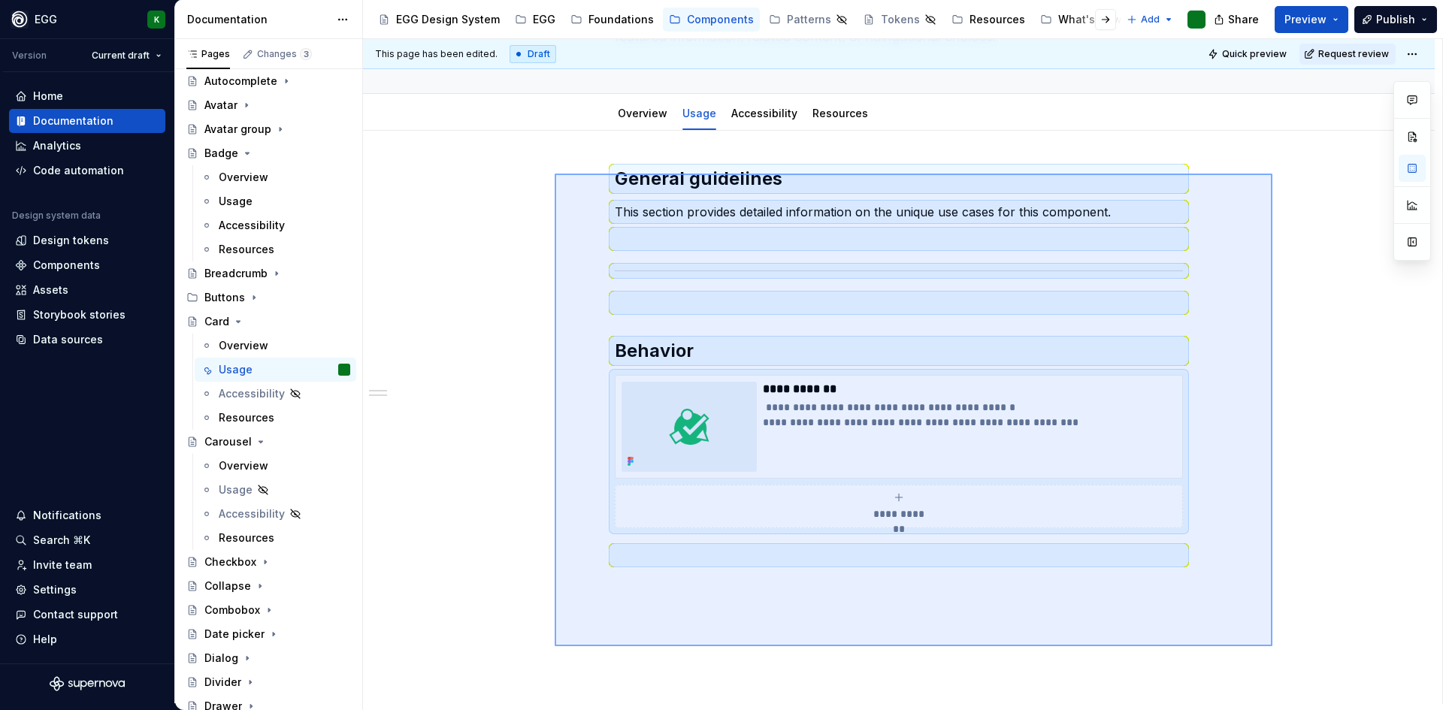
drag, startPoint x: 555, startPoint y: 307, endPoint x: 1273, endPoint y: 647, distance: 794.0
click at [1273, 647] on div "**********" at bounding box center [903, 371] width 1080 height 665
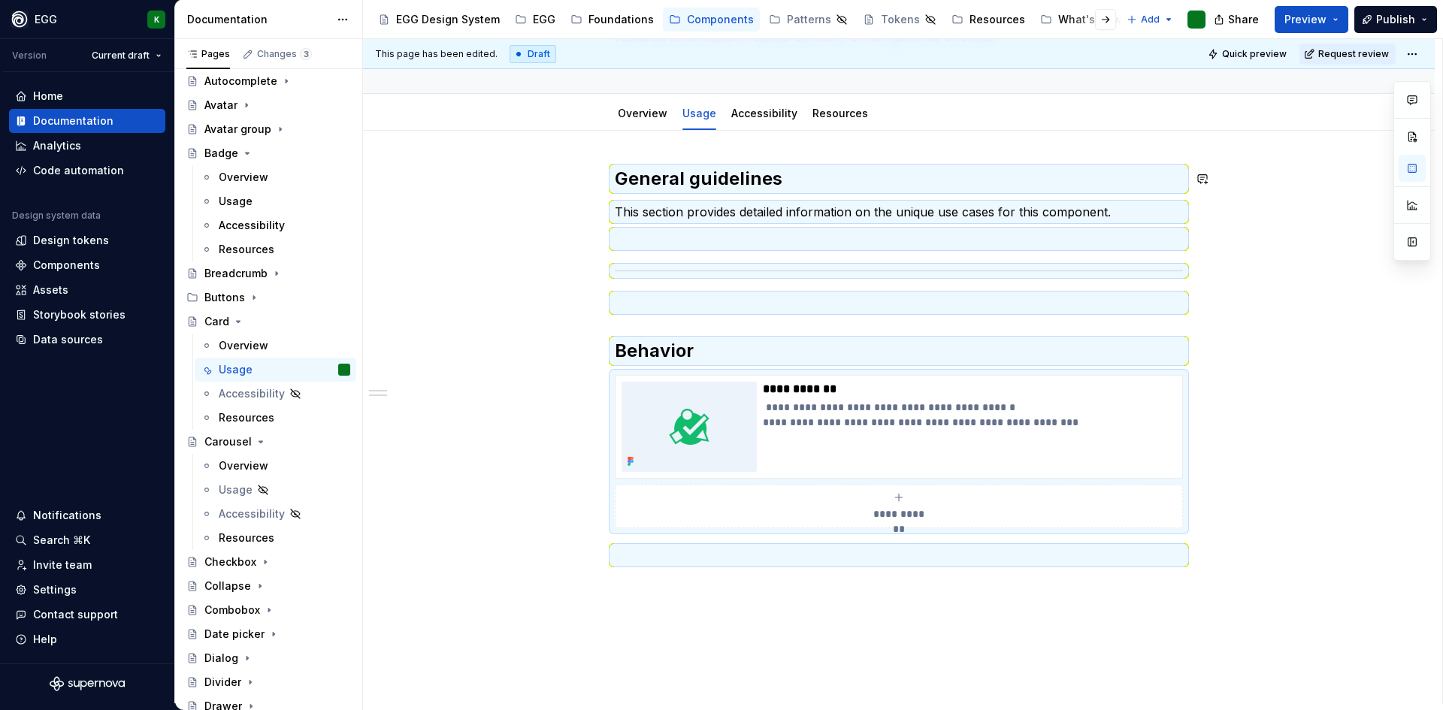
scroll to position [172, 0]
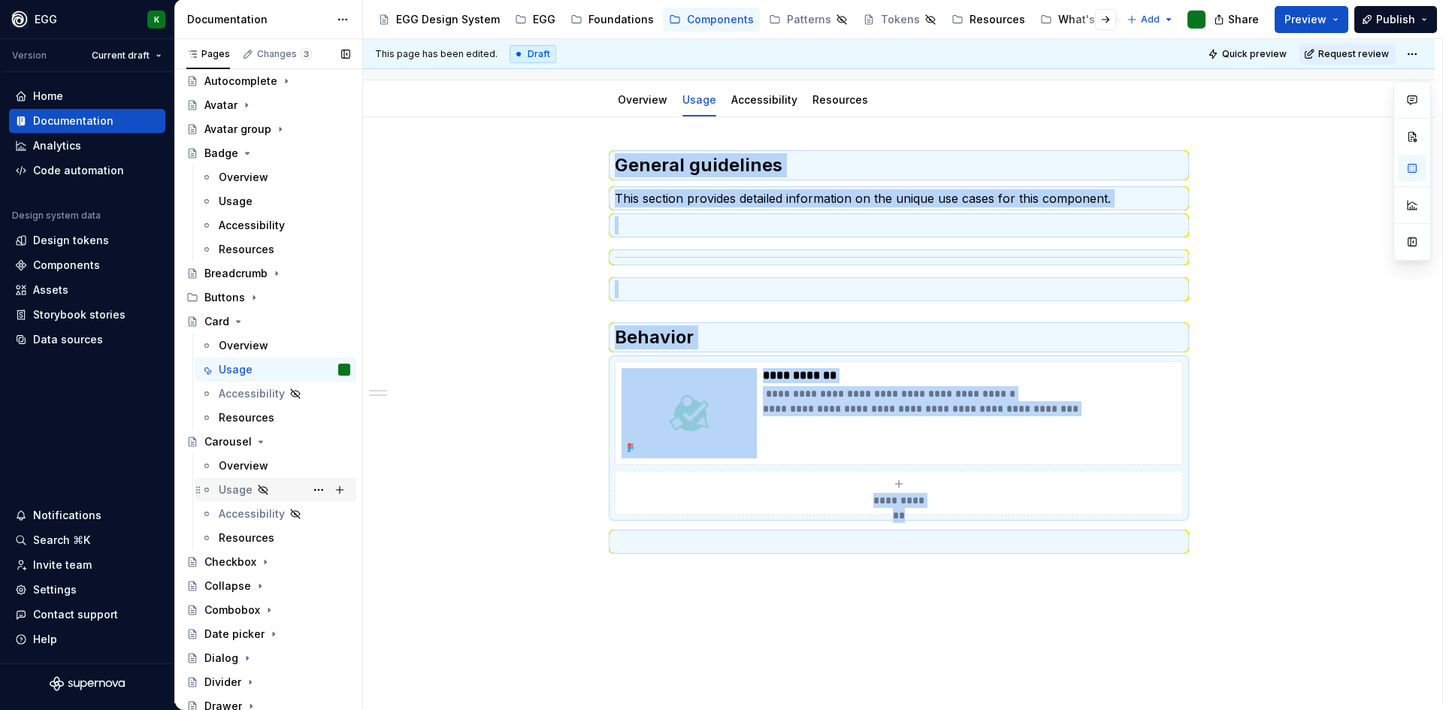
click at [234, 492] on div "Usage" at bounding box center [236, 490] width 34 height 15
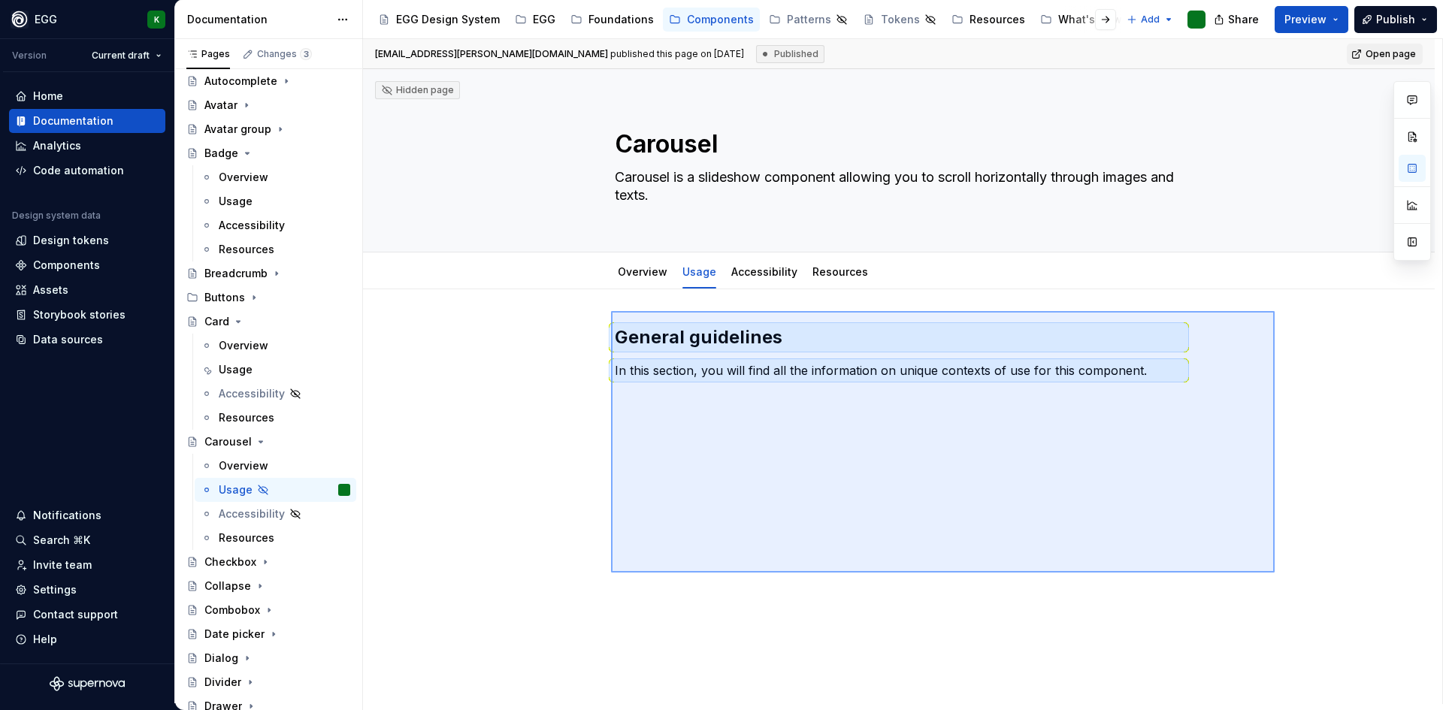
drag, startPoint x: 774, startPoint y: 424, endPoint x: 1275, endPoint y: 573, distance: 522.4
click at [1275, 573] on div "karine.theriault@ubisoft.com published this page on November 8, 2024 Published …" at bounding box center [903, 371] width 1080 height 665
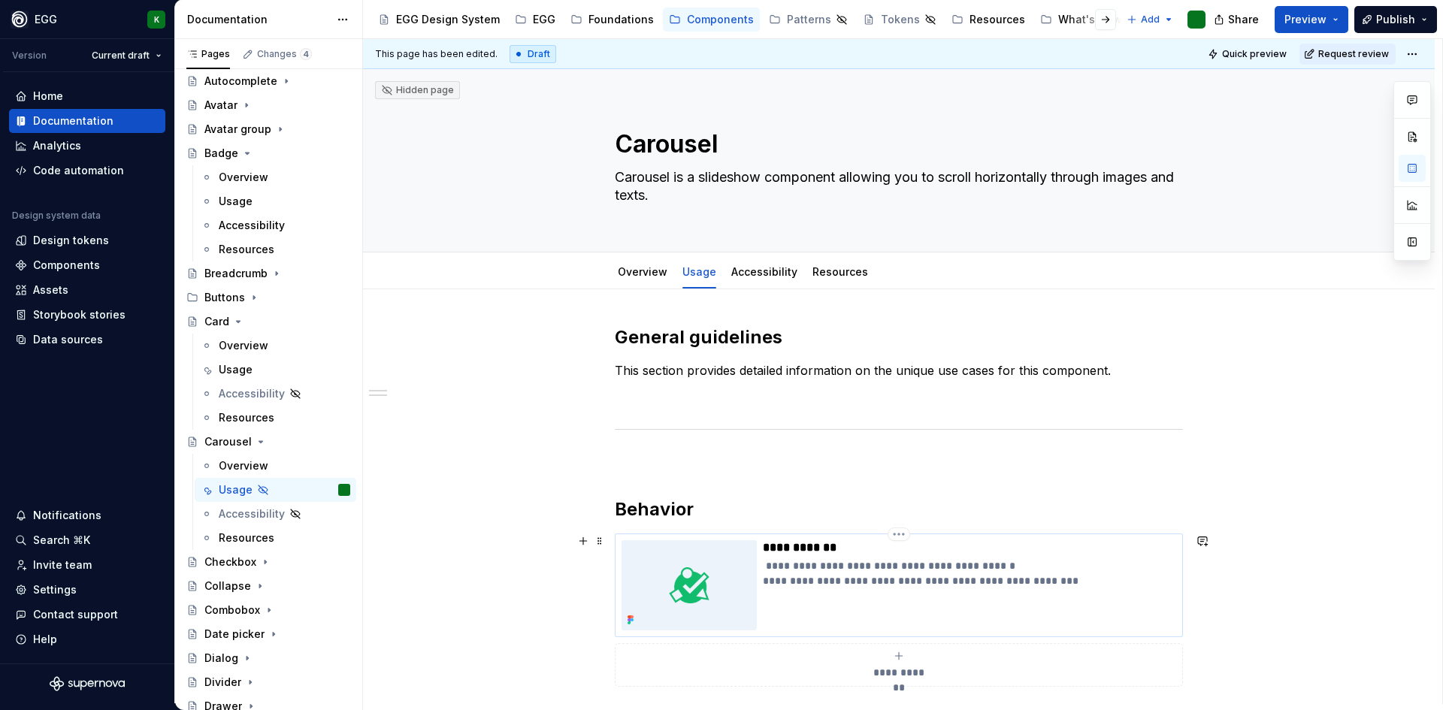
click at [829, 575] on p "**********" at bounding box center [969, 581] width 413 height 45
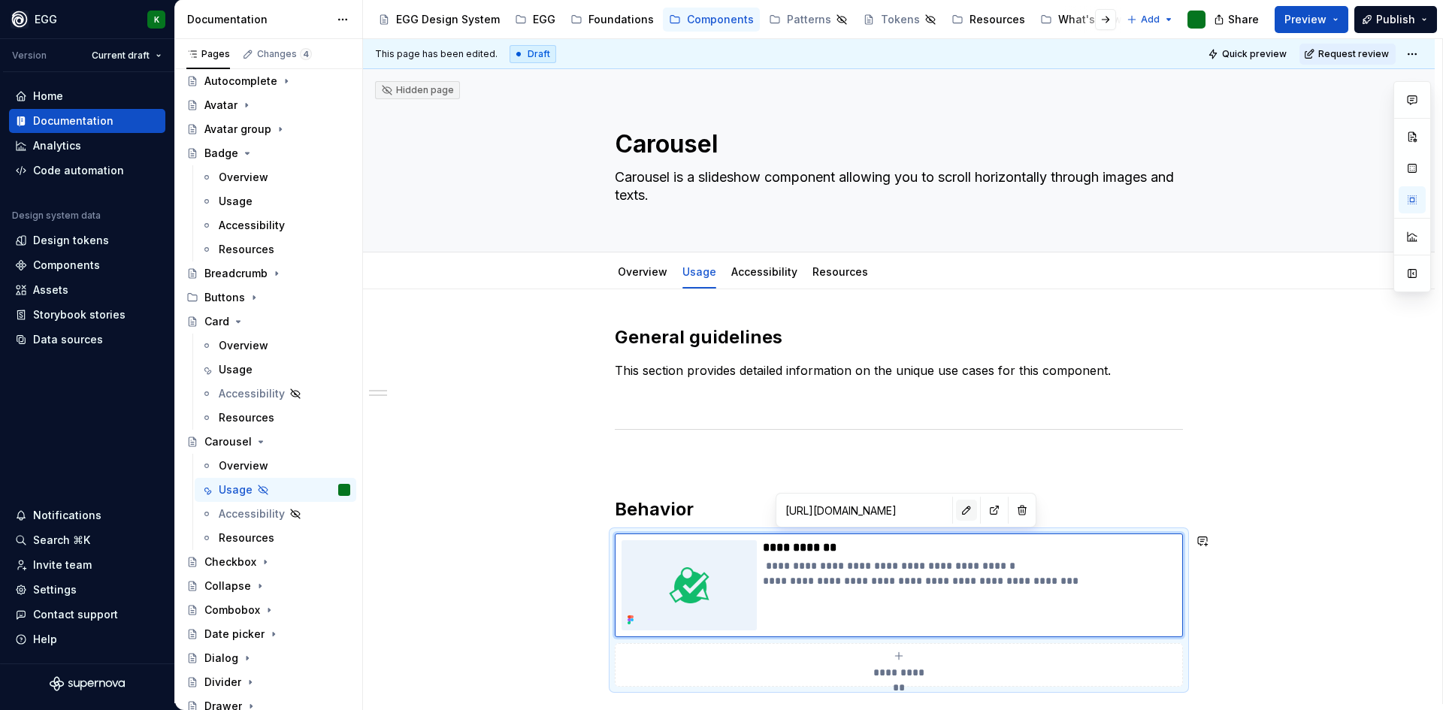
click at [956, 509] on button "button" at bounding box center [966, 510] width 21 height 21
type textarea "*"
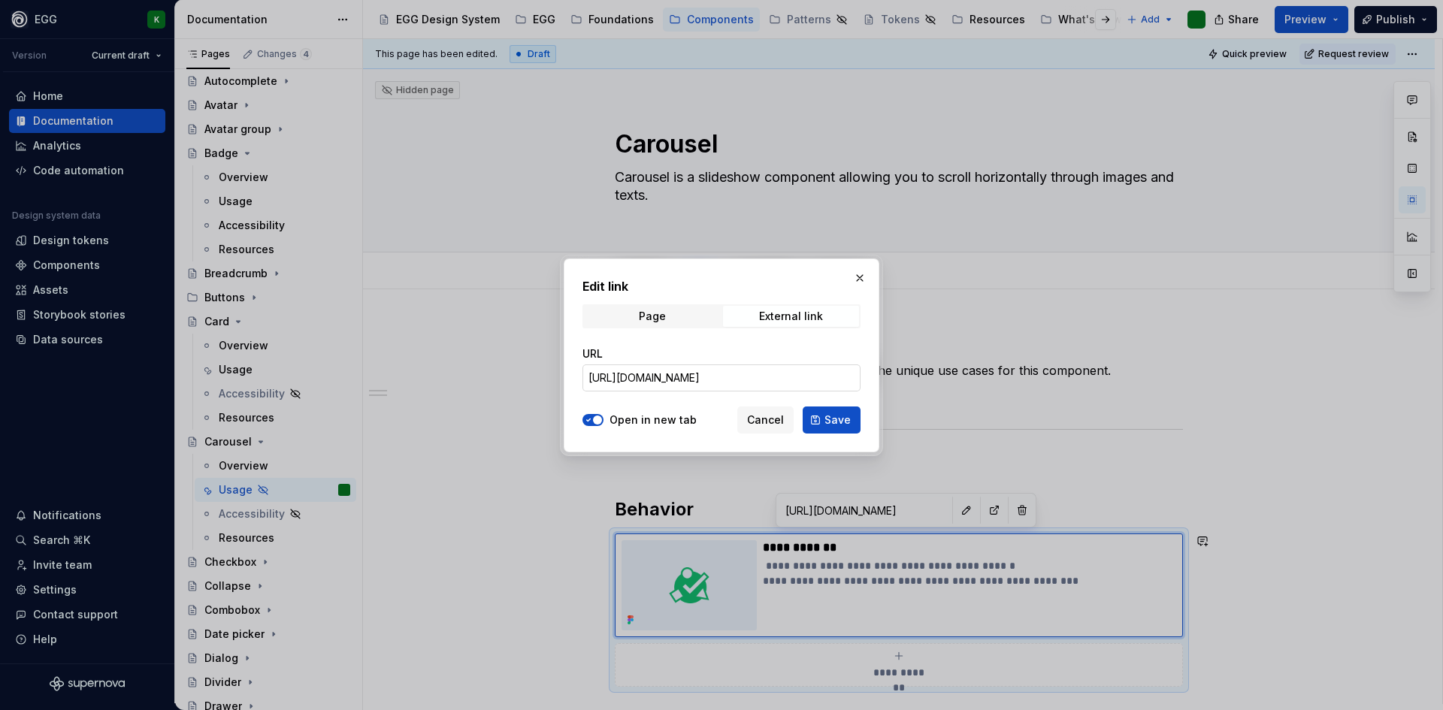
click at [702, 381] on input "[URL][DOMAIN_NAME]" at bounding box center [722, 378] width 278 height 27
paste input "https://uxtools.horizon.ubisoft.org/guides/carousels/"
type input "https://uxtools.horizon.ubisoft.org/guides/carousels/"
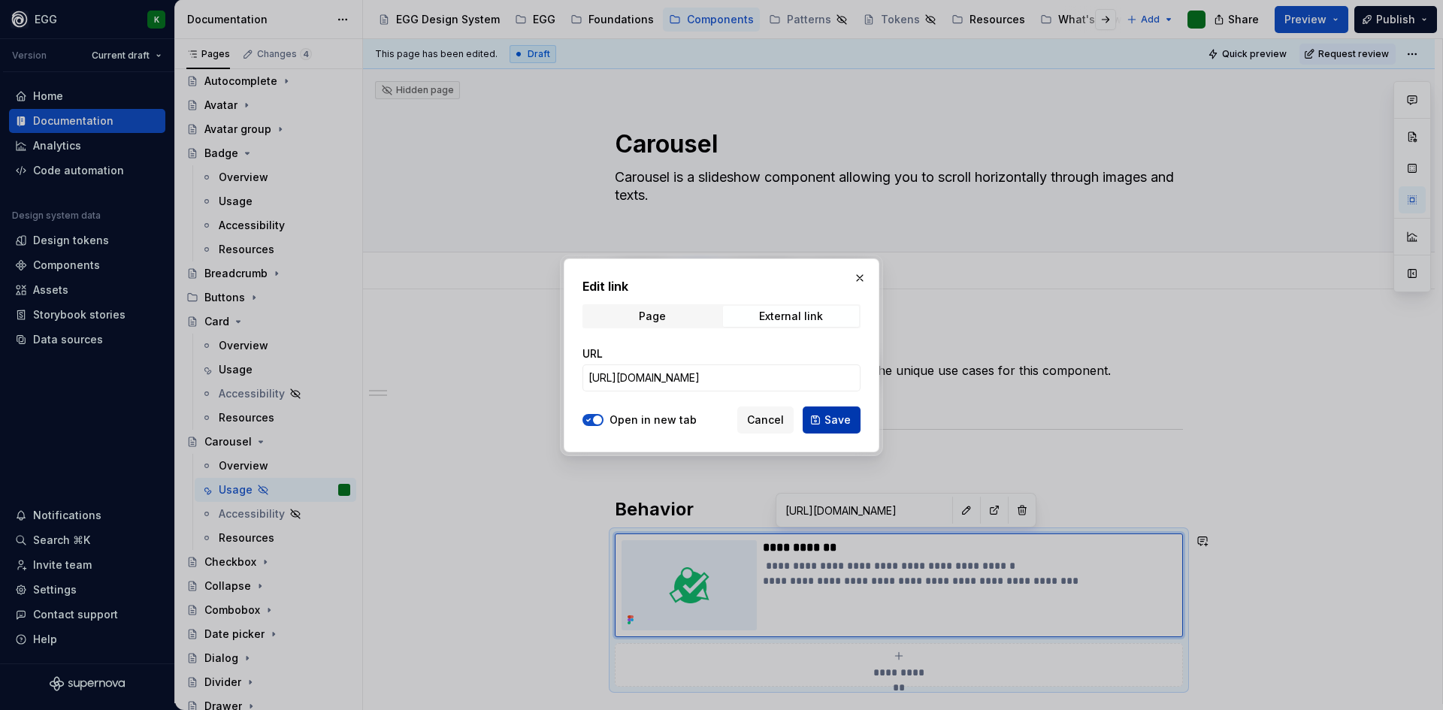
click at [831, 429] on button "Save" at bounding box center [832, 420] width 58 height 27
type textarea "*"
type input "https://uxtools.horizon.ubisoft.org/guides/carousels/"
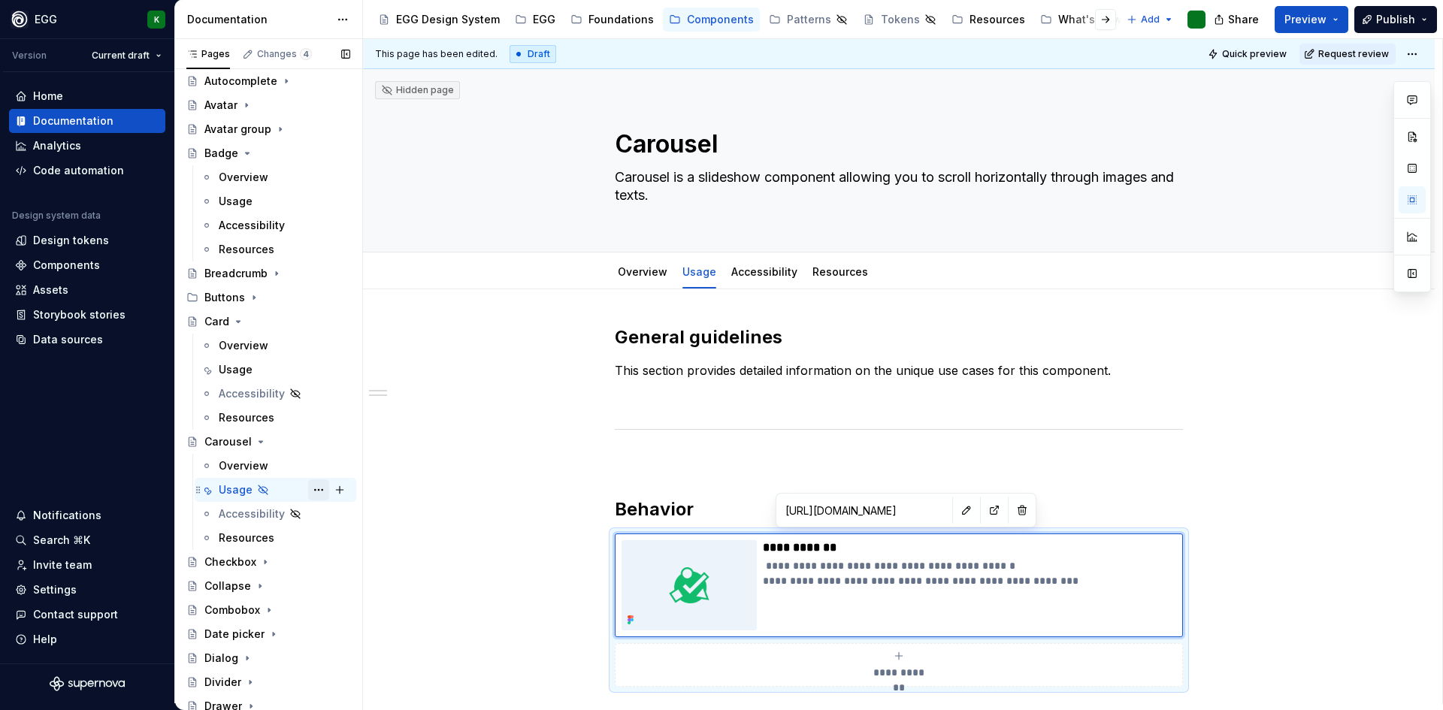
click at [311, 489] on button "Page tree" at bounding box center [318, 490] width 21 height 21
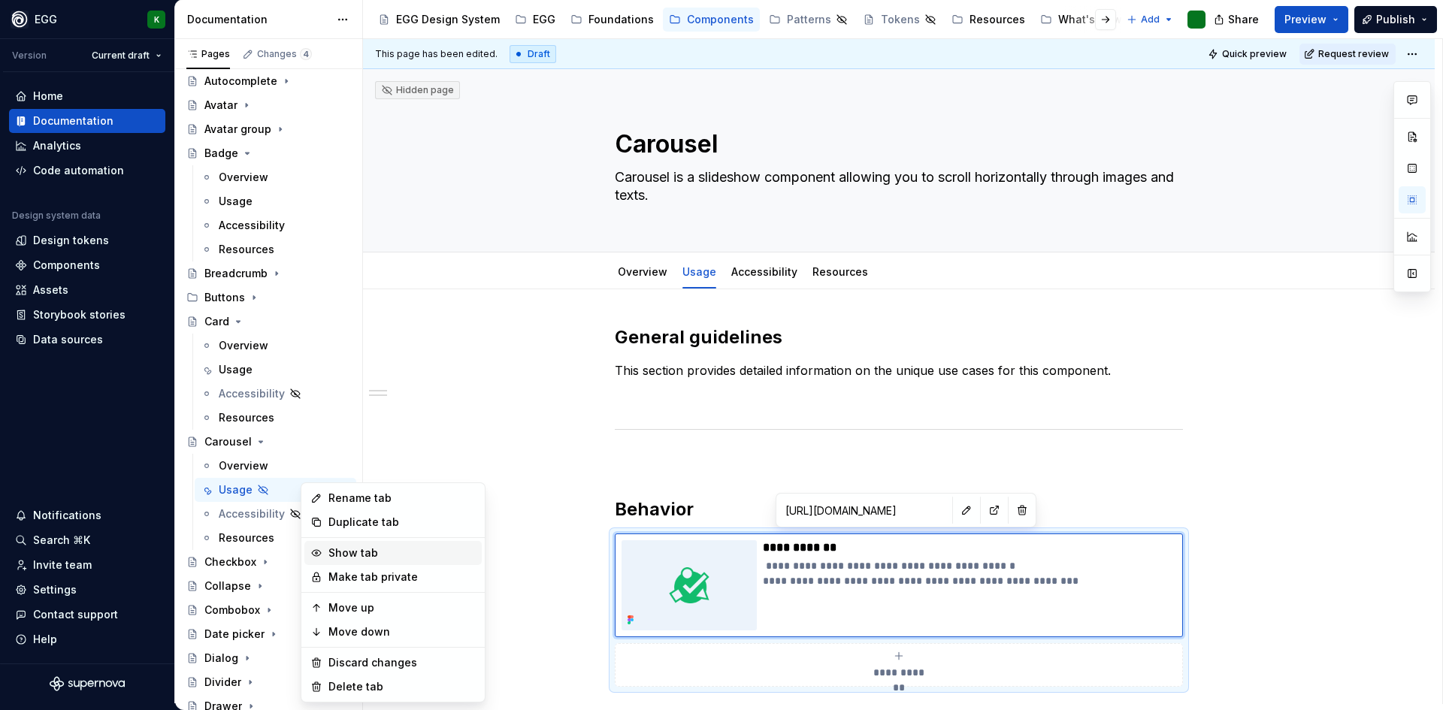
click at [347, 552] on div "Show tab" at bounding box center [402, 553] width 147 height 15
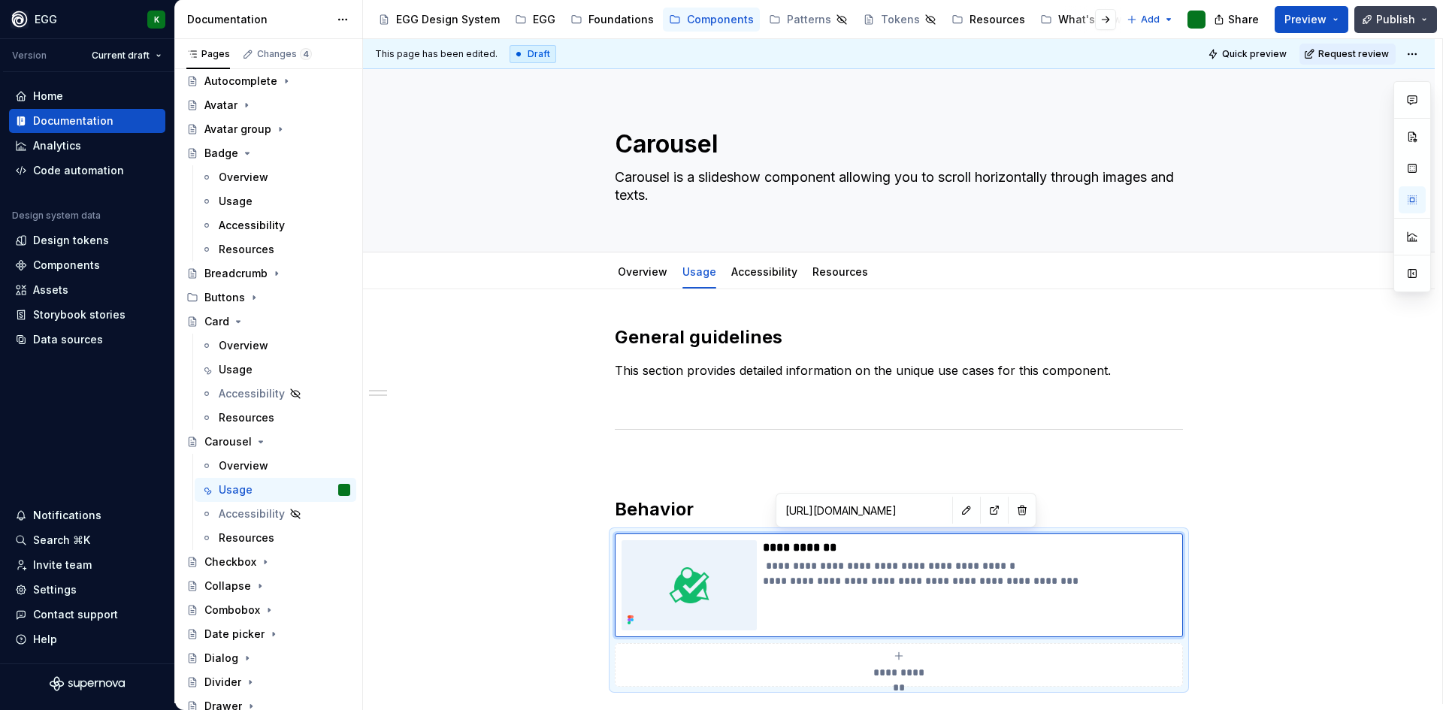
click at [1389, 20] on span "Publish" at bounding box center [1396, 19] width 39 height 15
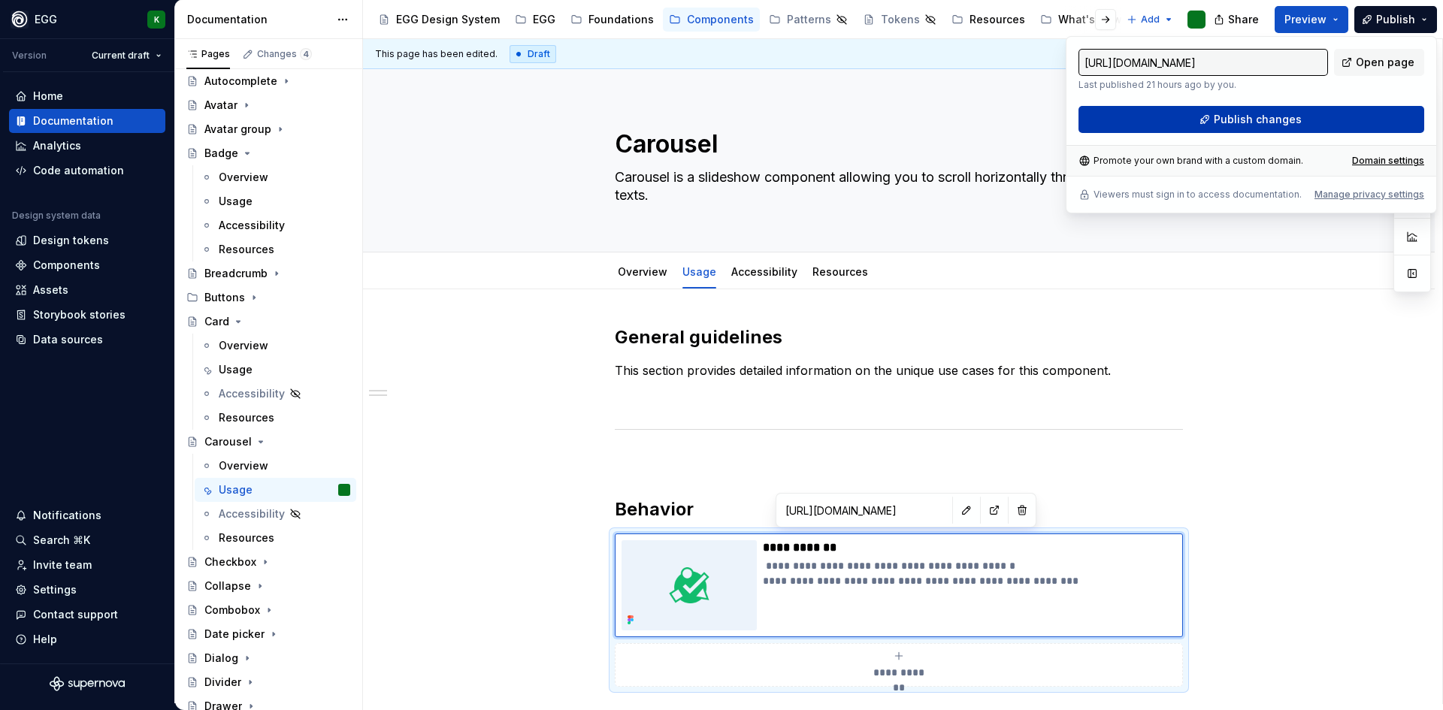
click at [1324, 117] on button "Publish changes" at bounding box center [1252, 119] width 346 height 27
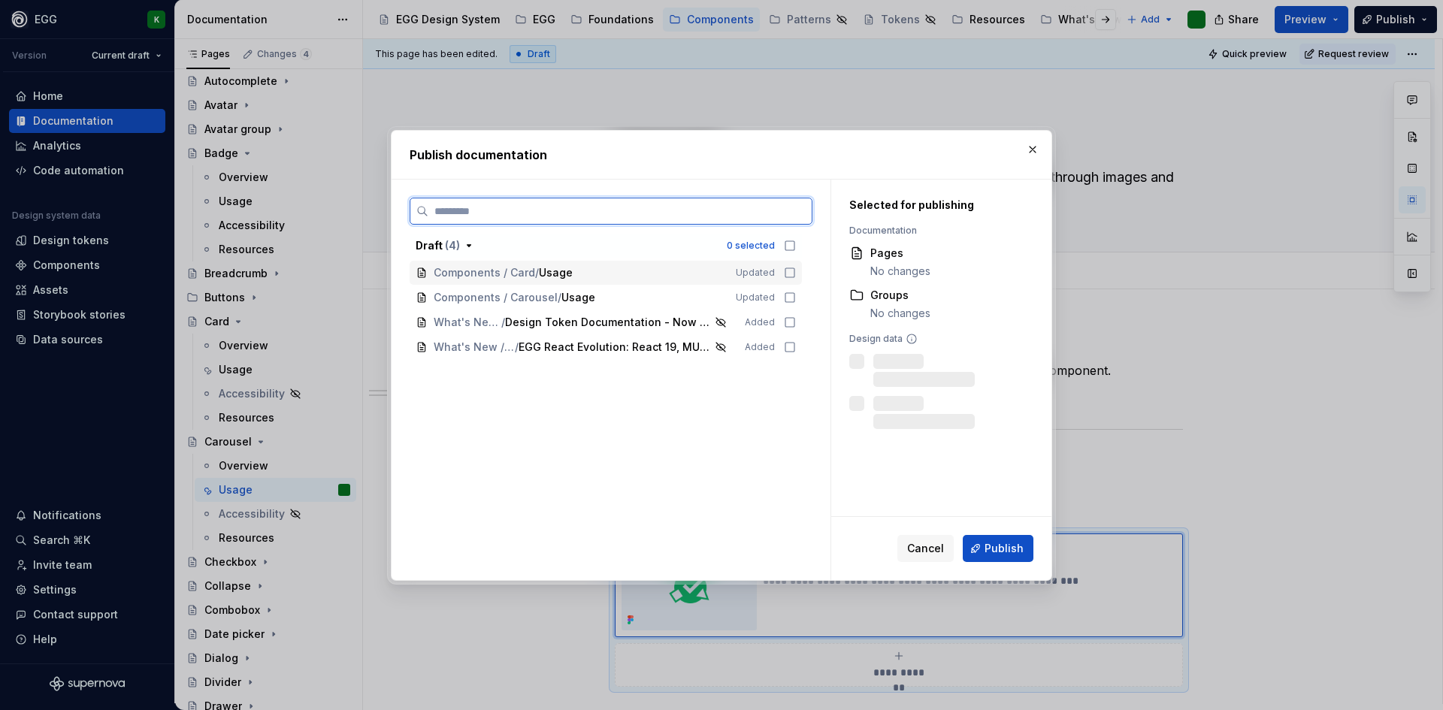
click at [784, 279] on div "Components / Card / Usage Updated" at bounding box center [606, 273] width 392 height 24
click at [793, 298] on icon at bounding box center [790, 298] width 12 height 12
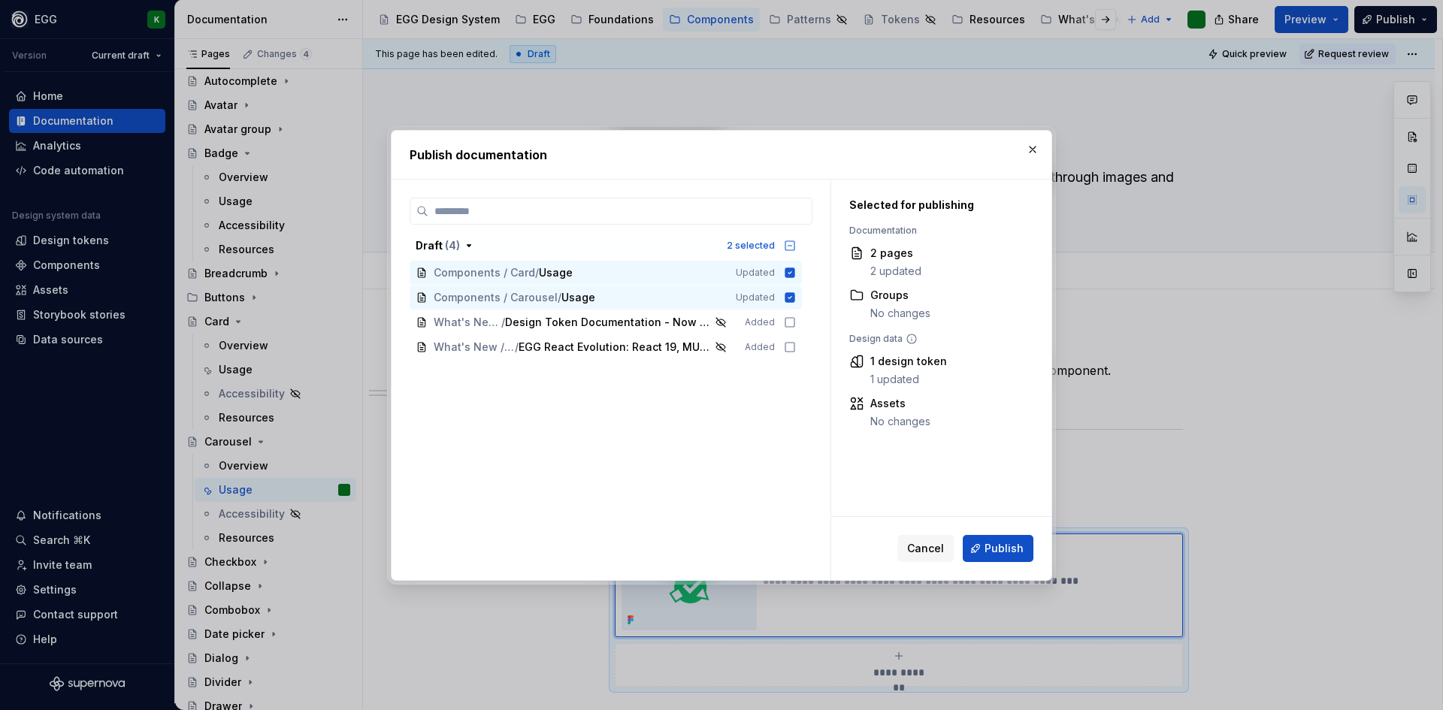
click at [997, 529] on div "Cancel Publish" at bounding box center [941, 548] width 220 height 63
click at [1003, 550] on span "Publish" at bounding box center [1004, 548] width 39 height 15
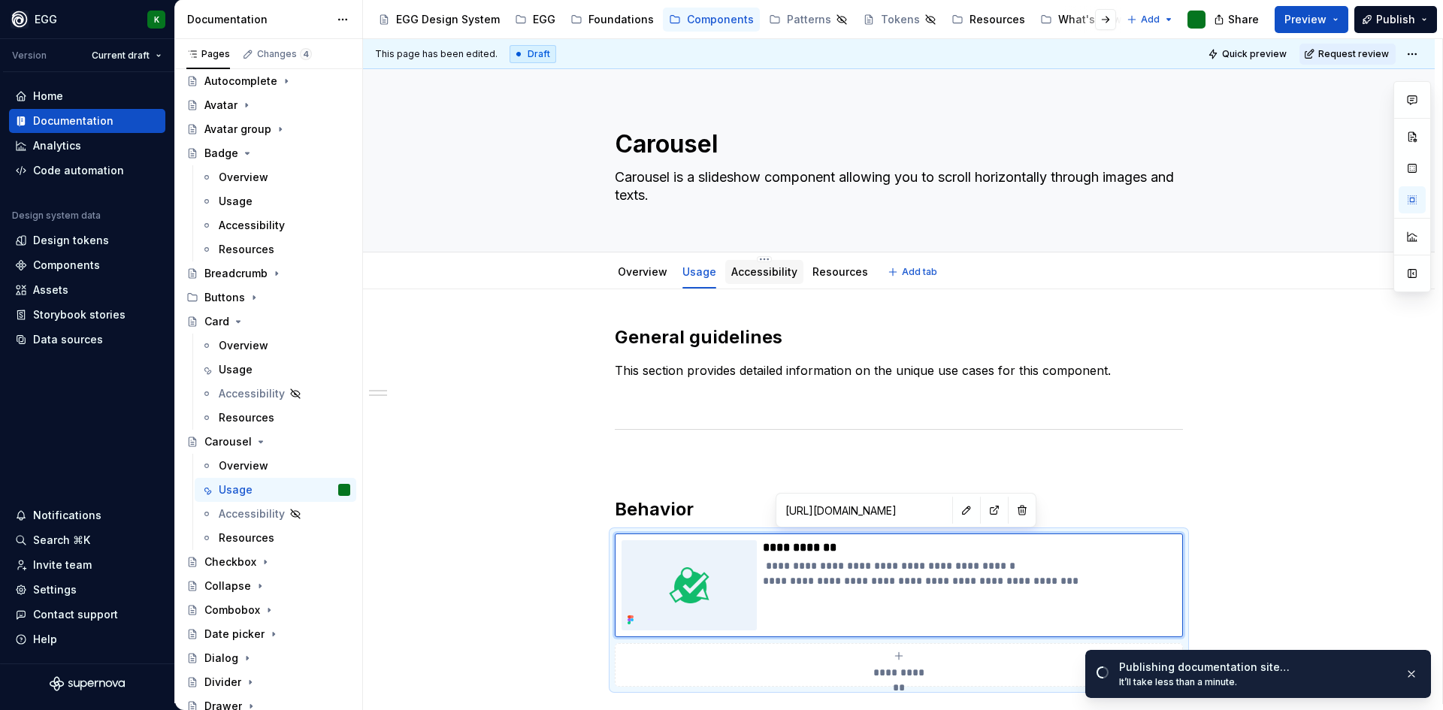
click at [778, 280] on div "Accessibility" at bounding box center [764, 272] width 66 height 18
click at [743, 274] on link "Accessibility" at bounding box center [764, 271] width 66 height 13
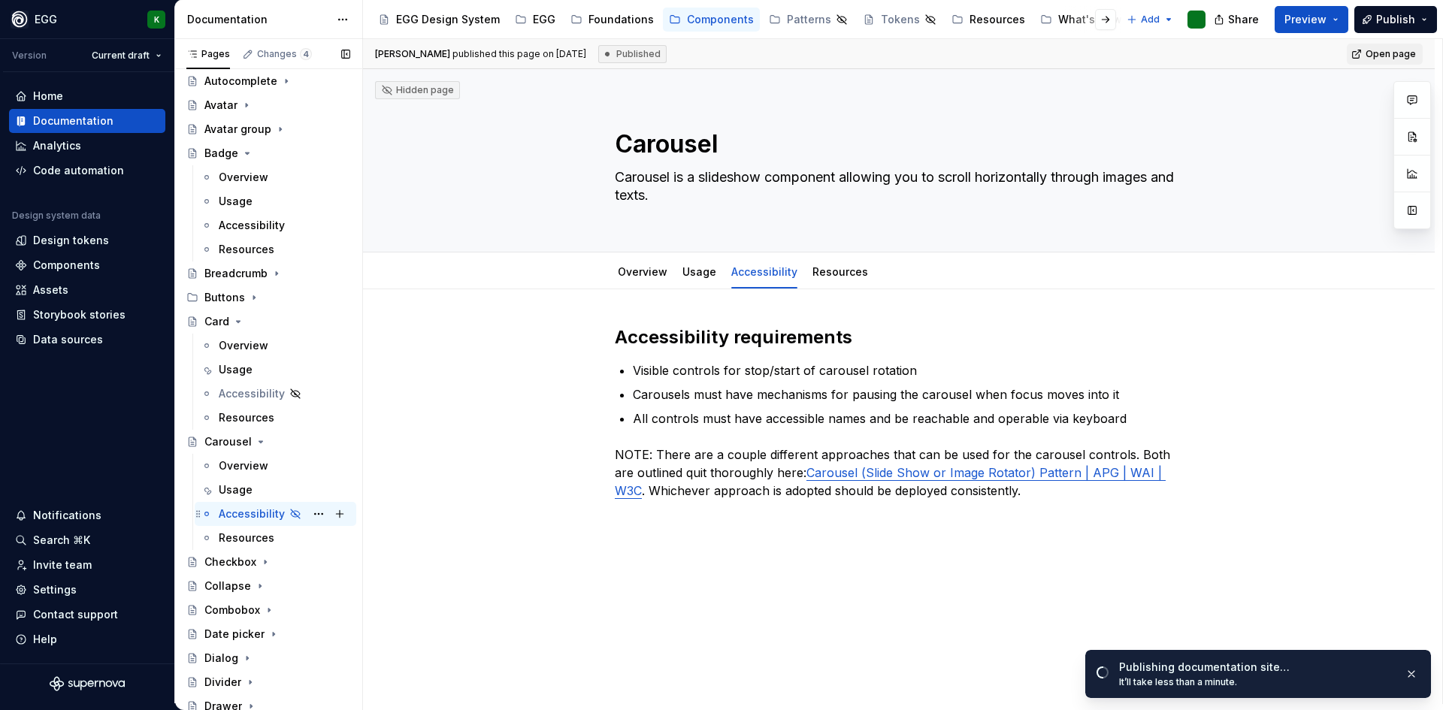
click at [293, 513] on icon "Page tree" at bounding box center [295, 514] width 12 height 12
click at [310, 507] on button "Page tree" at bounding box center [318, 514] width 21 height 21
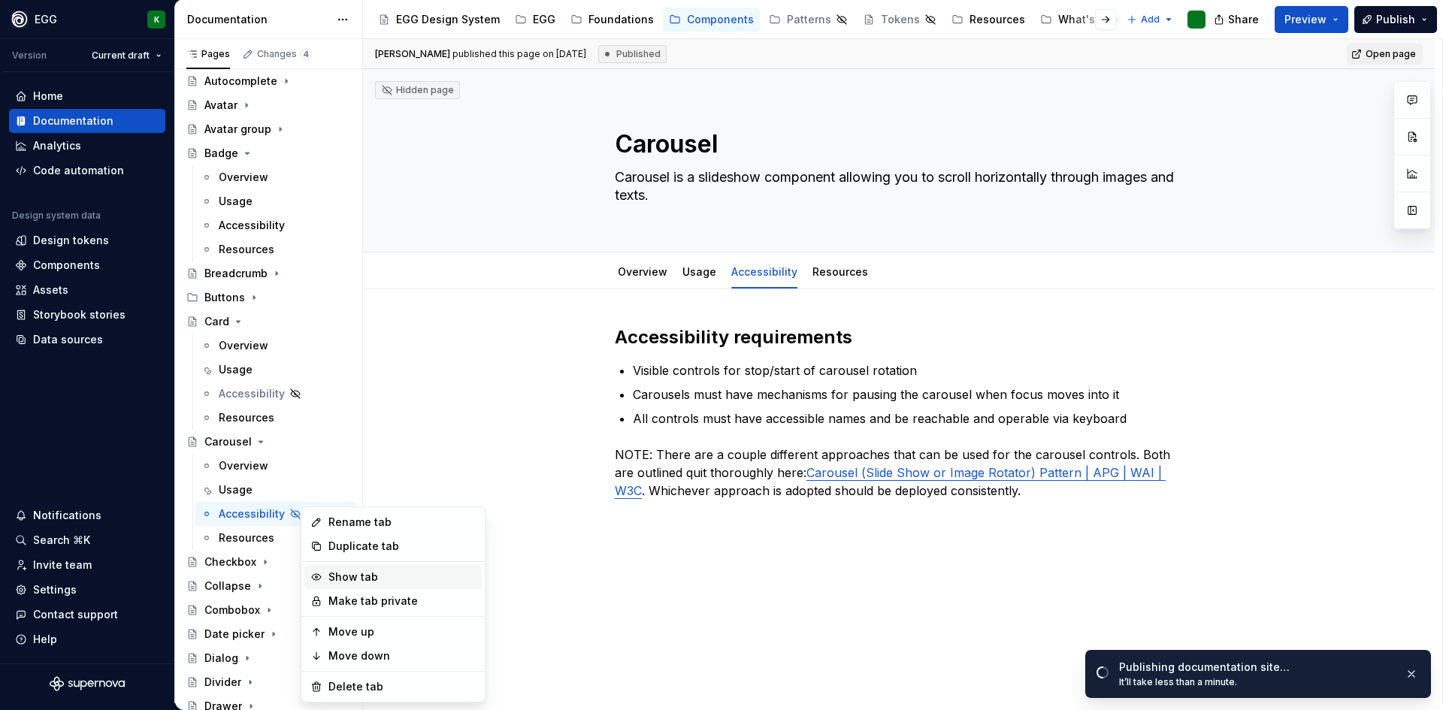
click at [362, 577] on div "Show tab" at bounding box center [402, 577] width 147 height 15
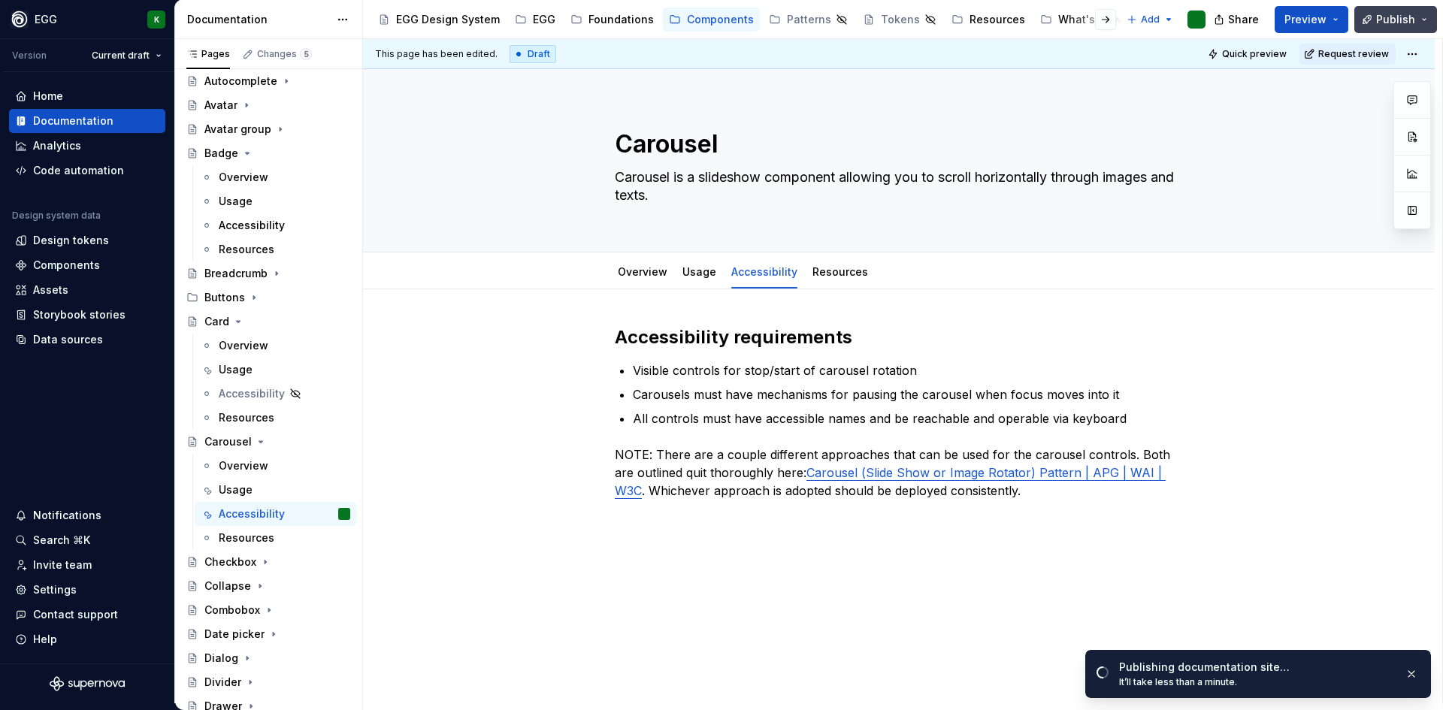
click at [1398, 21] on span "Publish" at bounding box center [1396, 19] width 39 height 15
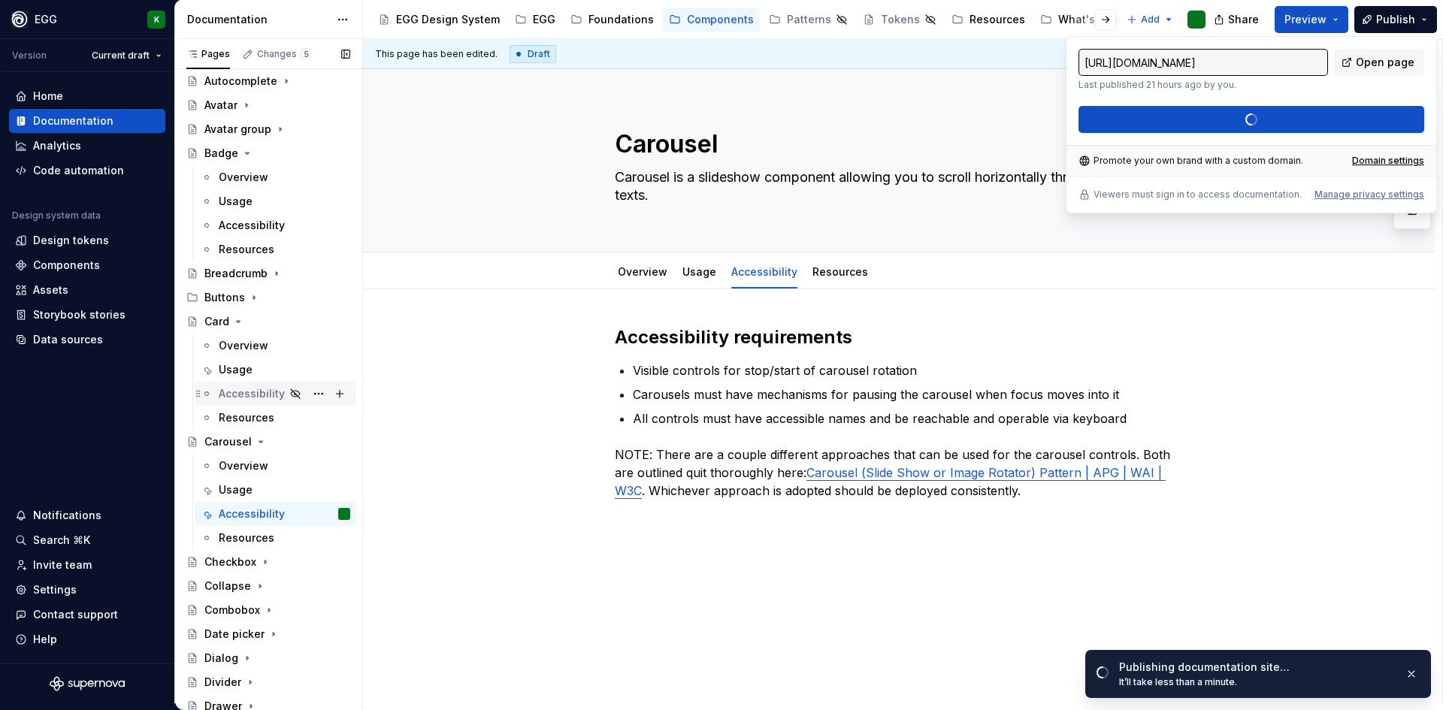
click at [240, 392] on div "Accessibility" at bounding box center [252, 393] width 66 height 15
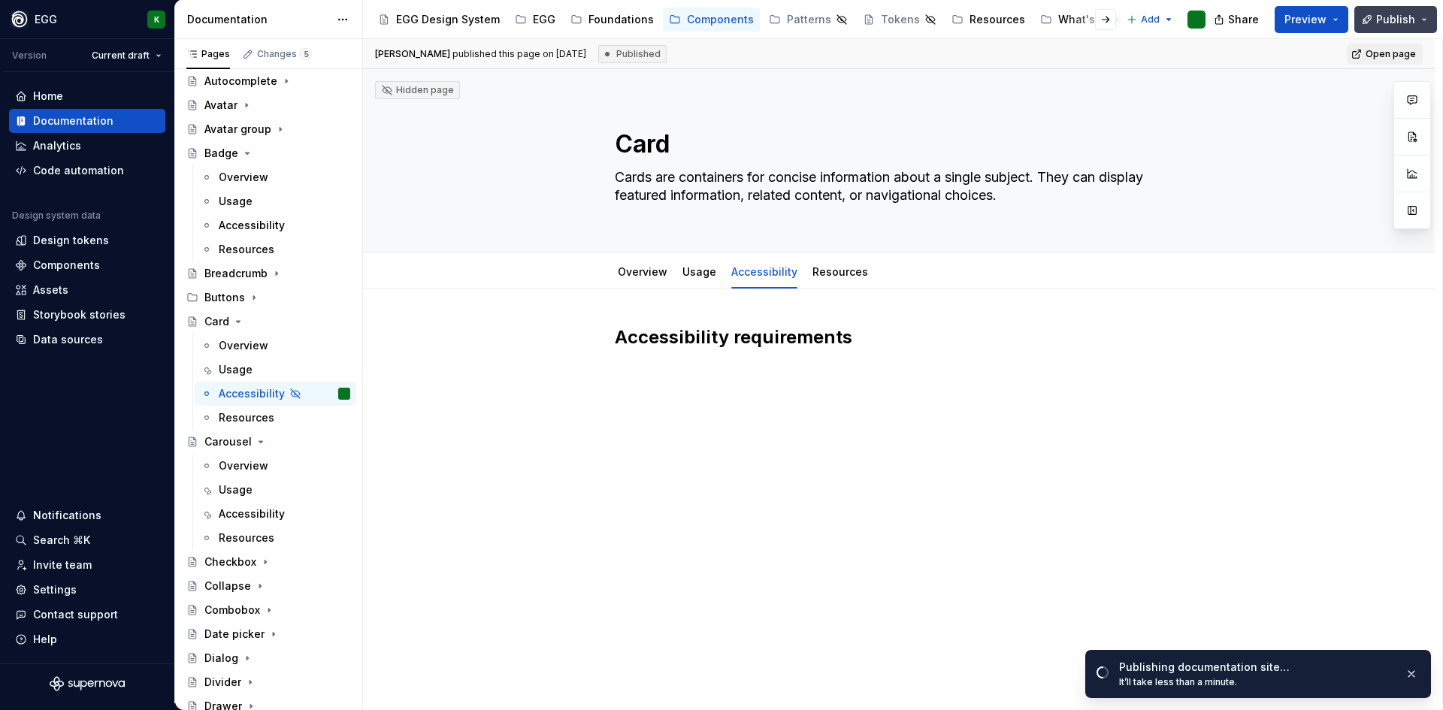
click at [1421, 17] on button "Publish" at bounding box center [1396, 19] width 83 height 27
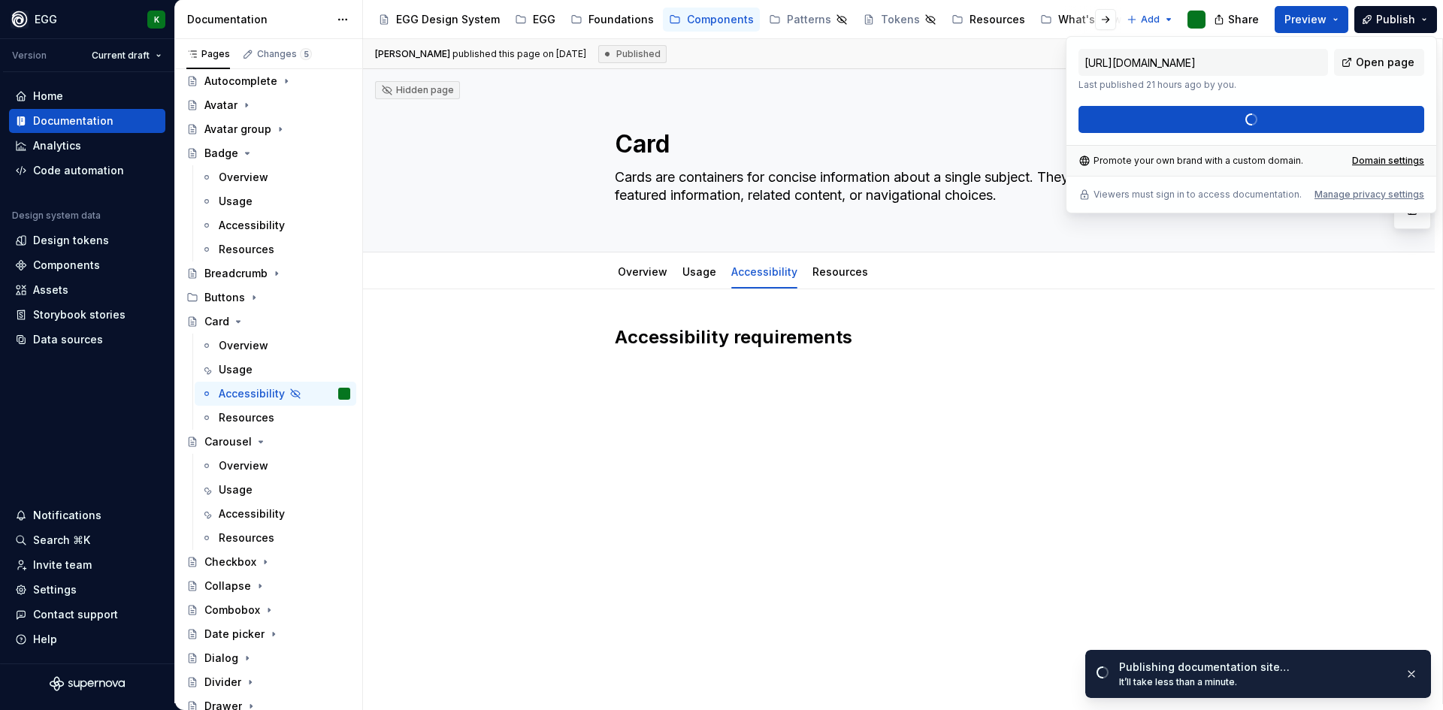
click at [1190, 121] on div "https://egg.supernova-docs.io/latest/components/card/accessibility-fd1A8Any Las…" at bounding box center [1252, 91] width 346 height 84
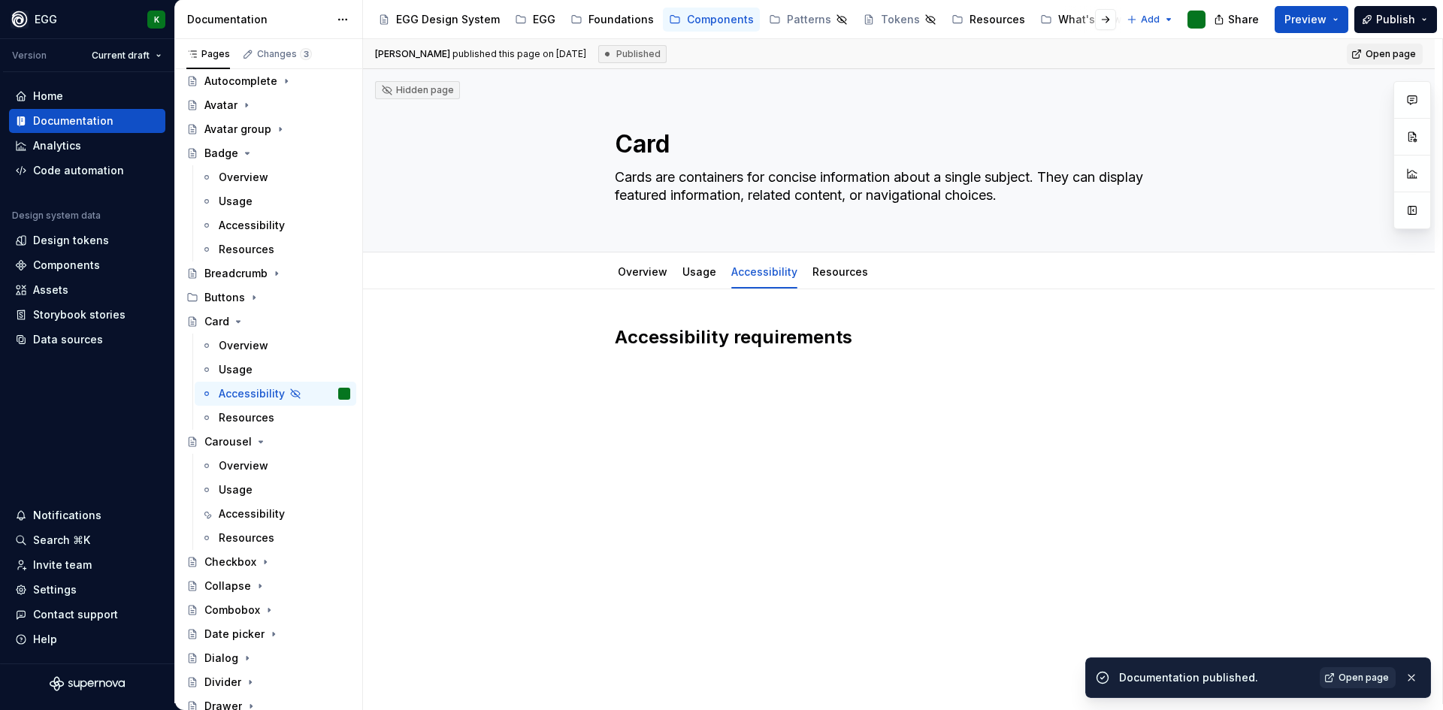
click at [1359, 673] on span "Open page" at bounding box center [1364, 678] width 50 height 12
click at [1426, 17] on button "Publish" at bounding box center [1396, 19] width 83 height 27
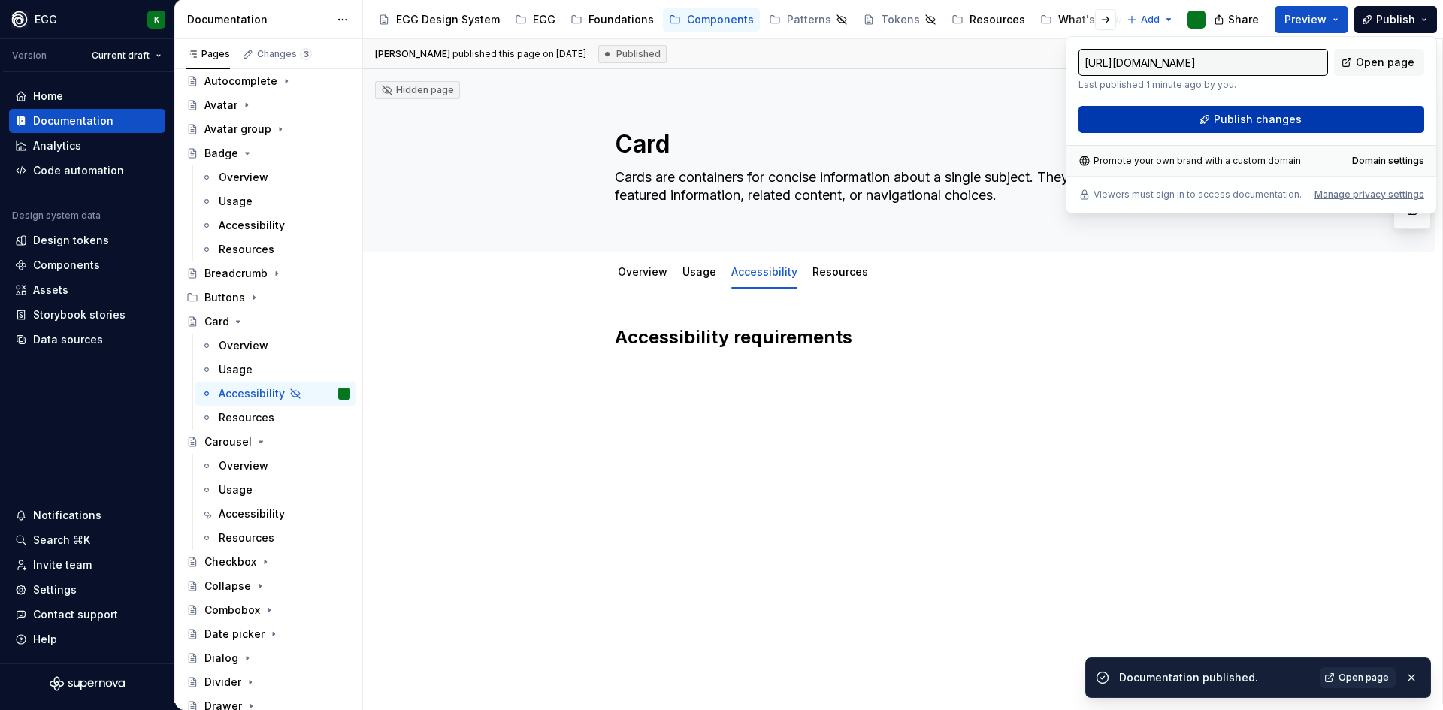
click at [1277, 114] on span "Publish changes" at bounding box center [1258, 119] width 88 height 15
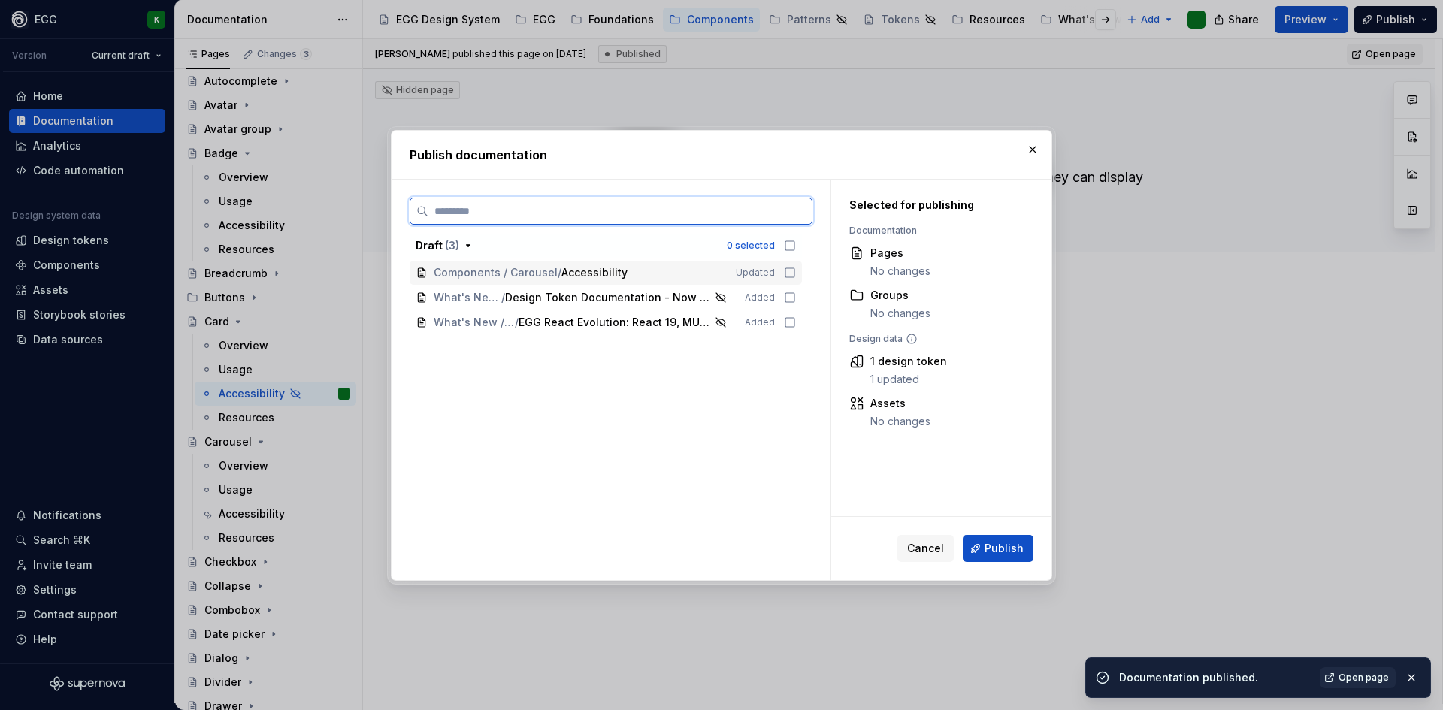
click at [788, 268] on icon at bounding box center [790, 272] width 9 height 9
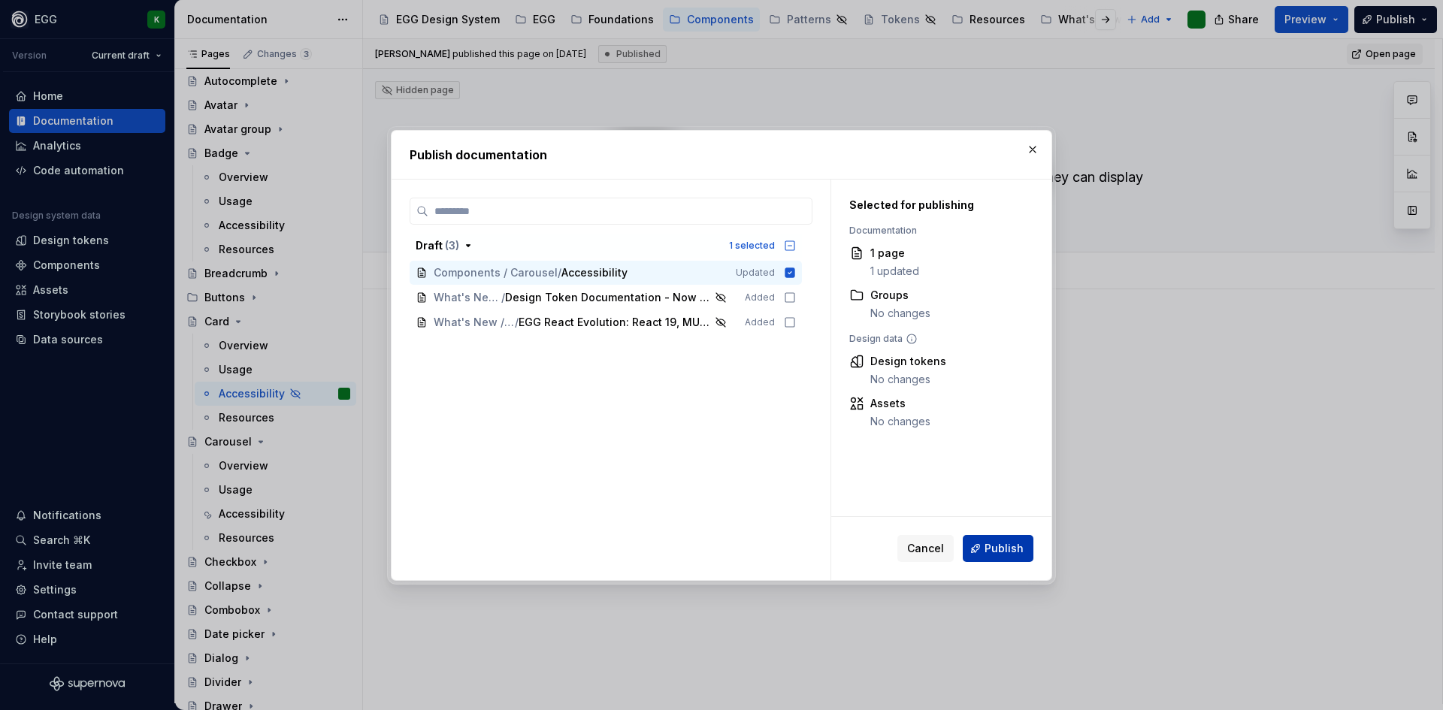
click at [994, 536] on button "Publish" at bounding box center [998, 548] width 71 height 27
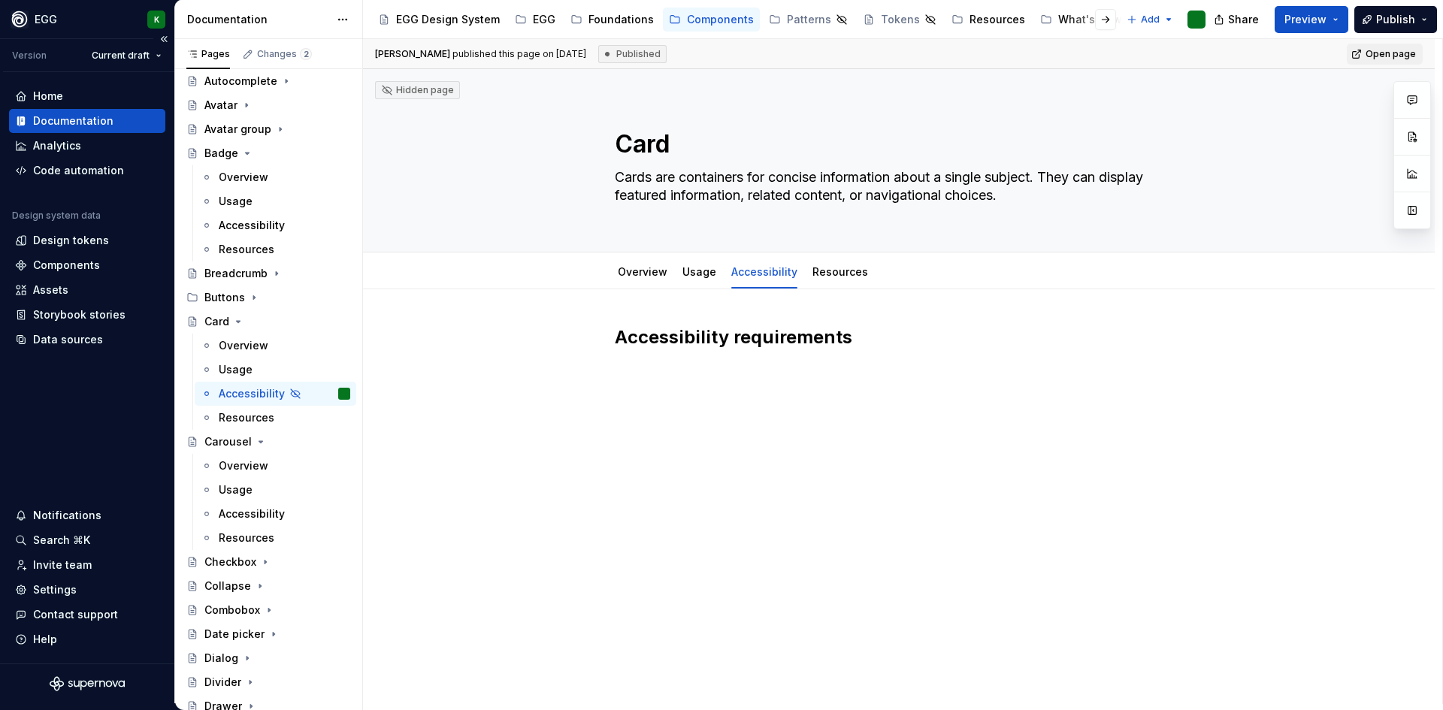
type textarea "*"
